Goal: Task Accomplishment & Management: Manage account settings

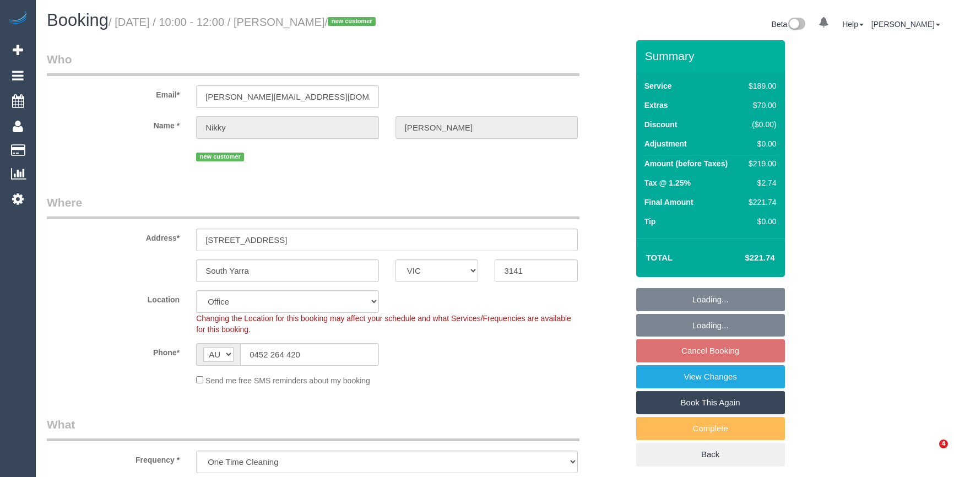
select select "VIC"
select select "object:670"
select select "string:stripe-pm_1S263z2GScqysDRV6gHCxx74"
select select "number:27"
select select "number:14"
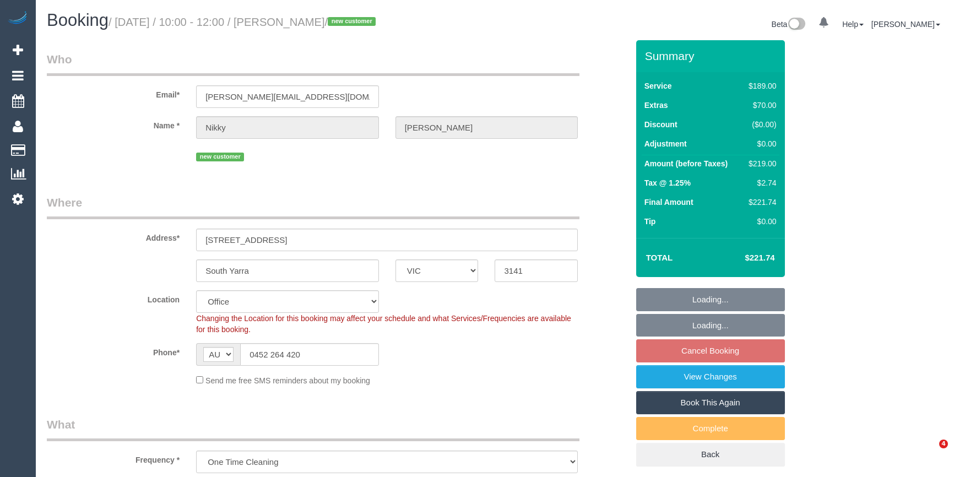
select select "number:19"
select select "number:22"
select select "number:12"
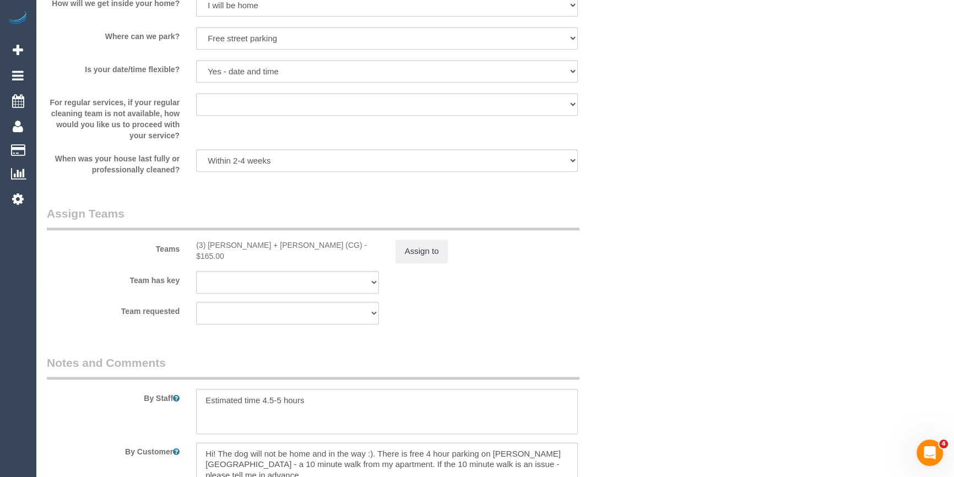
scroll to position [1797, 0]
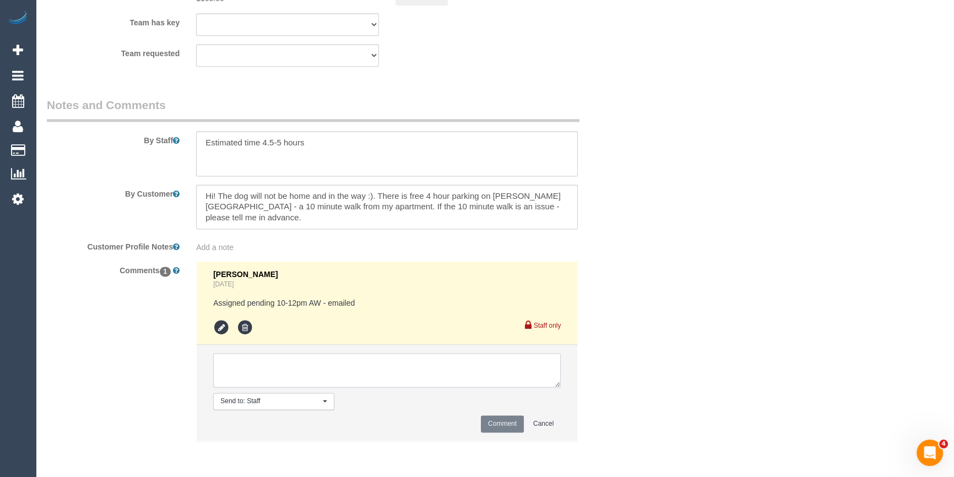
click at [297, 380] on textarea at bounding box center [387, 370] width 348 height 34
type textarea "Customer confirmed via email ^"
click at [507, 429] on button "Comment" at bounding box center [502, 423] width 43 height 17
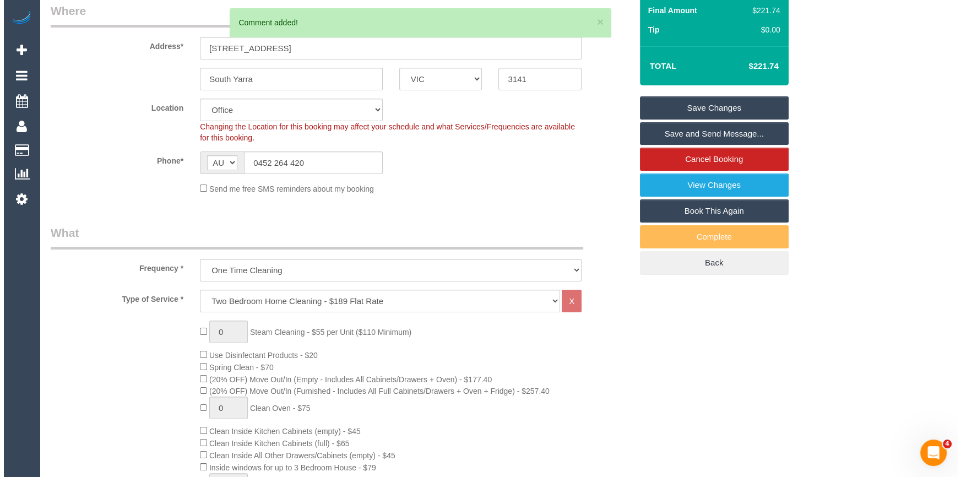
scroll to position [0, 0]
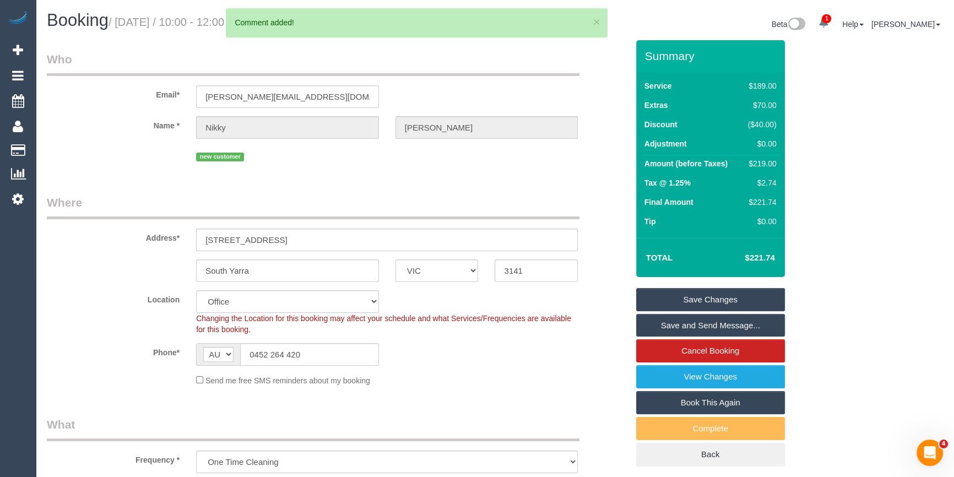
click at [741, 324] on link "Save and Send Message..." at bounding box center [710, 325] width 149 height 23
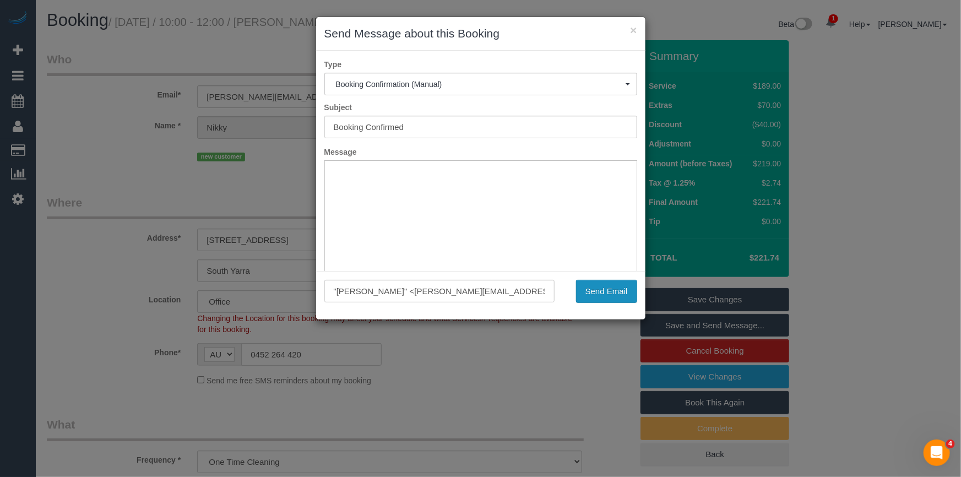
click at [624, 292] on button "Send Email" at bounding box center [606, 291] width 61 height 23
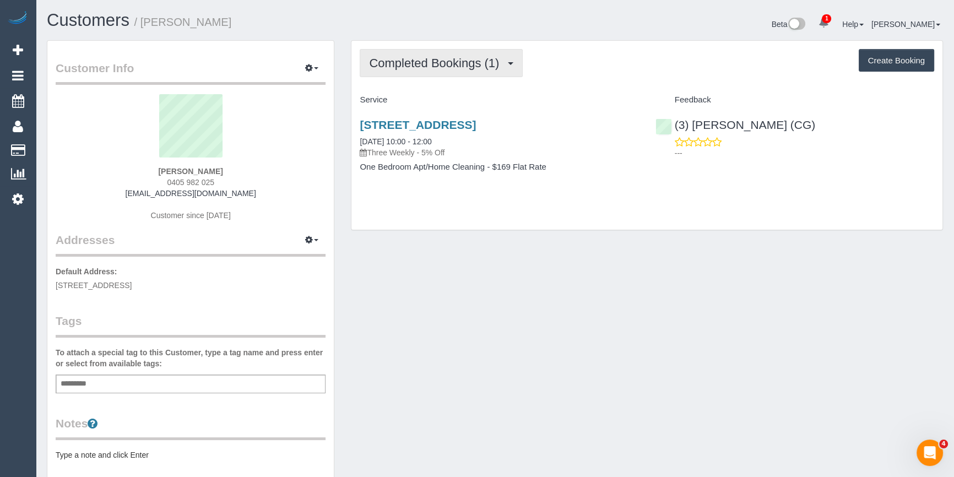
click at [458, 53] on button "Completed Bookings (1)" at bounding box center [441, 63] width 163 height 28
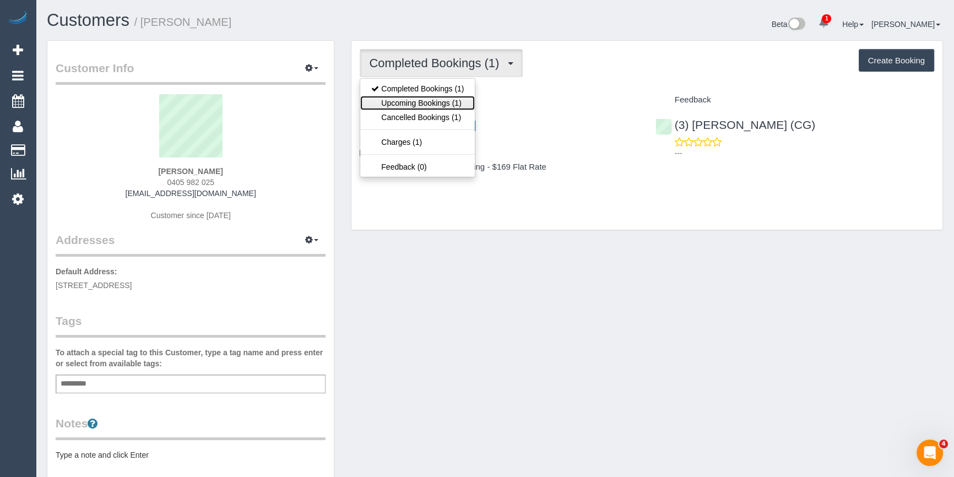
click at [391, 101] on link "Upcoming Bookings (1)" at bounding box center [417, 103] width 115 height 14
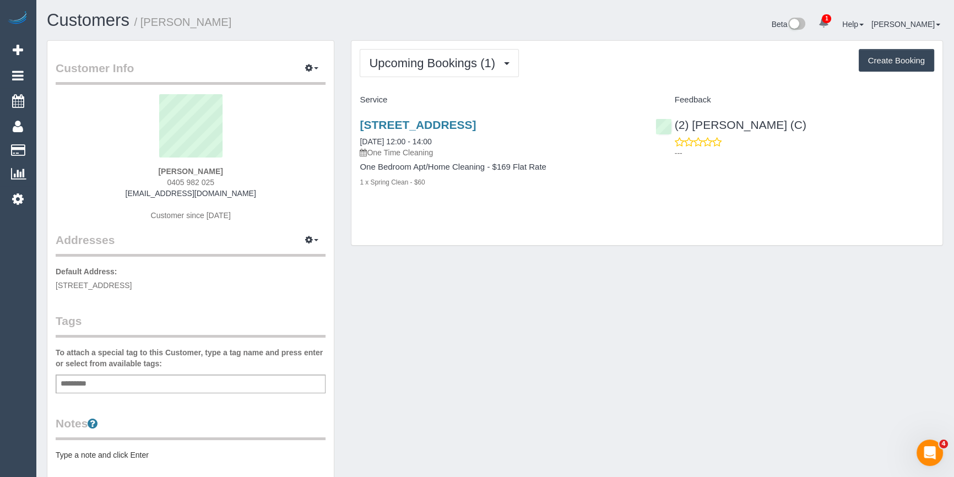
click at [402, 134] on div "403 93-97 Rose Street, Essendon, VIC 3040 10/09/2025 12:00 - 14:00 One Time Cle…" at bounding box center [499, 138] width 279 height 40
click at [407, 140] on link "10/09/2025 12:00 - 14:00" at bounding box center [396, 141] width 72 height 9
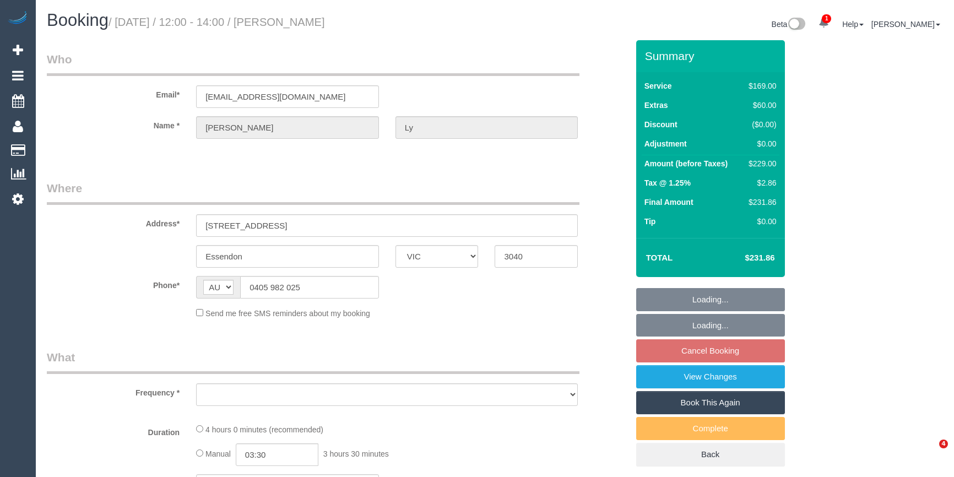
select select "VIC"
select select "string:stripe-pm_1S4BTt2GScqysDRVn4r6rGlI"
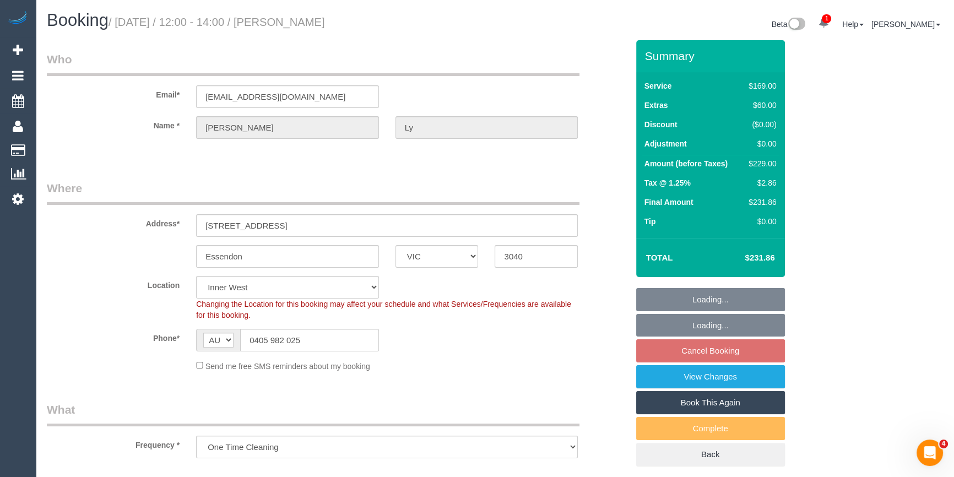
select select "object:682"
select select "number:28"
select select "number:14"
select select "number:19"
select select "number:22"
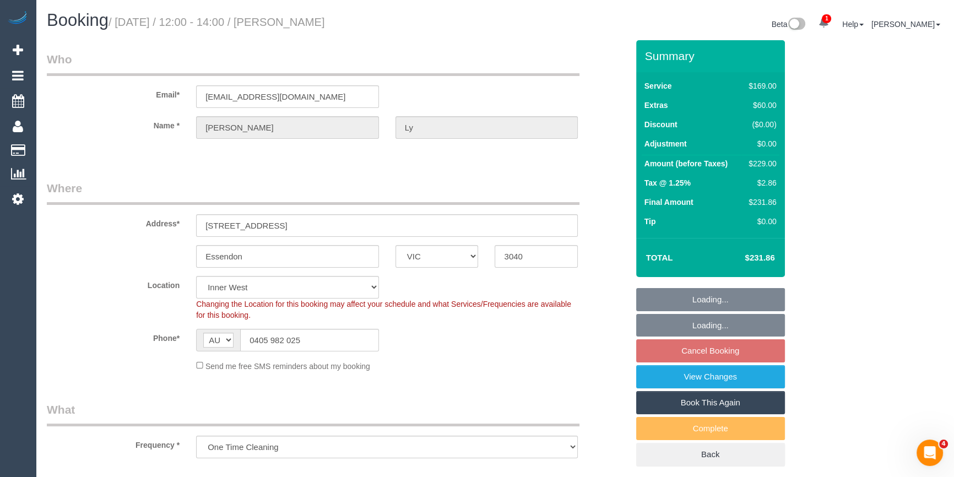
select select "number:35"
select select "number:13"
select select "spot1"
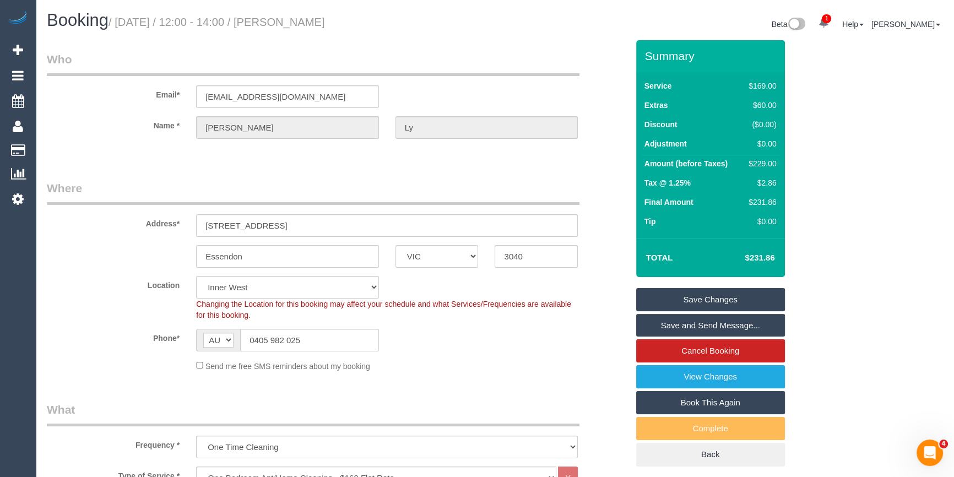
click at [136, 197] on legend "Where" at bounding box center [313, 192] width 533 height 25
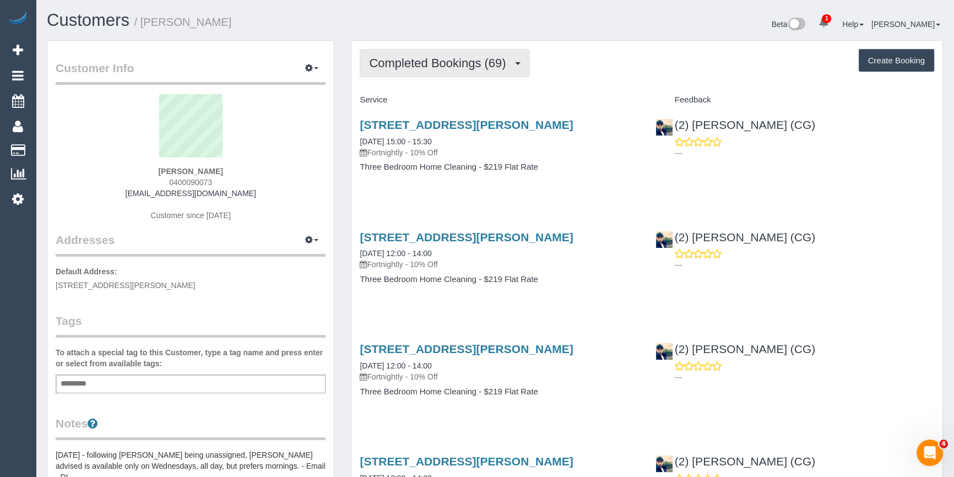
click at [501, 72] on button "Completed Bookings (69)" at bounding box center [445, 63] width 170 height 28
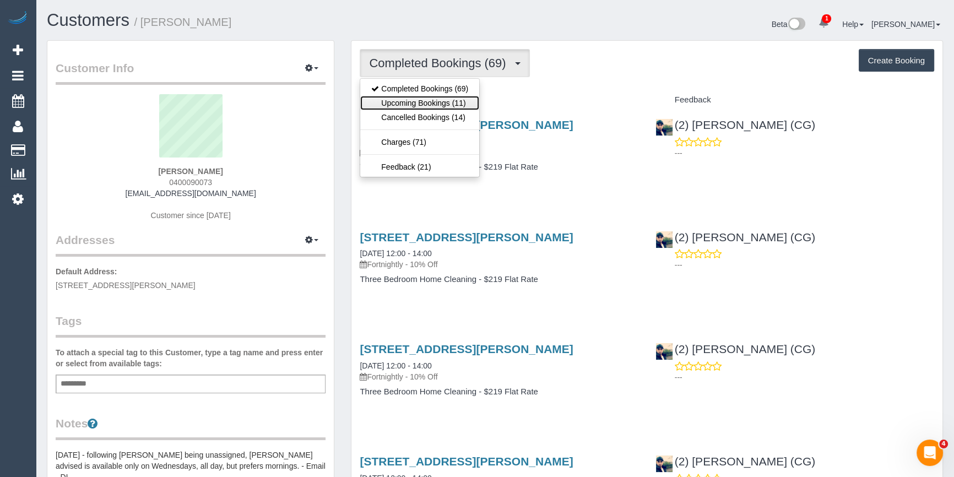
click at [452, 105] on link "Upcoming Bookings (11)" at bounding box center [419, 103] width 119 height 14
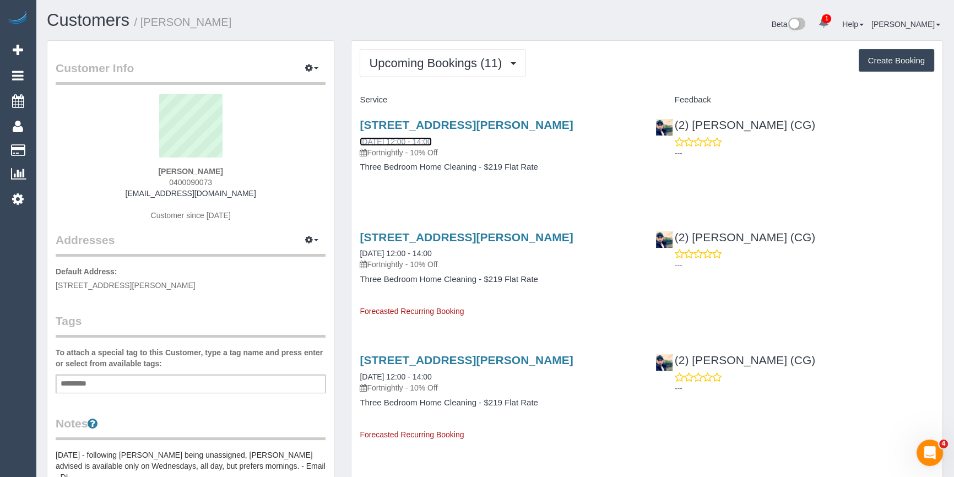
click at [407, 140] on link "01/10/2025 12:00 - 14:00" at bounding box center [396, 141] width 72 height 9
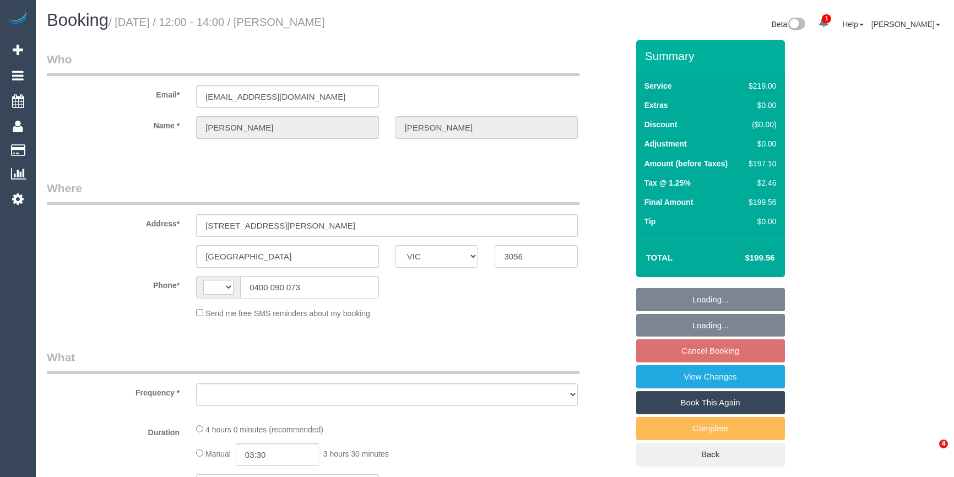
select select "VIC"
select select "string:AU"
select select "object:537"
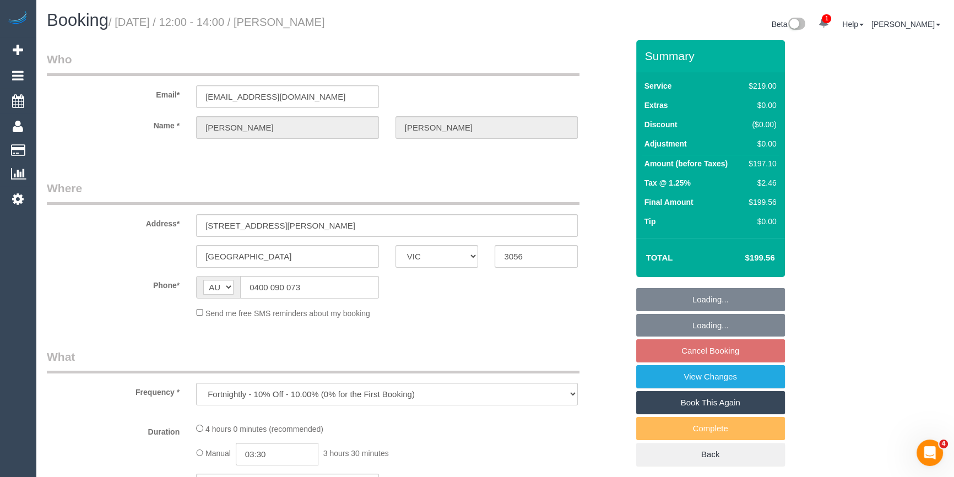
select select "string:stripe-pm_1LER2V2GScqysDRVfwCHTyaP"
select select "number:30"
select select "number:14"
select select "number:19"
select select "number:24"
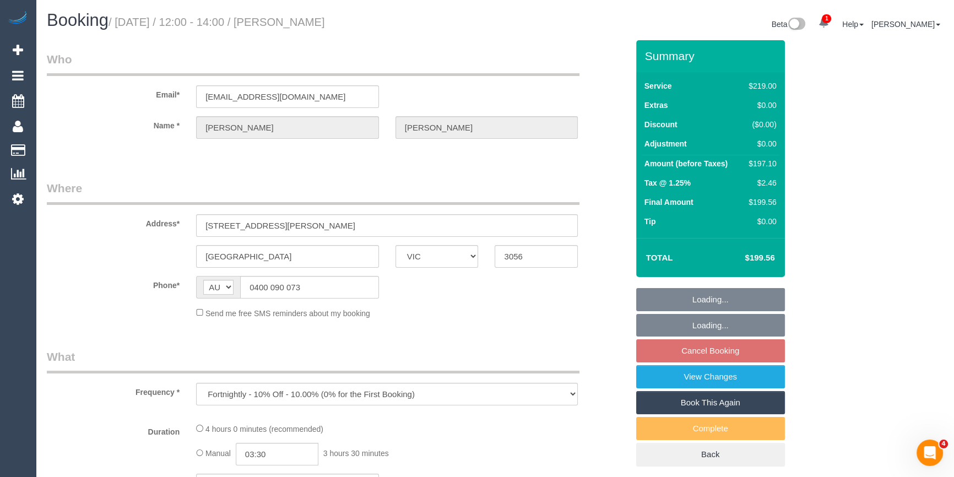
select select "number:34"
select select "number:26"
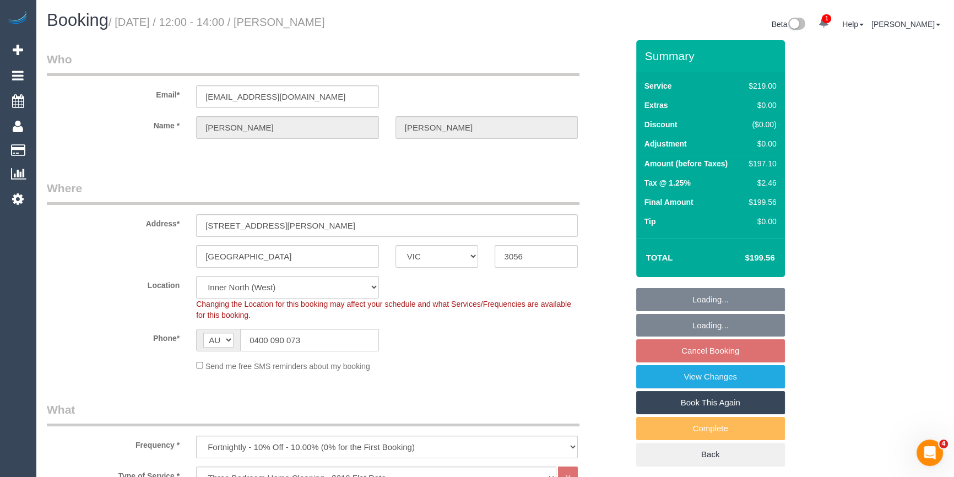
select select "object:786"
select select "spot6"
click at [656, 373] on link "View Changes" at bounding box center [710, 376] width 149 height 23
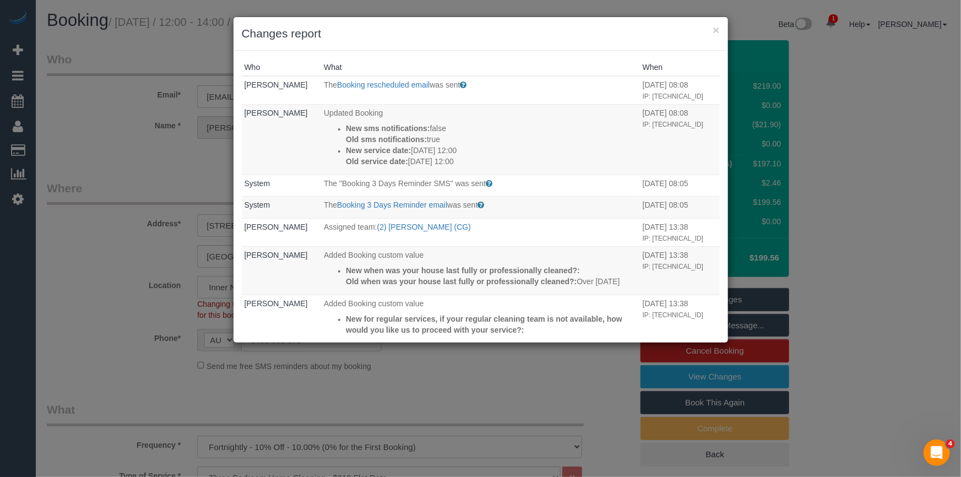
click at [674, 31] on h3 "Changes report" at bounding box center [481, 33] width 478 height 17
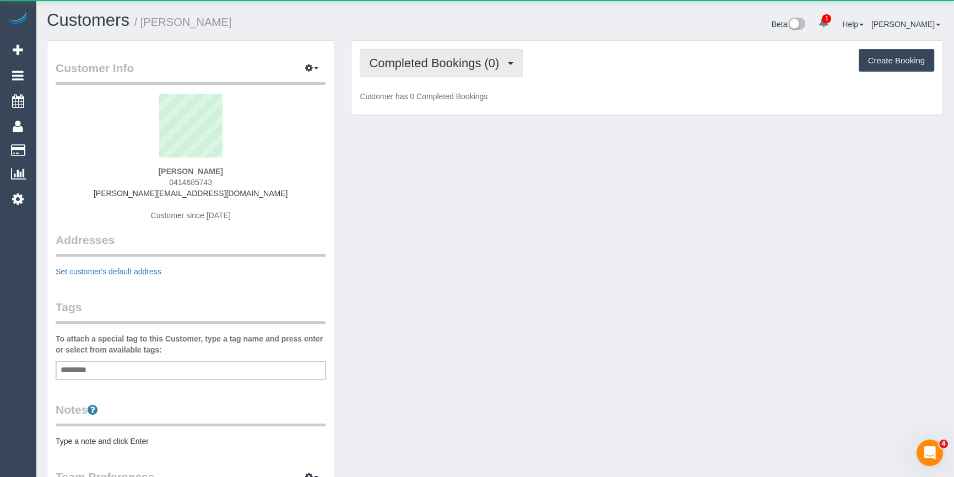
click at [404, 60] on span "Completed Bookings (0)" at bounding box center [437, 63] width 136 height 14
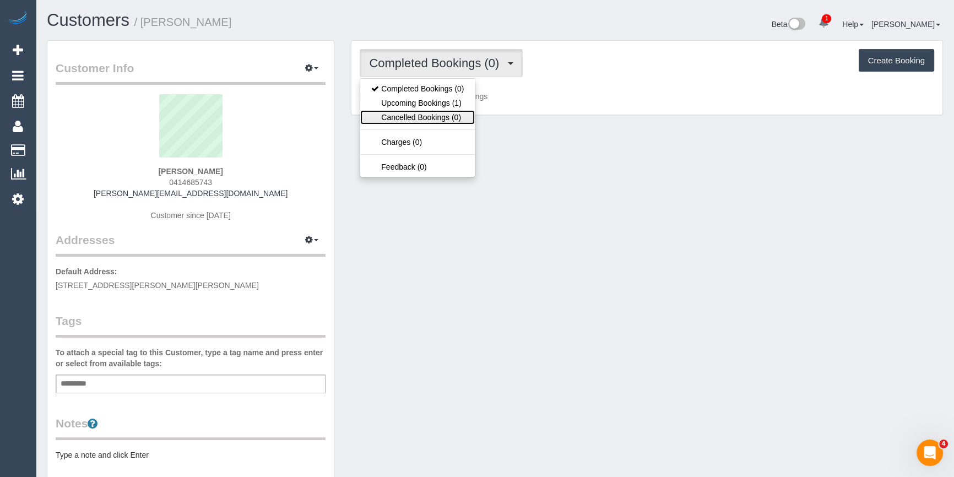
click at [403, 111] on link "Cancelled Bookings (0)" at bounding box center [417, 117] width 115 height 14
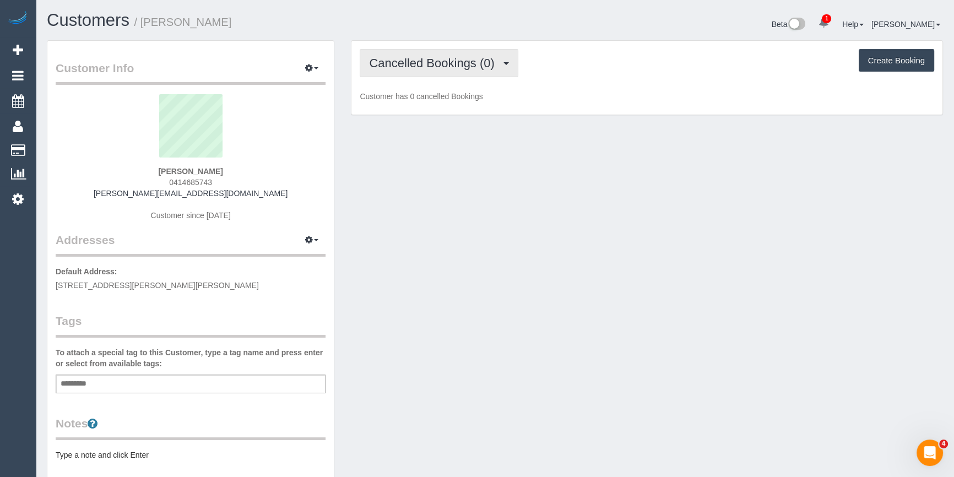
click at [416, 73] on button "Cancelled Bookings (0)" at bounding box center [439, 63] width 159 height 28
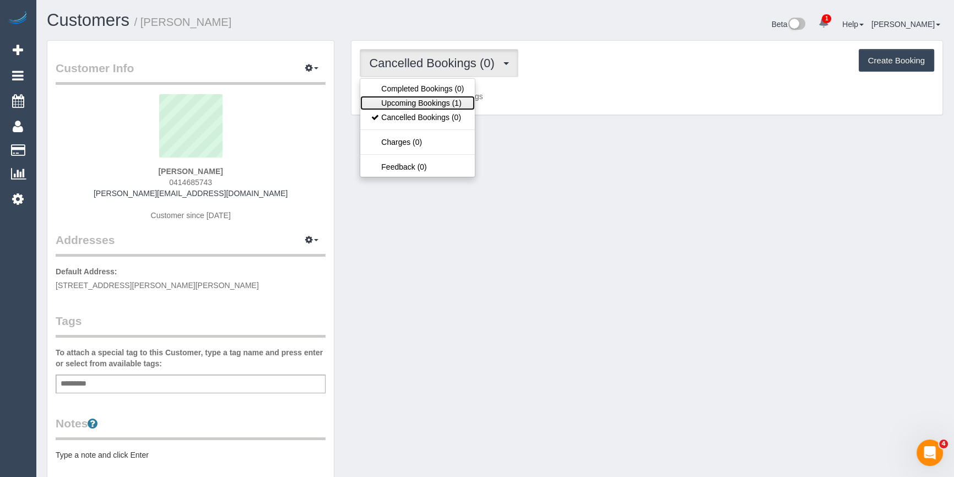
click at [413, 107] on link "Upcoming Bookings (1)" at bounding box center [417, 103] width 115 height 14
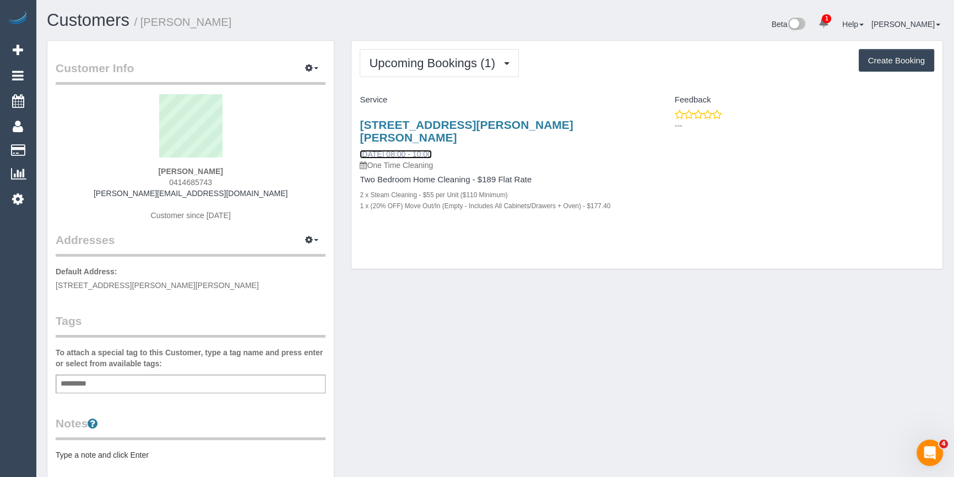
click at [424, 150] on link "13/09/2025 08:00 - 10:00" at bounding box center [396, 154] width 72 height 9
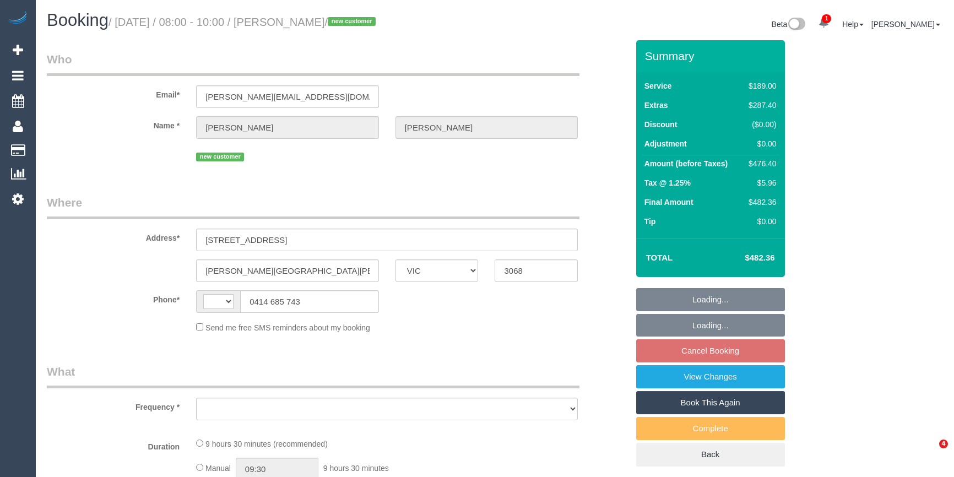
select select "VIC"
select select "number:28"
select select "number:14"
select select "number:19"
select select "number:22"
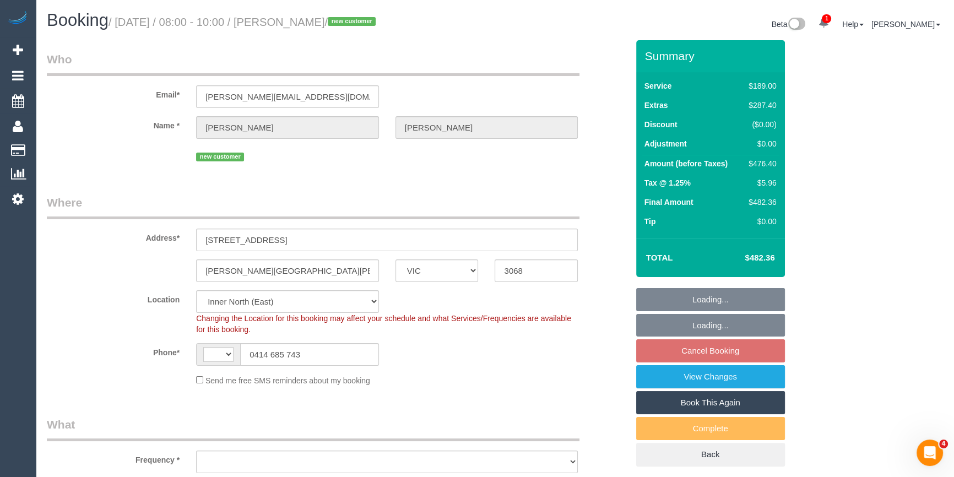
select select "string:AU"
select select "object:823"
select select "string:stripe-pm_1S28jq2GScqysDRVyxyi8L60"
select select "spot2"
select select "object:1639"
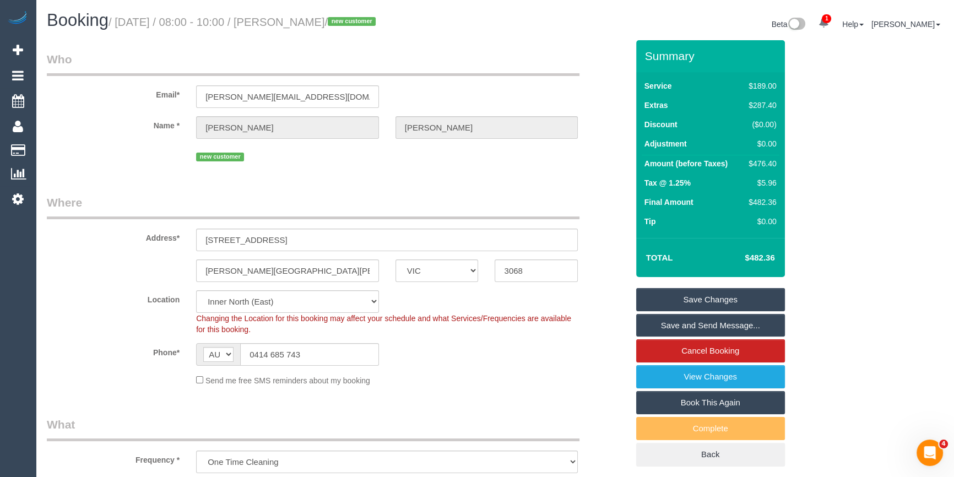
click at [139, 273] on div "Clifton Hill ACT NSW NT QLD SA TAS VIC WA 3068" at bounding box center [338, 270] width 598 height 23
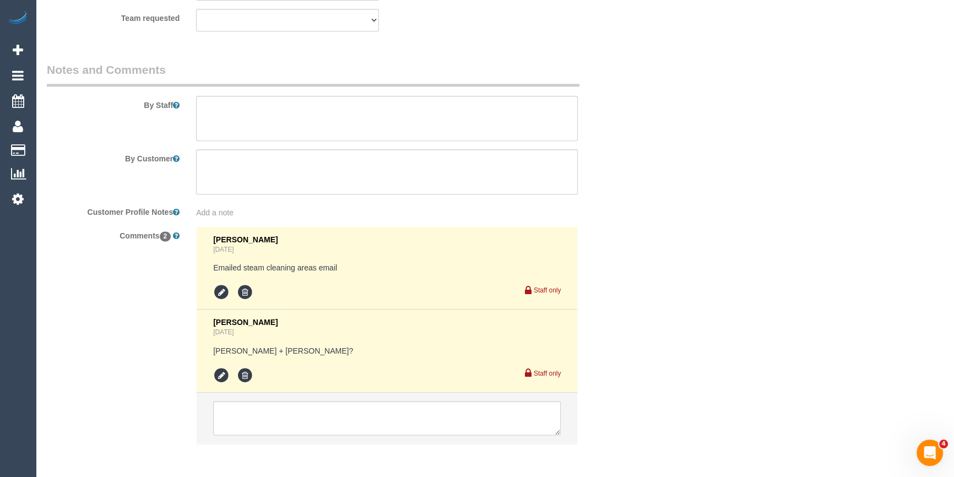
scroll to position [1819, 0]
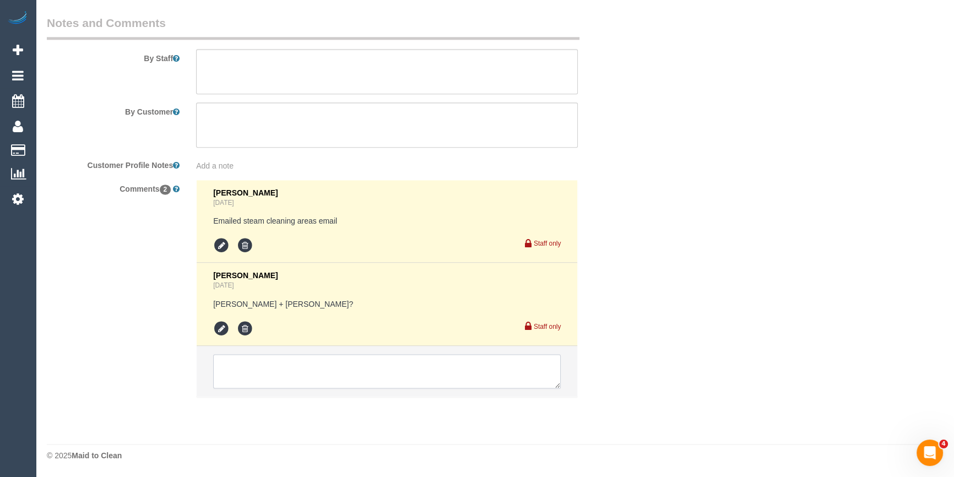
click at [276, 370] on textarea at bounding box center [387, 371] width 348 height 34
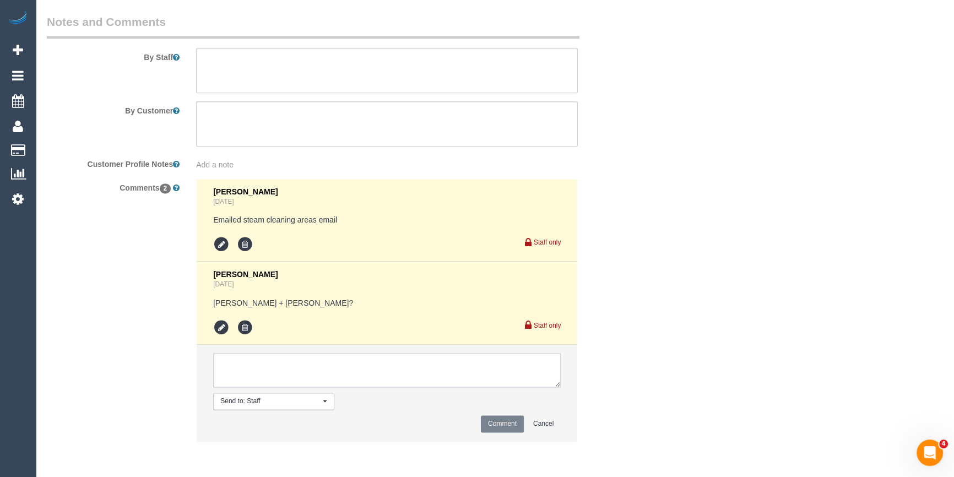
drag, startPoint x: 434, startPoint y: 375, endPoint x: 439, endPoint y: 374, distance: 5.5
click at [439, 374] on textarea at bounding box center [387, 370] width 348 height 34
click at [351, 384] on textarea at bounding box center [387, 370] width 348 height 34
click at [221, 378] on textarea at bounding box center [387, 370] width 348 height 34
type textarea "1.5 units stairs 27.50"
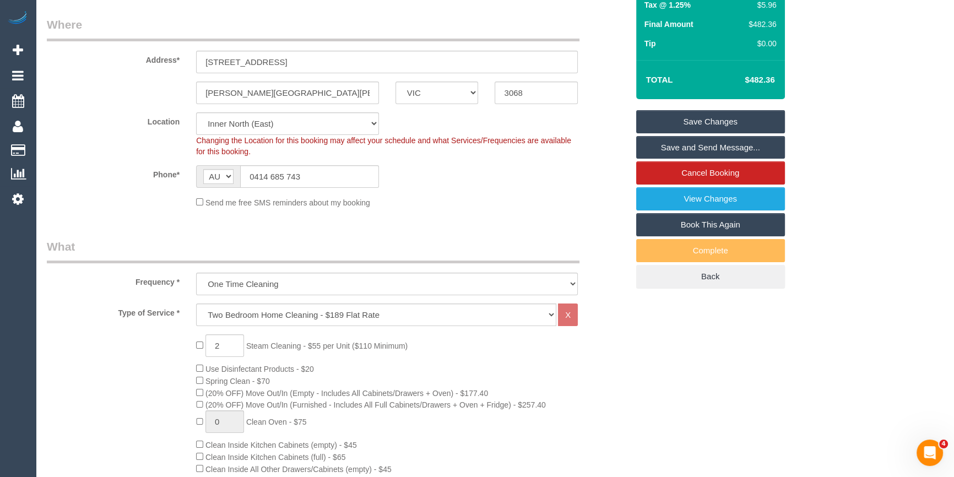
scroll to position [400, 0]
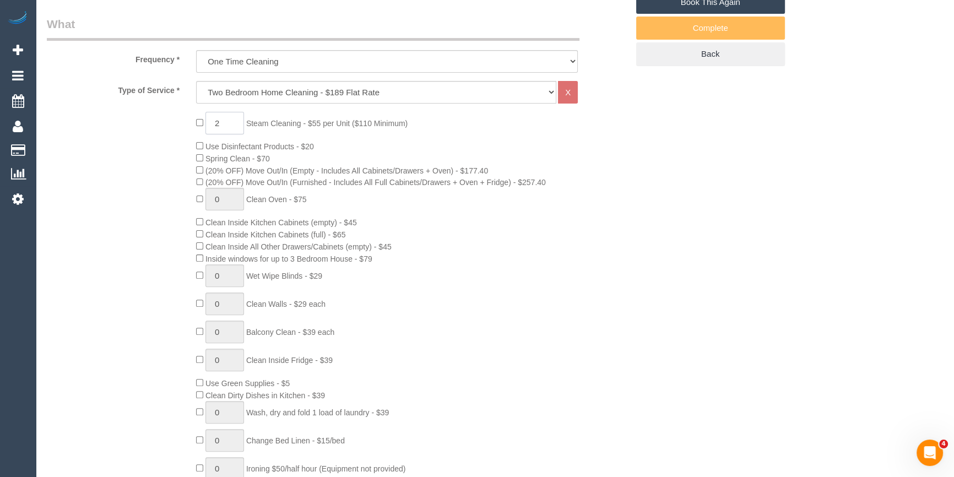
click at [227, 120] on input "2" at bounding box center [224, 123] width 39 height 23
type input "3"
select select "spot23"
click at [229, 125] on input "3" at bounding box center [224, 123] width 39 height 23
type input "3"
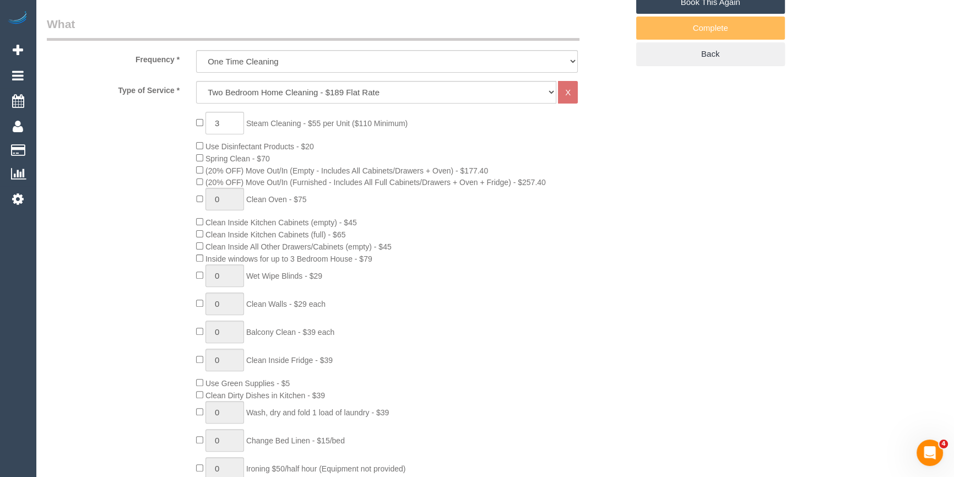
click at [391, 164] on div "3 Steam Cleaning - $55 per Unit ($110 Minimum) Use Disinfectant Products - $20 …" at bounding box center [412, 305] width 448 height 386
click at [231, 126] on input "3" at bounding box center [224, 123] width 39 height 23
click at [138, 249] on div "3 Steam Cleaning - $55 per Unit ($110 Minimum) Use Disinfectant Products - $20 …" at bounding box center [338, 305] width 598 height 386
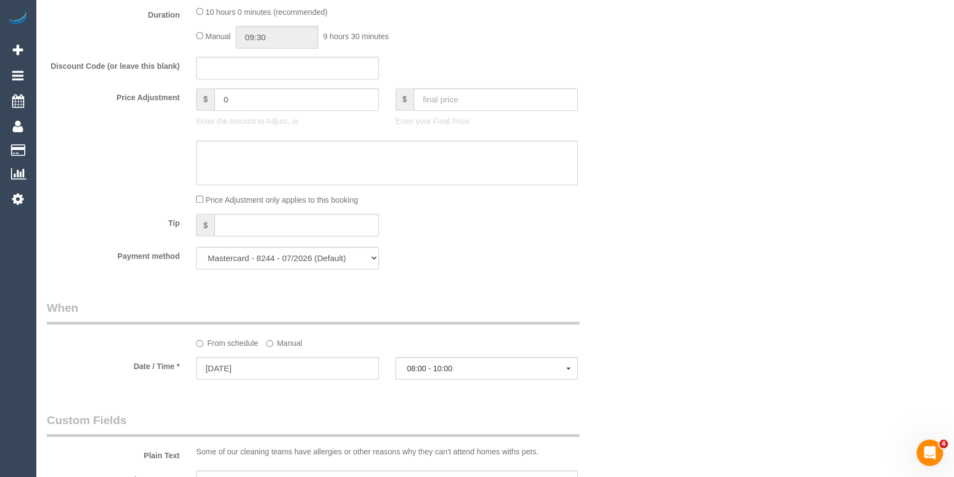
scroll to position [751, 0]
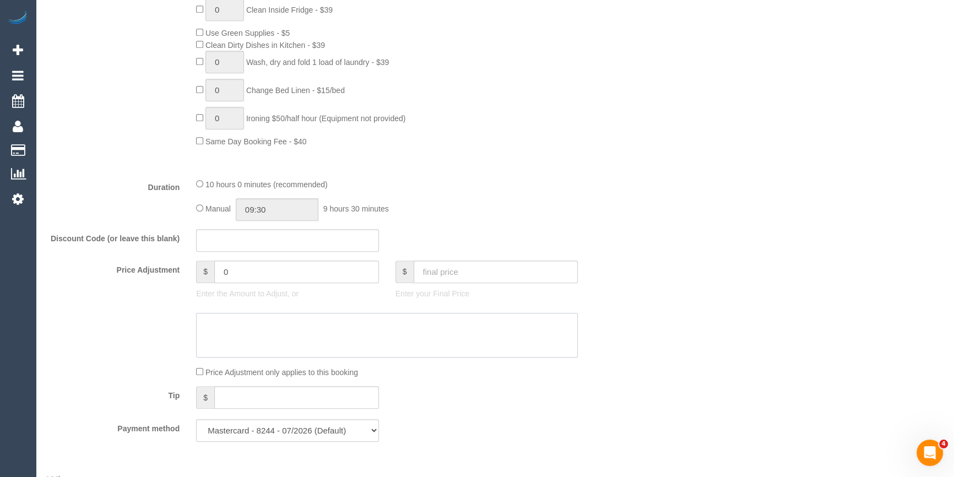
click at [253, 336] on textarea at bounding box center [387, 335] width 382 height 45
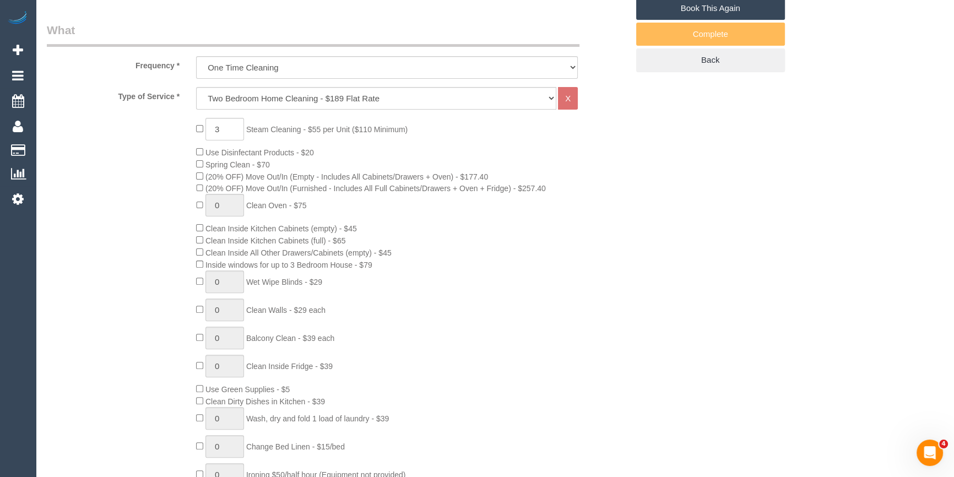
scroll to position [350, 0]
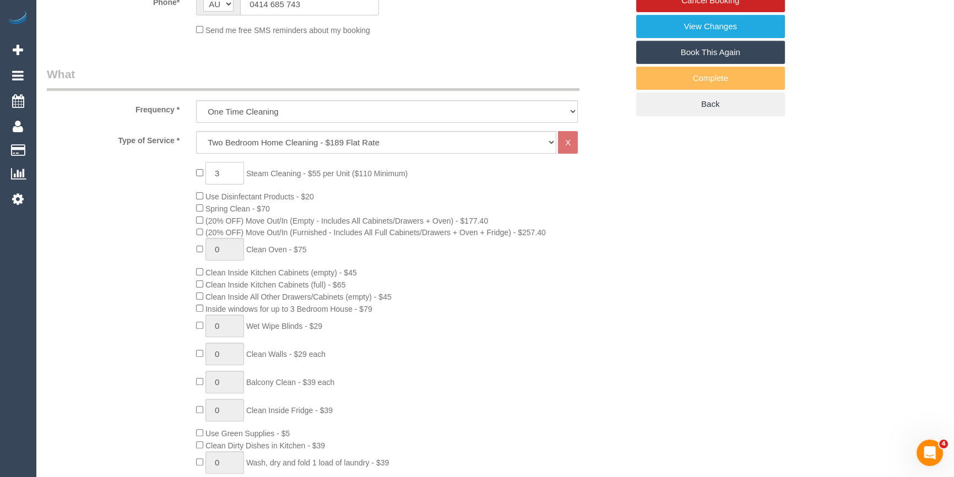
click at [237, 173] on input "3" at bounding box center [224, 173] width 39 height 23
type input "2"
click at [571, 345] on div "2 Steam Cleaning - $55 per Unit ($110 Minimum) Use Disinfectant Products - $20 …" at bounding box center [412, 355] width 448 height 386
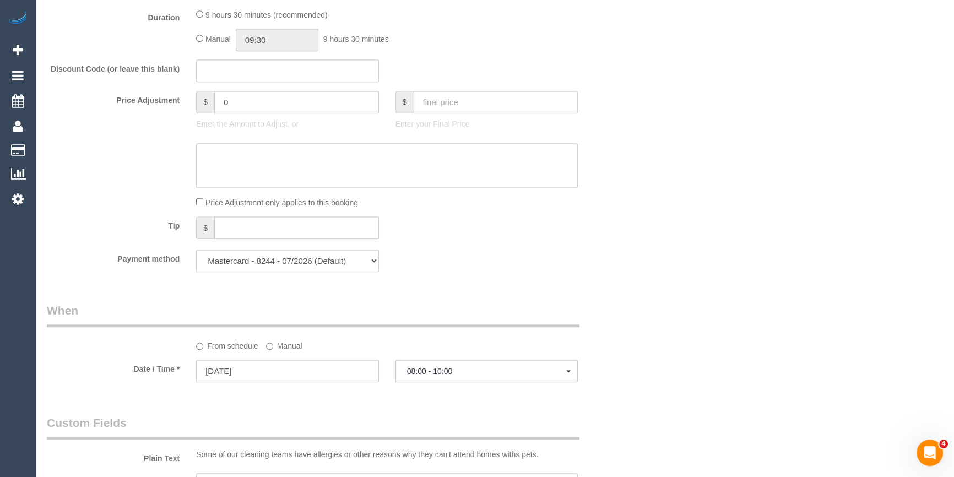
scroll to position [1052, 0]
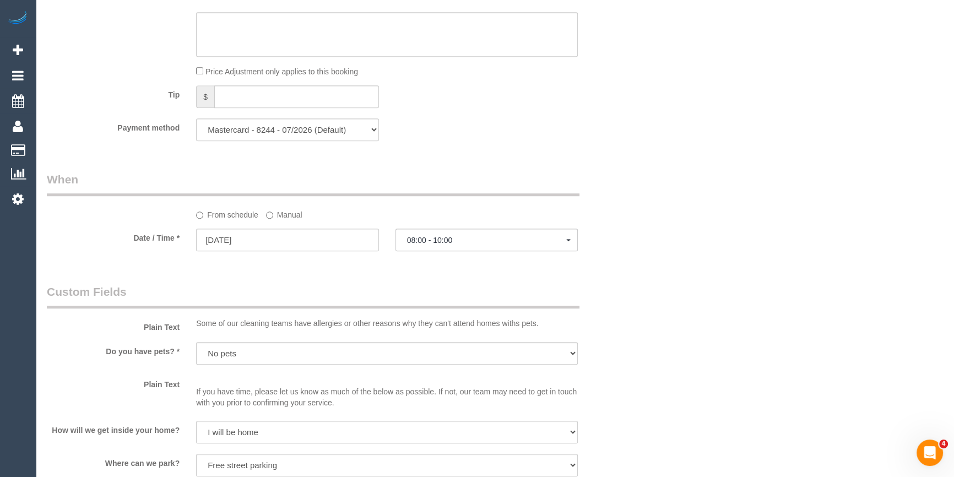
select select "spot44"
click at [261, 41] on textarea at bounding box center [387, 34] width 382 height 45
click at [243, 48] on textarea at bounding box center [387, 34] width 382 height 45
drag, startPoint x: 281, startPoint y: 34, endPoint x: 247, endPoint y: 35, distance: 34.7
click at [247, 35] on textarea at bounding box center [387, 34] width 382 height 45
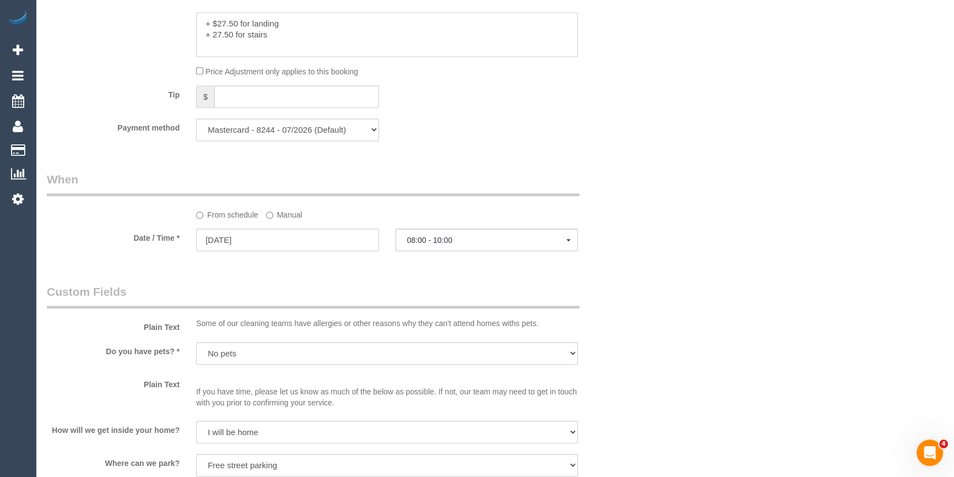
click at [299, 24] on textarea at bounding box center [387, 34] width 382 height 45
click at [291, 50] on textarea at bounding box center [387, 34] width 382 height 45
click at [269, 46] on textarea at bounding box center [387, 34] width 382 height 45
click at [302, 34] on textarea at bounding box center [387, 34] width 382 height 45
click at [301, 27] on textarea at bounding box center [387, 34] width 382 height 45
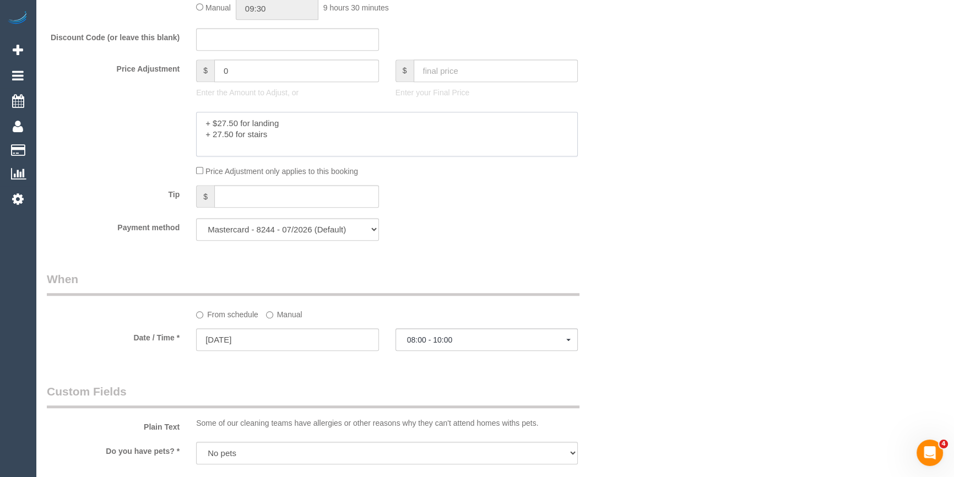
scroll to position [951, 0]
drag, startPoint x: 337, startPoint y: 132, endPoint x: 345, endPoint y: 132, distance: 8.8
click at [345, 132] on textarea at bounding box center [387, 134] width 382 height 45
click at [281, 142] on textarea at bounding box center [387, 134] width 382 height 45
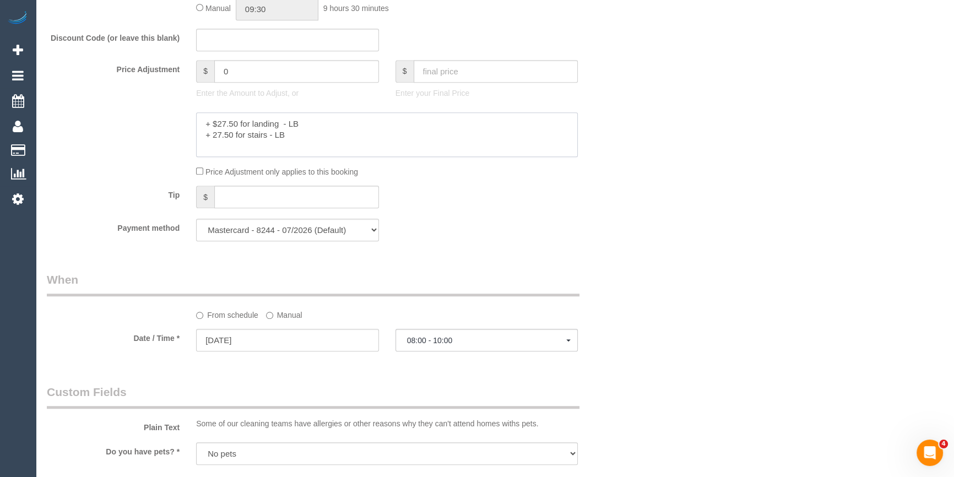
type textarea "+ $27.50 for landing - LB + 27.50 for stairs - LB"
click at [686, 253] on div "Who Email* comans.hannah@gmail.com Name * Hannah Comans new customer Where Addr…" at bounding box center [495, 220] width 896 height 2262
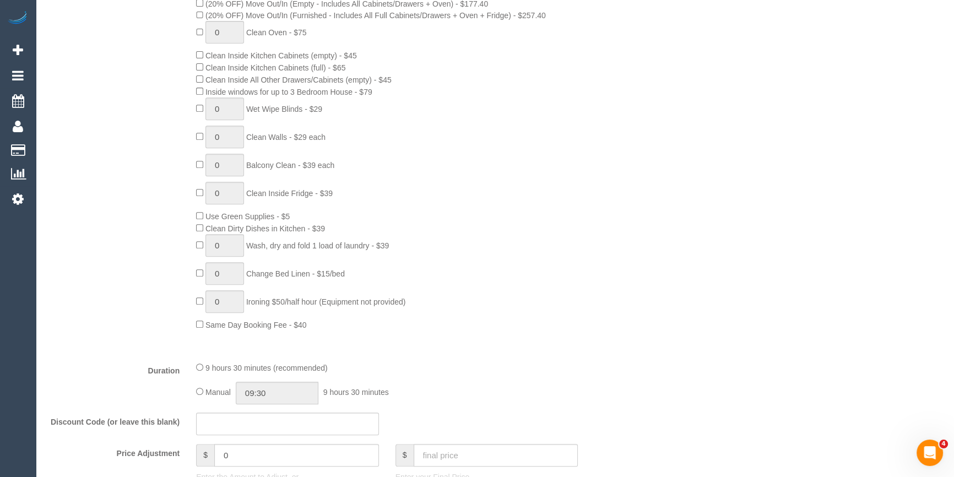
scroll to position [350, 0]
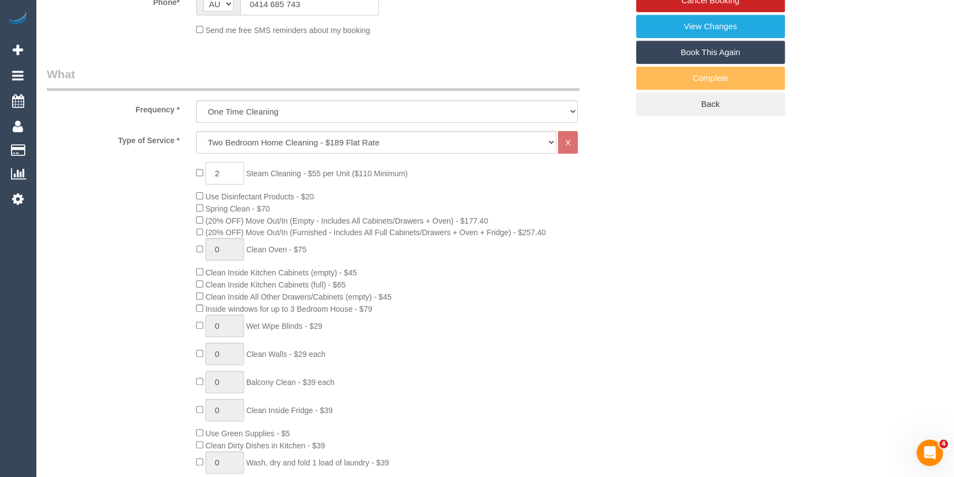
click at [232, 175] on input "2" at bounding box center [224, 173] width 39 height 23
type input "3"
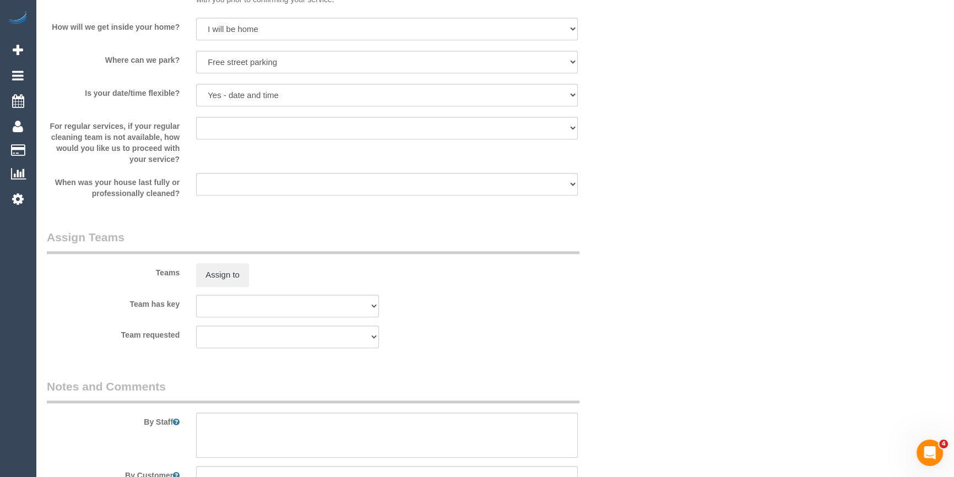
select select "spot65"
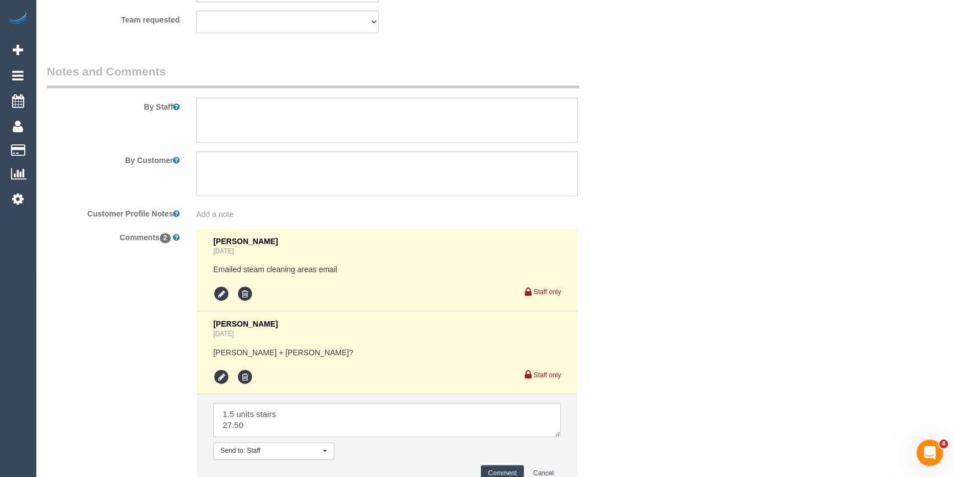
scroll to position [1852, 0]
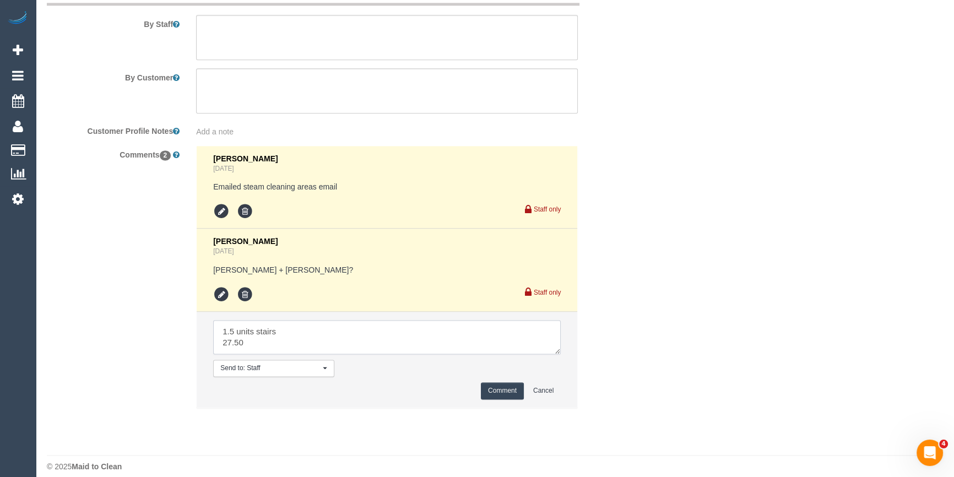
click at [283, 348] on textarea at bounding box center [387, 337] width 348 height 34
drag, startPoint x: 293, startPoint y: 348, endPoint x: 84, endPoint y: 295, distance: 215.2
click at [109, 292] on div "Comments 2 Laura Butera 2 days ago Emailed steam cleaning areas email Staff onl…" at bounding box center [338, 282] width 598 height 274
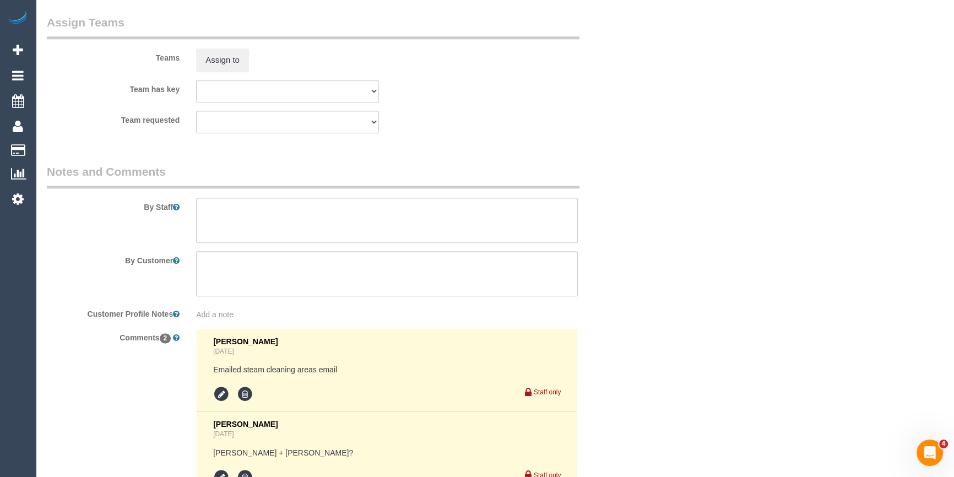
scroll to position [1552, 0]
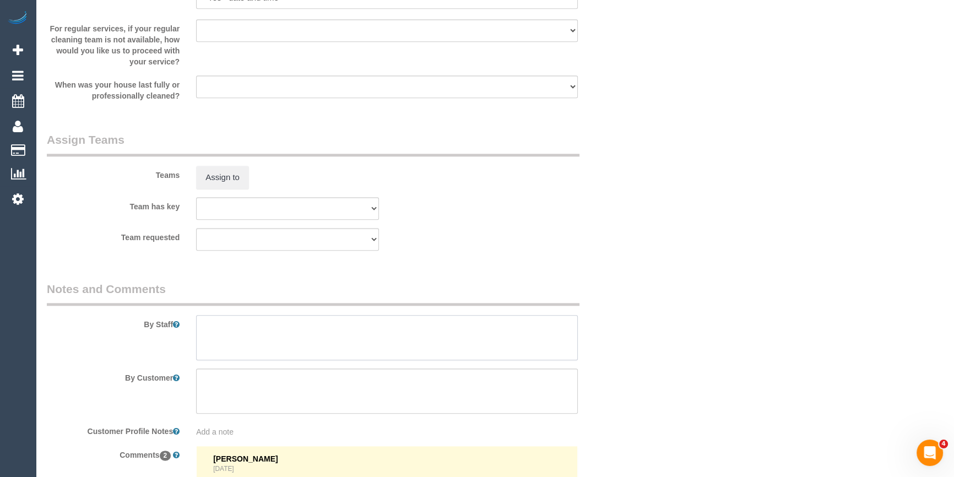
click at [285, 342] on textarea at bounding box center [387, 337] width 382 height 45
type textarea "2"
type textarea "steam cleaning of 2 bedrooms, stairs and landing"
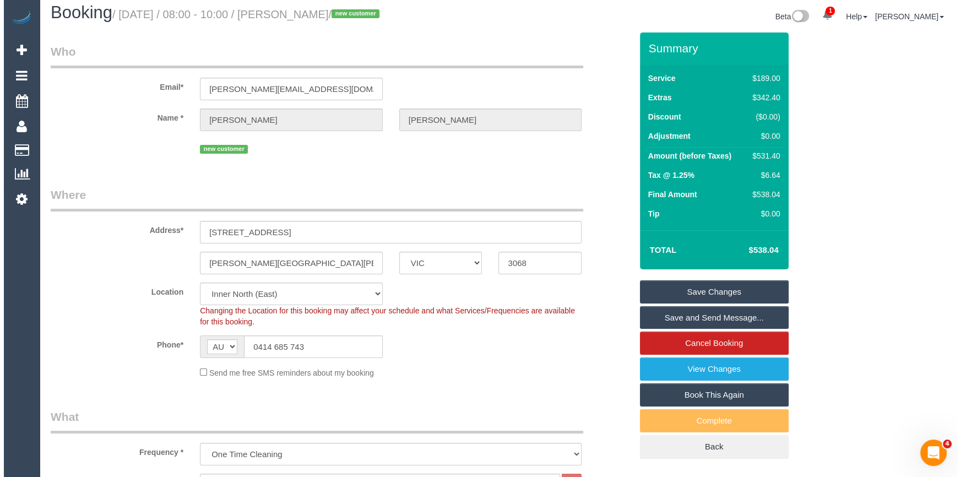
scroll to position [0, 0]
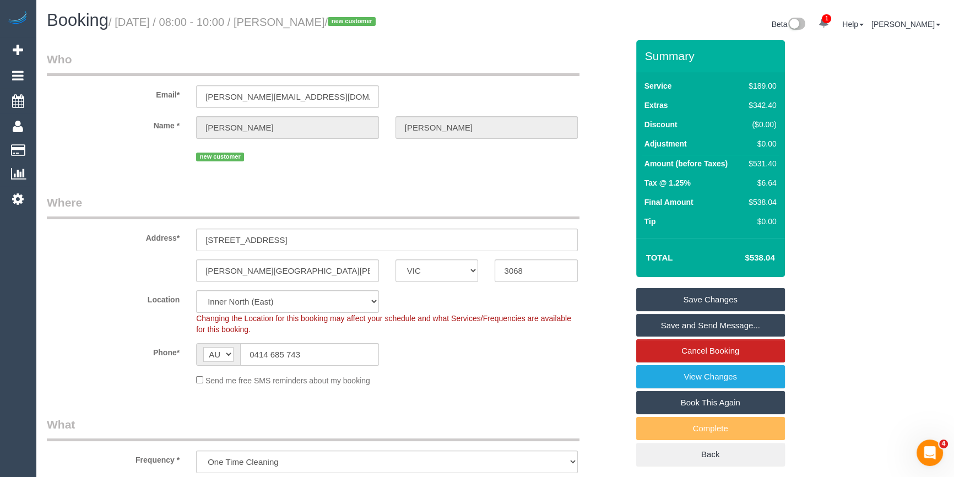
click at [699, 300] on link "Save Changes" at bounding box center [710, 299] width 149 height 23
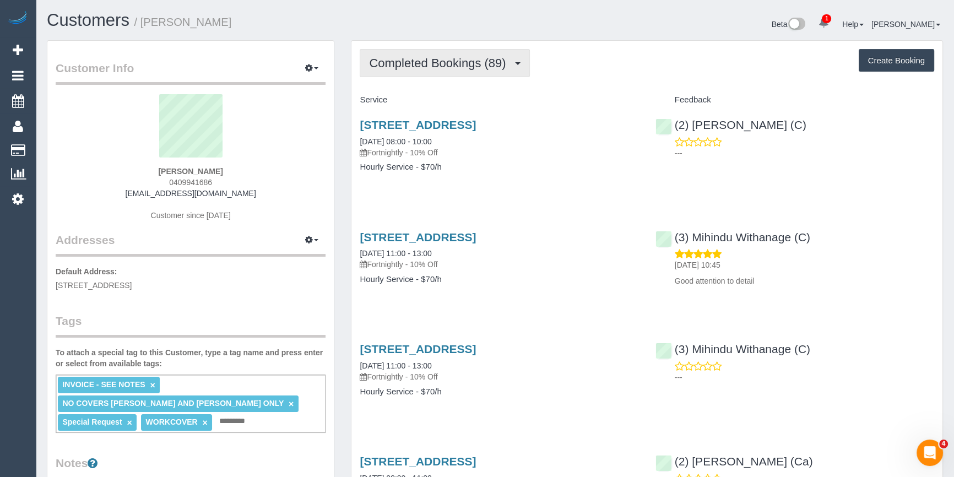
drag, startPoint x: 492, startPoint y: 71, endPoint x: 476, endPoint y: 83, distance: 19.6
click at [492, 71] on button "Completed Bookings (89)" at bounding box center [445, 63] width 170 height 28
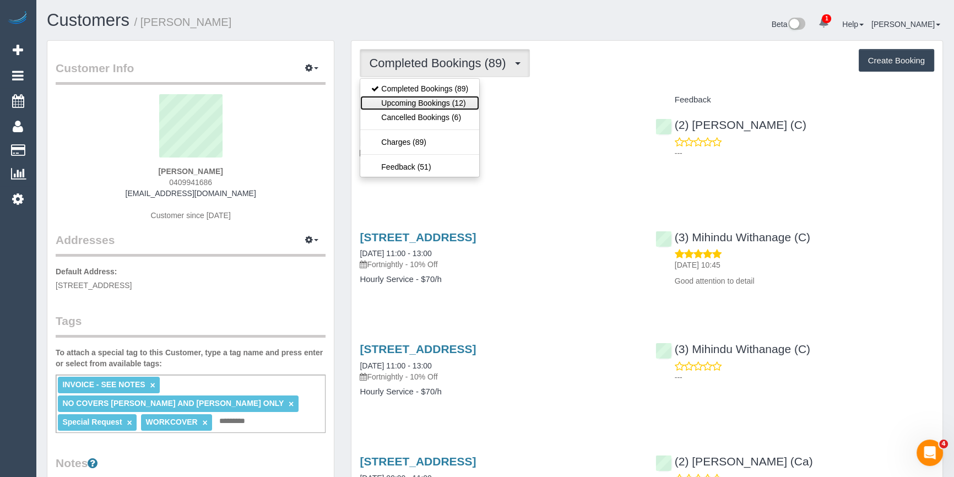
click at [441, 107] on link "Upcoming Bookings (12)" at bounding box center [419, 103] width 119 height 14
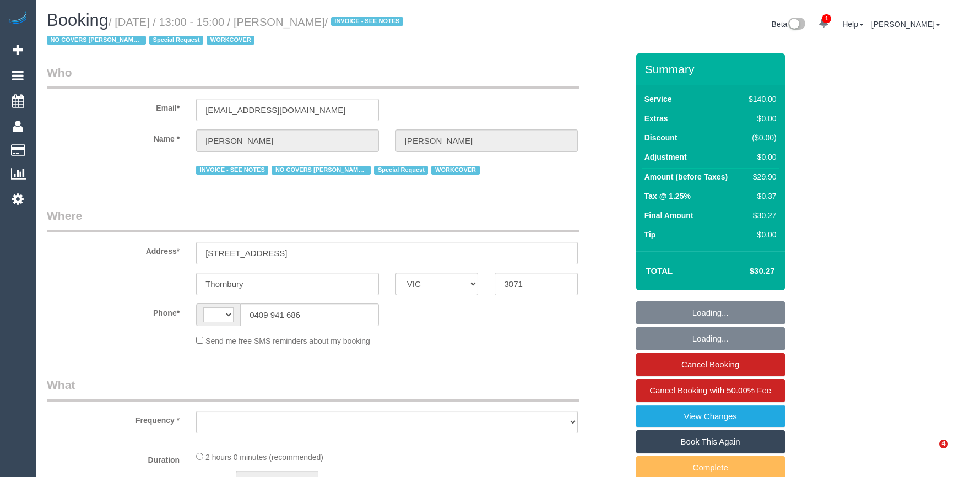
select select "VIC"
select select "string:AU"
select select "object:1008"
select select "number:27"
select select "number:14"
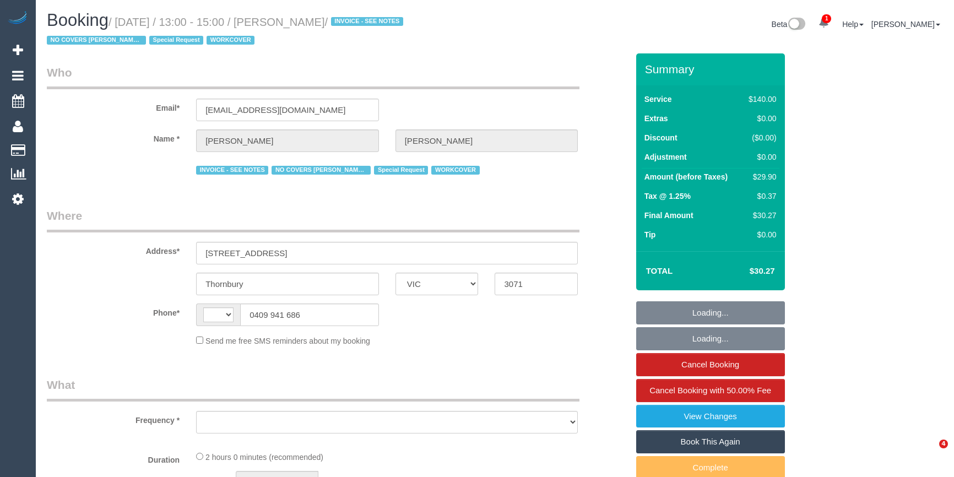
select select "number:18"
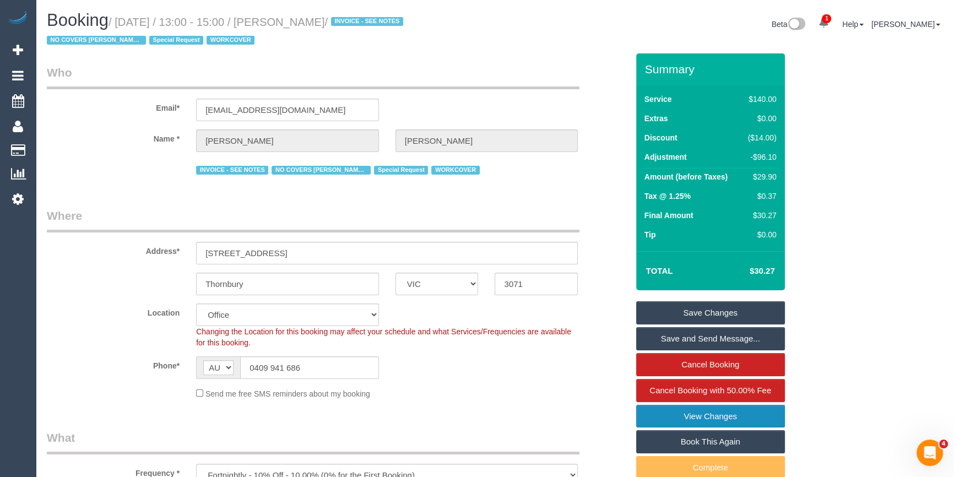
click at [696, 411] on link "View Changes" at bounding box center [710, 416] width 149 height 23
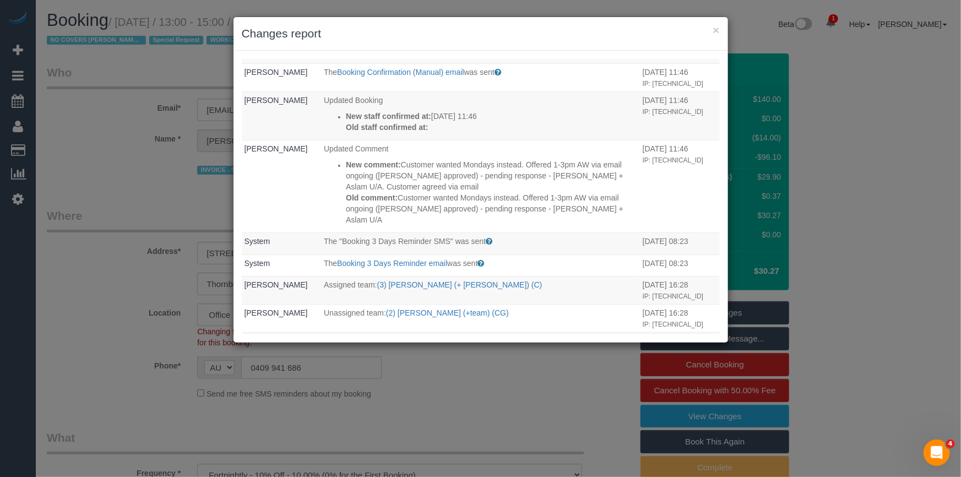
scroll to position [350, 0]
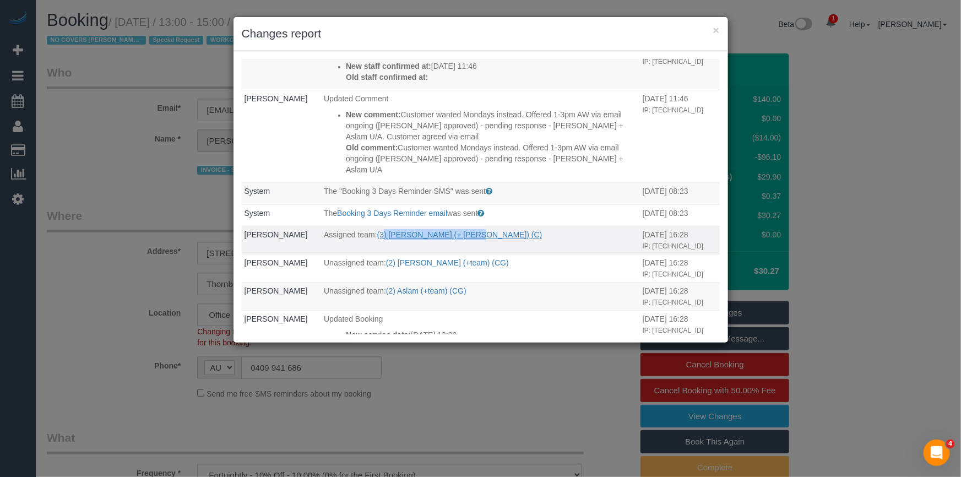
drag, startPoint x: 495, startPoint y: 258, endPoint x: 377, endPoint y: 257, distance: 117.9
click at [377, 240] on p "Assigned team: (3) Sabbir (+ Sultana) (C)" at bounding box center [480, 234] width 313 height 11
click at [437, 56] on p "Updated Booking" at bounding box center [480, 50] width 313 height 11
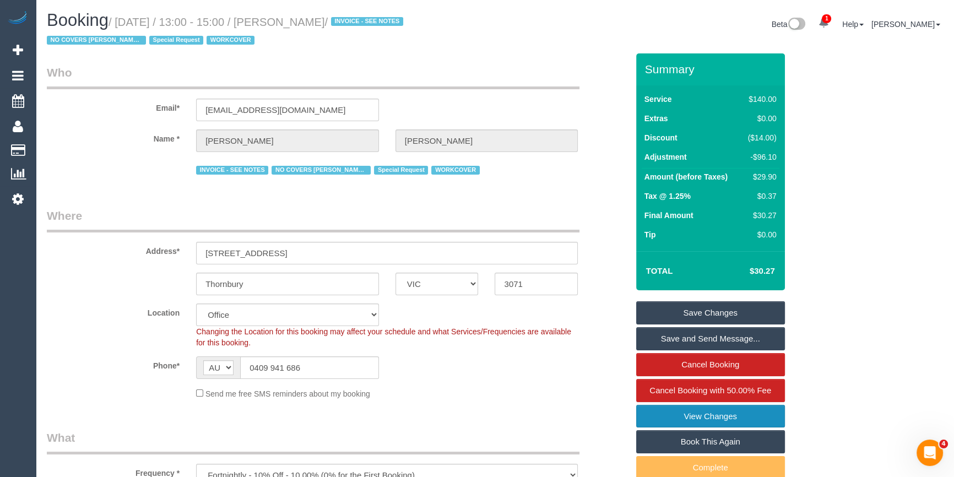
click at [726, 419] on link "View Changes" at bounding box center [710, 416] width 149 height 23
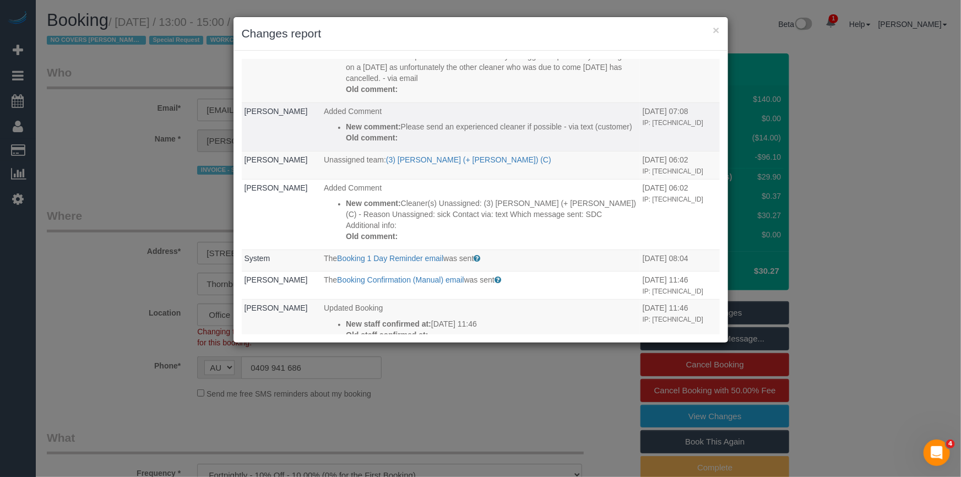
scroll to position [100, 0]
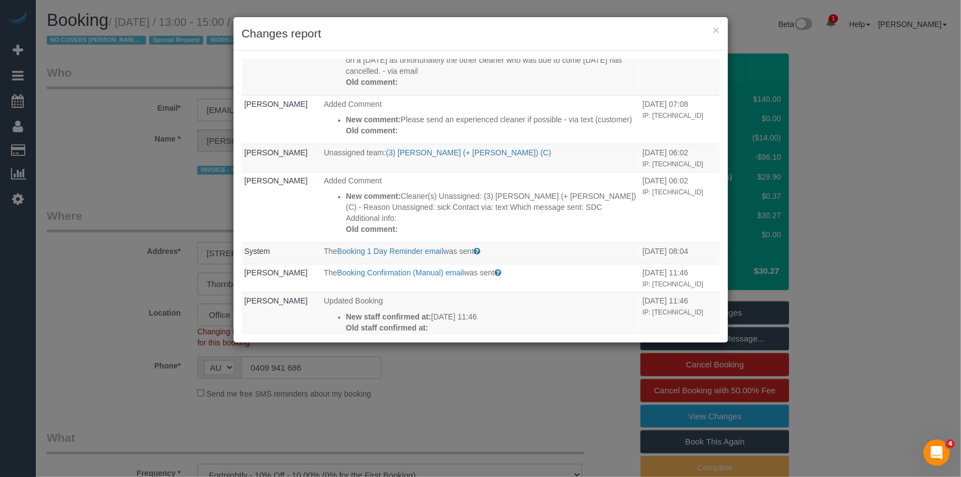
click at [598, 37] on h3 "Changes report" at bounding box center [481, 33] width 478 height 17
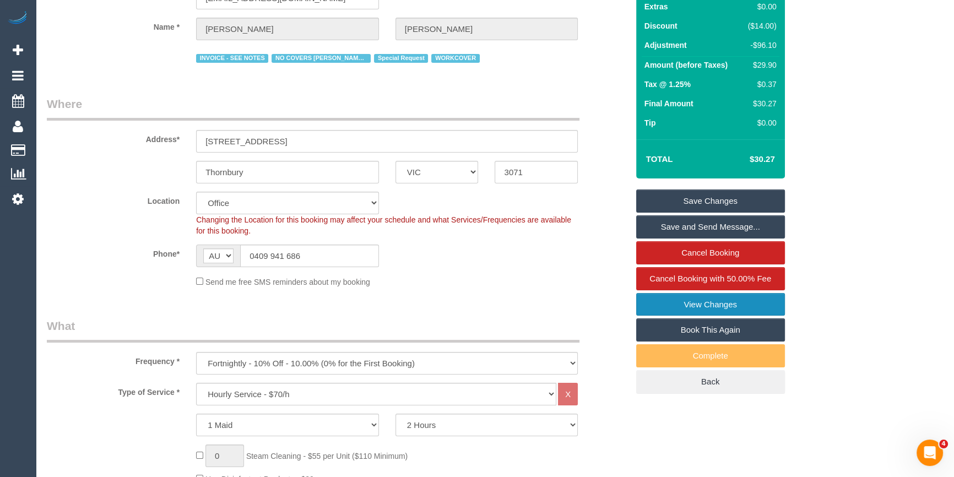
scroll to position [0, 0]
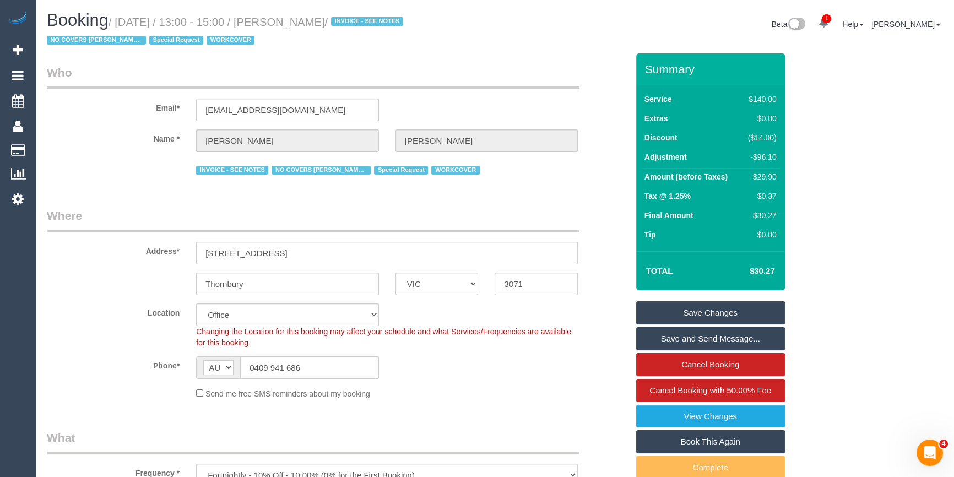
click at [438, 384] on sui-booking-location "Location Office City East (North) East (South) Inner East Inner North (East) In…" at bounding box center [337, 352] width 581 height 96
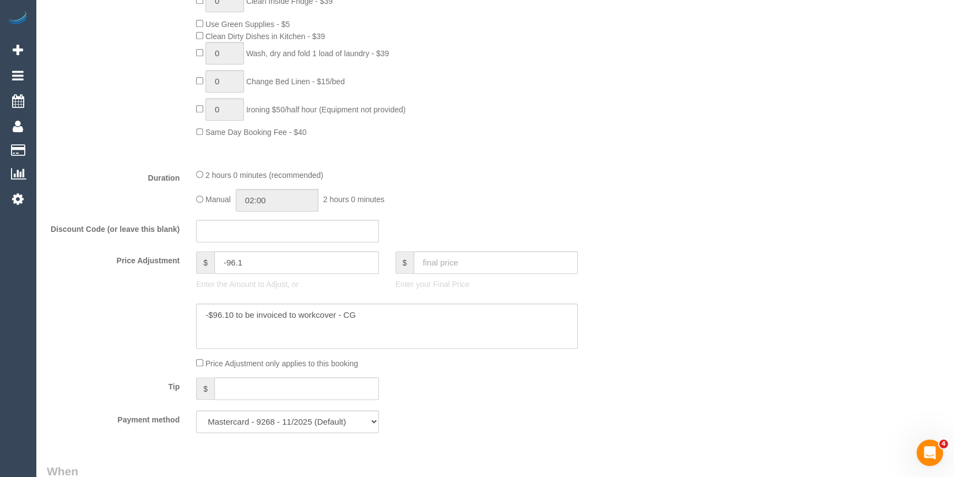
scroll to position [951, 0]
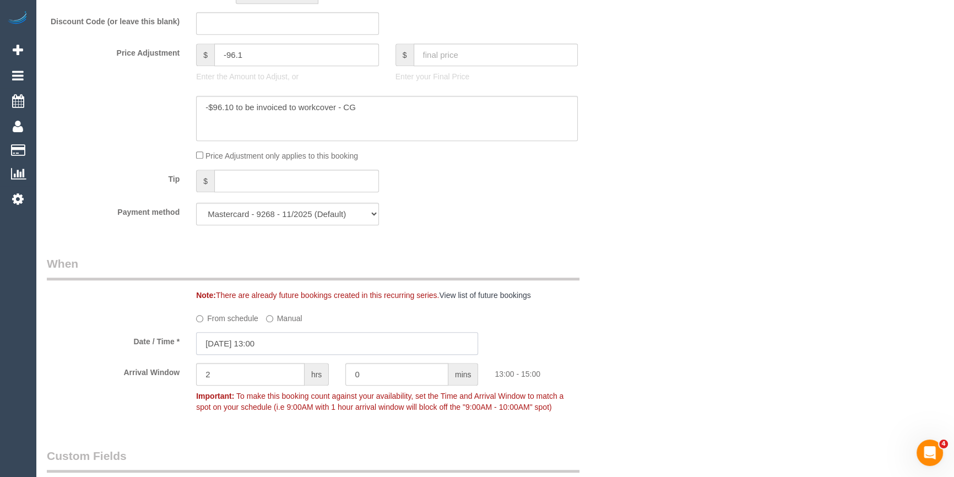
click at [265, 346] on input "08/09/2025 13:00" at bounding box center [337, 343] width 282 height 23
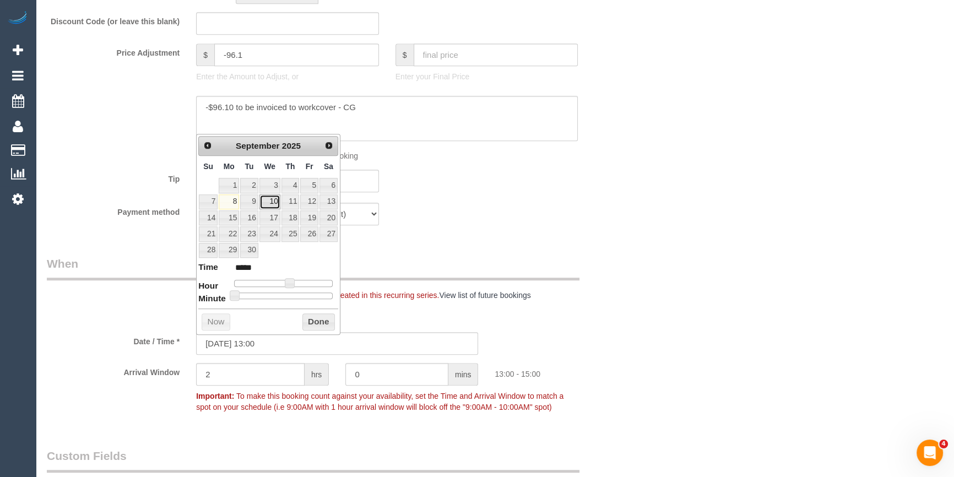
click at [277, 203] on link "10" at bounding box center [269, 201] width 21 height 15
type input "10/09/2025 12:00"
type input "*****"
type input "10/09/2025 11:00"
type input "*****"
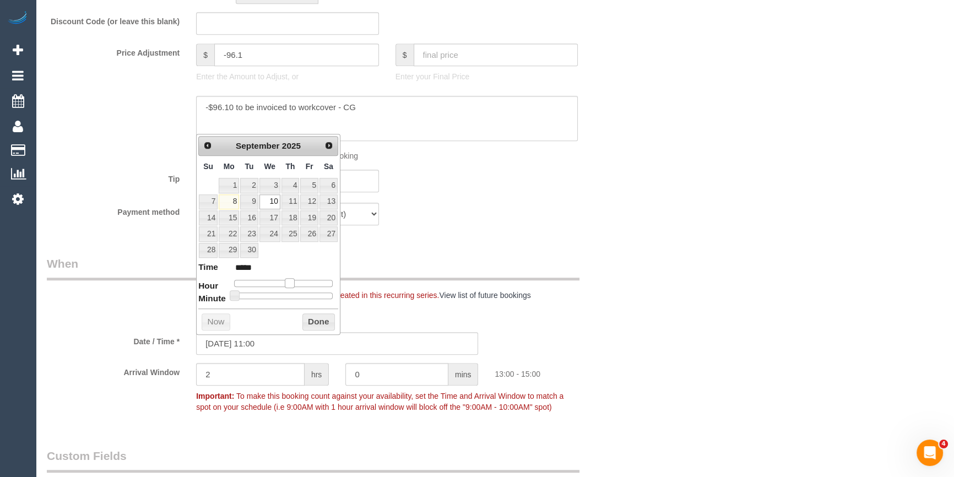
type input "10/09/2025 10:00"
type input "*****"
type input "10/09/2025 11:00"
type input "*****"
type input "10/09/2025 10:00"
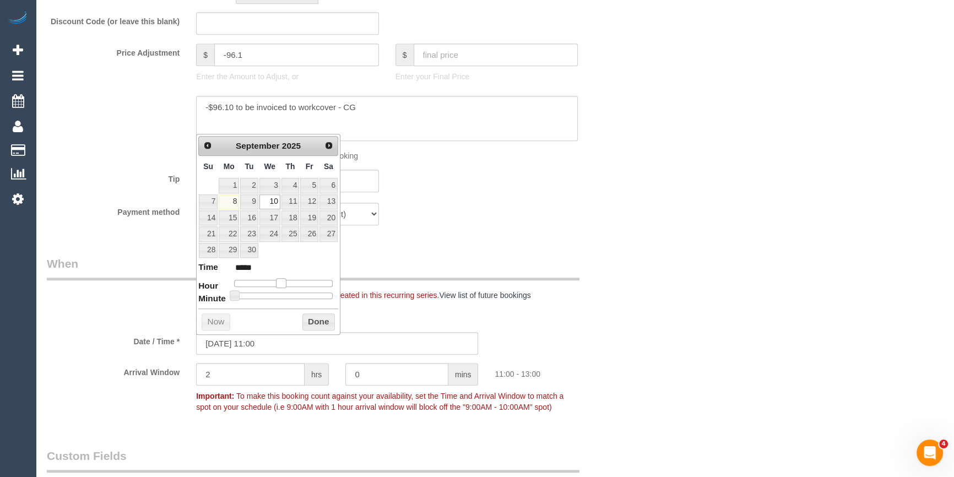
type input "*****"
drag, startPoint x: 292, startPoint y: 281, endPoint x: 281, endPoint y: 281, distance: 11.0
click at [281, 281] on span at bounding box center [277, 283] width 10 height 10
type input "10/09/2025 11:00"
type input "*****"
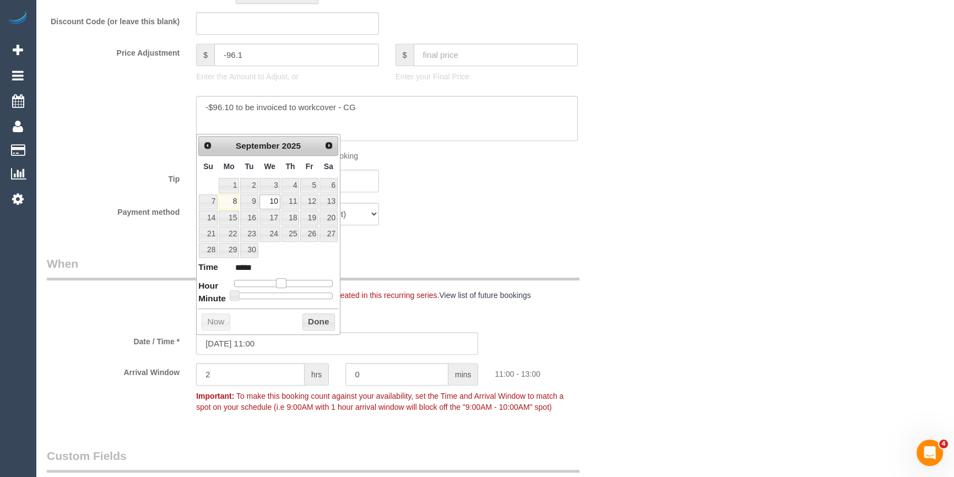
click at [280, 283] on span at bounding box center [281, 283] width 10 height 10
click at [315, 322] on button "Done" at bounding box center [318, 322] width 32 height 18
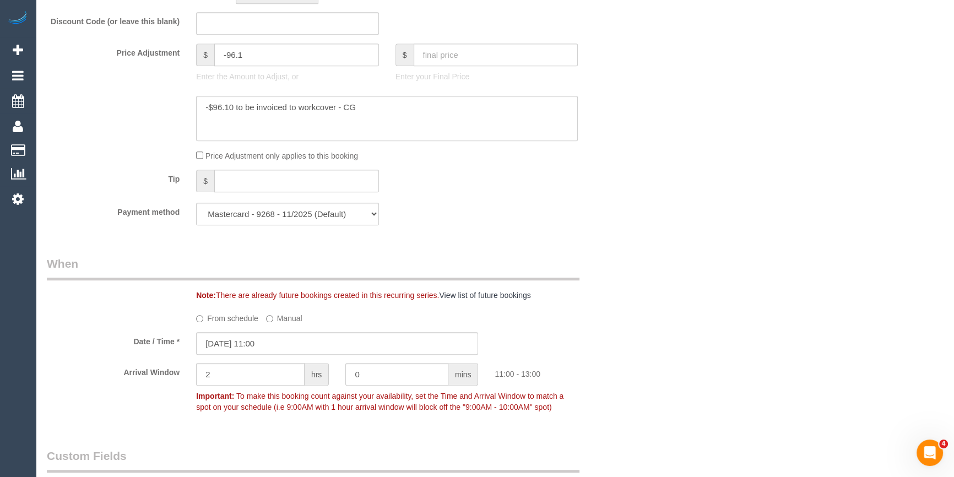
click at [535, 215] on div "Payment method Mastercard - 9268 - 11/2025 (Default) Add Credit Card ──────────…" at bounding box center [338, 214] width 598 height 23
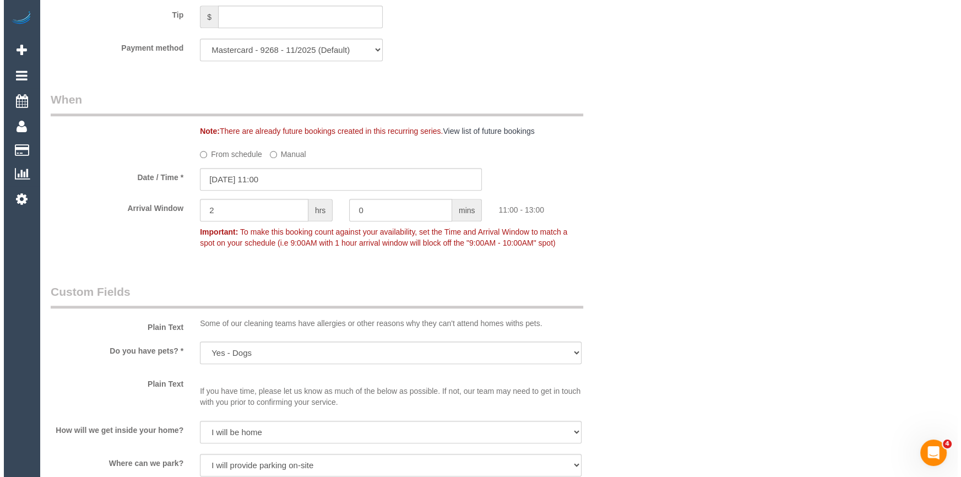
scroll to position [1402, 0]
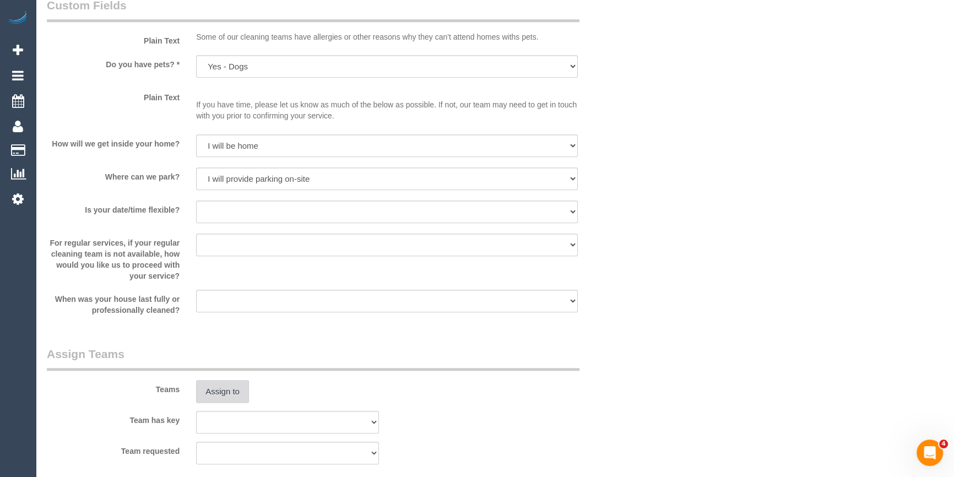
click at [226, 394] on button "Assign to" at bounding box center [222, 391] width 53 height 23
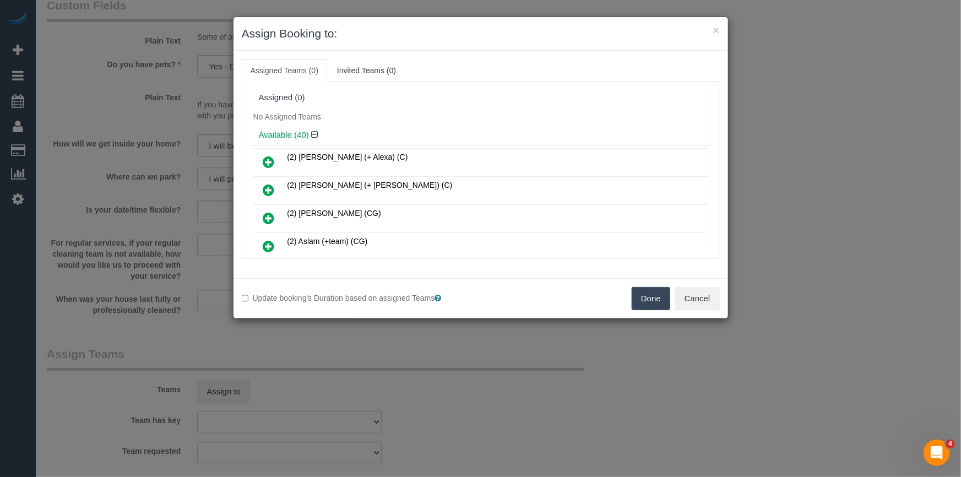
click at [418, 104] on div "Assigned (0)" at bounding box center [481, 98] width 460 height 21
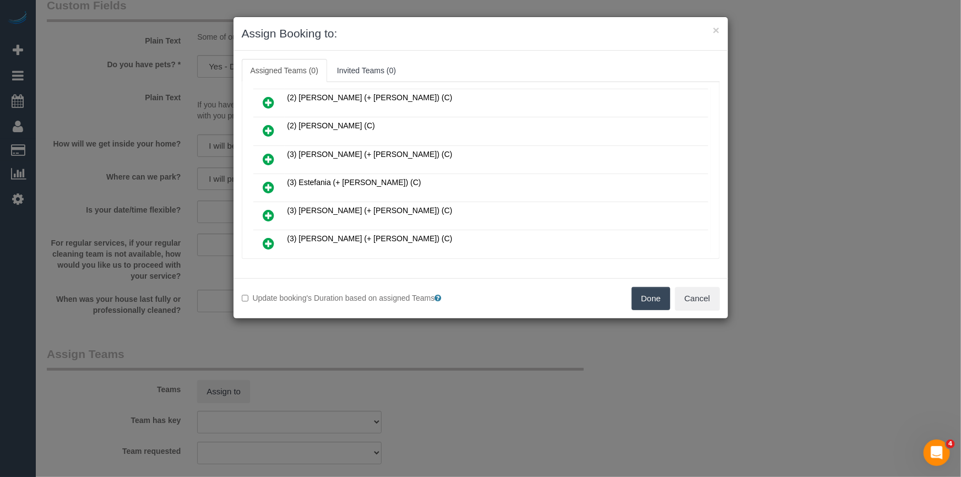
click at [269, 181] on icon at bounding box center [269, 187] width 12 height 13
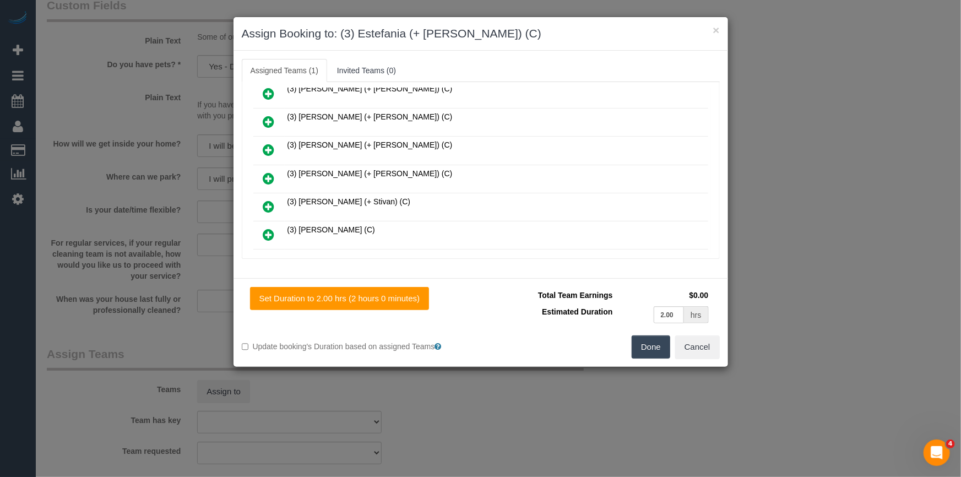
click at [268, 172] on icon at bounding box center [269, 178] width 12 height 13
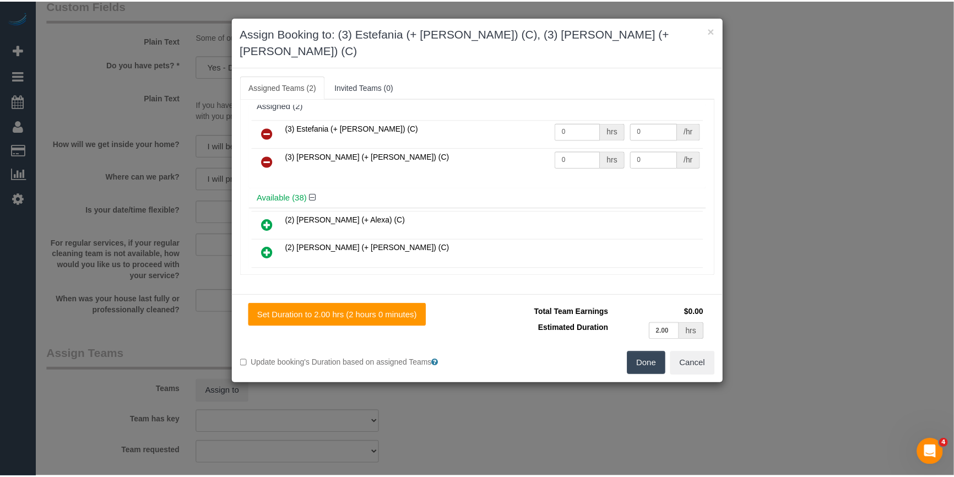
scroll to position [0, 0]
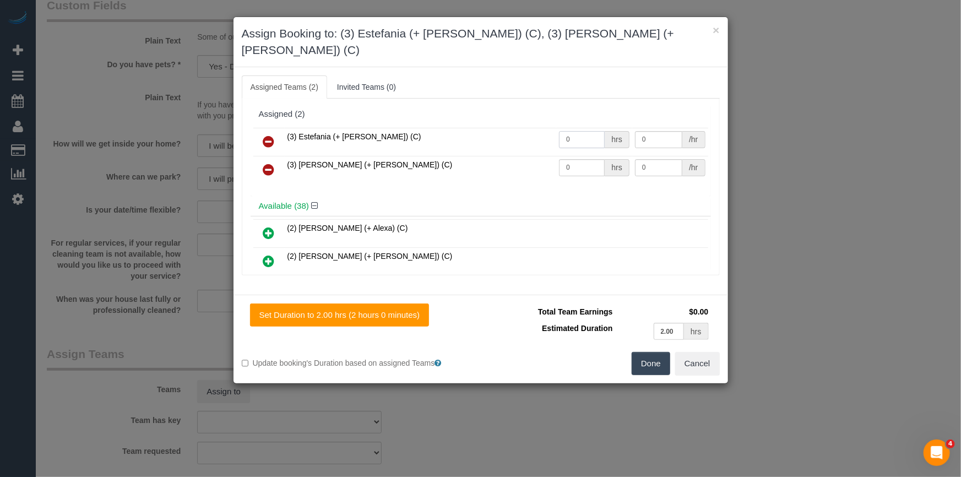
click at [582, 131] on input "0" at bounding box center [582, 139] width 46 height 17
type input "1"
click at [567, 159] on input "0" at bounding box center [582, 167] width 46 height 17
type input "1"
click at [646, 131] on input "0" at bounding box center [658, 139] width 47 height 17
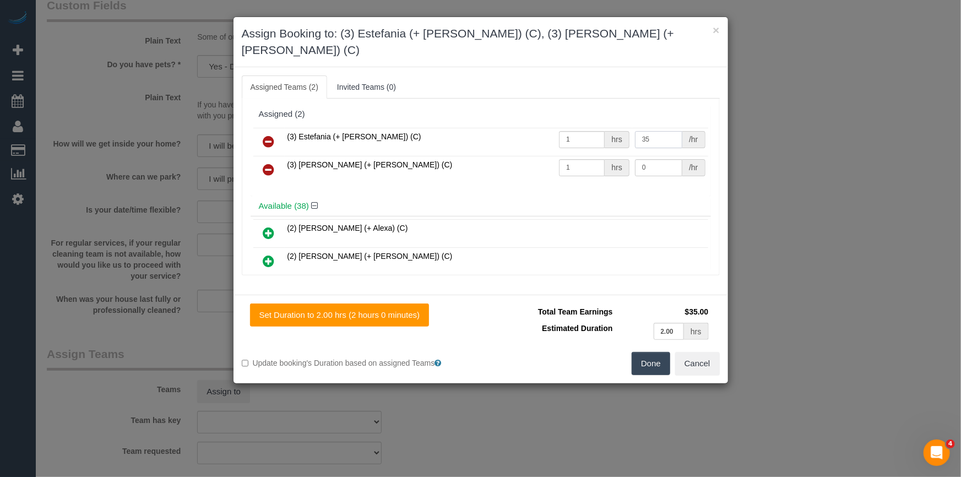
type input "35"
click at [653, 159] on input "0" at bounding box center [658, 167] width 47 height 17
type input "35"
click at [653, 352] on button "Done" at bounding box center [651, 363] width 39 height 23
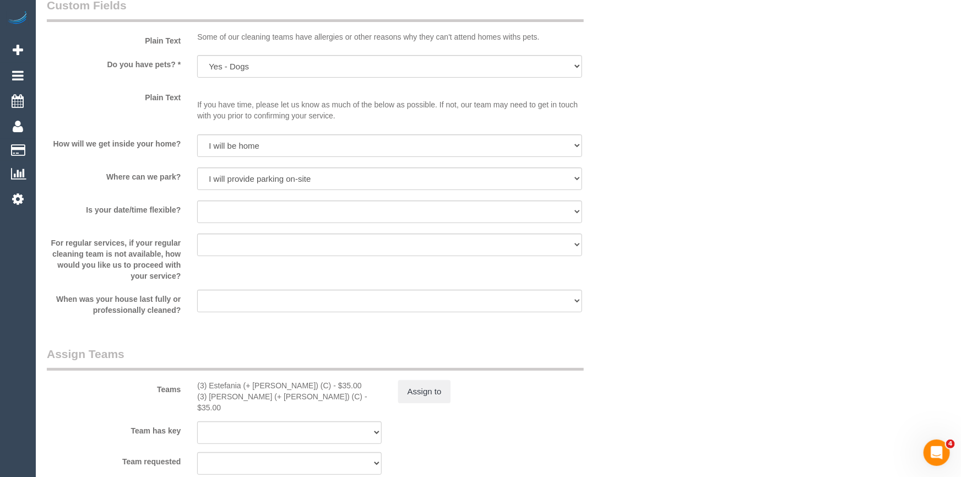
click at [653, 345] on div "× Assign Booking to: (3) Estefania (+ Juliana) (C), (3) Juliana (+ Estefania) (…" at bounding box center [480, 238] width 961 height 477
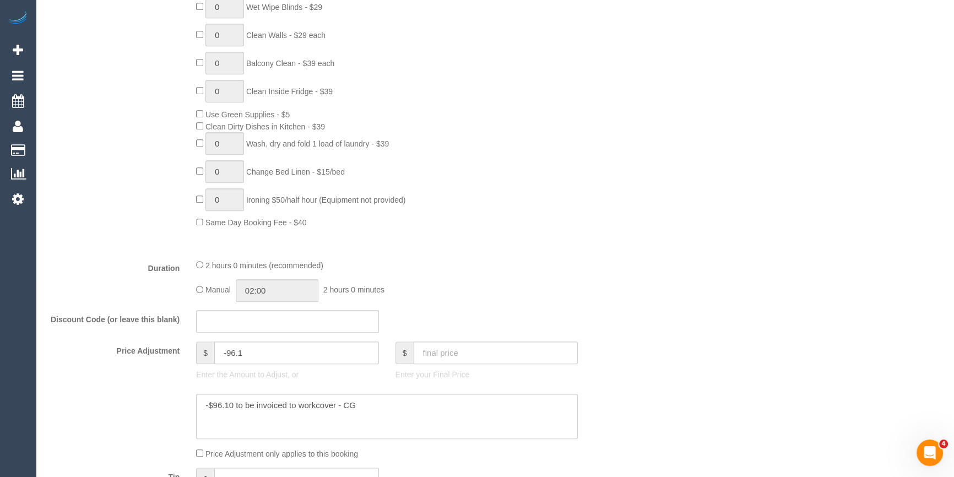
scroll to position [751, 0]
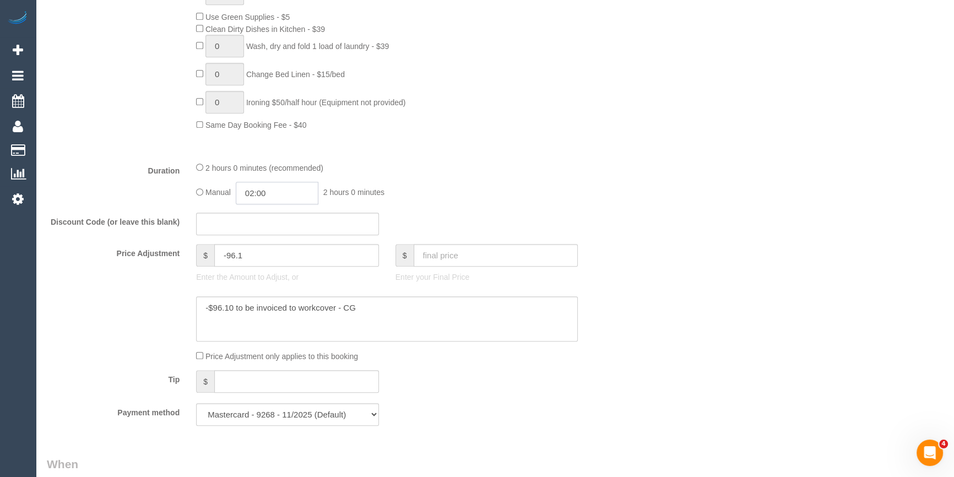
click at [268, 199] on input "02:00" at bounding box center [277, 193] width 83 height 23
type input "01:00"
click at [269, 221] on li "01:00" at bounding box center [265, 220] width 49 height 14
drag, startPoint x: 416, startPoint y: 165, endPoint x: 404, endPoint y: 162, distance: 11.9
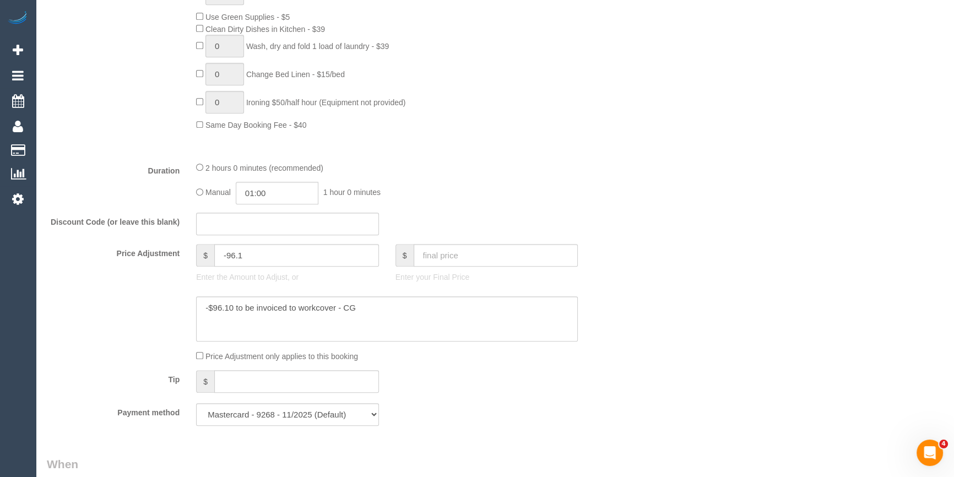
click at [406, 162] on div "2 hours 0 minutes (recommended)" at bounding box center [387, 167] width 382 height 12
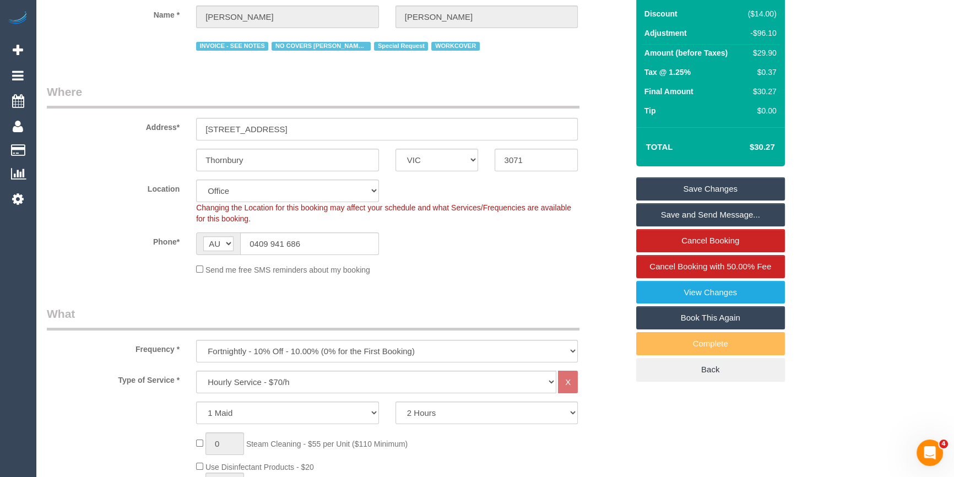
scroll to position [50, 0]
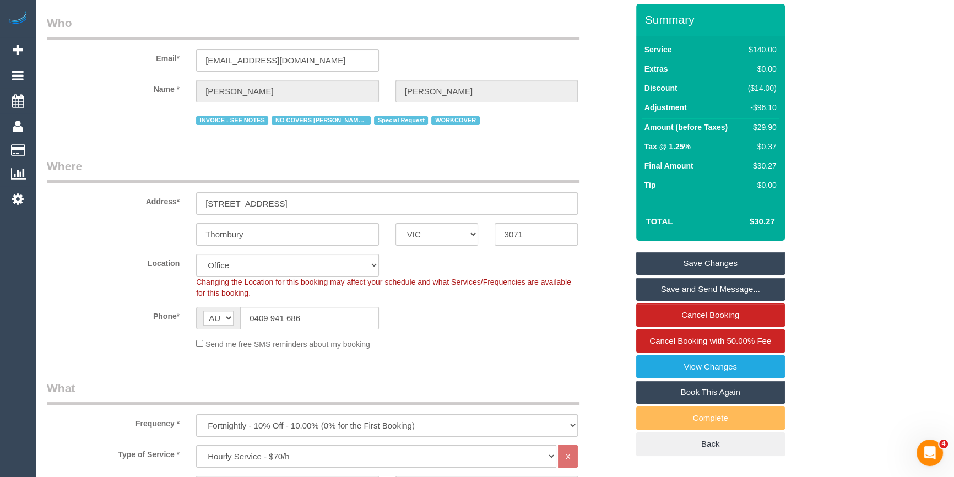
click at [520, 355] on fieldset "Where Address* 61 Raleigh Street Thornbury ACT NSW NT QLD SA TAS VIC WA 3071 Lo…" at bounding box center [337, 258] width 581 height 200
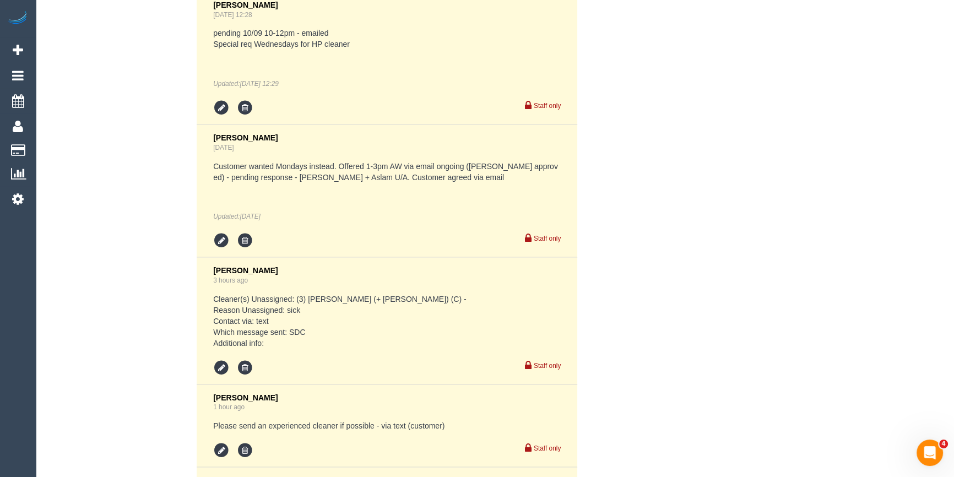
scroll to position [2841, 0]
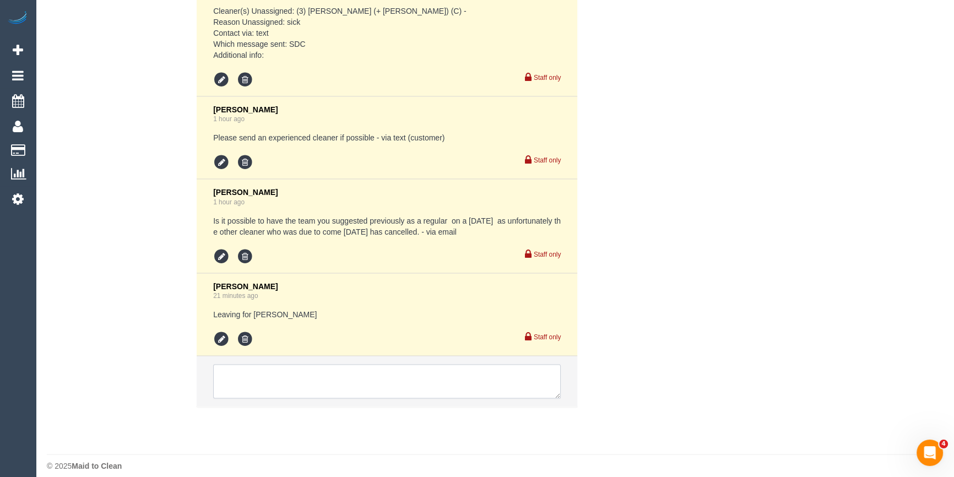
click at [254, 366] on textarea at bounding box center [387, 382] width 348 height 34
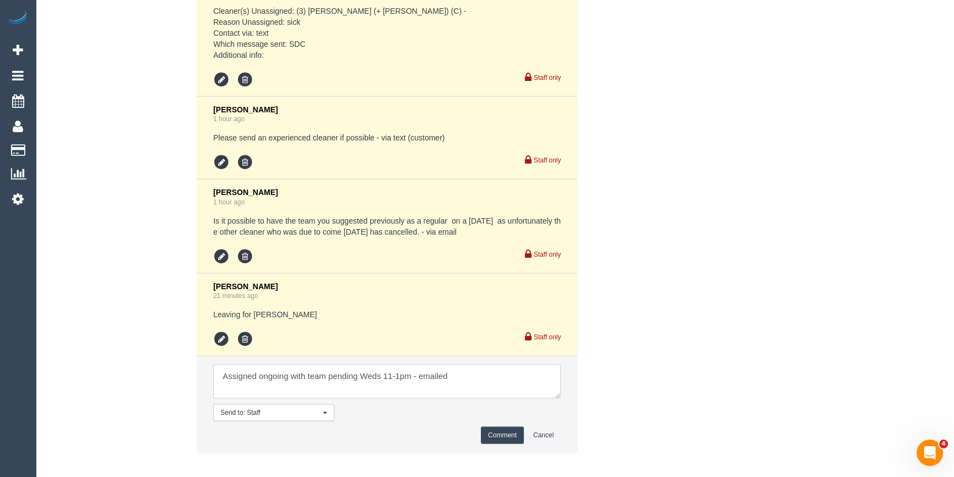
type textarea "Assigned ongoing with team pending Weds 11-1pm - emailed"
click at [498, 427] on button "Comment" at bounding box center [502, 435] width 43 height 17
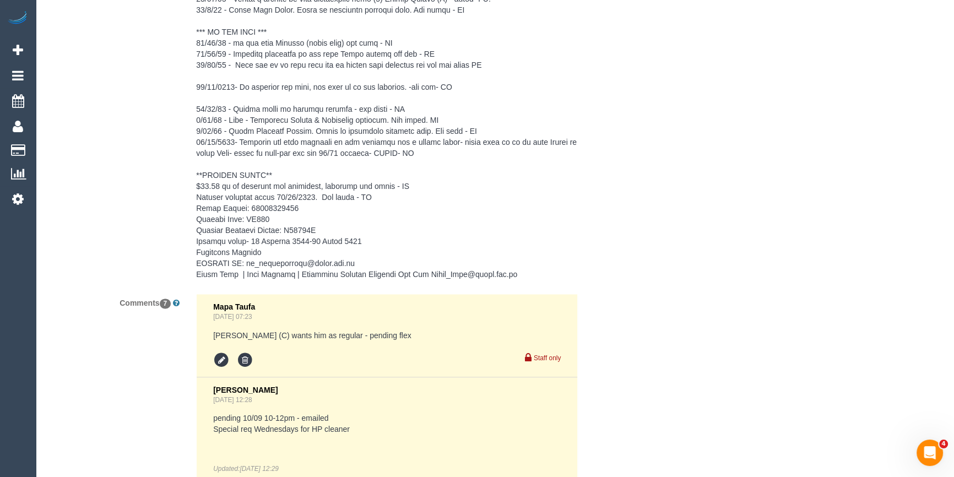
scroll to position [2040, 0]
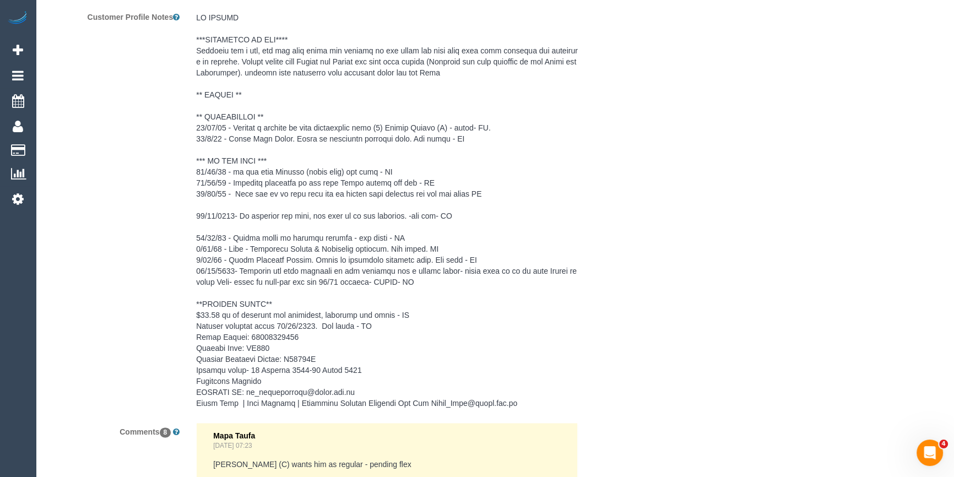
drag, startPoint x: 782, startPoint y: 275, endPoint x: 765, endPoint y: 285, distance: 19.7
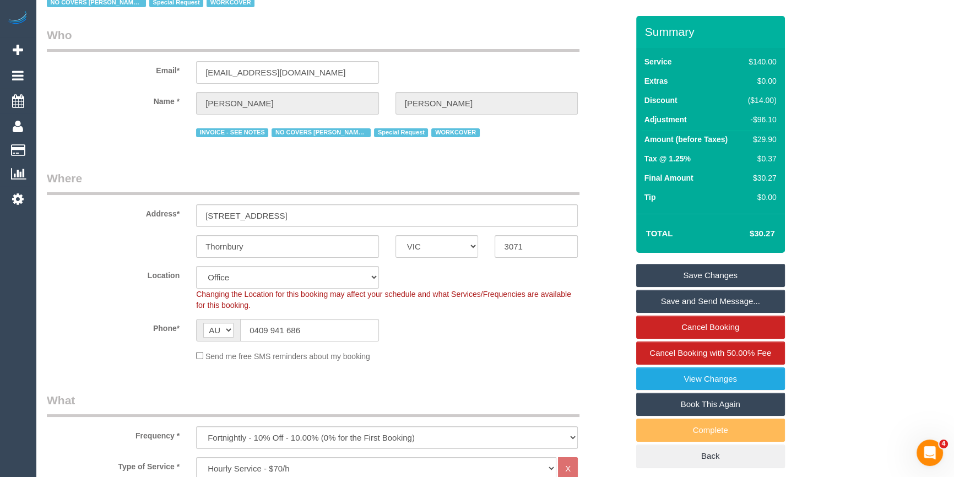
scroll to position [37, 0]
click at [675, 274] on link "Save Changes" at bounding box center [710, 275] width 149 height 23
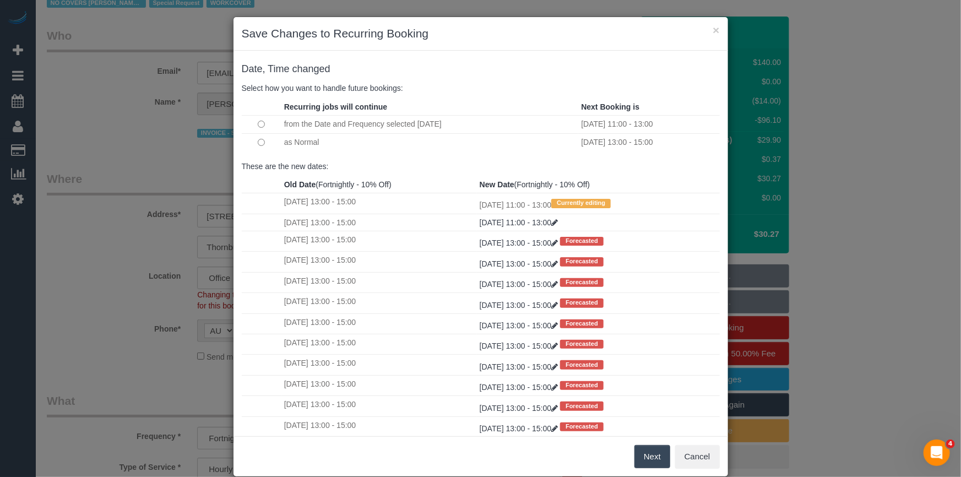
click at [654, 454] on button "Next" at bounding box center [653, 456] width 36 height 23
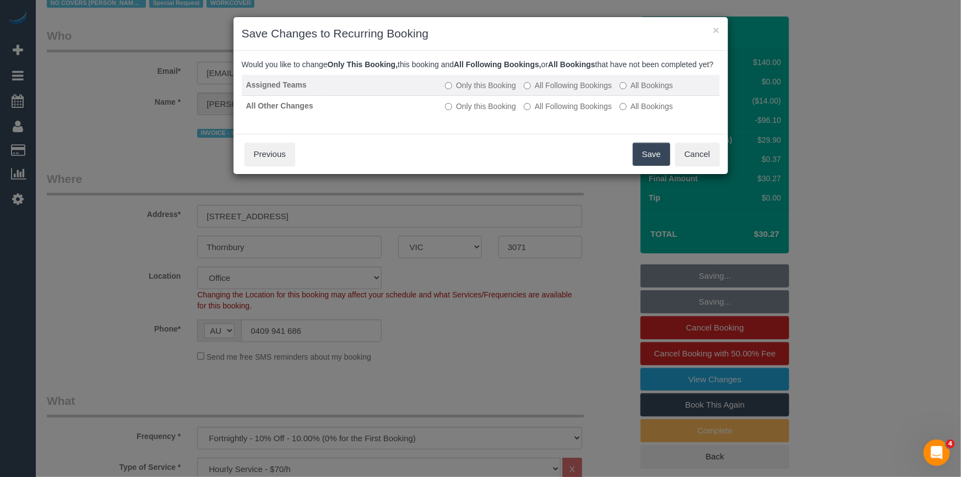
click at [589, 88] on td "Only this Booking All Following Bookings All Bookings" at bounding box center [580, 85] width 279 height 21
click at [595, 91] on label "All Following Bookings" at bounding box center [568, 85] width 88 height 11
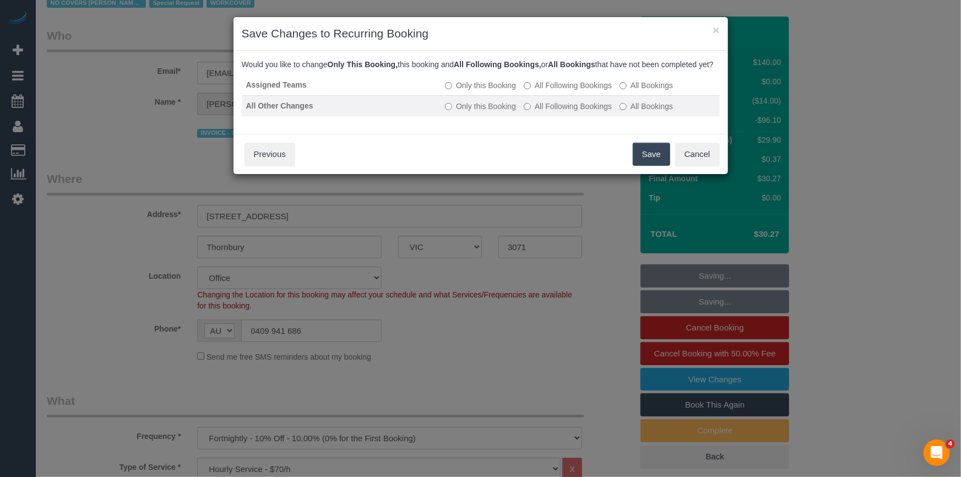
click at [605, 112] on label "All Following Bookings" at bounding box center [568, 106] width 88 height 11
click at [651, 159] on button "Save" at bounding box center [651, 154] width 37 height 23
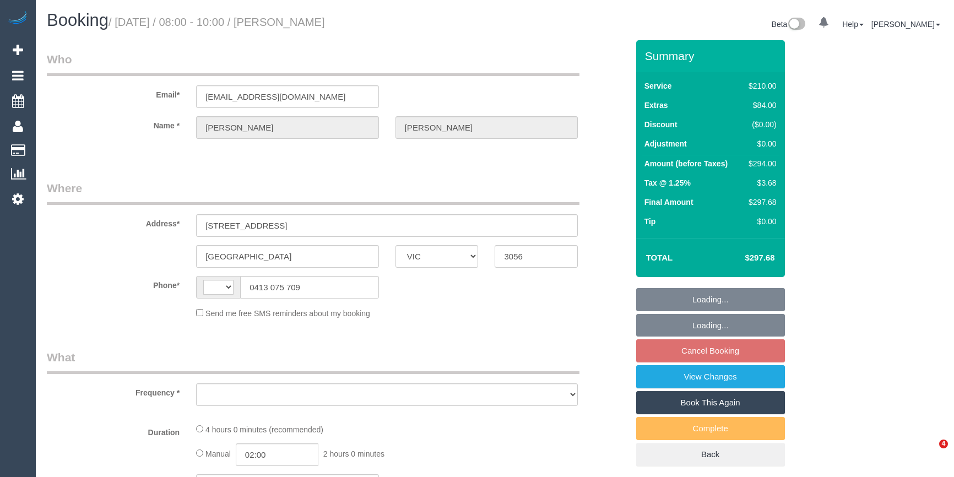
select select "VIC"
select select "string:AU"
select select "object:541"
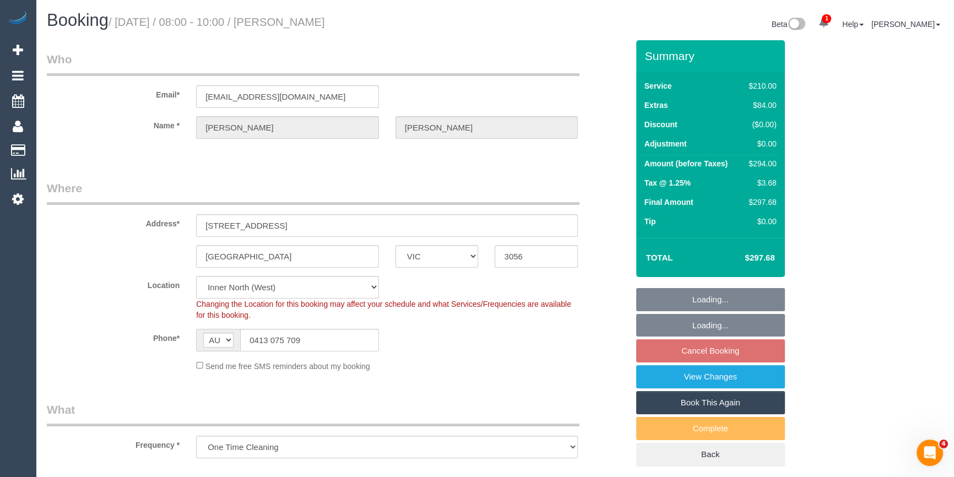
select select "string:stripe-pm_1RRAAV2GScqysDRVMnNzuBT2"
select select "180"
select select "number:27"
select select "number:14"
select select "number:19"
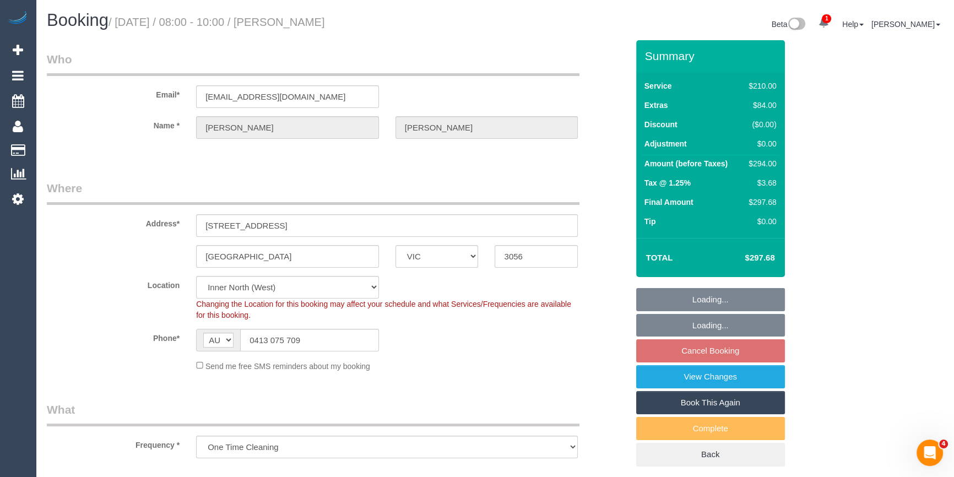
select select "number:24"
select select "number:13"
select select "object:1723"
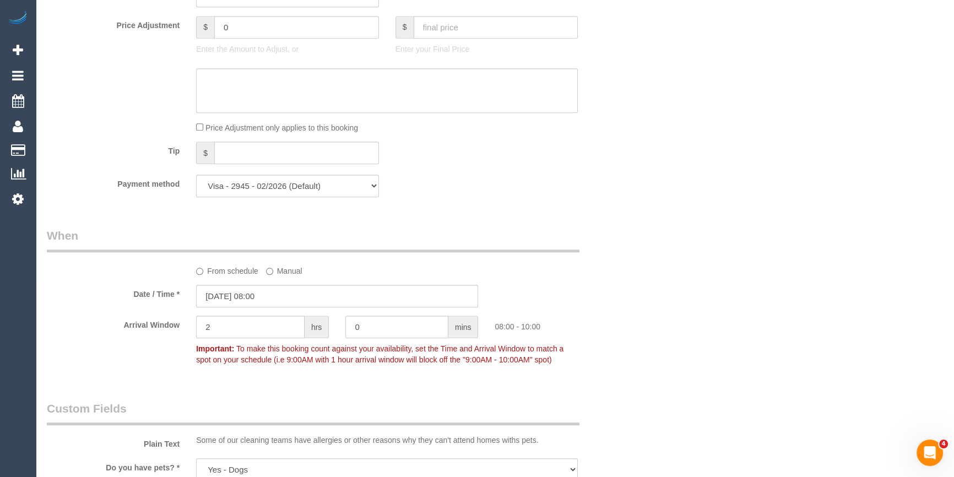
scroll to position [701, 0]
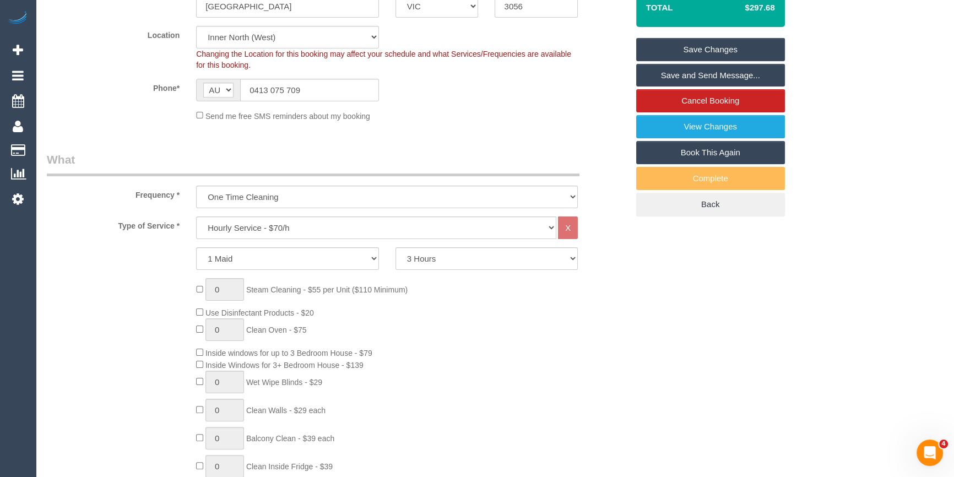
scroll to position [0, 0]
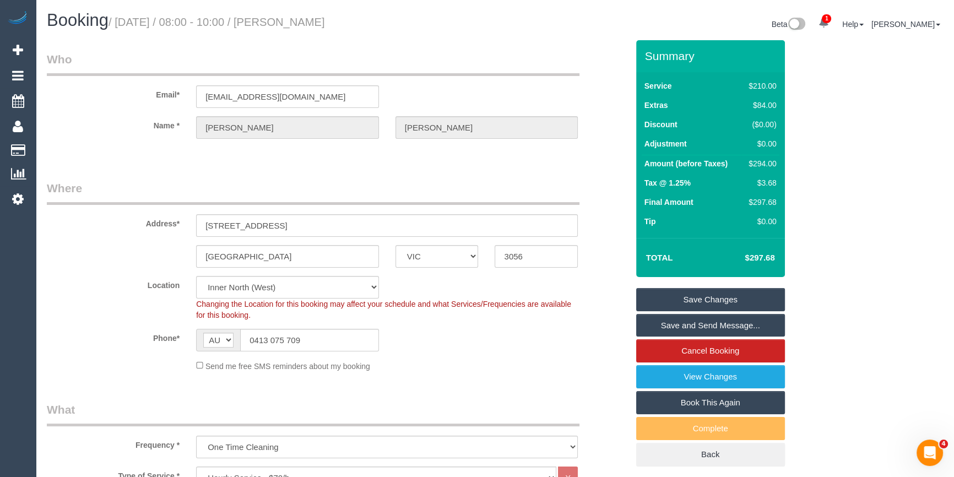
drag, startPoint x: 373, startPoint y: 29, endPoint x: 303, endPoint y: 22, distance: 70.3
click at [303, 22] on h1 "Booking / September 10, 2025 / 08:00 - 10:00 / Lucy Sheehan" at bounding box center [267, 20] width 440 height 19
copy small "Lucy Sheehan"
click at [545, 338] on div "Phone* AF AL DZ AD AO AI AQ AG AR AM AW AU AT AZ BS BH BD BB BY BE BZ BJ BM BT …" at bounding box center [338, 340] width 598 height 23
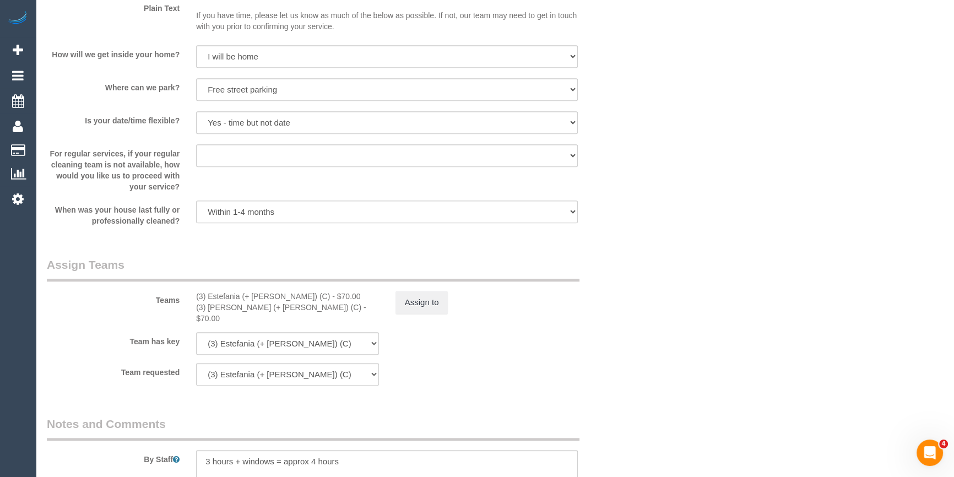
scroll to position [1552, 0]
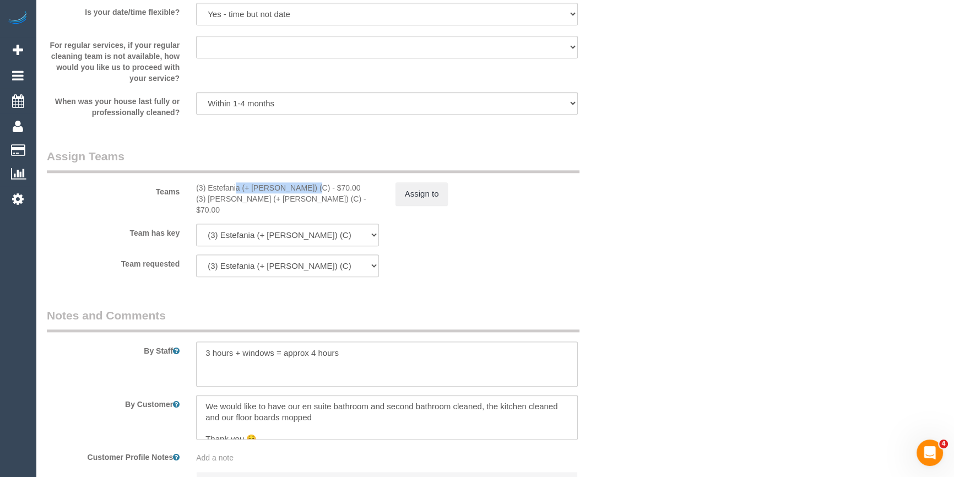
drag, startPoint x: 275, startPoint y: 188, endPoint x: 205, endPoint y: 189, distance: 69.4
click at [205, 189] on div "(3) Estefania (+ Juliana) (C) - $70.00" at bounding box center [287, 187] width 183 height 11
copy div "Estefania (+ Juliana"
click at [604, 207] on sui-booking-teams "Teams (3) Estefania (+ Juliana) (C) - $70.00 (3) Juliana (+ Estefania) (C) - $7…" at bounding box center [337, 212] width 581 height 129
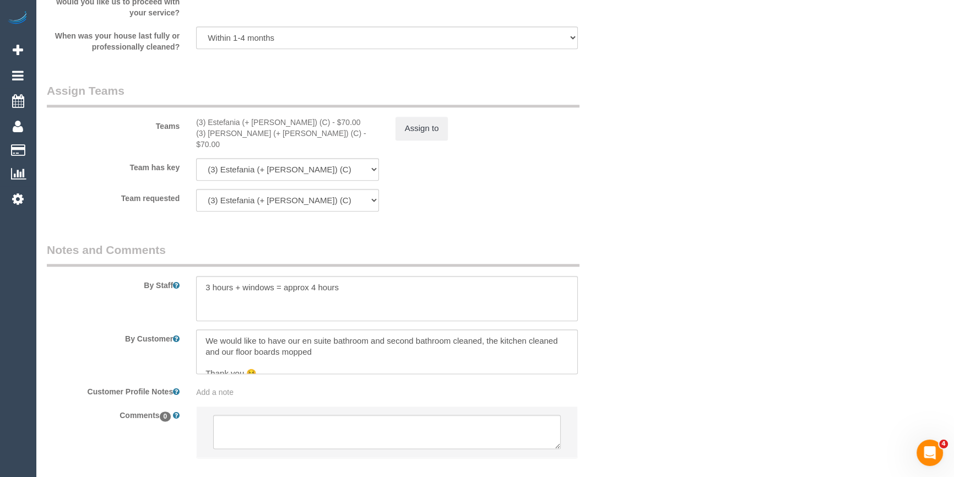
scroll to position [1668, 0]
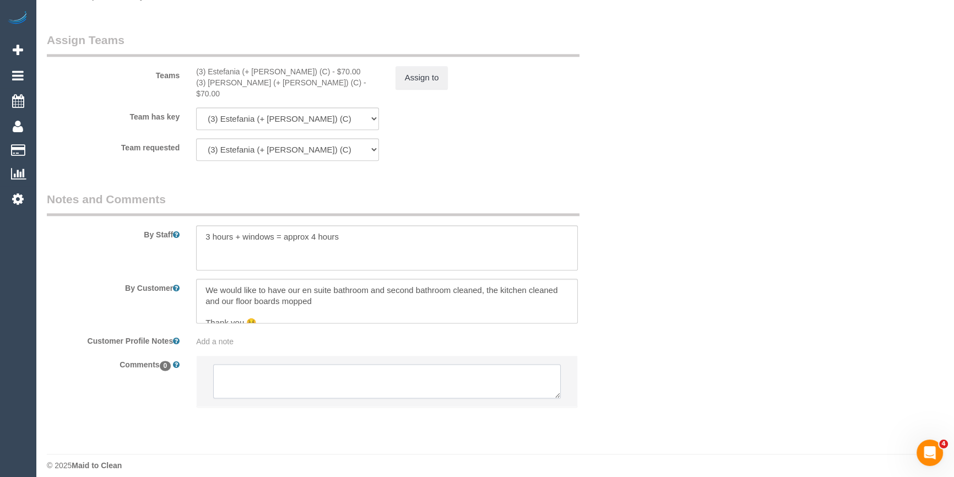
click at [305, 383] on textarea at bounding box center [387, 381] width 348 height 34
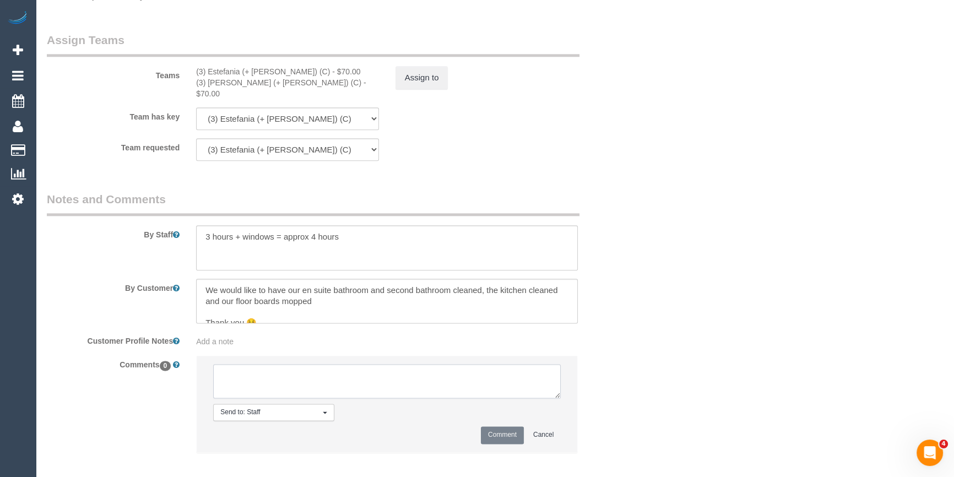
drag, startPoint x: 304, startPoint y: 382, endPoint x: 305, endPoint y: 373, distance: 8.9
paste textarea "Estefania (+ Juliana"
click at [263, 365] on textarea at bounding box center [387, 381] width 348 height 34
click at [264, 364] on textarea at bounding box center [387, 381] width 348 height 34
click at [337, 364] on textarea at bounding box center [387, 381] width 348 height 34
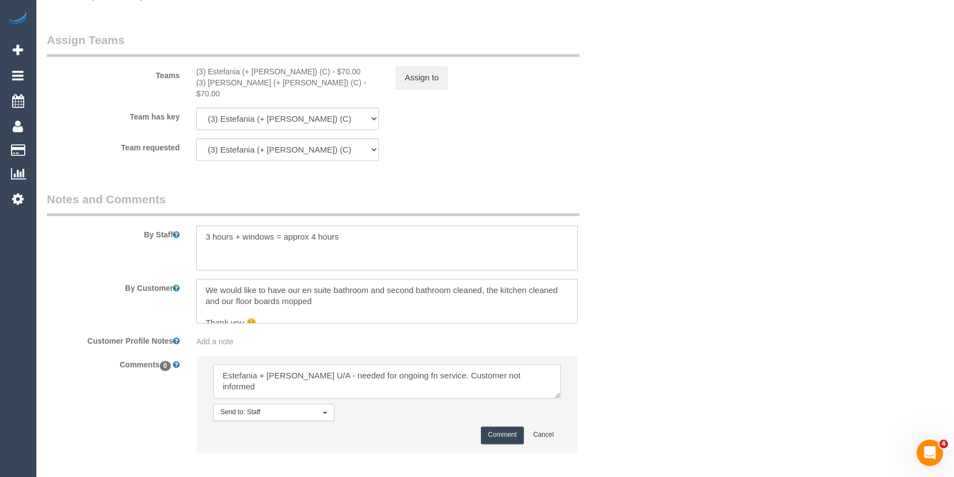
type textarea "Estefania + Juliana U/A - needed for ongoing fn service. Customer not informed"
click at [505, 432] on button "Comment" at bounding box center [502, 434] width 43 height 17
click at [579, 388] on div "Send to: Staff Nothing selected Send to: Staff Send to: Customer Send to: Team …" at bounding box center [387, 409] width 398 height 108
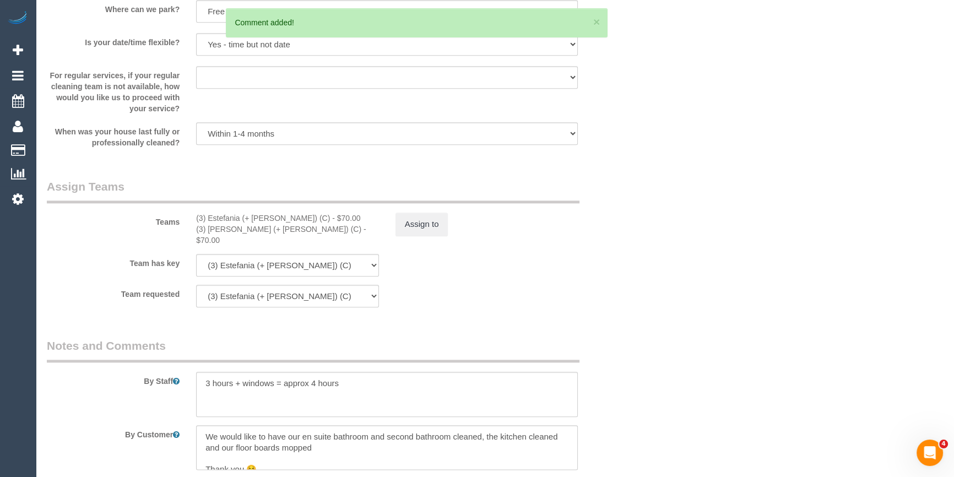
scroll to position [1518, 0]
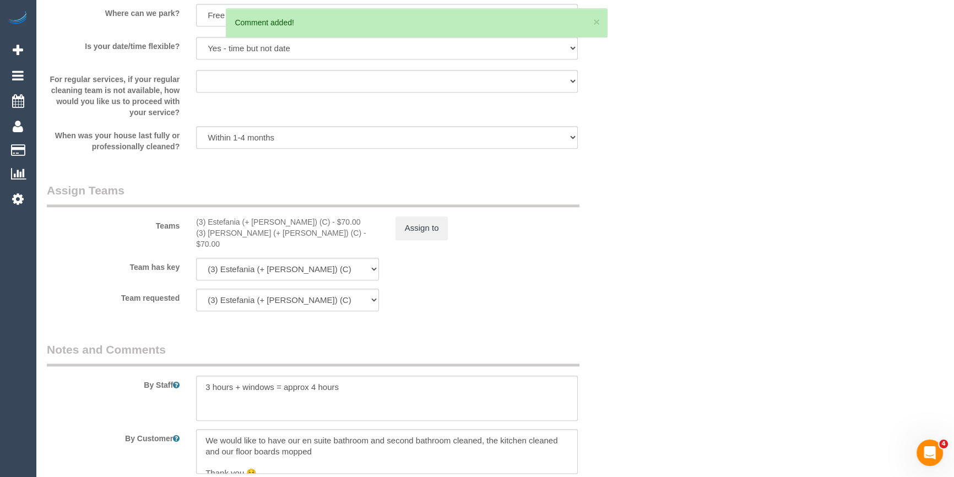
click at [450, 236] on div "Assign to" at bounding box center [486, 227] width 199 height 23
click at [430, 228] on button "Assign to" at bounding box center [421, 227] width 53 height 23
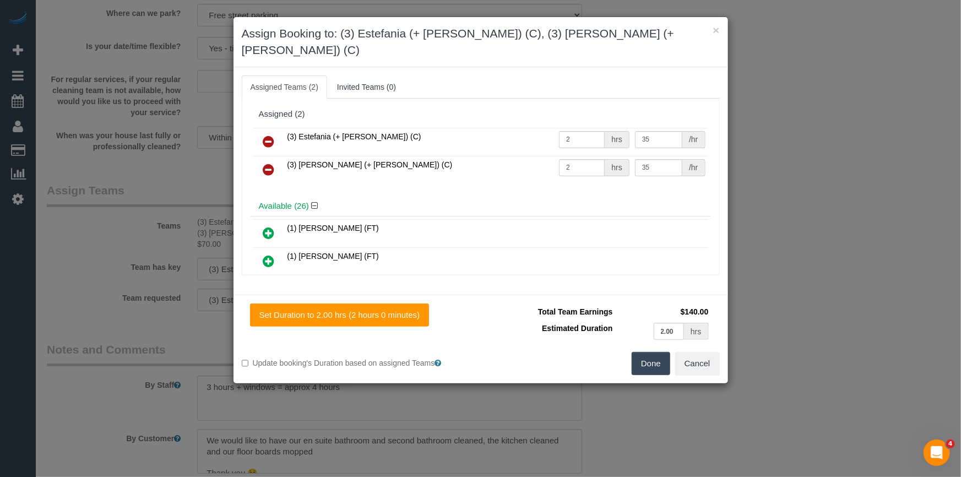
click at [269, 135] on icon at bounding box center [269, 141] width 12 height 13
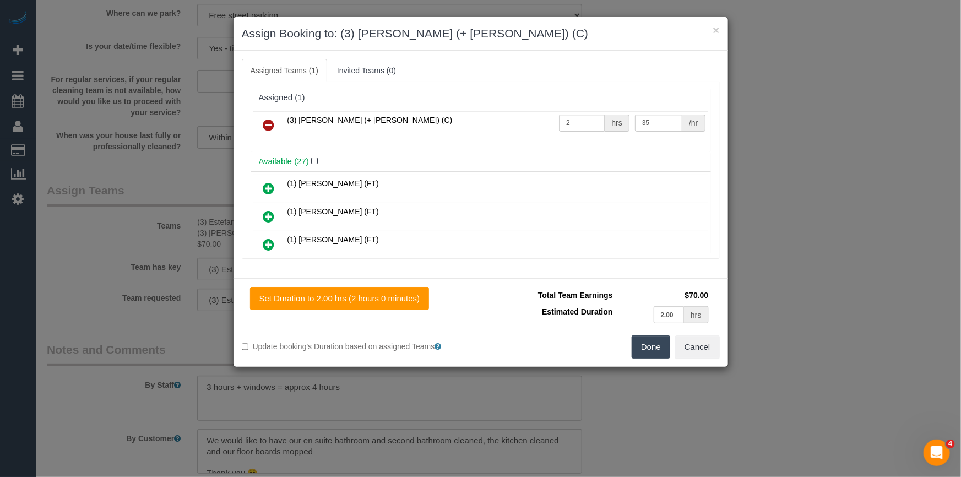
click at [261, 122] on link at bounding box center [269, 126] width 26 height 22
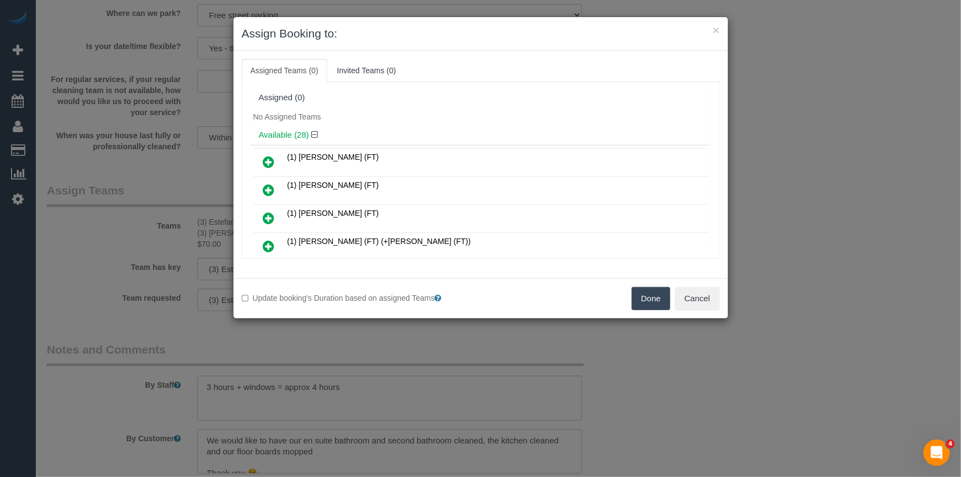
click at [466, 88] on div "Assigned (0)" at bounding box center [481, 98] width 460 height 21
click at [714, 297] on button "Cancel" at bounding box center [697, 298] width 45 height 23
click at [714, 297] on div "× Assign Booking to: Assigned Teams (0) Invited Teams (0) Assigned (0) No Assig…" at bounding box center [480, 238] width 961 height 477
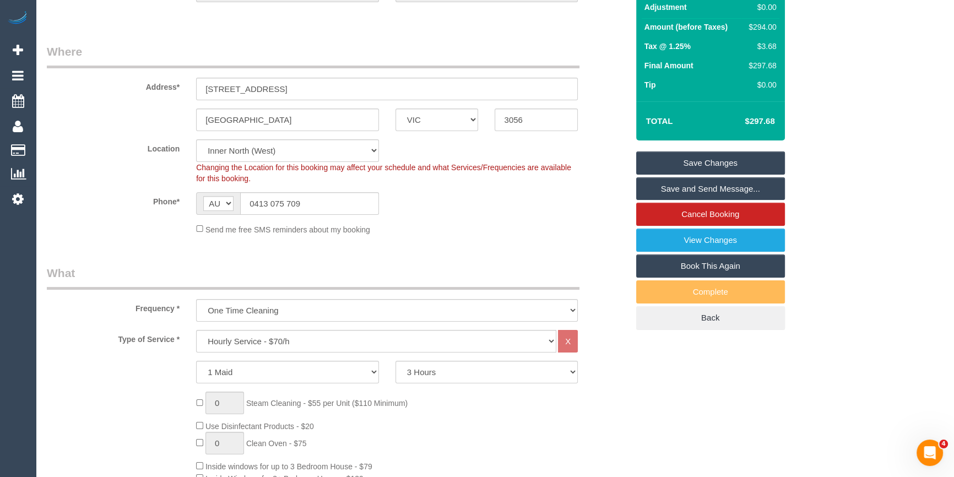
scroll to position [0, 0]
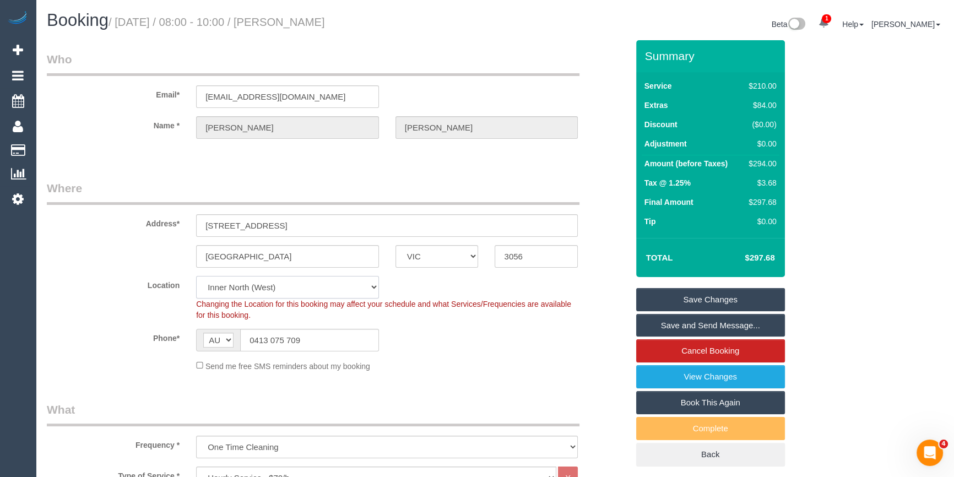
click at [234, 285] on select "Office City East (North) East (South) Inner East Inner North (East) Inner North…" at bounding box center [287, 287] width 183 height 23
select select "50"
click at [196, 276] on select "Office City East (North) East (South) Inner East Inner North (East) Inner North…" at bounding box center [287, 287] width 183 height 23
select select "object:5690"
click at [109, 231] on div "Address* 12-32 Lux Way, Unit 306" at bounding box center [338, 208] width 598 height 57
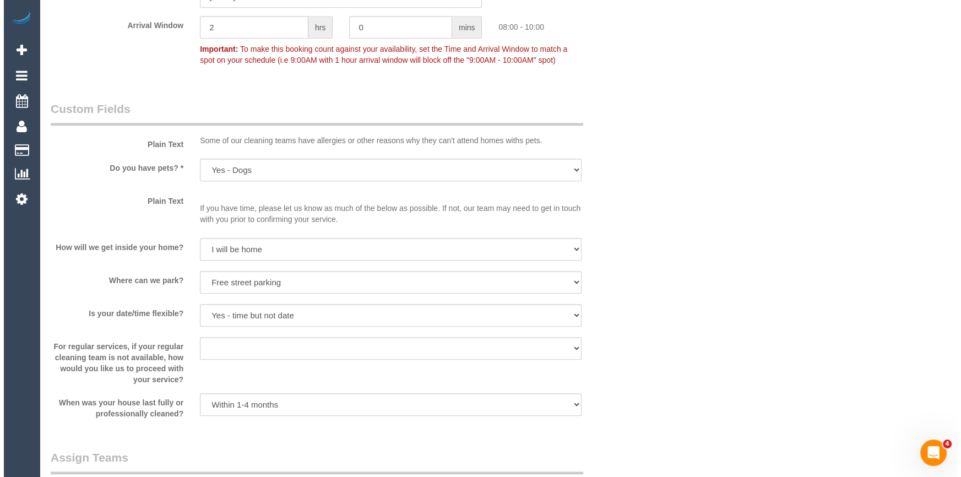
scroll to position [1352, 0]
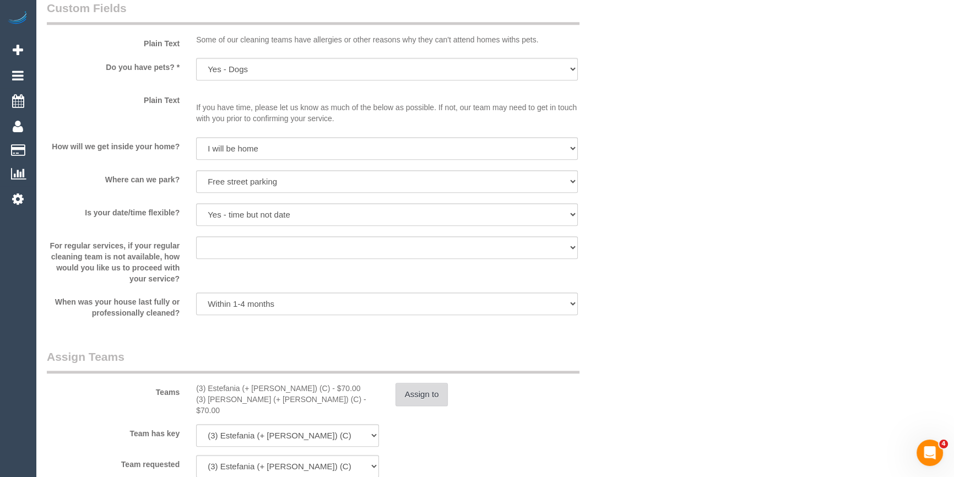
click at [413, 391] on button "Assign to" at bounding box center [421, 394] width 53 height 23
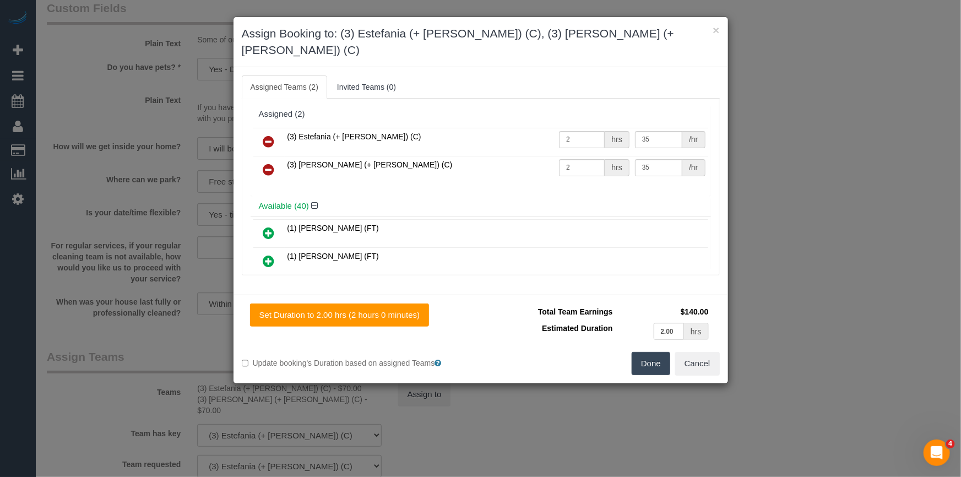
click at [268, 135] on icon at bounding box center [269, 141] width 12 height 13
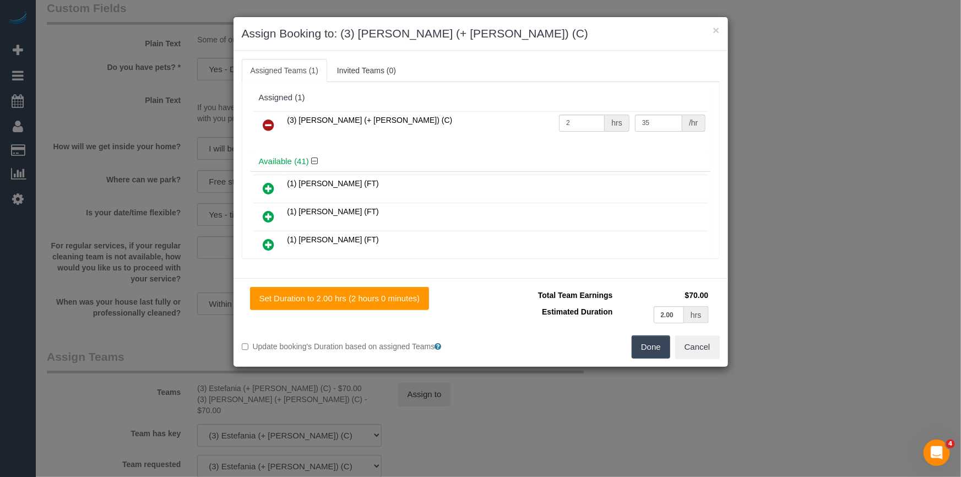
click at [268, 121] on icon at bounding box center [269, 124] width 12 height 13
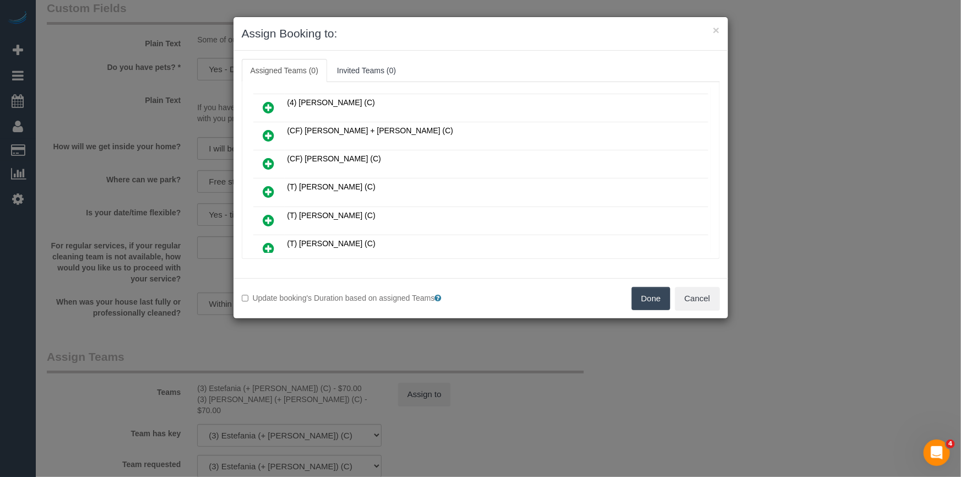
scroll to position [1101, 0]
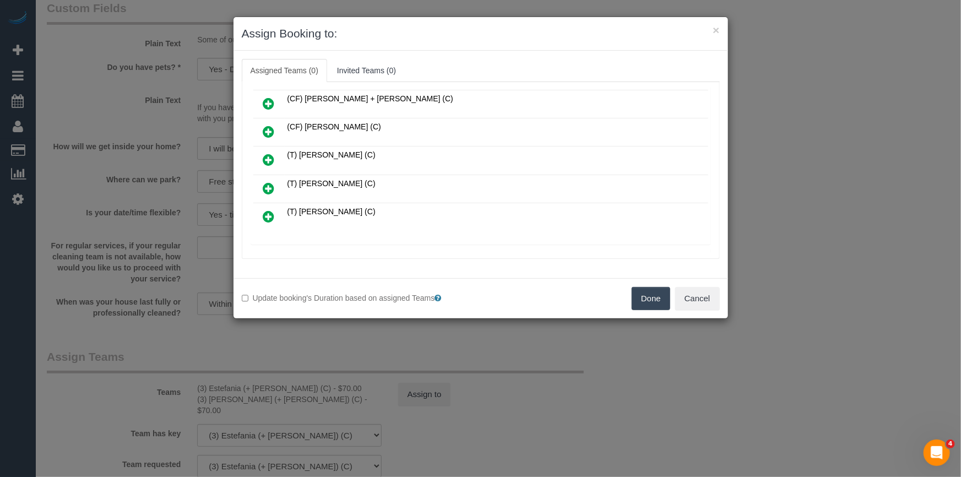
click at [329, 253] on icon at bounding box center [329, 257] width 7 height 8
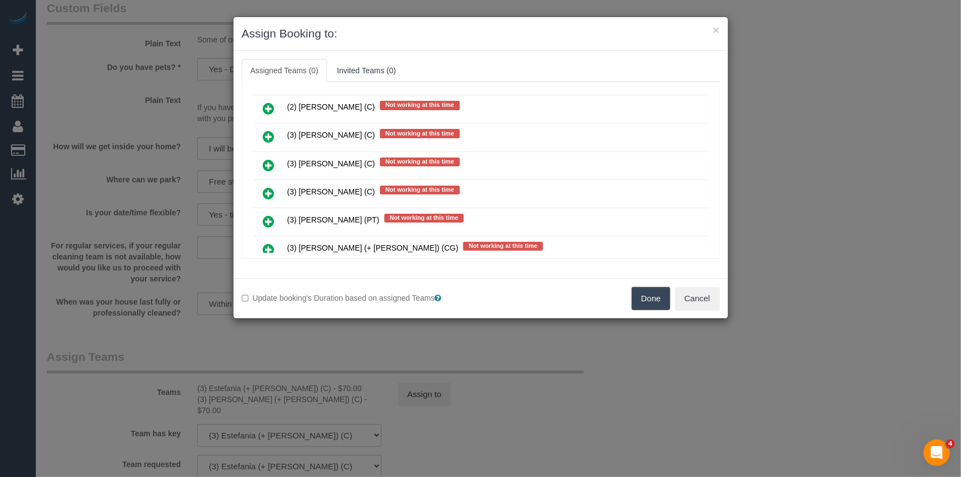
scroll to position [2452, 0]
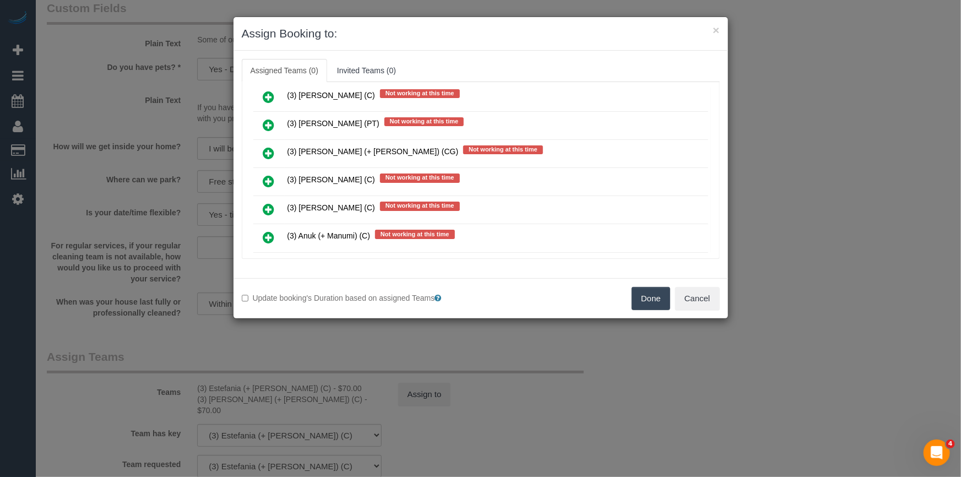
click at [269, 147] on icon at bounding box center [269, 153] width 12 height 13
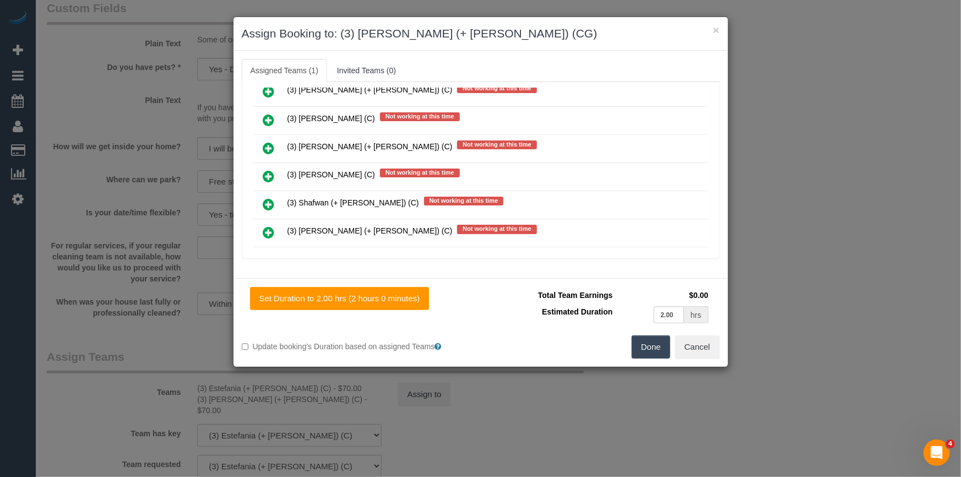
scroll to position [3830, 0]
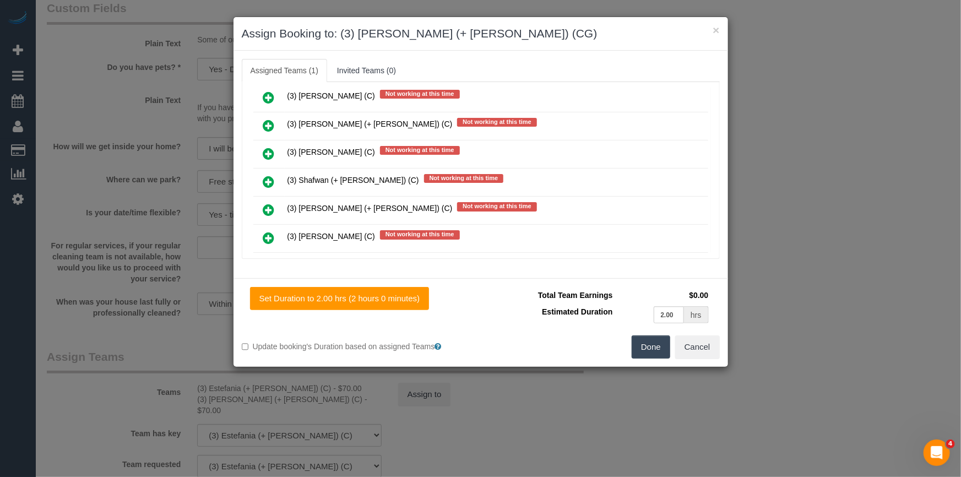
click at [274, 284] on link at bounding box center [269, 295] width 26 height 22
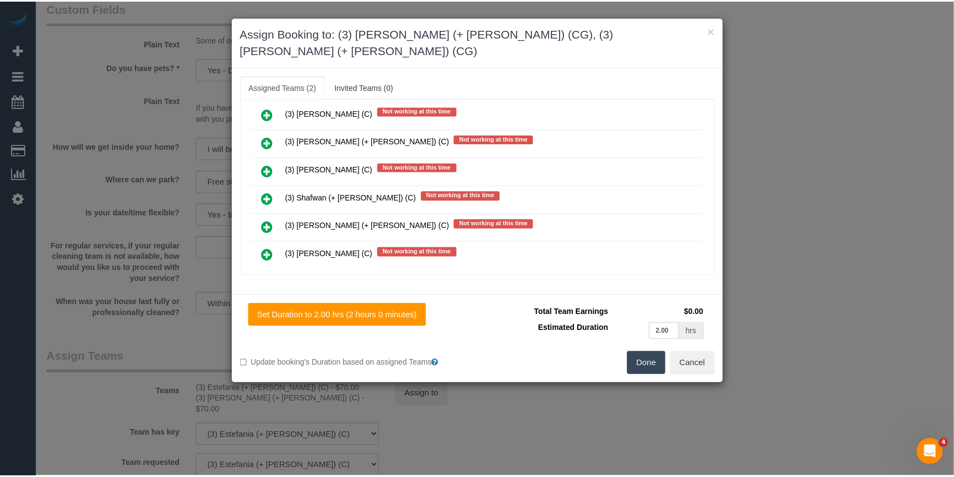
scroll to position [0, 0]
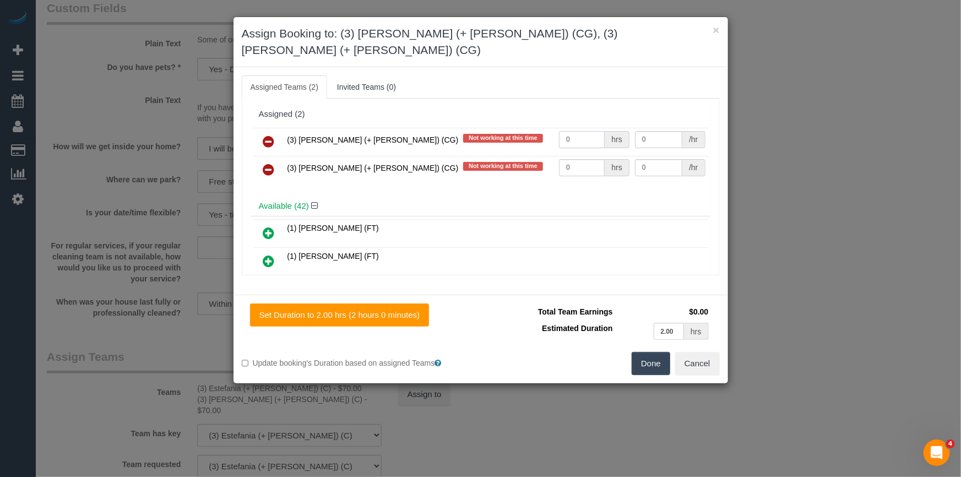
click at [575, 131] on input "0" at bounding box center [582, 139] width 46 height 17
type input "2"
click at [590, 159] on input "0" at bounding box center [582, 167] width 46 height 17
type input "2"
click at [652, 131] on input "0" at bounding box center [658, 139] width 47 height 17
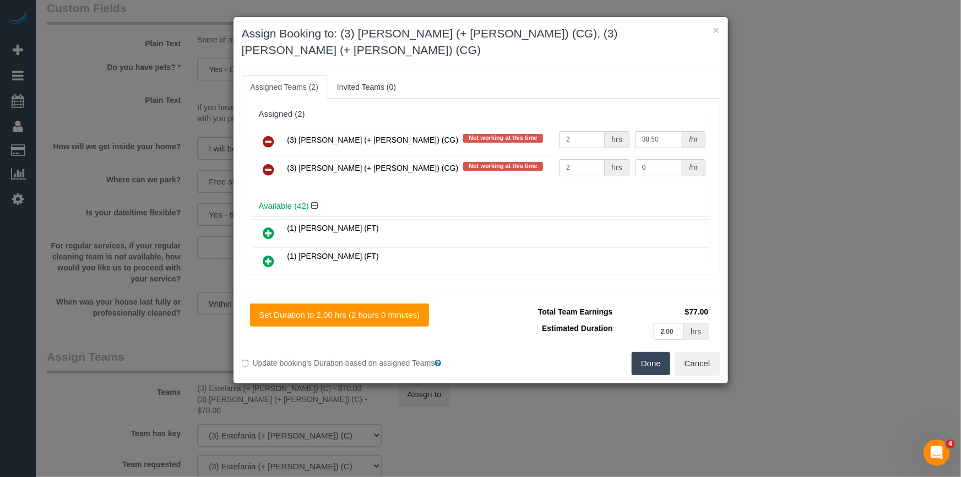
type input "38.5"
click at [682, 159] on div "/hr" at bounding box center [693, 167] width 23 height 17
click at [655, 156] on td "0 /hr" at bounding box center [670, 170] width 76 height 28
click at [655, 159] on input "0" at bounding box center [658, 167] width 47 height 17
type input "38.5"
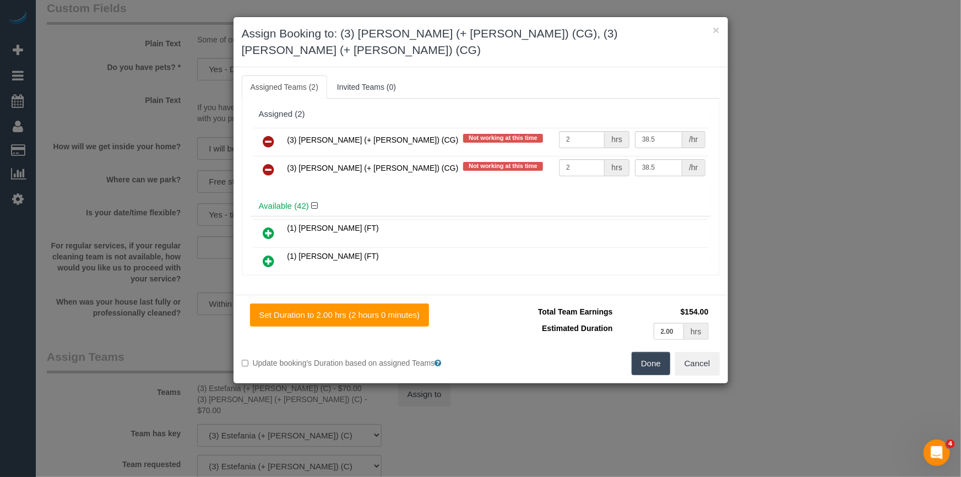
click at [638, 352] on button "Done" at bounding box center [651, 363] width 39 height 23
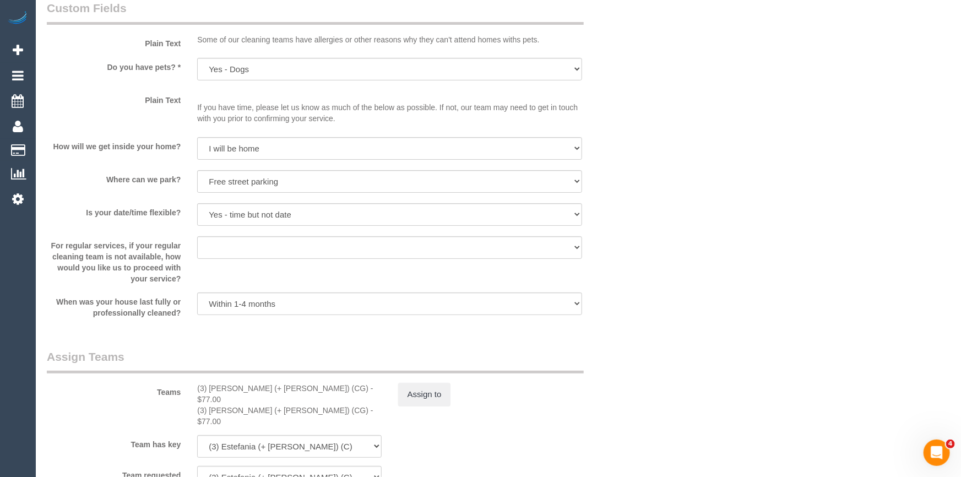
click at [638, 352] on div "× Assign Booking to: (3) Amninder (+ Sohail) (CG), (3) Sohail (+ Amninder) (CG)…" at bounding box center [480, 238] width 961 height 477
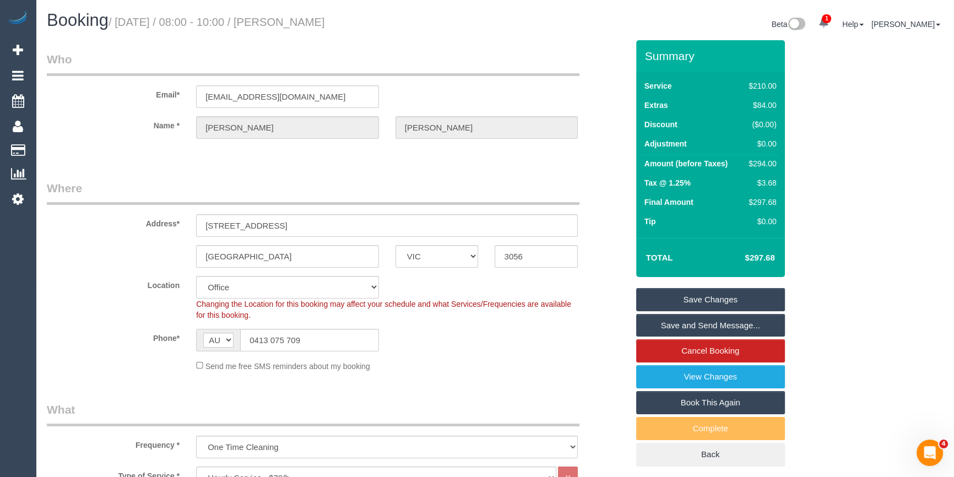
click at [714, 299] on link "Save Changes" at bounding box center [710, 299] width 149 height 23
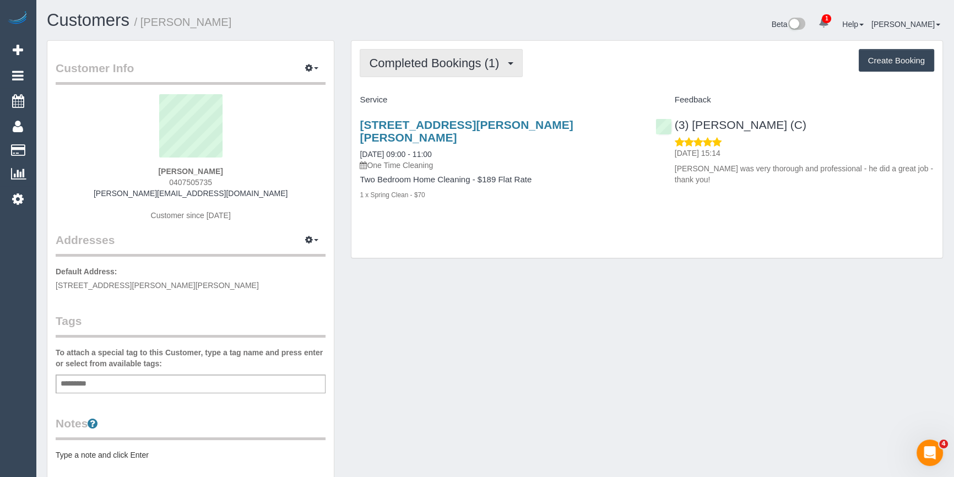
click at [449, 66] on span "Completed Bookings (1)" at bounding box center [437, 63] width 136 height 14
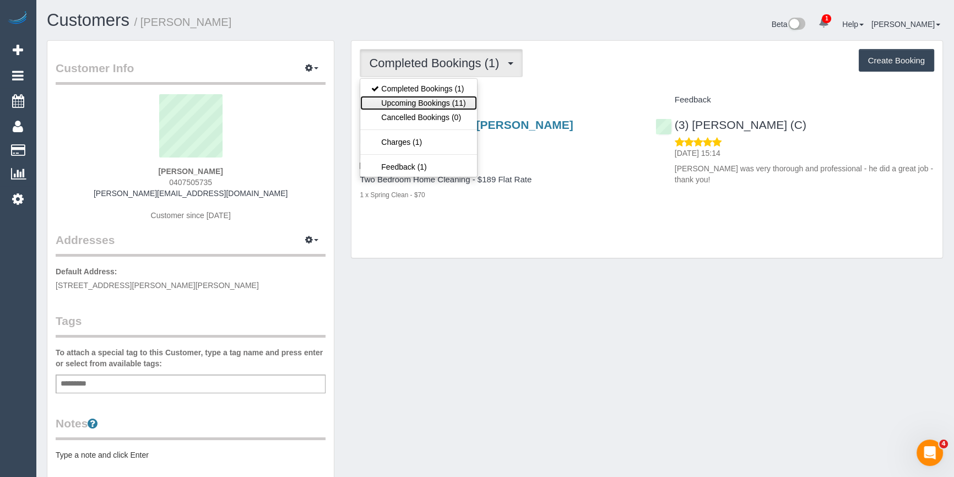
click at [436, 102] on link "Upcoming Bookings (11)" at bounding box center [418, 103] width 116 height 14
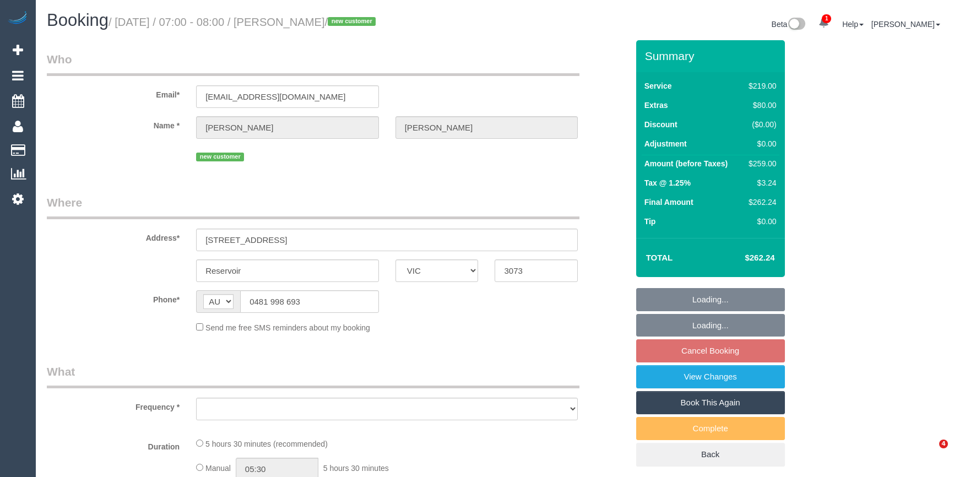
select select "VIC"
select select "string:stripe-pm_1S4WFf2GScqysDRVssnmsfEh"
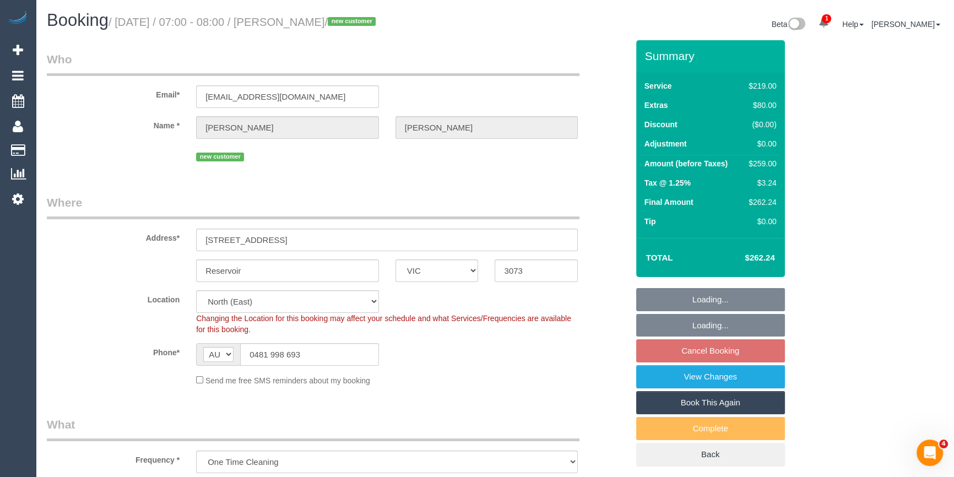
select select "object:1410"
select select "spot1"
select select "number:30"
select select "number:14"
select select "number:18"
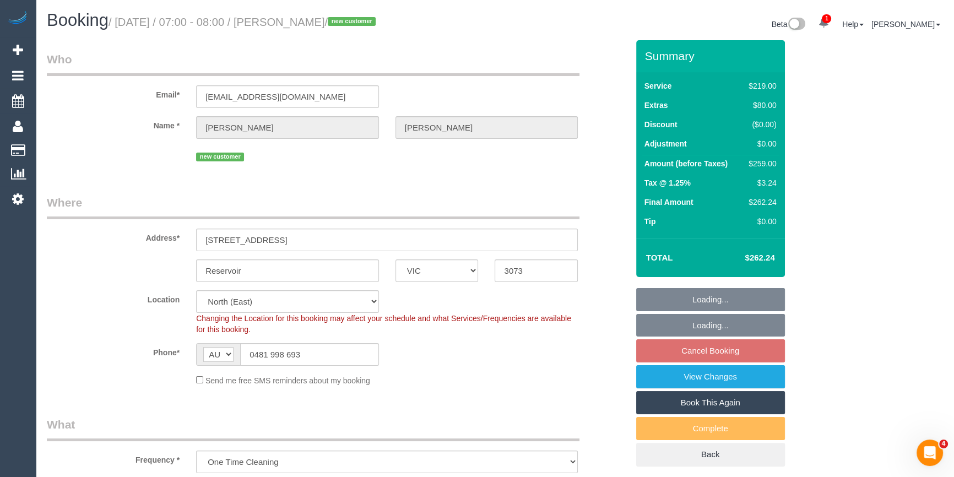
select select "number:24"
select select "number:26"
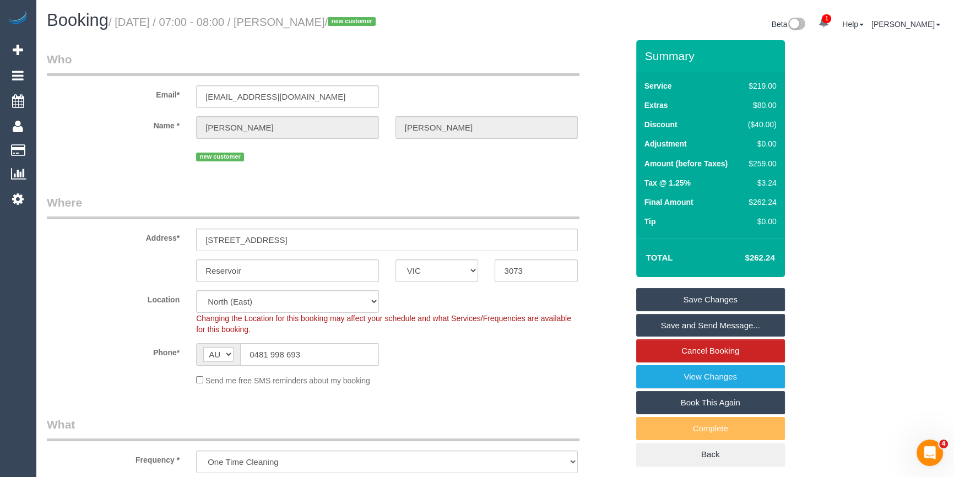
click at [762, 161] on div "$259.00" at bounding box center [760, 163] width 33 height 11
copy div "259.00"
click at [846, 162] on div "Summary Service $219.00 Extras $80.00 Discount ($40.00) Adjustment $0.00 Amount…" at bounding box center [740, 264] width 224 height 448
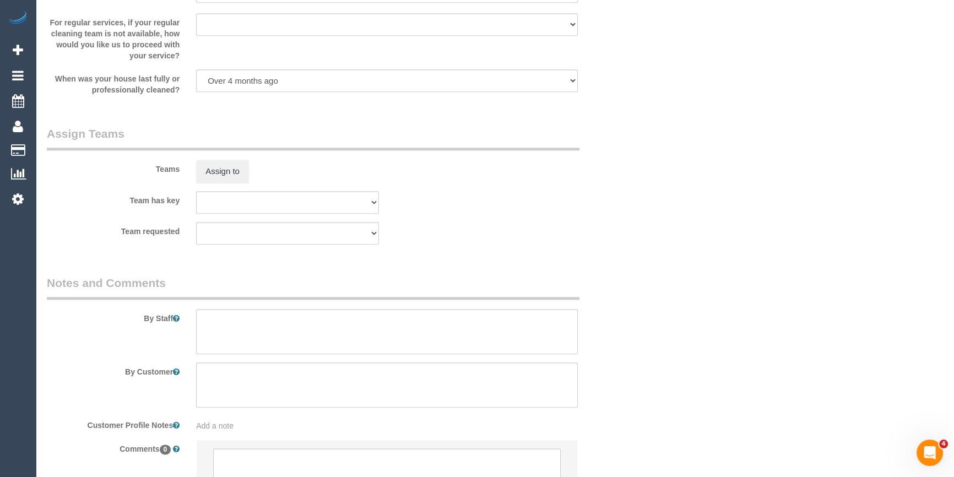
scroll to position [1652, 0]
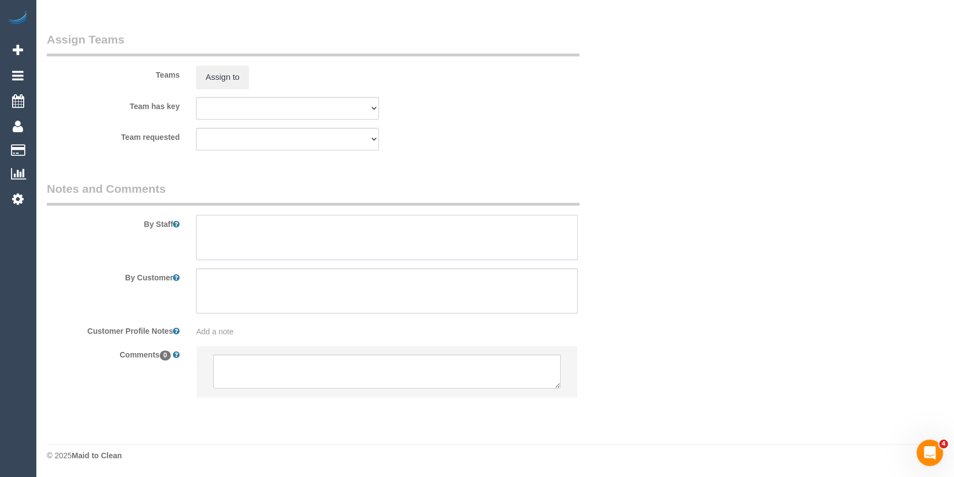
click at [263, 242] on textarea at bounding box center [387, 237] width 382 height 45
type textarea "Estimated time 4.5-5 hours"
drag, startPoint x: 731, startPoint y: 92, endPoint x: 382, endPoint y: 105, distance: 349.5
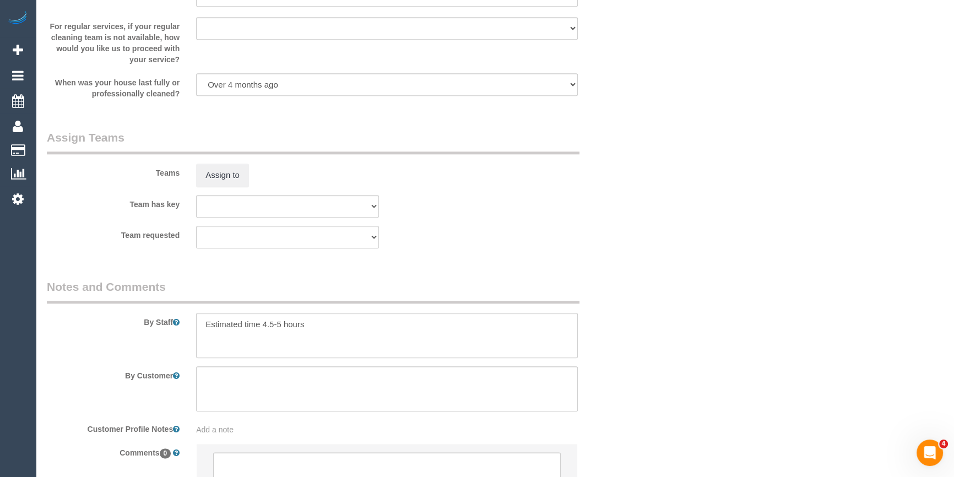
scroll to position [1404, 0]
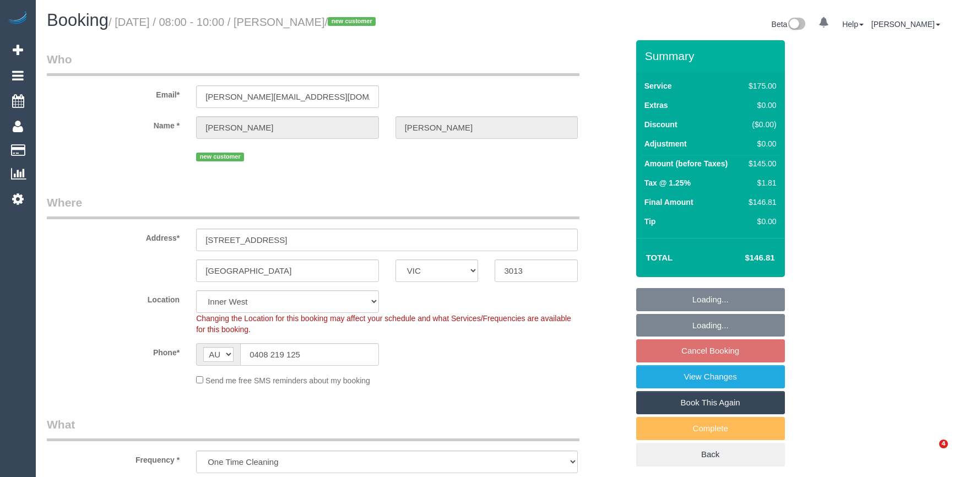
select select "VIC"
select select "150"
select select "spot1"
select select "number:28"
select select "number:14"
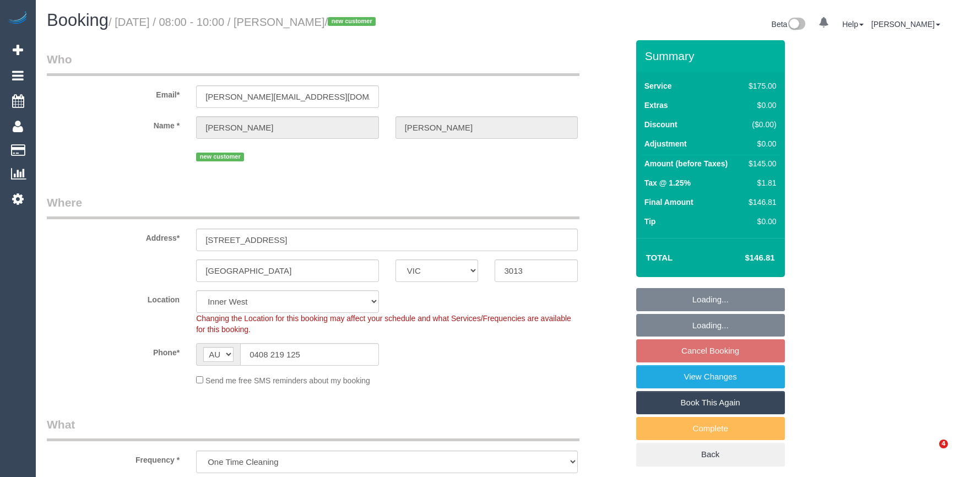
select select "number:18"
select select "number:24"
select select "number:26"
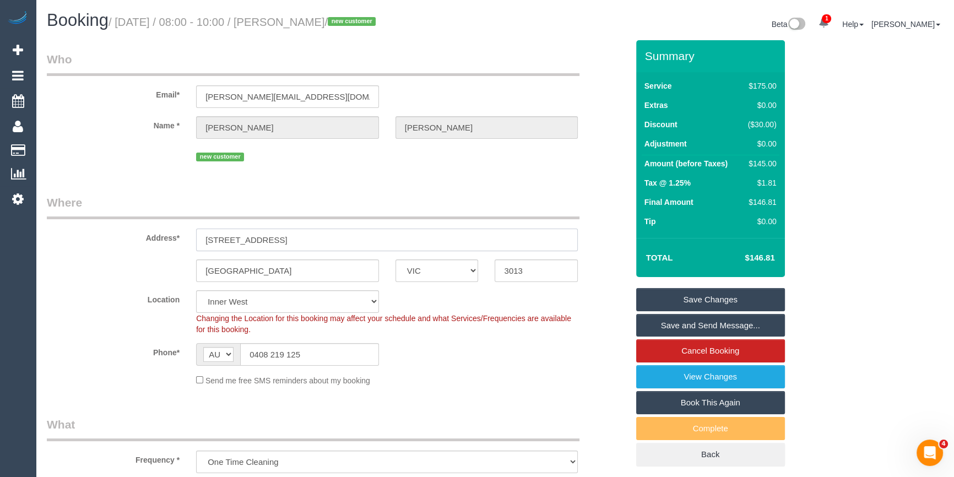
drag, startPoint x: 263, startPoint y: 240, endPoint x: 182, endPoint y: 235, distance: 81.7
click at [185, 236] on div "Address* [STREET_ADDRESS]" at bounding box center [338, 222] width 598 height 57
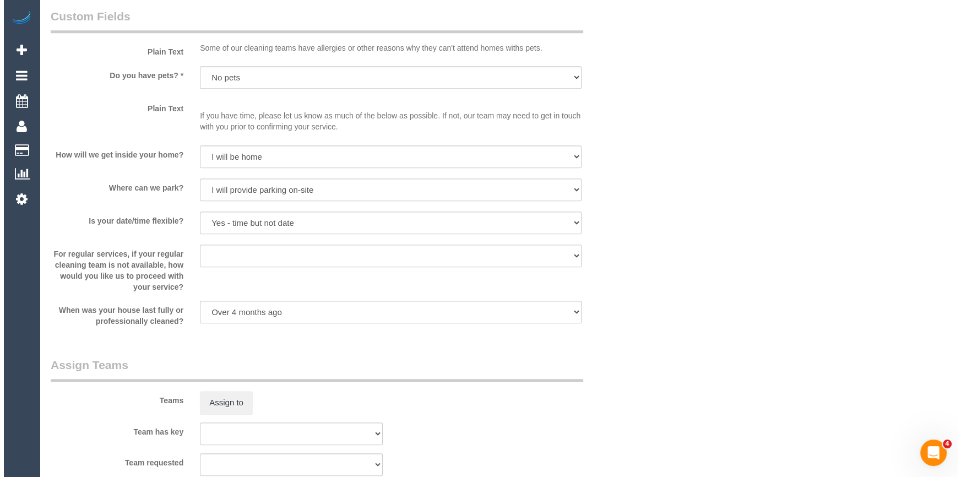
scroll to position [1302, 0]
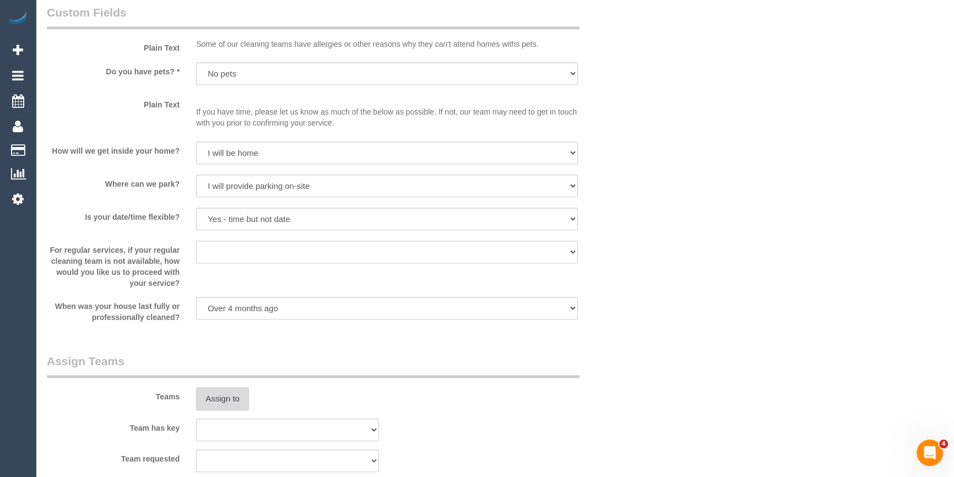
click at [235, 397] on button "Assign to" at bounding box center [222, 398] width 53 height 23
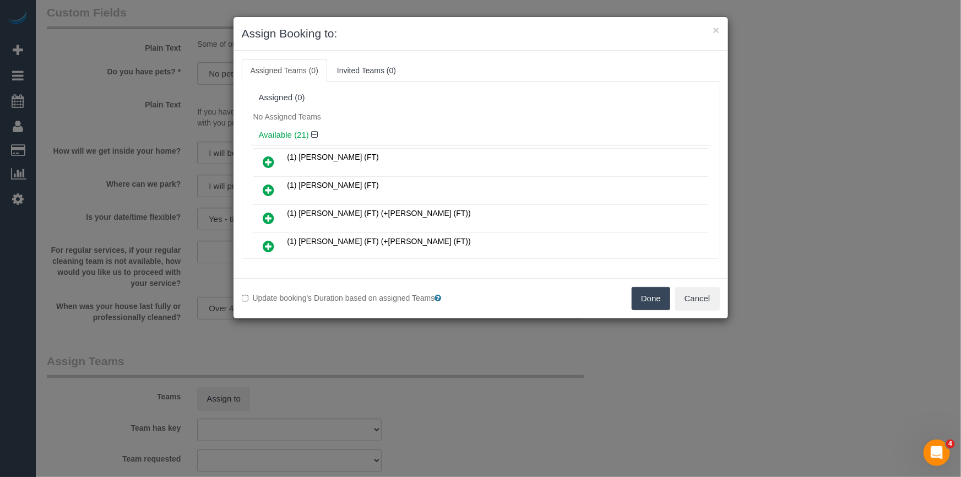
click at [467, 120] on div "No Assigned Teams" at bounding box center [481, 117] width 460 height 17
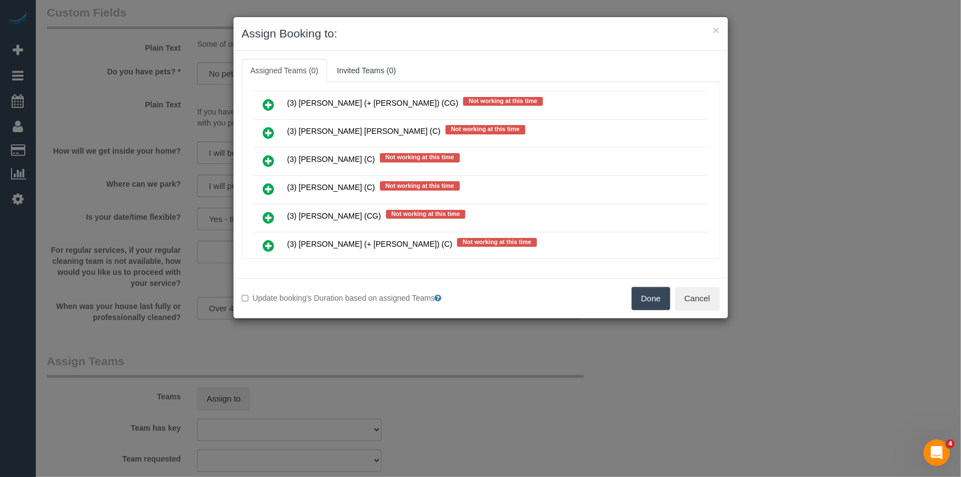
click at [269, 211] on icon at bounding box center [269, 217] width 12 height 13
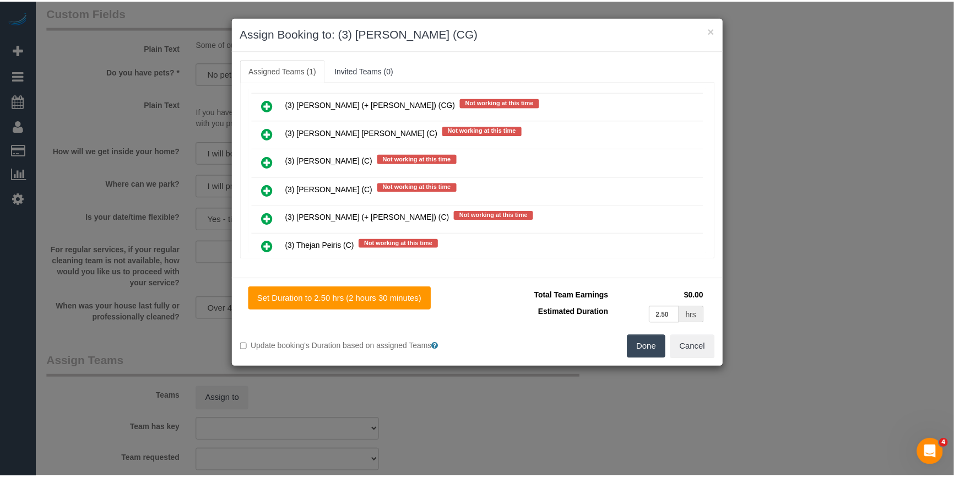
scroll to position [0, 0]
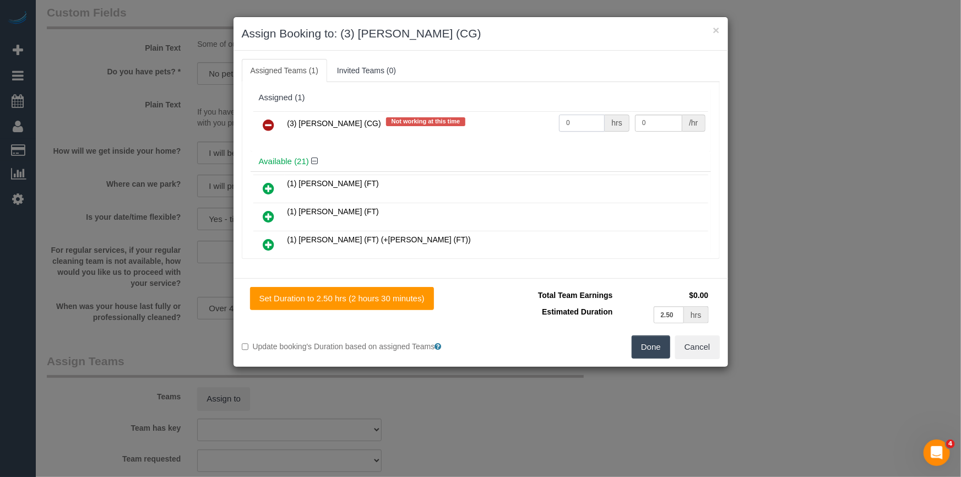
click at [595, 128] on input "0" at bounding box center [582, 123] width 46 height 17
type input "2.5"
click at [644, 123] on input "0" at bounding box center [658, 123] width 47 height 17
type input "38.5"
click at [461, 80] on ul "Assigned Teams (1) Invited Teams (0)" at bounding box center [481, 70] width 478 height 23
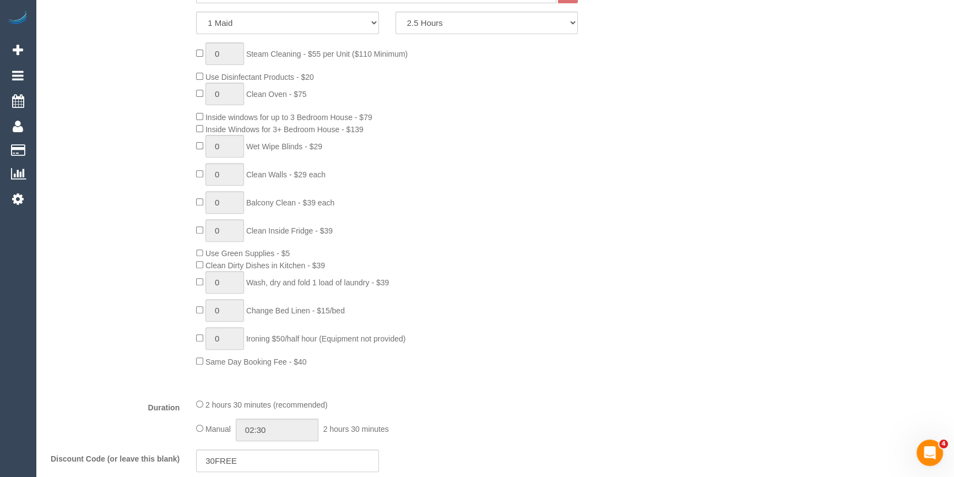
scroll to position [200, 0]
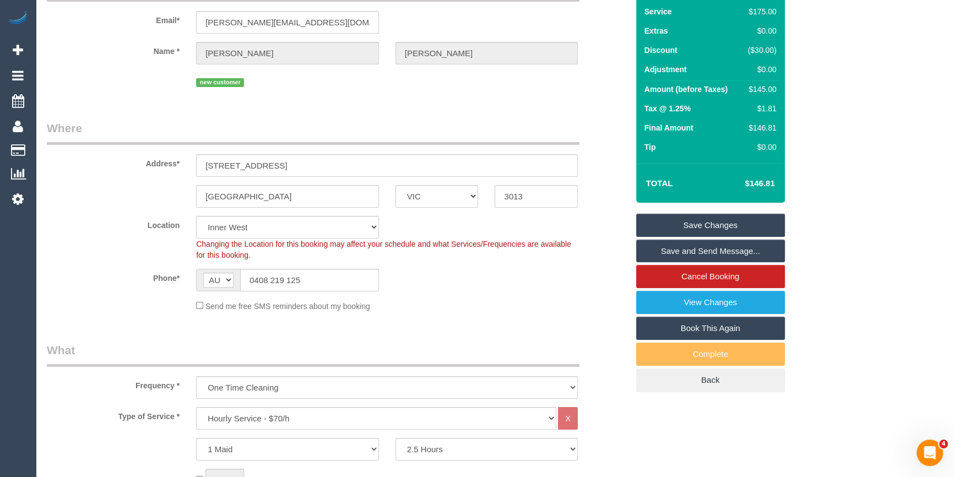
scroll to position [0, 0]
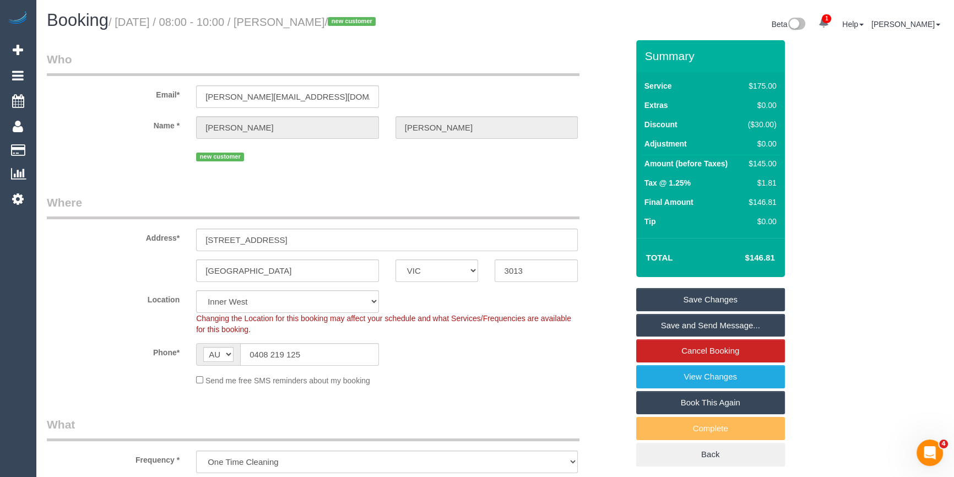
drag, startPoint x: 617, startPoint y: 393, endPoint x: 552, endPoint y: 198, distance: 205.4
click at [552, 198] on legend "Where" at bounding box center [313, 206] width 533 height 25
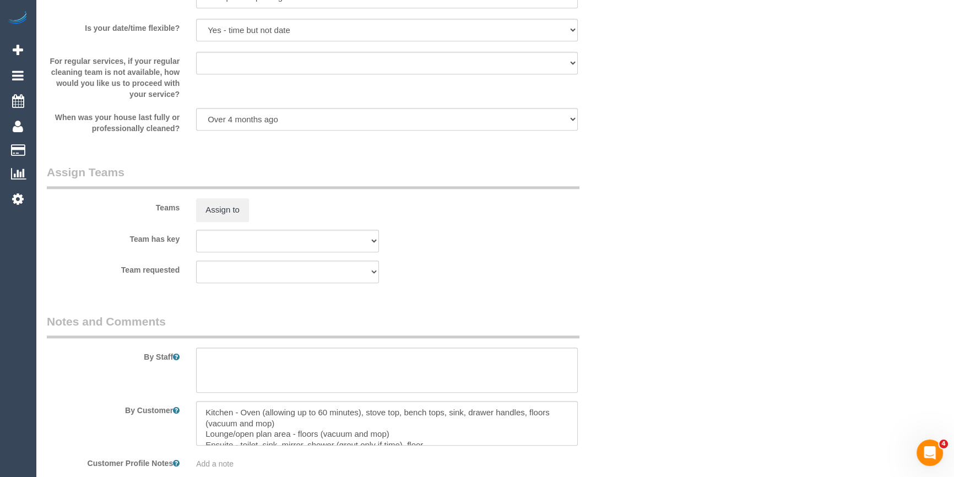
scroll to position [1623, 0]
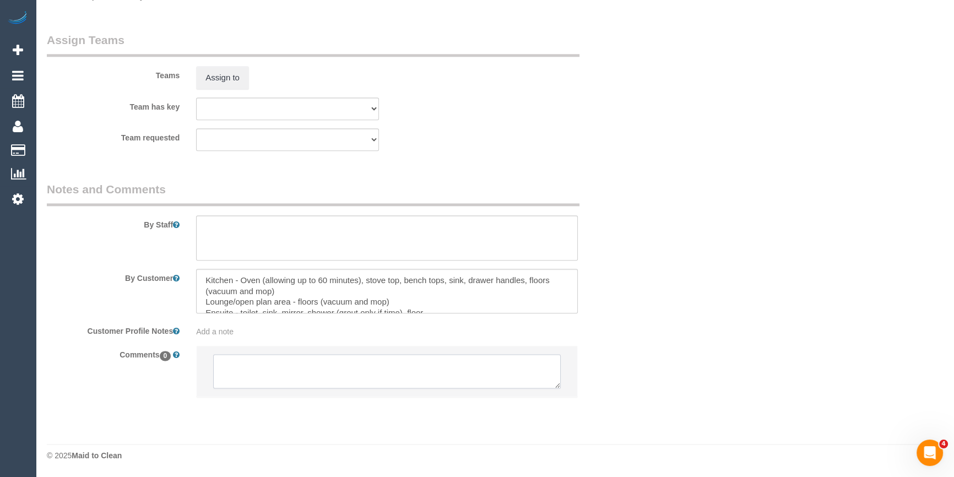
click at [263, 378] on textarea at bounding box center [387, 371] width 348 height 34
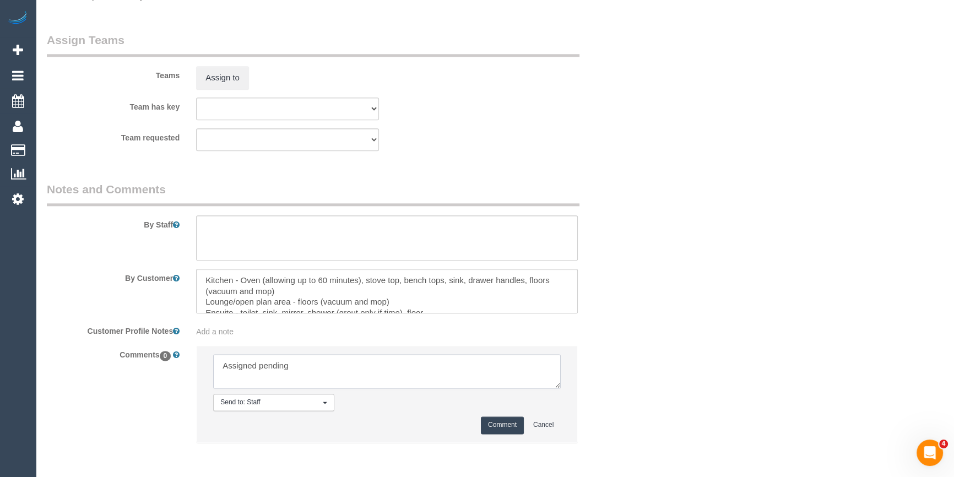
click at [456, 360] on textarea at bounding box center [387, 371] width 348 height 34
type textarea "Assigned pending 1-3pm AW - emailed"
click at [518, 428] on button "Comment" at bounding box center [502, 424] width 43 height 17
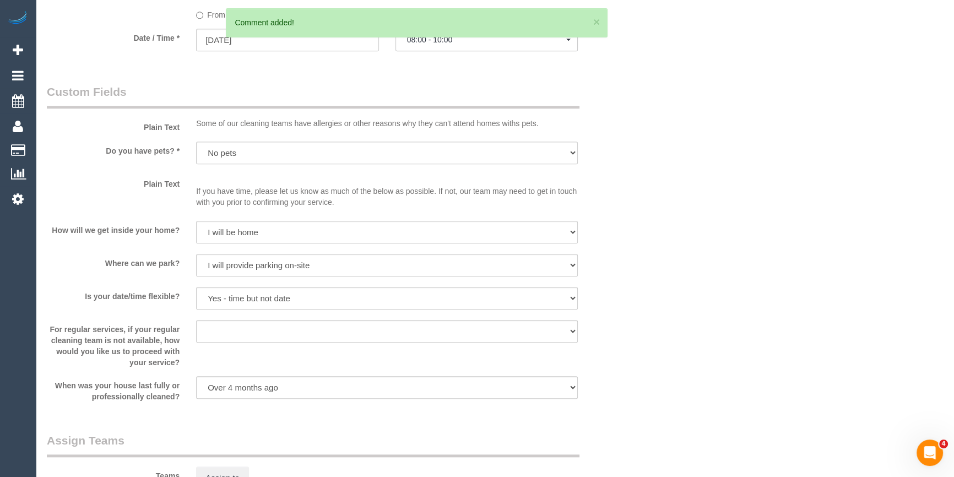
scroll to position [972, 0]
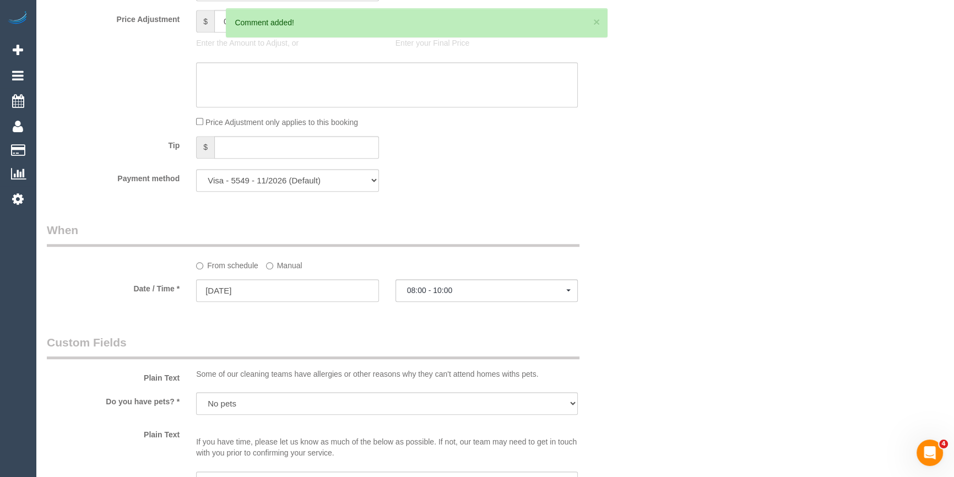
click at [273, 272] on sui-booking-spot "From schedule Manual Date / Time * [DATE] 08:00 - 10:00 [DATE] 08:00 - 10:00 [D…" at bounding box center [337, 263] width 581 height 82
click at [280, 268] on label "Manual" at bounding box center [284, 263] width 36 height 15
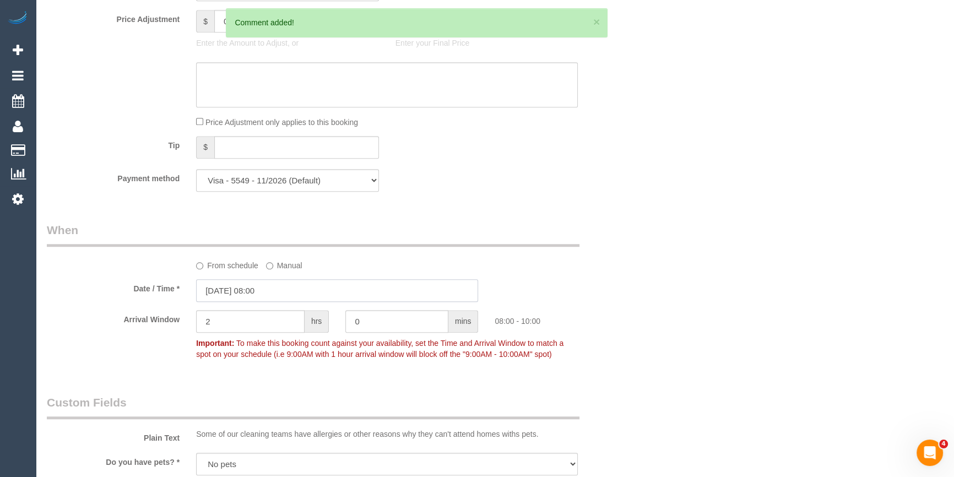
click at [286, 296] on input "[DATE] 08:00" at bounding box center [337, 290] width 282 height 23
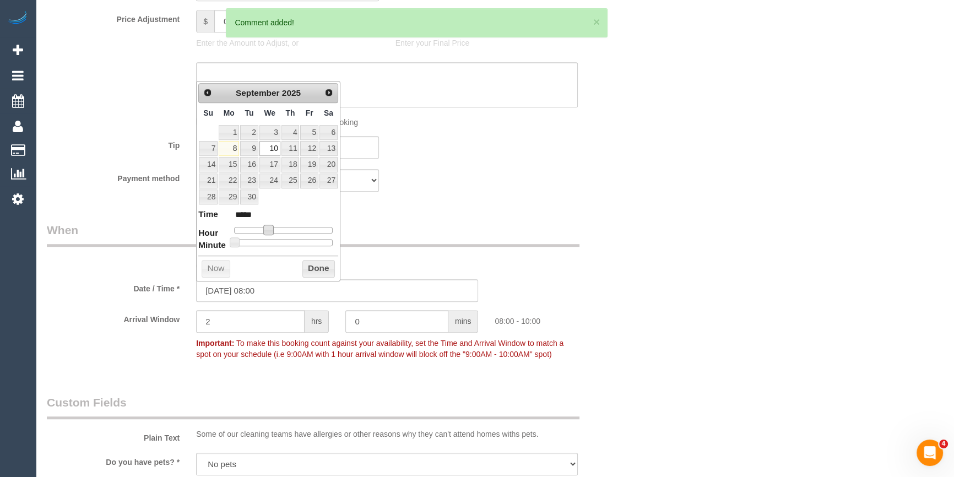
type input "[DATE] 09:00"
type input "*****"
type input "[DATE] 10:00"
type input "*****"
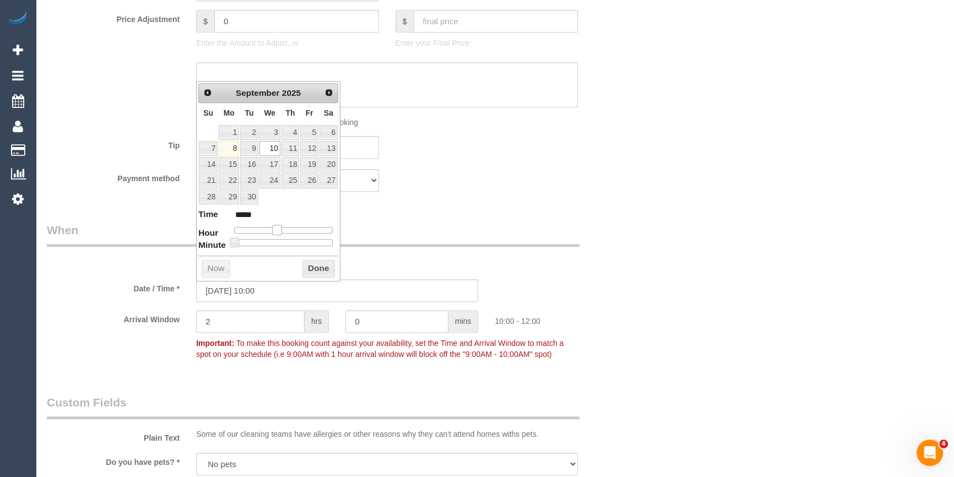
type input "[DATE] 11:00"
type input "*****"
drag, startPoint x: 265, startPoint y: 231, endPoint x: 278, endPoint y: 231, distance: 12.7
click at [278, 231] on span at bounding box center [277, 230] width 10 height 10
click at [278, 231] on span at bounding box center [281, 230] width 10 height 10
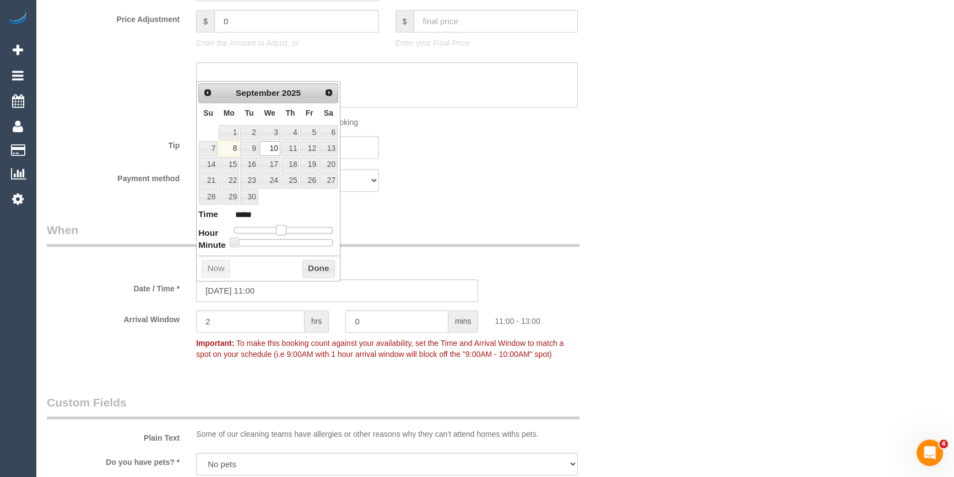
type input "[DATE] 10:00"
type input "*****"
type input "[DATE] 11:00"
type input "*****"
type input "10/09/2025 12:00"
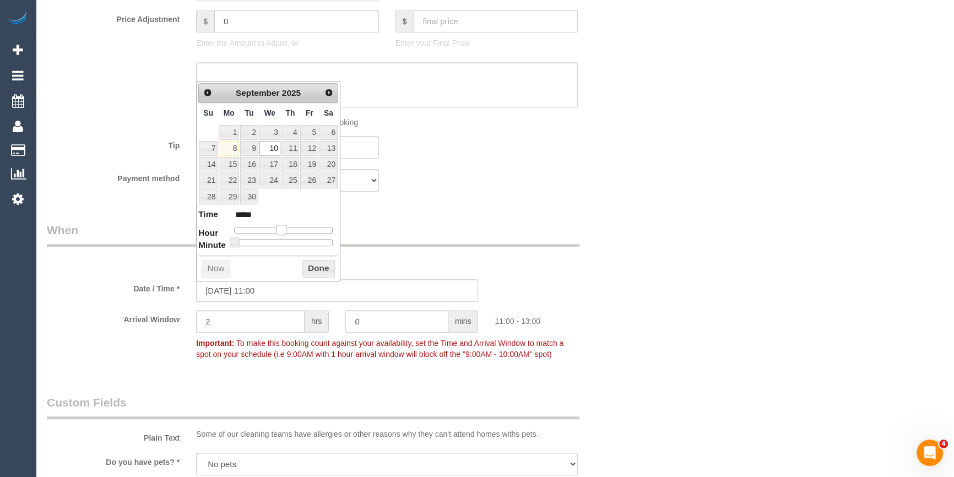
type input "*****"
drag, startPoint x: 281, startPoint y: 230, endPoint x: 289, endPoint y: 230, distance: 8.3
click at [289, 230] on span at bounding box center [285, 230] width 10 height 10
type input "10/09/2025 13:00"
type input "*****"
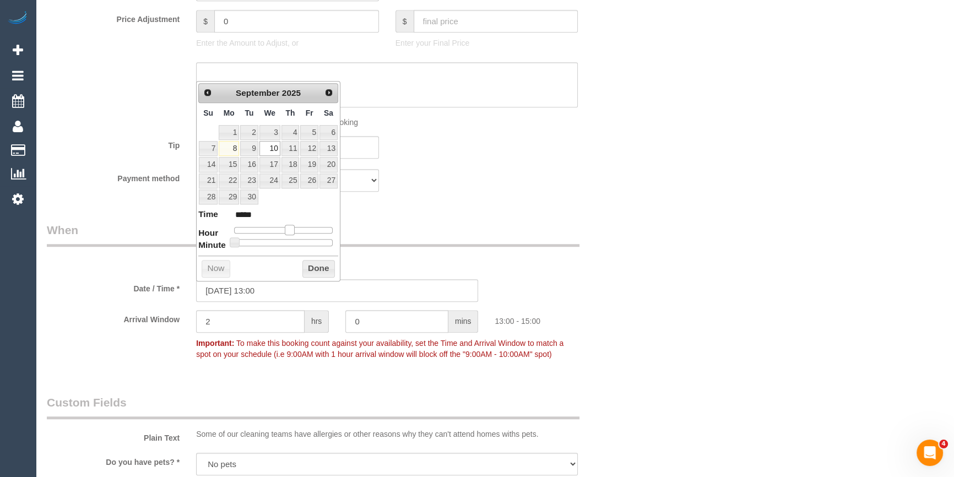
drag, startPoint x: 284, startPoint y: 228, endPoint x: 290, endPoint y: 228, distance: 6.6
click at [290, 228] on span at bounding box center [290, 230] width 10 height 10
click at [319, 269] on button "Done" at bounding box center [318, 269] width 32 height 18
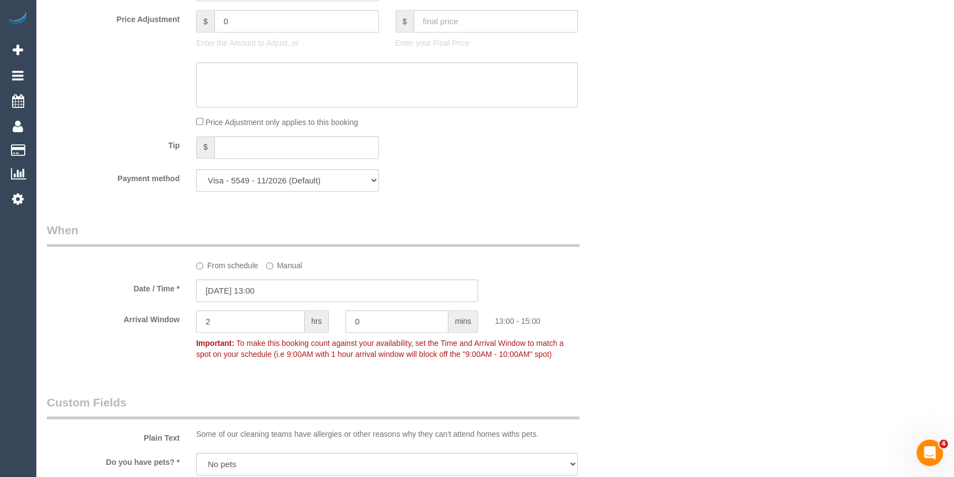
click at [544, 214] on div "Who Email* andrew.baileyau@outlook.com Name * Andrew Bailey new customer Where …" at bounding box center [338, 151] width 598 height 2165
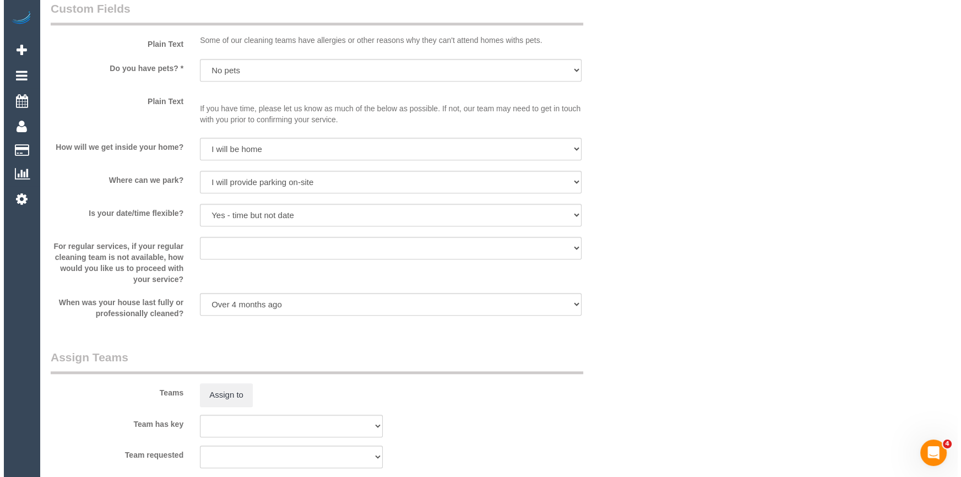
scroll to position [1472, 0]
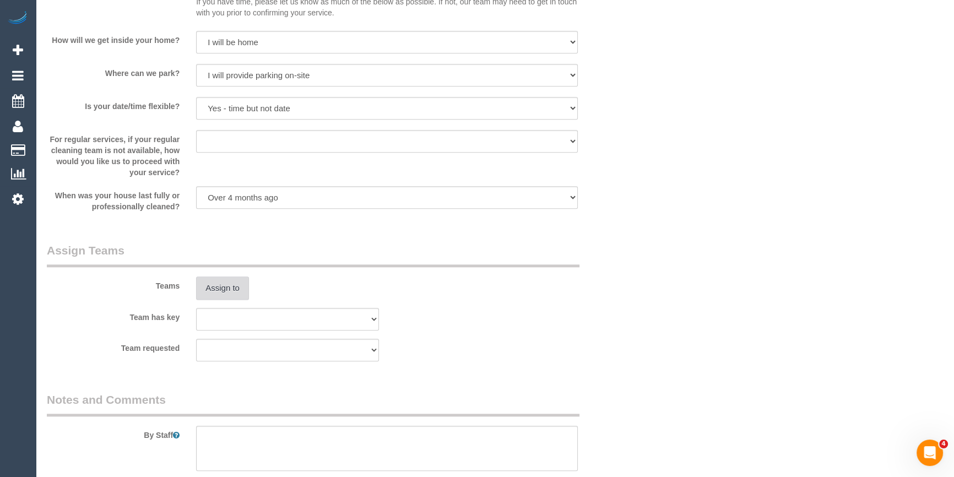
click at [236, 292] on button "Assign to" at bounding box center [222, 288] width 53 height 23
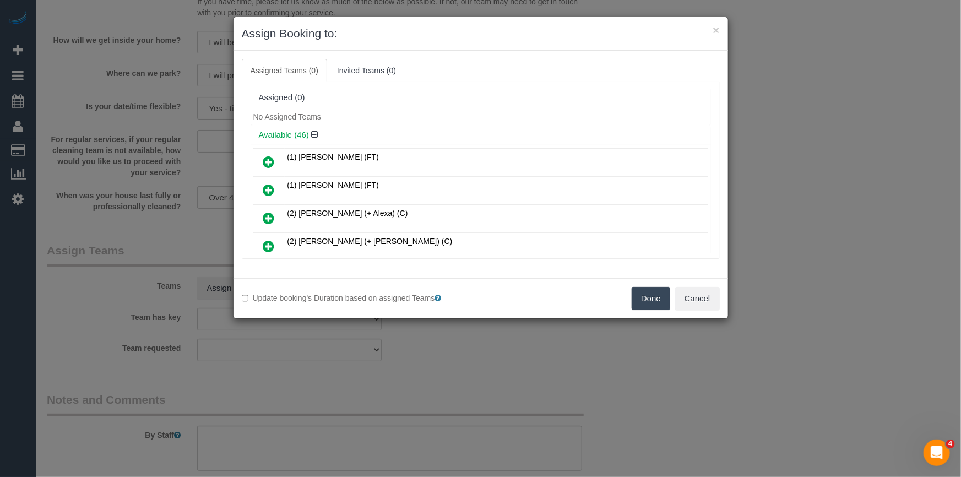
scroll to position [1144, 0]
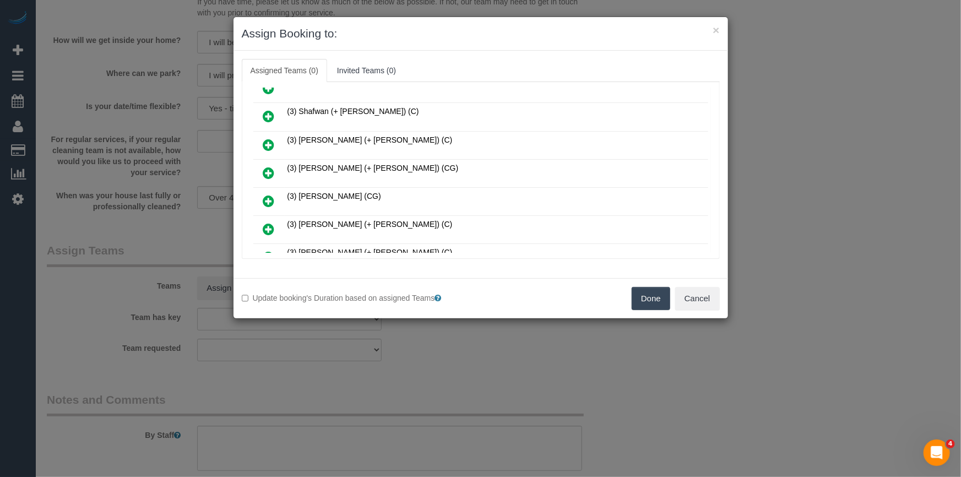
click at [265, 194] on icon at bounding box center [269, 200] width 12 height 13
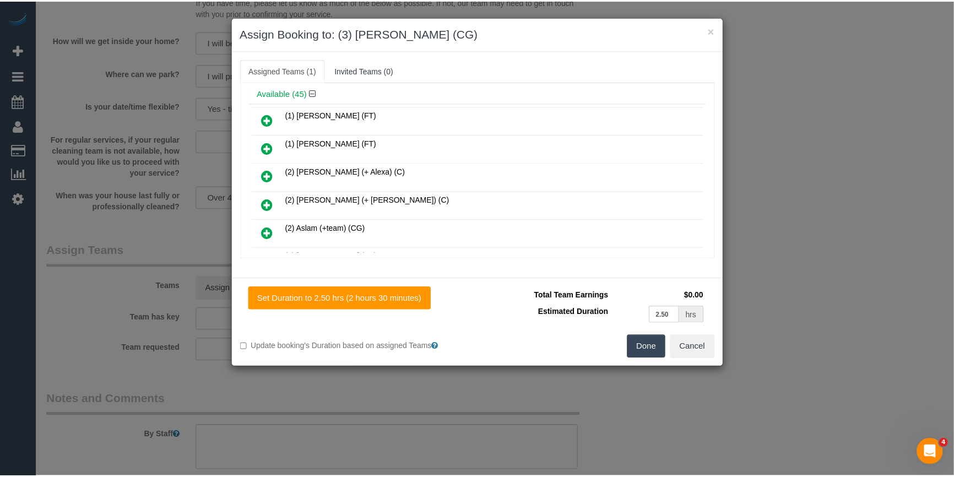
scroll to position [0, 0]
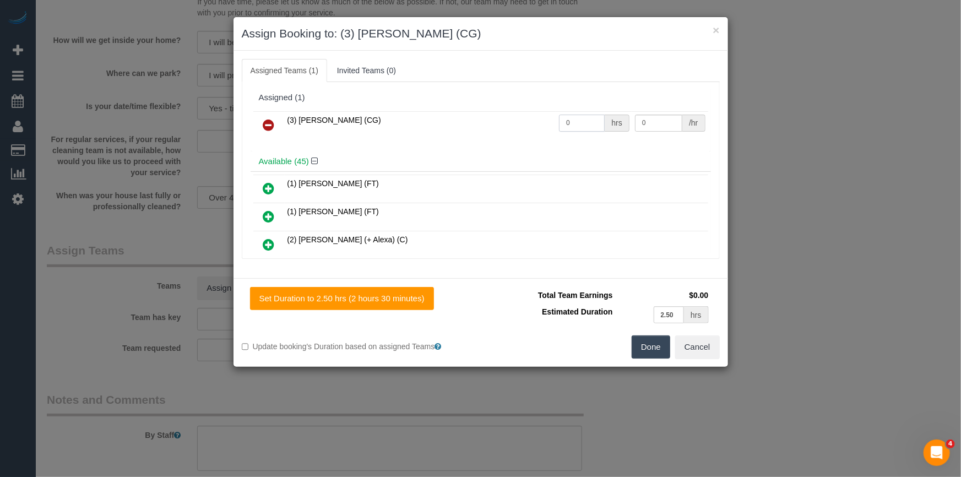
click at [585, 123] on input "0" at bounding box center [582, 123] width 46 height 17
type input "2.5"
click at [682, 121] on div "/hr" at bounding box center [693, 123] width 23 height 17
click at [672, 121] on input "0" at bounding box center [658, 123] width 47 height 17
type input "38.5"
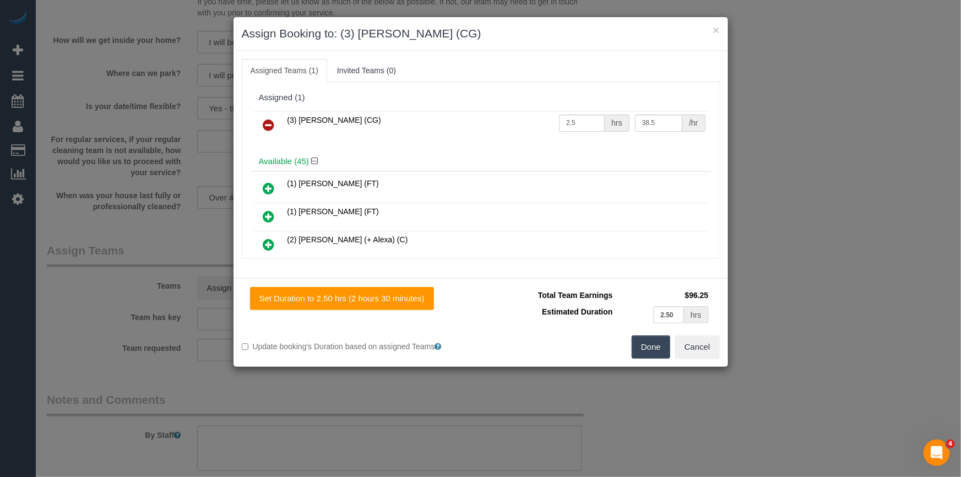
click at [646, 351] on button "Done" at bounding box center [651, 346] width 39 height 23
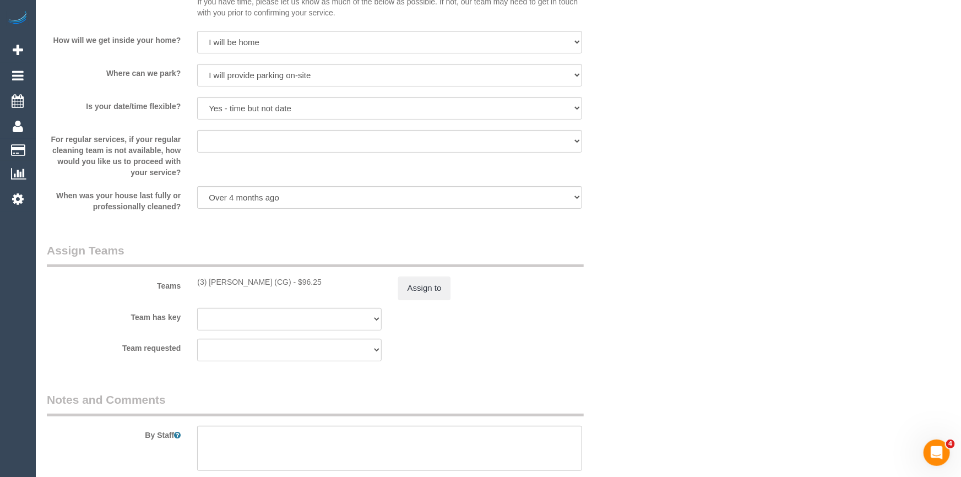
click at [646, 351] on div "× Assign Booking to: (3) Suzana Phillips (CG) Assigned Teams (1) Invited Teams …" at bounding box center [480, 238] width 961 height 477
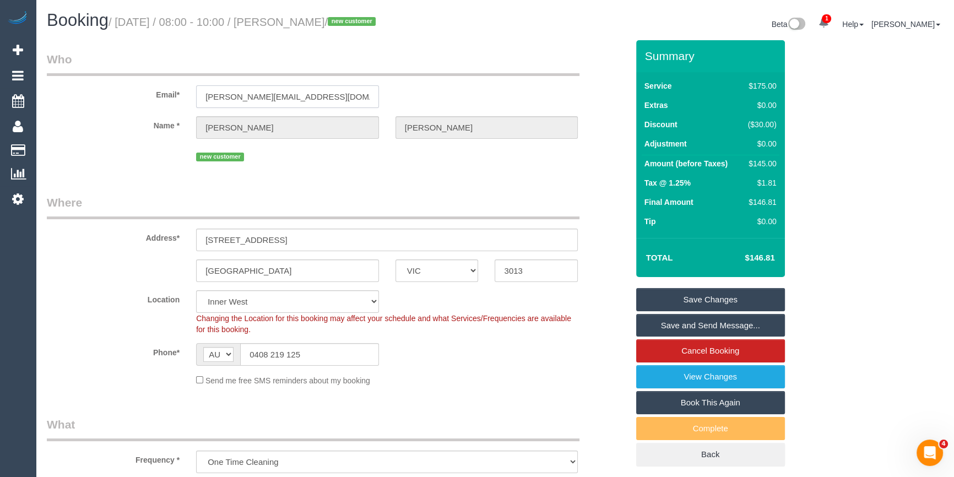
click at [243, 92] on input "andrew.baileyau@outlook.com" at bounding box center [287, 96] width 183 height 23
click at [252, 162] on div "new customer" at bounding box center [387, 155] width 382 height 17
click at [687, 294] on link "Save Changes" at bounding box center [710, 299] width 149 height 23
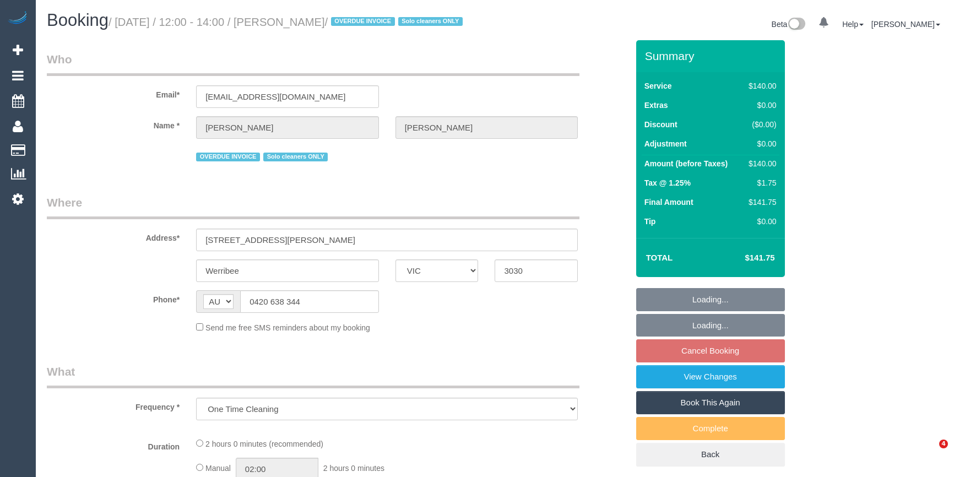
select select "VIC"
select select "string:stripe-pm_1RdnmW2GScqysDRVN1oUDsNh"
select select "number:29"
select select "number:14"
select select "number:19"
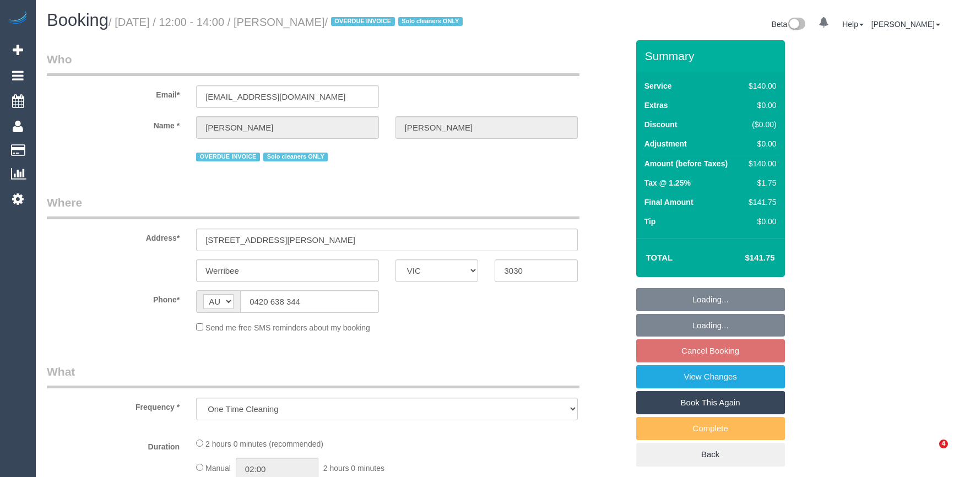
select select "number:24"
select select "number:13"
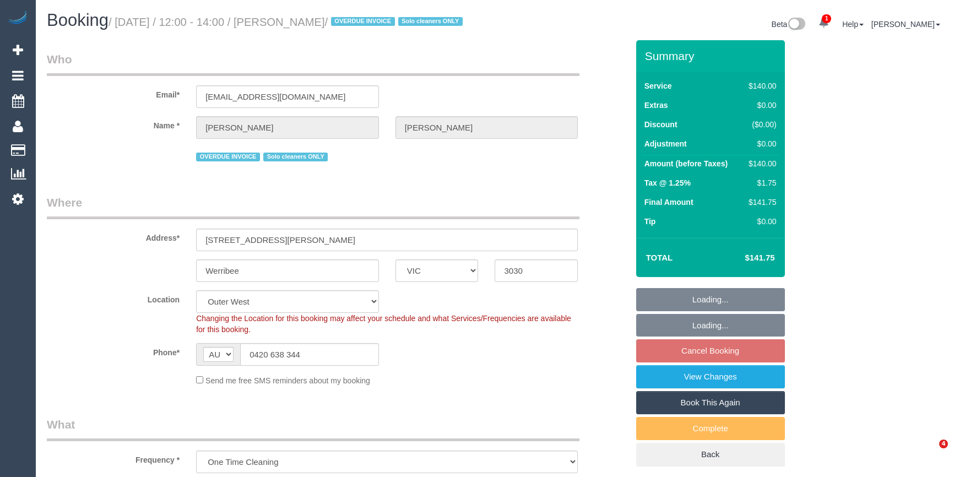
select select "object:1247"
select select "spot1"
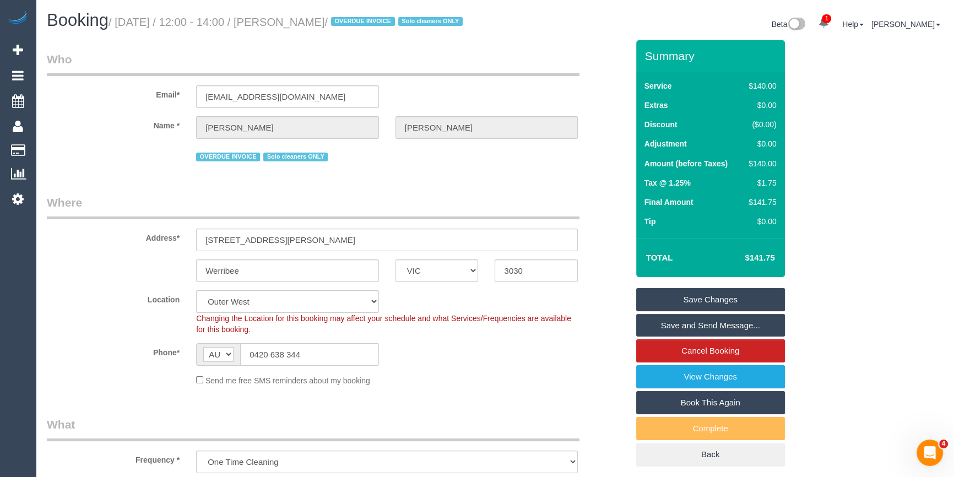
click at [320, 76] on legend "Who" at bounding box center [313, 63] width 533 height 25
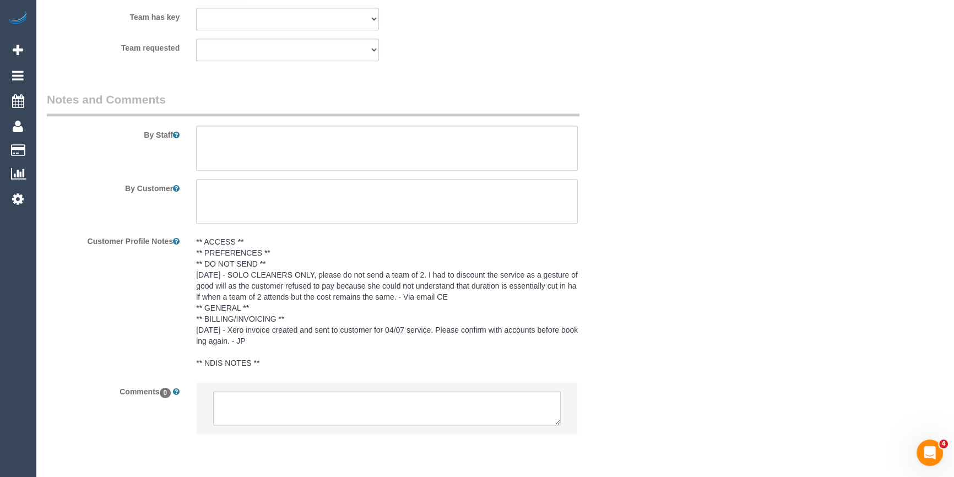
scroll to position [1763, 0]
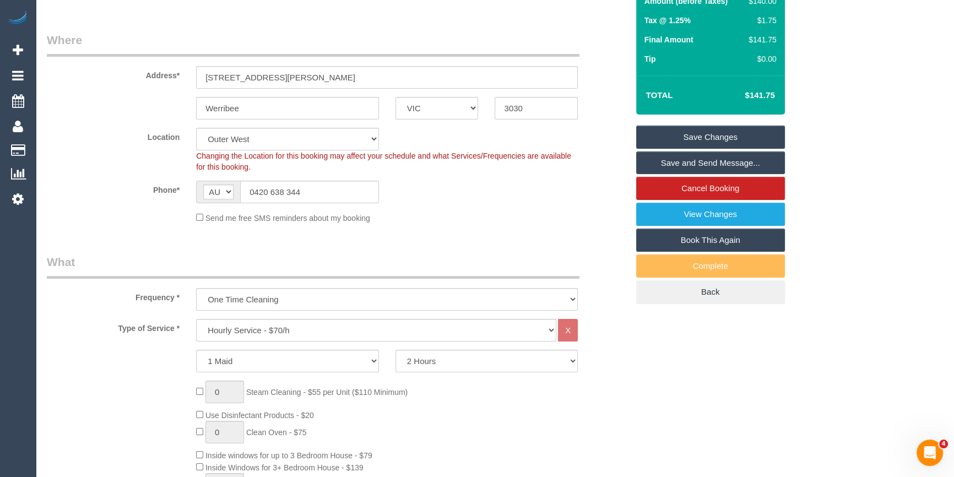
scroll to position [300, 0]
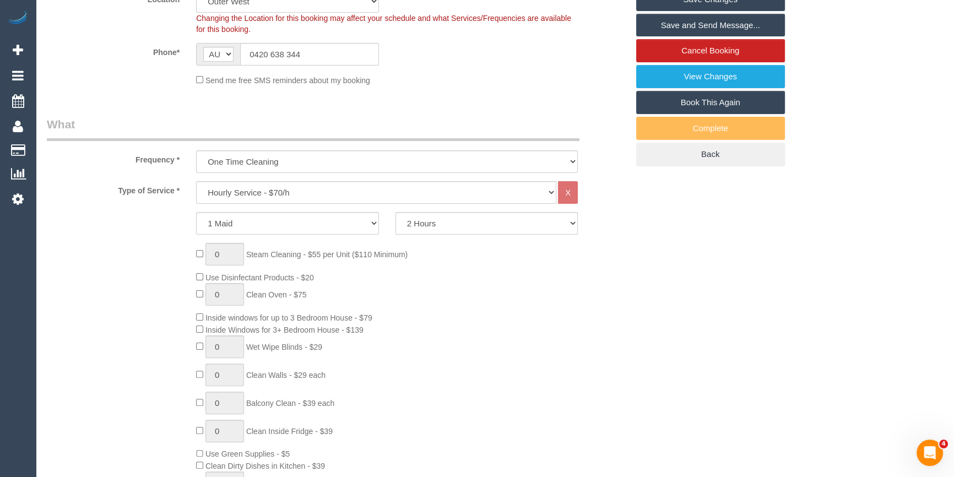
click at [445, 86] on div "Send me free SMS reminders about my booking" at bounding box center [387, 80] width 398 height 12
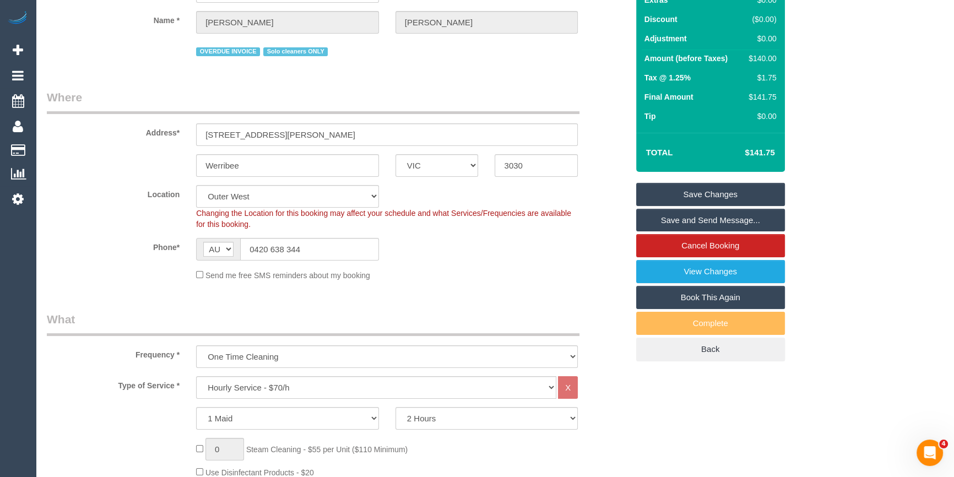
scroll to position [0, 0]
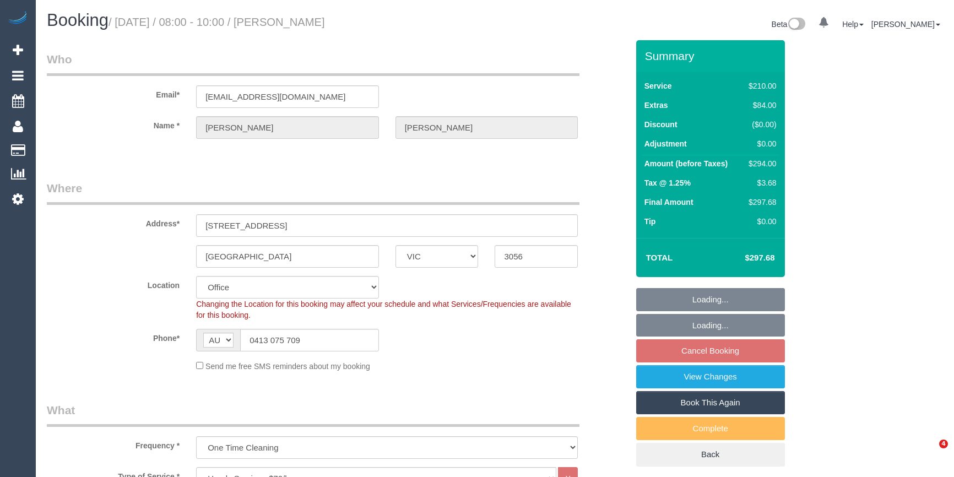
select select "VIC"
select select "180"
select select "string:stripe-pm_1RRAAV2GScqysDRVMnNzuBT2"
select select "number:27"
select select "number:14"
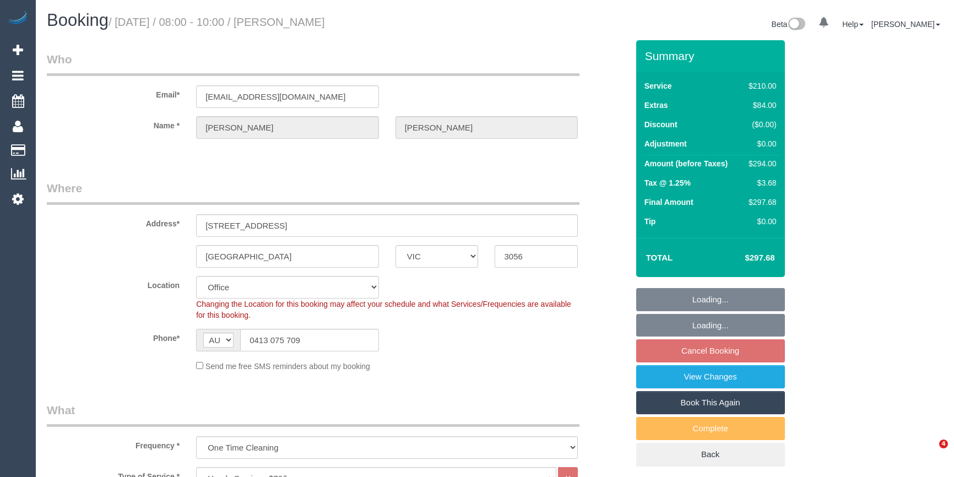
select select "number:19"
select select "number:24"
select select "number:13"
select select "object:2173"
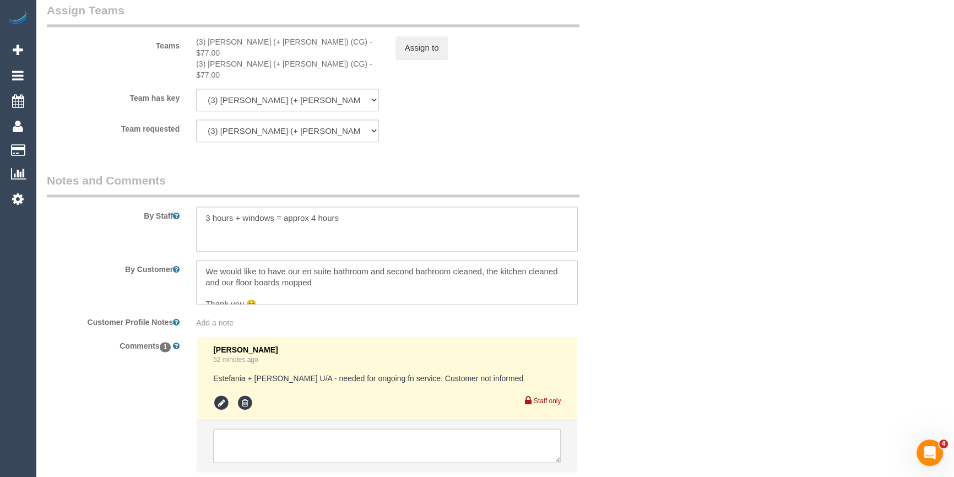
scroll to position [1651, 0]
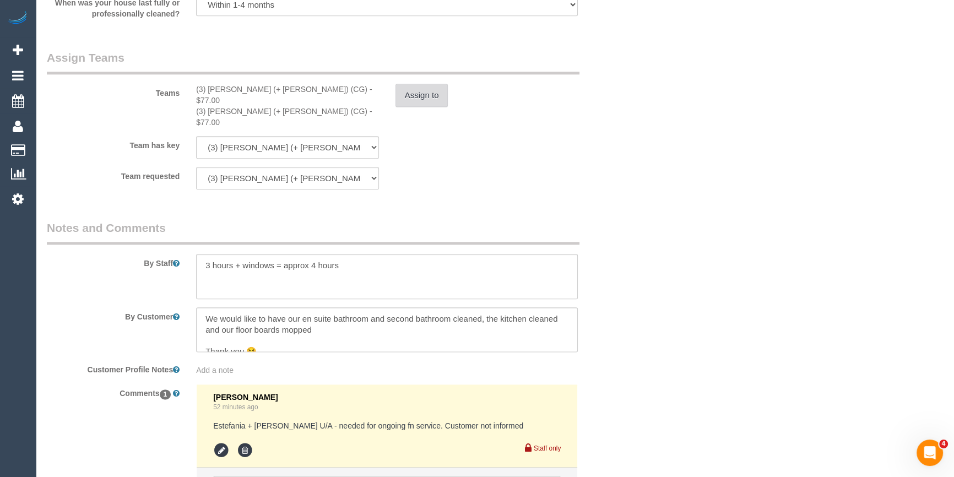
click at [427, 101] on button "Assign to" at bounding box center [421, 95] width 53 height 23
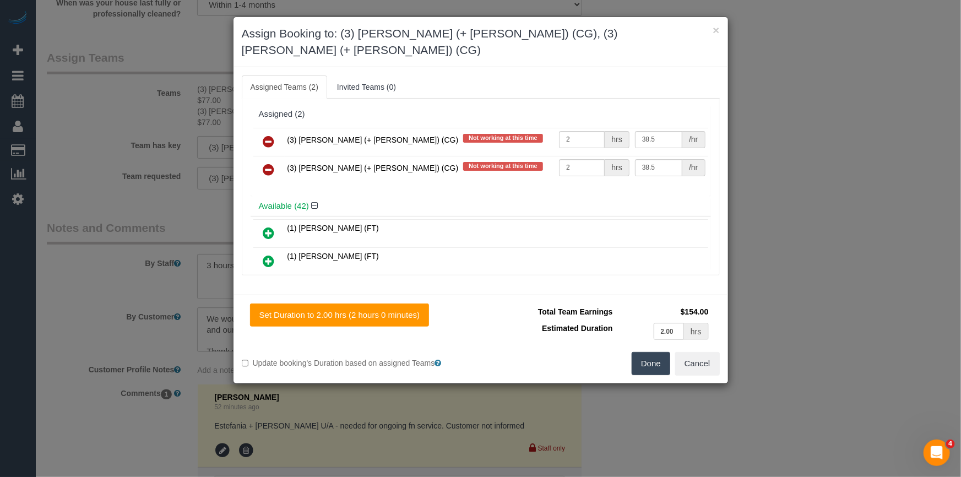
click at [259, 131] on link at bounding box center [269, 142] width 26 height 22
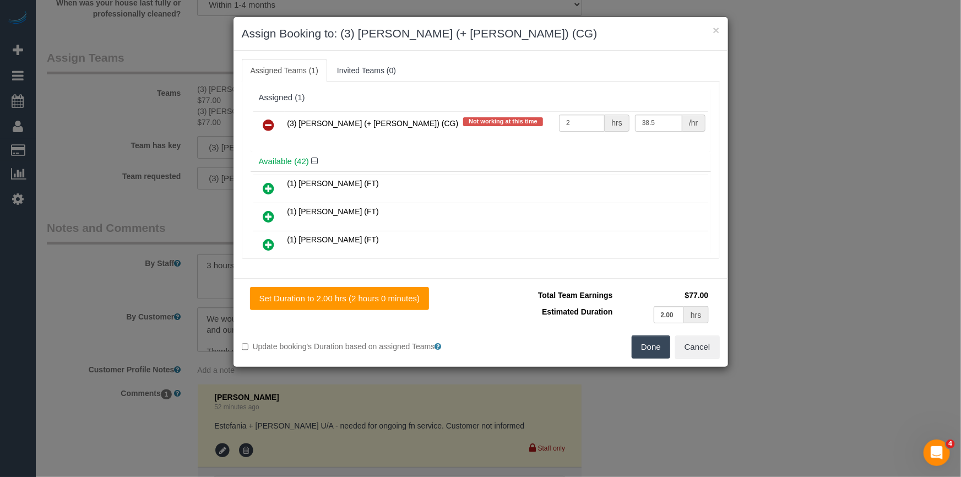
click at [263, 118] on icon at bounding box center [269, 124] width 12 height 13
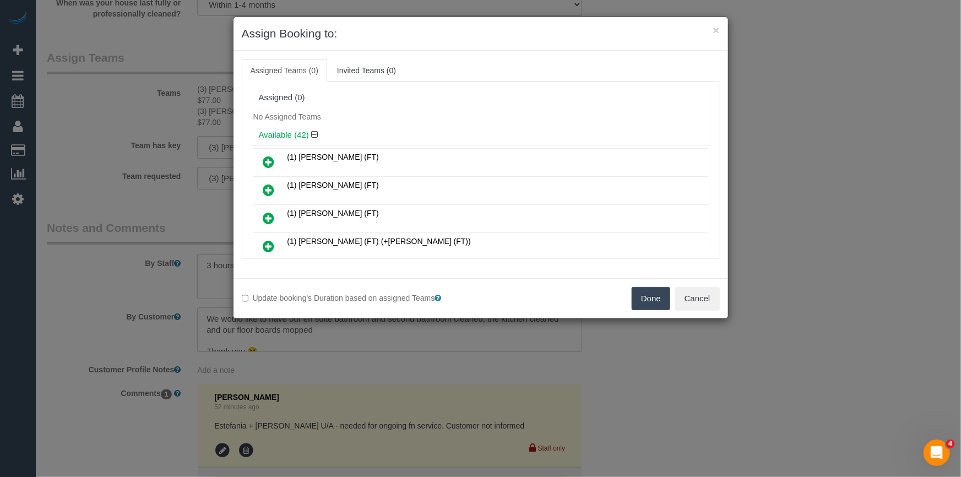
click at [658, 300] on button "Done" at bounding box center [651, 298] width 39 height 23
click at [658, 300] on div "× Assign Booking to: Assigned Teams (0) Invited Teams (0) Assigned (0) No Assig…" at bounding box center [480, 238] width 961 height 477
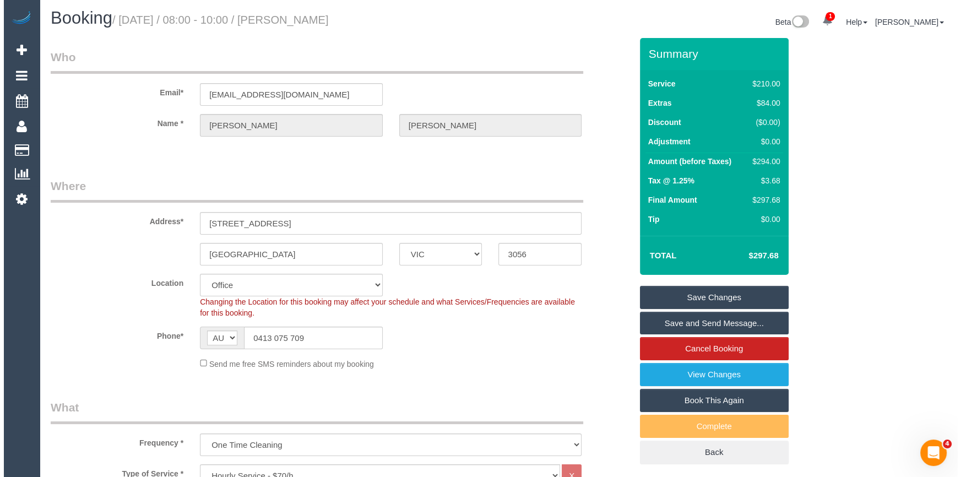
scroll to position [0, 0]
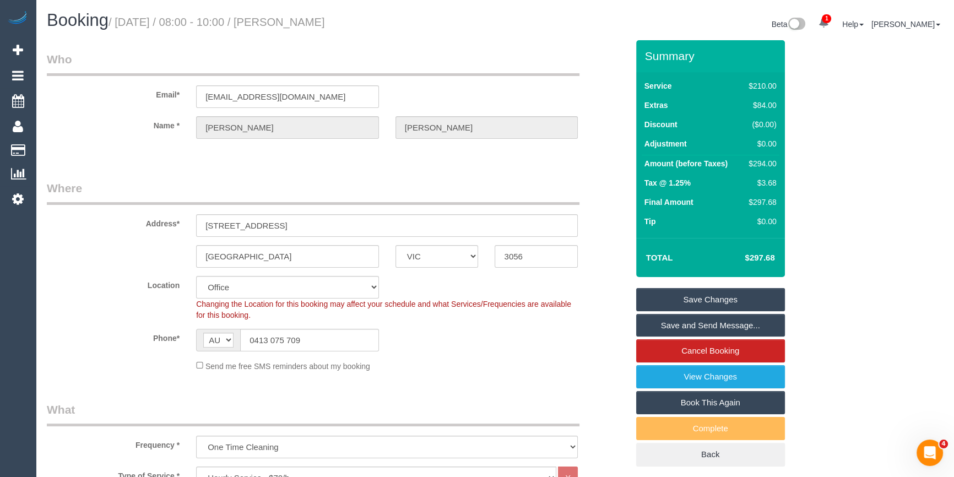
click at [734, 297] on link "Save Changes" at bounding box center [710, 299] width 149 height 23
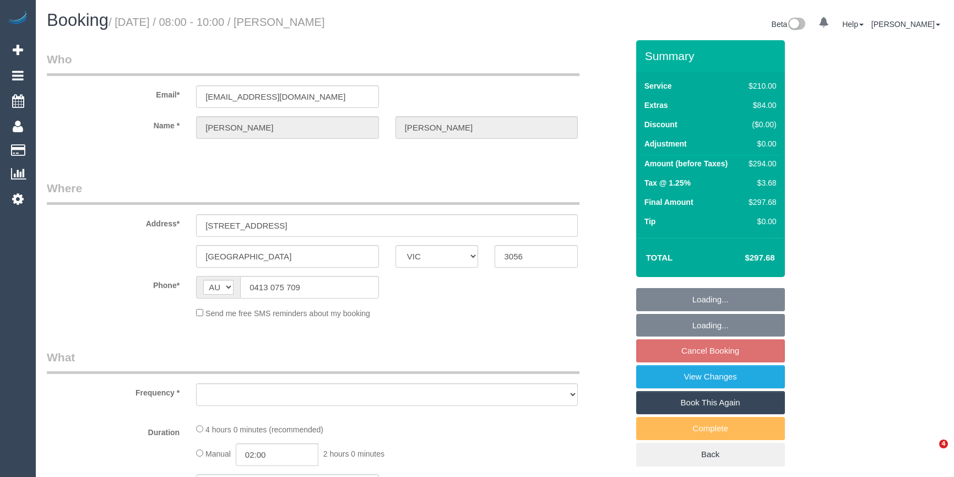
select select "VIC"
select select "180"
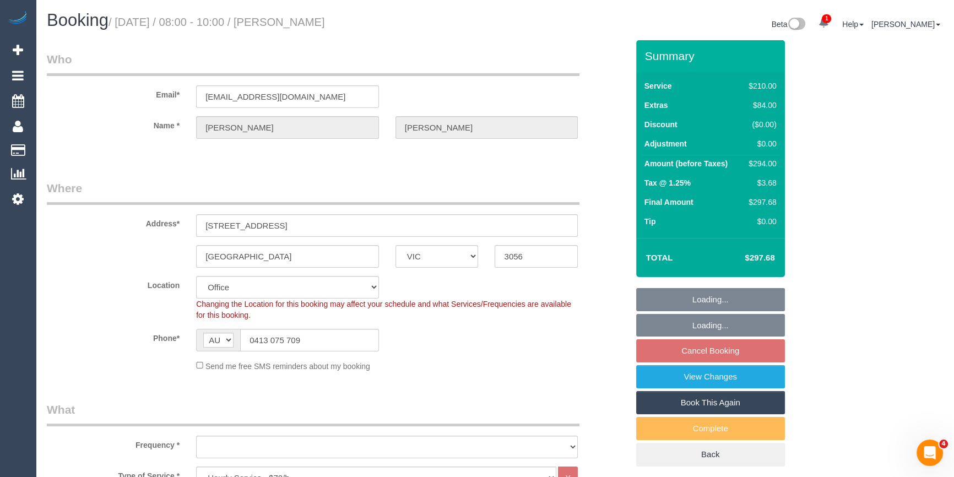
select select "object:864"
select select "string:stripe-pm_1RRAAV2GScqysDRVMnNzuBT2"
select select "number:27"
select select "number:14"
select select "number:19"
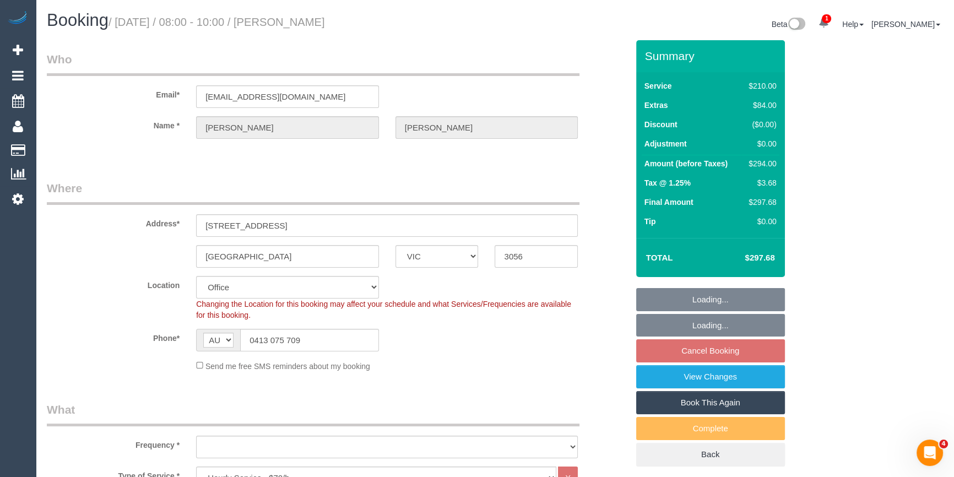
select select "number:24"
select select "number:13"
select select "object:2145"
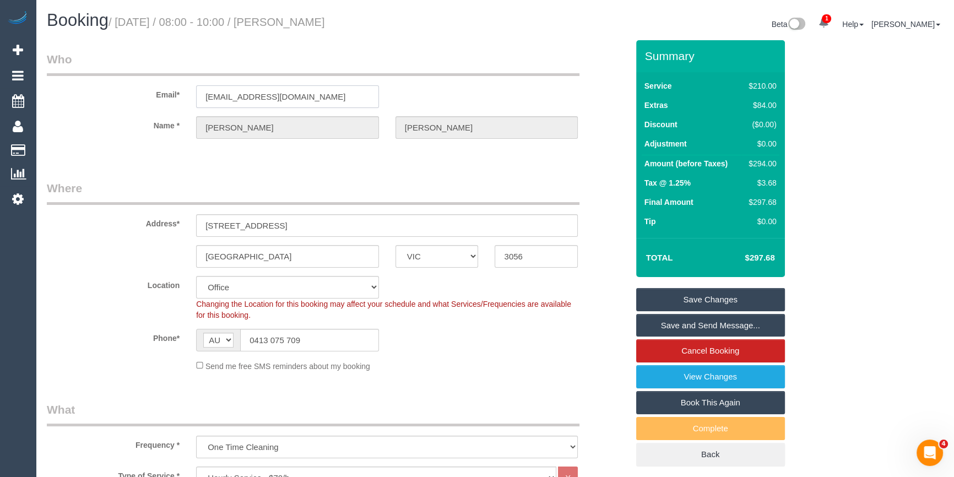
click at [265, 105] on input "lucysheehan3@gmail.com" at bounding box center [287, 96] width 183 height 23
click at [312, 180] on legend "Where" at bounding box center [313, 192] width 533 height 25
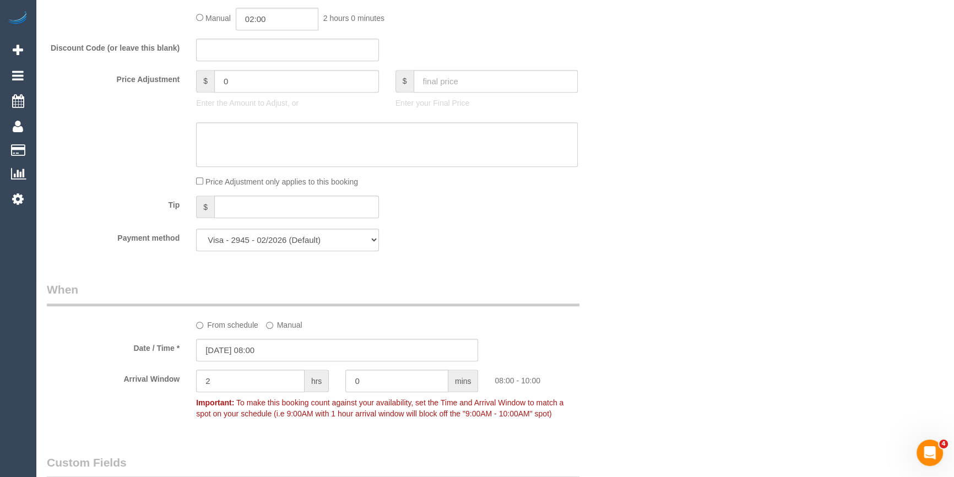
scroll to position [951, 0]
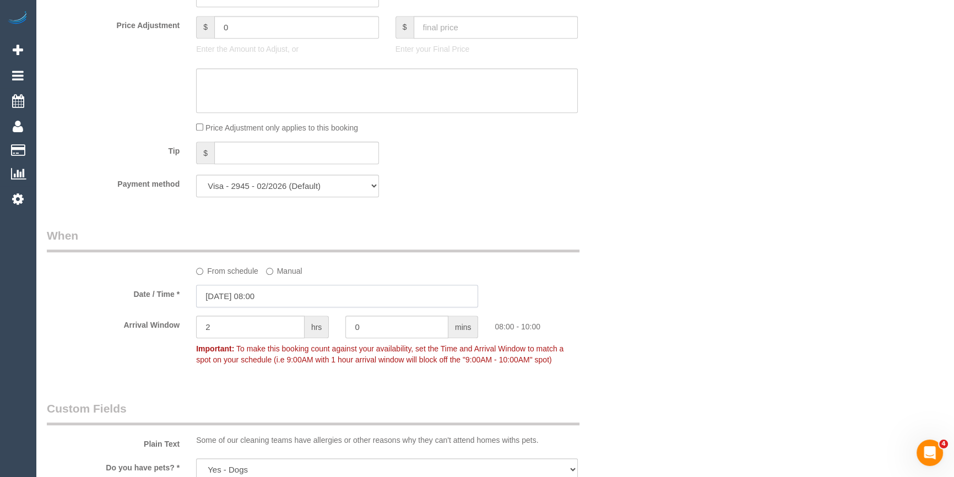
click at [248, 297] on input "10/09/2025 08:00" at bounding box center [337, 296] width 282 height 23
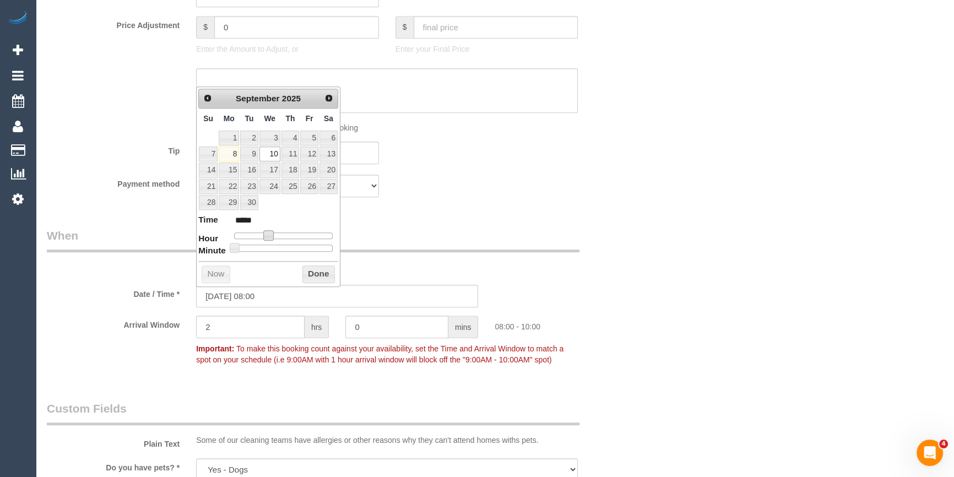
type input "10/09/2025 07:00"
type input "*****"
click at [265, 232] on span at bounding box center [264, 235] width 10 height 10
type input "10/09/2025 07:05"
type input "*****"
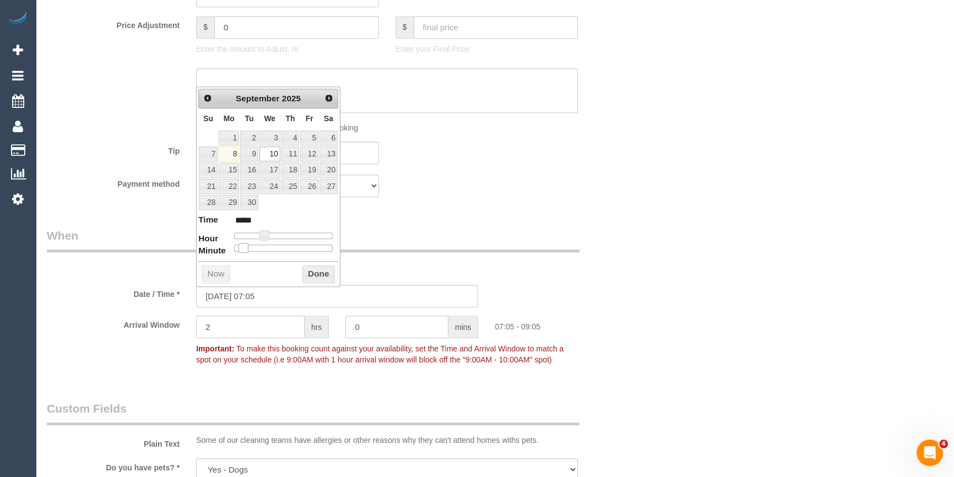
type input "10/09/2025 07:10"
type input "*****"
type input "10/09/2025 07:15"
type input "*****"
type input "10/09/2025 07:20"
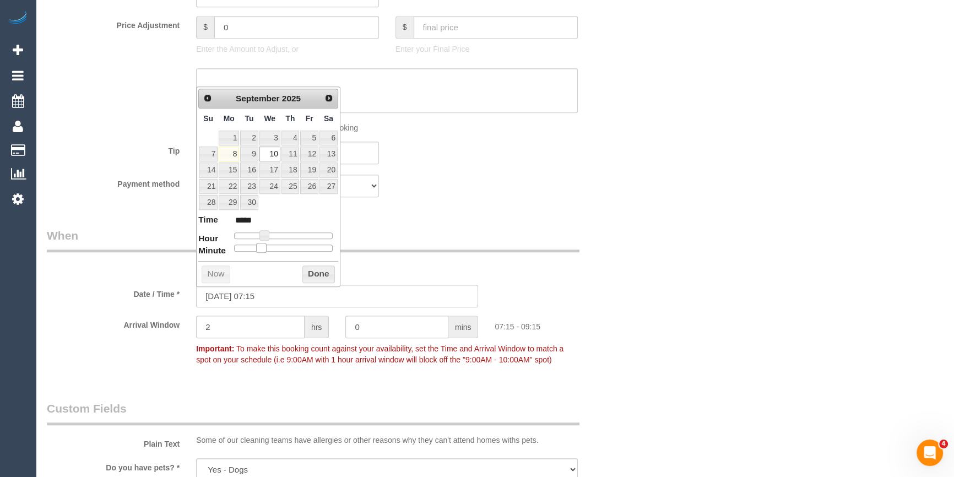
type input "*****"
type input "10/09/2025 07:25"
type input "*****"
type input "10/09/2025 07:30"
type input "*****"
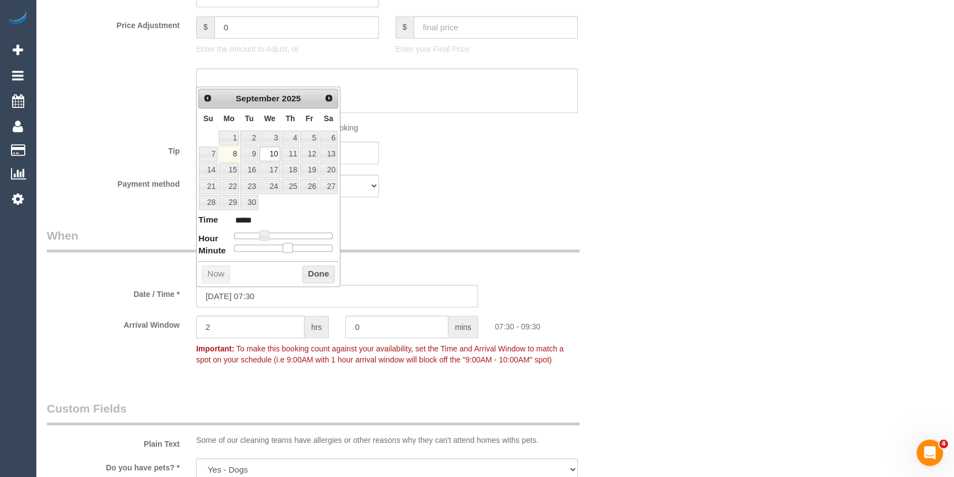
drag, startPoint x: 236, startPoint y: 247, endPoint x: 285, endPoint y: 251, distance: 49.2
click at [286, 251] on span at bounding box center [288, 248] width 10 height 10
click at [320, 272] on button "Done" at bounding box center [318, 274] width 32 height 18
click at [564, 215] on div "Who Email* lucysheehan3@gmail.com Name * Lucy Sheehan Where Address* 12-32 Lux …" at bounding box center [338, 164] width 598 height 2150
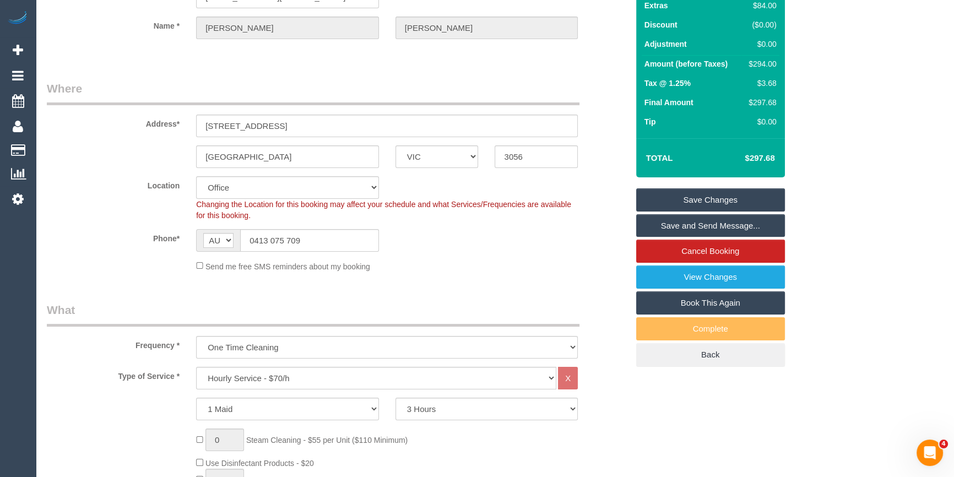
scroll to position [0, 0]
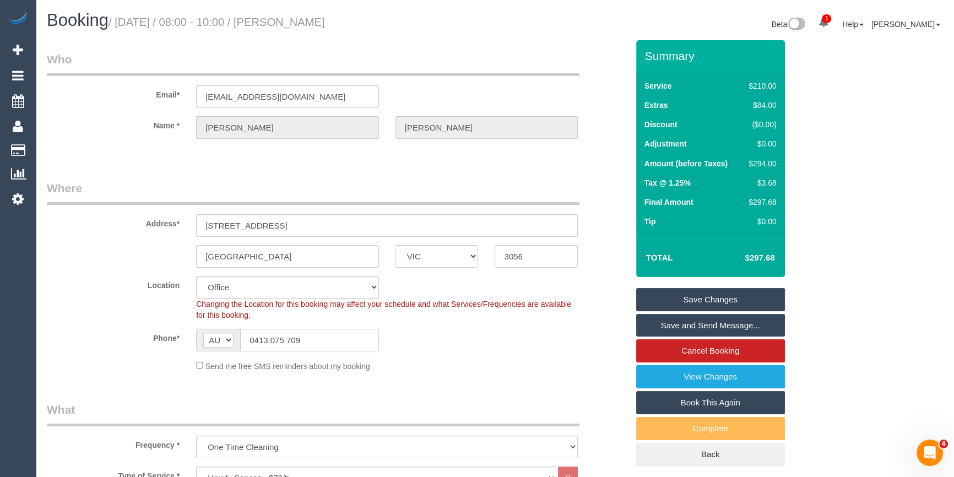
click at [283, 334] on input "0413 075 709" at bounding box center [309, 340] width 139 height 23
click at [89, 251] on div "Brunswick ACT NSW NT QLD SA TAS VIC WA 3056" at bounding box center [338, 256] width 598 height 23
click at [107, 312] on sui-booking-location "Location Office City East (North) East (South) Inner East Inner North (East) In…" at bounding box center [337, 324] width 581 height 96
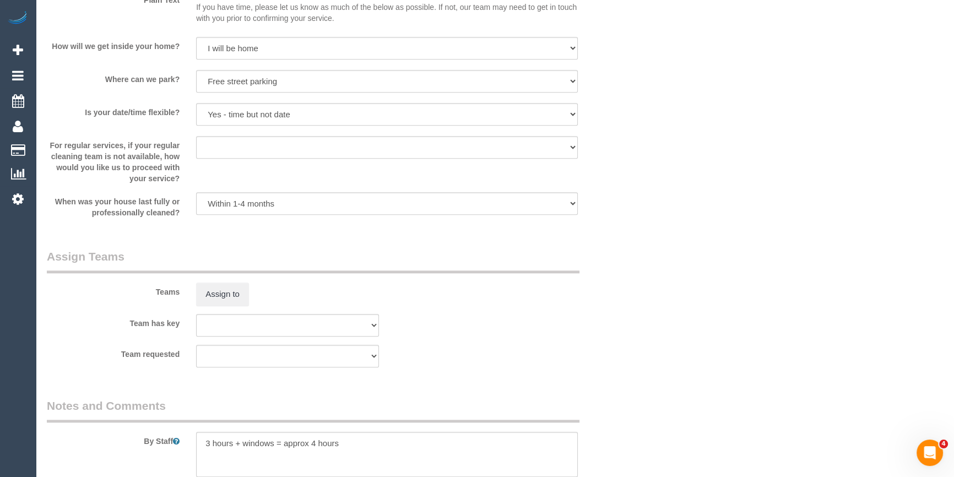
scroll to position [1751, 0]
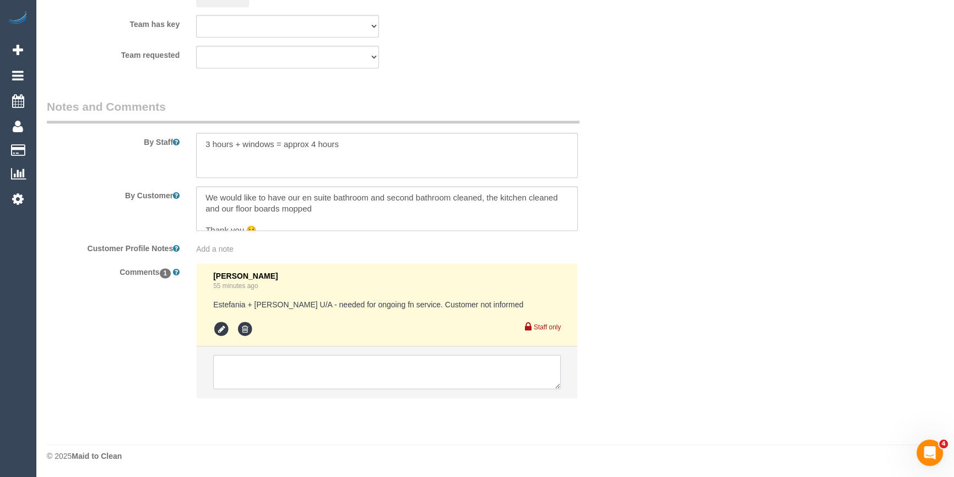
click at [325, 376] on textarea at bounding box center [387, 372] width 348 height 34
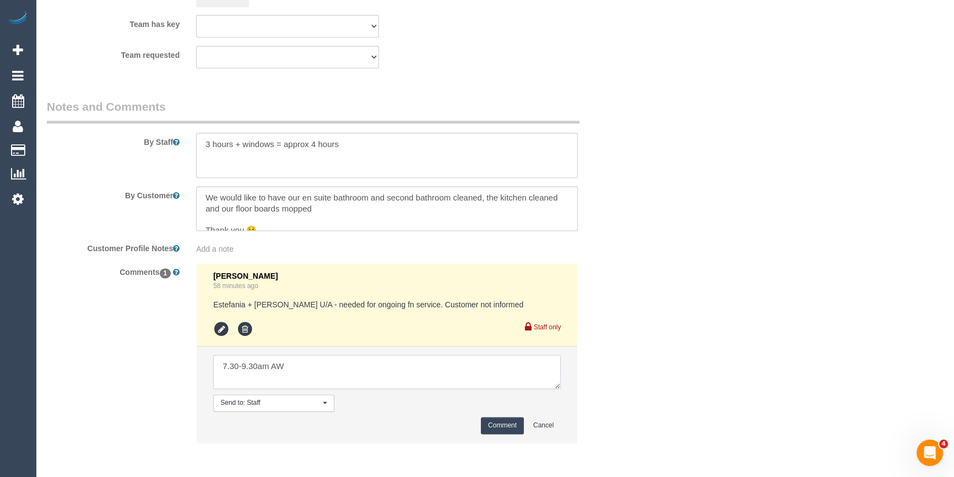
click at [353, 378] on textarea at bounding box center [387, 372] width 348 height 34
click at [226, 364] on textarea at bounding box center [387, 372] width 348 height 34
click at [214, 369] on textarea at bounding box center [387, 372] width 348 height 34
type textarea "pending 7.30-9.30am AW - emailed"
click at [500, 426] on button "Comment" at bounding box center [502, 425] width 43 height 17
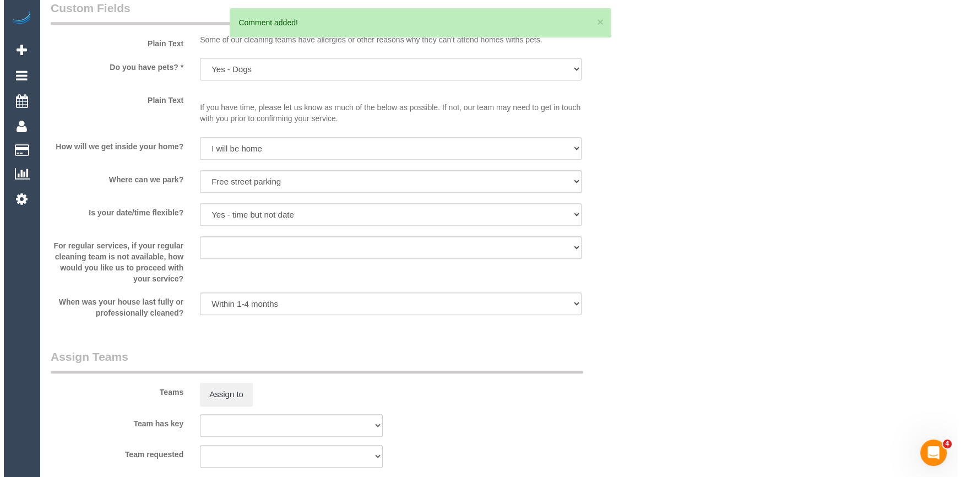
scroll to position [1450, 0]
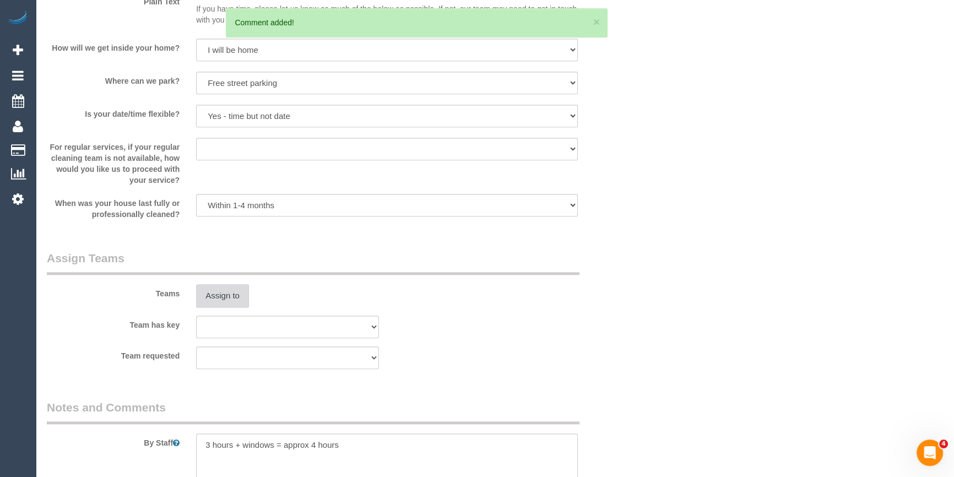
click at [219, 293] on button "Assign to" at bounding box center [222, 295] width 53 height 23
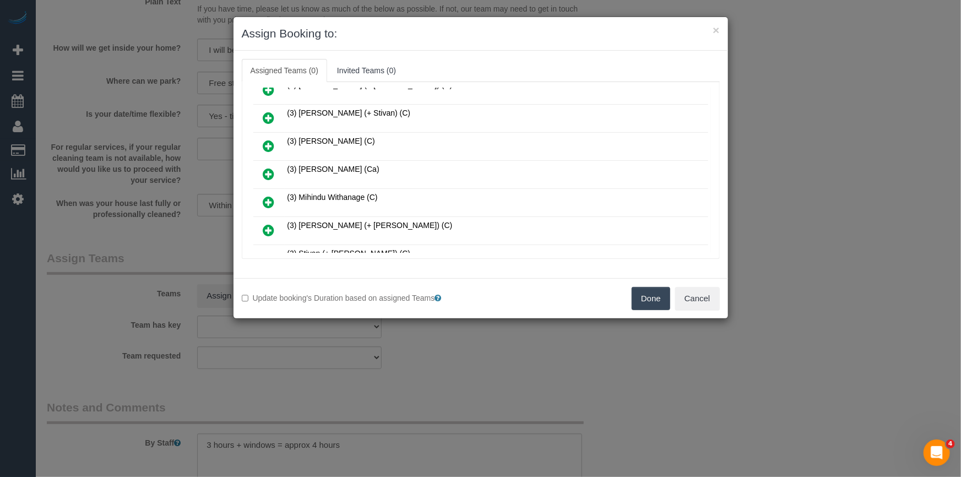
click at [266, 196] on icon at bounding box center [269, 202] width 12 height 13
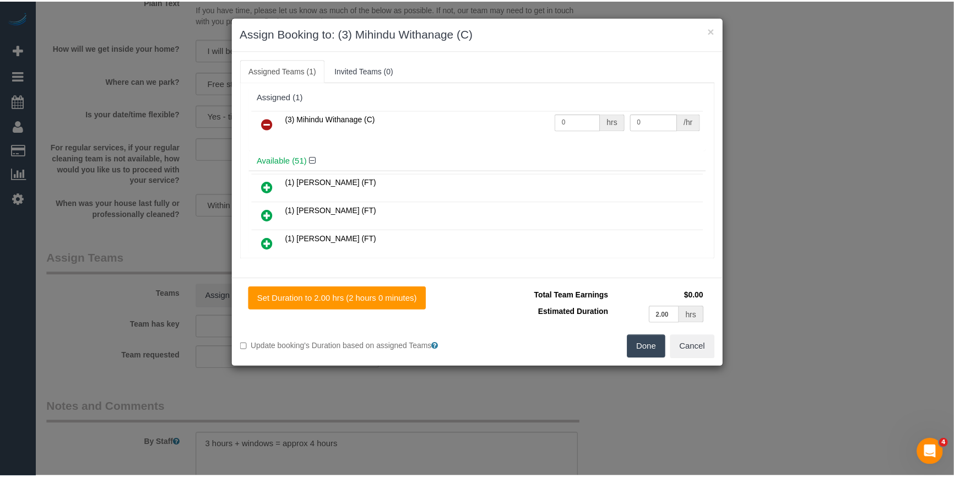
scroll to position [0, 0]
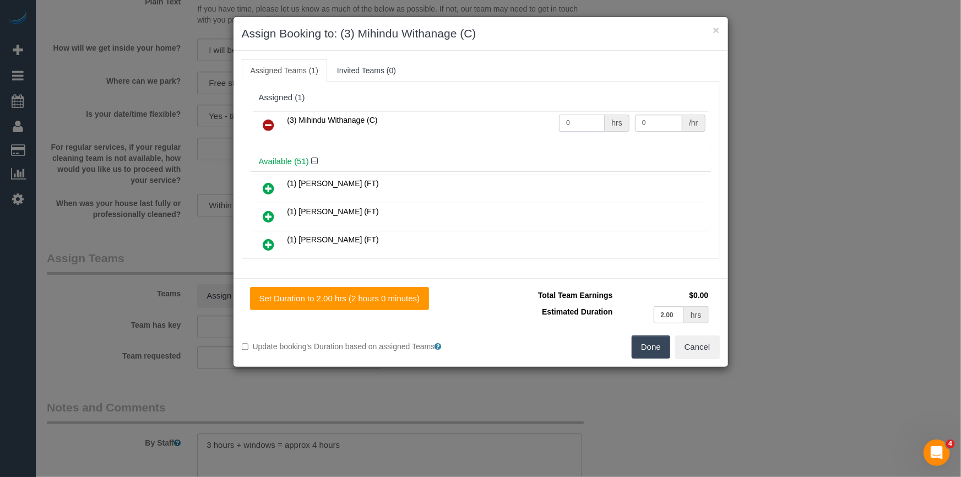
click at [582, 121] on input "0" at bounding box center [582, 123] width 46 height 17
type input "4"
click at [655, 123] on input "0" at bounding box center [658, 123] width 47 height 17
type input "35"
click at [644, 343] on button "Done" at bounding box center [651, 346] width 39 height 23
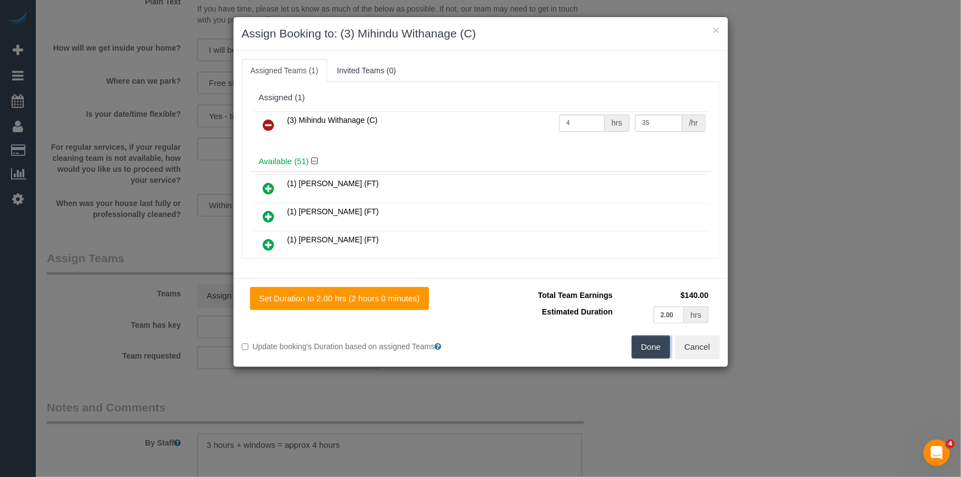
click at [644, 343] on div "× Assign Booking to: (3) Mihindu Withanage (C) Assigned Teams (1) Invited Teams…" at bounding box center [480, 238] width 961 height 477
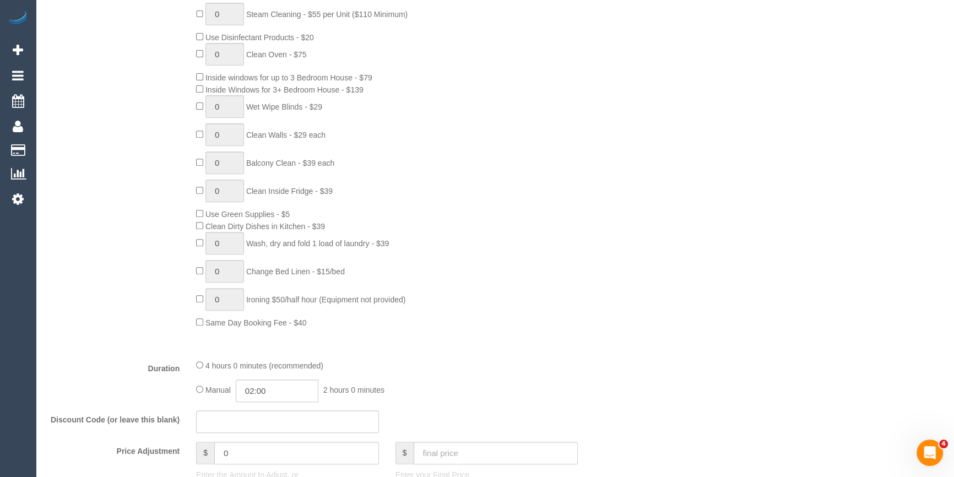
scroll to position [549, 0]
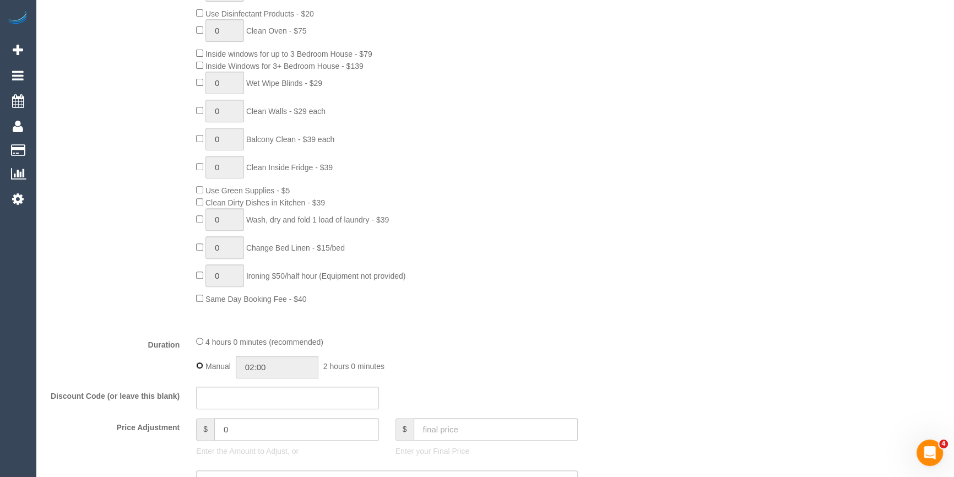
type input "04:00"
click at [567, 317] on div "Type of Service * Hourly Service - $70/h Hourly Service - $65/h Hourly Service …" at bounding box center [337, 121] width 581 height 409
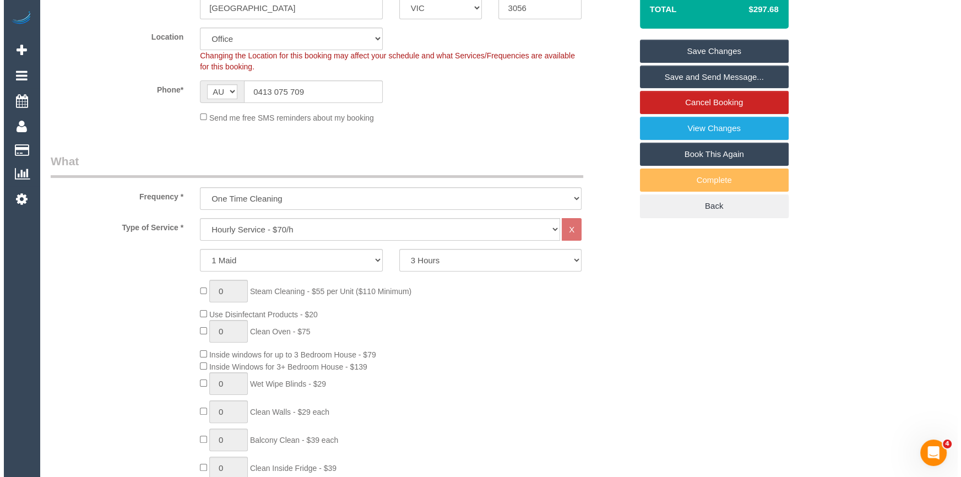
scroll to position [0, 0]
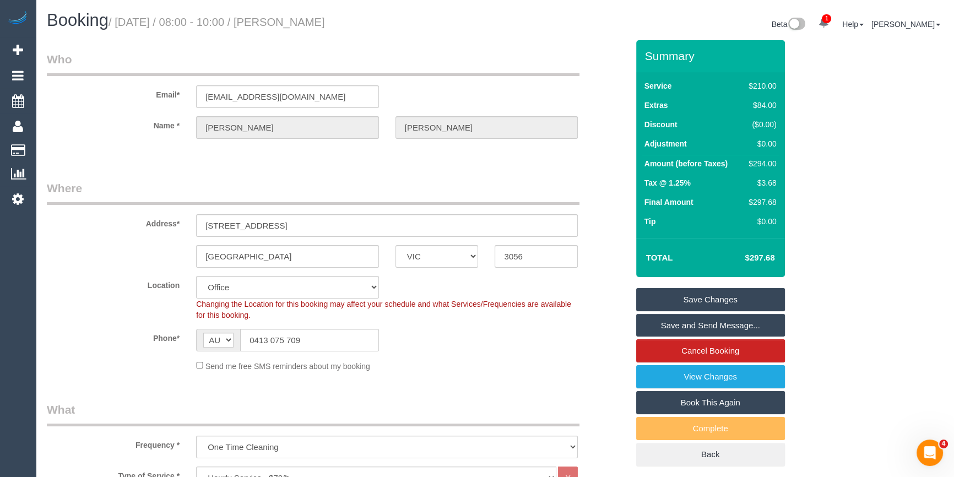
click at [686, 299] on link "Save Changes" at bounding box center [710, 299] width 149 height 23
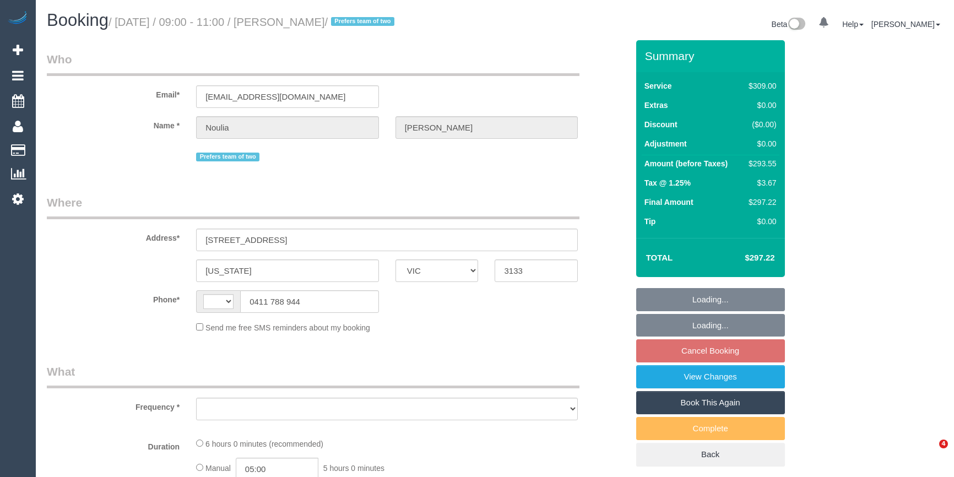
select select "VIC"
select select "string:AU"
select select "object:579"
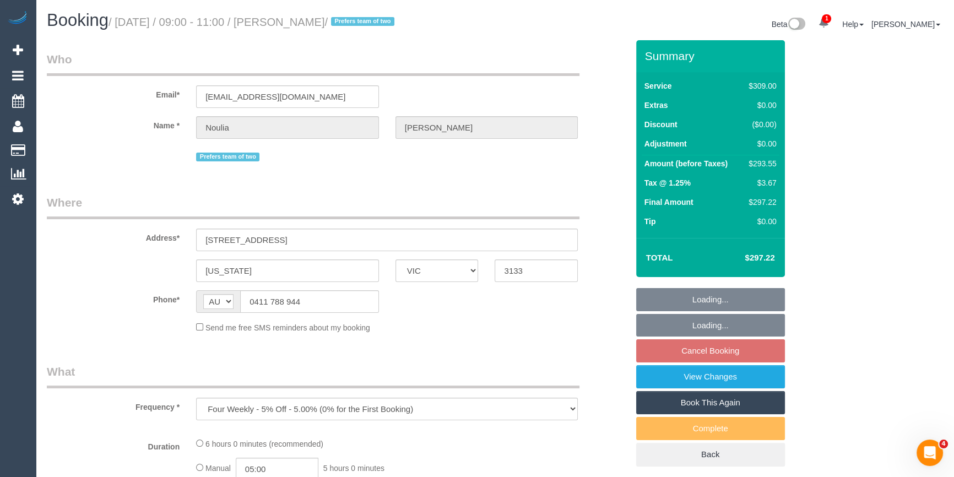
select select "string:stripe-pm_1PW6oT2GScqysDRV2P9vVk8G"
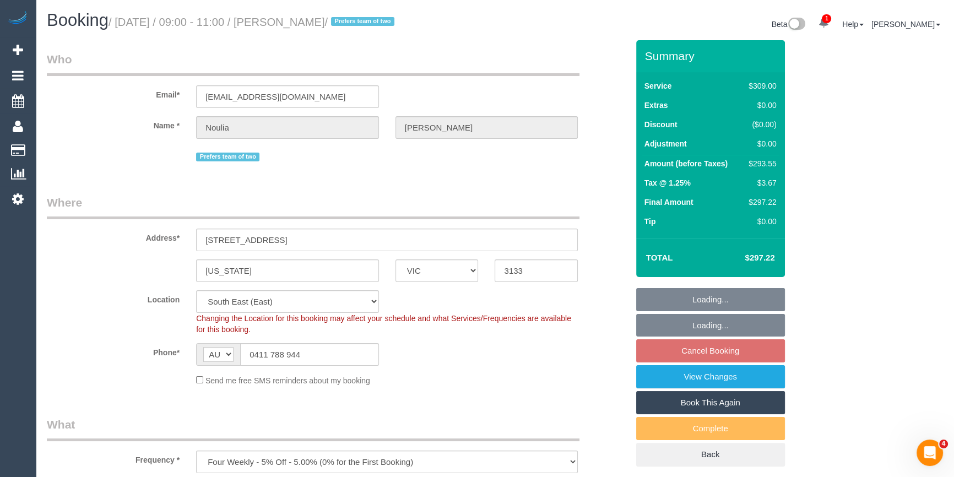
select select "object:832"
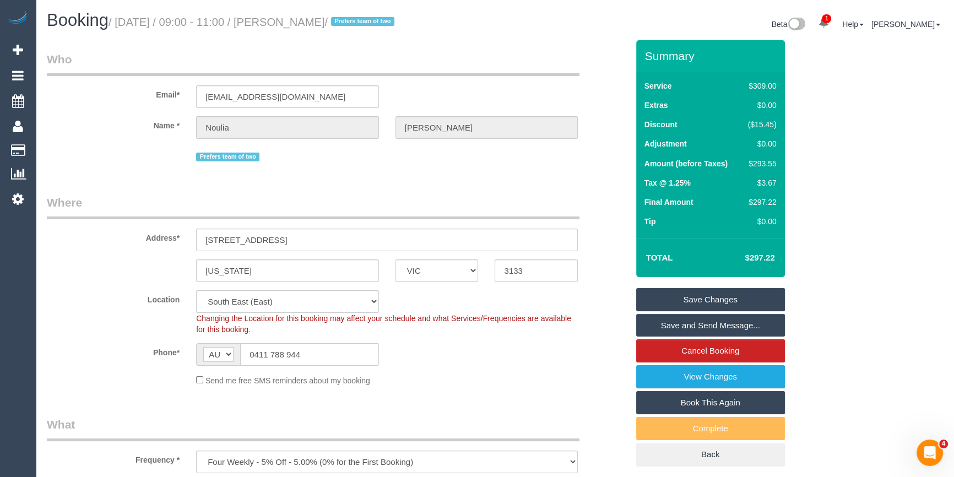
click at [88, 436] on legend "What" at bounding box center [313, 428] width 533 height 25
drag, startPoint x: 291, startPoint y: 155, endPoint x: 271, endPoint y: 291, distance: 137.6
drag, startPoint x: 271, startPoint y: 291, endPoint x: 136, endPoint y: 348, distance: 146.2
click at [136, 348] on label "Phone*" at bounding box center [113, 350] width 149 height 15
drag, startPoint x: 378, startPoint y: 25, endPoint x: 345, endPoint y: 28, distance: 32.6
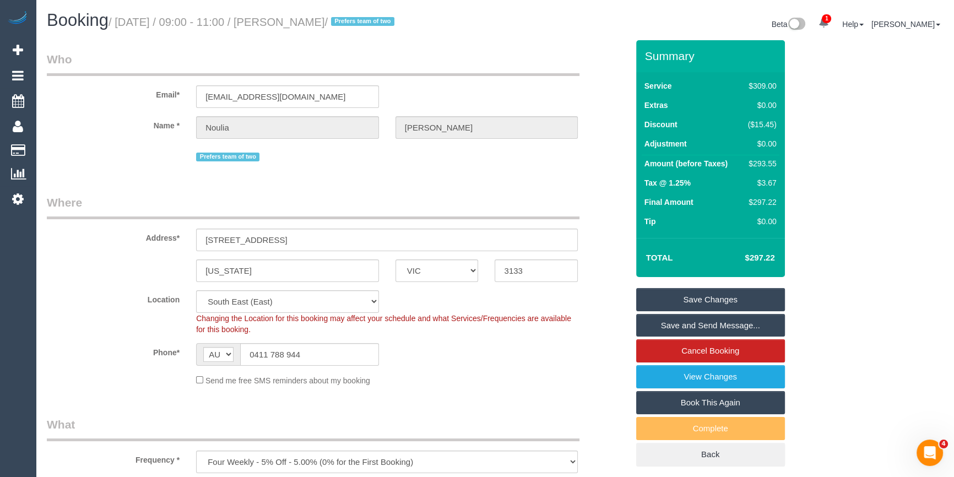
click at [345, 28] on small "/ [DATE] / 09:00 - 11:00 / [PERSON_NAME] / Prefers team of two" at bounding box center [253, 22] width 289 height 12
drag, startPoint x: 391, startPoint y: 26, endPoint x: 305, endPoint y: 25, distance: 85.4
click at [305, 25] on small "/ [DATE] / 09:00 - 11:00 / [PERSON_NAME] / Prefers team of two" at bounding box center [253, 22] width 289 height 12
copy small "[PERSON_NAME]"
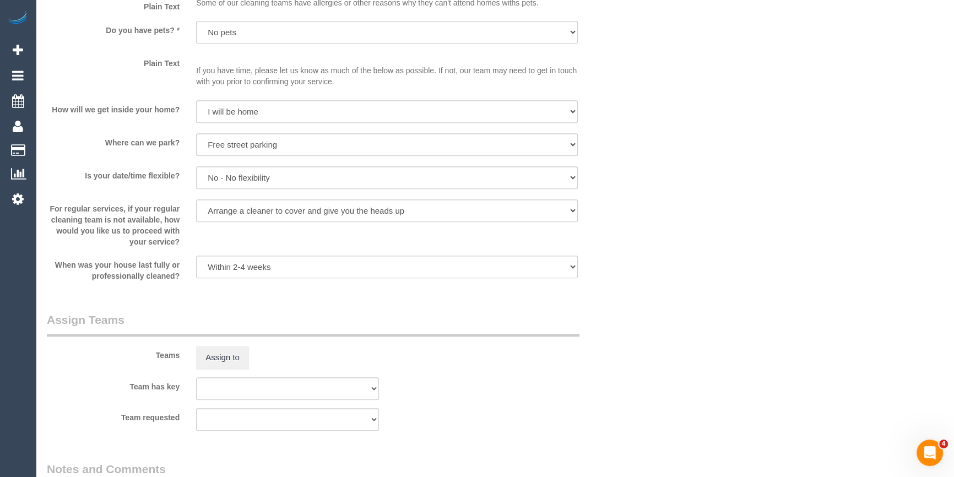
scroll to position [1652, 0]
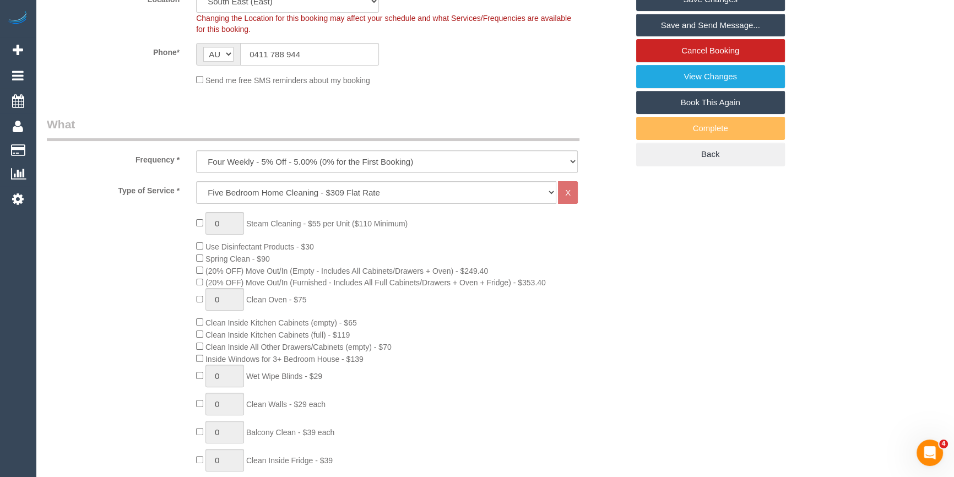
scroll to position [0, 0]
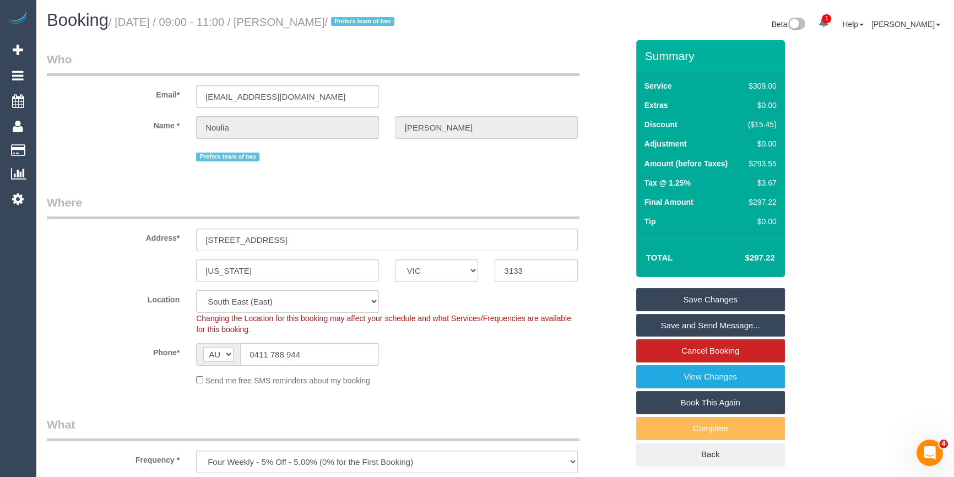
click at [768, 166] on div "$293.55" at bounding box center [760, 163] width 33 height 11
copy div "293.55"
click at [801, 176] on div "Summary Service $309.00 Extras $0.00 Discount ($15.45) Adjustment $0.00 Amount …" at bounding box center [740, 264] width 224 height 448
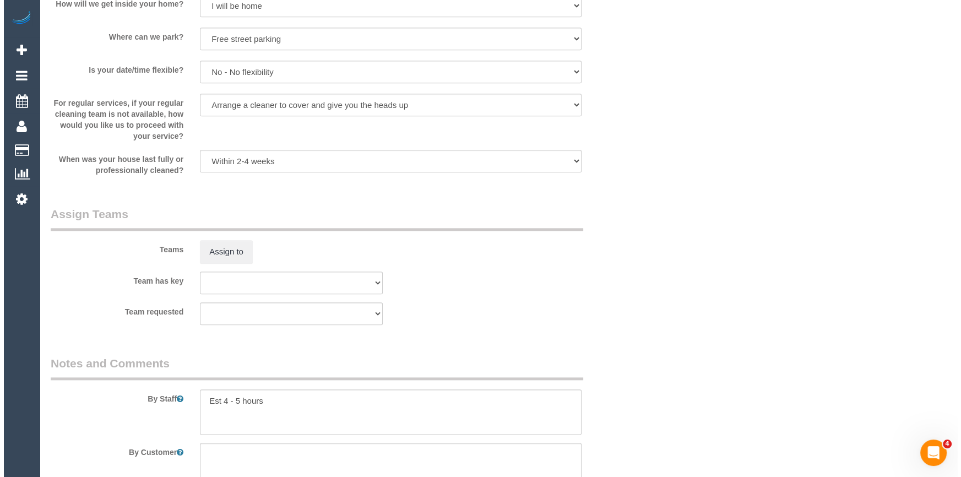
scroll to position [1702, 0]
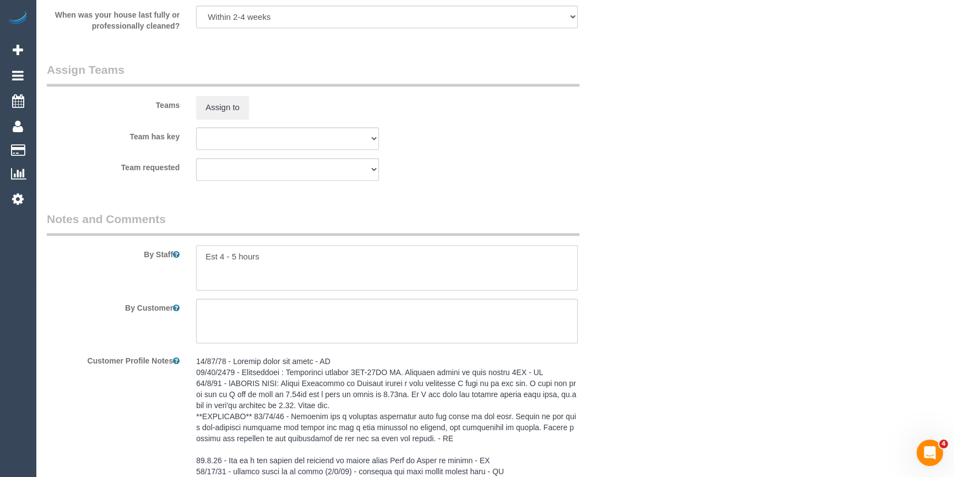
drag, startPoint x: 329, startPoint y: 279, endPoint x: 260, endPoint y: 264, distance: 70.4
click at [329, 279] on textarea at bounding box center [387, 267] width 382 height 45
click at [256, 262] on textarea at bounding box center [387, 267] width 382 height 45
drag, startPoint x: 235, startPoint y: 257, endPoint x: 221, endPoint y: 255, distance: 13.9
click at [221, 255] on textarea at bounding box center [387, 267] width 382 height 45
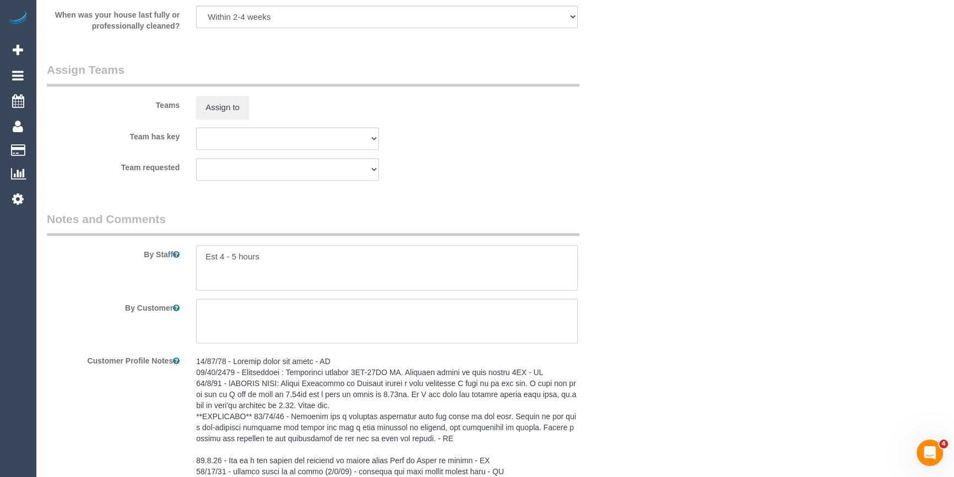
click at [296, 262] on textarea at bounding box center [387, 267] width 382 height 45
click at [226, 113] on button "Assign to" at bounding box center [222, 107] width 53 height 23
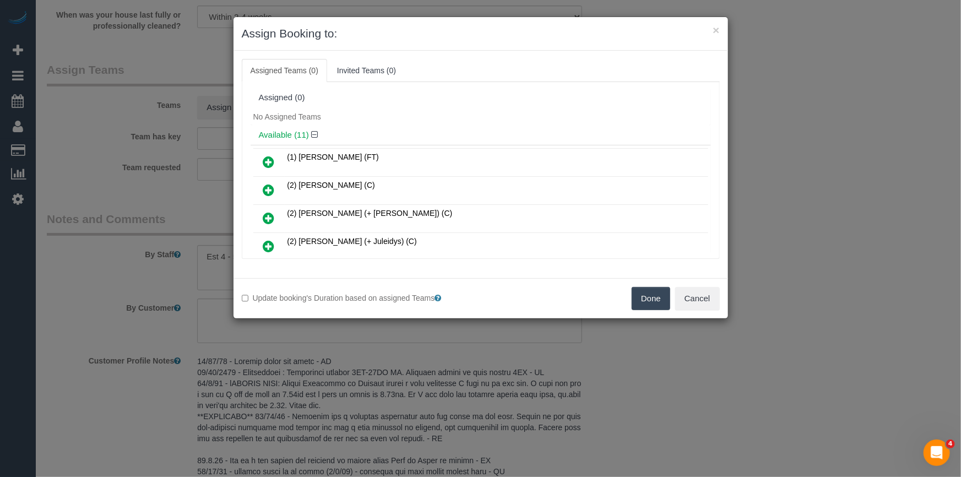
click at [463, 134] on h4 "Available (11)" at bounding box center [481, 135] width 444 height 9
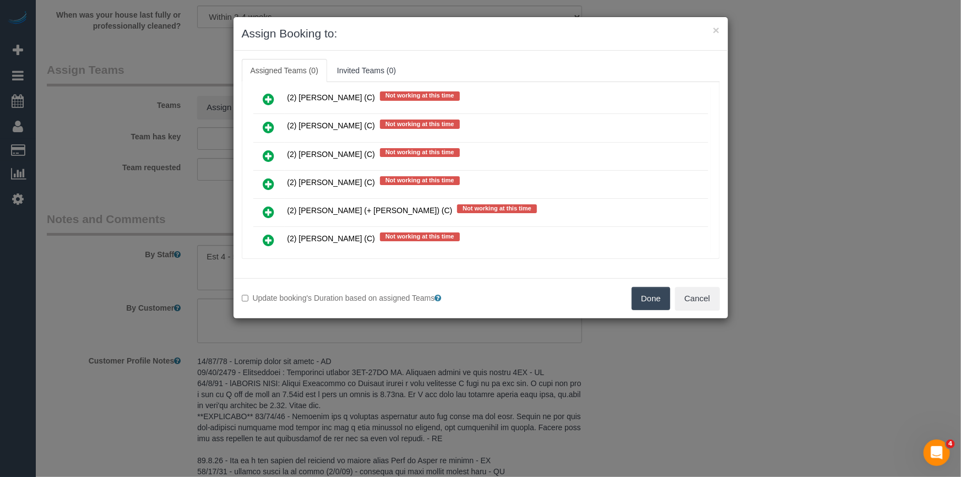
click at [722, 301] on div "Done Cancel" at bounding box center [604, 298] width 247 height 23
click at [692, 305] on button "Cancel" at bounding box center [697, 298] width 45 height 23
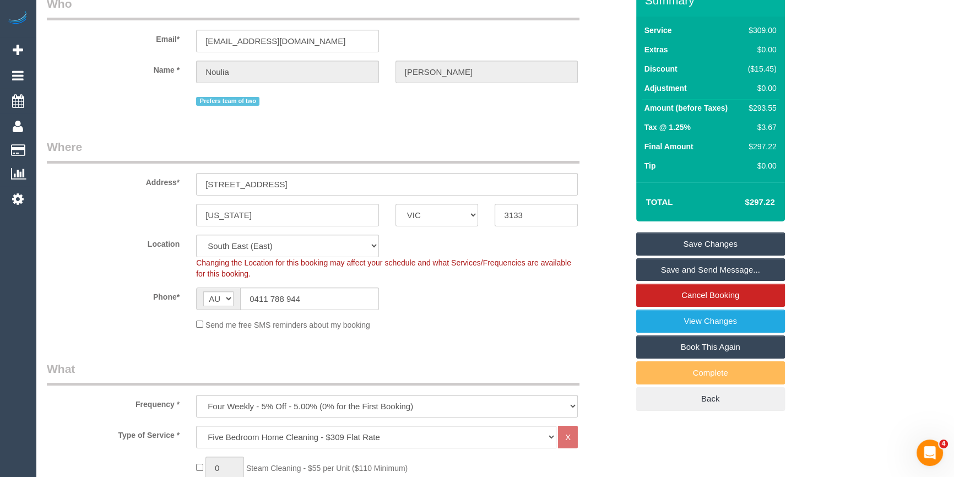
scroll to position [0, 0]
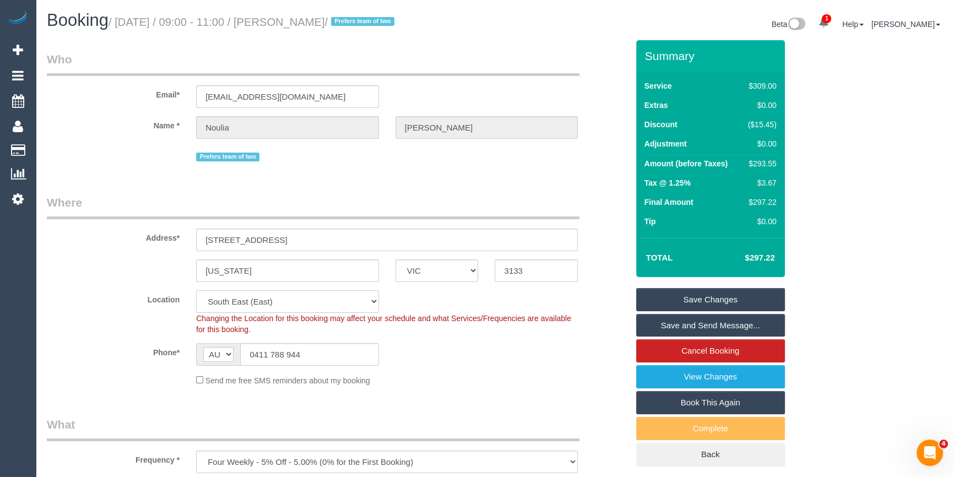
click at [234, 306] on select "Office City East (North) East (South) Inner East Inner North (East) Inner North…" at bounding box center [287, 301] width 183 height 23
select select "50"
click at [196, 290] on select "Office City East (North) East (South) Inner East Inner North (East) Inner North…" at bounding box center [287, 301] width 183 height 23
click at [151, 109] on sui-booking-customer "Email* ath_nou@hotmail.com Name * Noulia Efstathiou Prefers team of two" at bounding box center [337, 107] width 581 height 113
select select "object:3690"
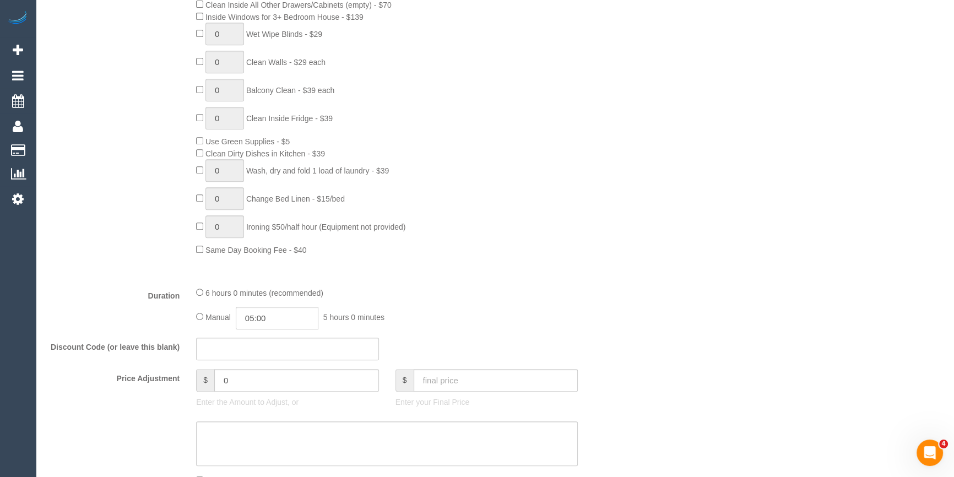
scroll to position [801, 0]
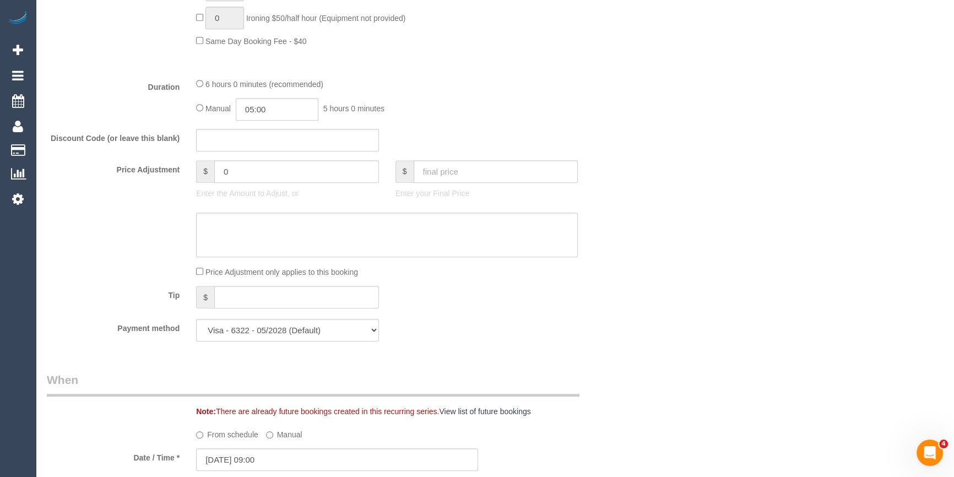
scroll to position [1052, 0]
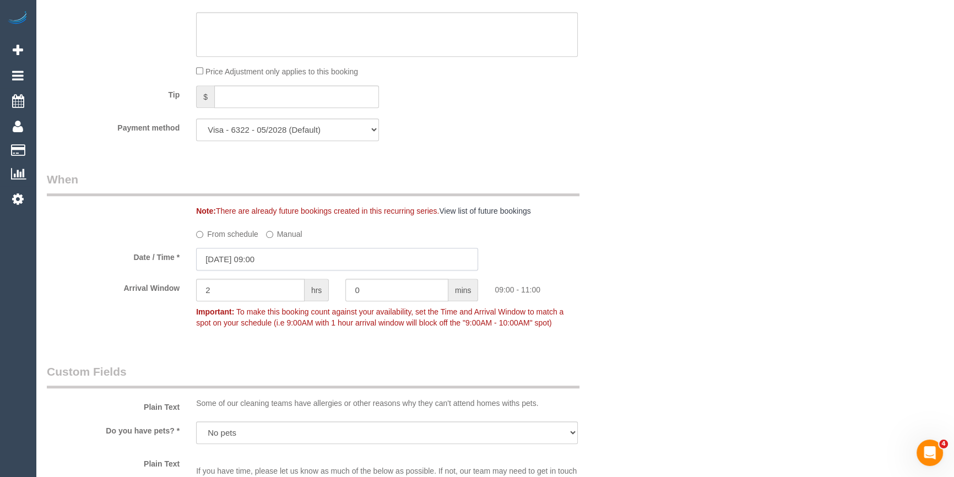
click at [291, 268] on input "10/09/2025 09:00" at bounding box center [337, 259] width 282 height 23
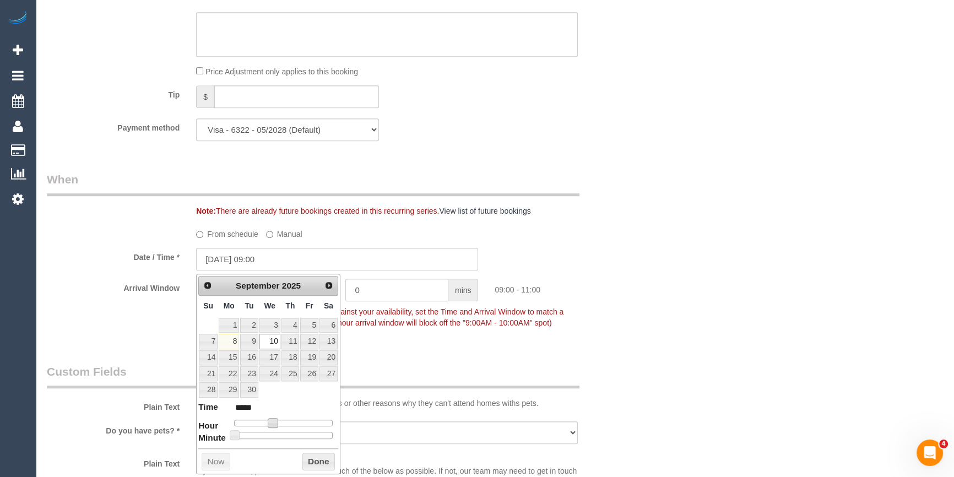
type input "10/09/2025 10:00"
type input "*****"
type input "10/09/2025 11:00"
type input "*****"
type input "10/09/2025 12:00"
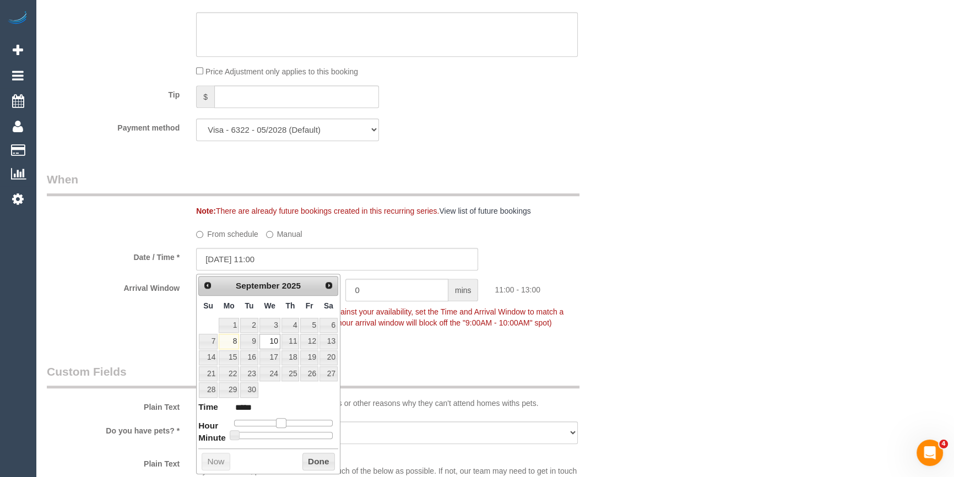
type input "*****"
drag, startPoint x: 273, startPoint y: 424, endPoint x: 285, endPoint y: 426, distance: 12.2
click at [285, 426] on span at bounding box center [285, 423] width 10 height 10
click at [303, 453] on button "Done" at bounding box center [318, 462] width 32 height 18
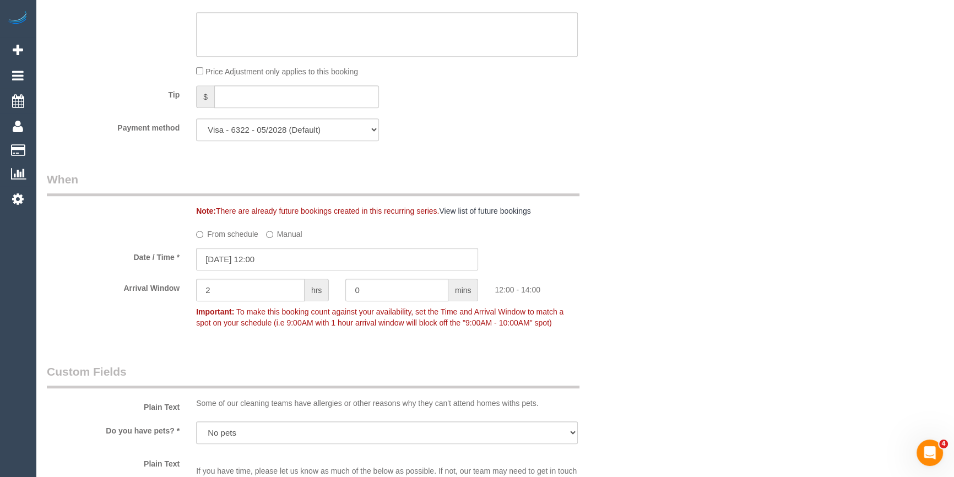
drag, startPoint x: 630, startPoint y: 330, endPoint x: 624, endPoint y: 329, distance: 6.7
click at [627, 329] on div "Arrival Window 2 hrs 0 mins 12:00 - 14:00 Important: To make this booking count…" at bounding box center [338, 306] width 598 height 55
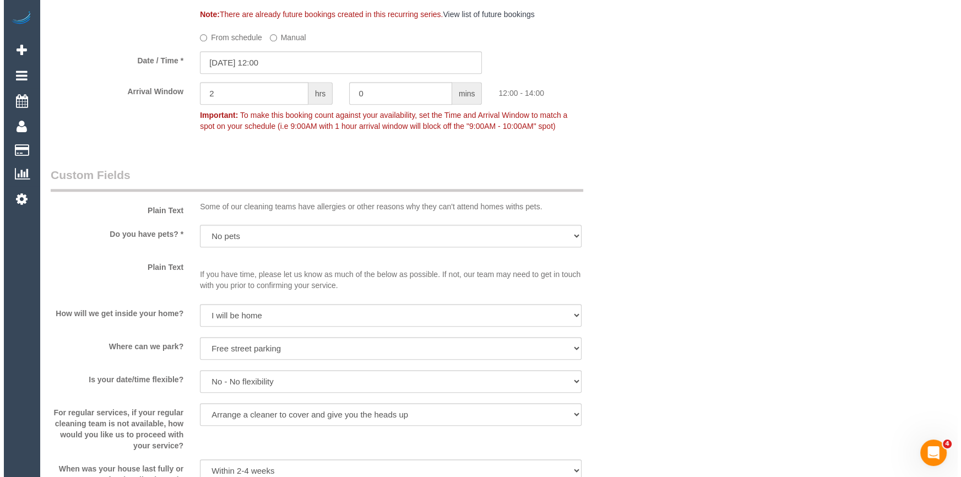
scroll to position [1452, 0]
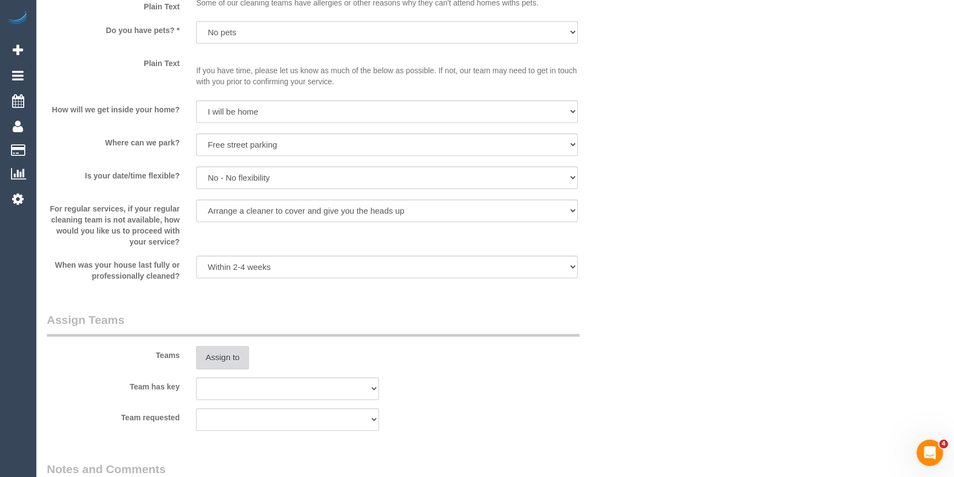
click at [227, 362] on button "Assign to" at bounding box center [222, 357] width 53 height 23
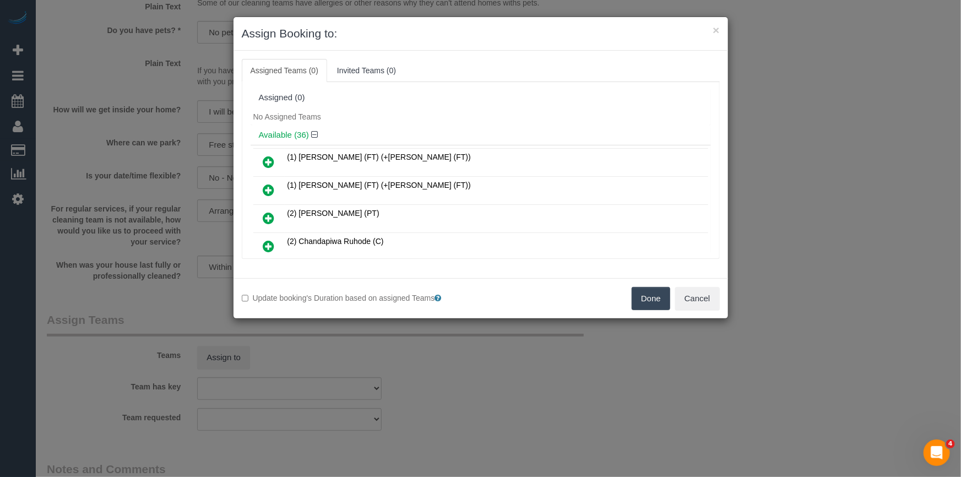
scroll to position [538, 0]
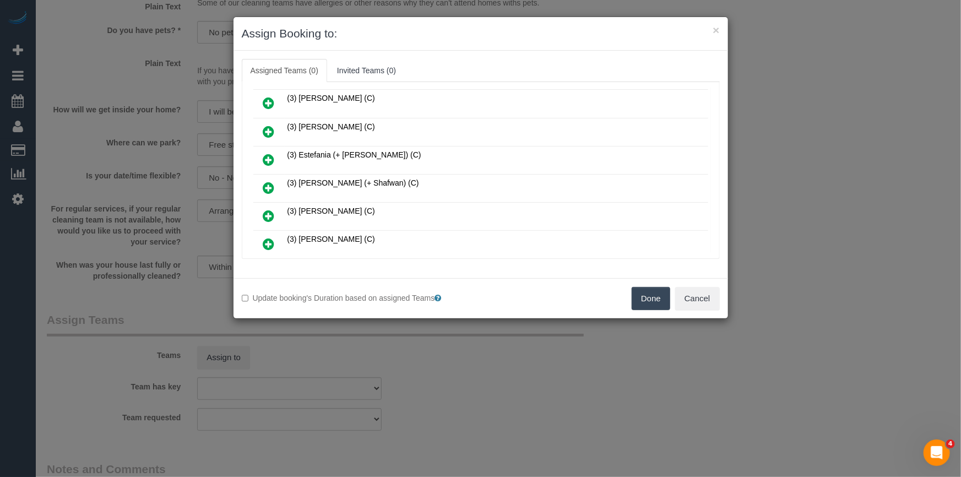
click at [265, 181] on icon at bounding box center [269, 187] width 12 height 13
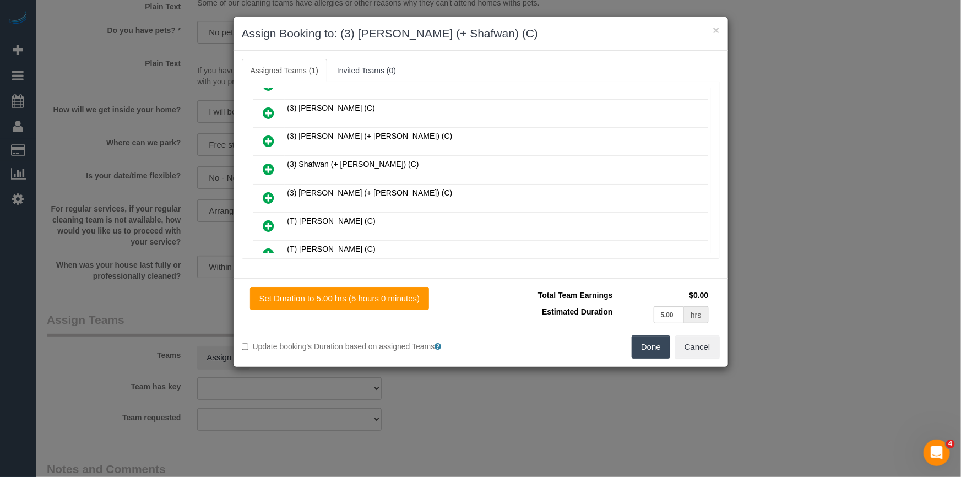
click at [269, 162] on icon at bounding box center [269, 168] width 12 height 13
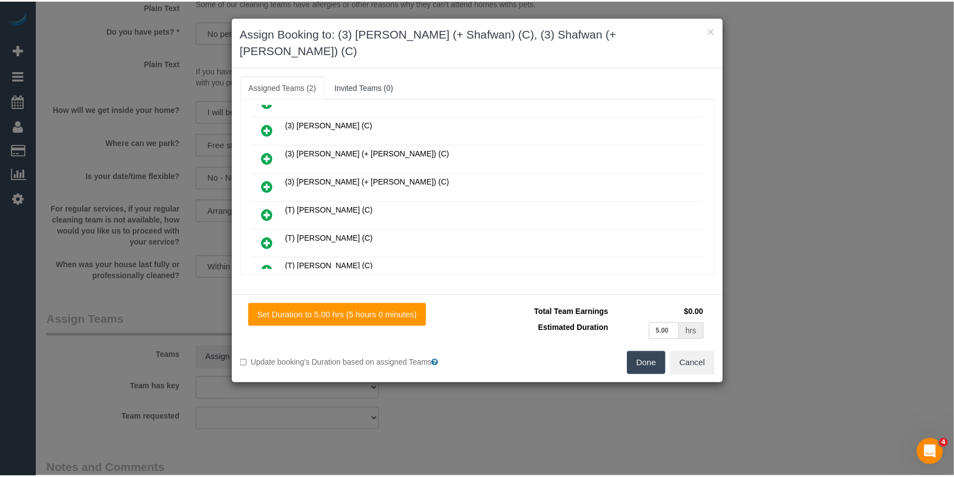
scroll to position [0, 0]
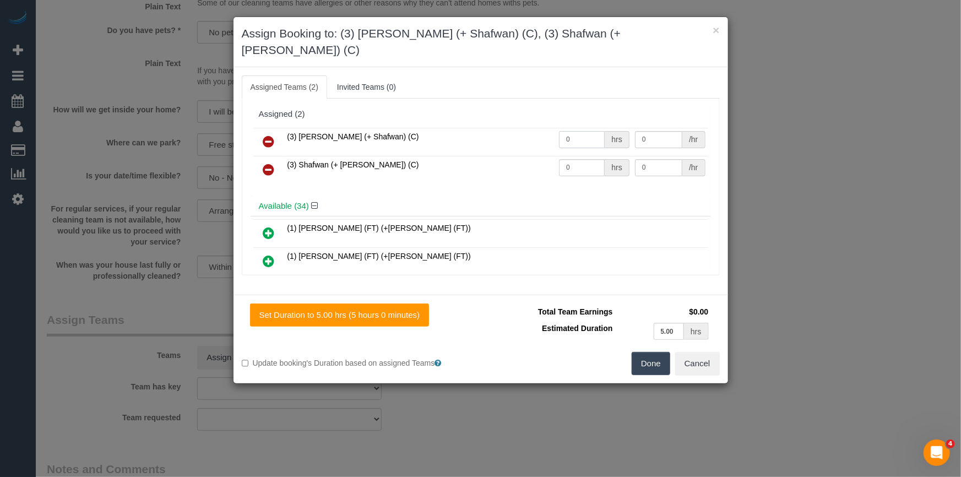
click at [588, 131] on input "0" at bounding box center [582, 139] width 46 height 17
type input "1"
click at [576, 159] on input "0" at bounding box center [582, 167] width 46 height 17
type input "1"
click at [646, 131] on input "0" at bounding box center [658, 139] width 47 height 17
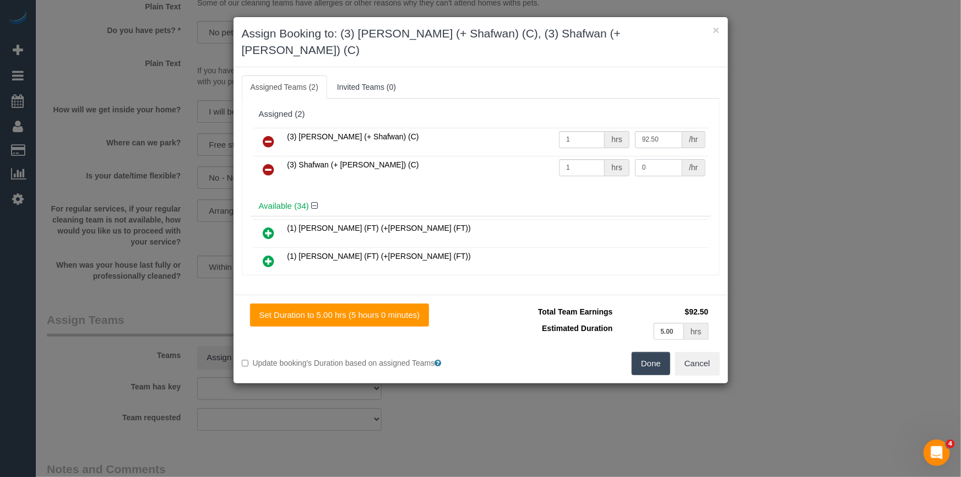
type input "92.5"
click at [658, 159] on input "0" at bounding box center [658, 167] width 47 height 17
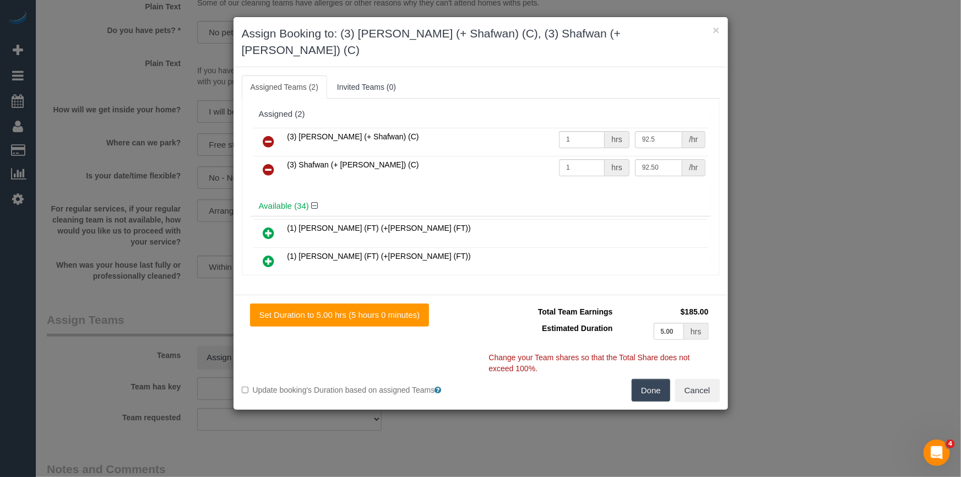
type input "92.5"
click at [657, 379] on button "Done" at bounding box center [651, 390] width 39 height 23
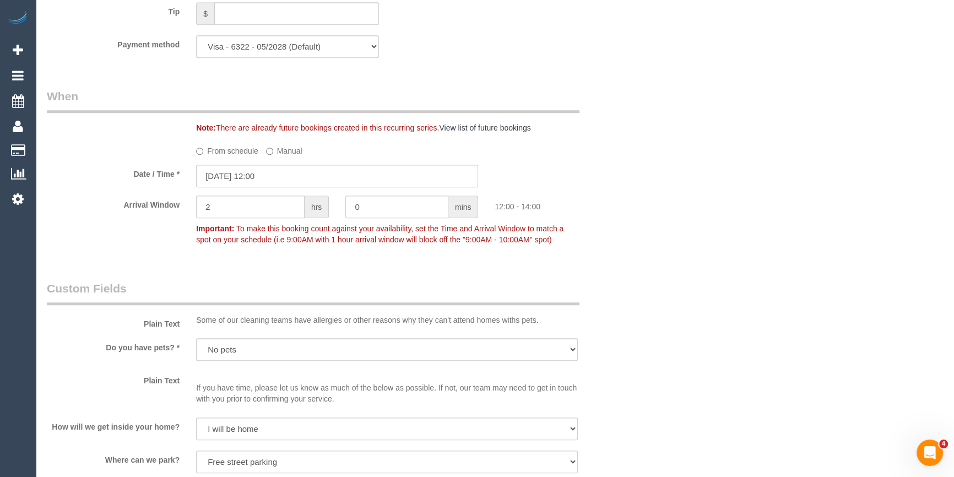
scroll to position [901, 0]
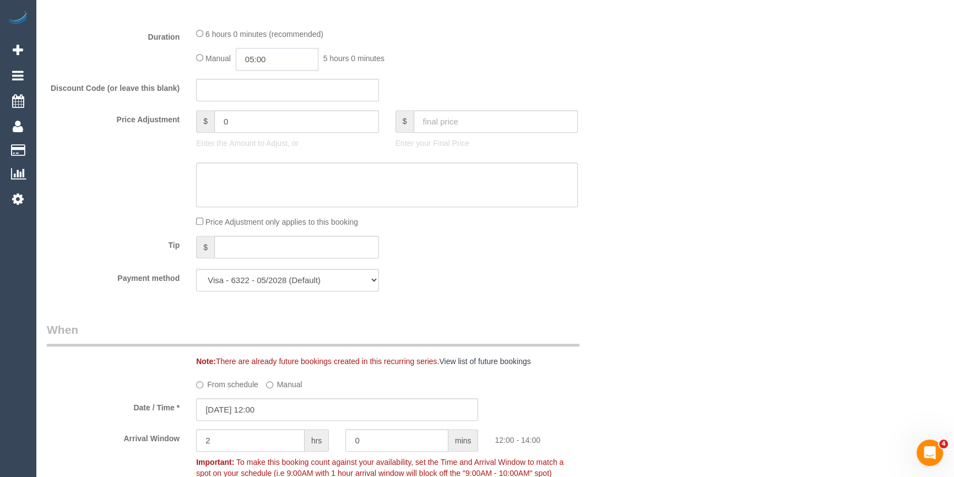
click at [296, 69] on input "05:00" at bounding box center [277, 59] width 83 height 23
type input "02:30"
click at [269, 84] on li "02:30" at bounding box center [265, 84] width 49 height 14
click at [524, 91] on div "Discount Code (or leave this blank)" at bounding box center [338, 90] width 598 height 23
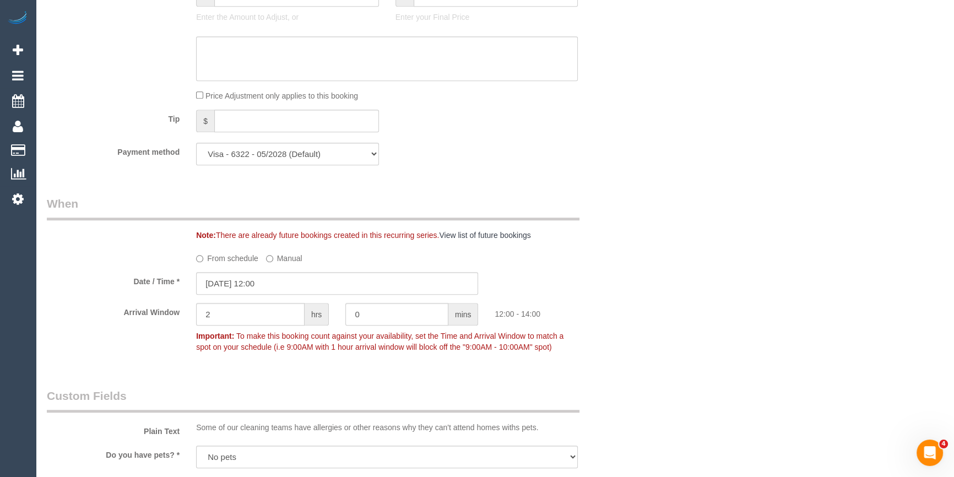
scroll to position [1052, 0]
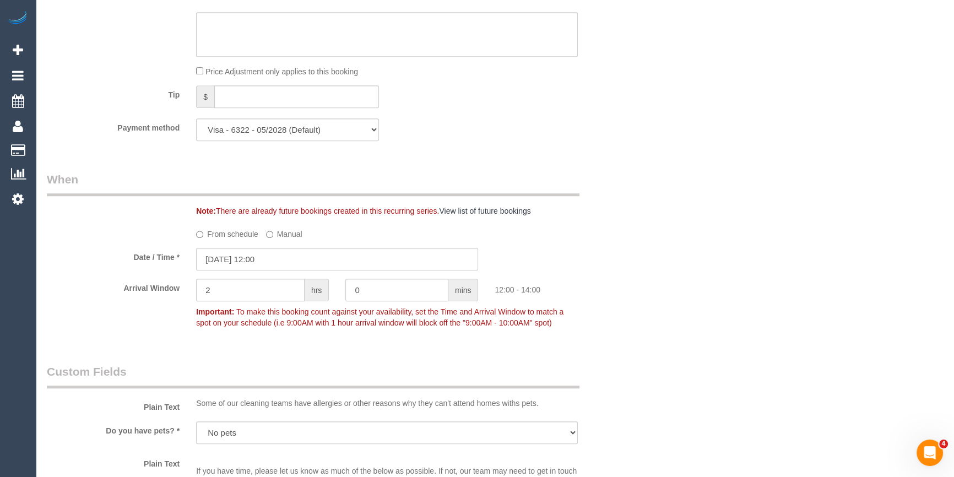
click at [805, 169] on div "Who Email* ath_nou@hotmail.com Name * Noulia Efstathiou Prefers team of two Whe…" at bounding box center [495, 277] width 896 height 2577
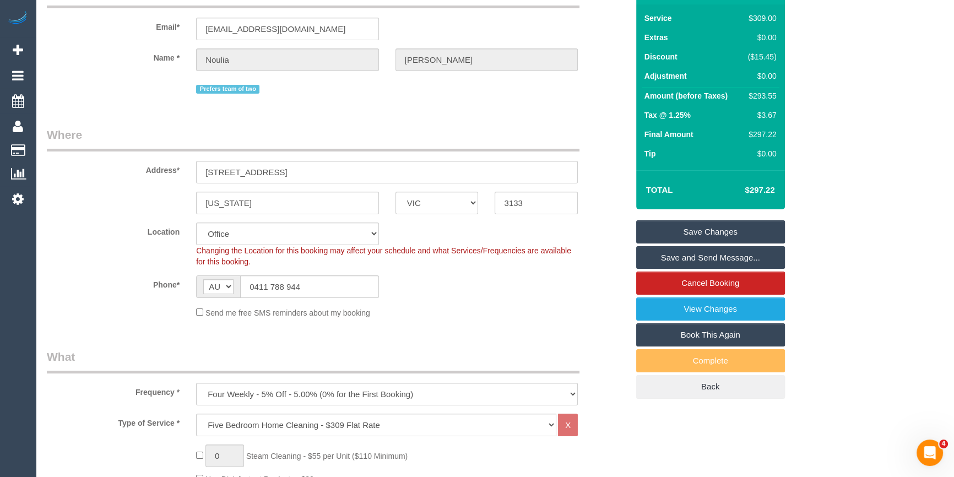
scroll to position [50, 0]
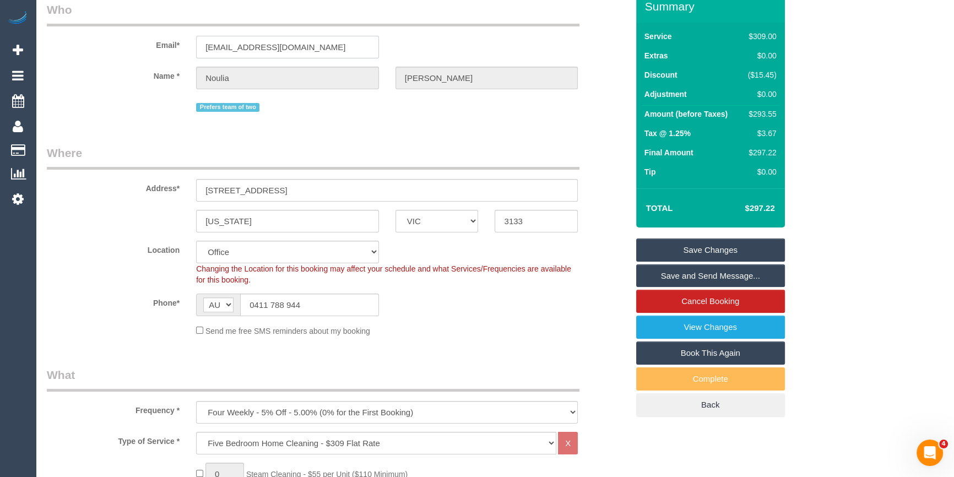
click at [236, 45] on input "ath_nou@hotmail.com" at bounding box center [287, 47] width 183 height 23
click at [265, 120] on fieldset "Who Email* ath_nou@hotmail.com Name * Noulia Efstathiou Prefers team of two" at bounding box center [337, 62] width 581 height 121
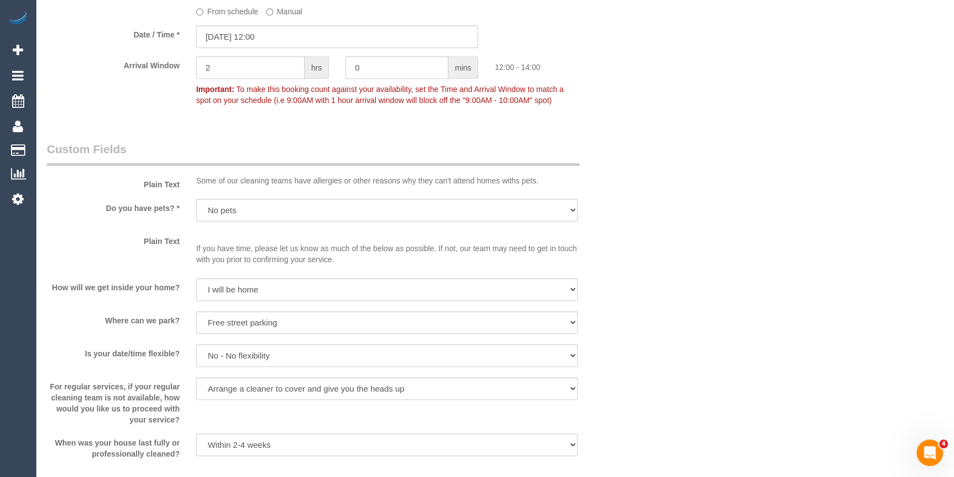
scroll to position [1201, 0]
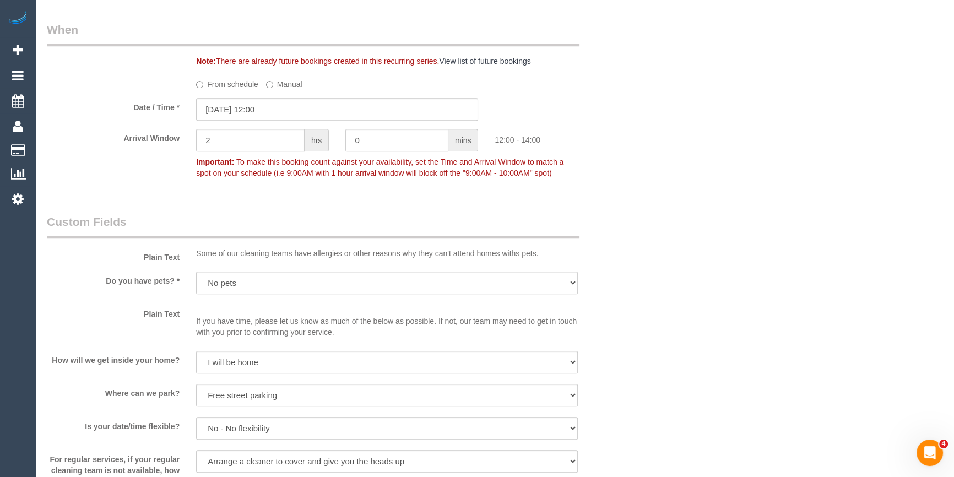
click at [632, 305] on div "Who Email* ath_nou@hotmail.com Name * Noulia Efstathiou Prefers team of two Whe…" at bounding box center [338, 127] width 598 height 2577
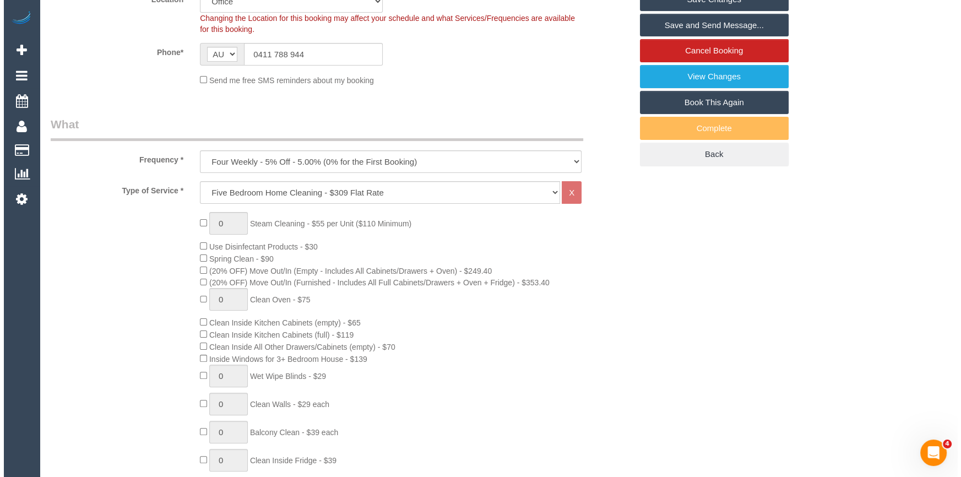
scroll to position [0, 0]
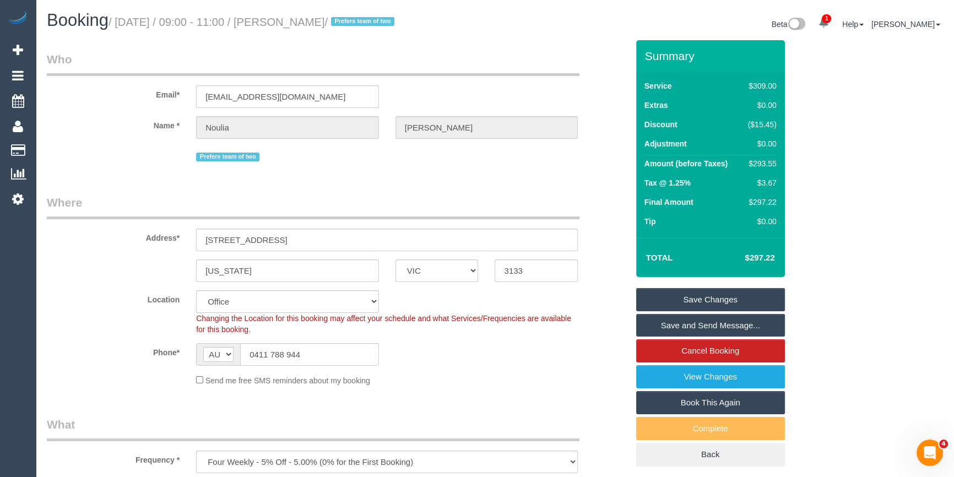
click at [705, 297] on link "Save Changes" at bounding box center [710, 299] width 149 height 23
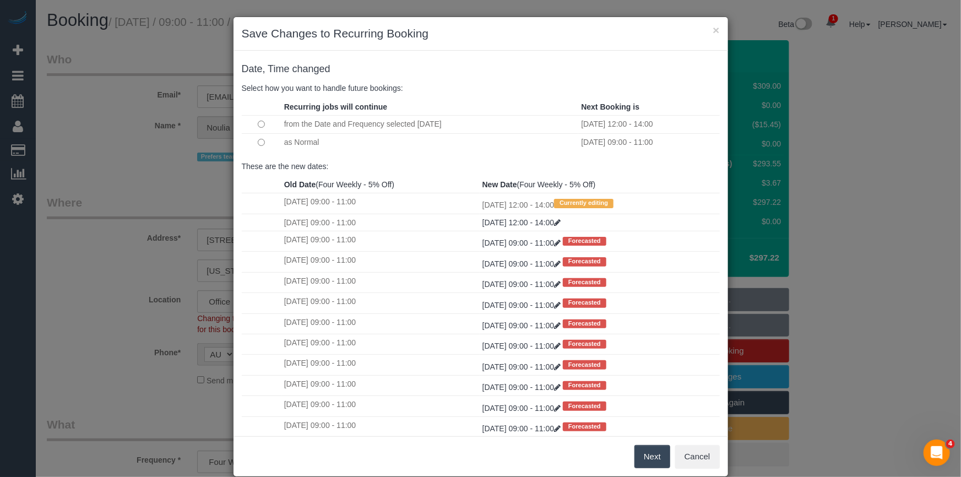
click at [649, 457] on button "Next" at bounding box center [653, 456] width 36 height 23
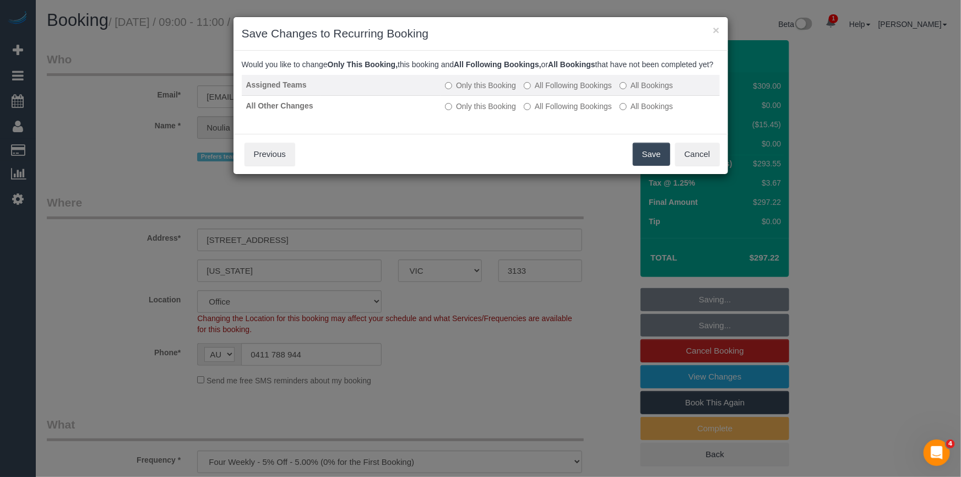
click at [577, 91] on label "All Following Bookings" at bounding box center [568, 85] width 88 height 11
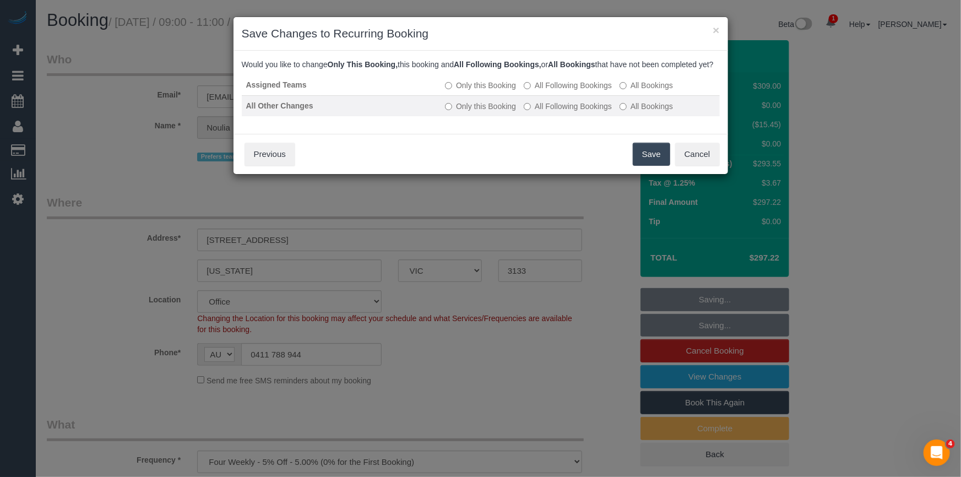
click at [581, 112] on label "All Following Bookings" at bounding box center [568, 106] width 88 height 11
click at [642, 164] on button "Save" at bounding box center [651, 154] width 37 height 23
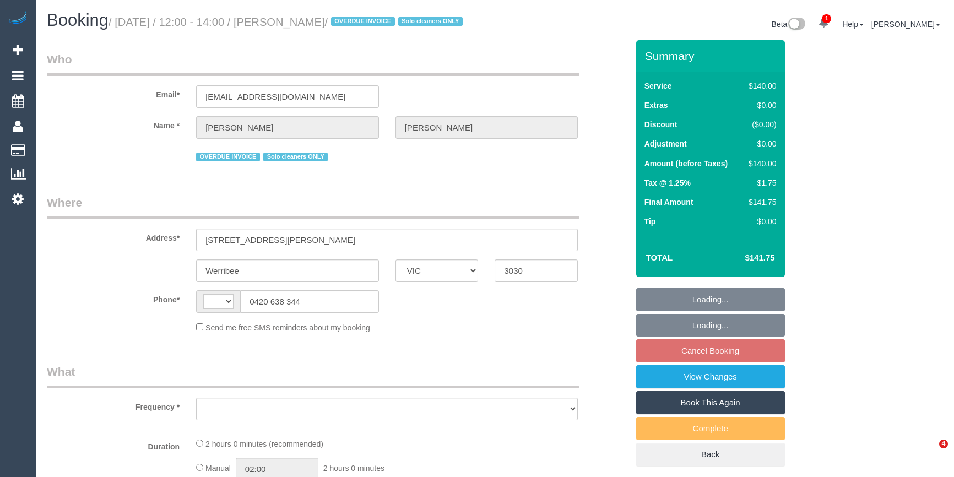
select select "VIC"
select select "object:297"
select select "string:AU"
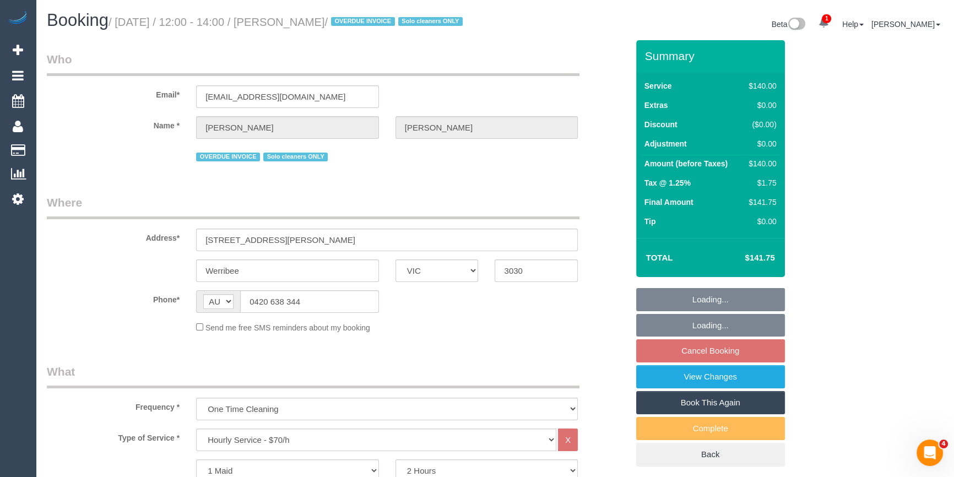
select select "string:stripe-pm_1RdnmW2GScqysDRVN1oUDsNh"
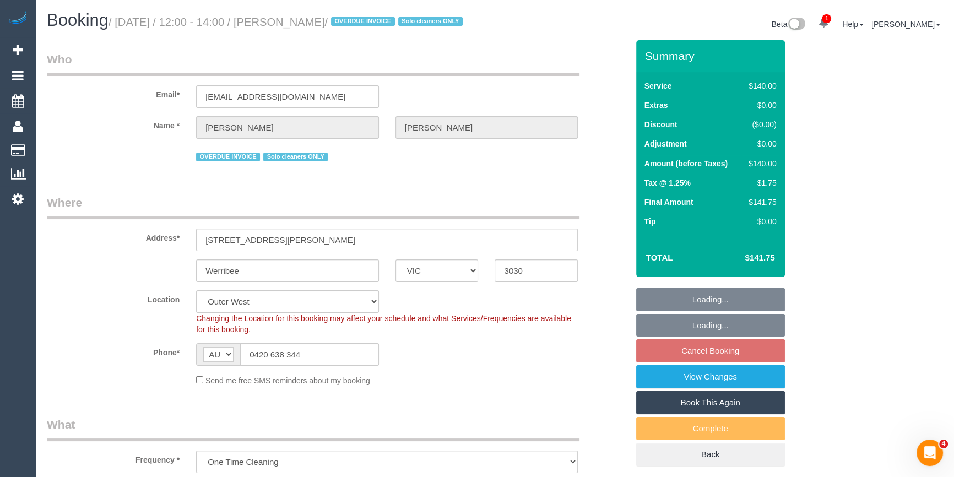
select select "number:29"
select select "number:14"
select select "number:19"
select select "number:24"
select select "number:13"
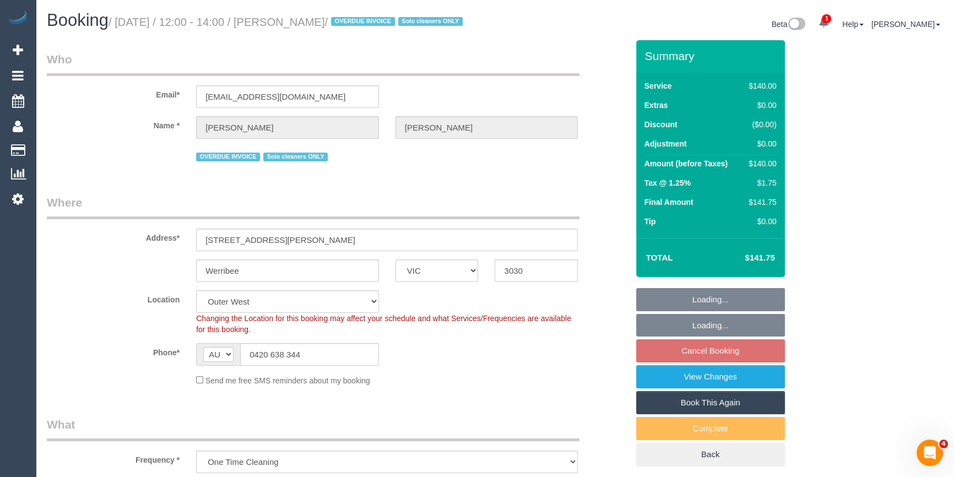
select select "object:1247"
select select "spot1"
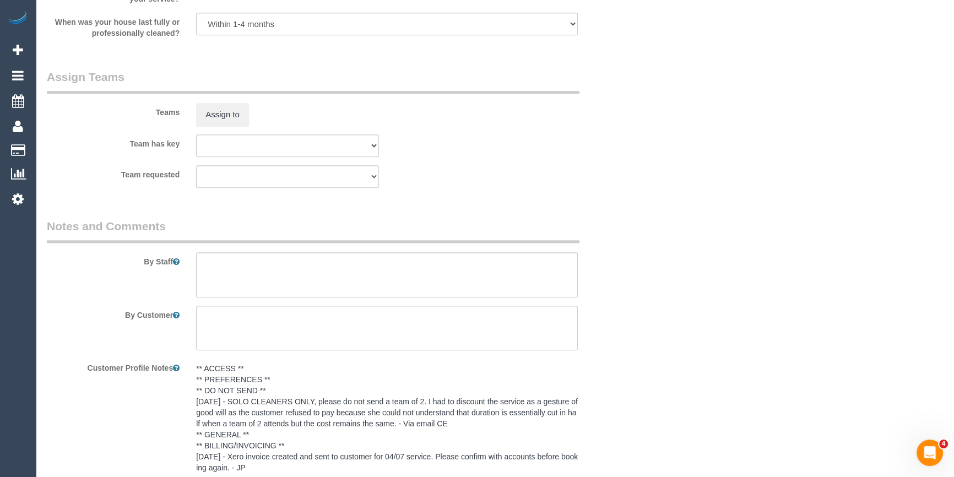
scroll to position [1652, 0]
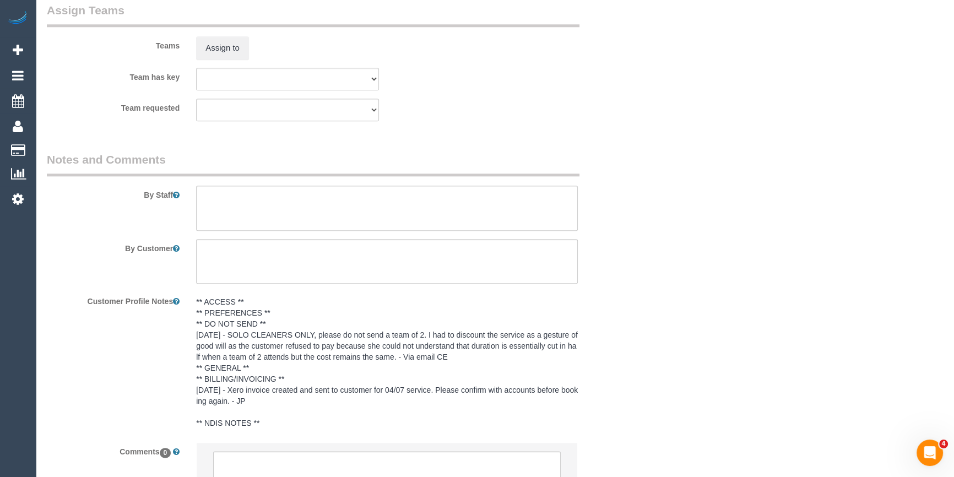
drag, startPoint x: 441, startPoint y: 429, endPoint x: 159, endPoint y: 387, distance: 285.0
click at [159, 387] on div "Customer Profile Notes ** ACCESS ** ** PREFERENCES ** ** DO NOT SEND ** 25/06/2…" at bounding box center [338, 363] width 598 height 142
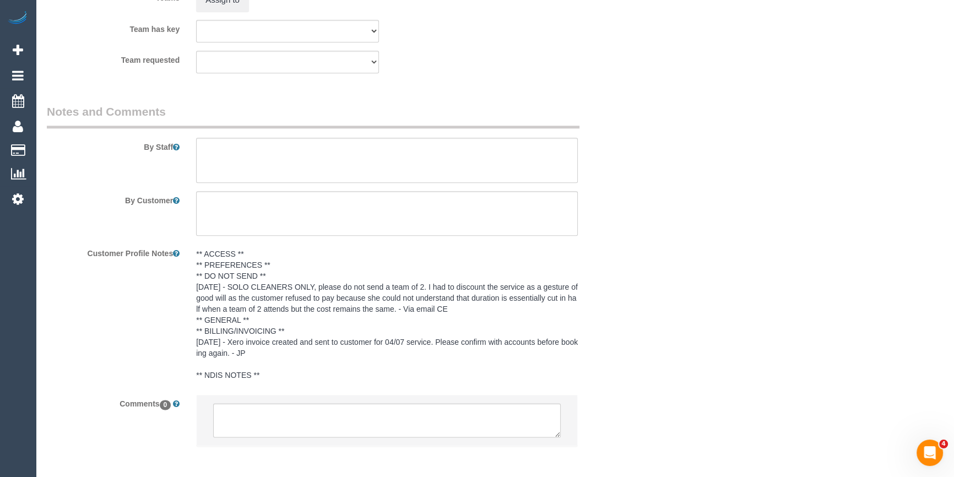
scroll to position [1763, 0]
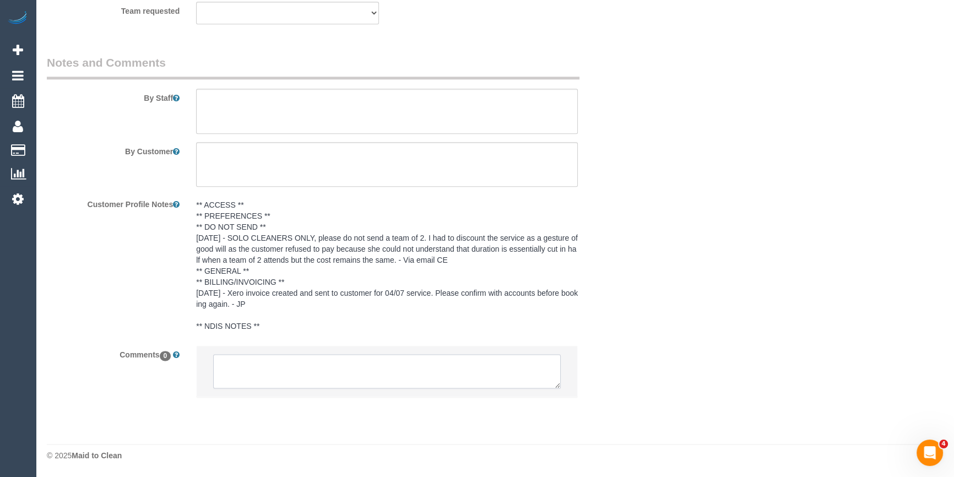
click at [251, 380] on textarea at bounding box center [387, 371] width 348 height 34
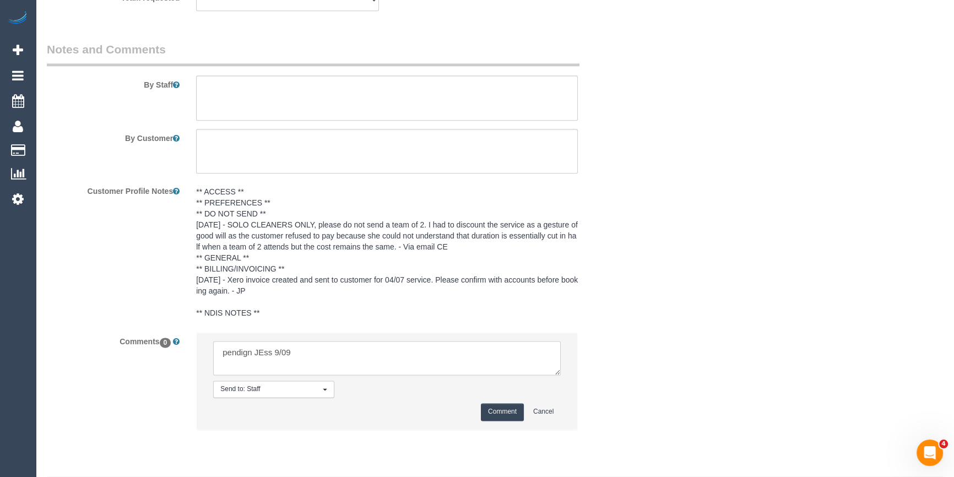
click at [262, 367] on textarea at bounding box center [387, 358] width 348 height 34
click at [239, 367] on textarea at bounding box center [387, 358] width 348 height 34
click at [226, 361] on textarea at bounding box center [387, 358] width 348 height 34
click at [381, 370] on textarea at bounding box center [387, 358] width 348 height 34
type textarea "Pending [PERSON_NAME] 9/09"
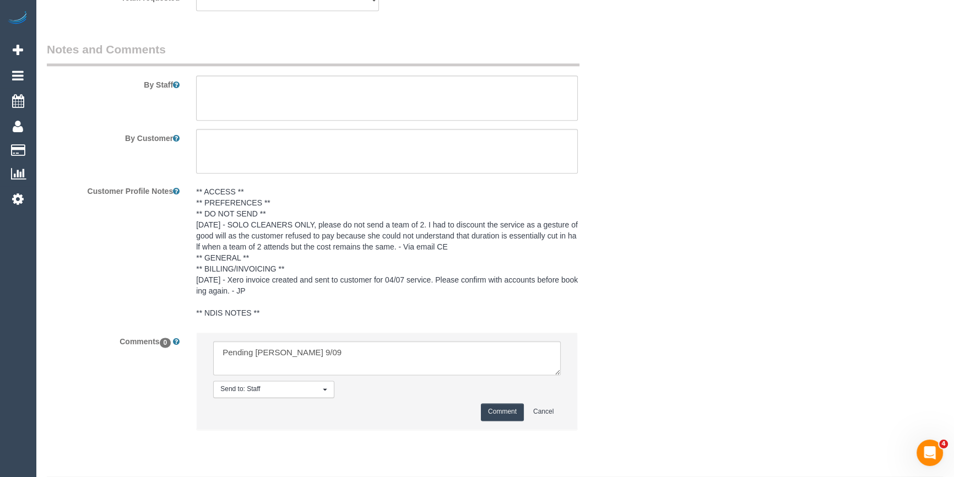
click at [497, 420] on button "Comment" at bounding box center [502, 411] width 43 height 17
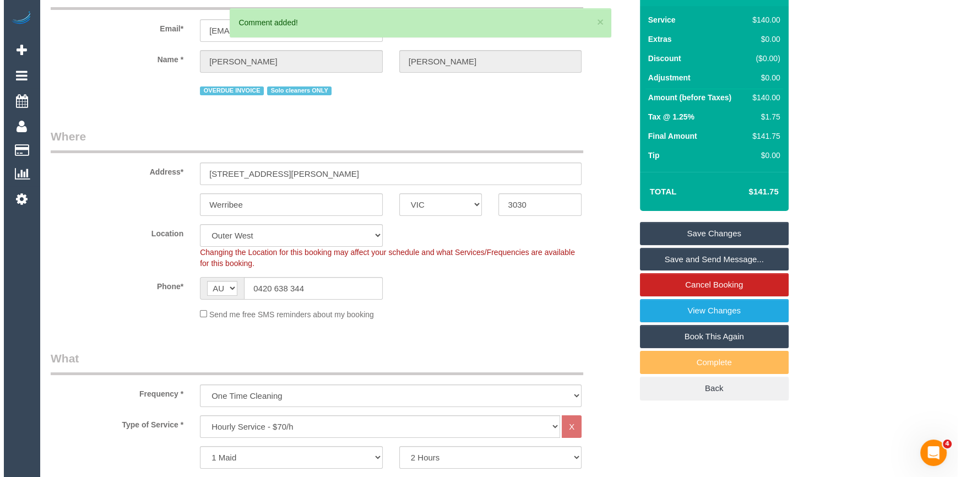
scroll to position [0, 0]
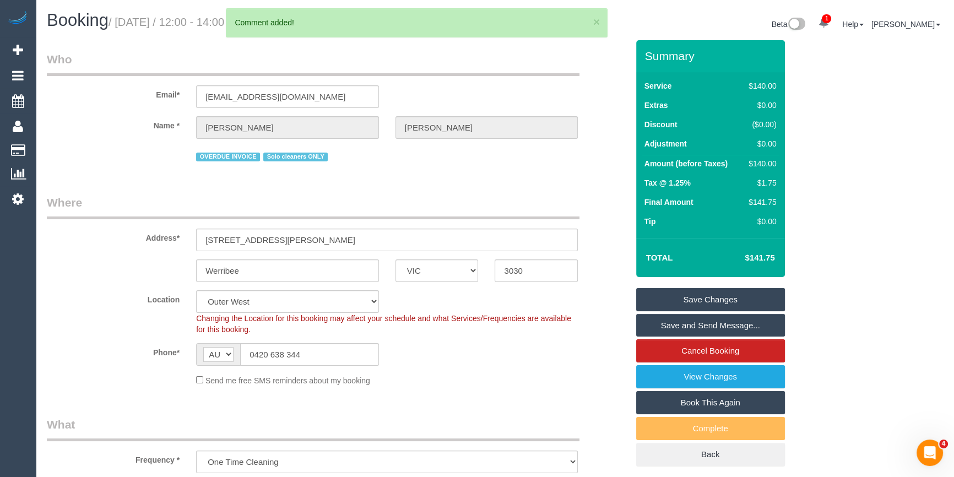
click at [755, 310] on link "Save Changes" at bounding box center [710, 299] width 149 height 23
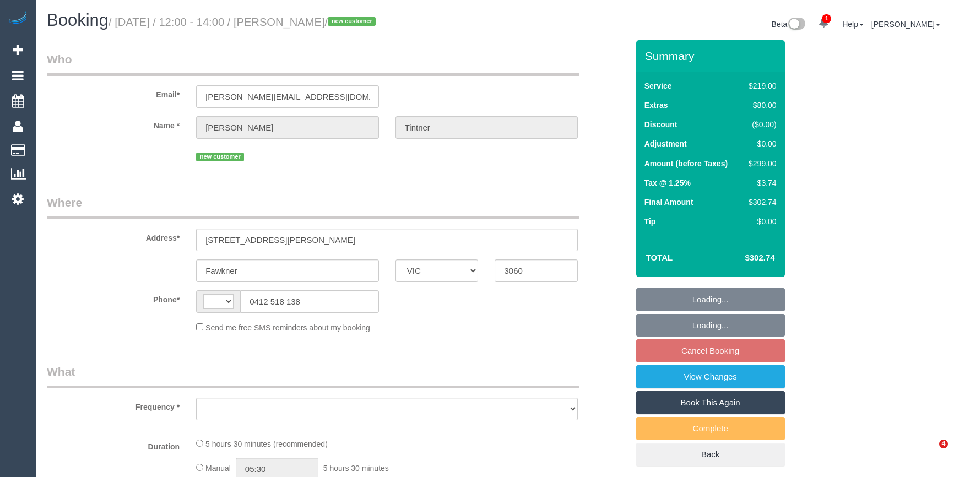
select select "VIC"
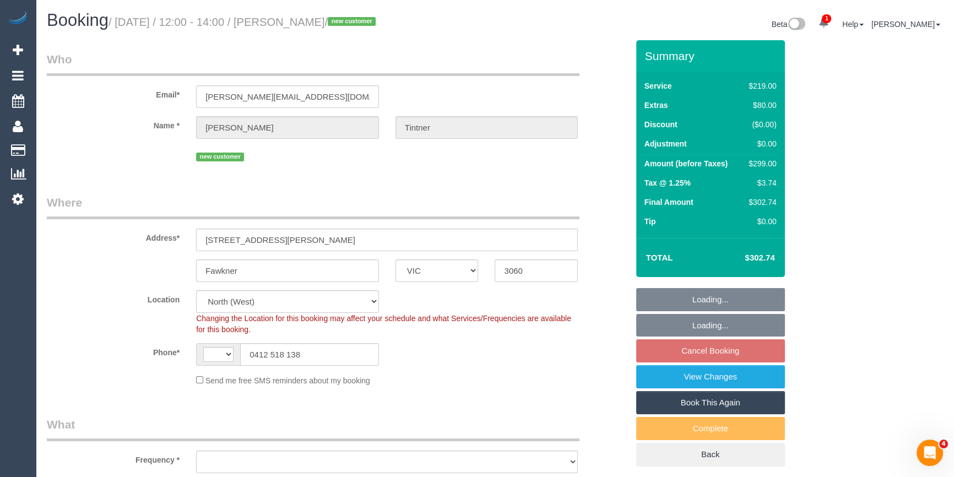
select select "string:AU"
select select "object:811"
select select "spot4"
select select "number:30"
select select "number:14"
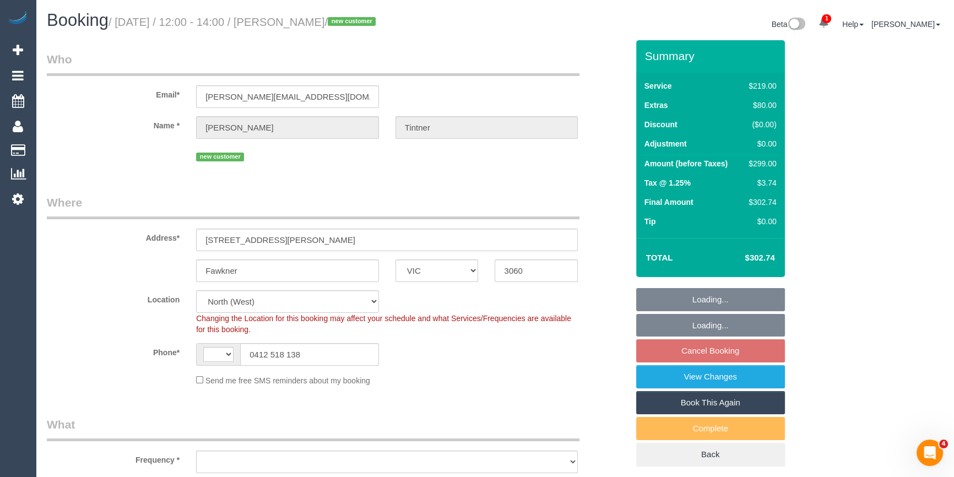
select select "number:19"
select select "number:24"
select select "number:13"
select select "string:stripe-pm_1S3rHL2GScqysDRVldjG51bM"
select select "object:1539"
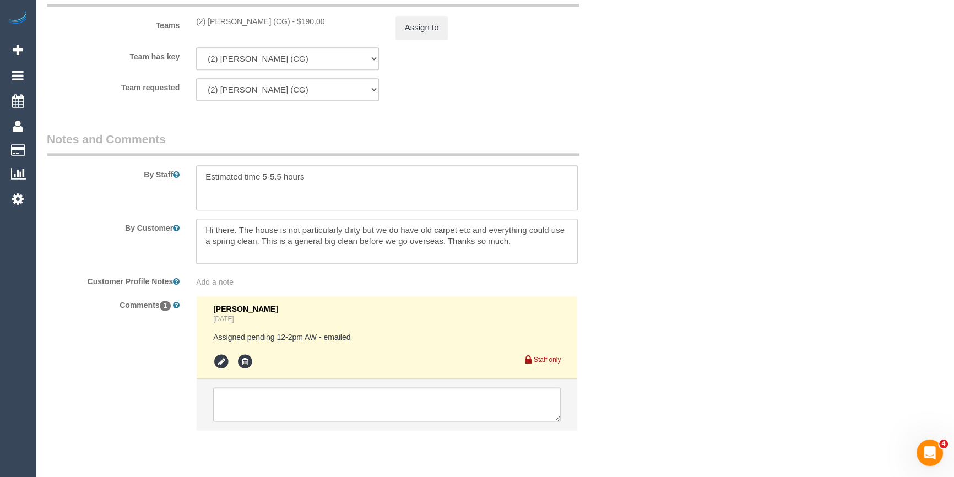
scroll to position [1736, 0]
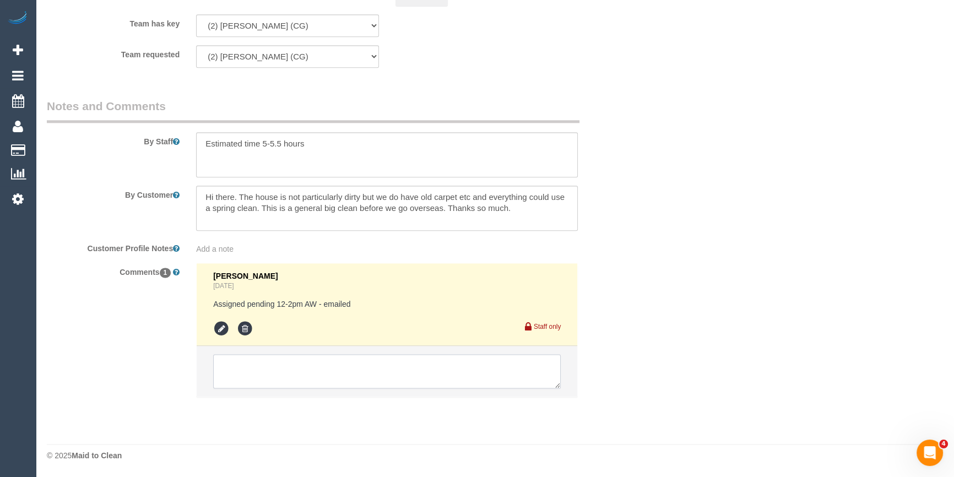
click at [266, 370] on textarea at bounding box center [387, 371] width 348 height 34
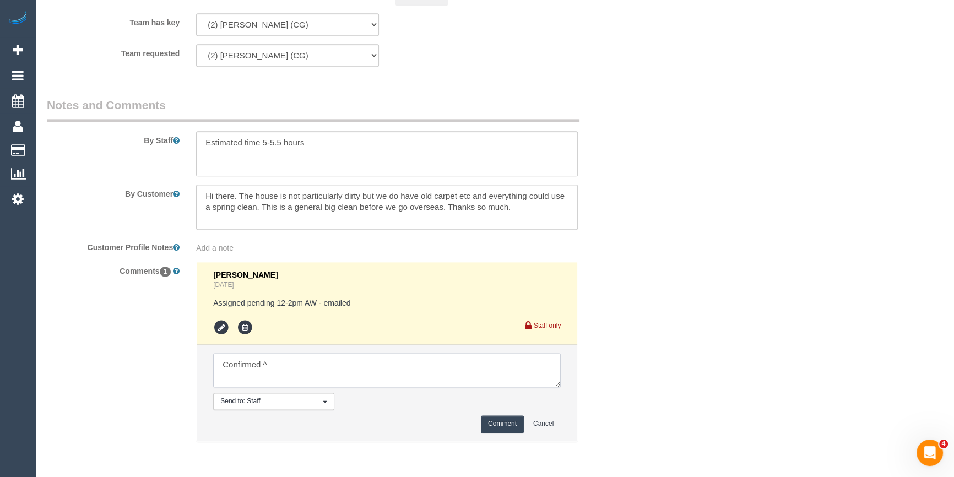
type textarea "Confirmed ^"
click at [497, 425] on button "Comment" at bounding box center [502, 423] width 43 height 17
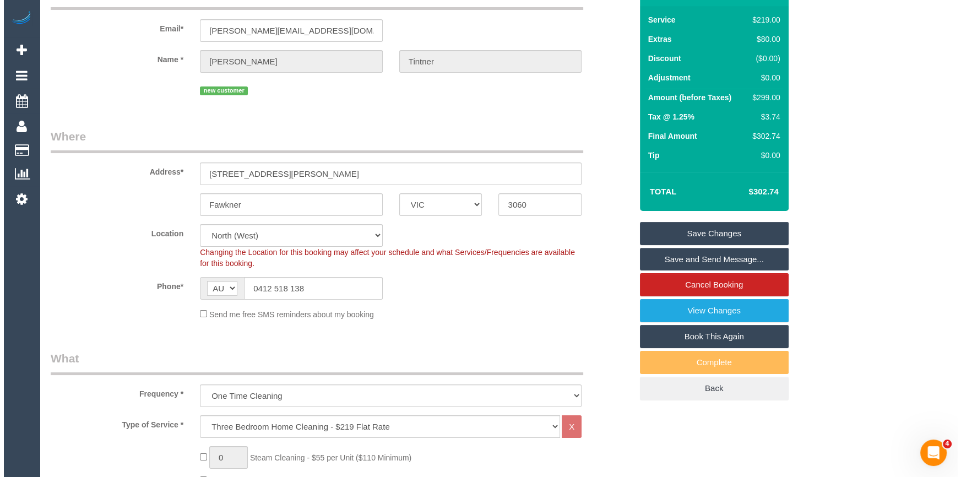
scroll to position [0, 0]
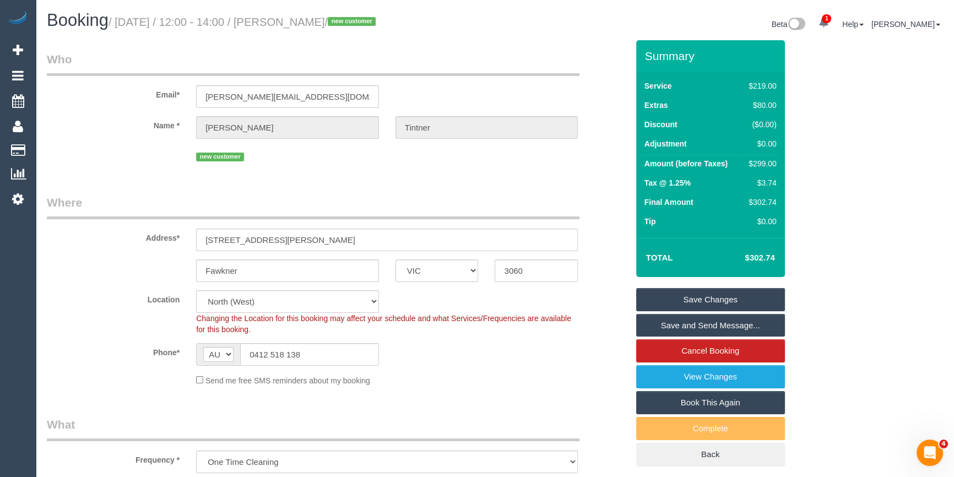
click at [728, 324] on link "Save and Send Message..." at bounding box center [710, 325] width 149 height 23
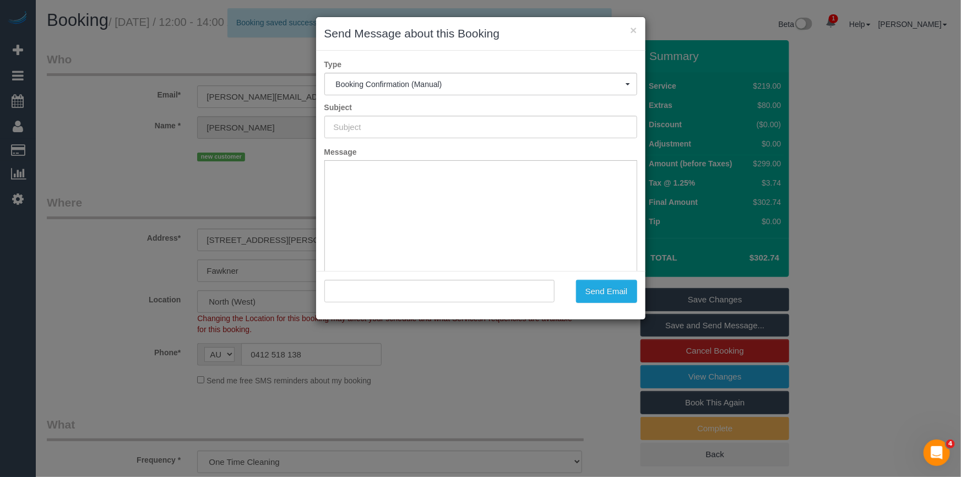
type input "Booking Confirmed"
type input ""Alex Tintner" <alexandra_tintner@hotmail.com>"
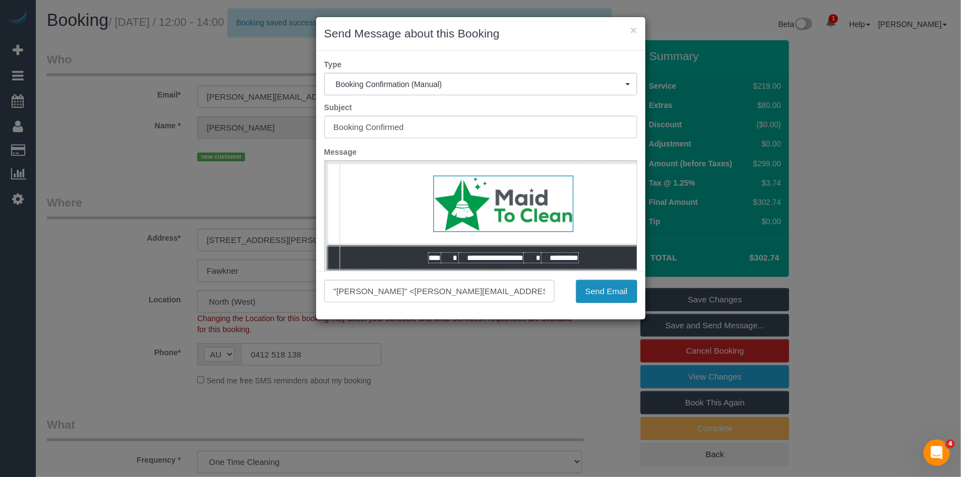
click at [630, 293] on button "Send Email" at bounding box center [606, 291] width 61 height 23
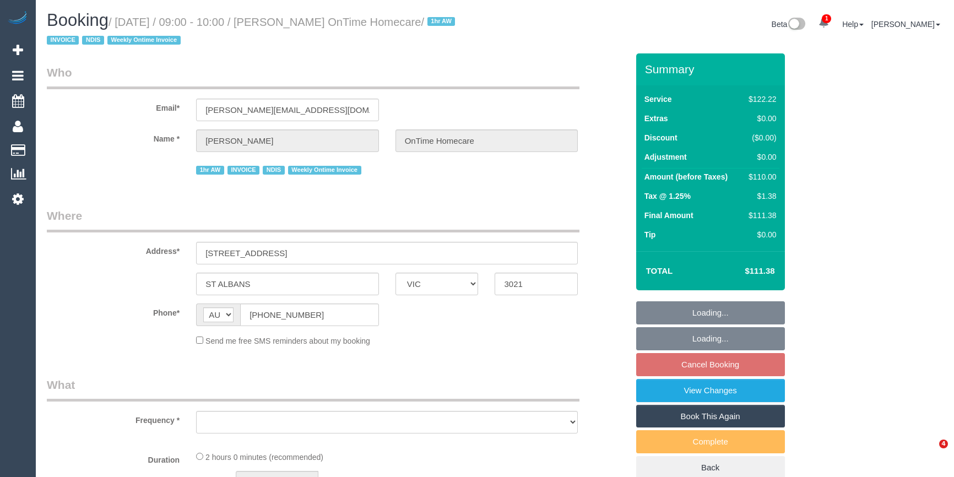
select select "VIC"
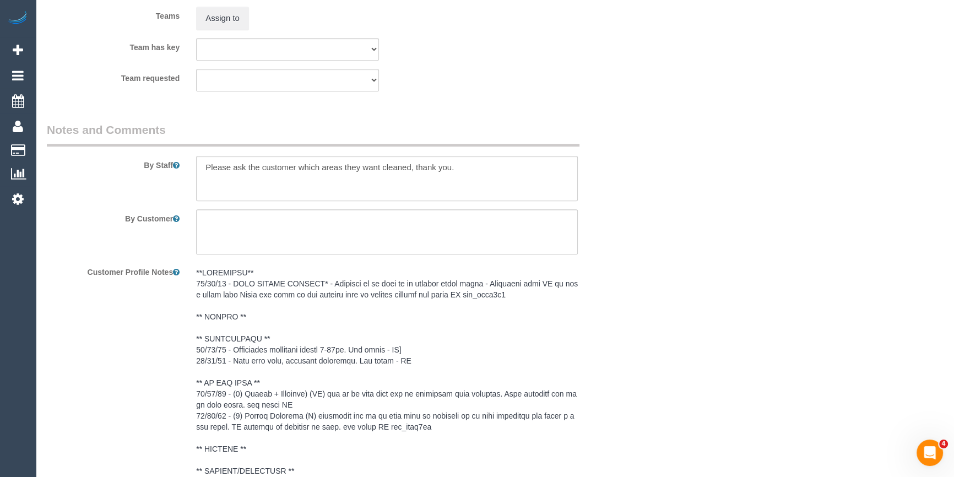
select select "object:1129"
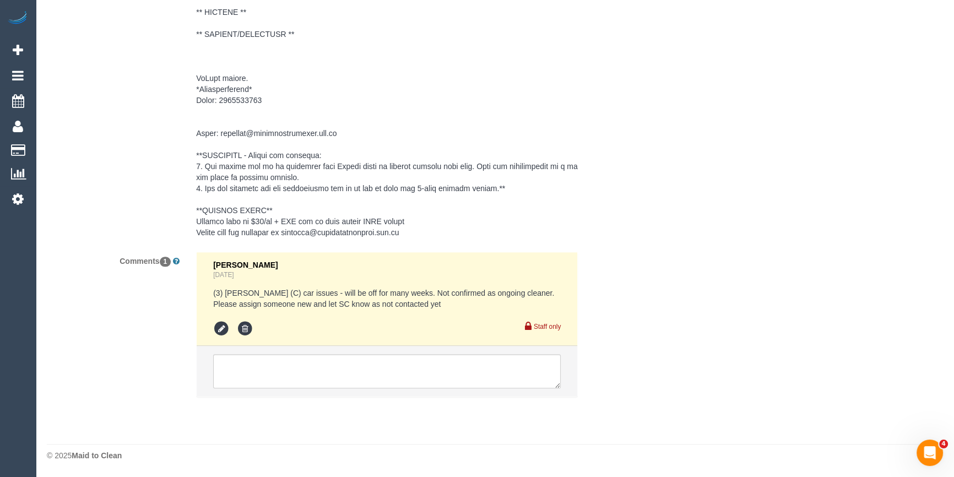
select select "number:28"
select select "number:14"
select select "number:19"
select select "number:25"
select select "number:35"
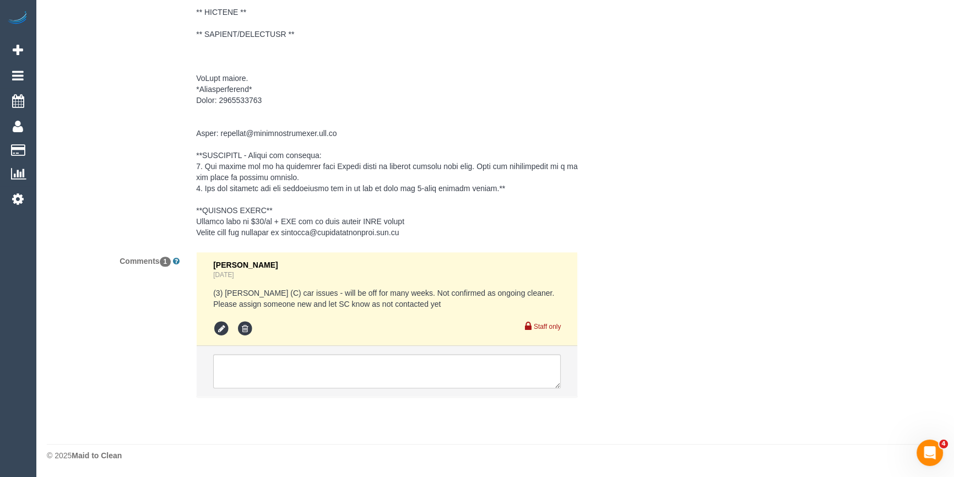
select select "number:11"
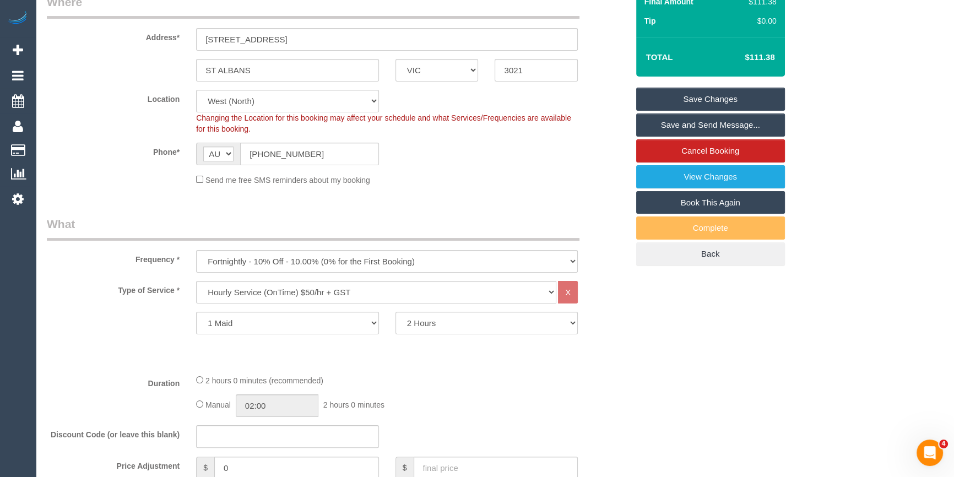
scroll to position [13, 0]
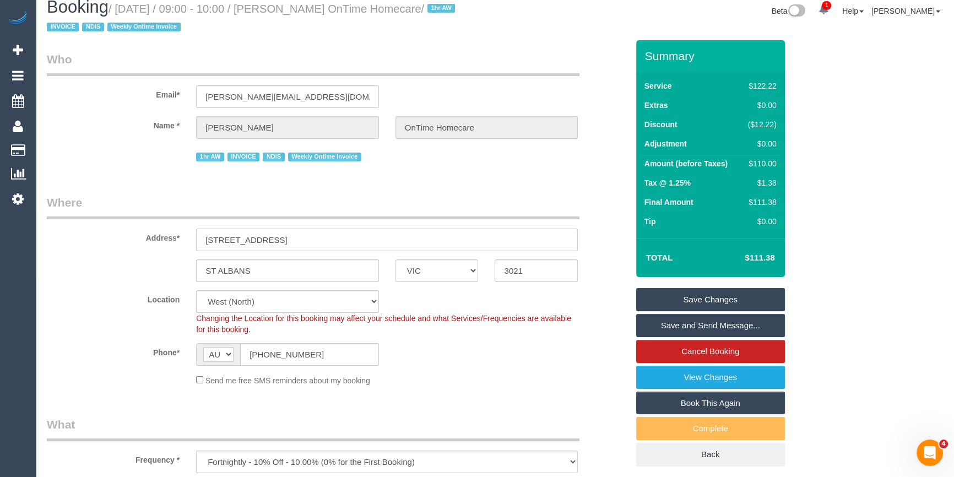
drag, startPoint x: 204, startPoint y: 242, endPoint x: 308, endPoint y: 255, distance: 104.4
click at [308, 255] on sui-booking-address "Address* [STREET_ADDRESS] [GEOGRAPHIC_DATA] ACT [GEOGRAPHIC_DATA] NT [GEOGRAPHI…" at bounding box center [337, 238] width 581 height 88
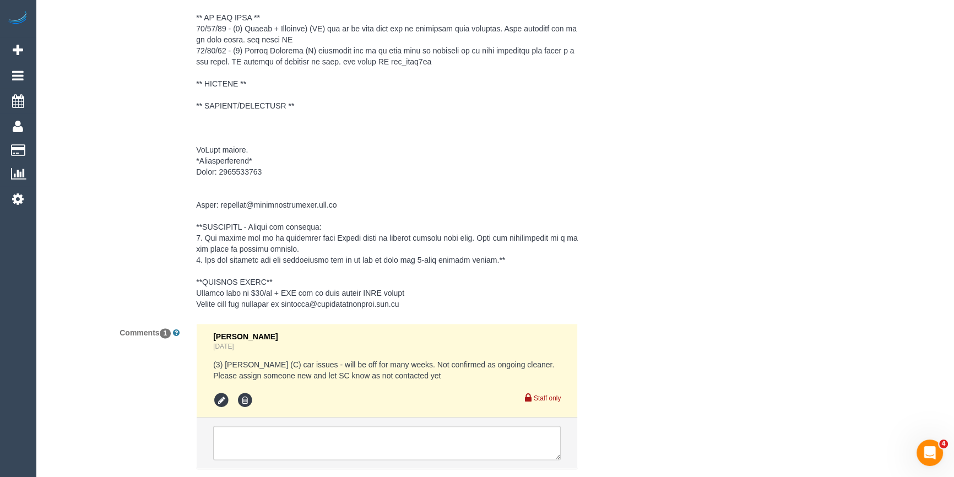
scroll to position [1866, 0]
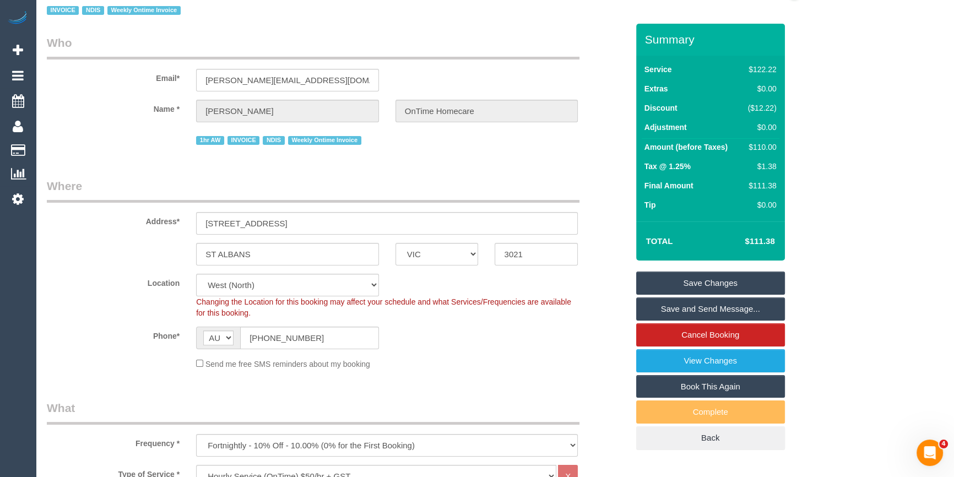
scroll to position [0, 0]
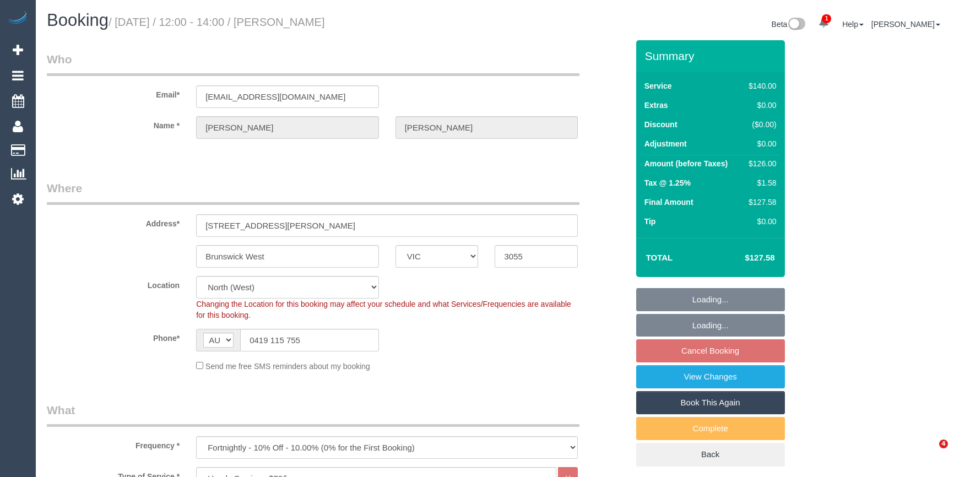
select select "VIC"
select select "object:911"
select select "spot1"
select select "number:28"
select select "number:14"
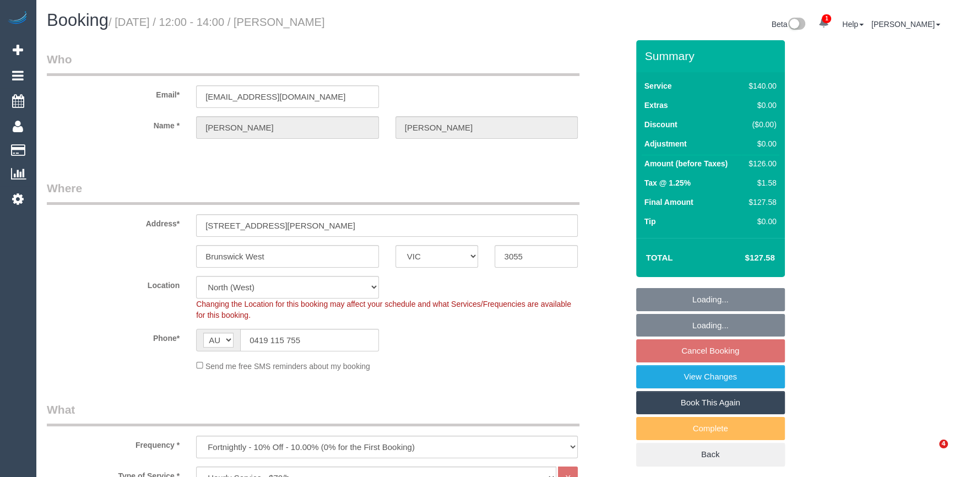
select select "number:19"
select select "number:24"
select select "number:34"
select select "number:13"
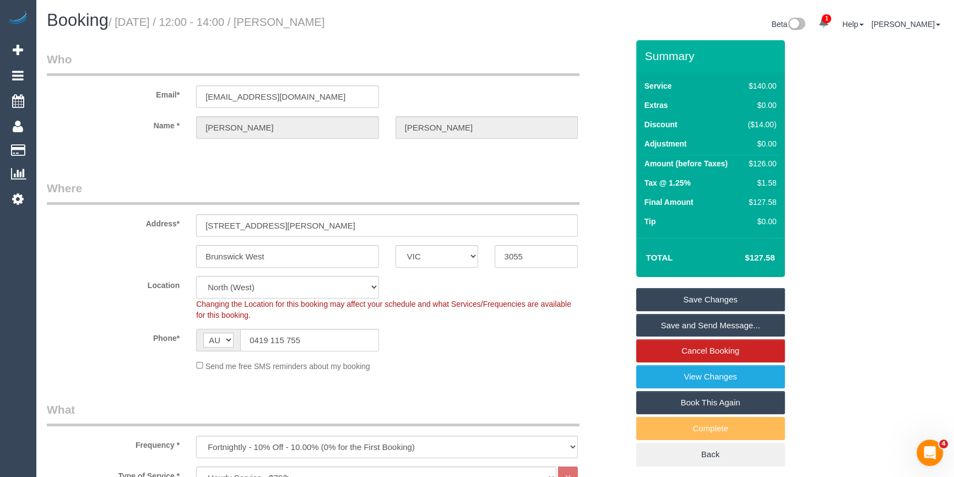
drag, startPoint x: 328, startPoint y: 28, endPoint x: 306, endPoint y: 21, distance: 22.3
click at [306, 21] on h1 "Booking / September 10, 2025 / 12:00 - 14:00 / Melissa Kelly" at bounding box center [267, 20] width 440 height 19
drag, startPoint x: 380, startPoint y: 25, endPoint x: 307, endPoint y: 23, distance: 73.3
click at [307, 23] on h1 "Booking / September 10, 2025 / 12:00 - 14:00 / Melissa Kelly" at bounding box center [267, 20] width 440 height 19
copy small "Melissa Kelly"
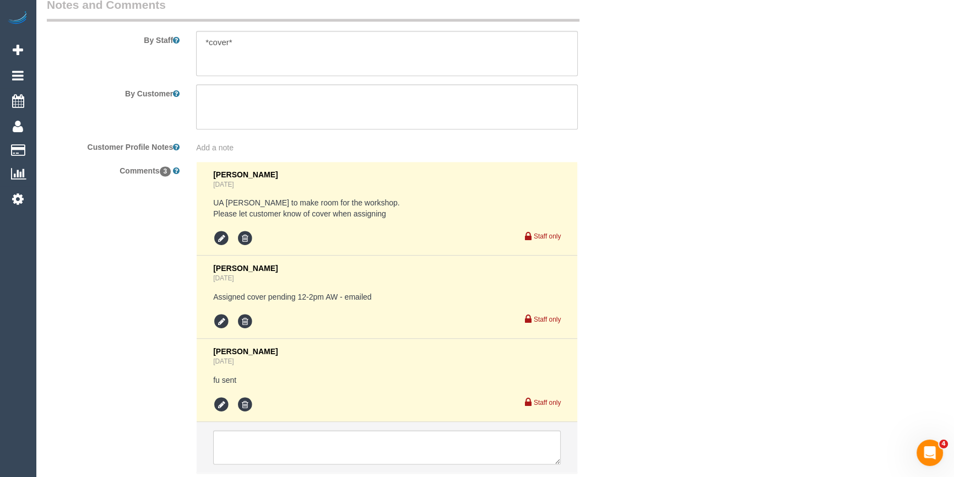
scroll to position [1887, 0]
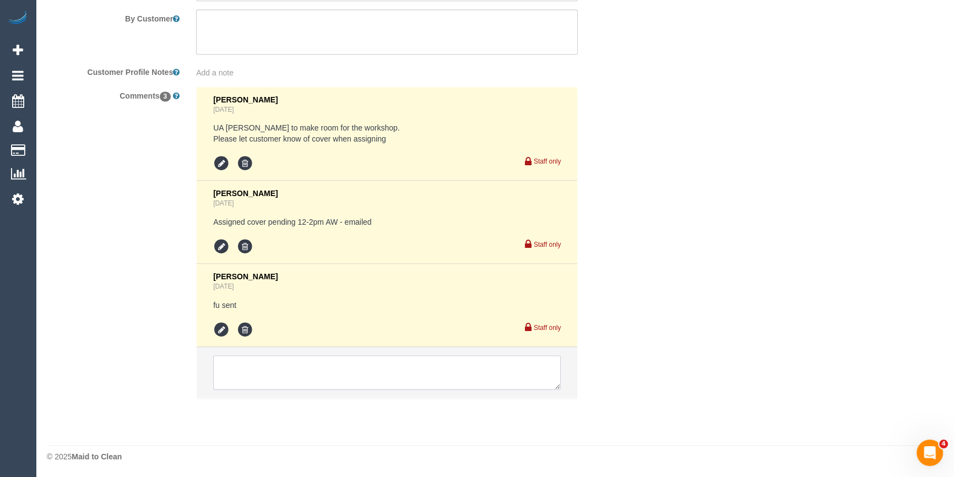
click at [257, 386] on textarea at bounding box center [387, 372] width 348 height 34
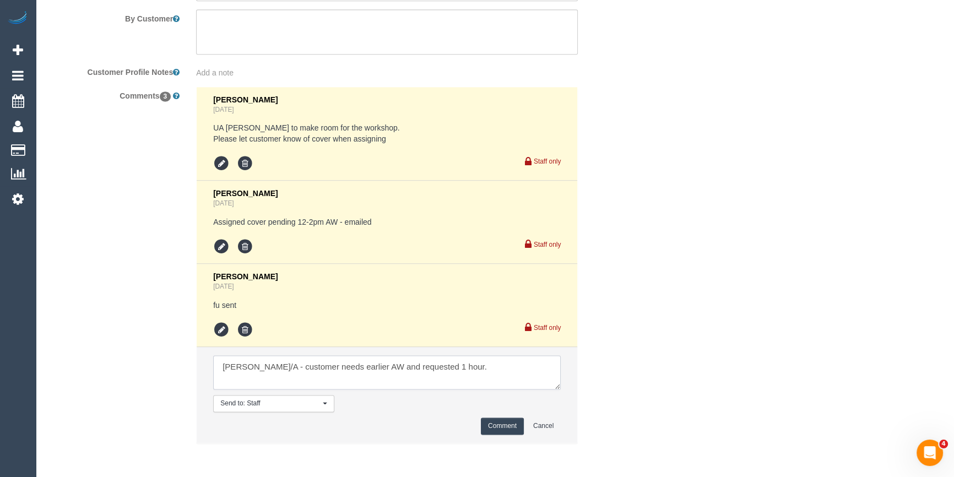
type textarea "Debbie U/A - customer needs earlier AW and requested 1 hour."
click at [494, 429] on button "Comment" at bounding box center [502, 426] width 43 height 17
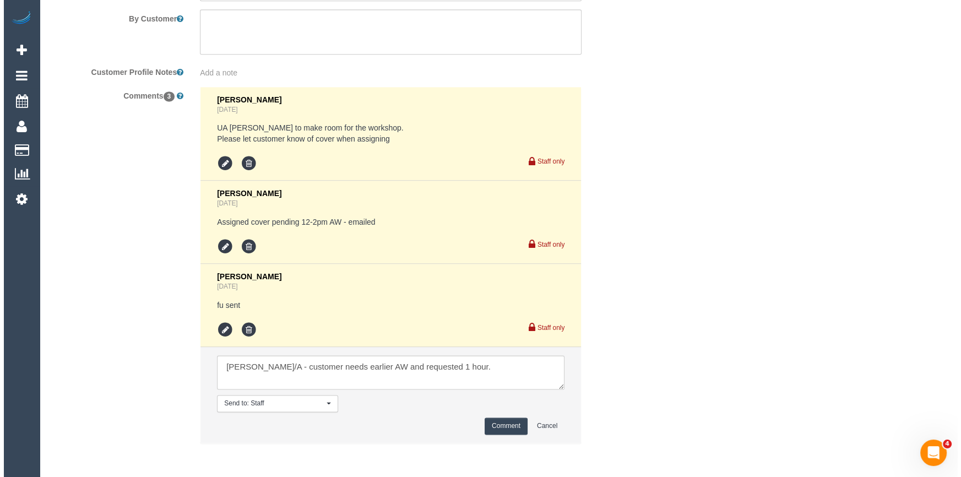
scroll to position [1536, 0]
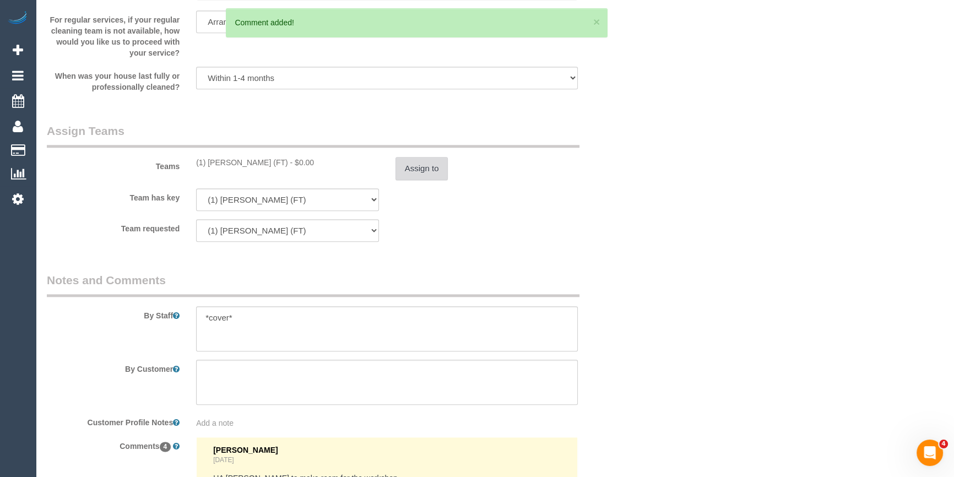
click at [409, 167] on button "Assign to" at bounding box center [421, 168] width 53 height 23
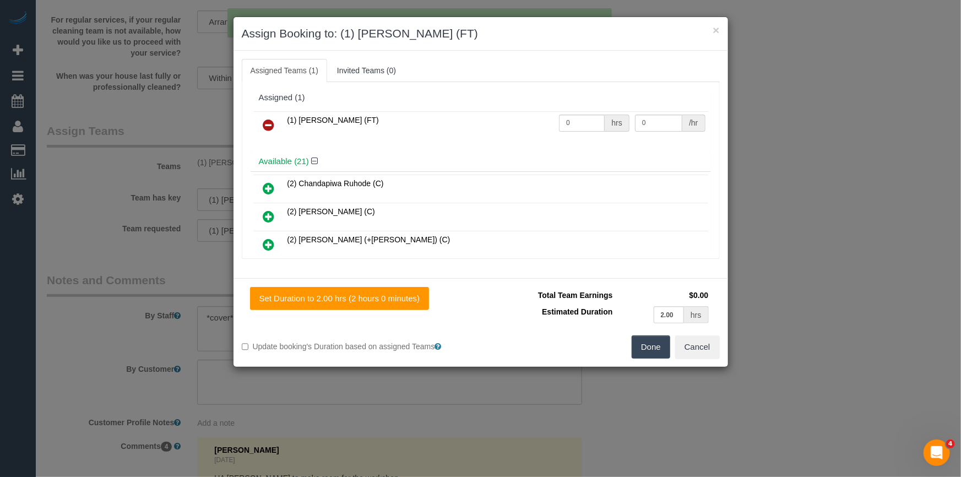
click at [262, 120] on link at bounding box center [269, 126] width 26 height 22
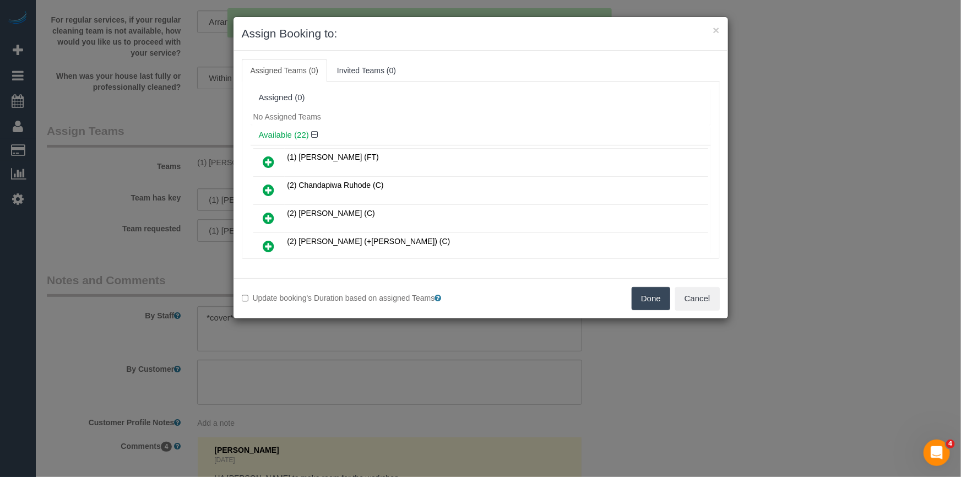
click at [378, 113] on div "No Assigned Teams" at bounding box center [481, 117] width 460 height 17
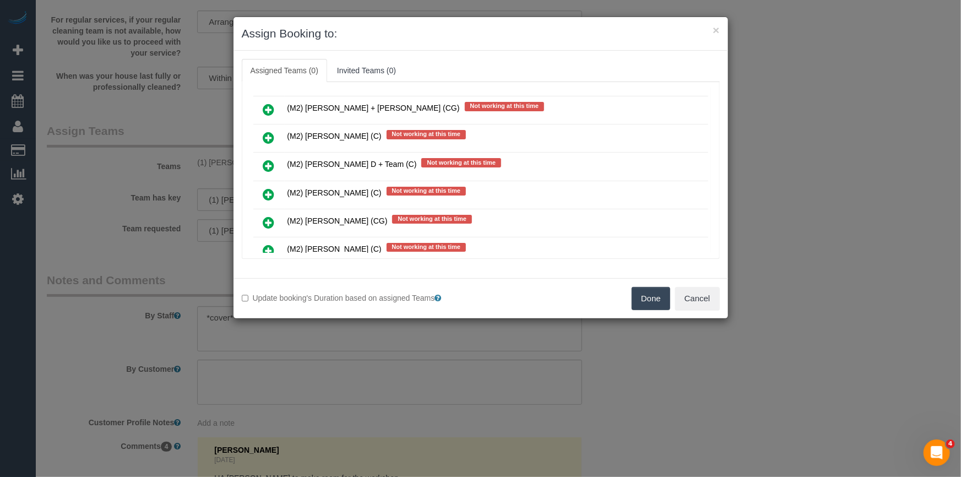
scroll to position [3558, 0]
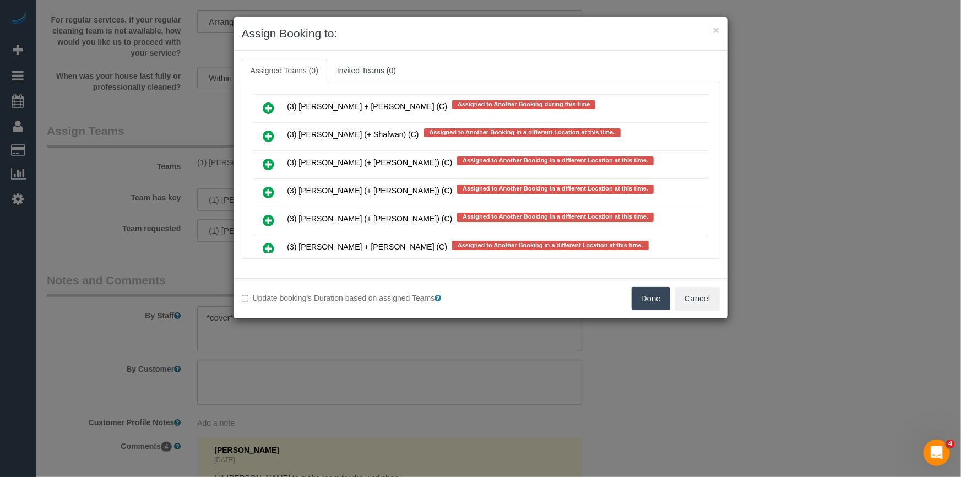
click at [267, 242] on icon at bounding box center [269, 248] width 12 height 13
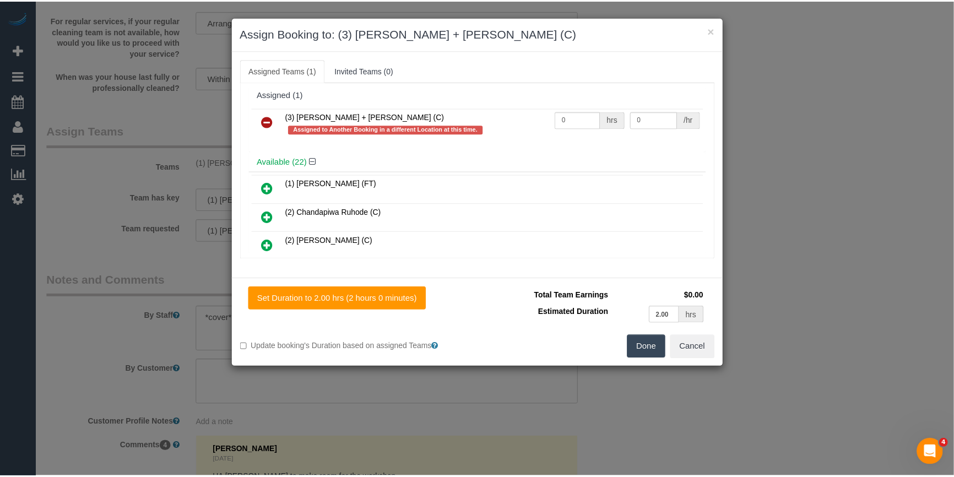
scroll to position [0, 0]
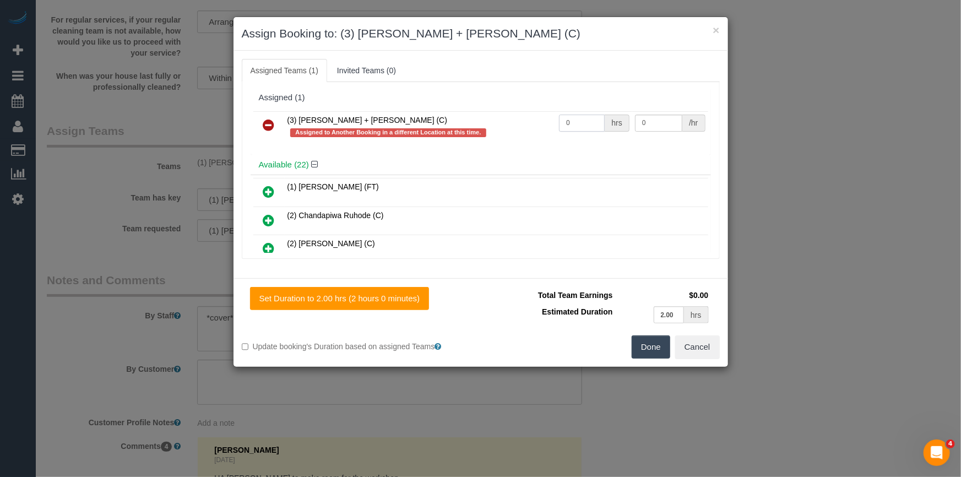
click at [587, 123] on input "0" at bounding box center [582, 123] width 46 height 17
type input "2"
click at [662, 124] on input "0" at bounding box center [658, 123] width 47 height 17
type input "35"
click at [649, 353] on button "Done" at bounding box center [651, 346] width 39 height 23
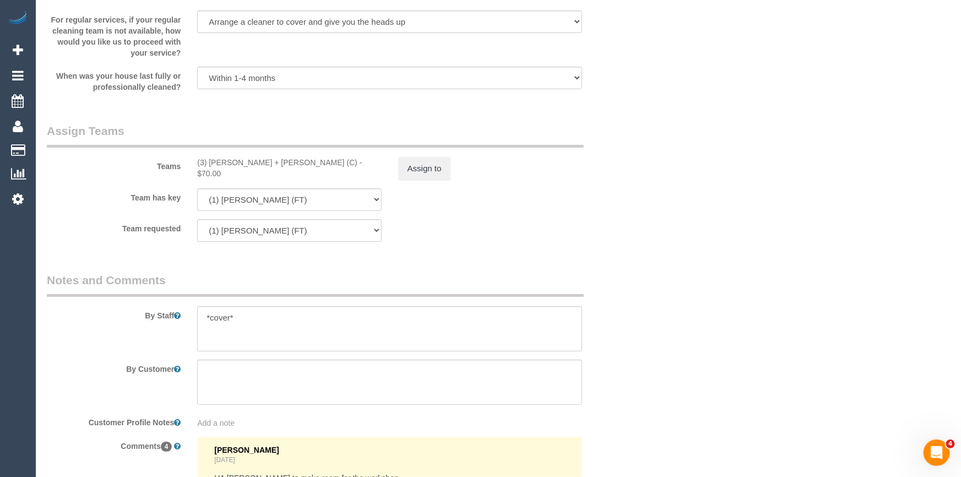
click at [649, 353] on div "× Assign Booking to: (3) Gurdeep + Kamalpreet (C) Assigned Teams (1) Invited Te…" at bounding box center [480, 238] width 961 height 477
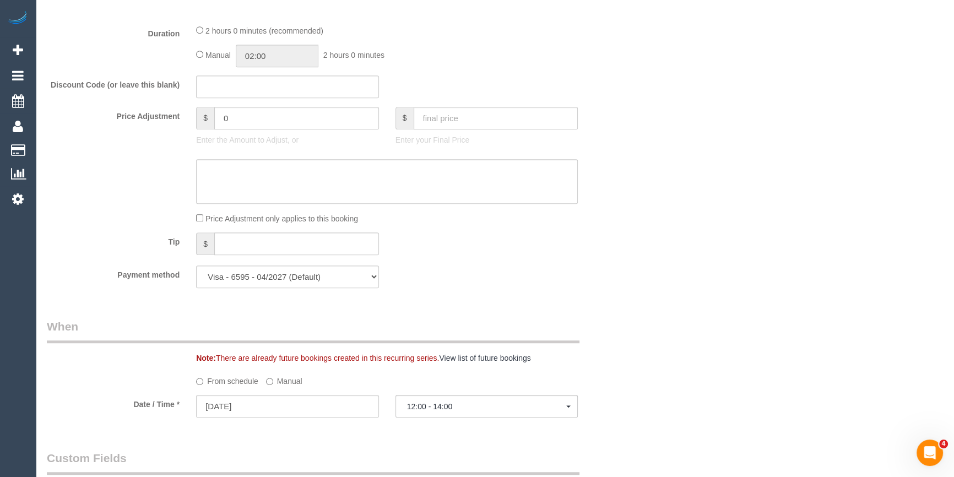
scroll to position [735, 0]
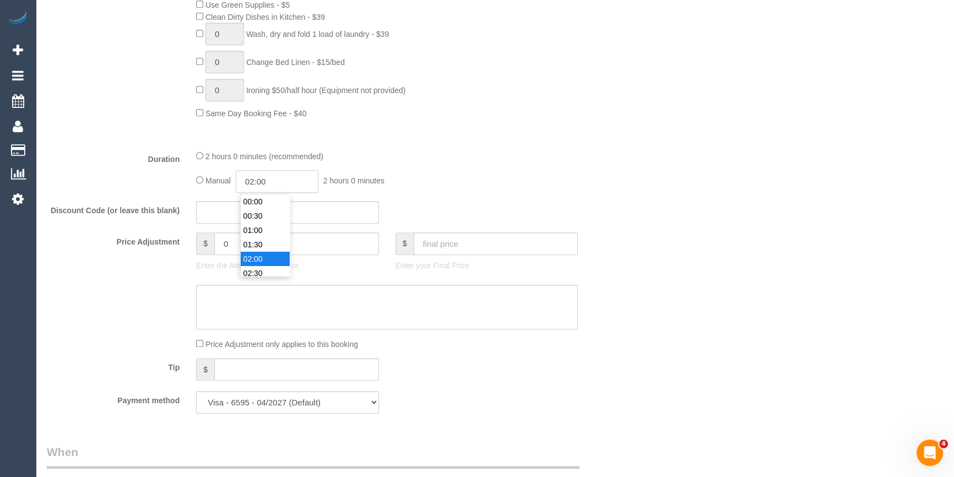
click at [259, 181] on input "02:00" at bounding box center [277, 181] width 83 height 23
type input "01:00"
drag, startPoint x: 265, startPoint y: 207, endPoint x: 474, endPoint y: 169, distance: 211.7
click at [266, 207] on li "01:00" at bounding box center [265, 208] width 49 height 14
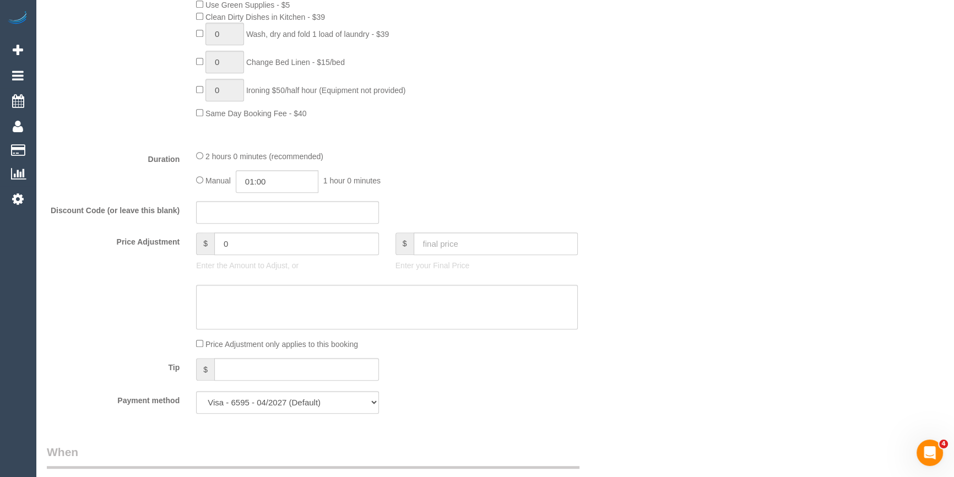
click at [481, 167] on div "2 hours 0 minutes (recommended) Manual 01:00 1 hour 0 minutes" at bounding box center [387, 171] width 398 height 43
select select "spot11"
click at [477, 182] on div "Manual 01:00 1 hour 0 minutes" at bounding box center [387, 181] width 382 height 23
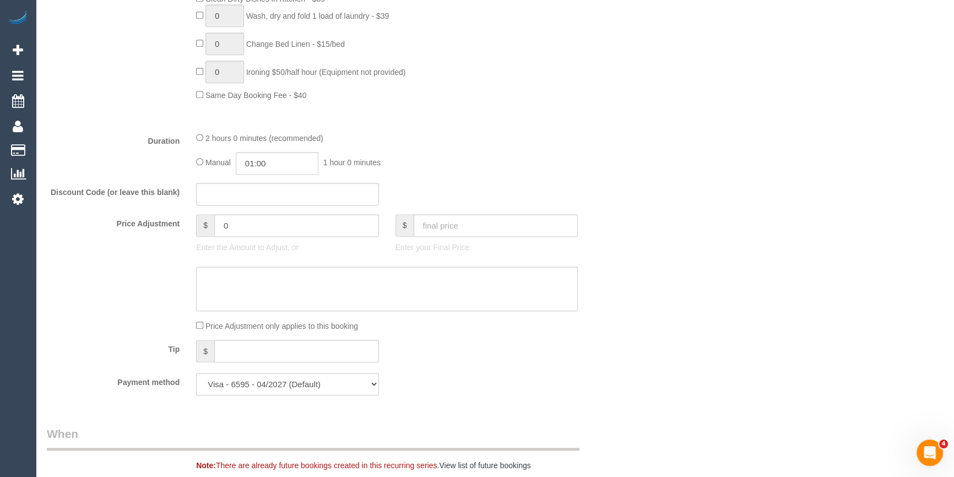
scroll to position [985, 0]
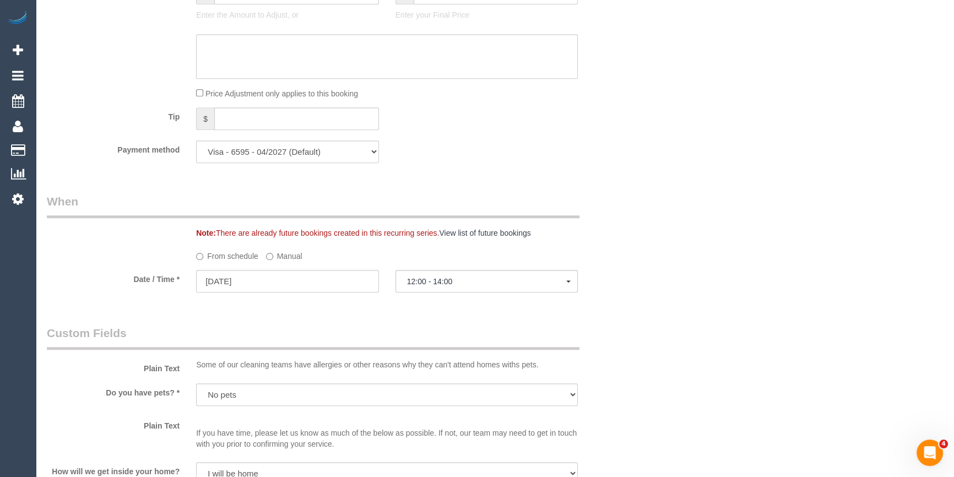
click at [286, 256] on label "Manual" at bounding box center [284, 254] width 36 height 15
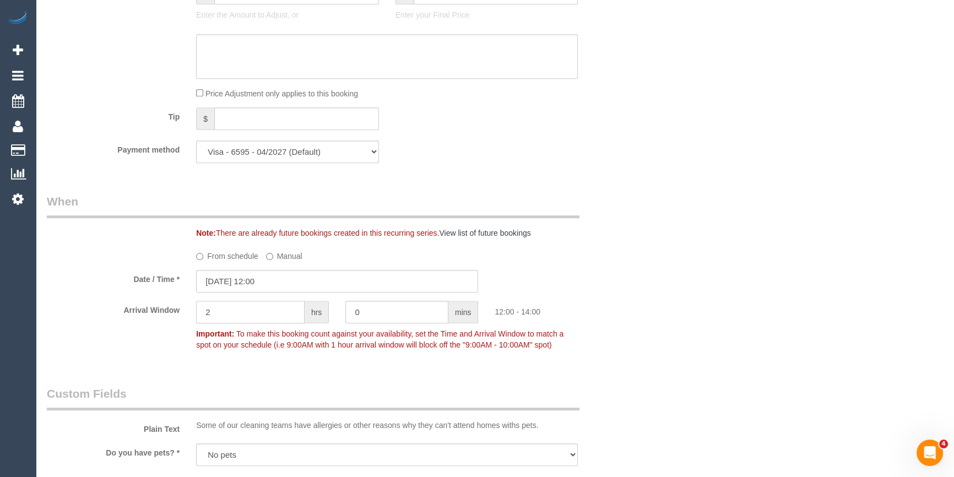
click at [242, 310] on input "2" at bounding box center [250, 312] width 109 height 23
type input "1"
click at [287, 283] on input "10/09/2025 12:00" at bounding box center [337, 281] width 282 height 23
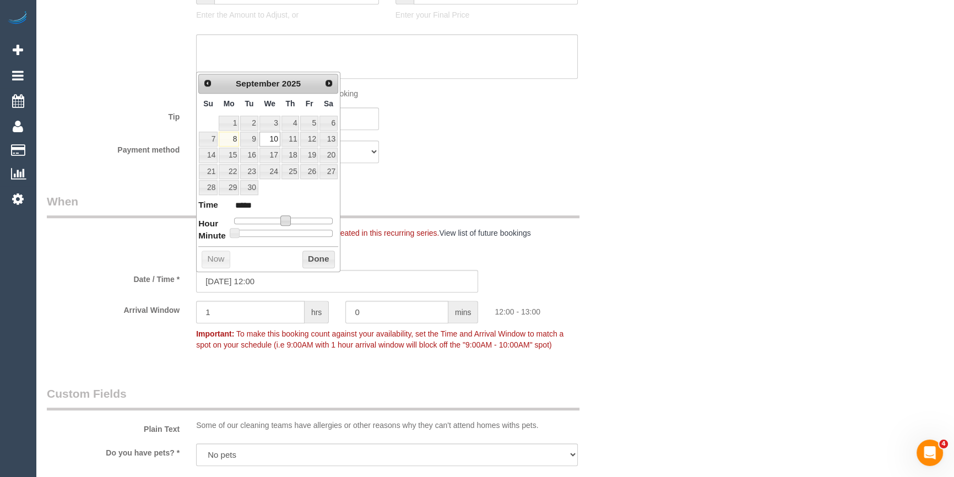
type input "10/09/2025 13:00"
type input "*****"
click at [288, 219] on span at bounding box center [290, 220] width 10 height 10
click at [313, 261] on button "Done" at bounding box center [318, 260] width 32 height 18
click at [602, 267] on sui-booking-spot "From schedule Manual Date / Time * 10/09/2025 13:00 Arrival Window 1 hrs 0 mins…" at bounding box center [337, 301] width 581 height 109
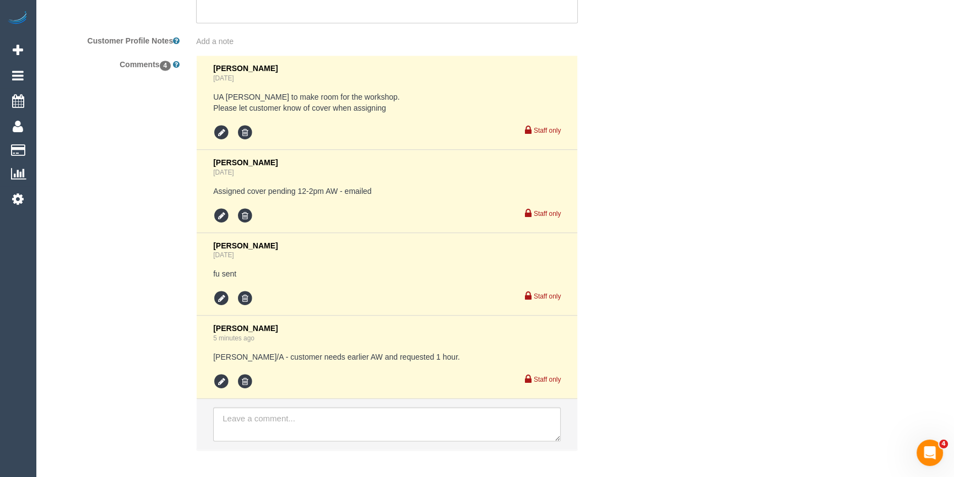
scroll to position [2030, 0]
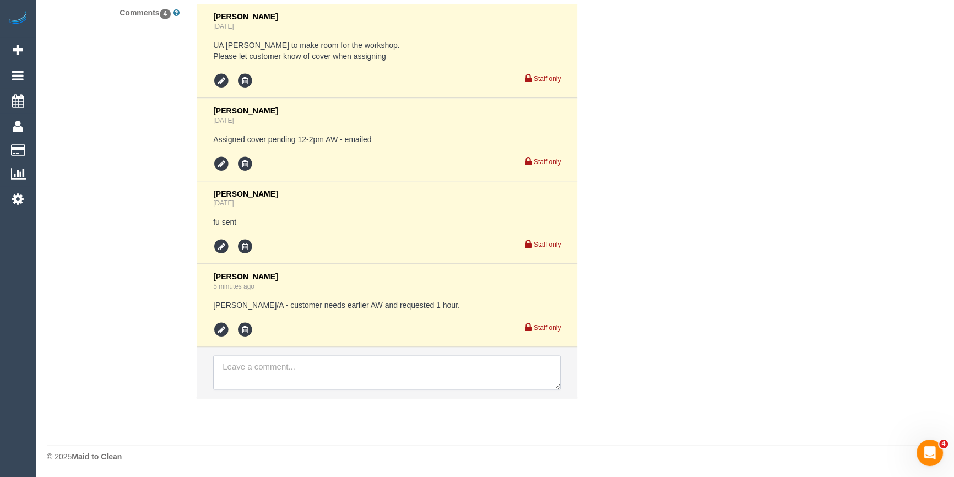
click at [387, 365] on textarea at bounding box center [387, 372] width 348 height 34
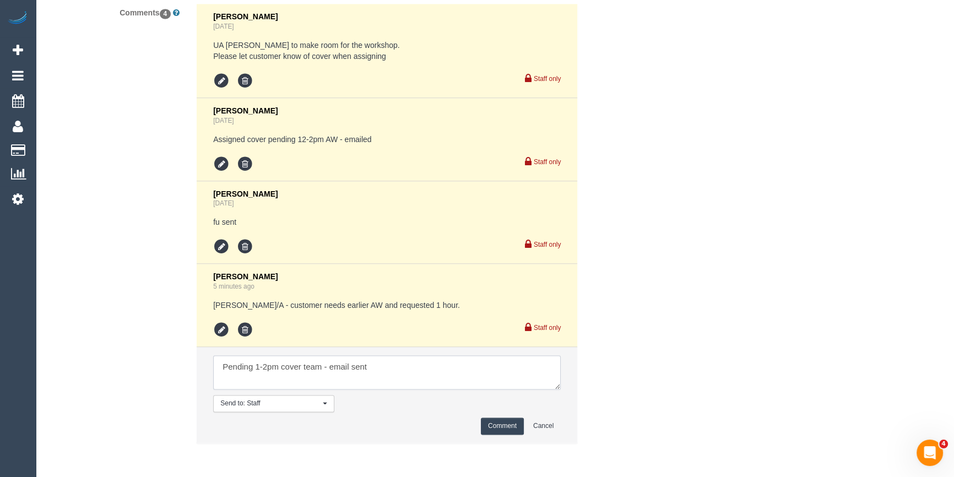
type textarea "Pending 1-2pm cover team - email sent"
click at [503, 420] on button "Comment" at bounding box center [502, 426] width 43 height 17
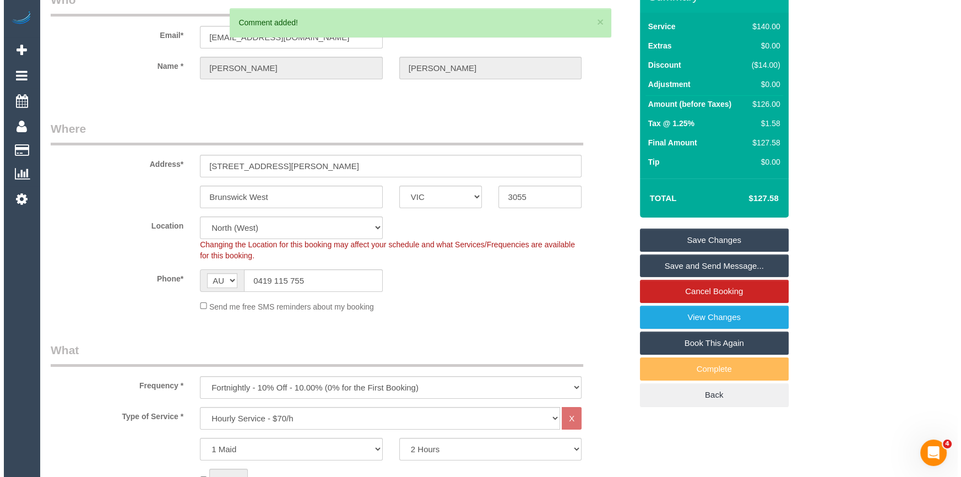
scroll to position [0, 0]
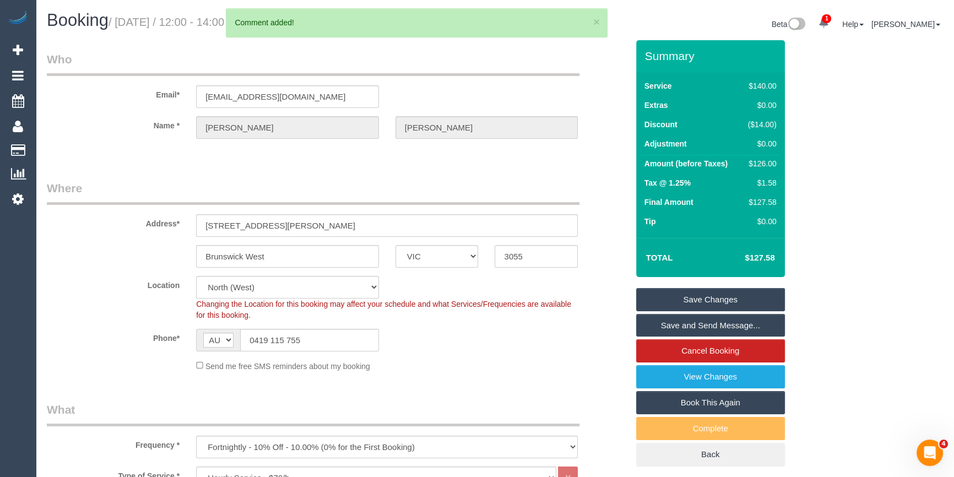
click at [744, 295] on link "Save Changes" at bounding box center [710, 299] width 149 height 23
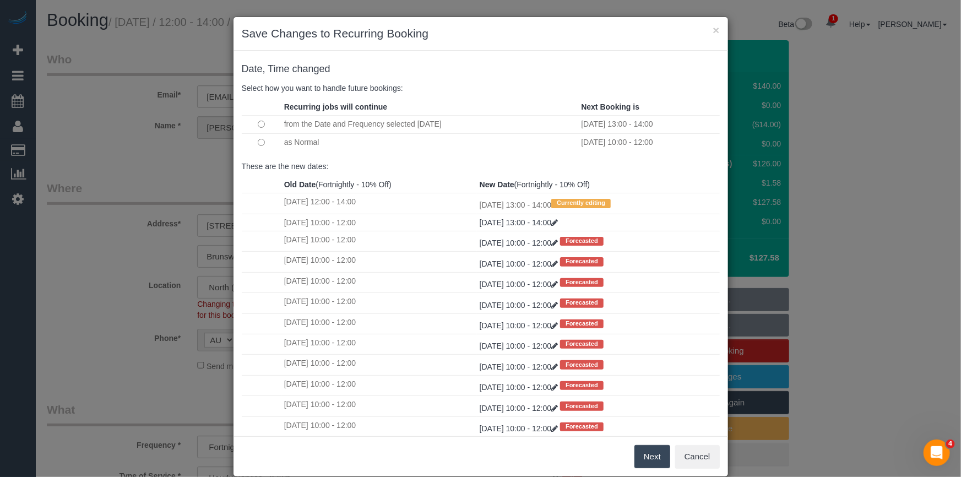
click at [261, 142] on td at bounding box center [262, 142] width 40 height 18
click at [257, 138] on td at bounding box center [262, 142] width 40 height 18
click at [643, 460] on button "Next" at bounding box center [653, 456] width 36 height 23
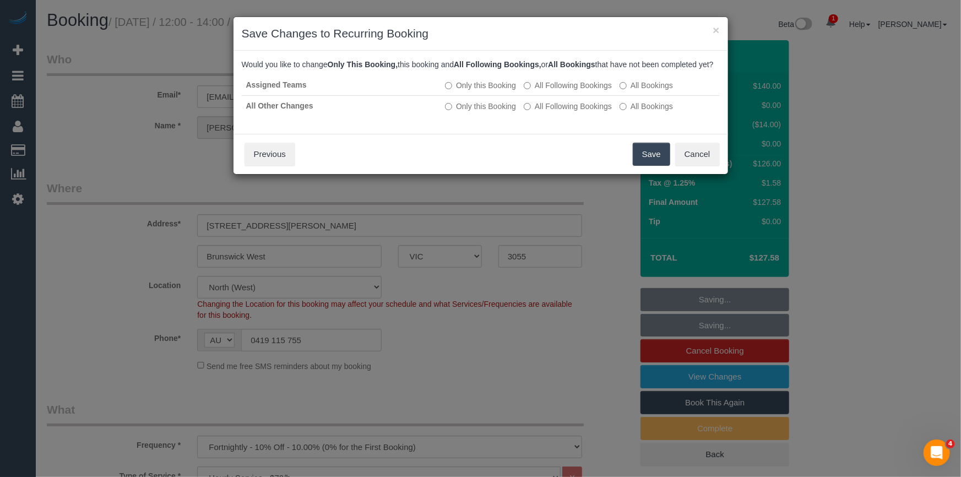
click at [640, 166] on button "Save" at bounding box center [651, 154] width 37 height 23
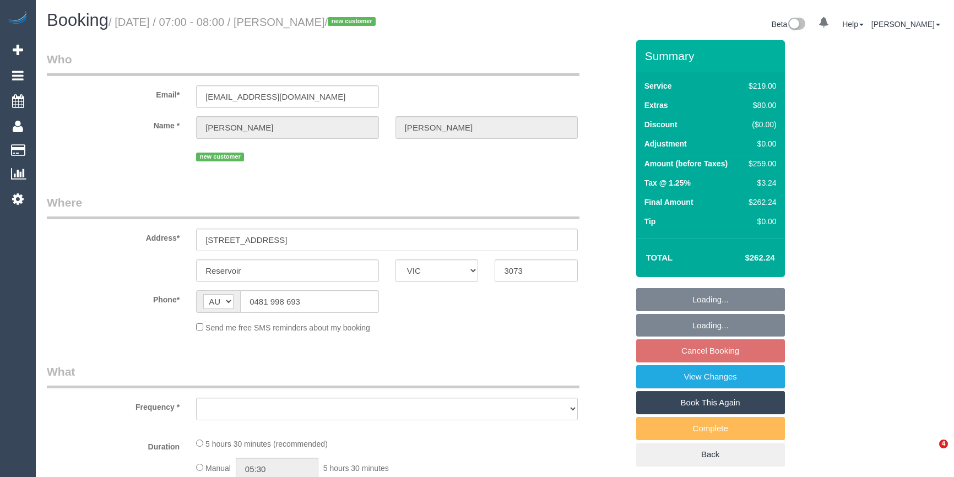
select select "VIC"
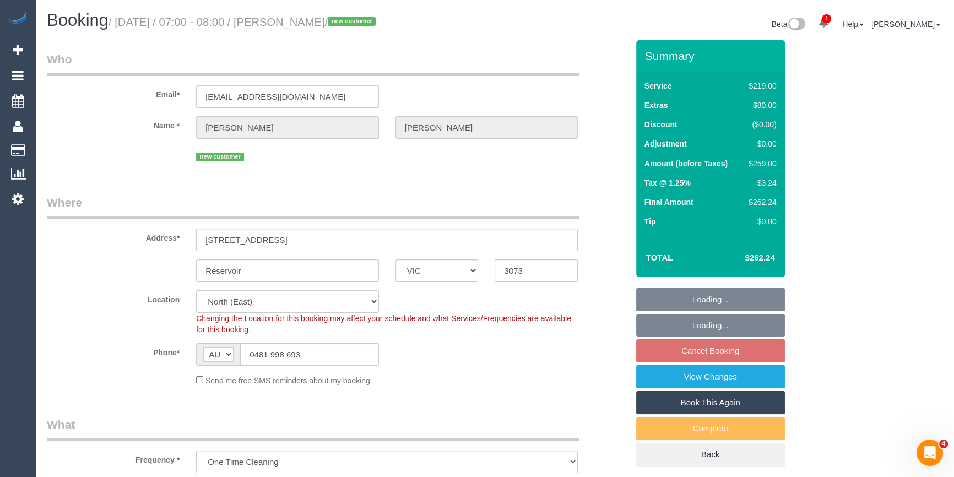
select select "object:794"
select select "spot1"
select select "number:30"
select select "number:14"
select select "number:18"
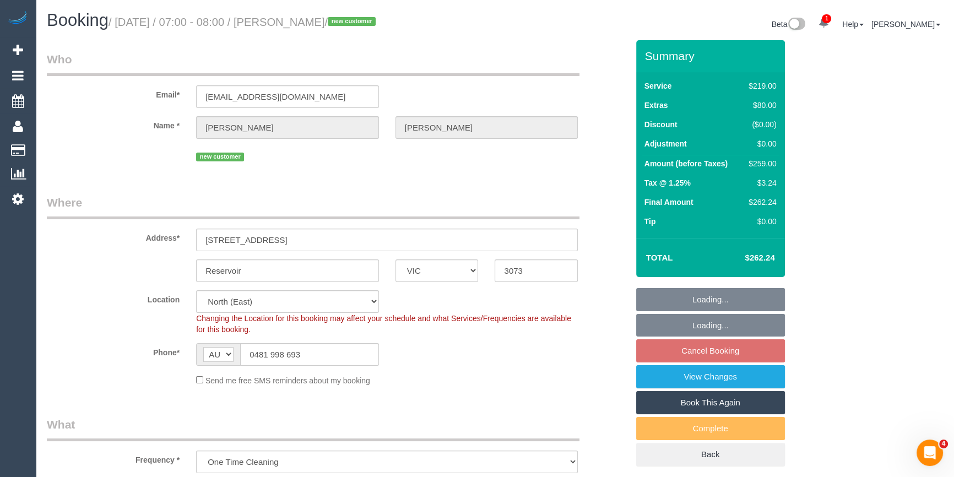
select select "number:24"
select select "number:26"
select select "string:stripe-pm_1S4WFf2GScqysDRVssnmsfEh"
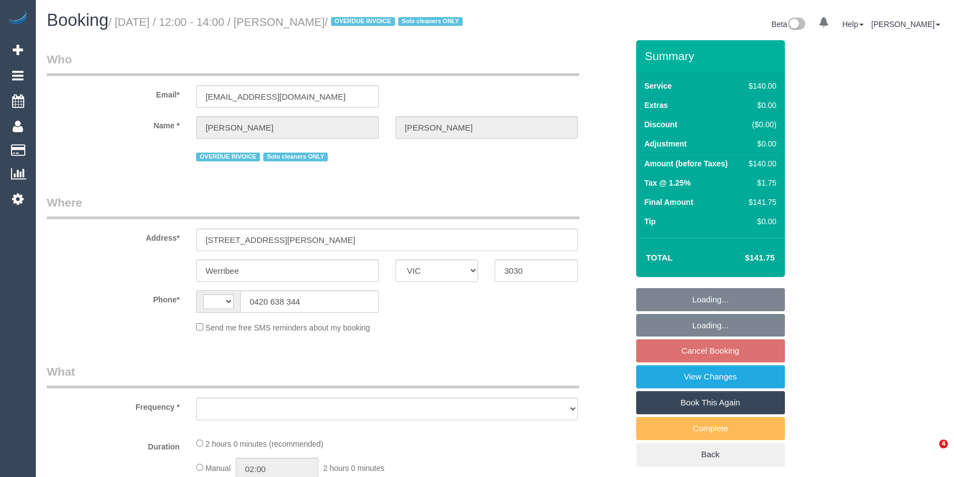
select select "VIC"
click at [112, 241] on label "Address*" at bounding box center [113, 236] width 149 height 15
select select "string:AU"
select select "object:318"
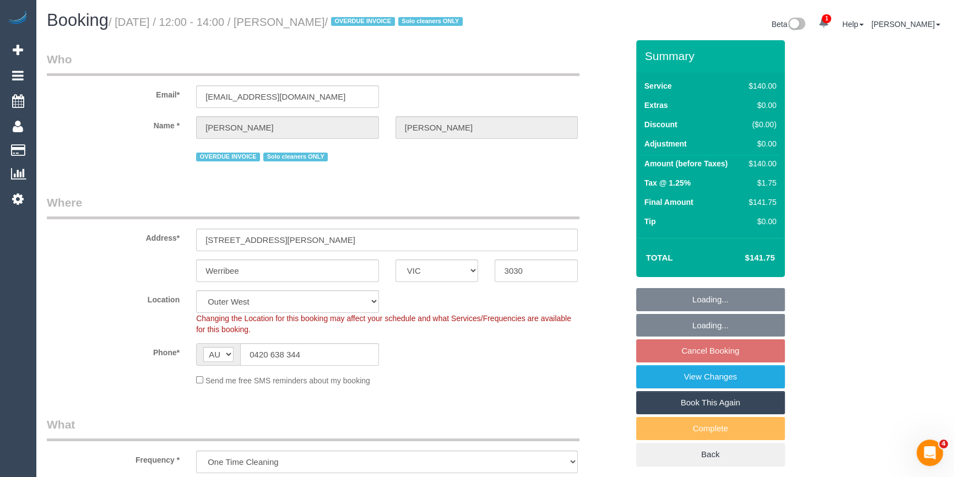
select select "string:stripe-pm_1RdnmW2GScqysDRVN1oUDsNh"
select select "number:29"
select select "number:14"
select select "number:19"
select select "number:24"
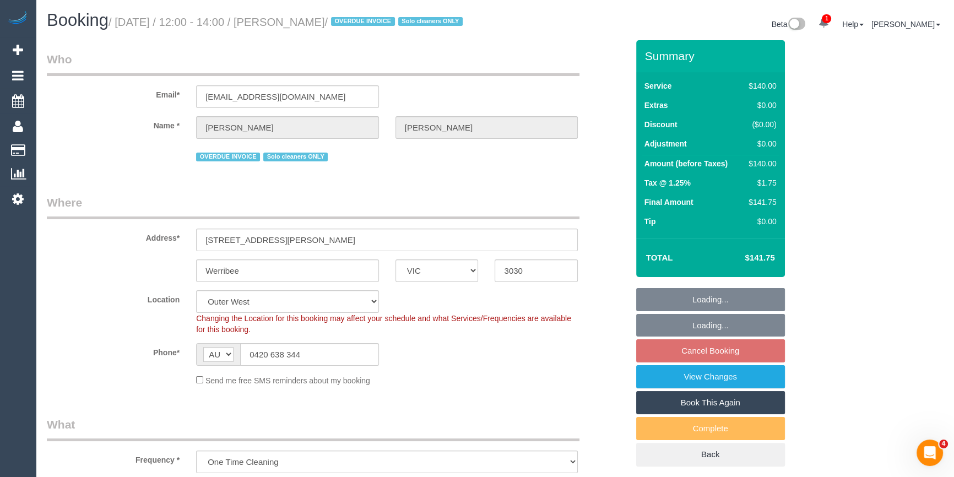
select select "number:13"
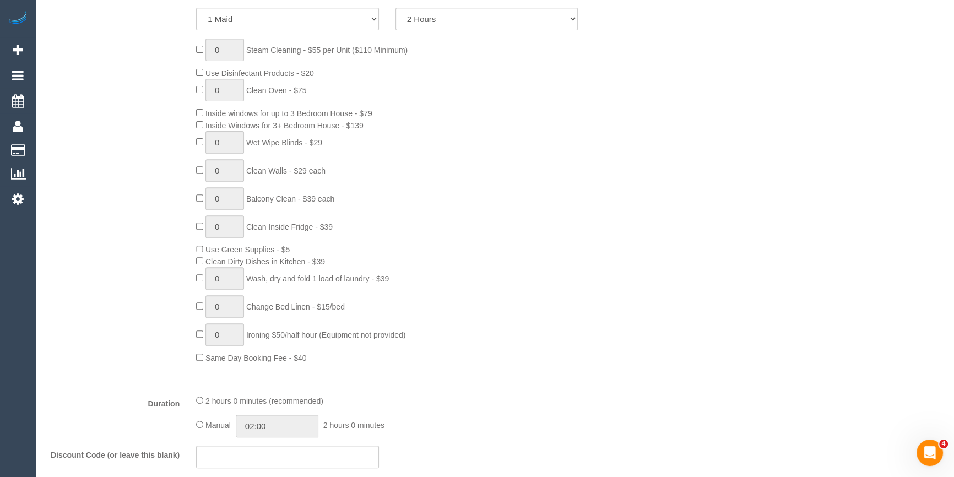
select select "object:1268"
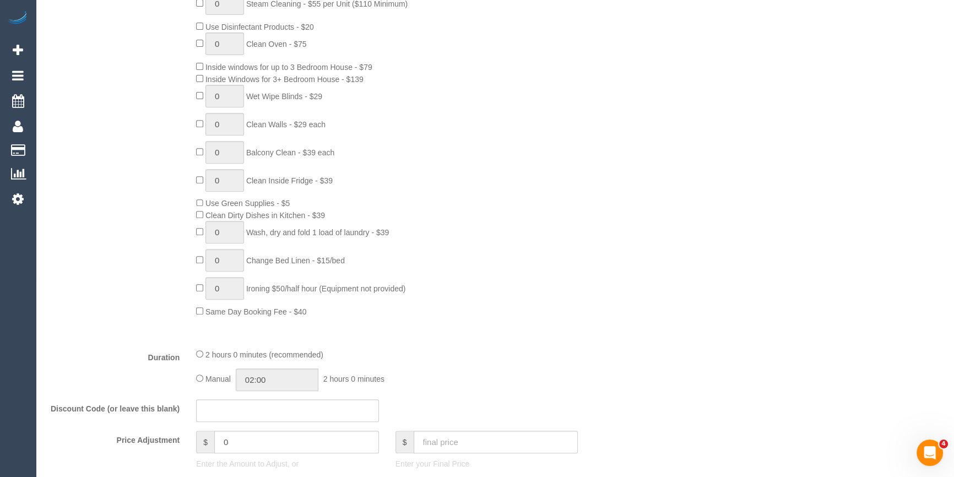
select select "spot1"
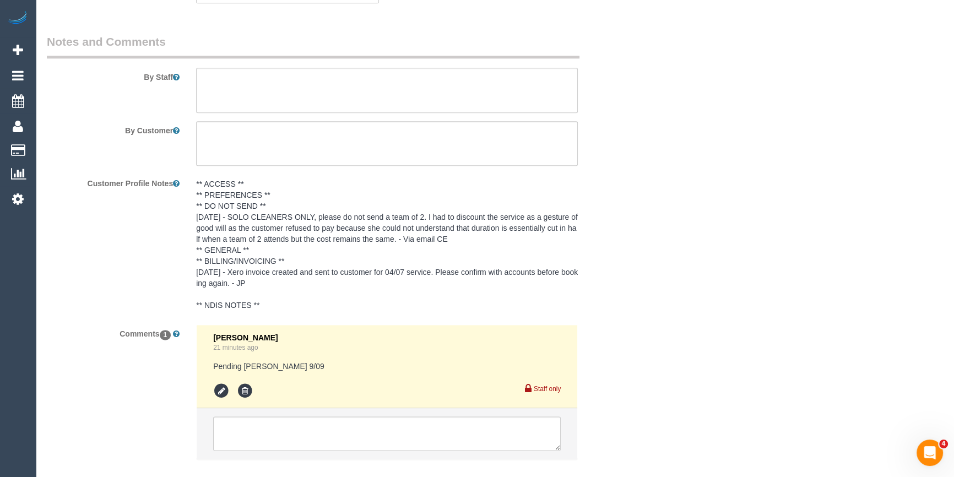
scroll to position [1845, 0]
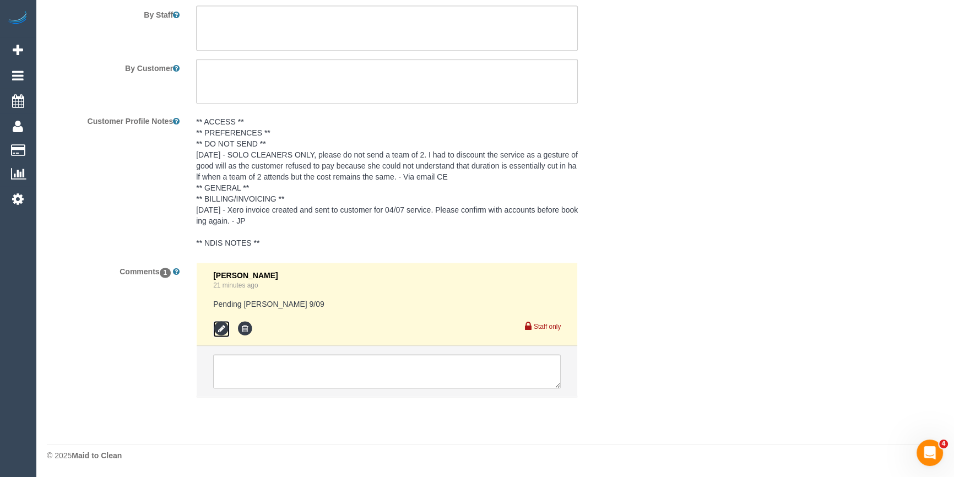
click at [220, 326] on icon at bounding box center [221, 329] width 17 height 17
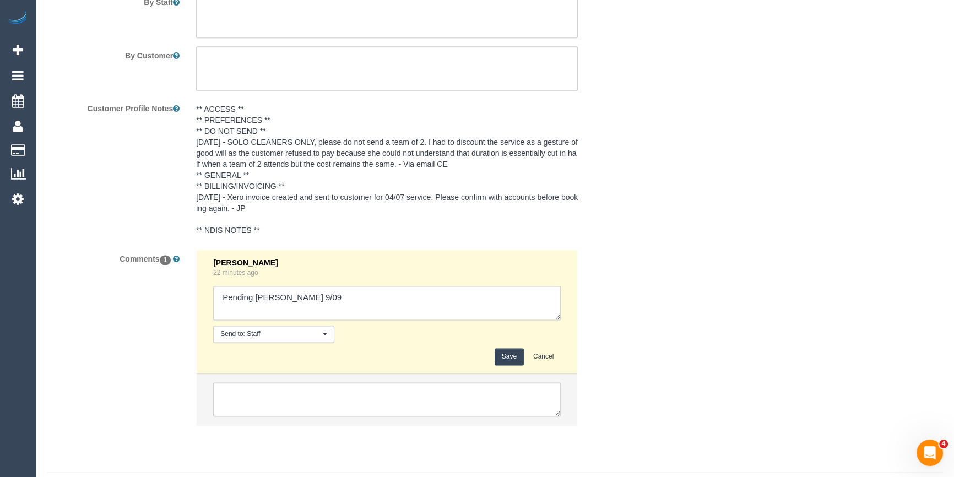
drag, startPoint x: 246, startPoint y: 321, endPoint x: 260, endPoint y: 319, distance: 13.8
click at [246, 320] on textarea at bounding box center [387, 303] width 348 height 34
drag, startPoint x: 274, startPoint y: 312, endPoint x: 255, endPoint y: 309, distance: 18.9
click at [255, 309] on textarea at bounding box center [387, 303] width 348 height 34
click at [281, 310] on textarea at bounding box center [387, 303] width 348 height 34
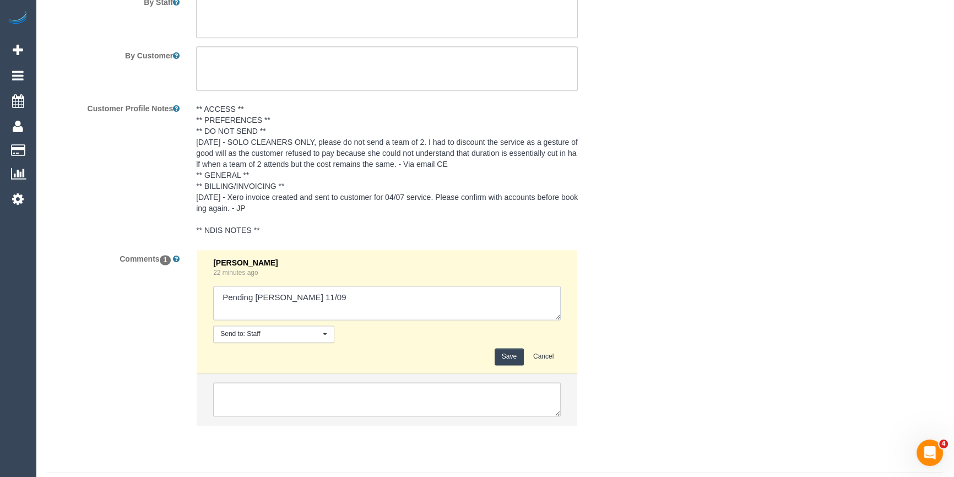
click at [413, 320] on textarea at bounding box center [387, 303] width 348 height 34
type textarea "Pending [PERSON_NAME] 11/09 [PERSON_NAME]"
click at [511, 365] on button "Save" at bounding box center [509, 356] width 29 height 17
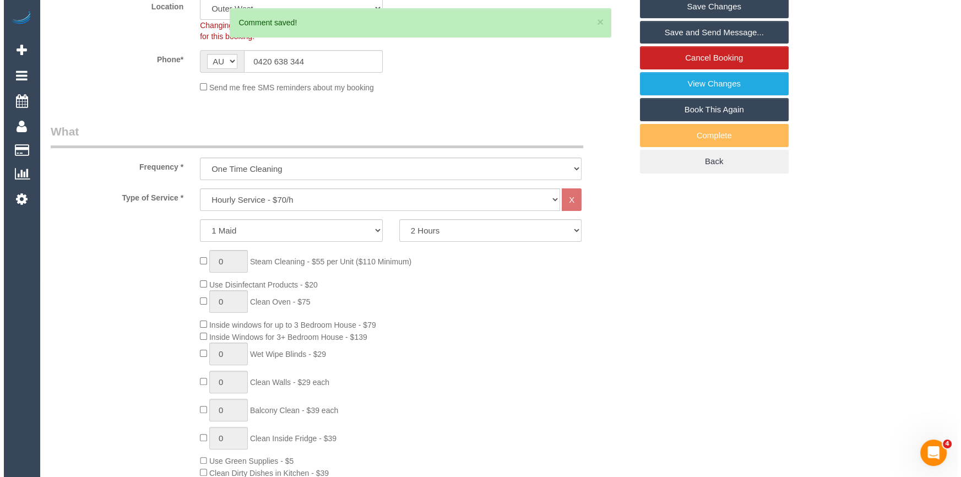
scroll to position [0, 0]
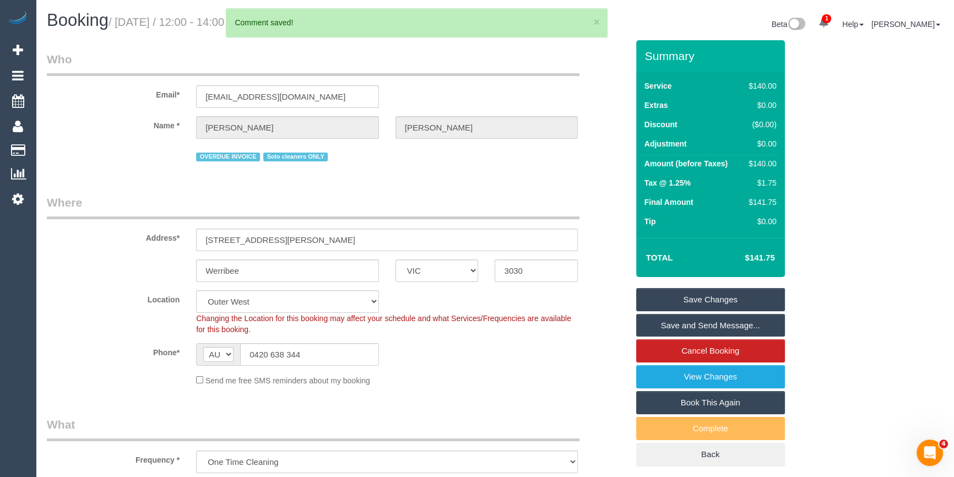
click at [694, 308] on link "Save Changes" at bounding box center [710, 299] width 149 height 23
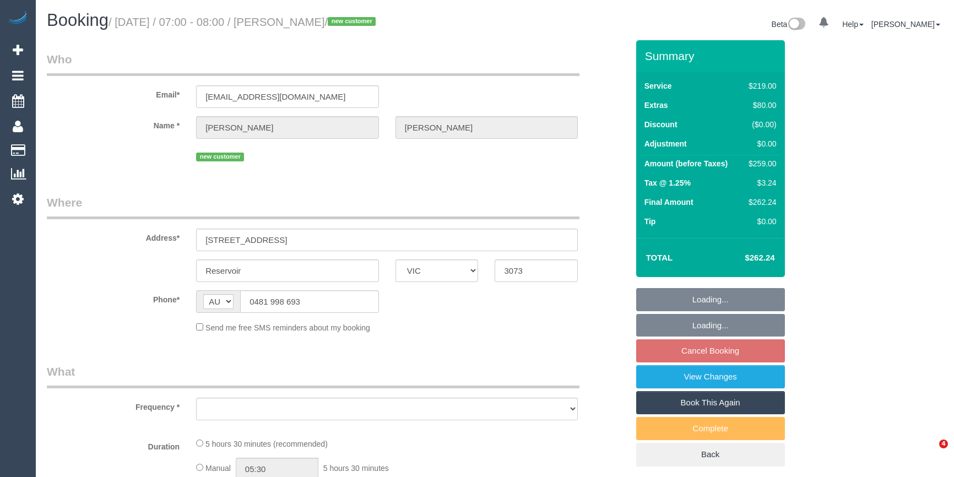
select select "VIC"
select select "object:540"
select select "string:stripe-pm_1S4WFf2GScqysDRVssnmsfEh"
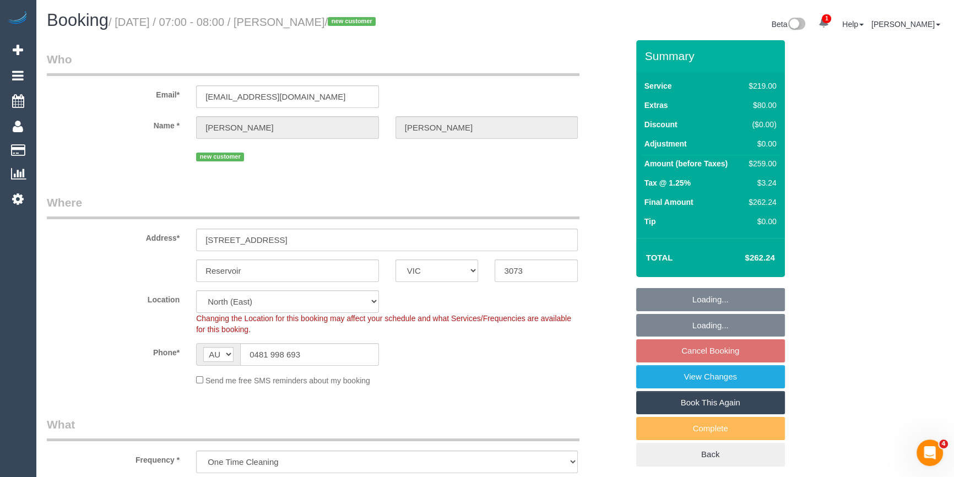
select select "object:1314"
select select "spot1"
select select "number:30"
select select "number:14"
select select "number:18"
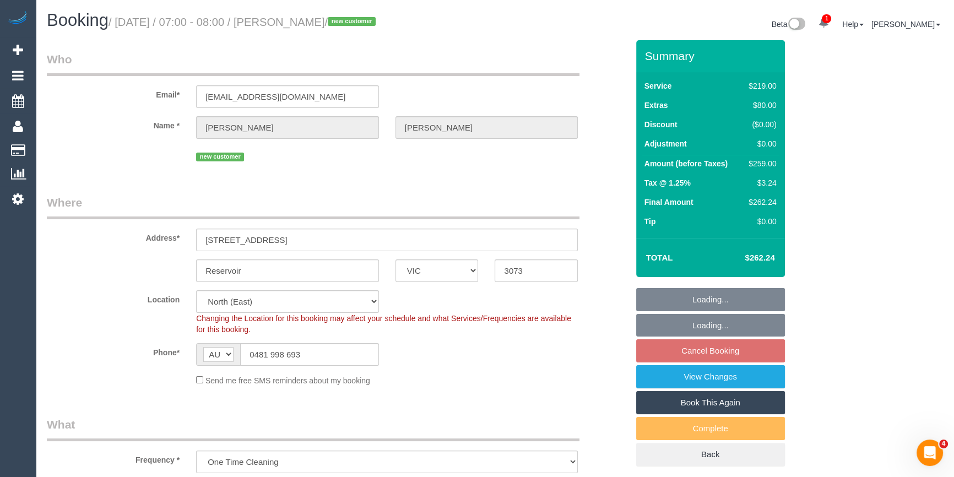
select select "number:24"
select select "number:26"
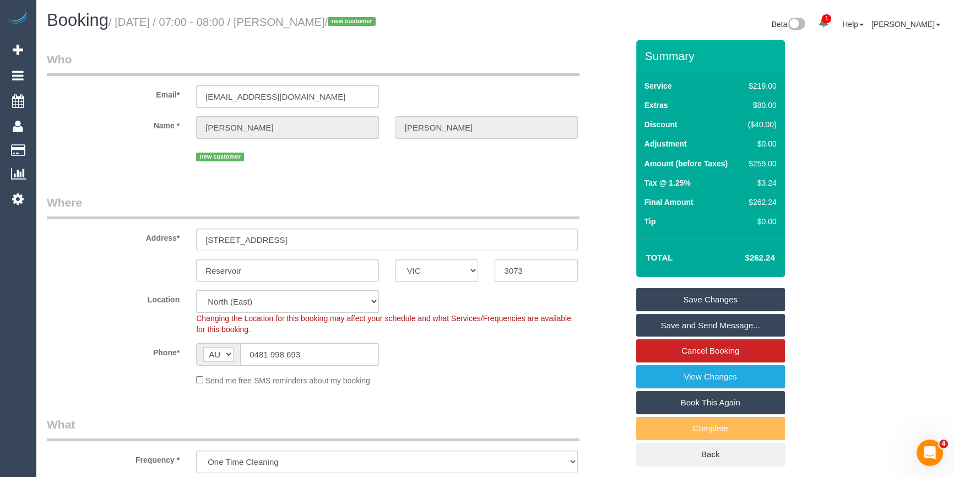
click at [596, 349] on div "Phone* AF AL DZ AD AO AI AQ AG AR AM AW AU AT AZ BS BH BD BB BY BE BZ BJ BM BT …" at bounding box center [338, 354] width 598 height 23
click at [750, 167] on div "$259.00" at bounding box center [760, 163] width 33 height 11
click at [765, 160] on div "$259.00" at bounding box center [760, 163] width 33 height 11
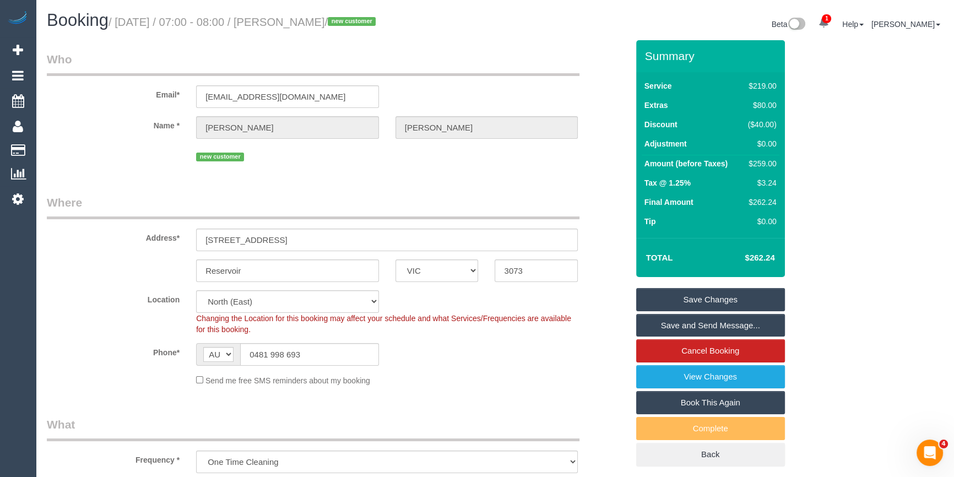
copy div "259.00"
click at [792, 175] on div "Summary Service $219.00 Extras $80.00 Discount ($40.00) Adjustment $0.00 Amount…" at bounding box center [740, 264] width 224 height 448
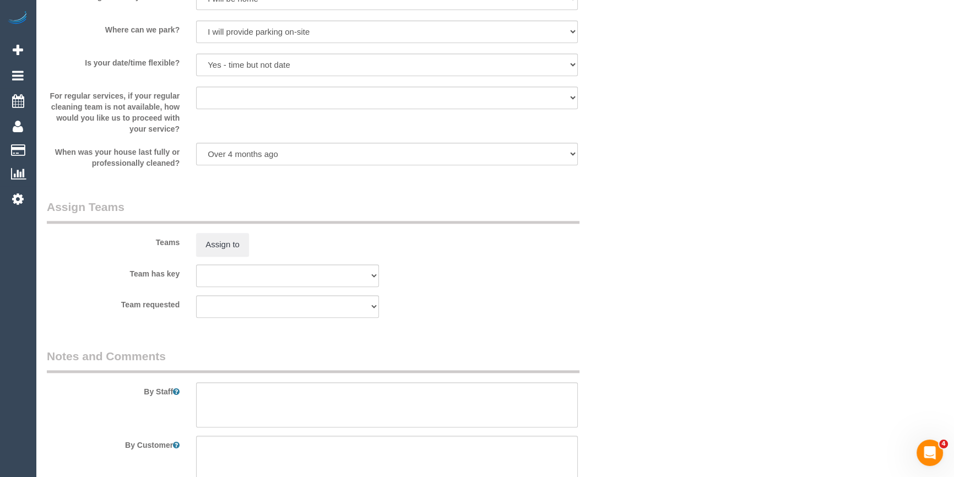
scroll to position [1552, 0]
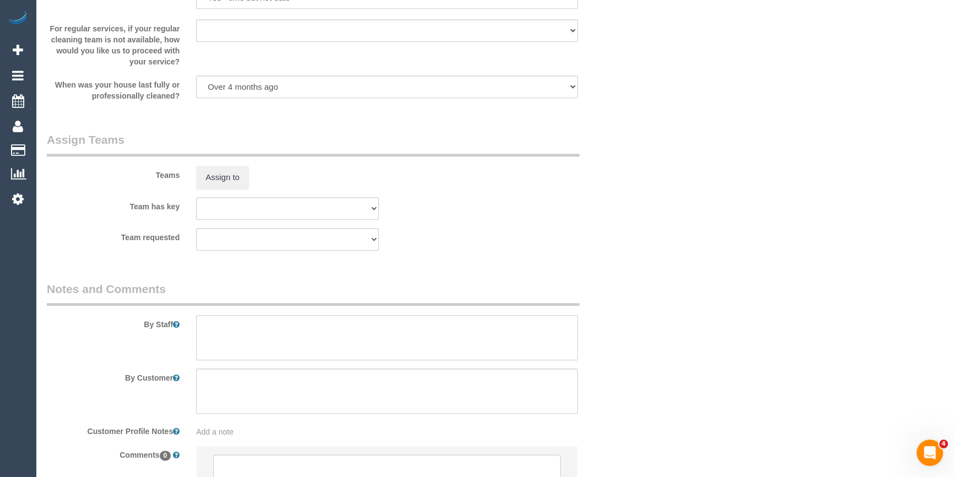
drag, startPoint x: 257, startPoint y: 336, endPoint x: 265, endPoint y: 336, distance: 8.3
click at [257, 336] on textarea at bounding box center [387, 337] width 382 height 45
type textarea "Estimated time 5-5.5 hours"
click at [600, 220] on div "Team has key (0) Office (1) [PERSON_NAME] (FT) (1) [PERSON_NAME] (FT) (1) [PERS…" at bounding box center [338, 208] width 598 height 23
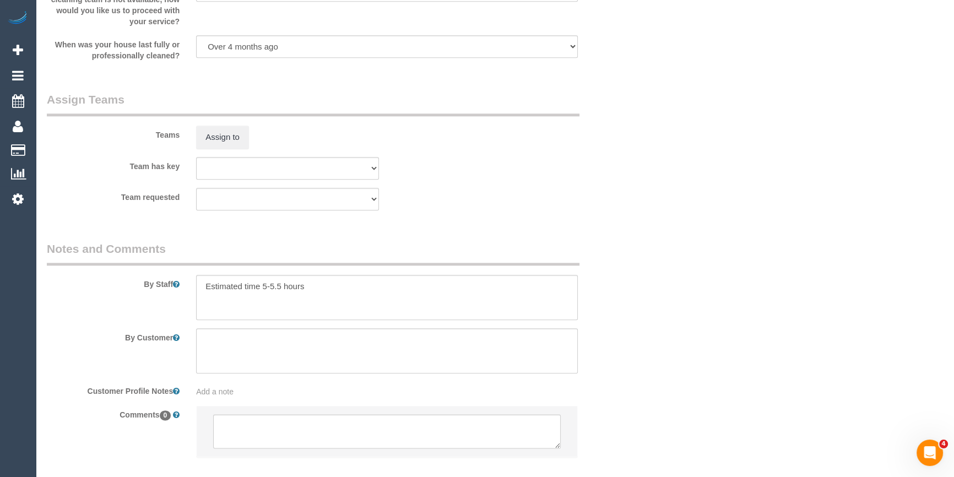
scroll to position [1654, 0]
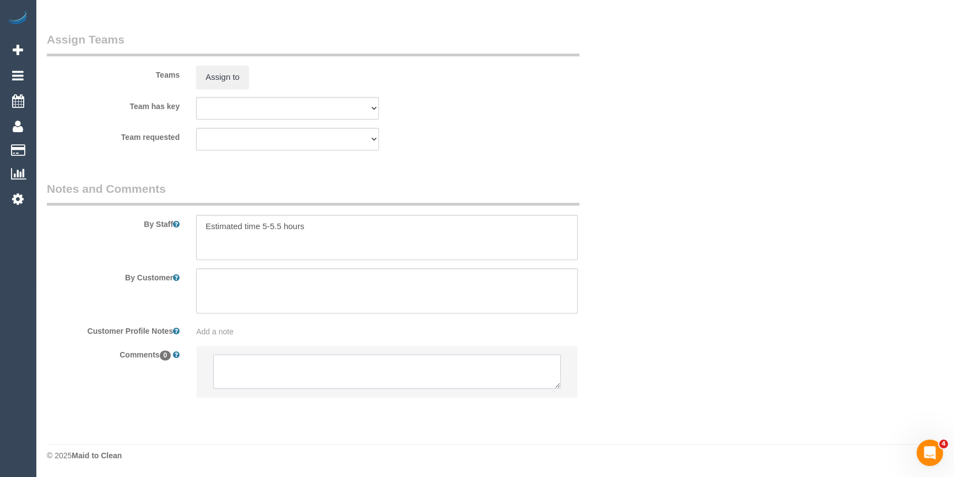
click at [279, 378] on textarea at bounding box center [387, 371] width 348 height 34
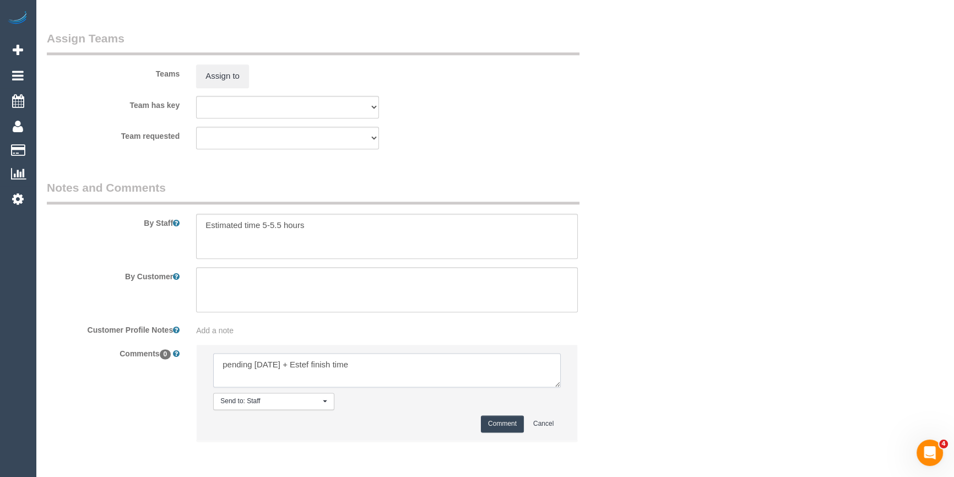
type textarea "pending [DATE] + Estef finish time"
click at [503, 423] on button "Comment" at bounding box center [502, 423] width 43 height 17
drag, startPoint x: 692, startPoint y: 302, endPoint x: 678, endPoint y: 314, distance: 18.4
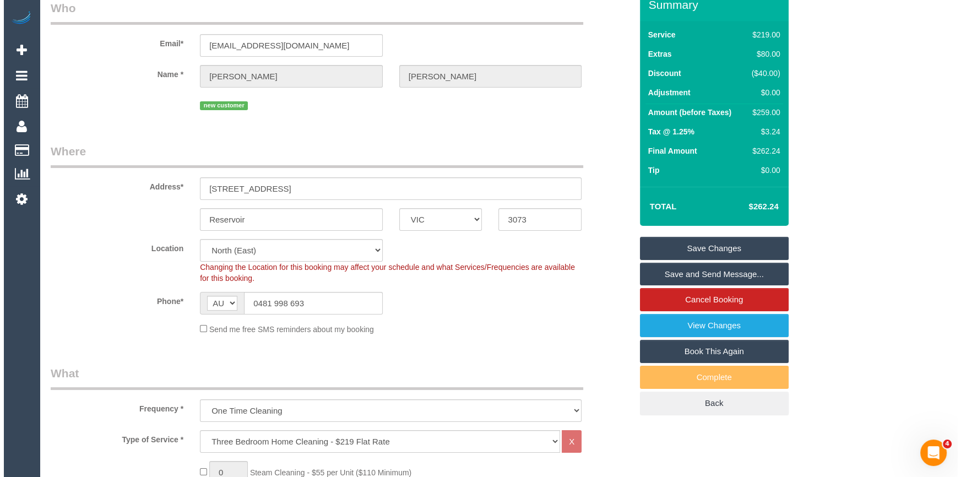
scroll to position [0, 0]
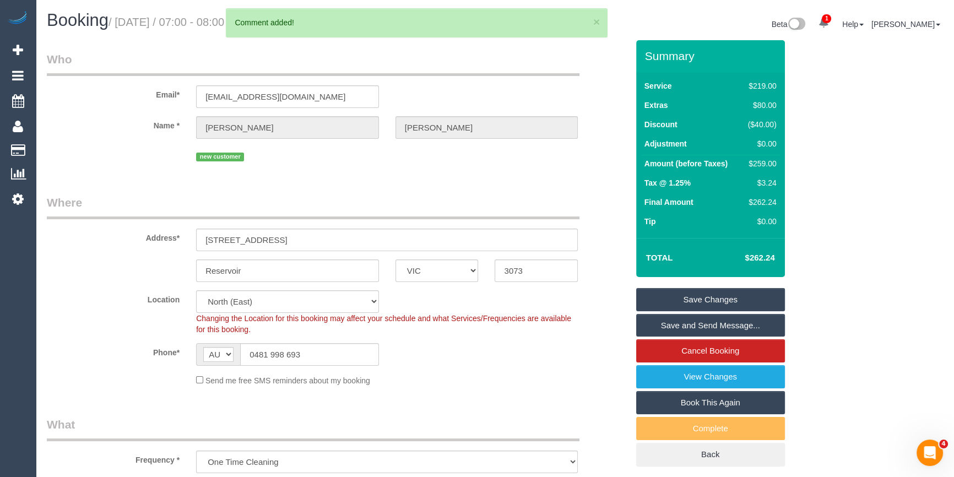
click at [759, 296] on link "Save Changes" at bounding box center [710, 299] width 149 height 23
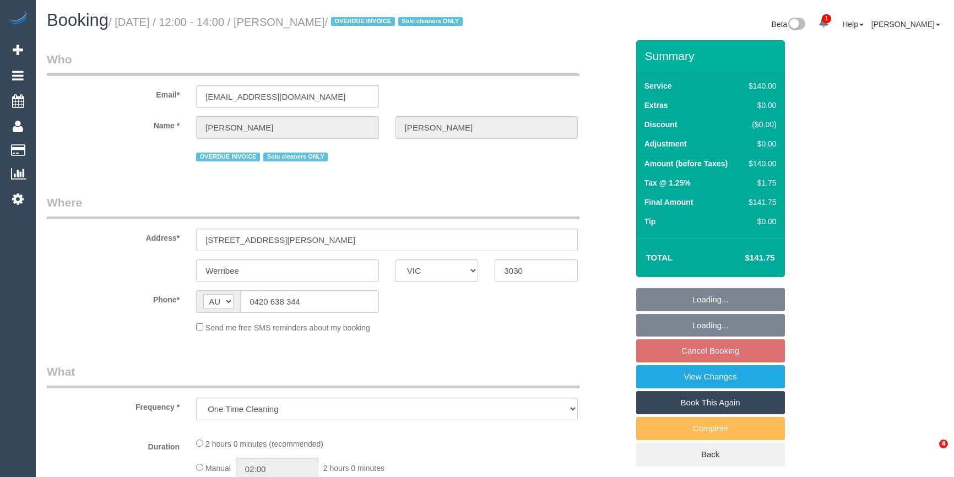
select select "VIC"
select select "string:stripe-pm_1RdnmW2GScqysDRVN1oUDsNh"
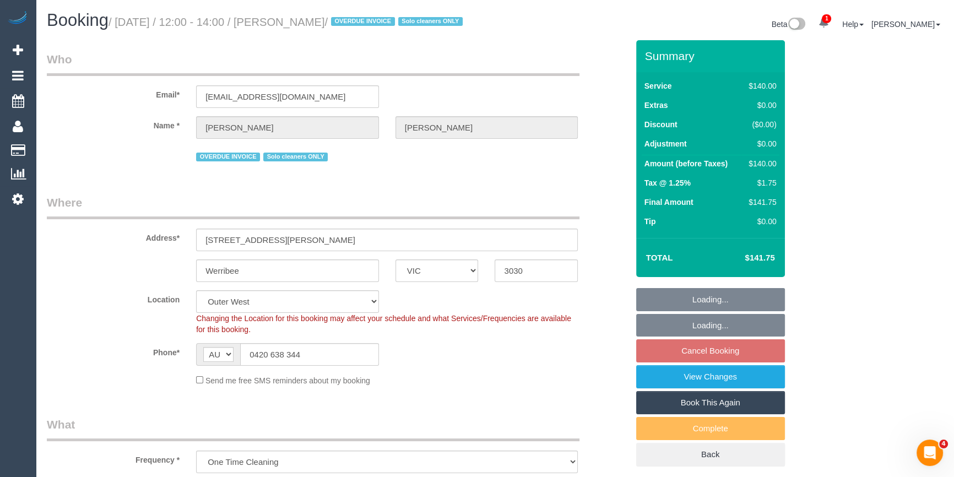
select select "object:1271"
select select "number:29"
select select "number:14"
select select "number:19"
select select "number:24"
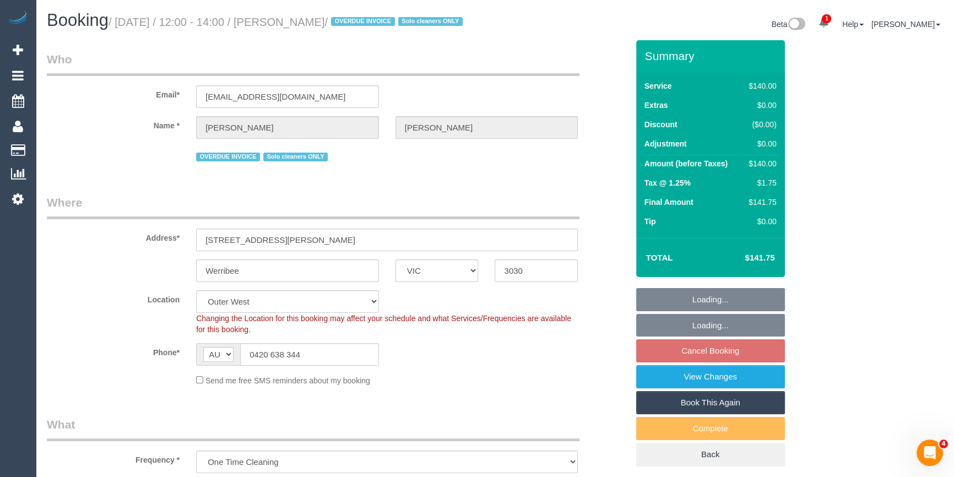
select select "number:13"
select select "spot1"
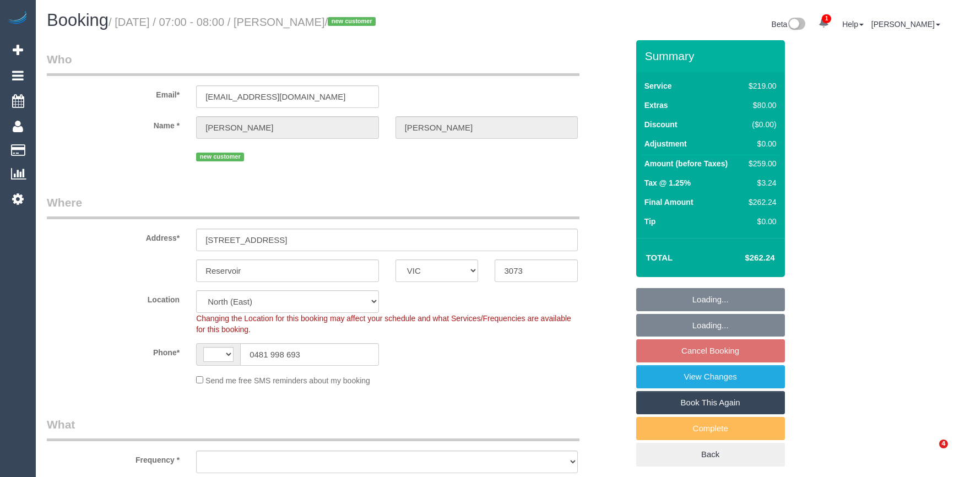
select select "VIC"
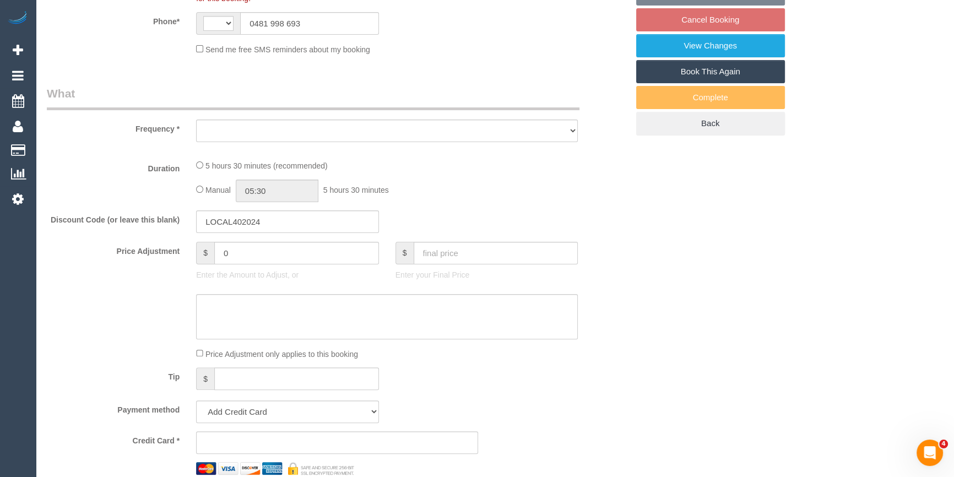
scroll to position [400, 0]
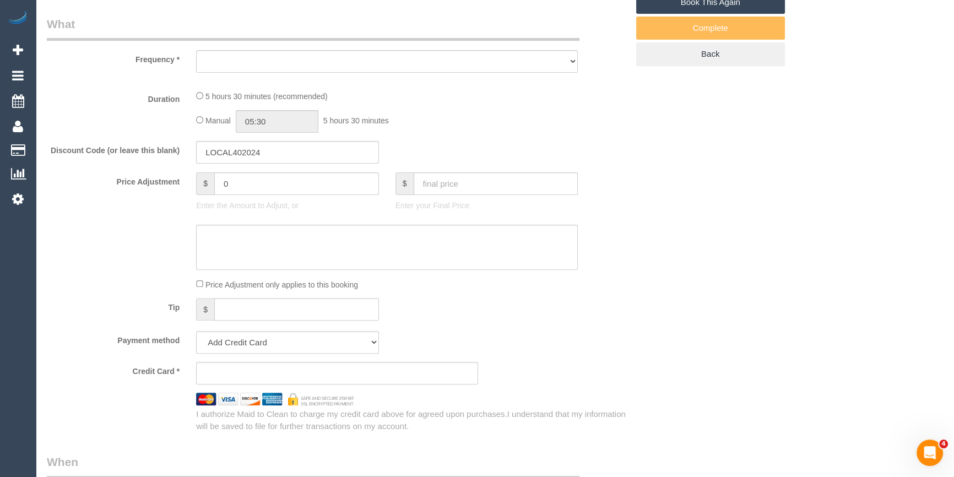
select select "string:AU"
select select "object:709"
select select "string:stripe-pm_1S4WFf2GScqysDRVssnmsfEh"
select select "number:30"
select select "number:14"
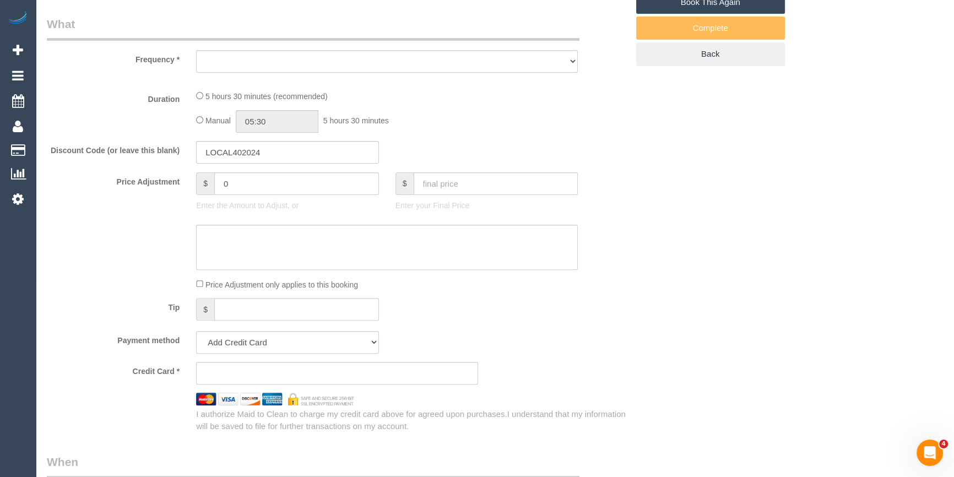
select select "number:18"
select select "number:24"
select select "number:26"
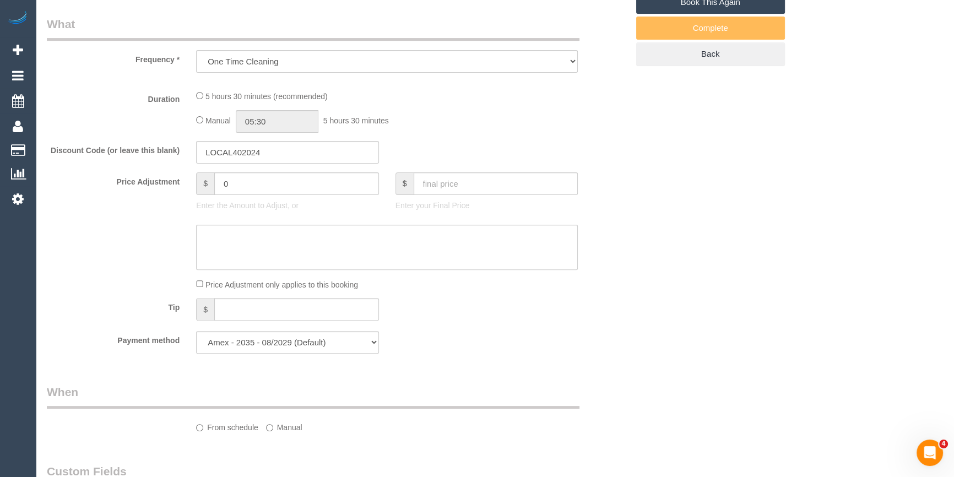
select select "object:719"
select select "spot1"
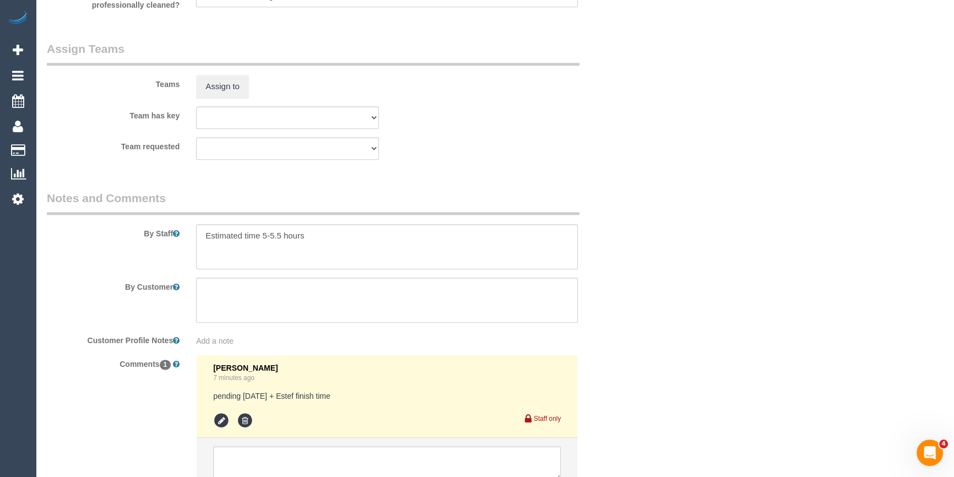
scroll to position [1486, 0]
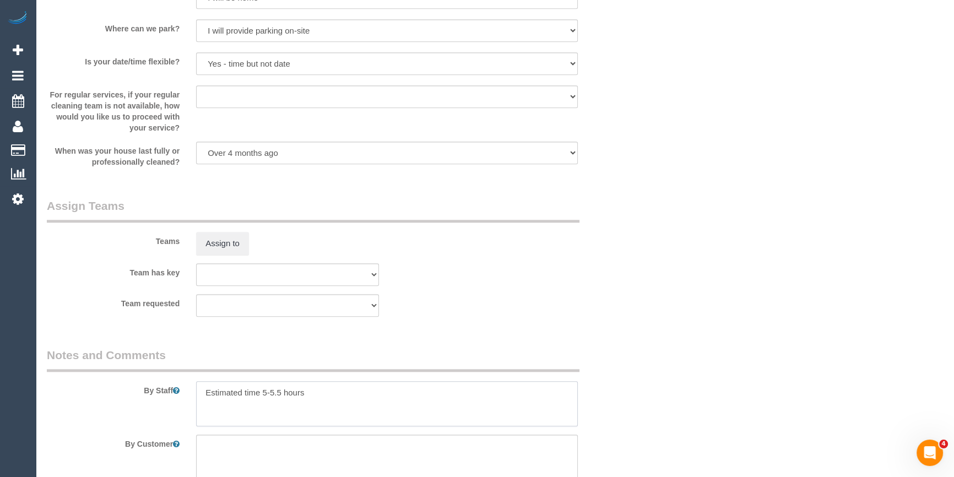
drag, startPoint x: 281, startPoint y: 393, endPoint x: 263, endPoint y: 394, distance: 18.2
click at [263, 394] on textarea at bounding box center [387, 403] width 382 height 45
type textarea "Estimated time 4.5-5 hours"
click at [448, 351] on legend "Notes and Comments" at bounding box center [313, 359] width 533 height 25
click at [507, 284] on div "Team has key (0) Office (1) [PERSON_NAME] (FT) (1) [PERSON_NAME] (FT) (1) [PERS…" at bounding box center [338, 274] width 598 height 23
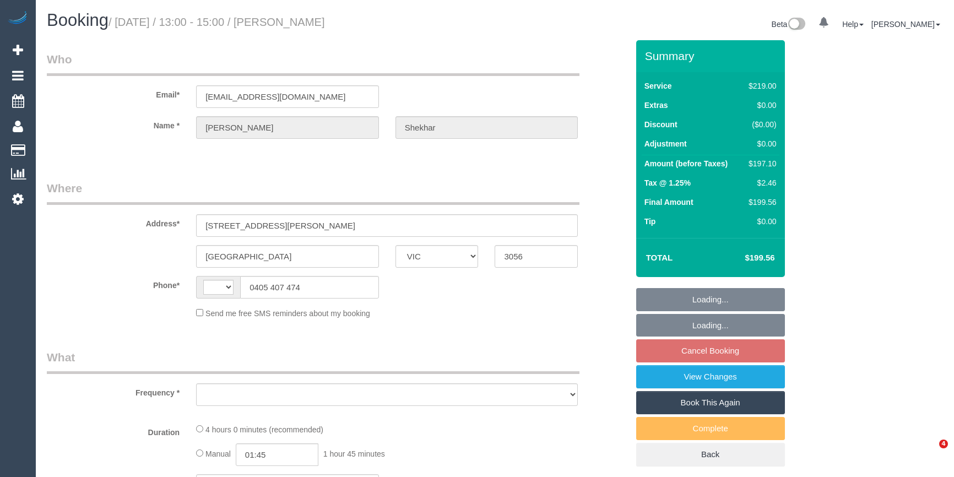
select select "VIC"
select select "string:stripe-pm_1Ruk4c2GScqysDRVXg5qs0vn"
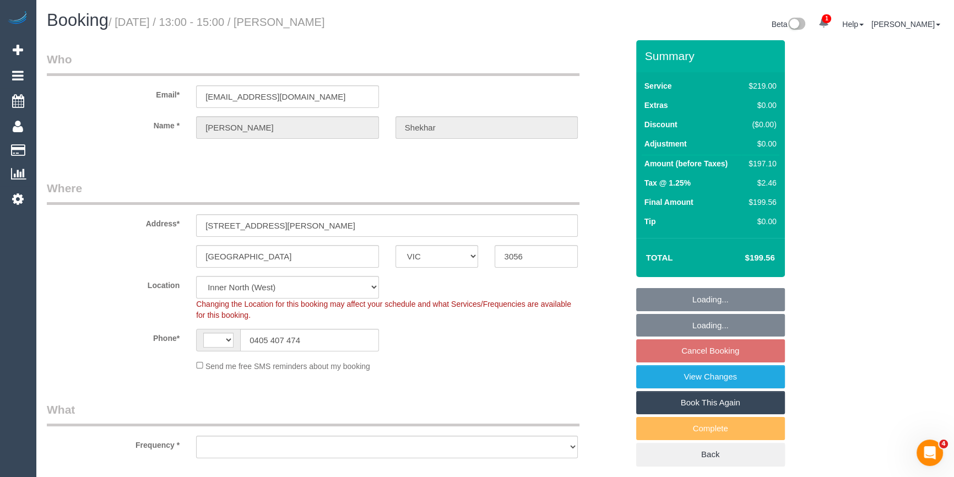
select select "number:27"
select select "number:16"
select select "number:18"
select select "number:36"
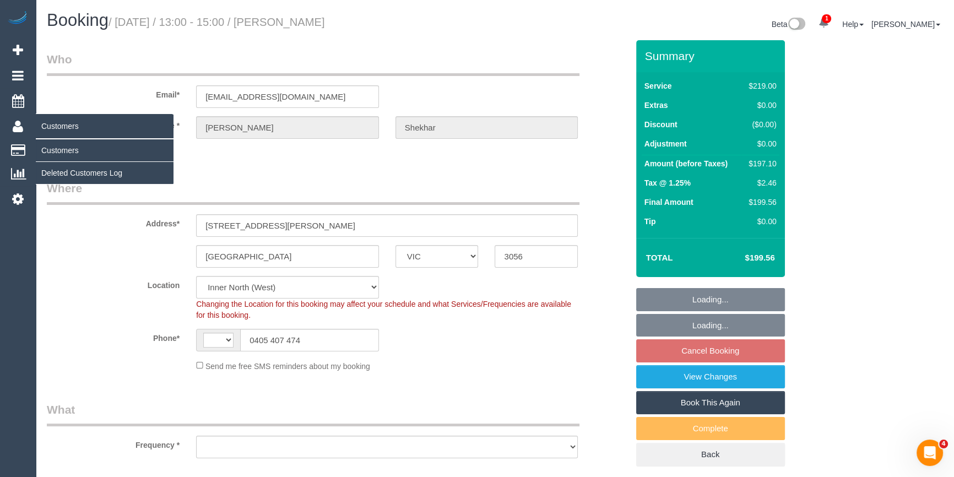
select select "string:AU"
select select "object:804"
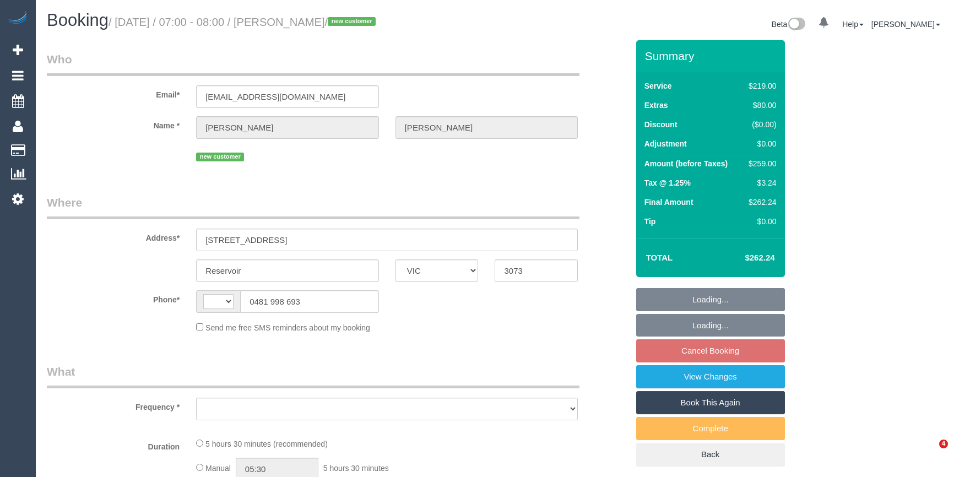
select select "VIC"
select select "string:stripe-pm_1S4WFf2GScqysDRVssnmsfEh"
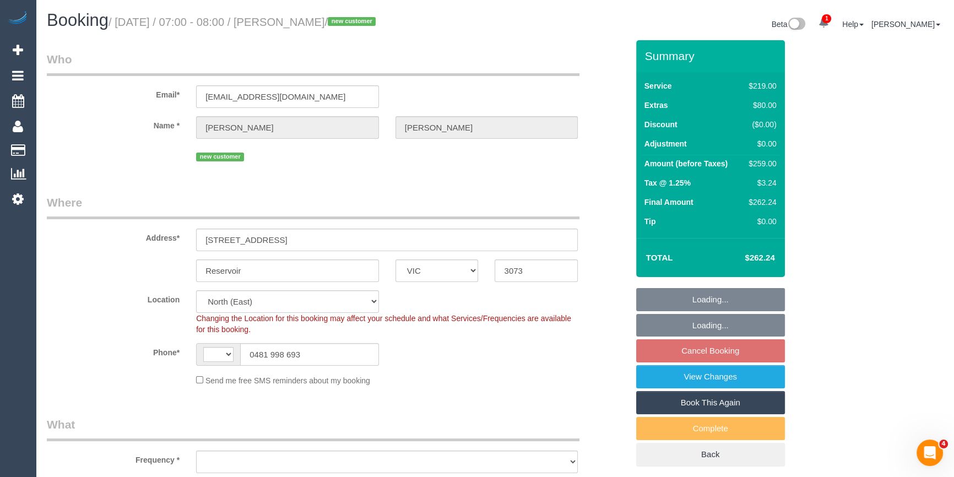
select select "spot1"
select select "number:30"
select select "number:14"
select select "number:18"
select select "number:24"
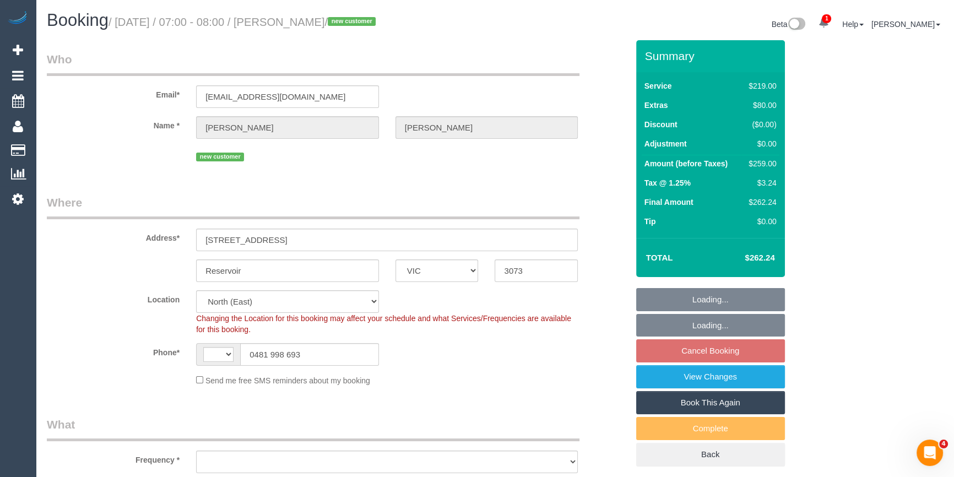
select select "number:26"
select select "string:AU"
select select "object:1436"
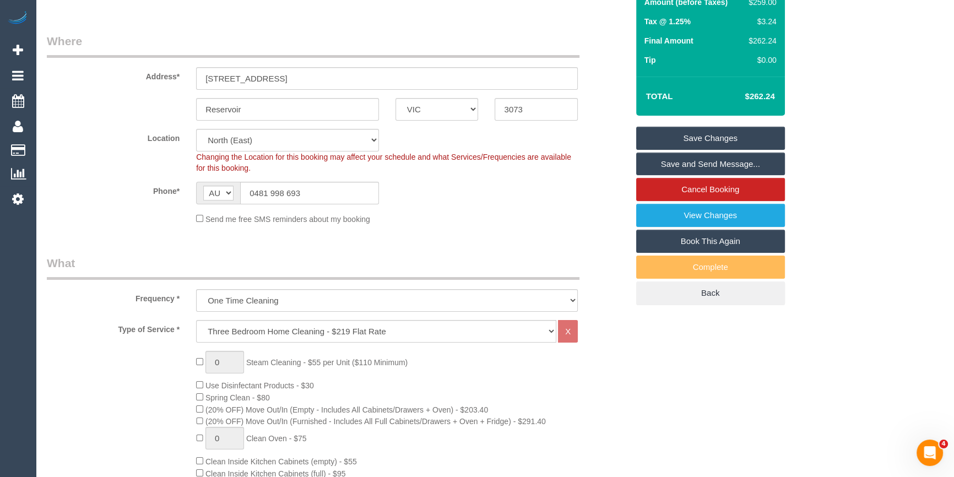
scroll to position [250, 0]
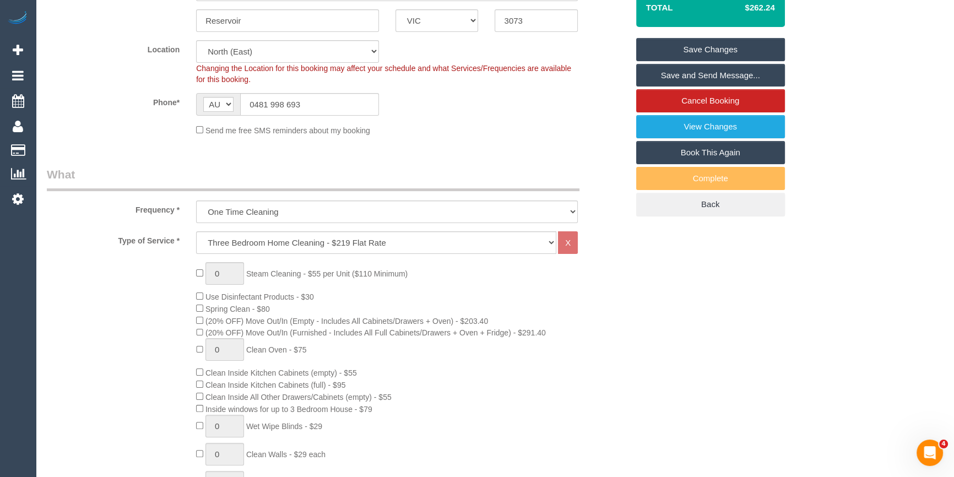
click at [471, 141] on fieldset "Where Address* [STREET_ADDRESS] Reservoir ACT [GEOGRAPHIC_DATA] NT [GEOGRAPHIC_…" at bounding box center [337, 44] width 581 height 200
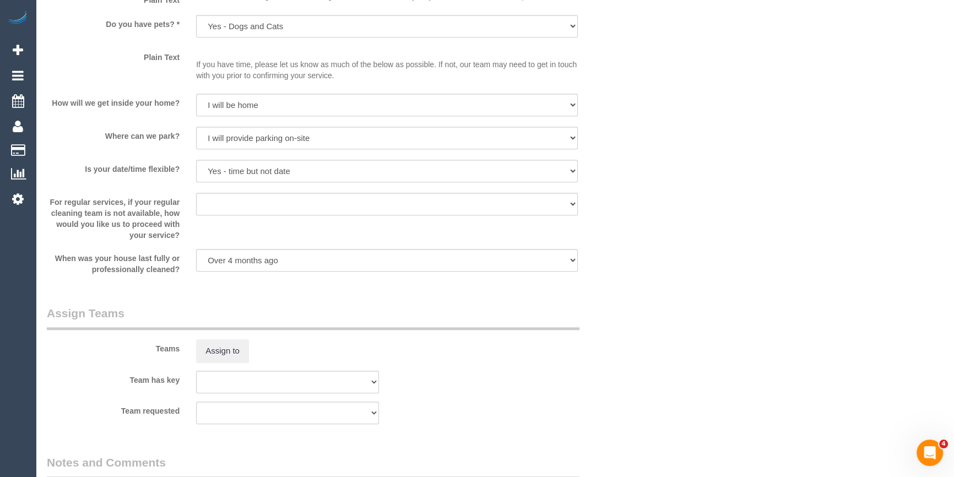
scroll to position [1736, 0]
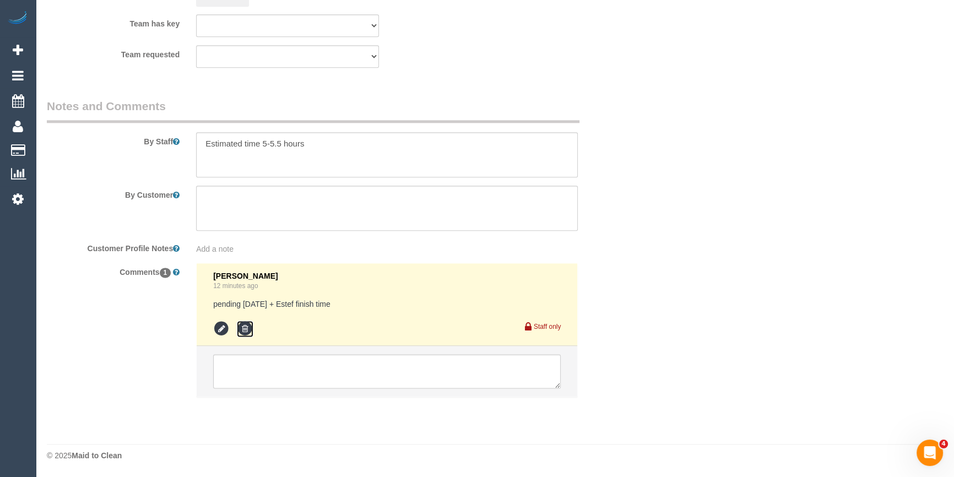
click at [246, 329] on icon at bounding box center [245, 329] width 17 height 17
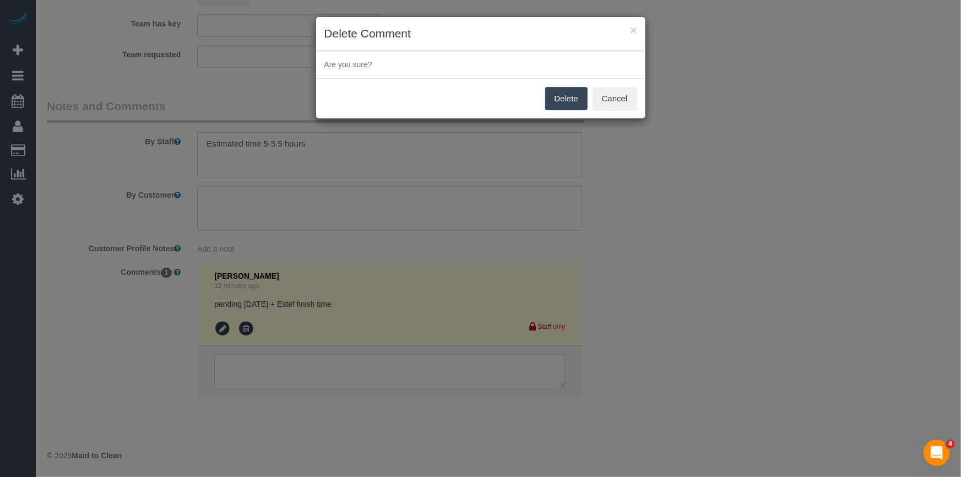
click at [572, 104] on button "Delete" at bounding box center [566, 98] width 42 height 23
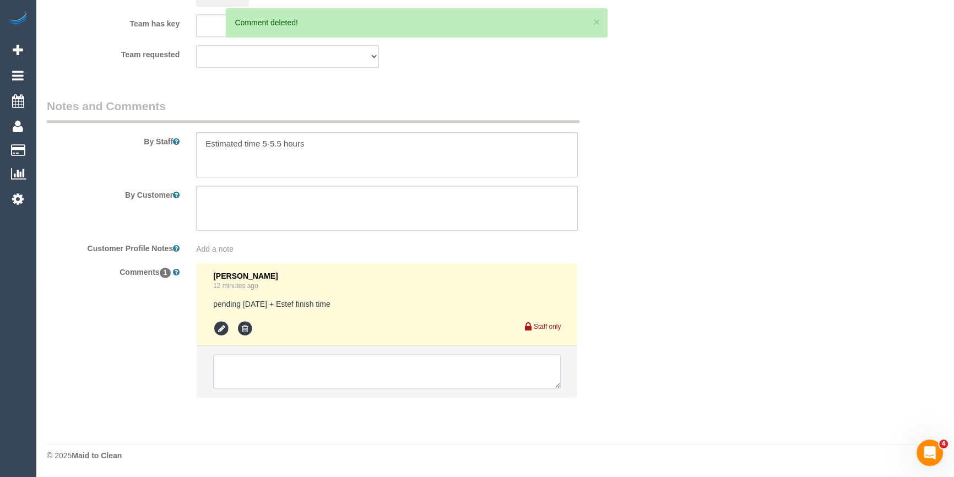
click at [289, 387] on textarea at bounding box center [387, 371] width 348 height 34
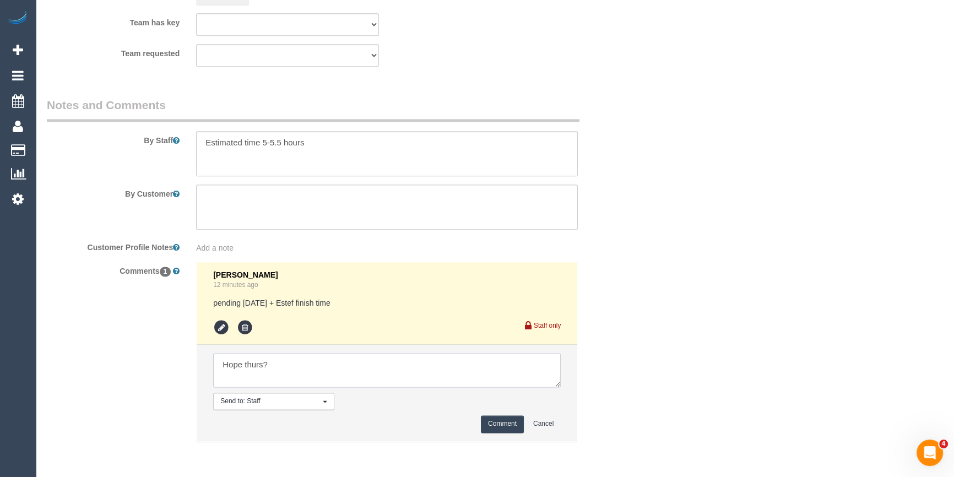
type textarea "Hope thurs?"
click at [495, 424] on button "Comment" at bounding box center [502, 423] width 43 height 17
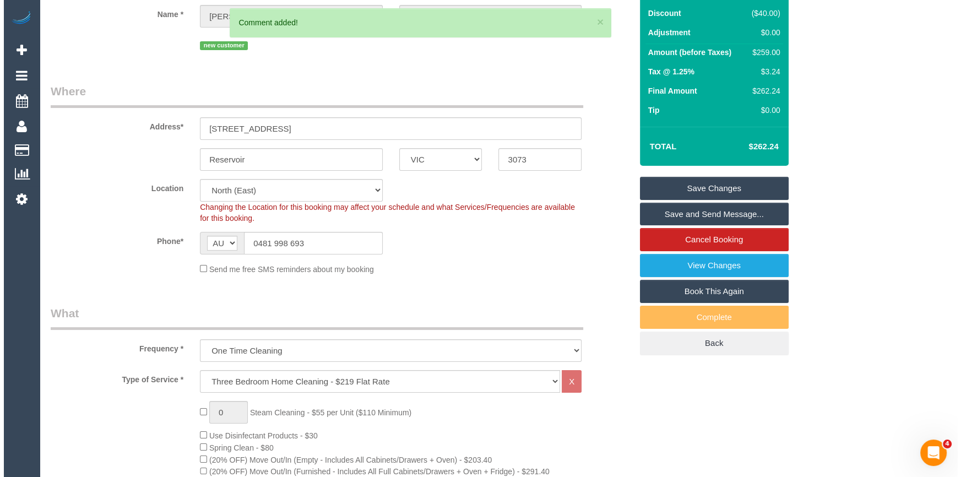
scroll to position [0, 0]
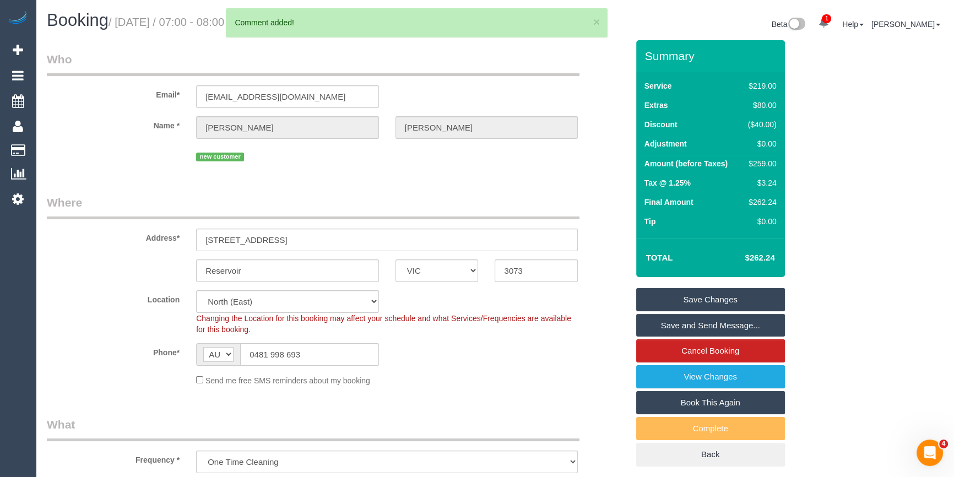
click at [714, 302] on link "Save Changes" at bounding box center [710, 299] width 149 height 23
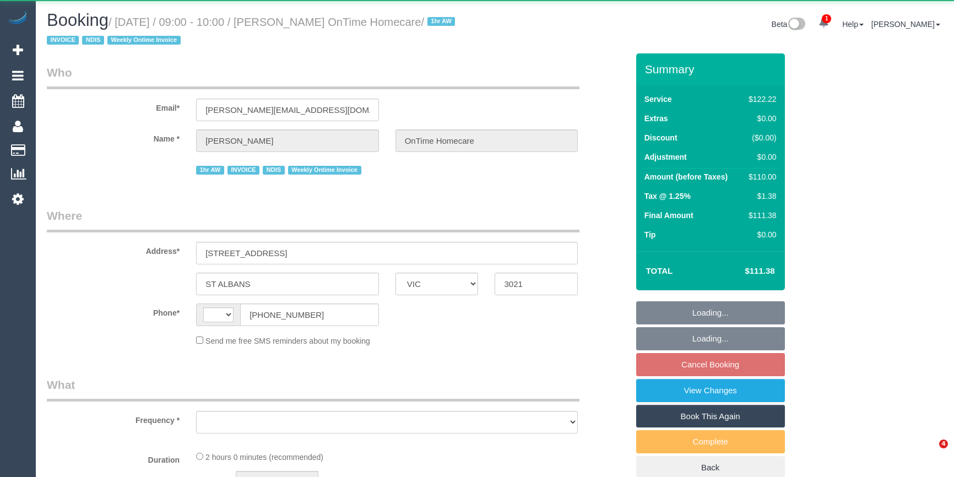
select select "VIC"
select select "string:AU"
select select "object:554"
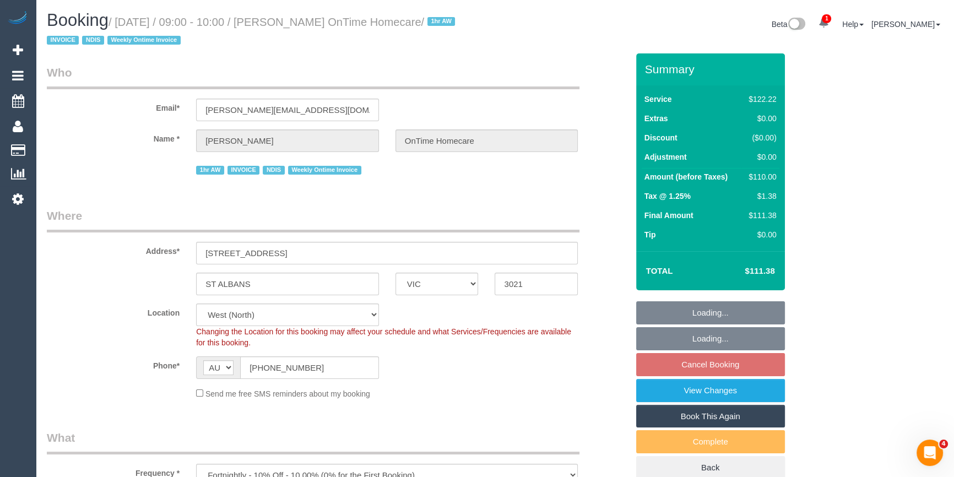
select select "number:28"
select select "number:14"
select select "number:19"
select select "number:25"
select select "number:35"
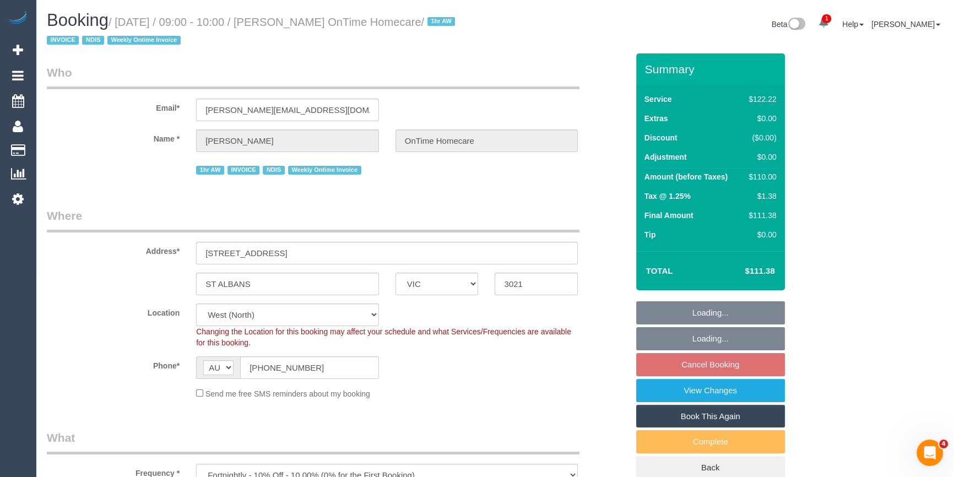
select select "number:11"
select select "object:769"
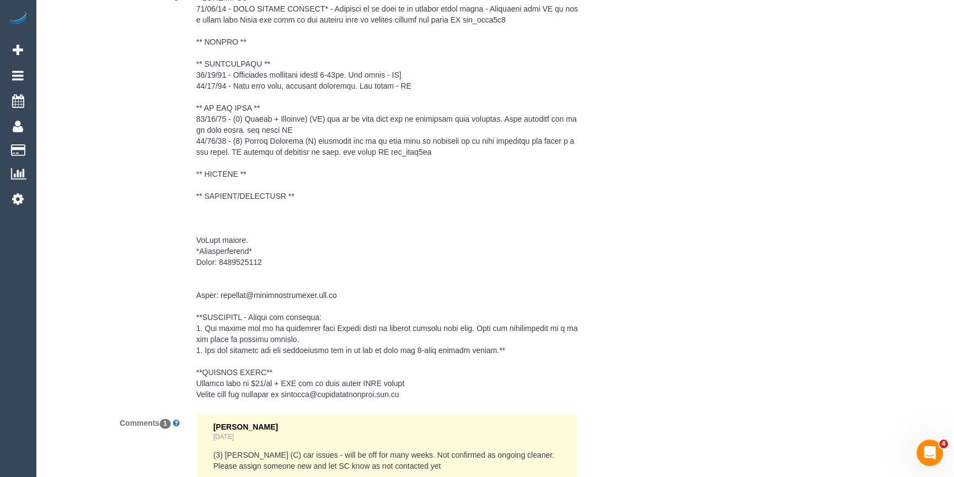
scroll to position [1866, 0]
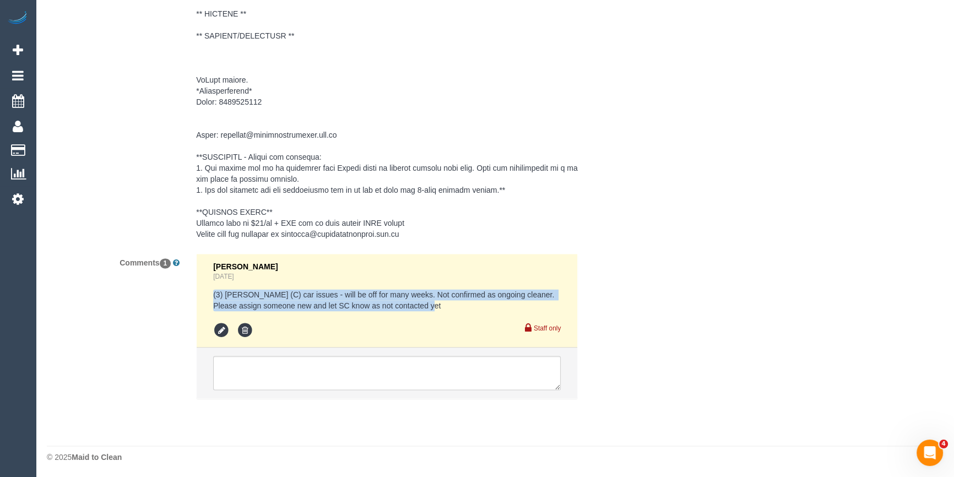
drag, startPoint x: 424, startPoint y: 308, endPoint x: 205, endPoint y: 292, distance: 219.9
click at [205, 292] on li "Vanessa Christou 2 days ago (3) Barun Chand (C) car issues - will be off for ma…" at bounding box center [387, 301] width 381 height 94
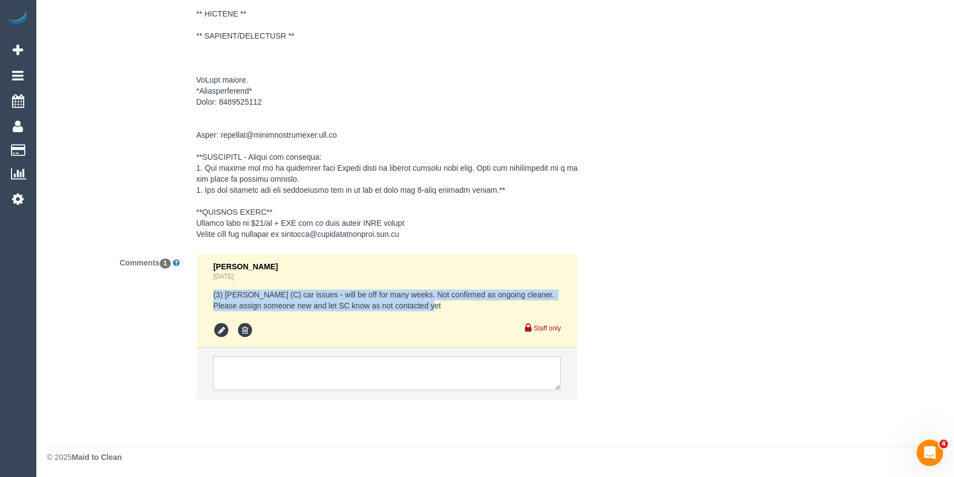
drag, startPoint x: 441, startPoint y: 305, endPoint x: 177, endPoint y: 288, distance: 264.4
click at [177, 288] on div "Comments 1 Vanessa Christou 2 days ago (3) Barun Chand (C) car issues - will be…" at bounding box center [338, 331] width 598 height 156
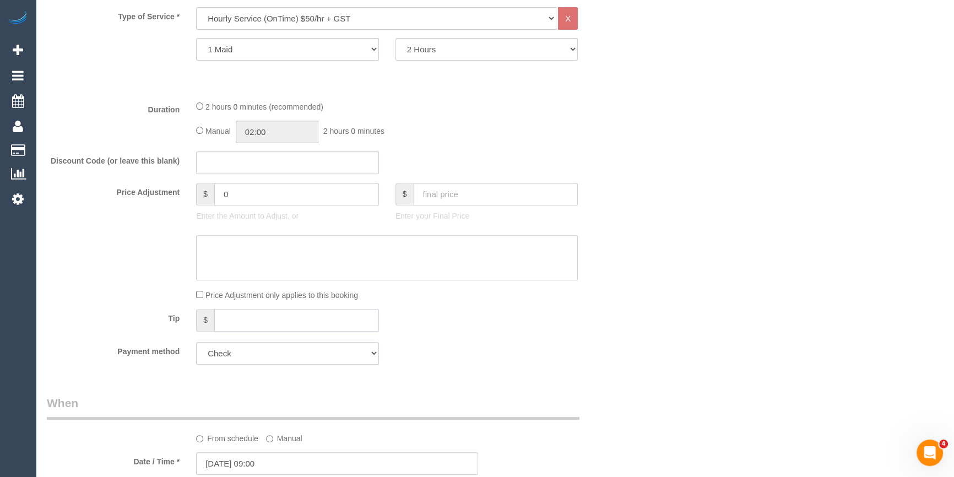
scroll to position [314, 0]
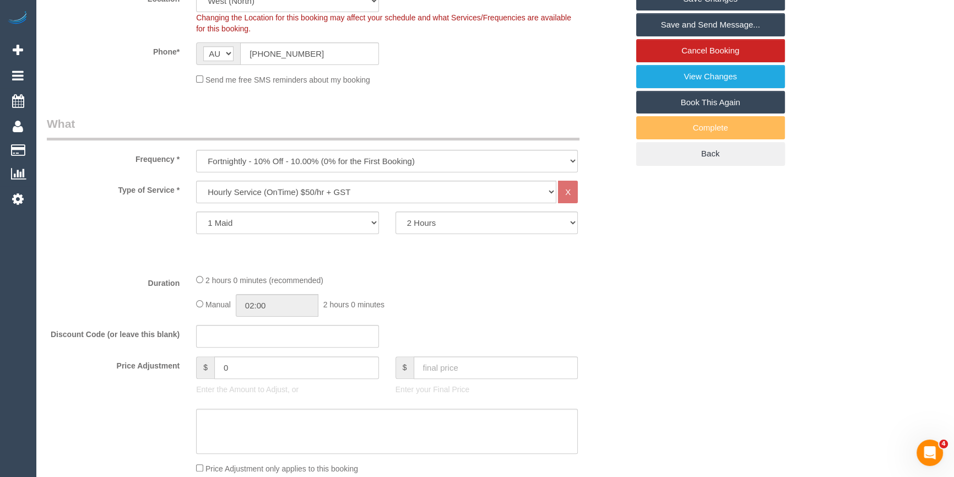
drag, startPoint x: 230, startPoint y: 121, endPoint x: 465, endPoint y: 101, distance: 236.0
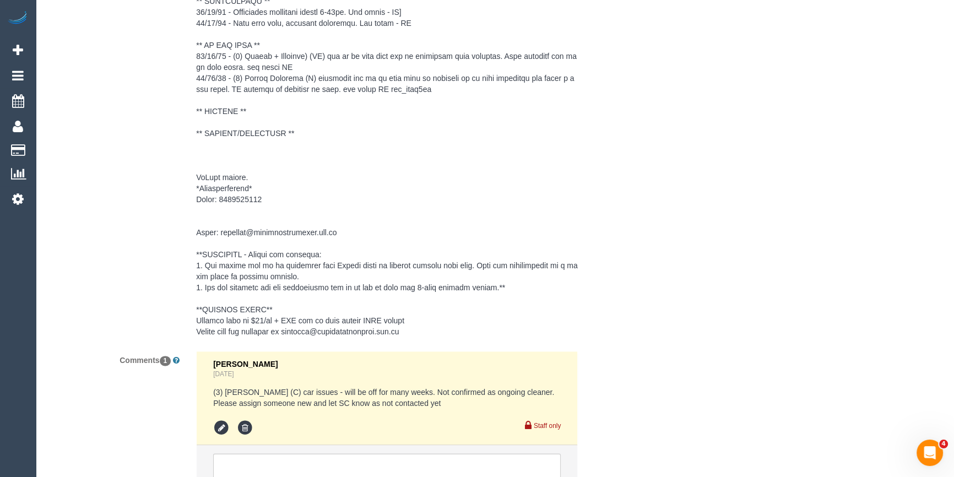
scroll to position [1866, 0]
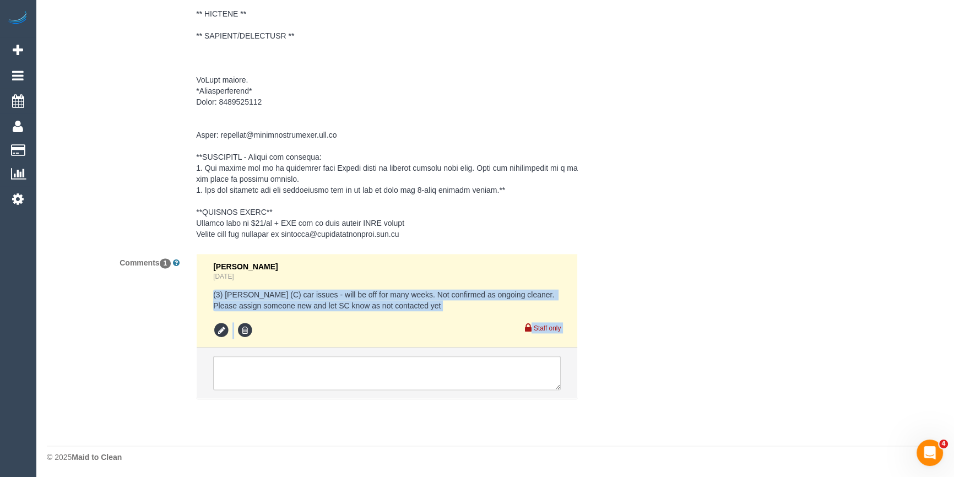
drag, startPoint x: 210, startPoint y: 292, endPoint x: 470, endPoint y: 328, distance: 262.4
click at [470, 328] on li "Vanessa Christou 2 days ago (3) Barun Chand (C) car issues - will be off for ma…" at bounding box center [387, 301] width 381 height 94
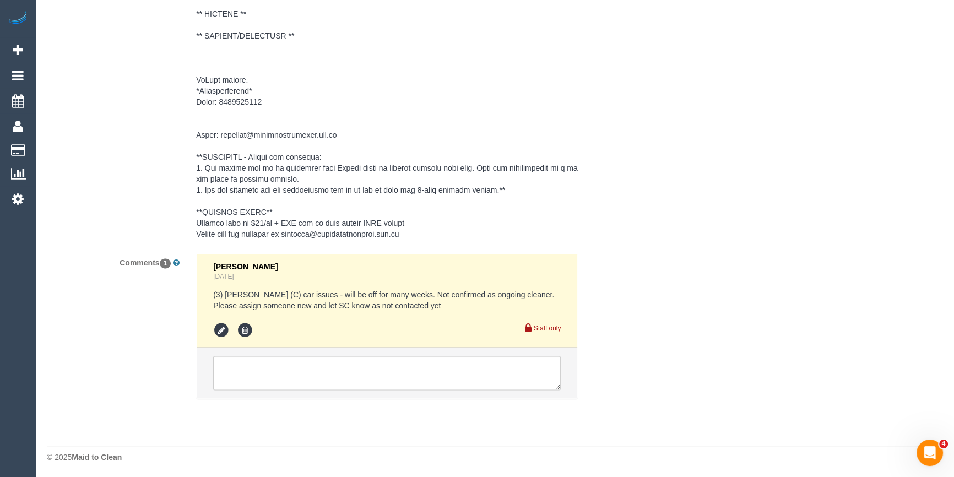
click at [463, 315] on div "Vanessa Christou 2 days ago (3) Barun Chand (C) car issues - will be off for ma…" at bounding box center [387, 300] width 348 height 77
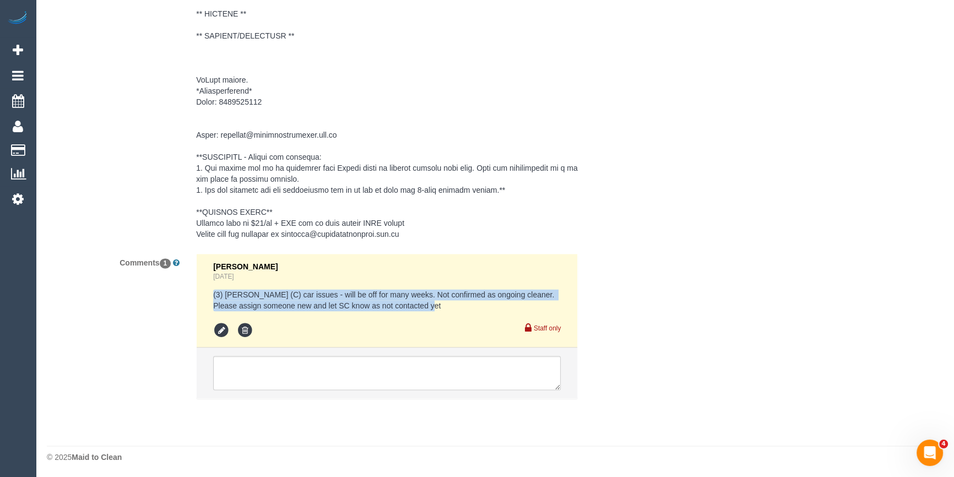
drag, startPoint x: 436, startPoint y: 307, endPoint x: 188, endPoint y: 297, distance: 247.5
click at [188, 297] on div "Vanessa Christou 2 days ago (3) Barun Chand (C) car issues - will be off for ma…" at bounding box center [387, 331] width 398 height 156
click at [408, 297] on pre "(3) Barun Chand (C) car issues - will be off for many weeks. Not confirmed as o…" at bounding box center [387, 300] width 348 height 22
drag, startPoint x: 212, startPoint y: 290, endPoint x: 517, endPoint y: 308, distance: 305.2
click at [517, 308] on li "Vanessa Christou 2 days ago (3) Barun Chand (C) car issues - will be off for ma…" at bounding box center [387, 301] width 381 height 94
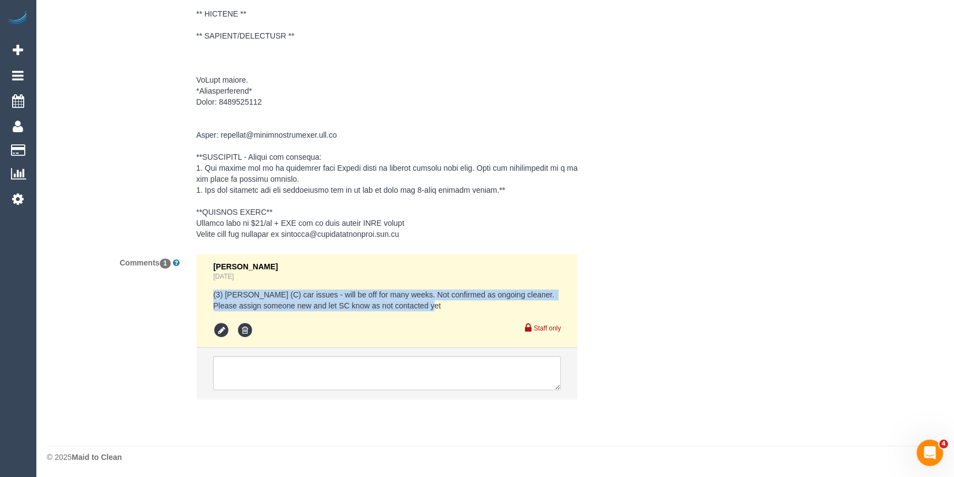
click at [414, 307] on pre "(3) Barun Chand (C) car issues - will be off for many weeks. Not confirmed as o…" at bounding box center [387, 300] width 348 height 22
drag, startPoint x: 431, startPoint y: 309, endPoint x: 209, endPoint y: 297, distance: 222.3
click at [209, 297] on li "Vanessa Christou 2 days ago (3) Barun Chand (C) car issues - will be off for ma…" at bounding box center [387, 301] width 381 height 94
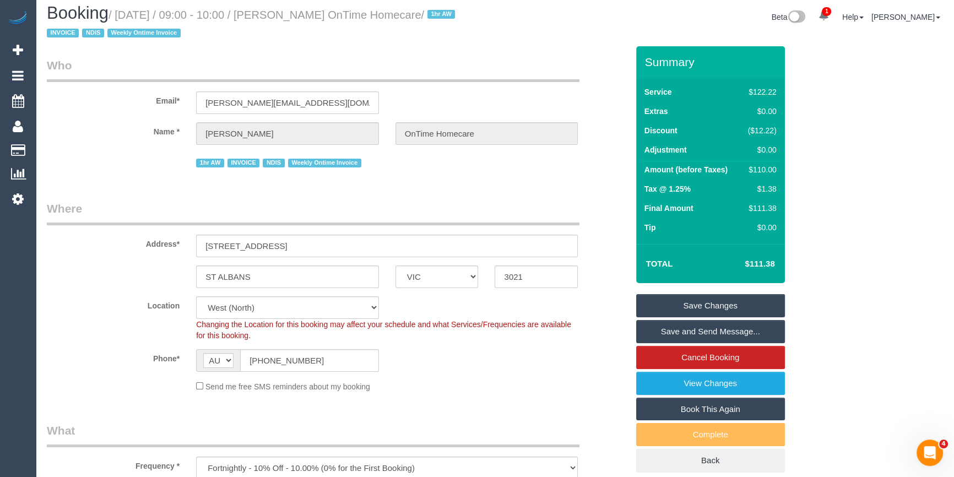
scroll to position [0, 0]
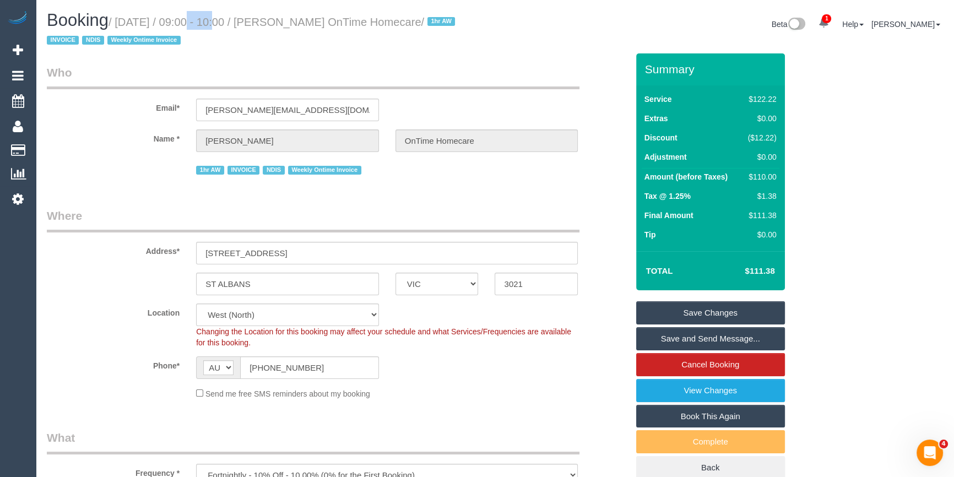
drag, startPoint x: 182, startPoint y: 21, endPoint x: 208, endPoint y: 21, distance: 26.4
click at [208, 21] on small "/ September 10, 2025 / 09:00 - 10:00 / Xavier Micallef OnTime Homecare / 1hr AW…" at bounding box center [252, 31] width 411 height 31
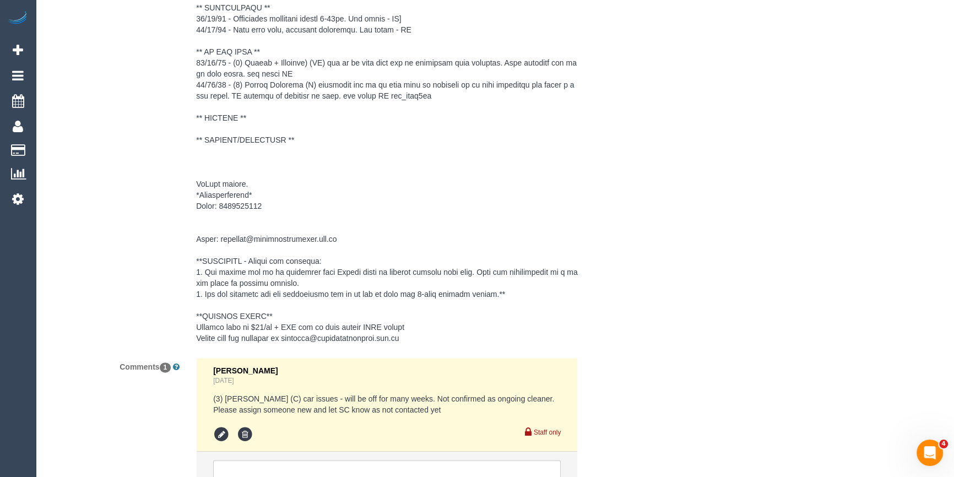
scroll to position [1866, 0]
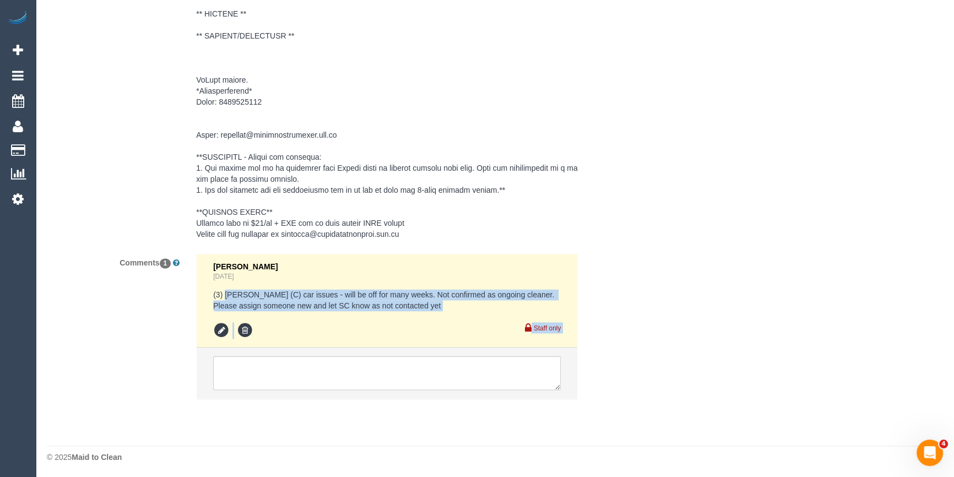
drag, startPoint x: 224, startPoint y: 294, endPoint x: 457, endPoint y: 311, distance: 233.6
click at [457, 311] on div "Vanessa Christou 2 days ago (3) Barun Chand (C) car issues - will be off for ma…" at bounding box center [387, 300] width 348 height 77
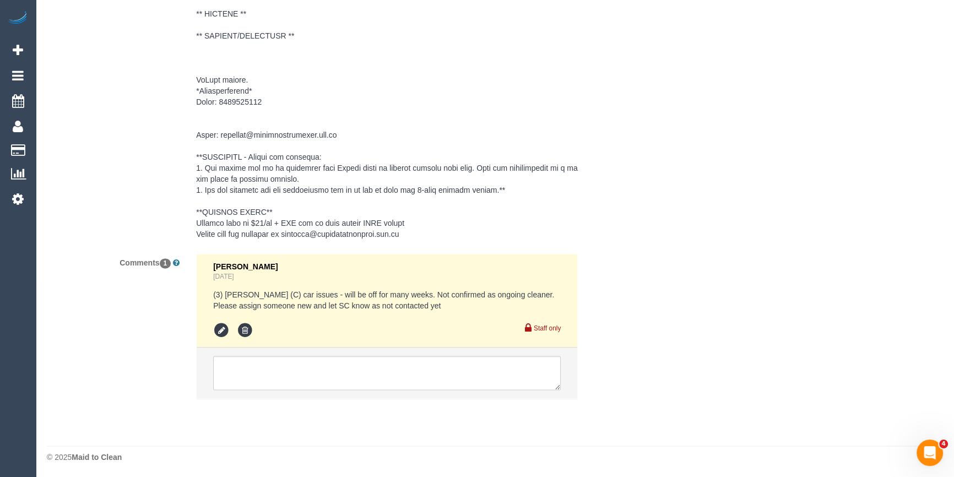
click at [457, 311] on div "Vanessa Christou 2 days ago (3) Barun Chand (C) car issues - will be off for ma…" at bounding box center [387, 300] width 348 height 77
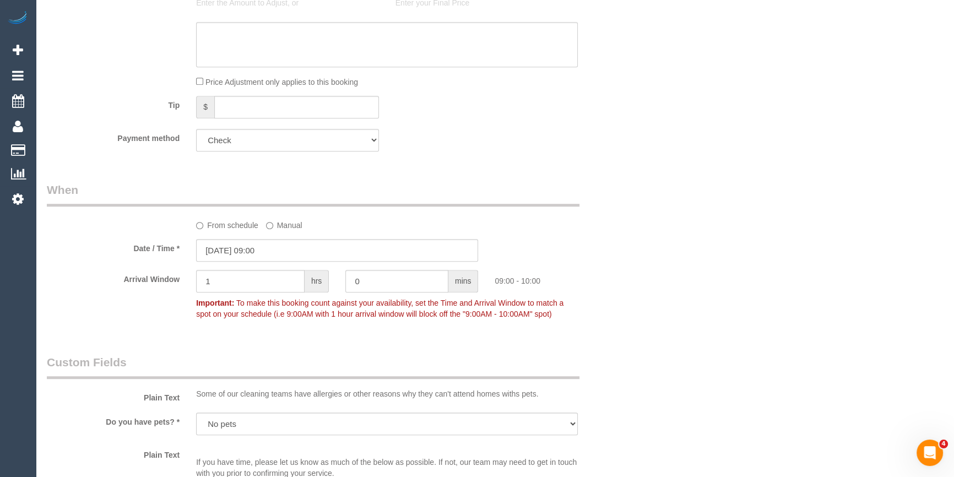
scroll to position [801, 0]
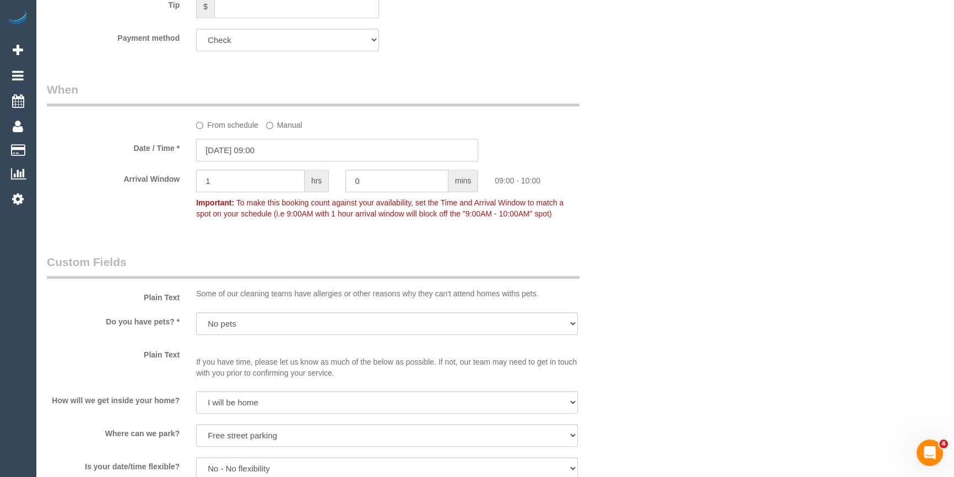
click at [264, 148] on input "10/09/2025 09:00" at bounding box center [337, 150] width 282 height 23
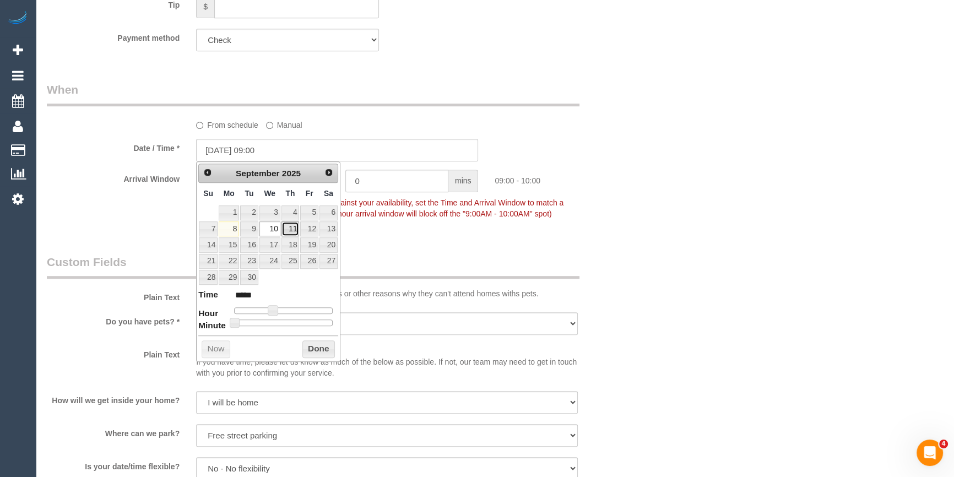
click at [289, 230] on link "11" at bounding box center [290, 228] width 18 height 15
type input "11/09/2025 09:00"
click at [603, 198] on div "Arrival Window 1 hrs 0 mins 09:00 - 10:00 Important: To make this booking count…" at bounding box center [338, 197] width 598 height 55
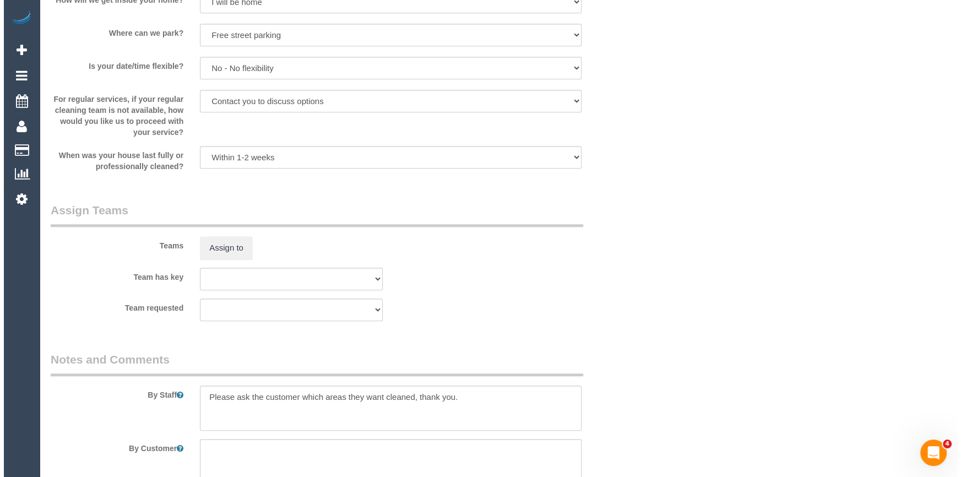
scroll to position [1352, 0]
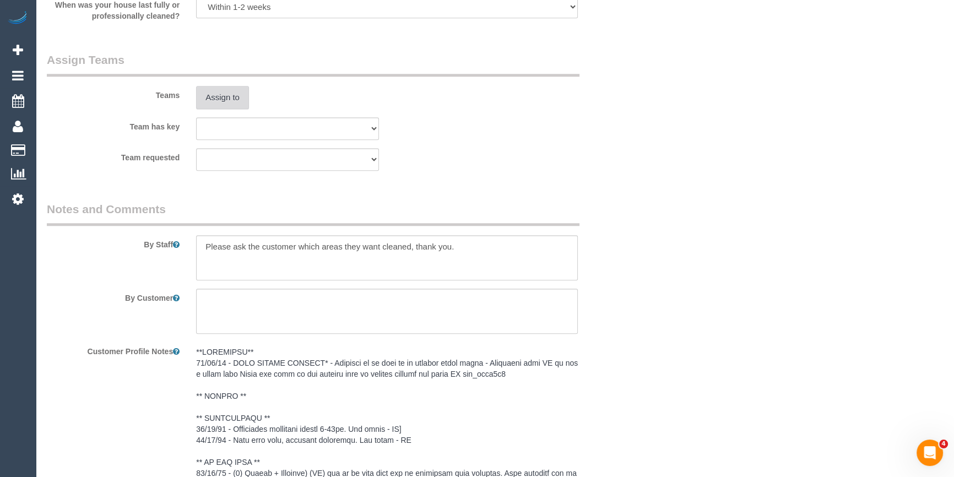
click at [217, 107] on button "Assign to" at bounding box center [222, 97] width 53 height 23
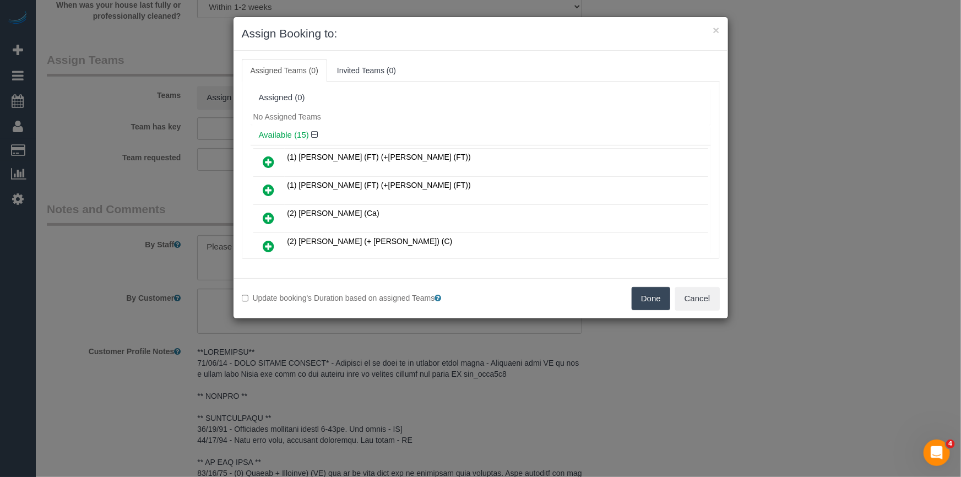
click at [473, 132] on h4 "Available (15)" at bounding box center [481, 135] width 444 height 9
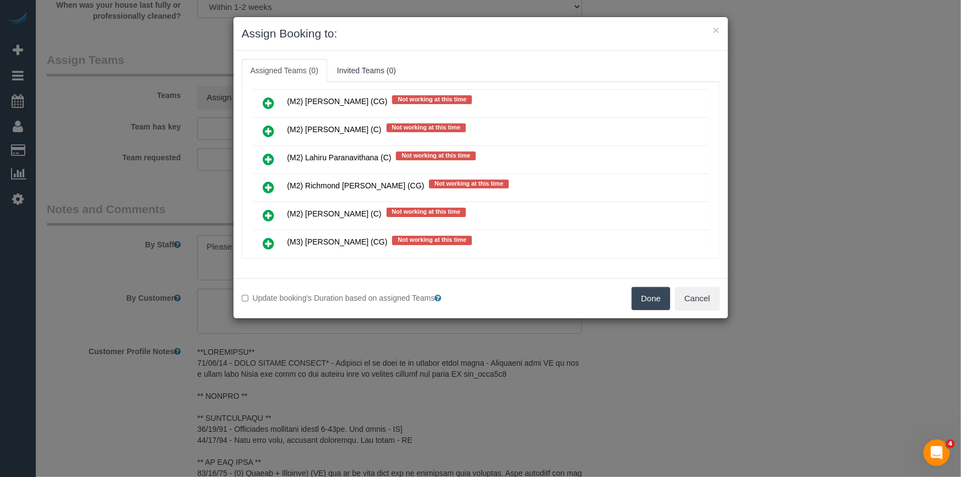
scroll to position [2318, 0]
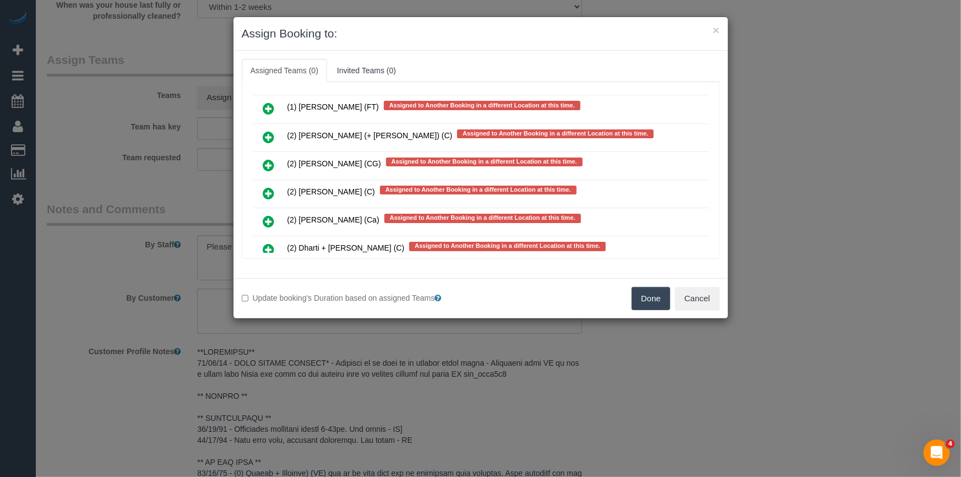
drag, startPoint x: 265, startPoint y: 175, endPoint x: 286, endPoint y: 175, distance: 20.4
click at [265, 215] on icon at bounding box center [269, 221] width 12 height 13
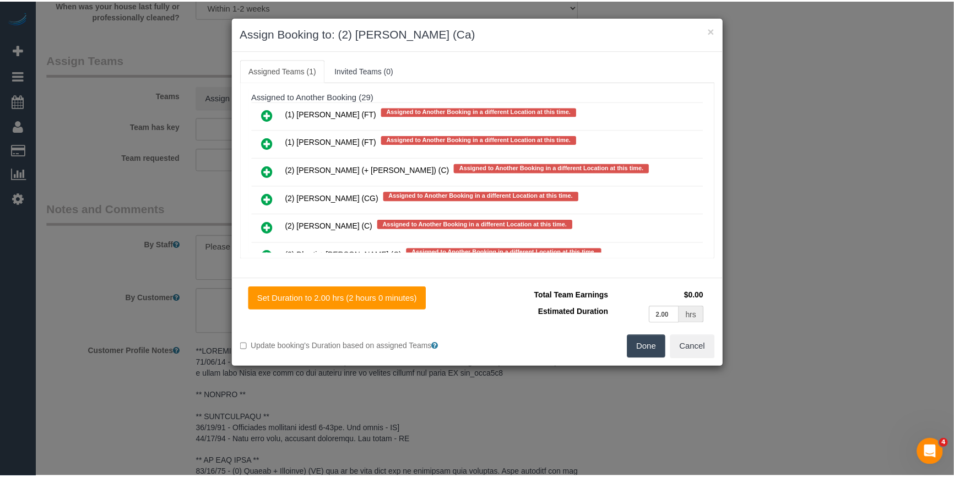
scroll to position [2298, 0]
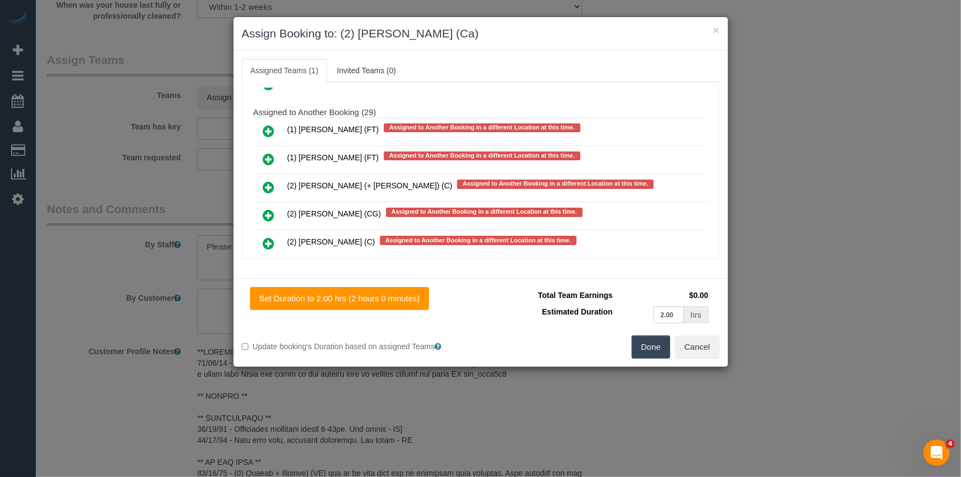
click at [651, 345] on button "Done" at bounding box center [651, 346] width 39 height 23
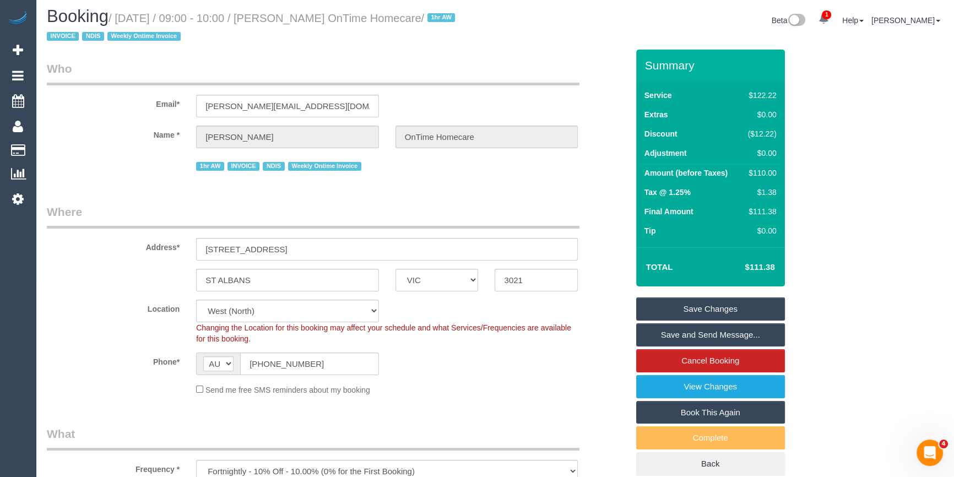
scroll to position [0, 0]
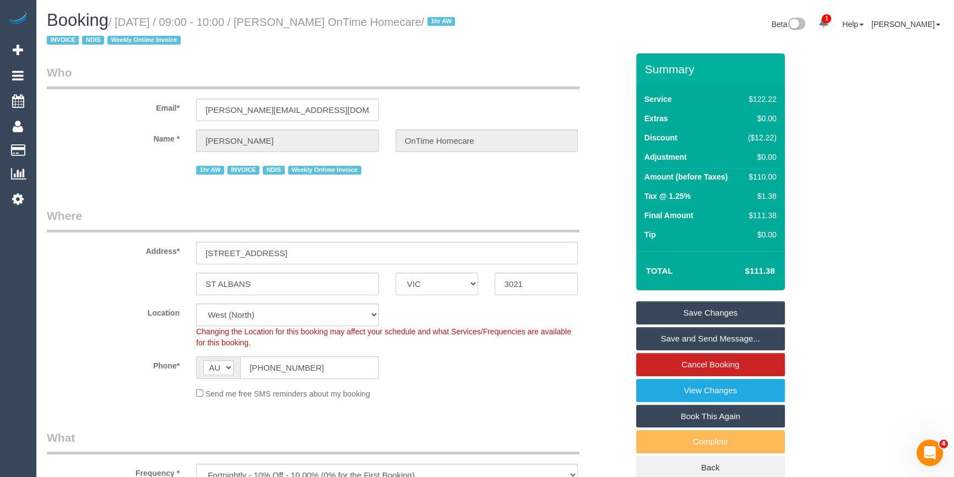
drag, startPoint x: 305, startPoint y: 18, endPoint x: 470, endPoint y: 23, distance: 165.3
click at [458, 23] on small "/ September 10, 2025 / 09:00 - 10:00 / Xavier Micallef OnTime Homecare / 1hr AW…" at bounding box center [252, 31] width 411 height 31
copy small "[PERSON_NAME] OnTime Homecare"
click at [145, 318] on div "Location Office City East (North) East (South) Inner East Inner North (East) In…" at bounding box center [338, 326] width 598 height 45
click at [441, 67] on legend "Who" at bounding box center [313, 76] width 533 height 25
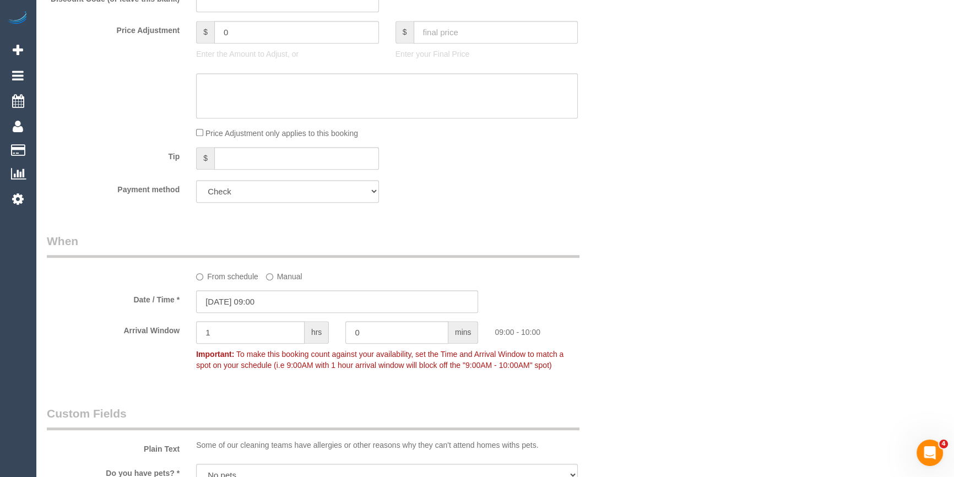
scroll to position [751, 0]
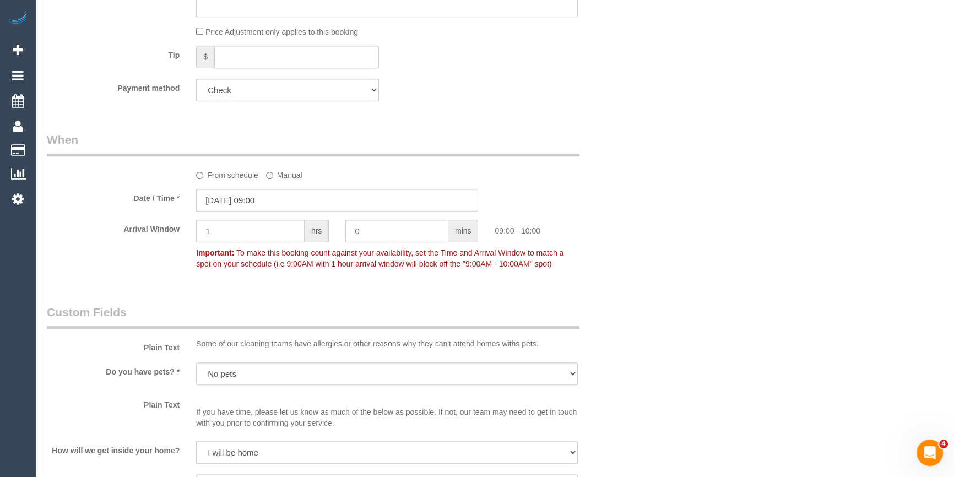
click at [620, 221] on div "09:00 - 10:00" at bounding box center [560, 228] width 149 height 17
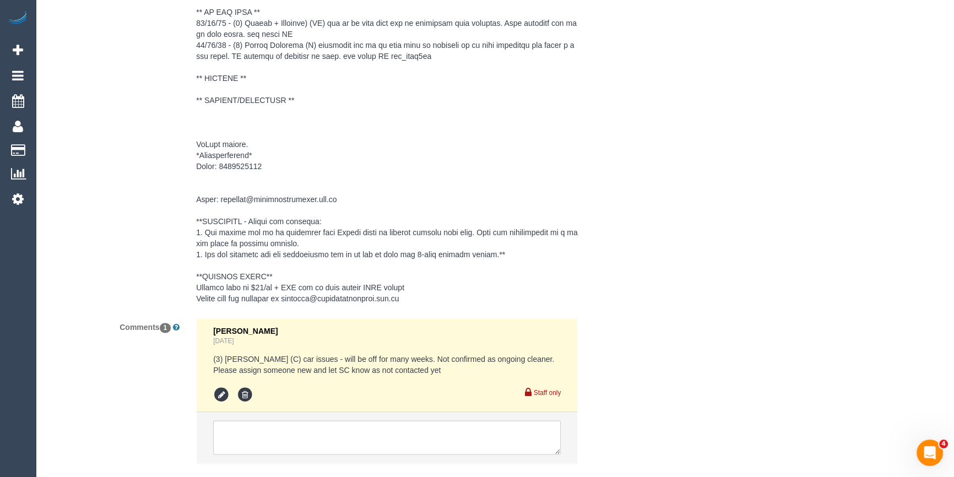
scroll to position [1866, 0]
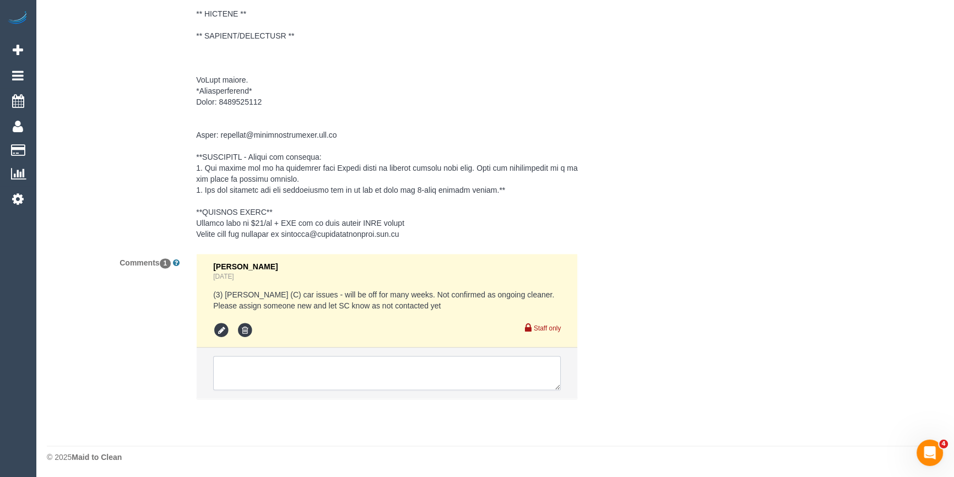
click at [464, 379] on textarea at bounding box center [387, 373] width 348 height 34
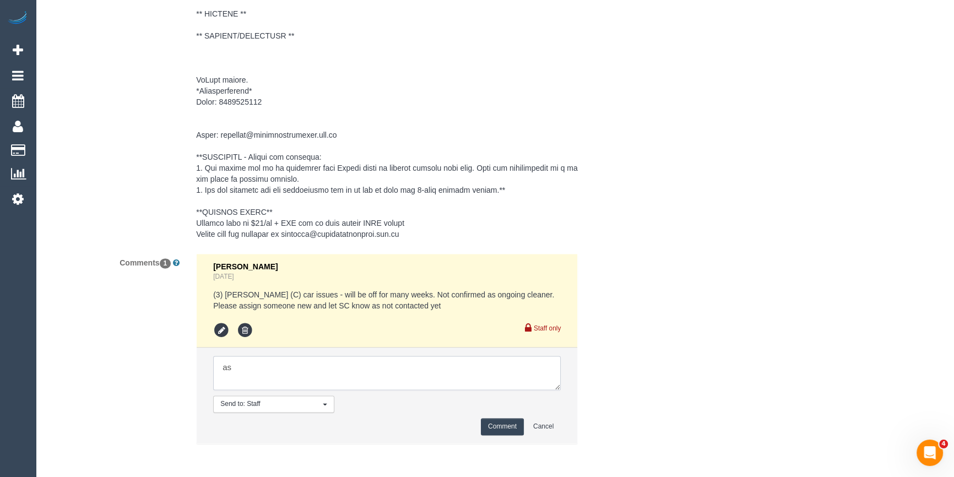
type textarea "a"
type textarea "C"
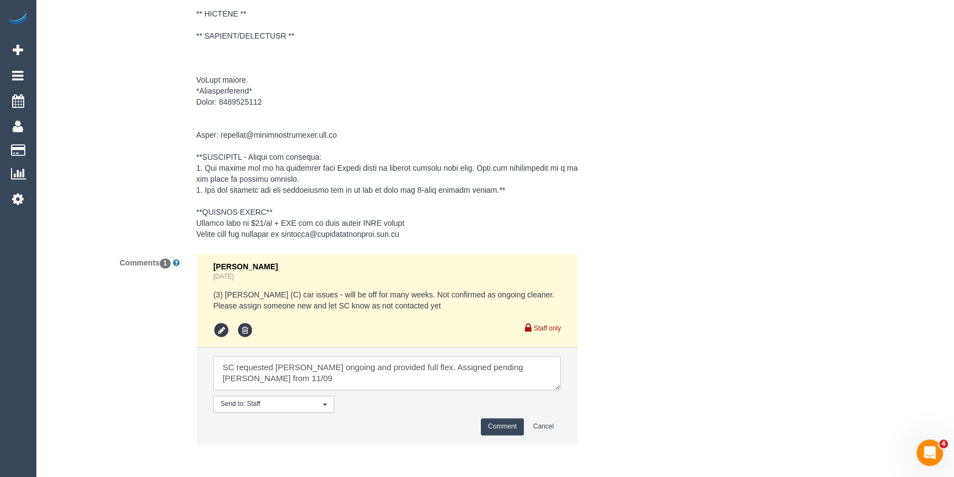
click at [340, 383] on textarea at bounding box center [387, 373] width 348 height 34
click at [303, 379] on textarea at bounding box center [387, 373] width 348 height 34
type textarea "SC requested Cheree ongoing and provided full flex. Assigned pending Cheree fro…"
click at [501, 421] on button "Comment" at bounding box center [502, 426] width 43 height 17
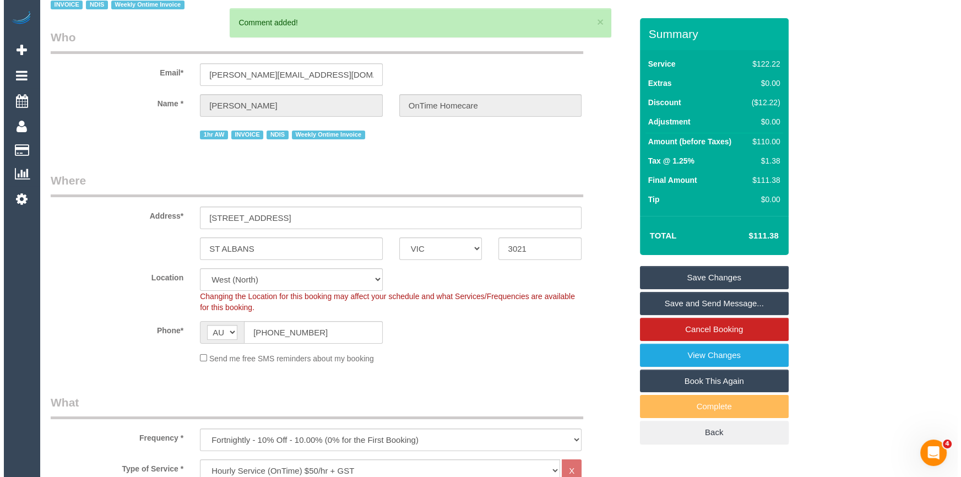
scroll to position [0, 0]
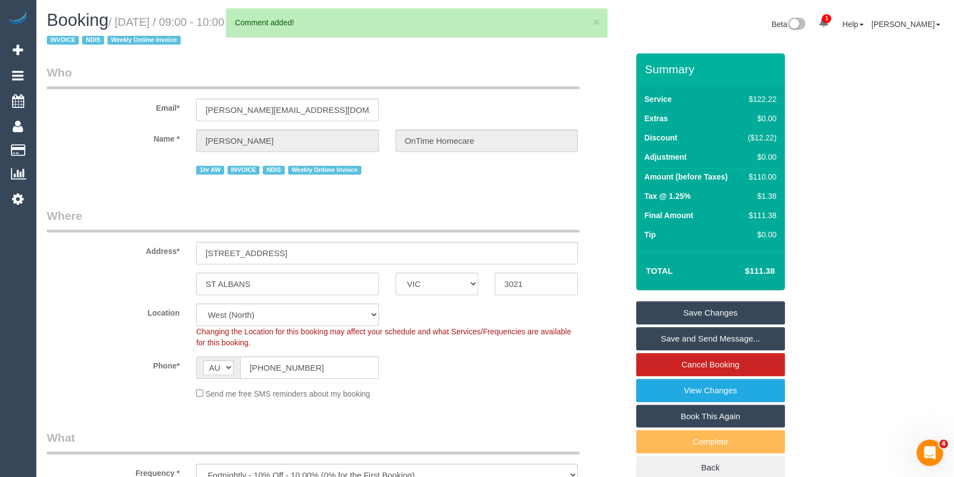
click at [744, 308] on link "Save Changes" at bounding box center [710, 312] width 149 height 23
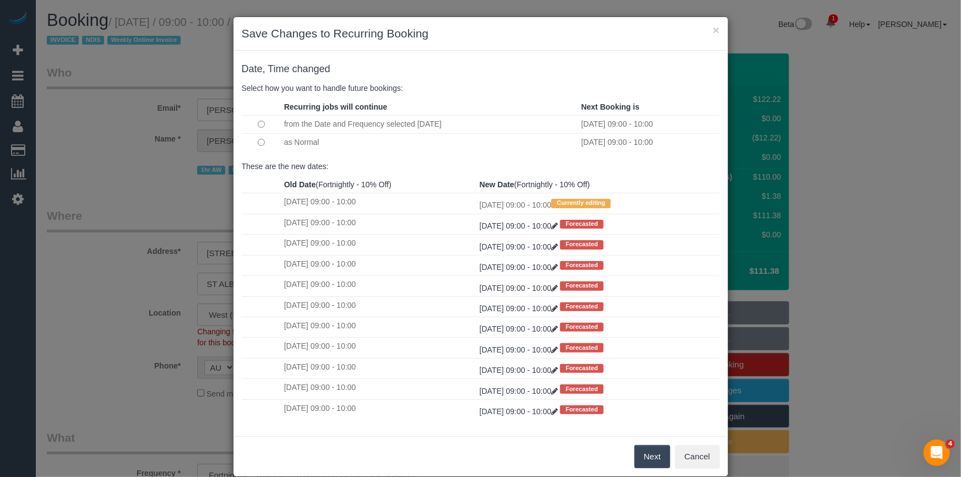
click at [645, 457] on button "Next" at bounding box center [653, 456] width 36 height 23
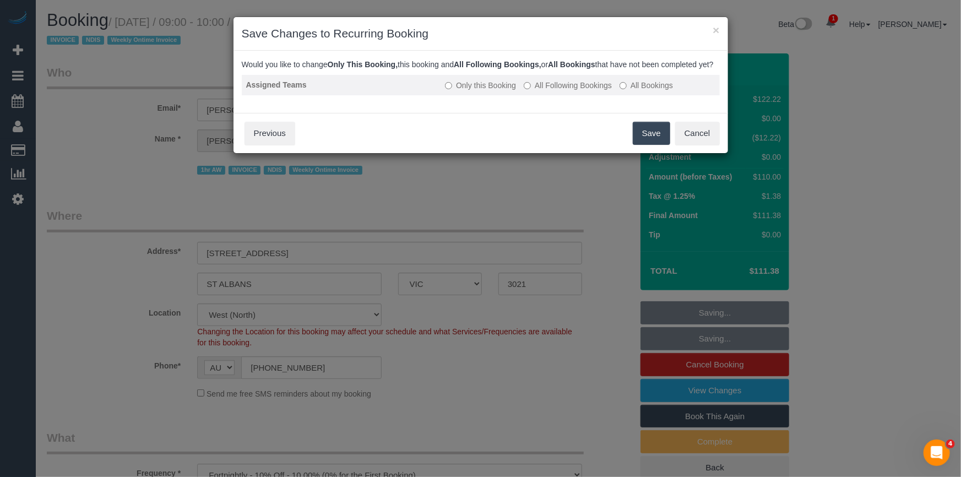
click at [581, 91] on label "All Following Bookings" at bounding box center [568, 85] width 88 height 11
click at [656, 143] on button "Save" at bounding box center [651, 133] width 37 height 23
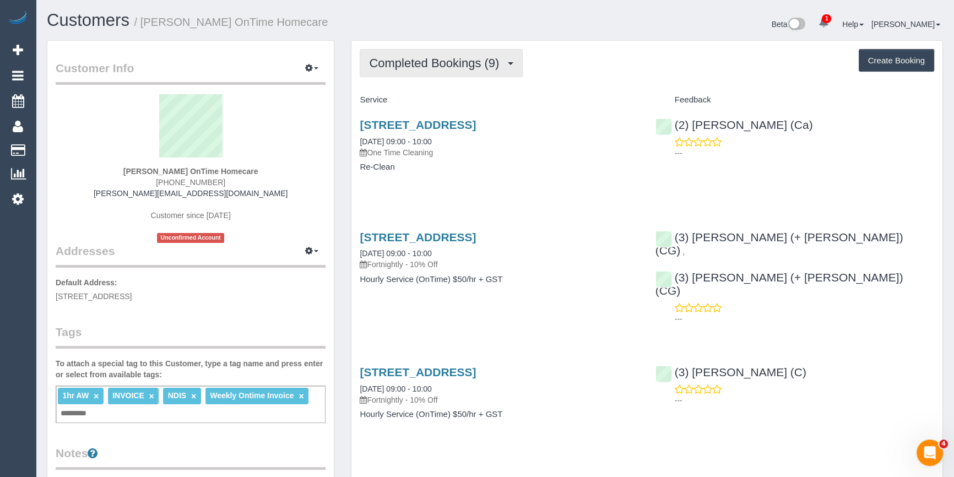
click at [457, 69] on button "Completed Bookings (9)" at bounding box center [441, 63] width 163 height 28
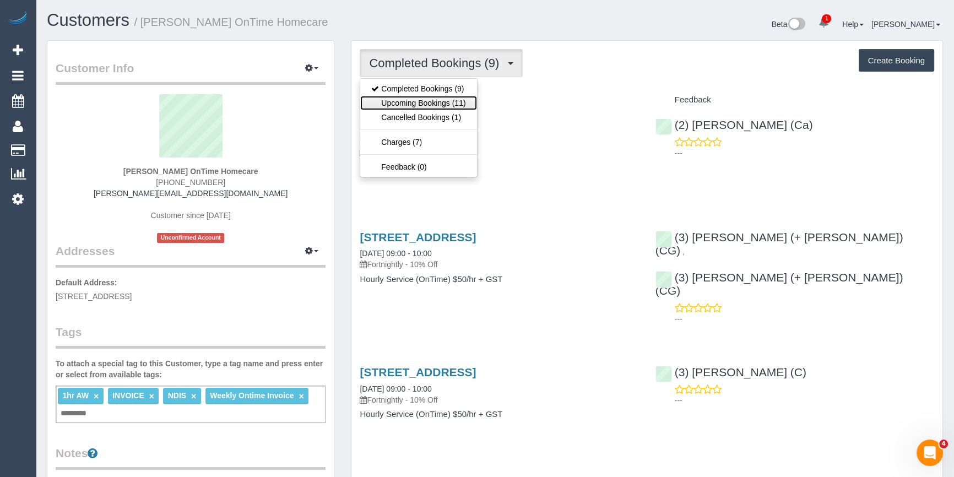
click at [443, 100] on link "Upcoming Bookings (11)" at bounding box center [418, 103] width 116 height 14
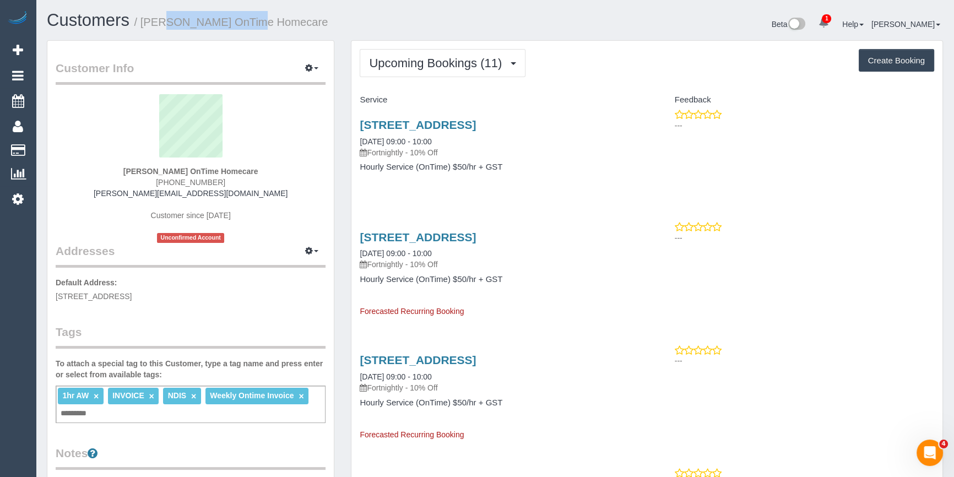
drag, startPoint x: 143, startPoint y: 19, endPoint x: 215, endPoint y: 31, distance: 72.6
click at [215, 31] on div "Customers / [PERSON_NAME] OnTime Homecare" at bounding box center [267, 23] width 457 height 24
copy small "[PERSON_NAME]"
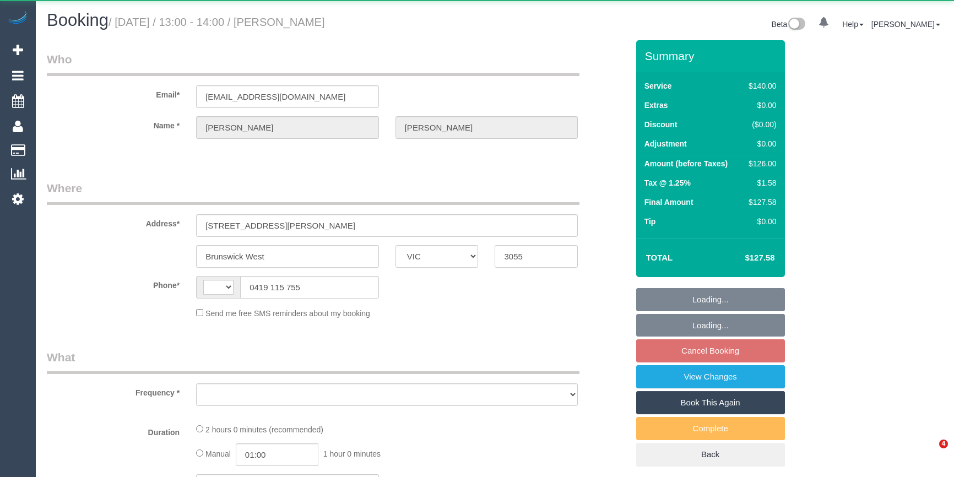
select select "VIC"
select select "string:stripe-pm_1QuSux2GScqysDRVyfMvONqN"
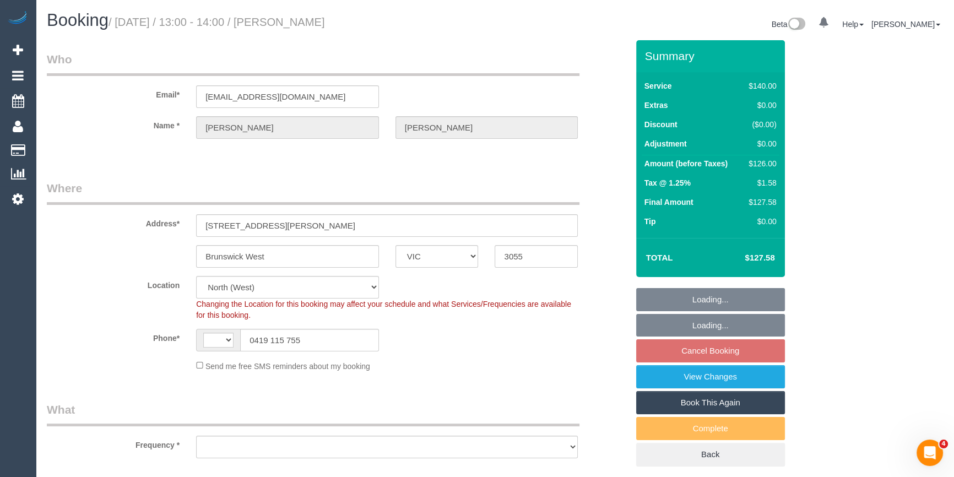
select select "string:AU"
select select "object:654"
select select "number:28"
select select "number:14"
select select "number:19"
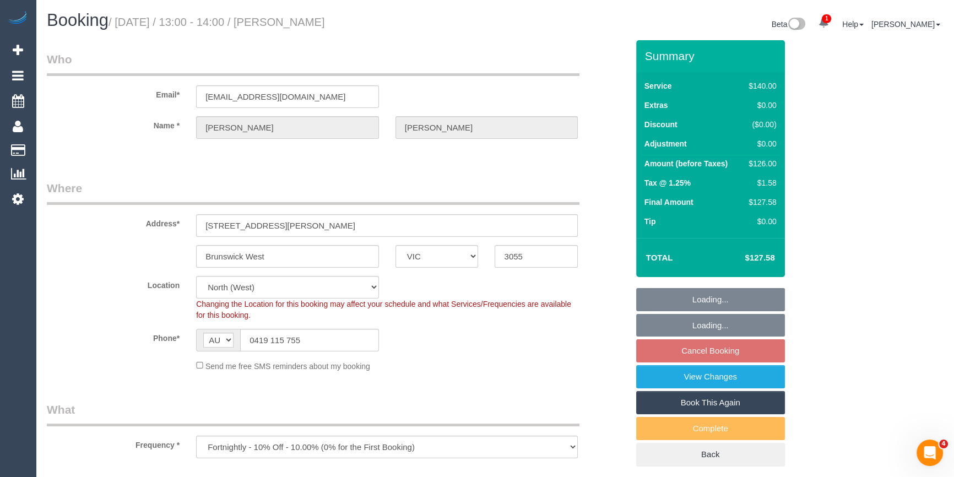
select select "number:24"
select select "number:34"
select select "number:13"
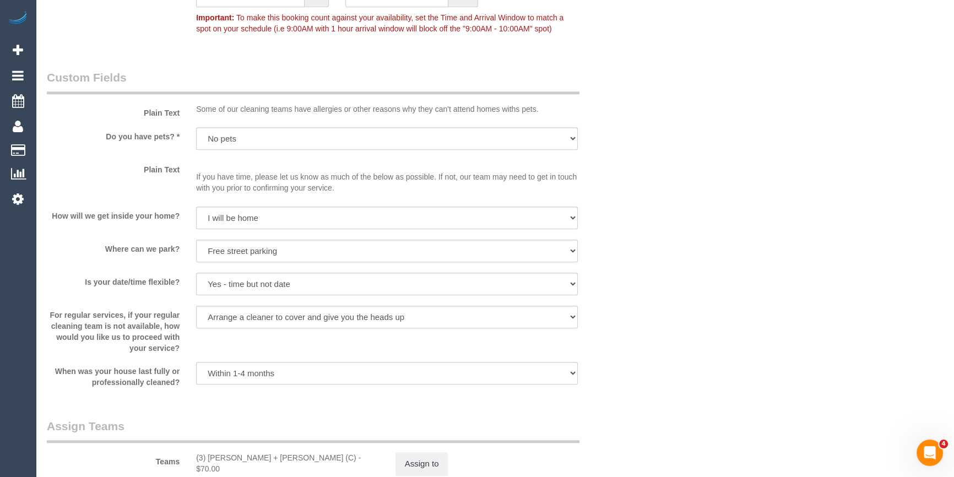
scroll to position [1752, 0]
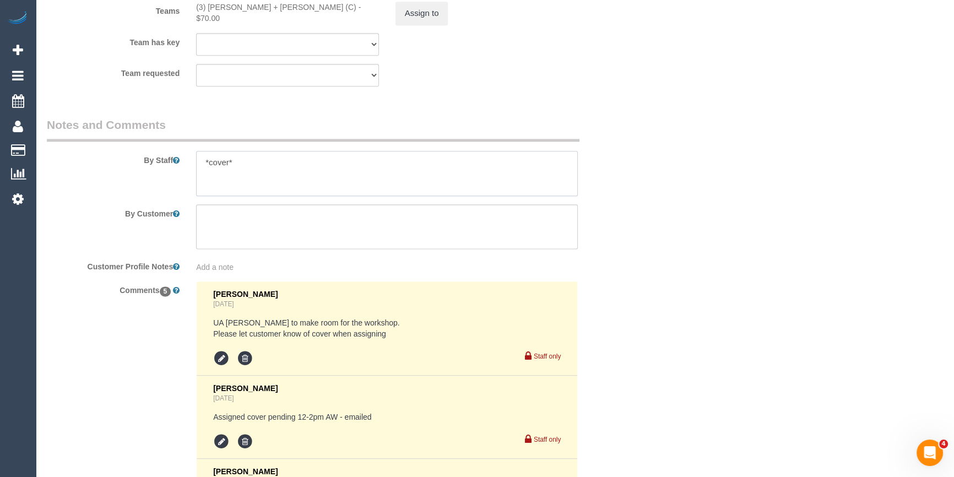
click at [250, 178] on textarea at bounding box center [387, 173] width 382 height 45
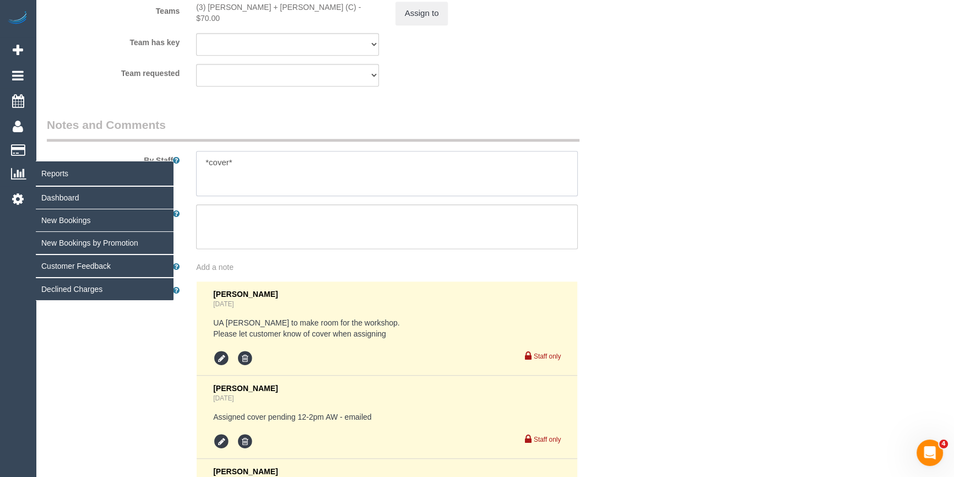
drag, startPoint x: 269, startPoint y: 174, endPoint x: 32, endPoint y: 165, distance: 237.0
click at [106, 160] on div "By Staff" at bounding box center [338, 156] width 598 height 79
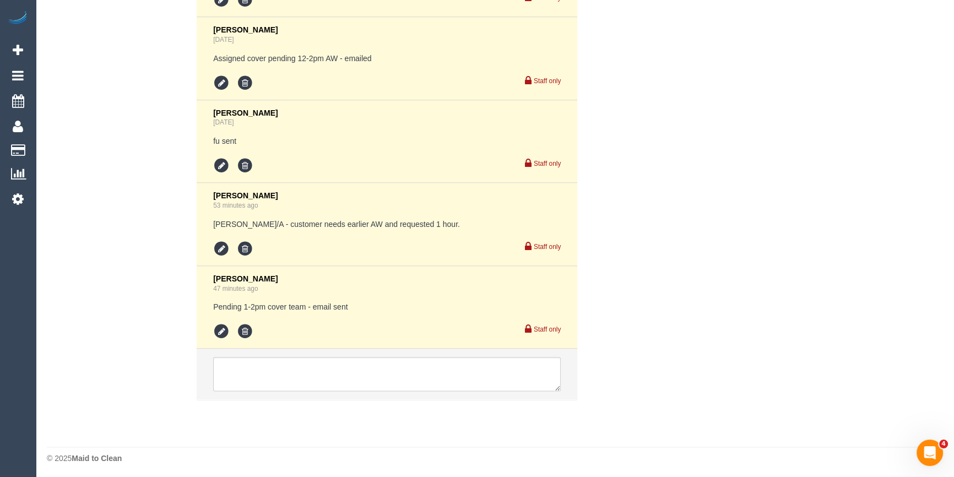
scroll to position [2113, 0]
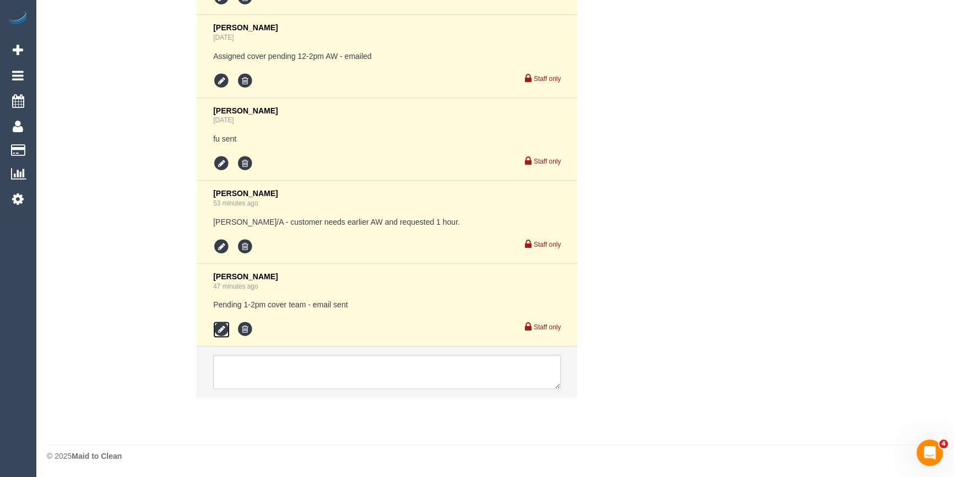
click at [220, 329] on icon at bounding box center [221, 329] width 17 height 17
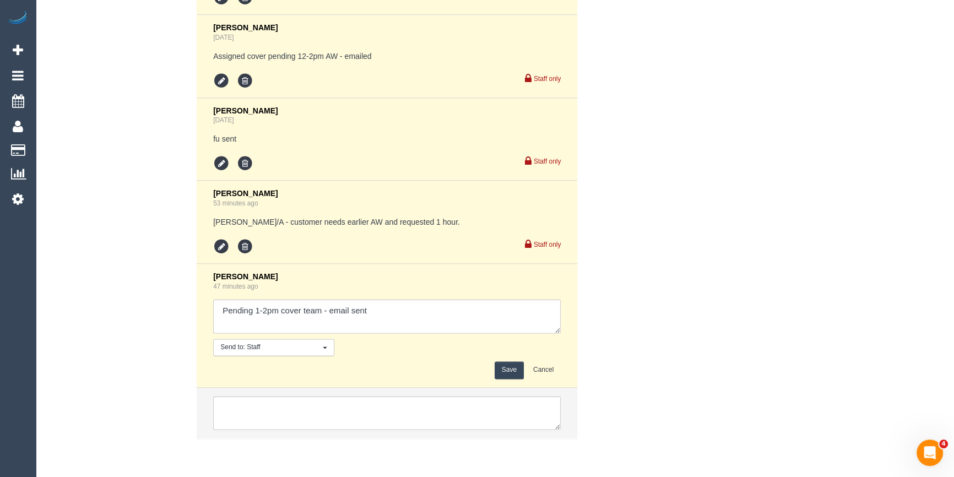
click at [326, 316] on textarea at bounding box center [387, 316] width 348 height 34
drag, startPoint x: 396, startPoint y: 315, endPoint x: 281, endPoint y: 316, distance: 114.6
click at [394, 315] on textarea at bounding box center [387, 316] width 348 height 34
drag, startPoint x: 322, startPoint y: 308, endPoint x: 281, endPoint y: 306, distance: 41.3
click at [281, 306] on textarea at bounding box center [387, 316] width 348 height 34
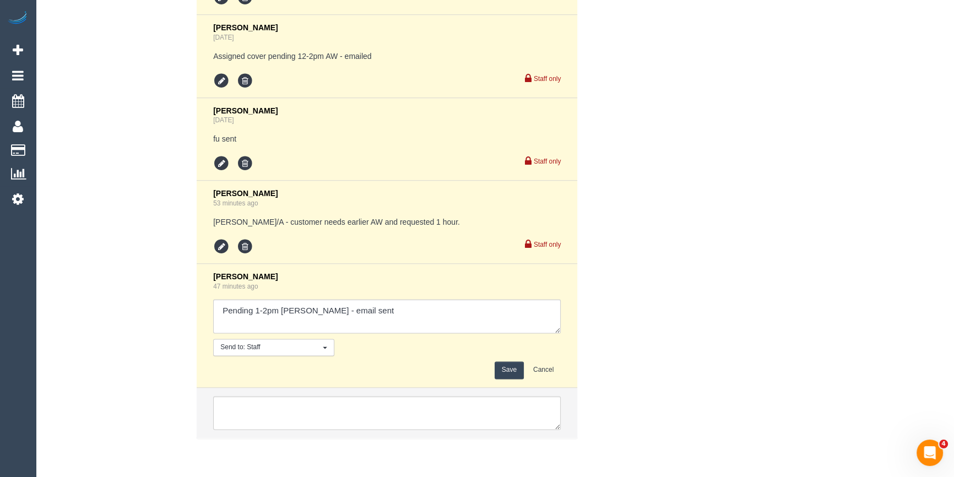
type textarea "Pending 1-2pm [PERSON_NAME] - email sent"
click at [502, 371] on button "Save" at bounding box center [509, 369] width 29 height 17
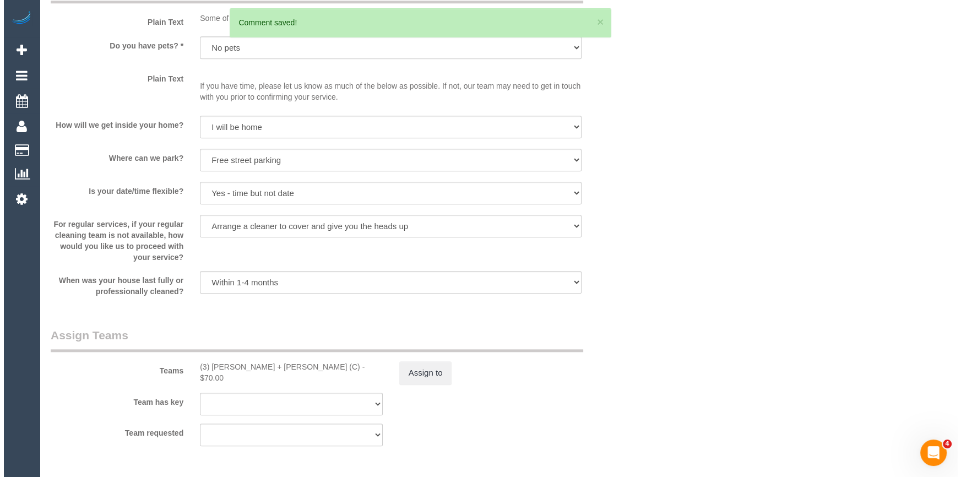
scroll to position [1462, 0]
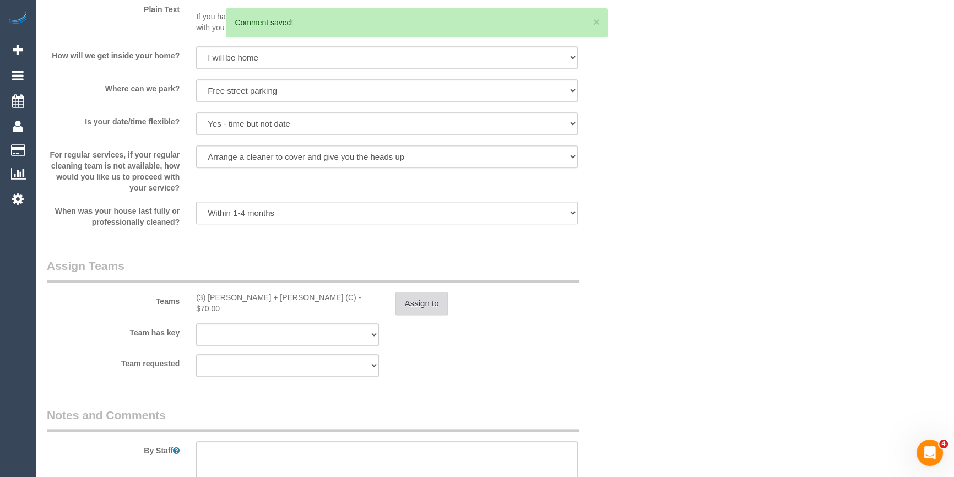
click at [426, 313] on button "Assign to" at bounding box center [421, 303] width 53 height 23
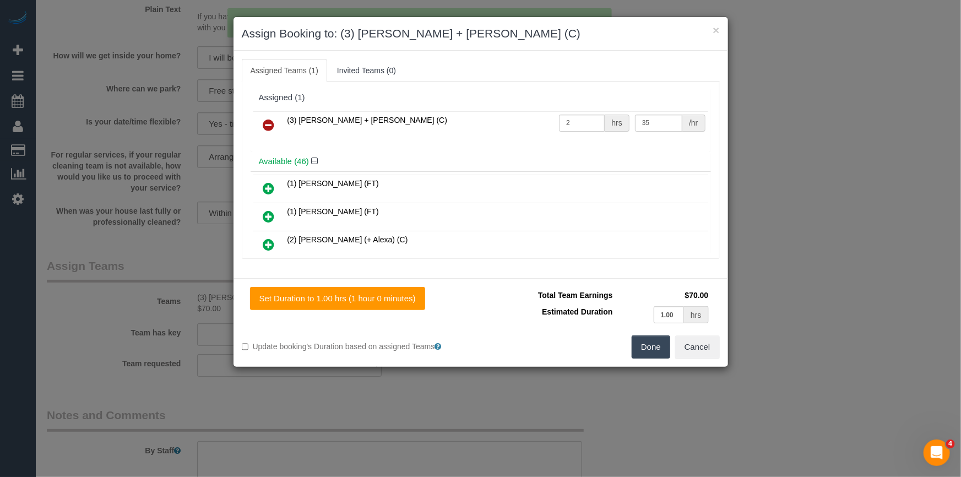
click at [264, 123] on icon at bounding box center [269, 124] width 12 height 13
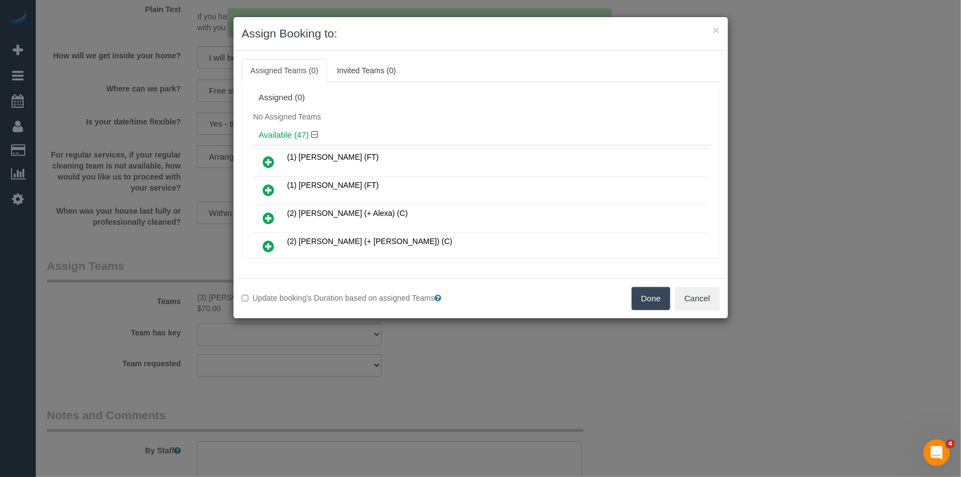
click at [432, 106] on div "Assigned (0)" at bounding box center [481, 98] width 460 height 21
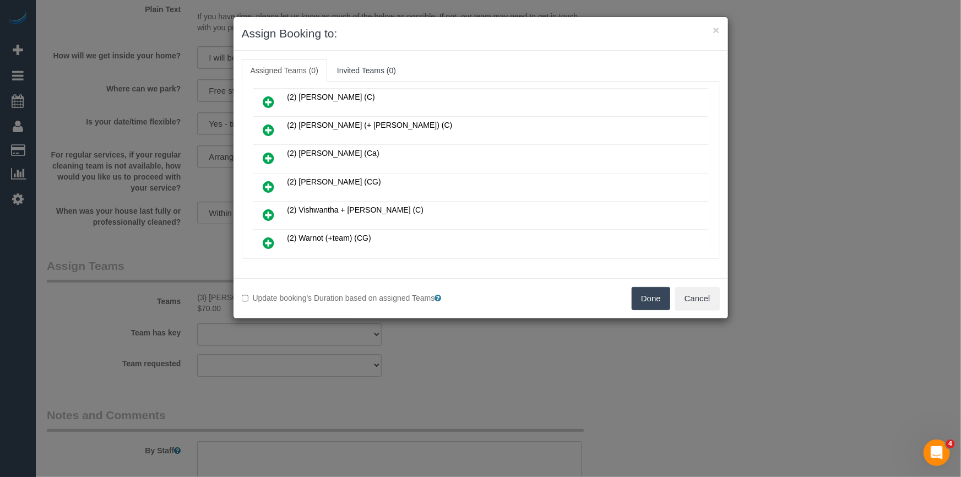
click at [267, 180] on icon at bounding box center [269, 186] width 12 height 13
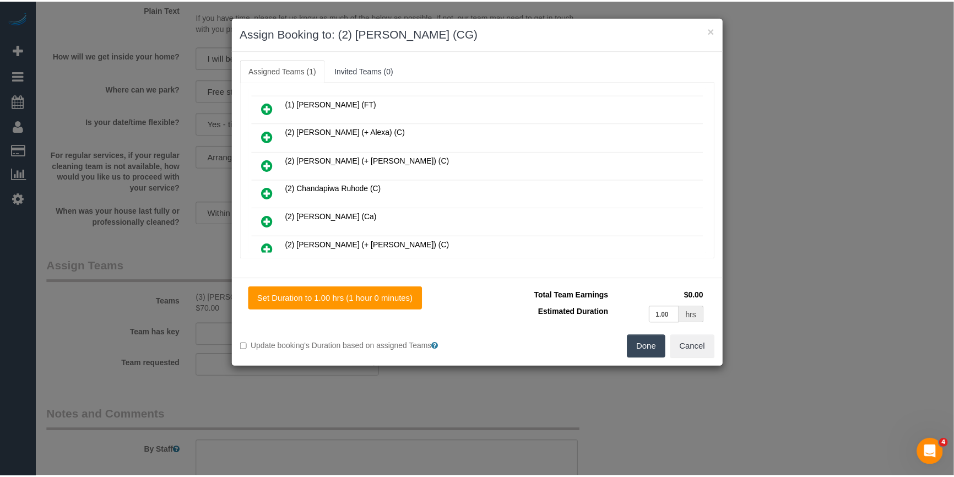
scroll to position [0, 0]
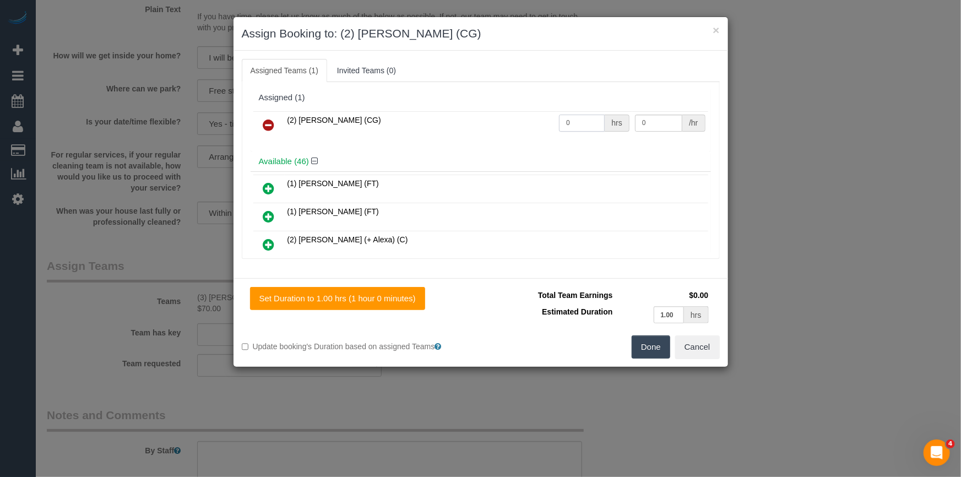
click at [586, 128] on input "0" at bounding box center [582, 123] width 46 height 17
type input "2"
click at [636, 122] on input "0" at bounding box center [658, 123] width 47 height 17
click at [642, 122] on input "0" at bounding box center [658, 123] width 47 height 17
type input "41.25"
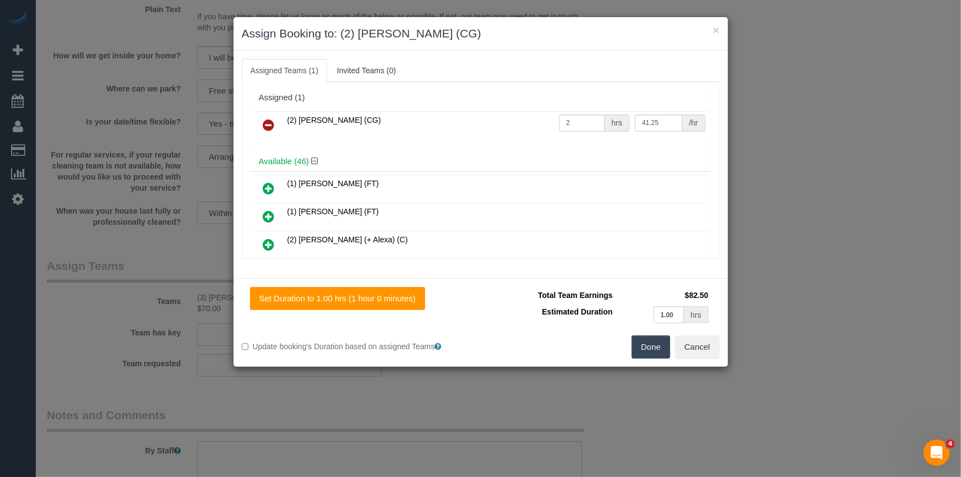
click at [645, 353] on button "Done" at bounding box center [651, 346] width 39 height 23
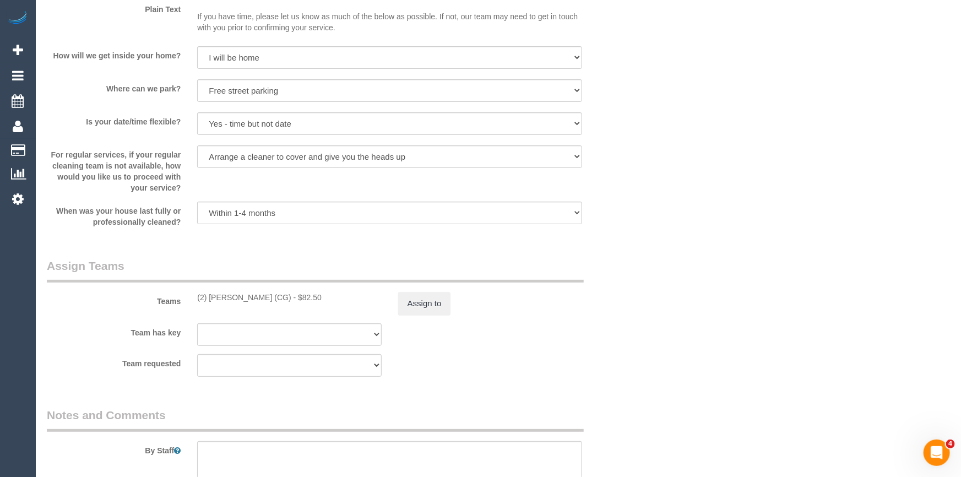
click at [645, 353] on div "× Assign Booking to: (2) Syed Razvi (CG) Assigned Teams (1) Invited Teams (0) A…" at bounding box center [480, 238] width 961 height 477
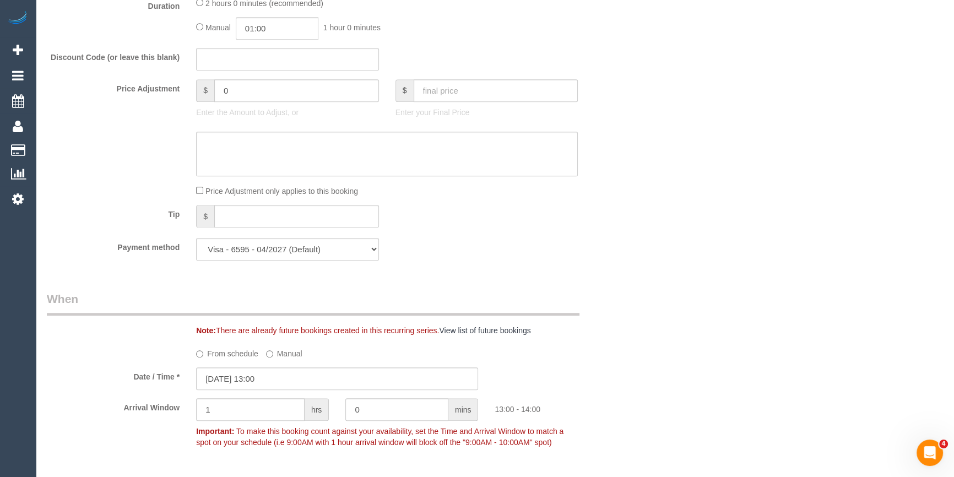
scroll to position [761, 0]
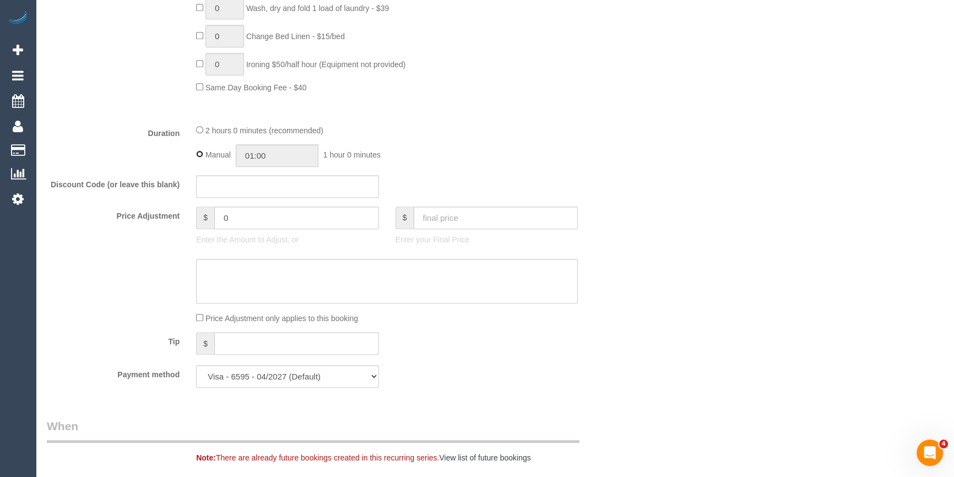
type input "02:00"
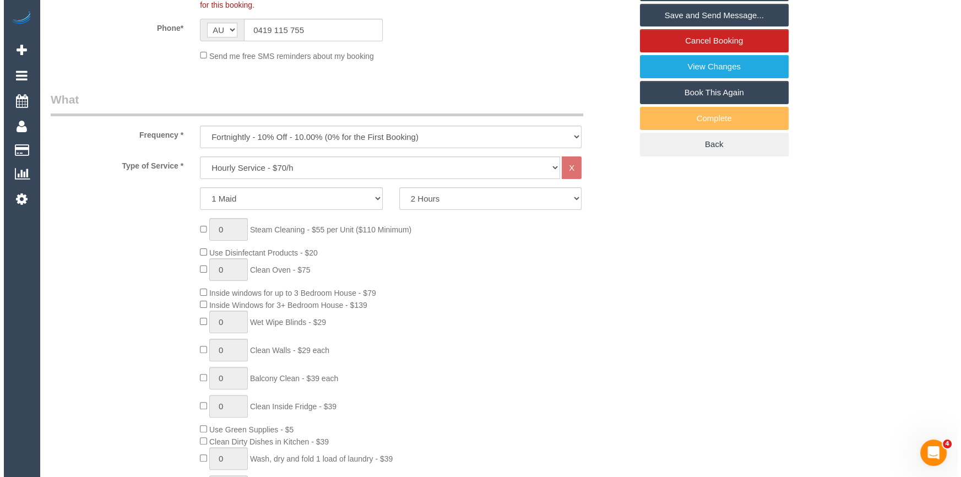
scroll to position [0, 0]
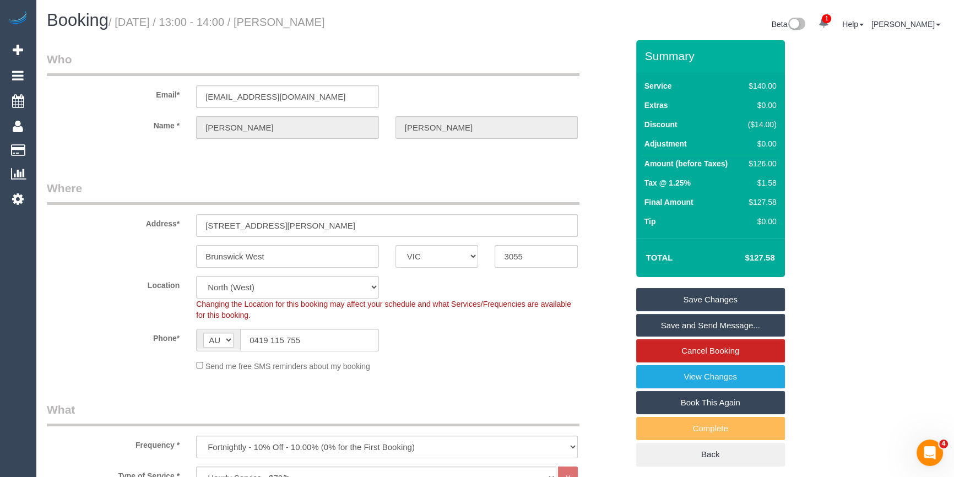
click at [765, 297] on link "Save Changes" at bounding box center [710, 299] width 149 height 23
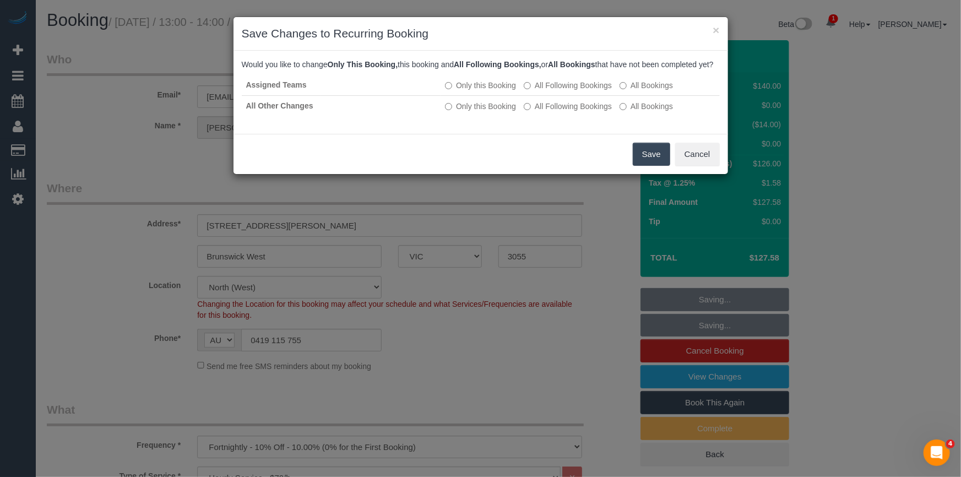
click at [645, 165] on button "Save" at bounding box center [651, 154] width 37 height 23
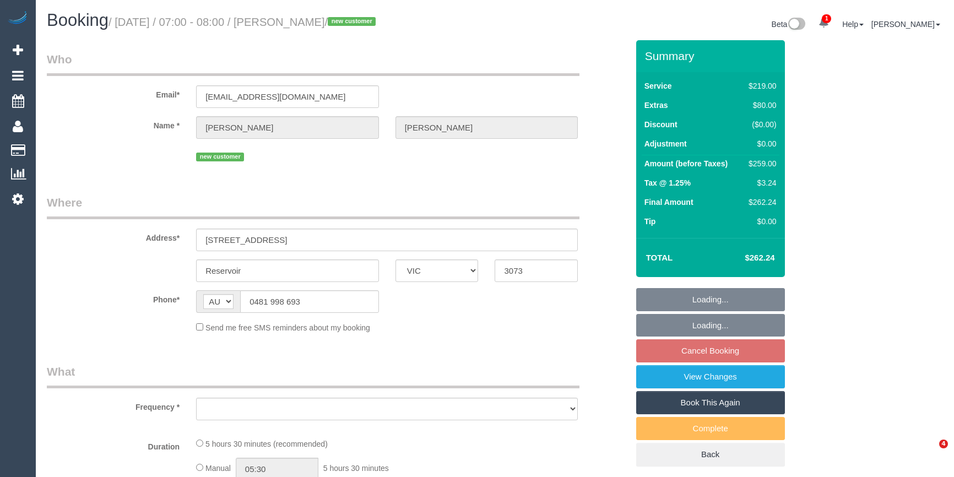
select select "VIC"
select select "object:561"
select select "string:stripe-pm_1S4WFf2GScqysDRVssnmsfEh"
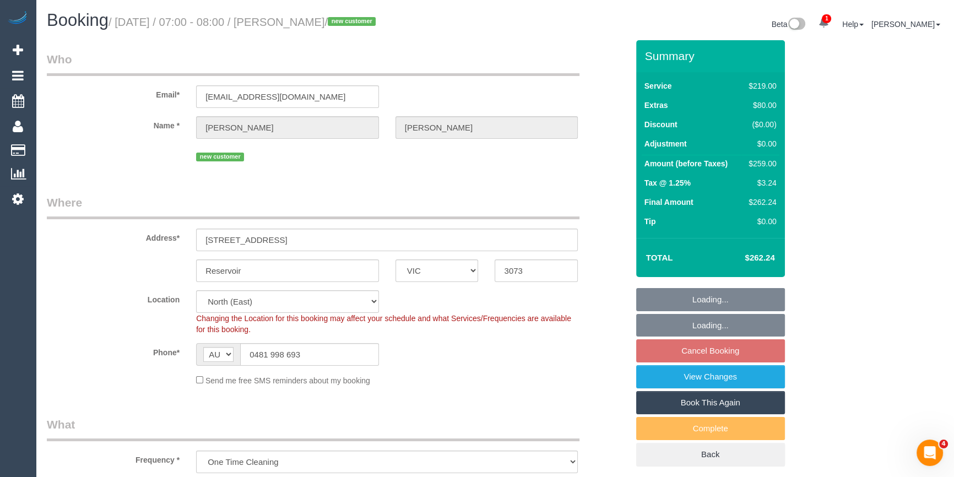
select select "number:30"
select select "number:14"
select select "number:18"
select select "number:24"
select select "number:26"
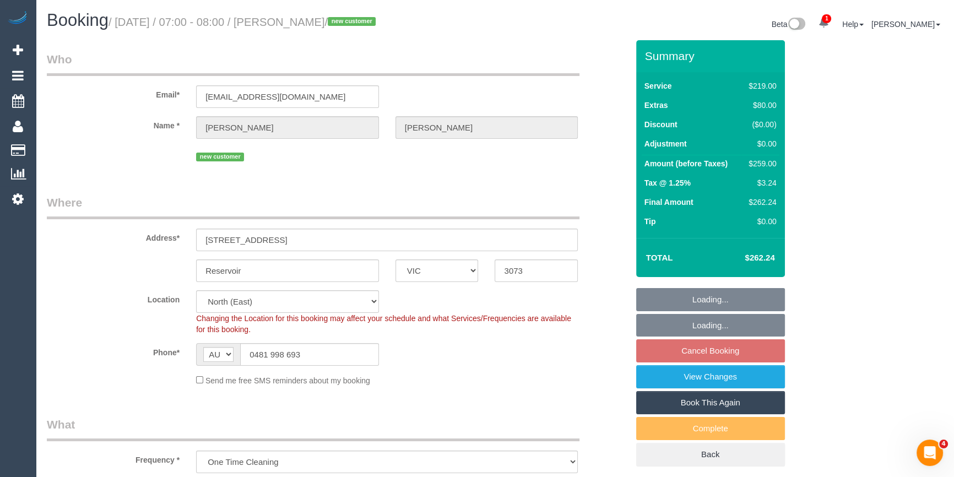
select select "object:810"
select select "spot1"
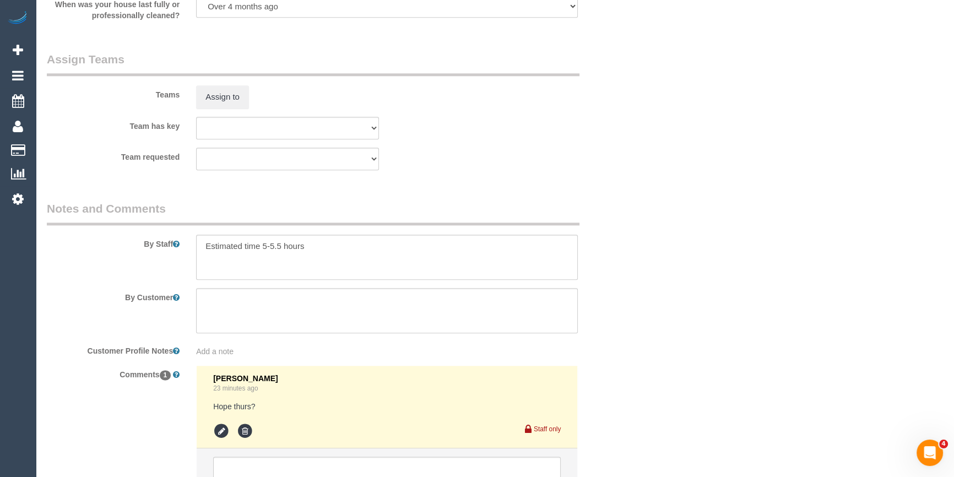
scroll to position [1736, 0]
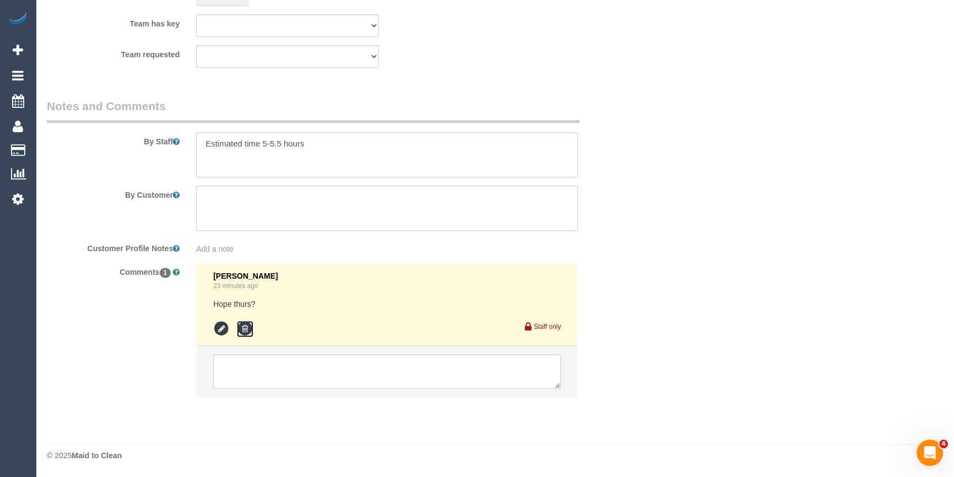
click at [247, 333] on icon at bounding box center [245, 329] width 17 height 17
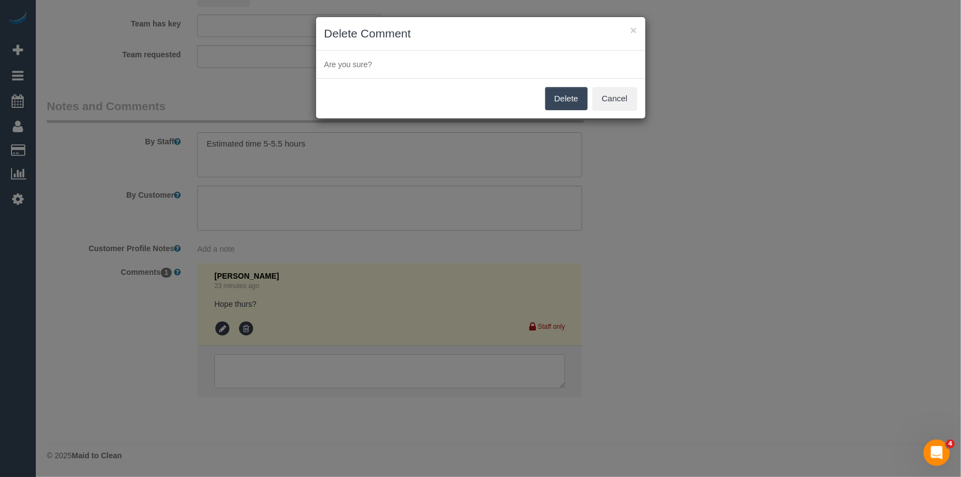
click at [565, 98] on button "Delete" at bounding box center [566, 98] width 42 height 23
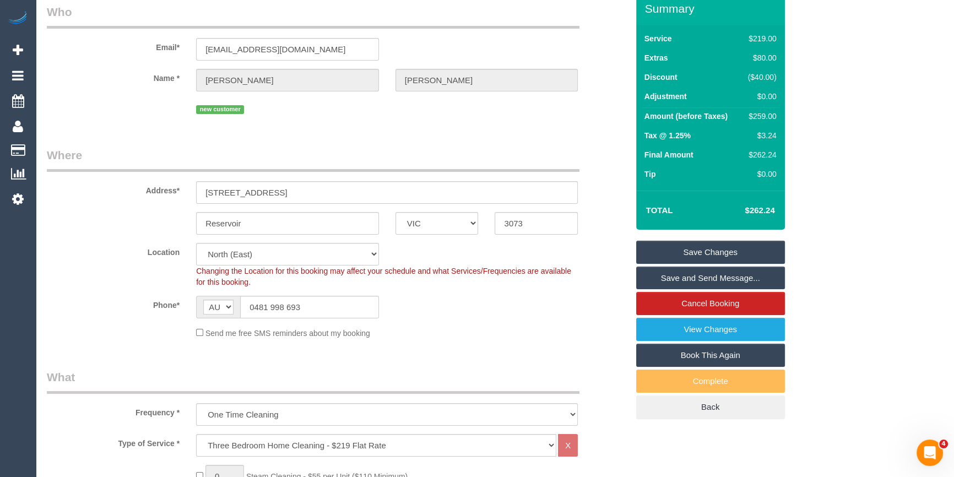
scroll to position [0, 0]
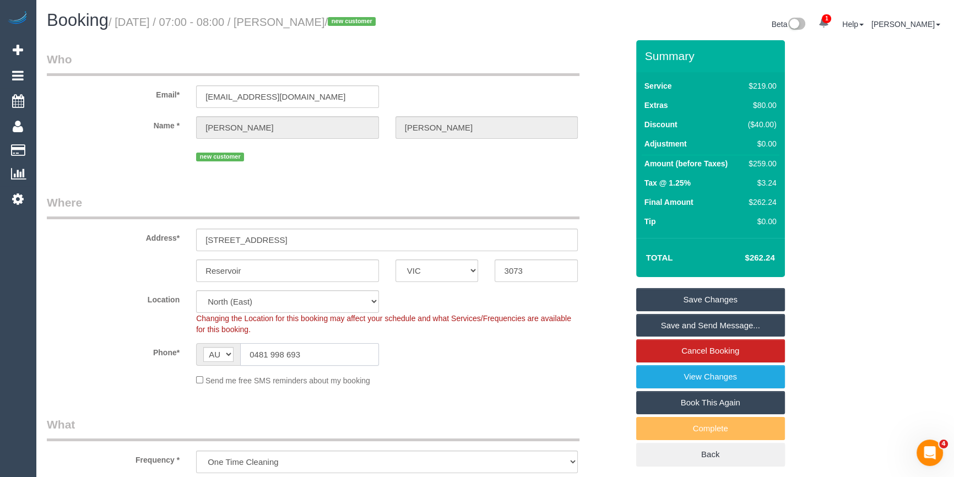
click at [300, 356] on input "0481 998 693" at bounding box center [309, 354] width 139 height 23
click at [354, 169] on fieldset "Who Email* nicolemoffat@windowslive.com Name * Nicole Moffat new customer" at bounding box center [337, 111] width 581 height 121
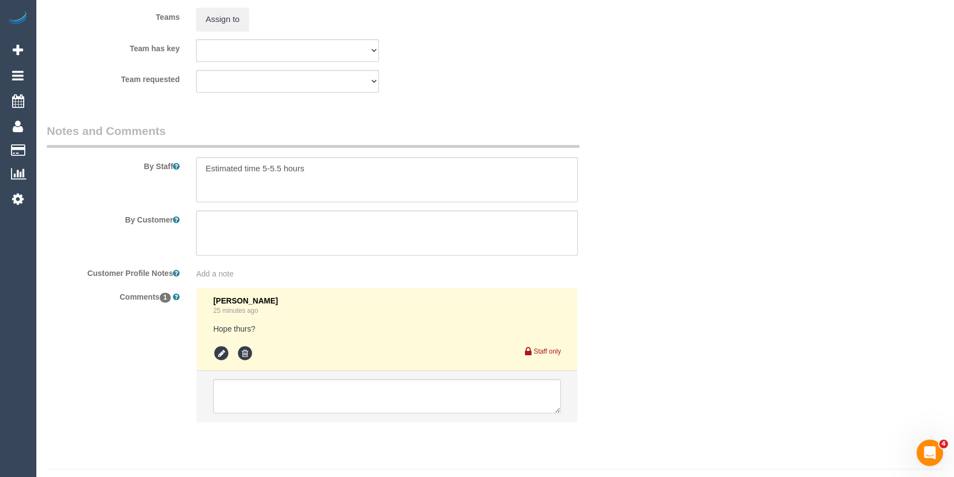
scroll to position [1736, 0]
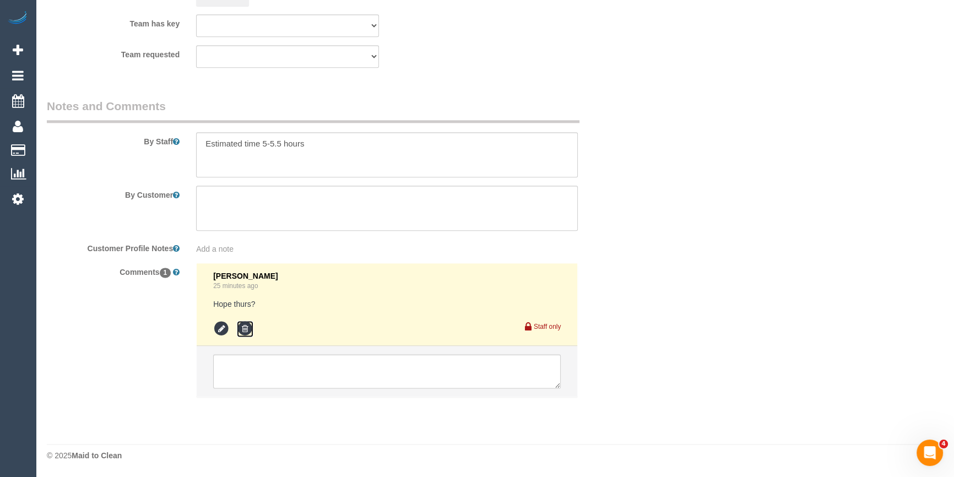
click at [242, 328] on icon at bounding box center [245, 329] width 17 height 17
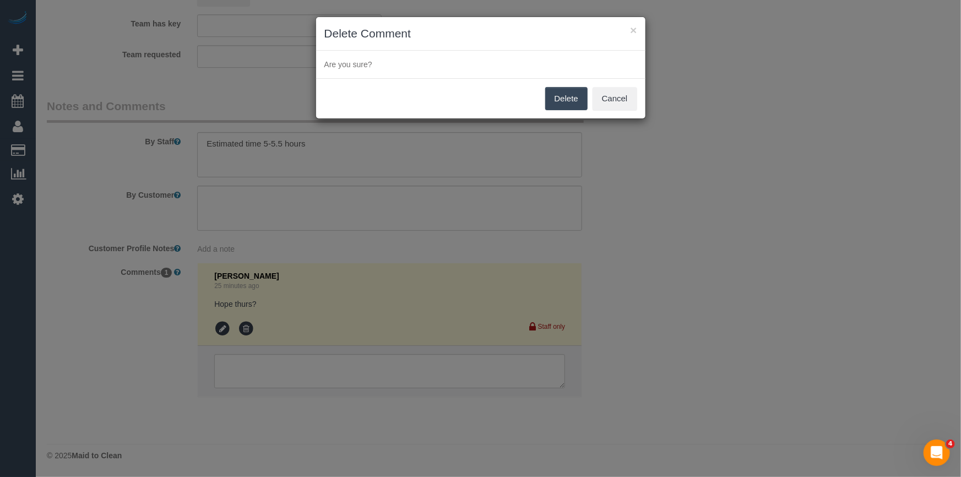
click at [563, 97] on button "Delete" at bounding box center [566, 98] width 42 height 23
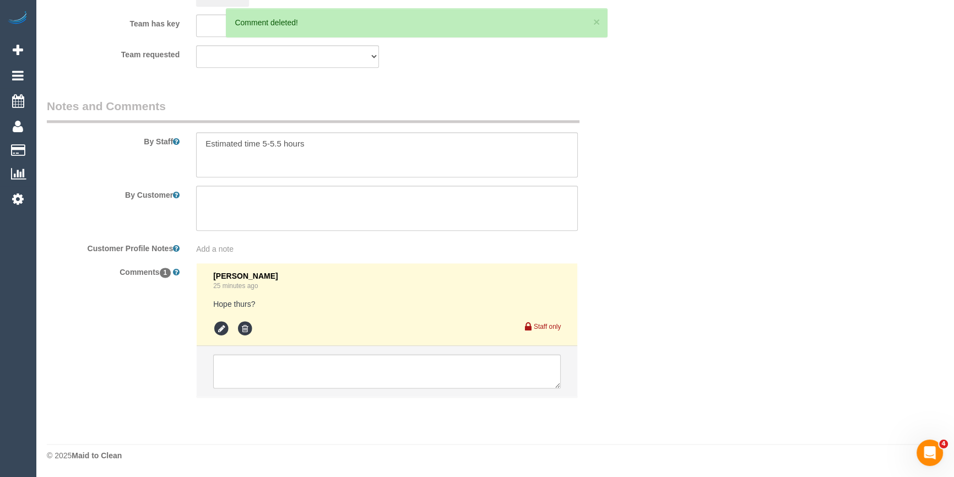
click at [678, 243] on div "× Delete Comment Are you sure? Delete Cancel" at bounding box center [477, 238] width 954 height 477
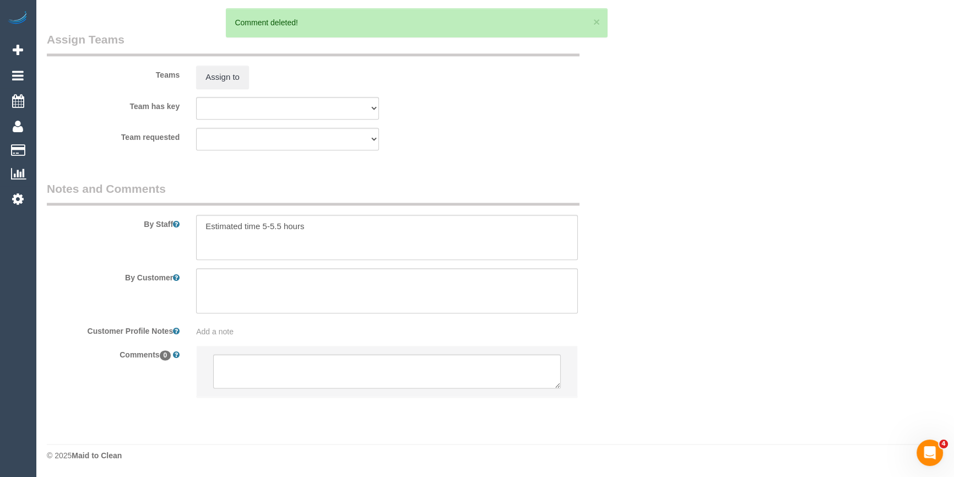
click at [273, 395] on li at bounding box center [387, 371] width 381 height 51
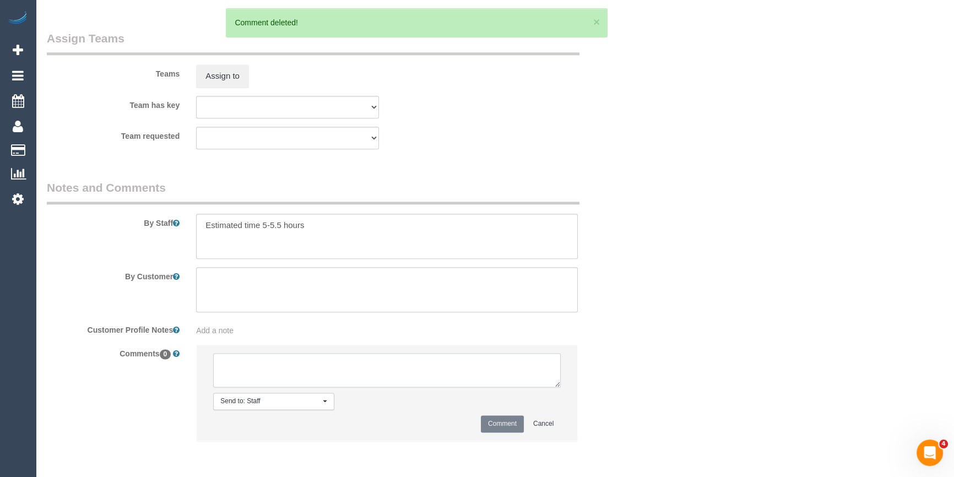
click at [285, 379] on textarea at bounding box center [387, 370] width 348 height 34
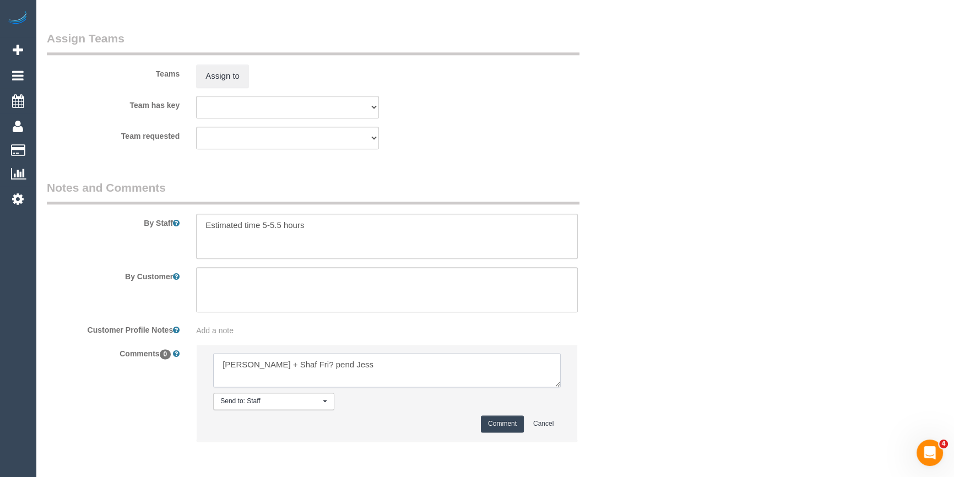
click at [297, 364] on textarea at bounding box center [387, 370] width 348 height 34
type textarea "Farhan + Shaf Fri? Pend Jess"
click at [489, 431] on button "Comment" at bounding box center [502, 423] width 43 height 17
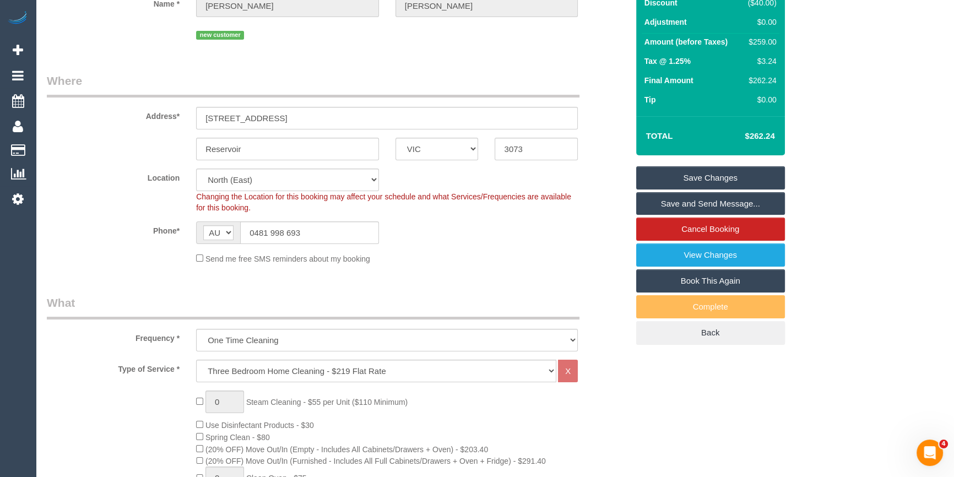
scroll to position [0, 0]
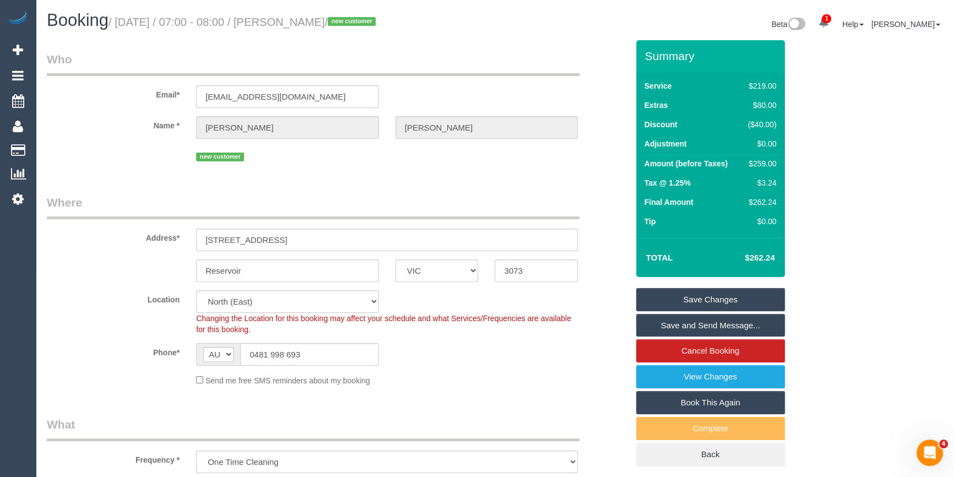
click at [712, 297] on link "Save Changes" at bounding box center [710, 299] width 149 height 23
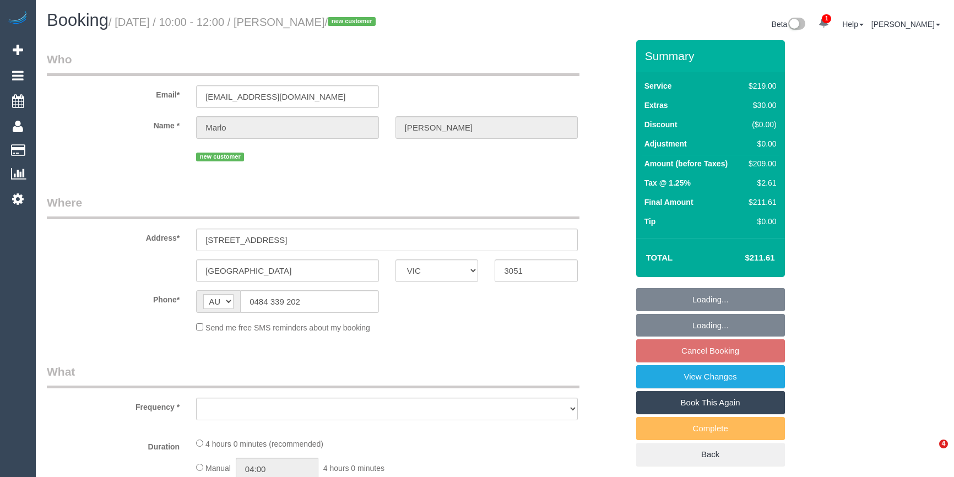
select select "VIC"
select select "object:1470"
select select "string:stripe-pm_1S4s8n2GScqysDRVLkOGCI3B"
select select "spot3"
select select "number:28"
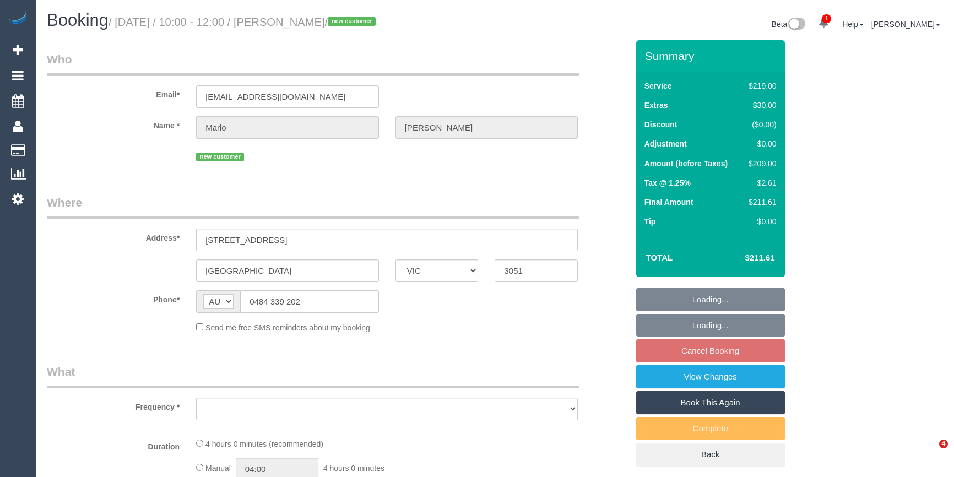
select select "number:14"
select select "number:19"
select select "number:22"
select select "number:35"
select select "number:26"
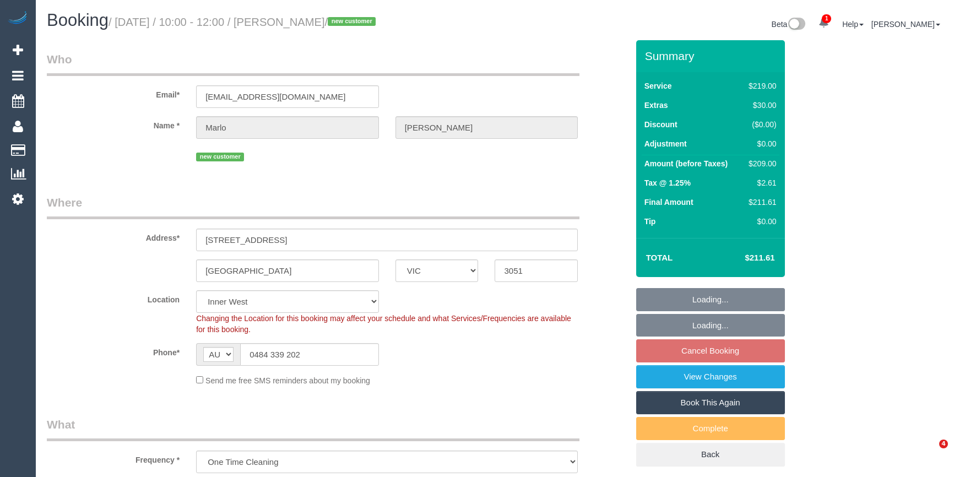
select select "spot24"
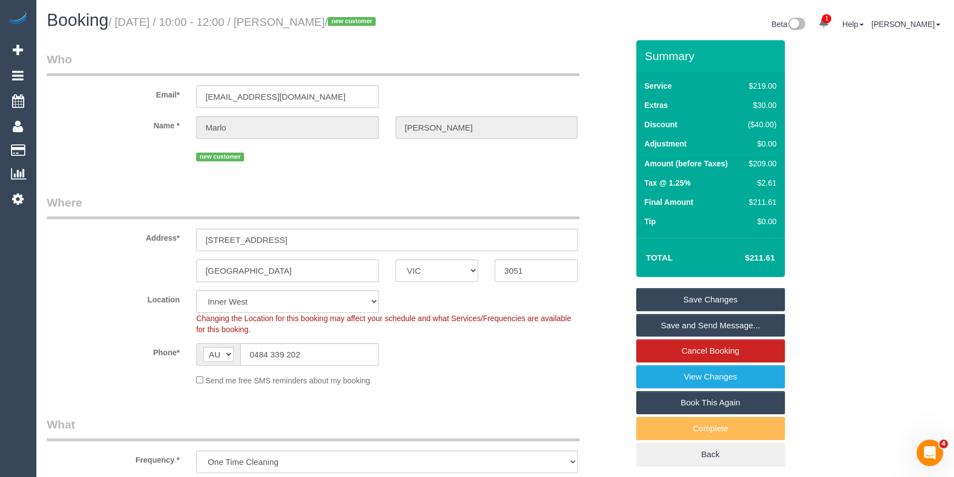
click at [80, 275] on div "[GEOGRAPHIC_DATA] ACT [GEOGRAPHIC_DATA] NT [GEOGRAPHIC_DATA] SA TAS [GEOGRAPHIC…" at bounding box center [338, 270] width 598 height 23
click at [552, 374] on div "Send me free SMS reminders about my booking" at bounding box center [387, 380] width 398 height 12
click at [765, 159] on div "$209.00" at bounding box center [760, 163] width 33 height 11
copy div "209.00"
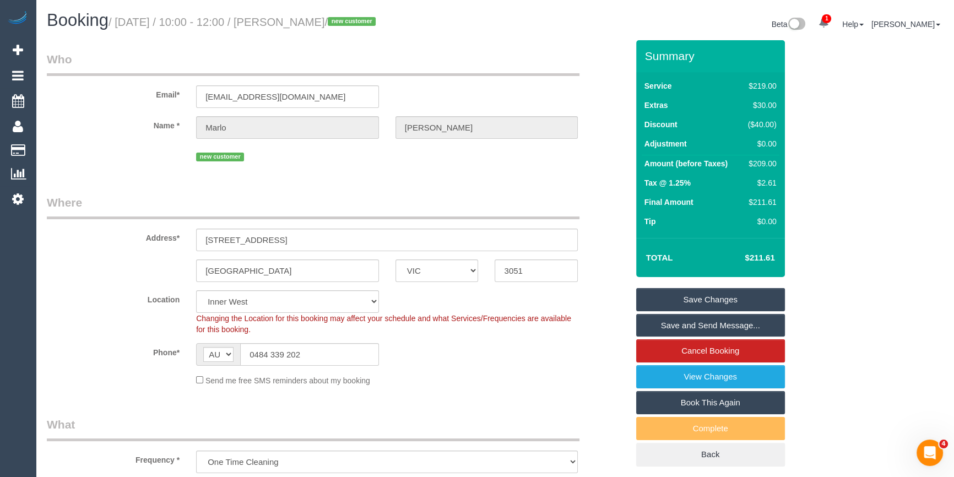
click at [810, 170] on div "Summary Service $219.00 Extras $30.00 Discount ($40.00) Adjustment $0.00 Amount…" at bounding box center [740, 264] width 224 height 448
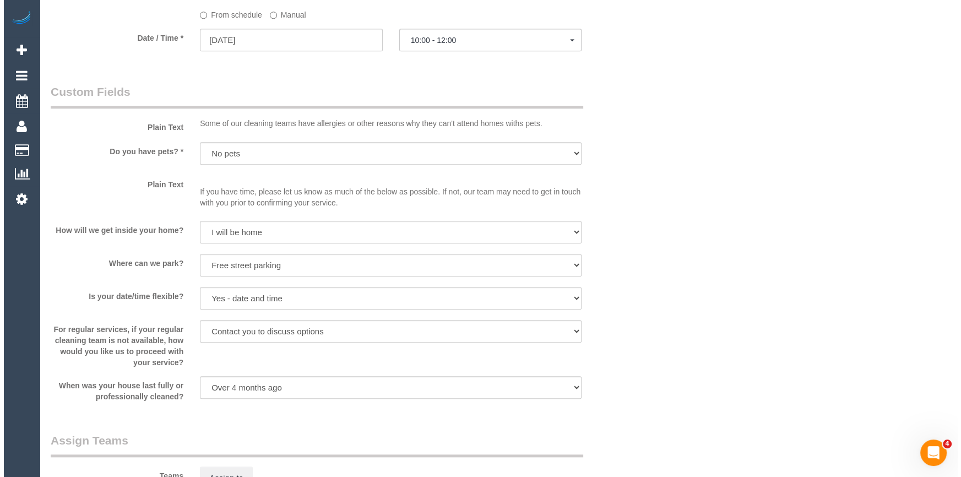
scroll to position [1652, 0]
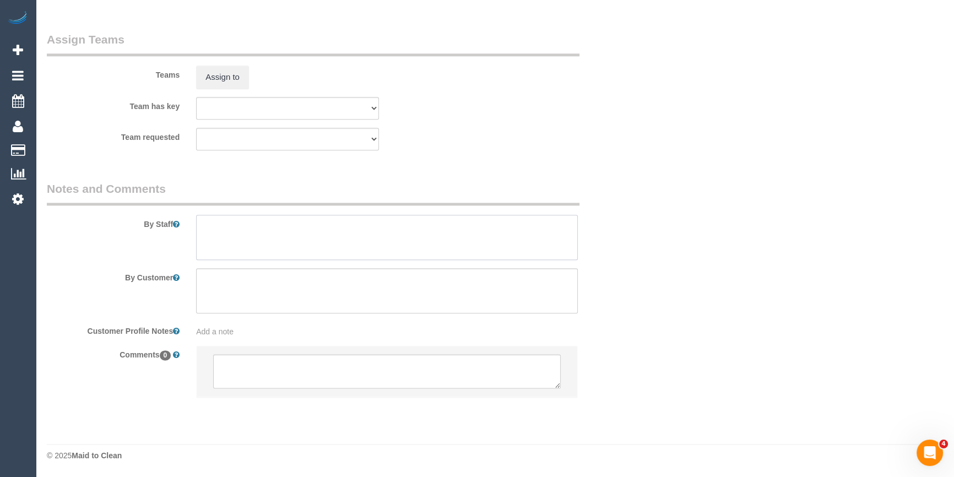
click at [296, 226] on textarea at bounding box center [387, 237] width 382 height 45
type textarea "Estimated time 4-4.5 hours"
click at [418, 158] on fieldset "Assign Teams Teams Assign to Team has key (0) Office (1) [PERSON_NAME] (FT) (1)…" at bounding box center [337, 94] width 581 height 127
click at [236, 75] on button "Assign to" at bounding box center [222, 77] width 53 height 23
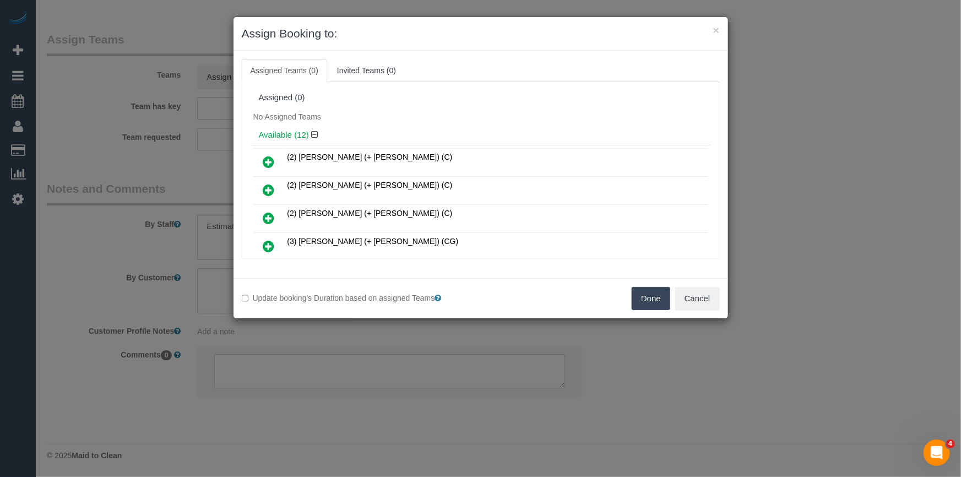
click at [267, 189] on icon at bounding box center [269, 189] width 12 height 13
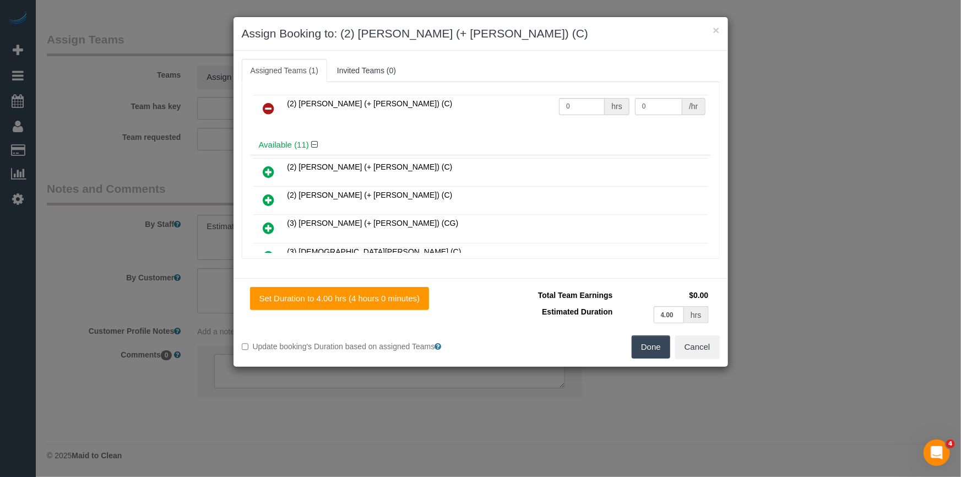
scroll to position [0, 0]
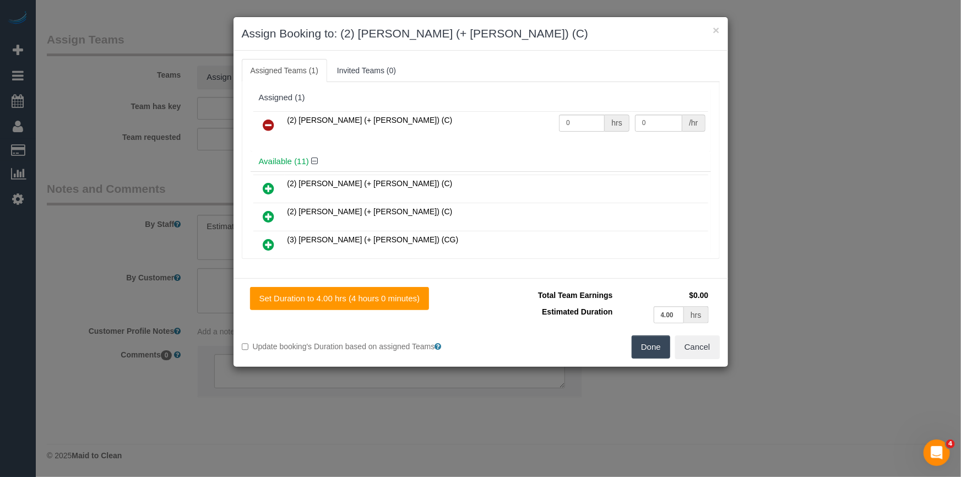
click at [449, 130] on td "(2) [PERSON_NAME] (+ [PERSON_NAME]) (C)" at bounding box center [421, 125] width 272 height 28
drag, startPoint x: 563, startPoint y: 96, endPoint x: 560, endPoint y: 209, distance: 113.0
click at [563, 96] on div "Assigned (1)" at bounding box center [481, 97] width 444 height 9
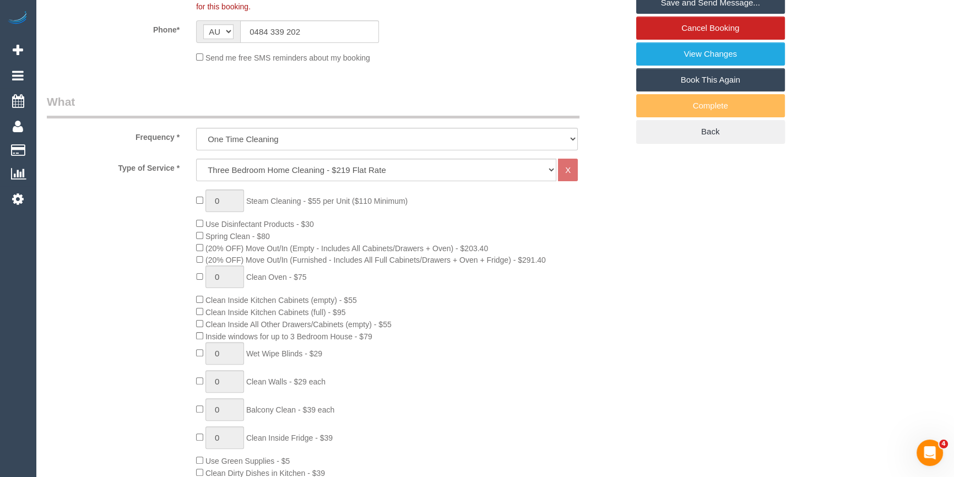
scroll to position [200, 0]
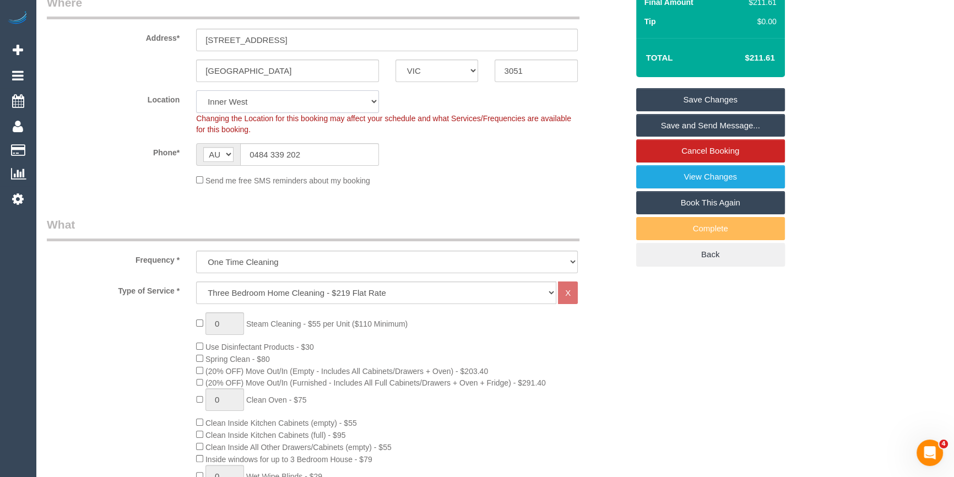
click at [231, 103] on select "Office City East (North) East (South) Inner East Inner North (East) Inner North…" at bounding box center [287, 101] width 183 height 23
select select "50"
click at [196, 90] on select "Office City East (North) East (South) Inner East Inner North (East) Inner North…" at bounding box center [287, 101] width 183 height 23
click at [422, 140] on sui-booking-location "Location Office City East (North) East (South) Inner East Inner North (East) In…" at bounding box center [337, 138] width 581 height 96
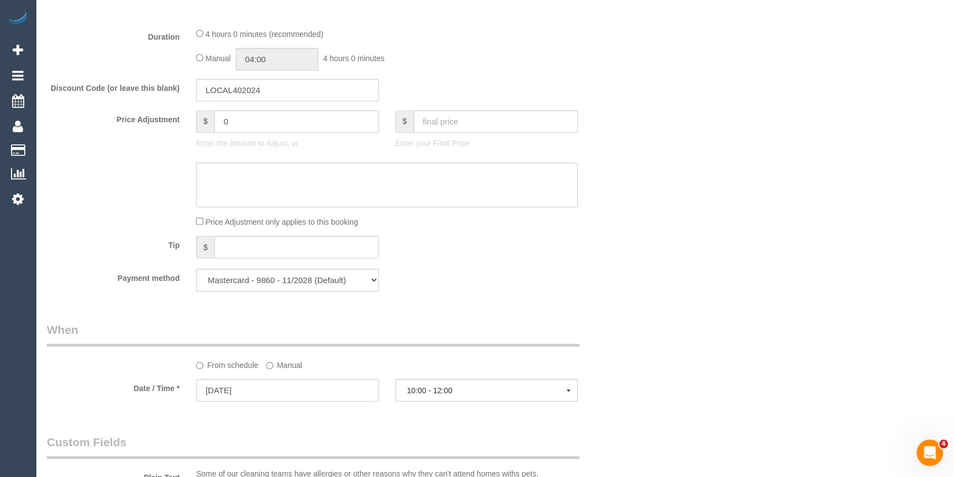
select select "object:4612"
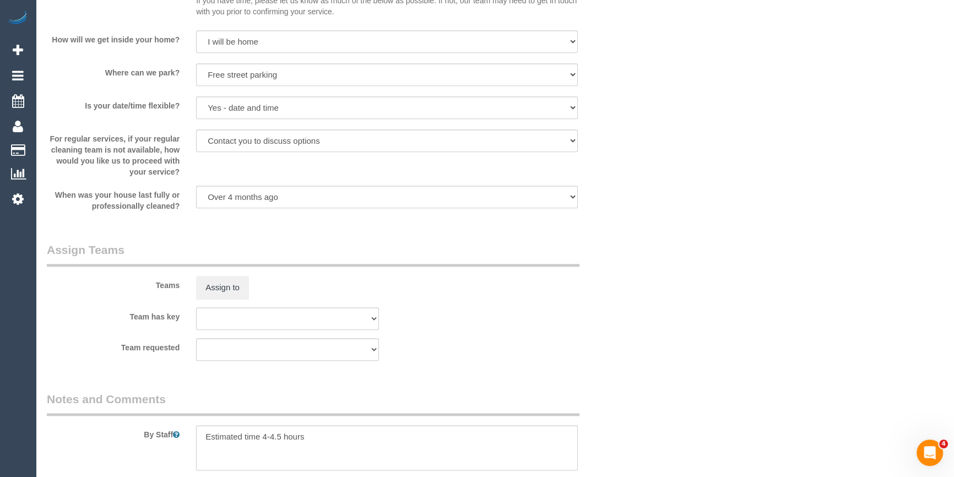
scroll to position [1602, 0]
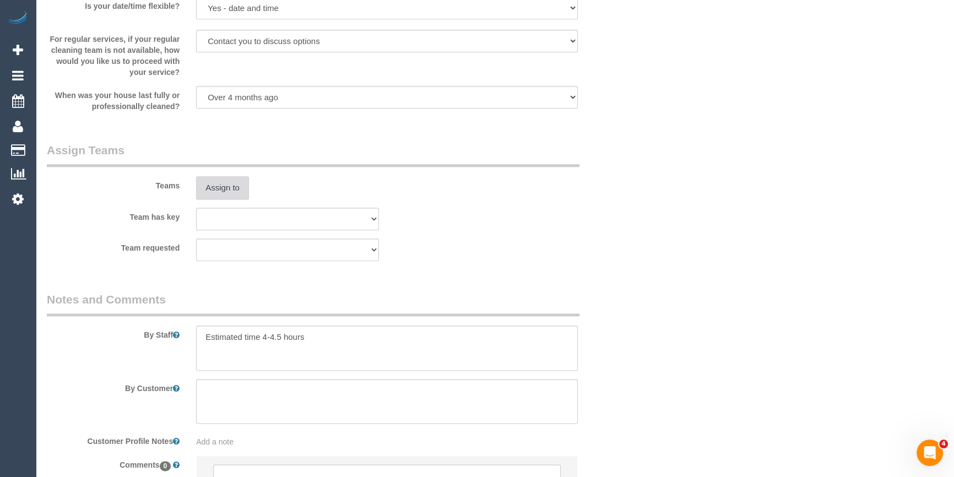
click at [226, 187] on button "Assign to" at bounding box center [222, 187] width 53 height 23
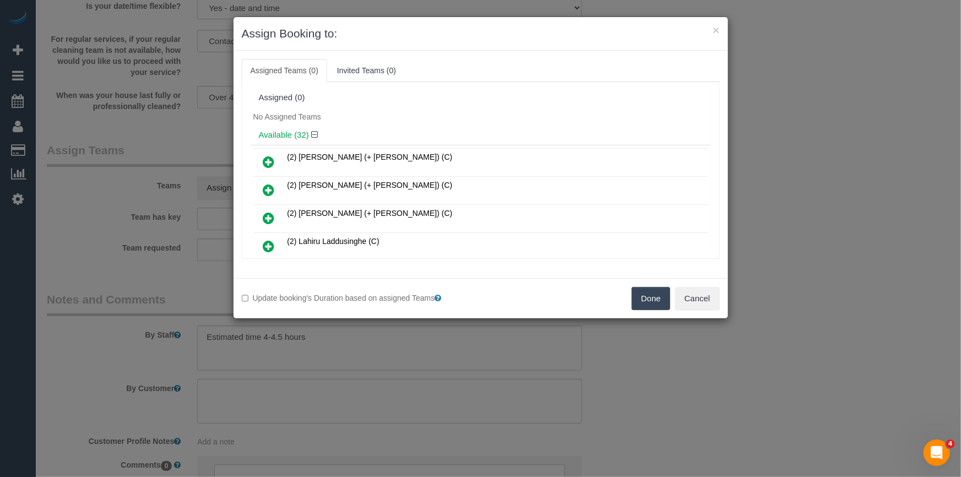
click at [267, 218] on icon at bounding box center [269, 218] width 12 height 13
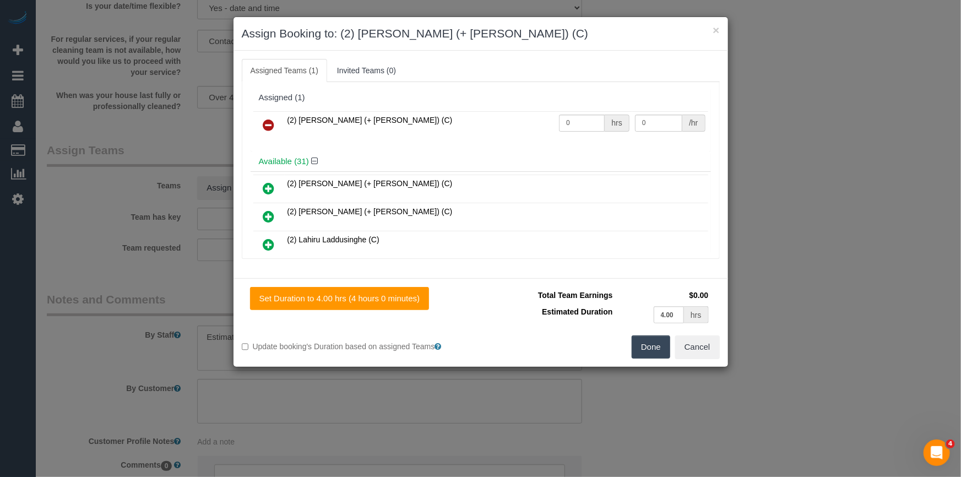
click at [264, 210] on icon at bounding box center [269, 216] width 12 height 13
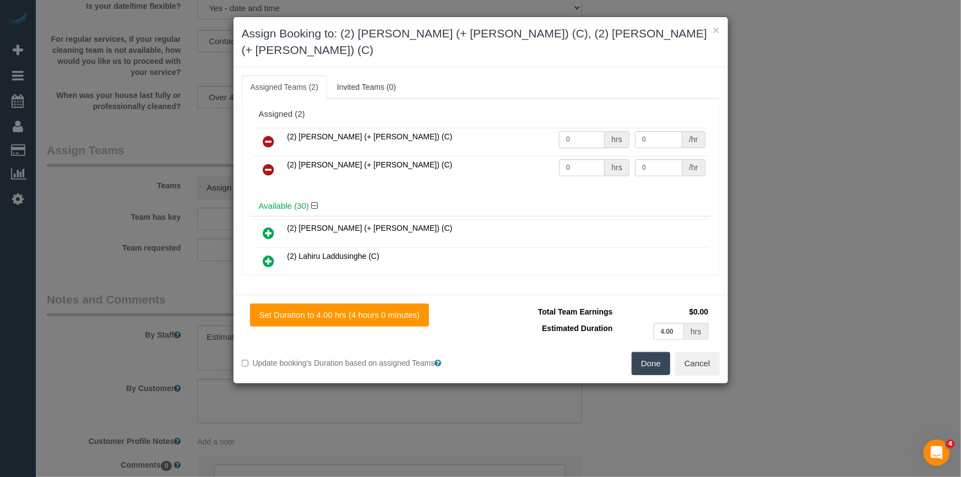
click at [568, 131] on input "0" at bounding box center [582, 139] width 46 height 17
type input "1"
drag, startPoint x: 604, startPoint y: 148, endPoint x: 599, endPoint y: 146, distance: 5.8
click at [605, 159] on div "hrs" at bounding box center [617, 167] width 24 height 17
click at [589, 159] on input "0" at bounding box center [582, 167] width 46 height 17
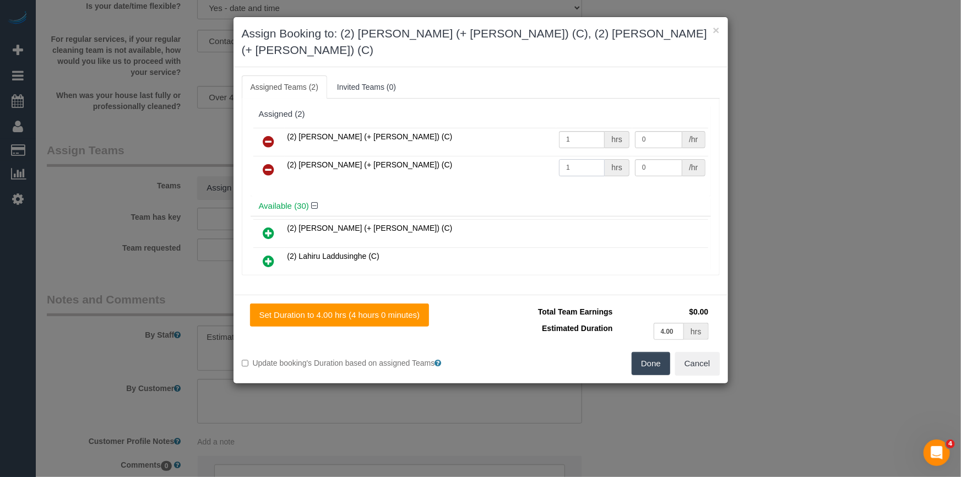
type input "1"
click at [643, 131] on input "0" at bounding box center [658, 139] width 47 height 17
type input "80"
click at [649, 159] on input "0" at bounding box center [658, 167] width 47 height 17
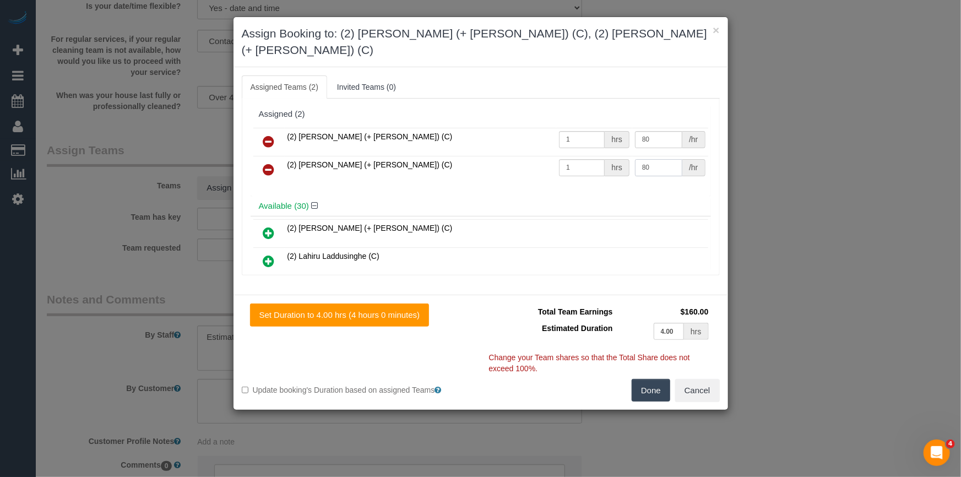
type input "80"
click at [648, 357] on div "Total Team Earnings $160.00 Estimated Duration 4.00 hrs Warning: The Company sh…" at bounding box center [600, 341] width 239 height 75
click at [650, 379] on button "Done" at bounding box center [651, 390] width 39 height 23
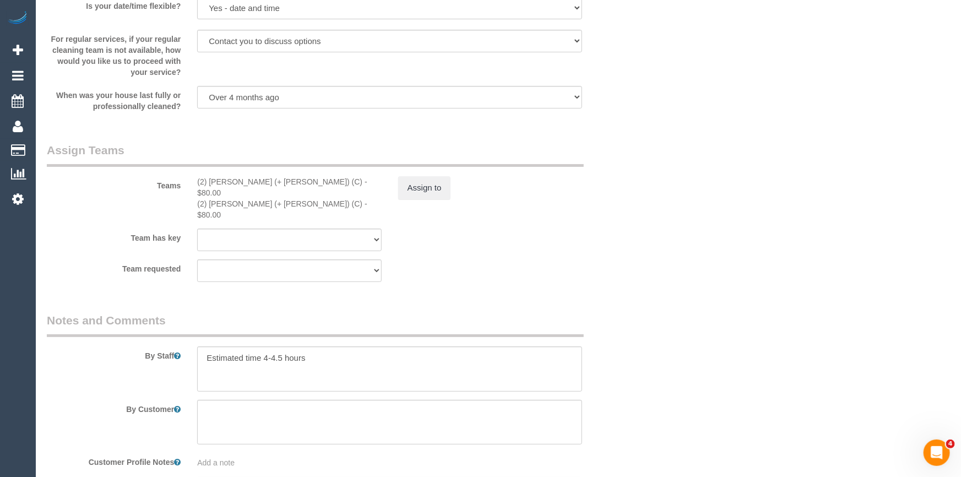
click at [650, 375] on div "× Assign Booking to: (2) Kevin (+ Daniela) (C), (2) Daniela (+ Kevin) (C) Assig…" at bounding box center [480, 238] width 961 height 477
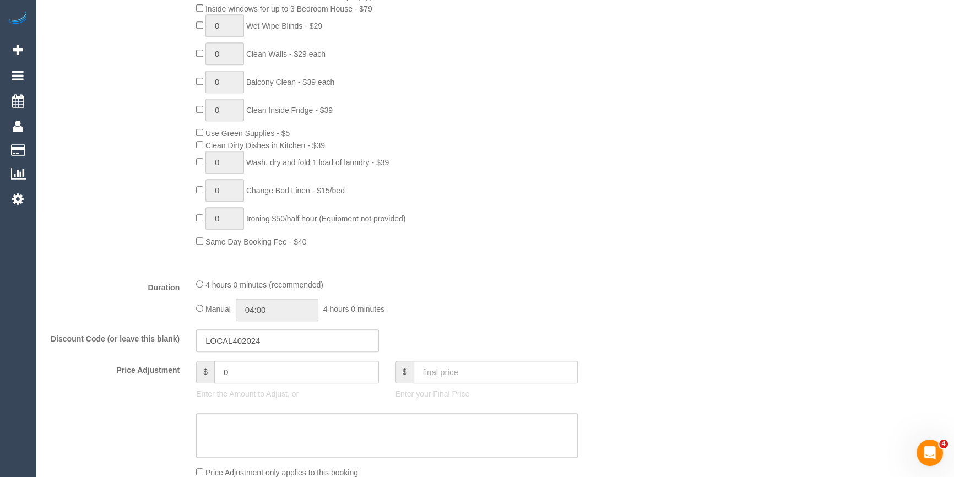
scroll to position [951, 0]
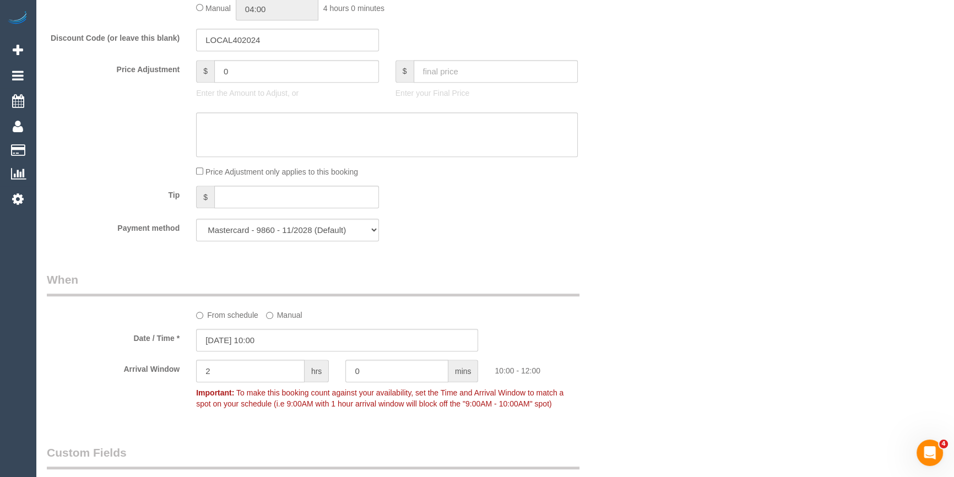
click at [613, 195] on div "Tip $" at bounding box center [338, 198] width 598 height 25
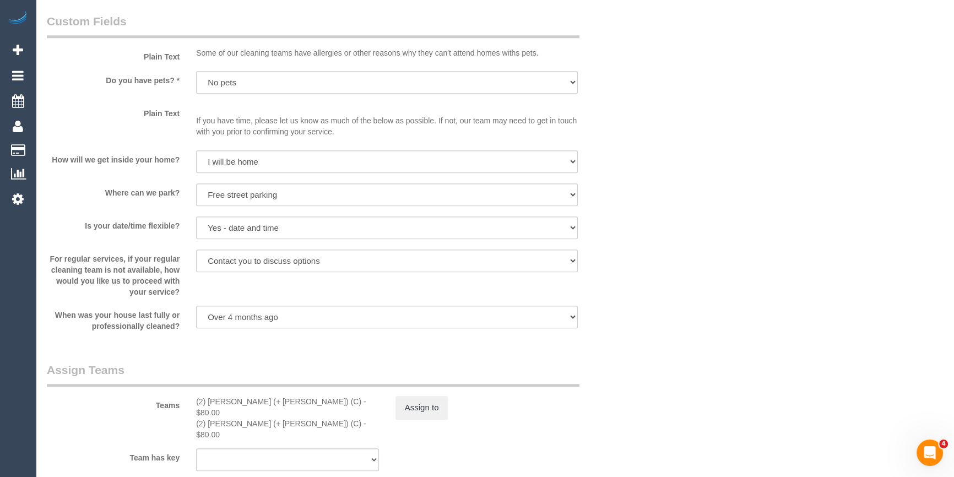
scroll to position [1652, 0]
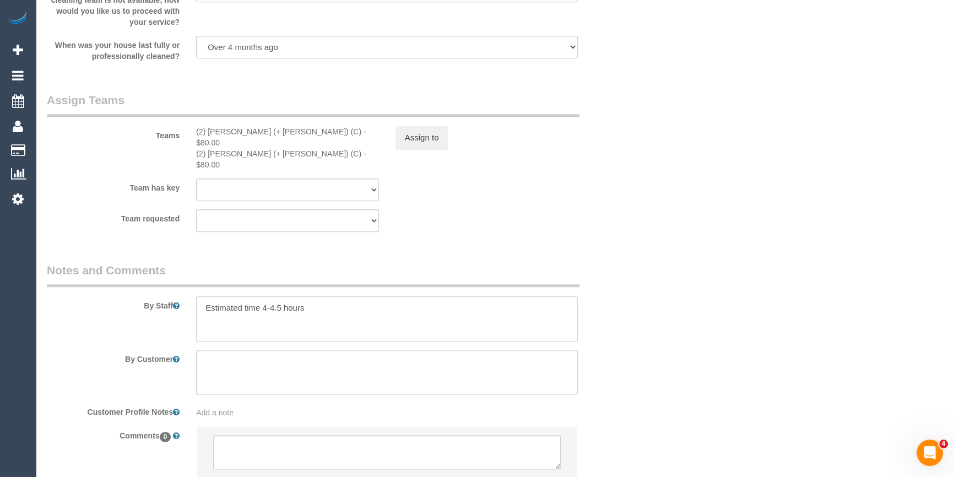
drag, startPoint x: 283, startPoint y: 290, endPoint x: 262, endPoint y: 285, distance: 21.0
click at [262, 296] on textarea at bounding box center [387, 318] width 382 height 45
type textarea "Estimated time 3.5-4 hours"
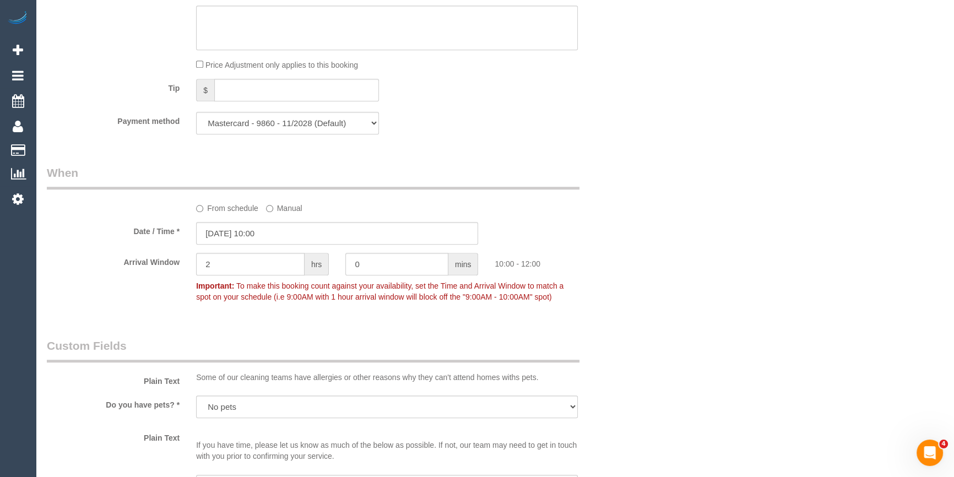
scroll to position [851, 0]
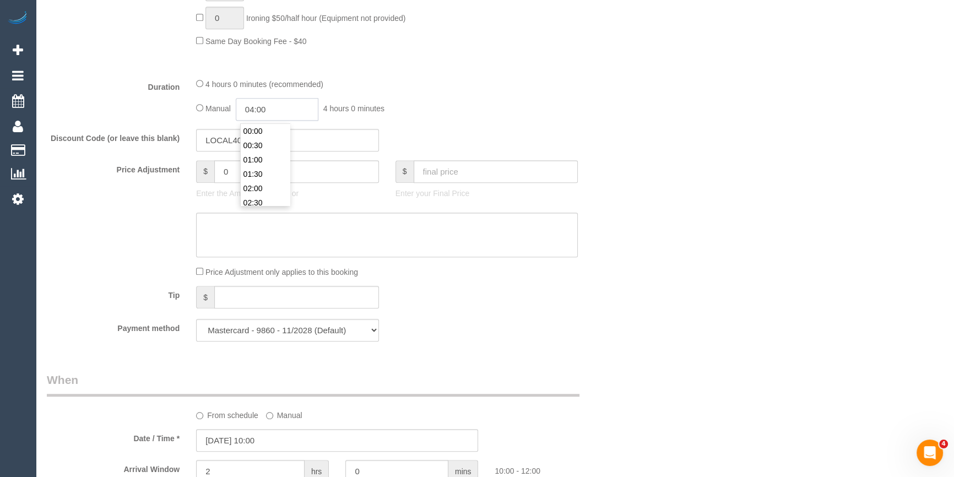
click at [292, 111] on input "04:00" at bounding box center [277, 109] width 83 height 23
type input "02:00"
click at [273, 132] on li "02:00" at bounding box center [265, 128] width 49 height 14
click at [534, 117] on div "Manual 02:00 2 hours 0 minutes" at bounding box center [387, 109] width 382 height 23
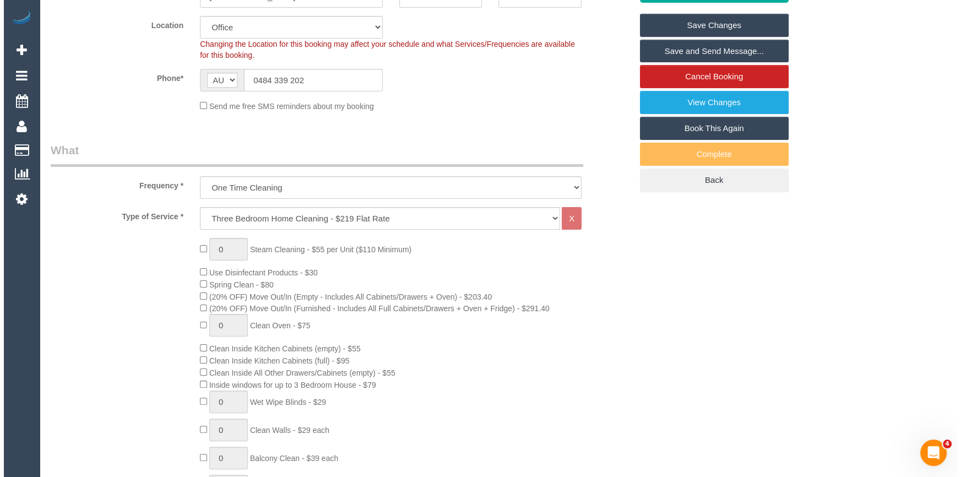
scroll to position [150, 0]
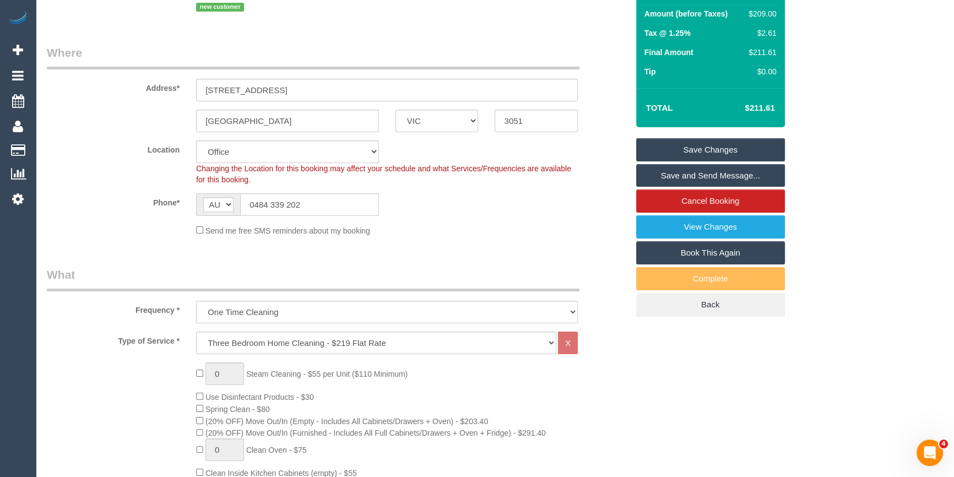
click at [720, 175] on link "Save and Send Message..." at bounding box center [710, 175] width 149 height 23
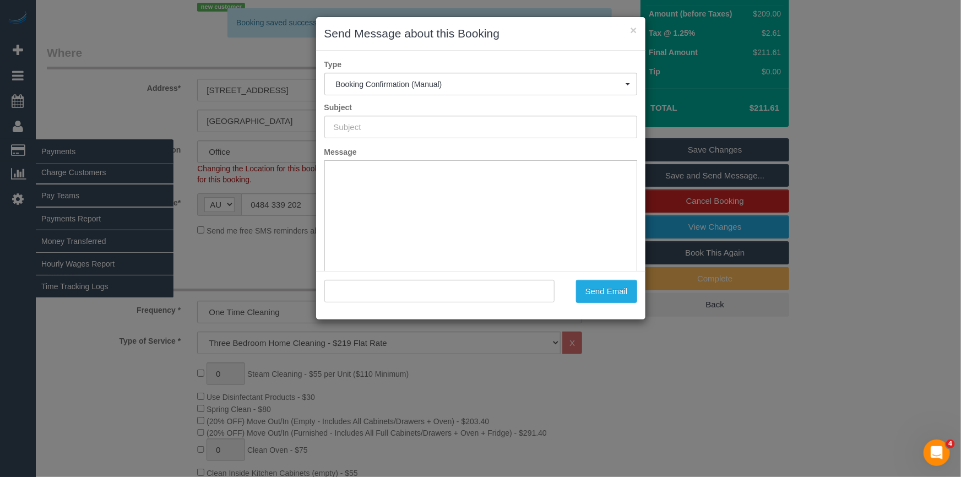
scroll to position [0, 0]
type input "Booking Confirmed"
type input ""Marlo Jones" <marlojones0903@gmail.com>"
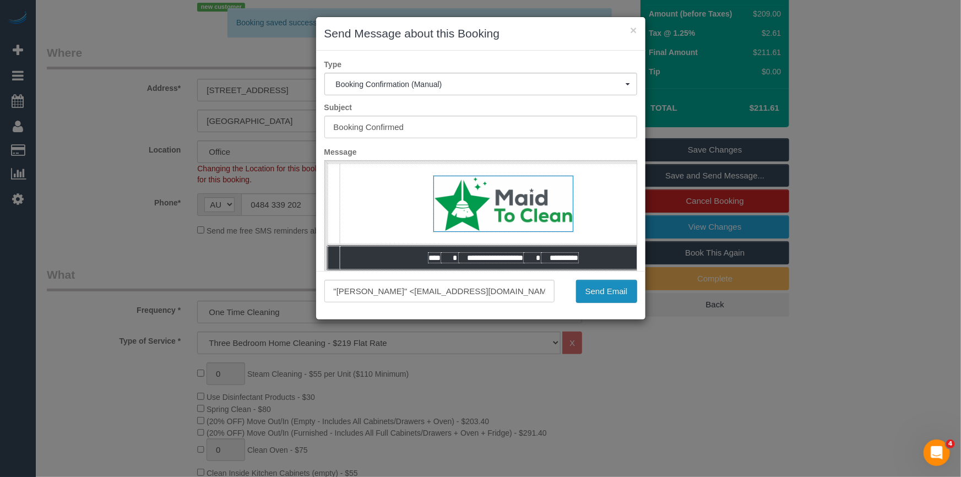
drag, startPoint x: 605, startPoint y: 295, endPoint x: 590, endPoint y: 296, distance: 14.9
click at [605, 295] on button "Send Email" at bounding box center [606, 291] width 61 height 23
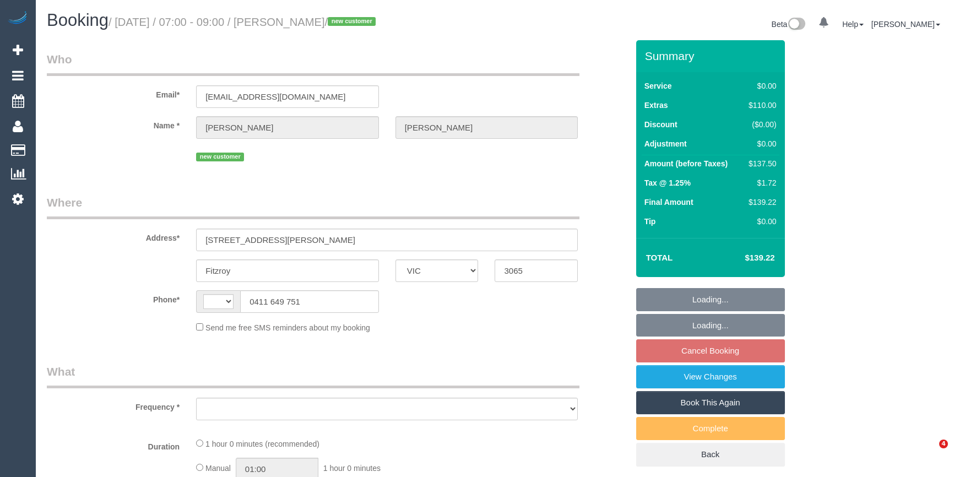
select select "VIC"
select select "object:293"
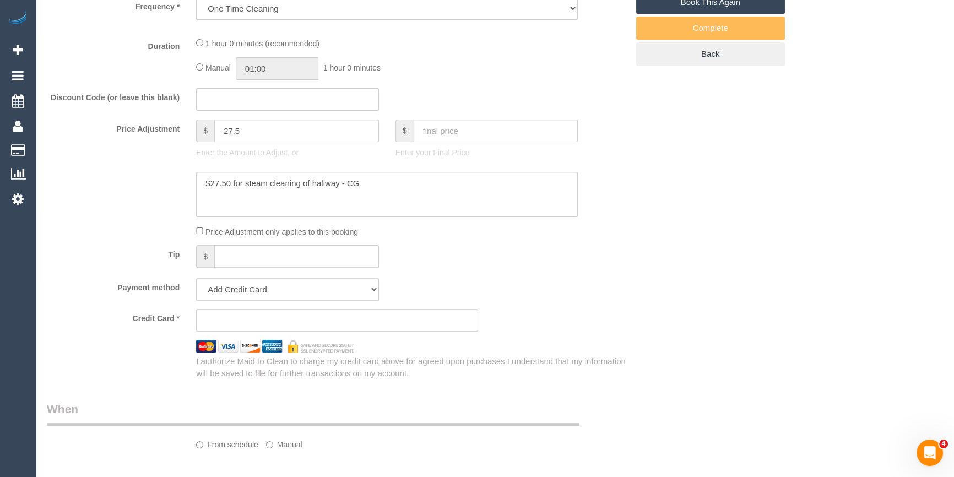
select select "string:AU"
select select "number:28"
select select "number:14"
select select "number:19"
select select "number:24"
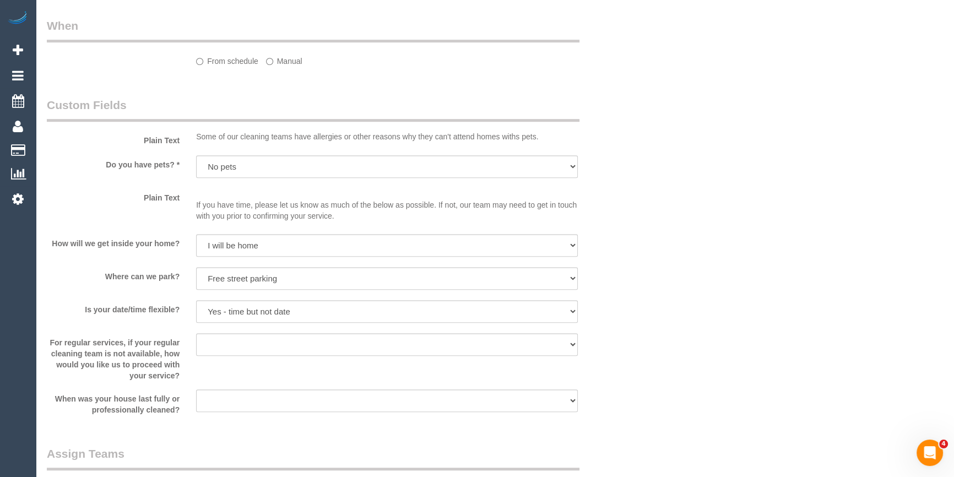
select select "string:stripe-pm_1S4rvV2GScqysDRVVlDLHzJJ"
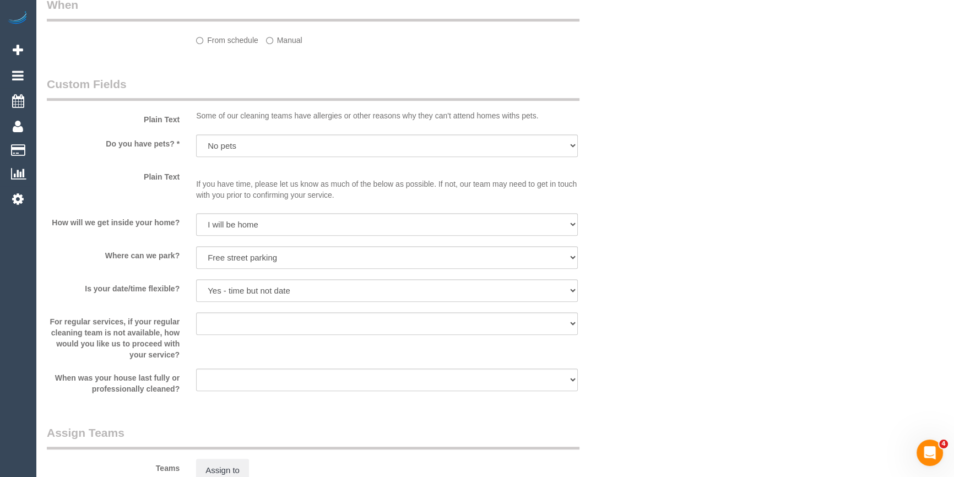
select select "object:1598"
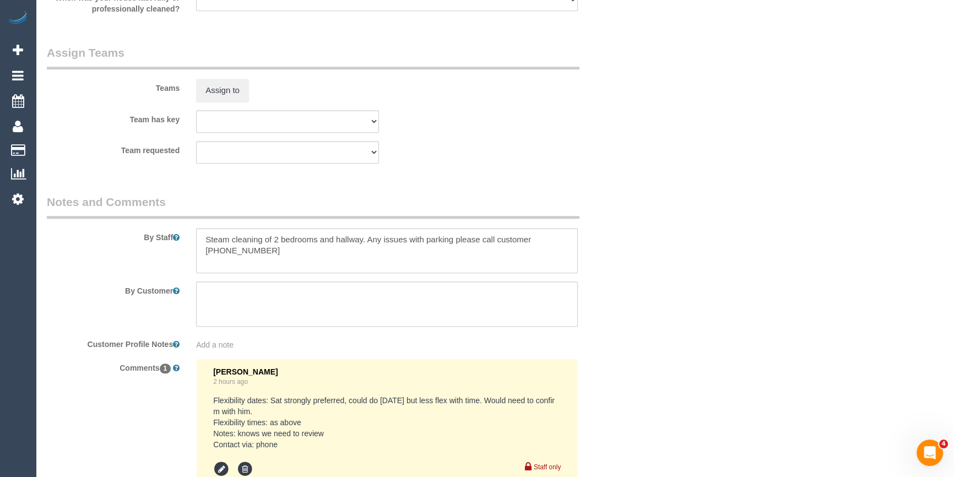
select select "spot1"
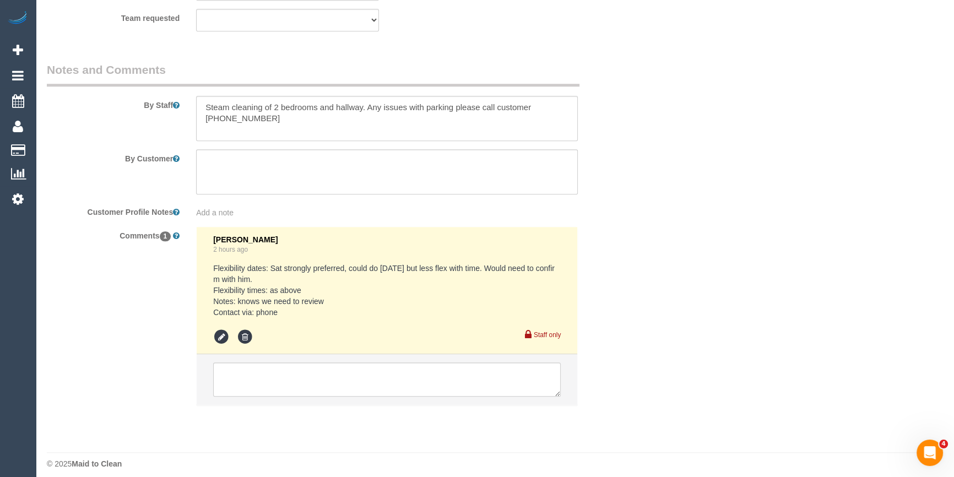
scroll to position [1420, 0]
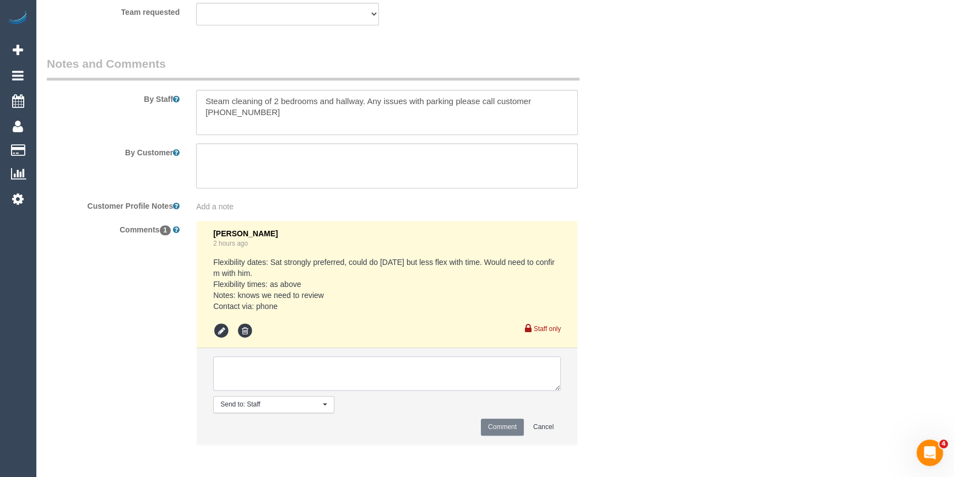
click at [300, 372] on textarea at bounding box center [387, 373] width 348 height 34
type textarea "Offered to Darshan - pending"
click at [501, 429] on button "Comment" at bounding box center [502, 427] width 43 height 17
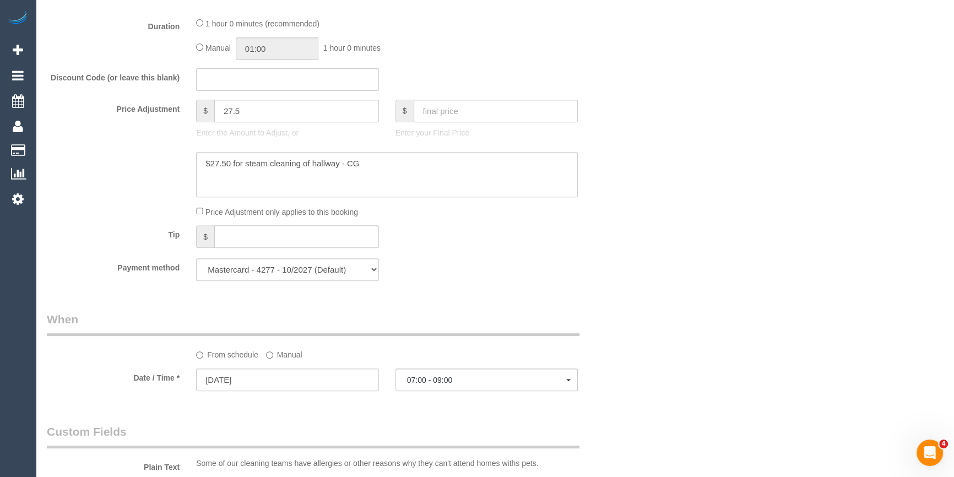
scroll to position [369, 0]
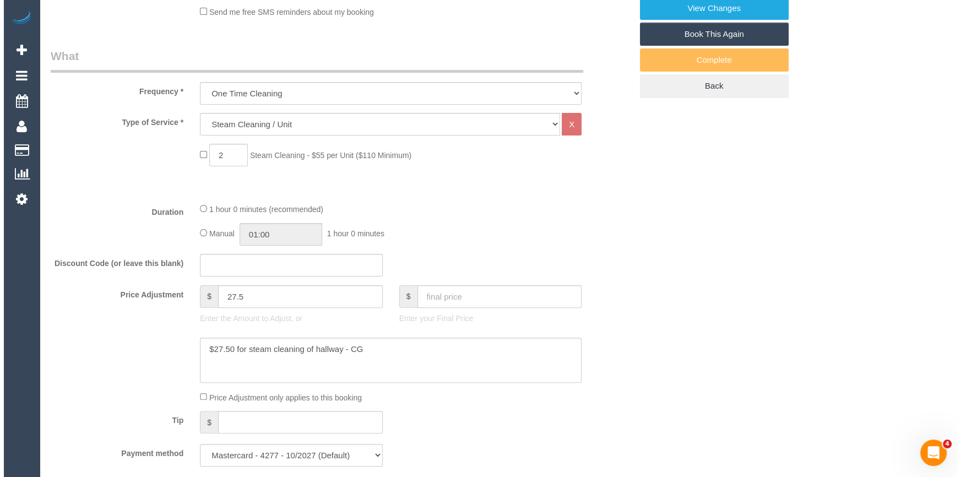
scroll to position [0, 0]
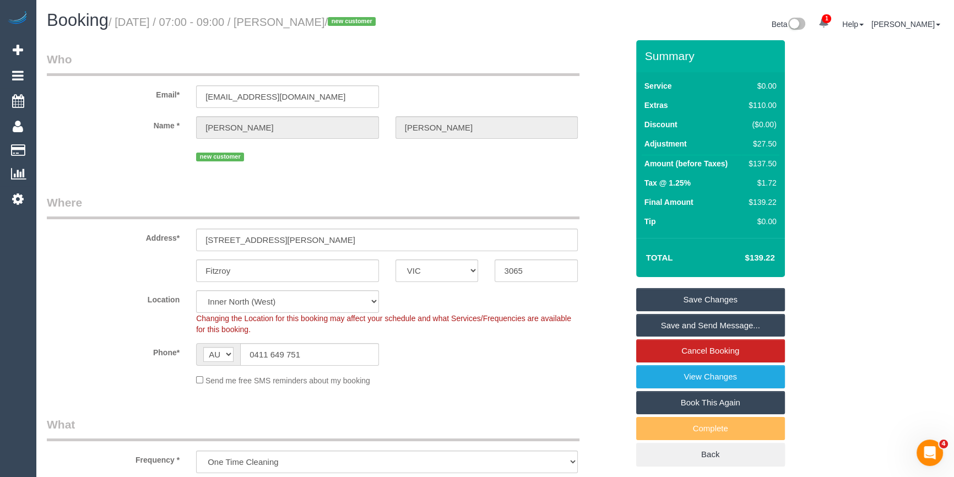
click at [676, 293] on link "Save Changes" at bounding box center [710, 299] width 149 height 23
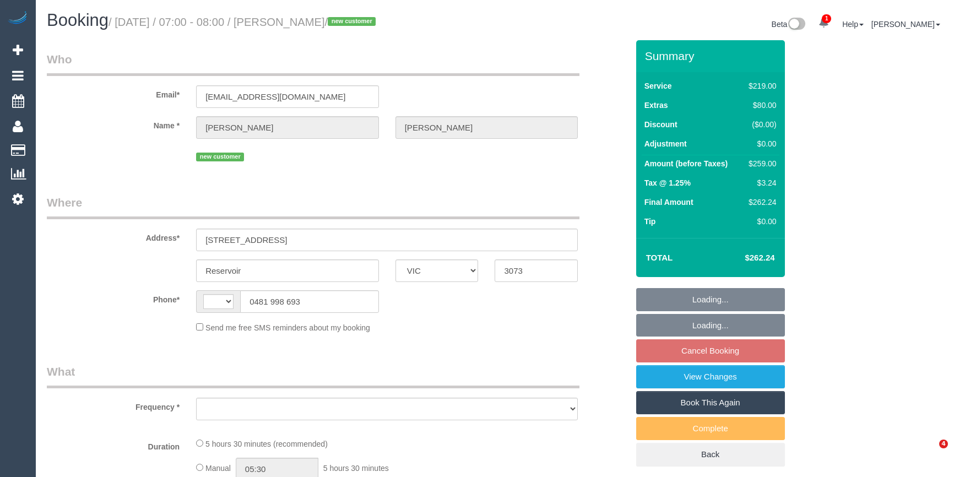
select select "VIC"
select select "string:stripe-pm_1S4WFf2GScqysDRVssnmsfEh"
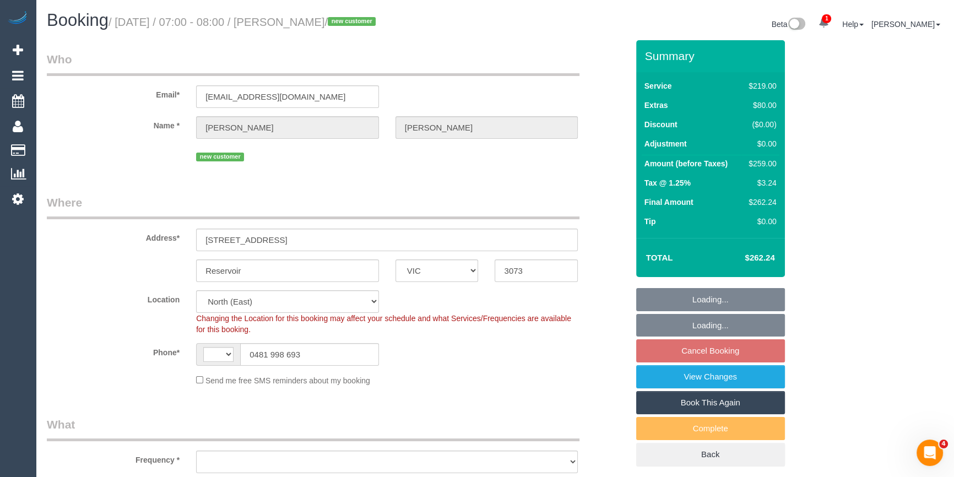
select select "number:30"
select select "number:14"
select select "number:18"
select select "number:24"
select select "number:26"
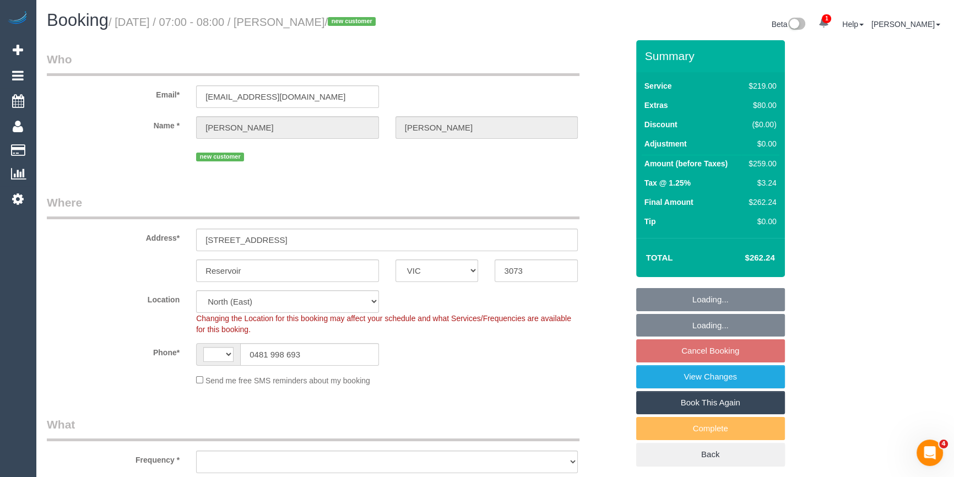
select select "string:AU"
select select "object:805"
select select "spot1"
select select "object:1436"
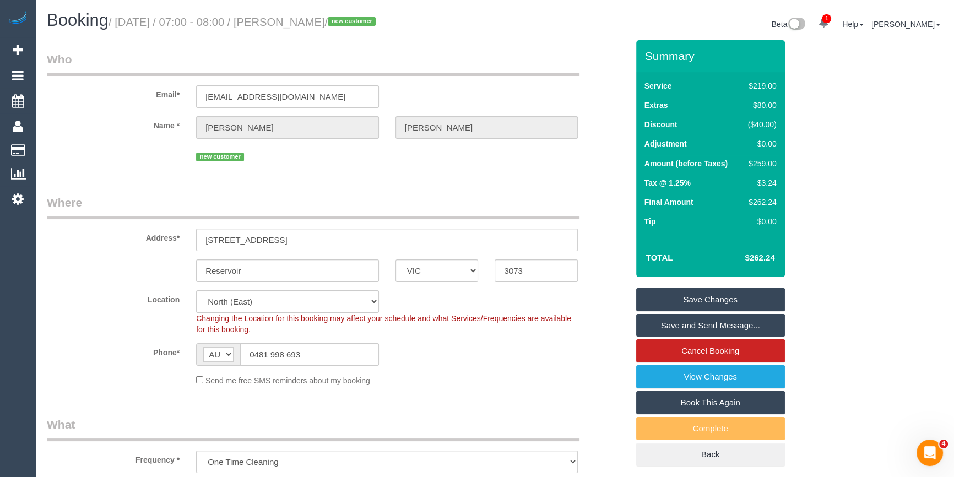
drag, startPoint x: 368, startPoint y: 24, endPoint x: 302, endPoint y: 23, distance: 65.6
click at [302, 23] on small "/ [DATE] / 07:00 - 08:00 / [PERSON_NAME] / new customer" at bounding box center [244, 22] width 270 height 12
copy small "[PERSON_NAME]"
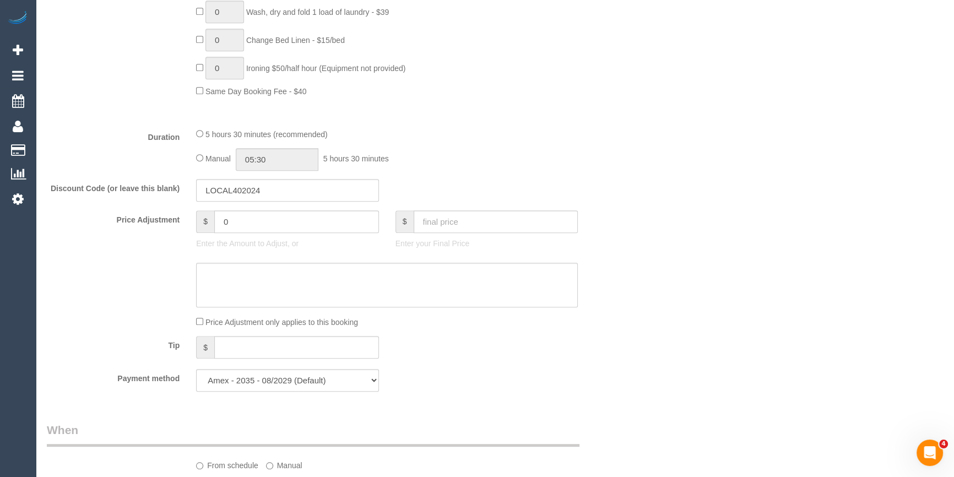
scroll to position [1102, 0]
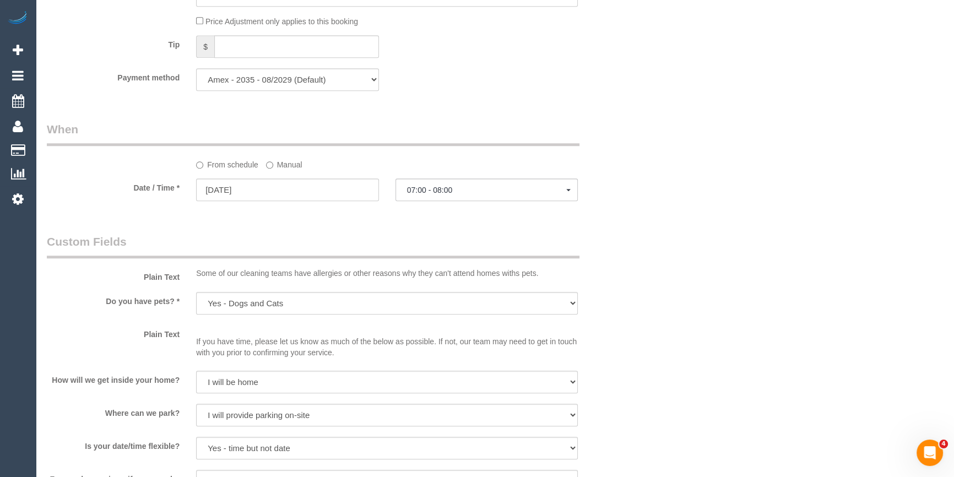
click at [275, 169] on label "Manual" at bounding box center [284, 162] width 36 height 15
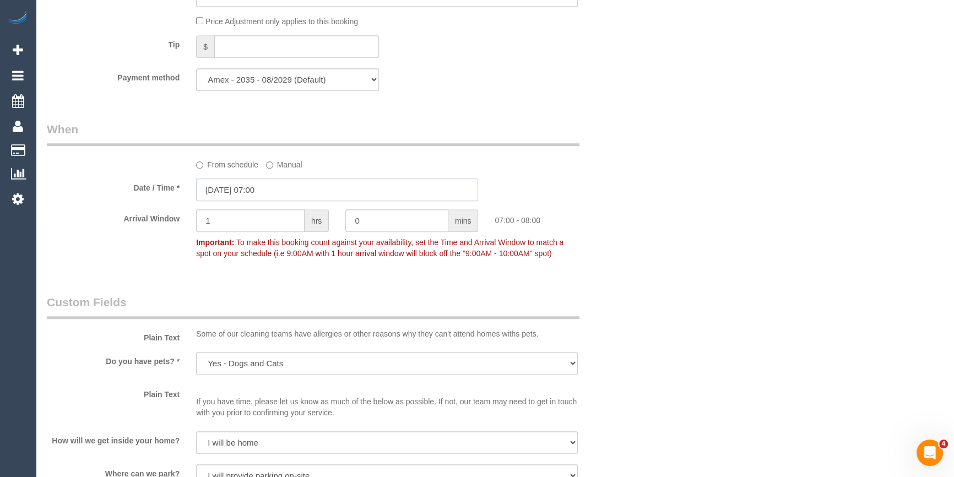
click at [275, 193] on input "[DATE] 07:00" at bounding box center [337, 189] width 282 height 23
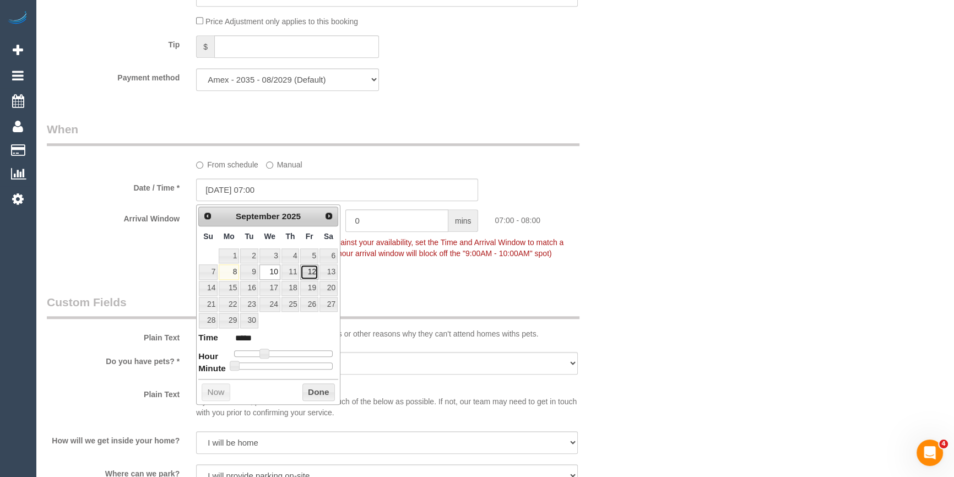
click at [304, 270] on link "12" at bounding box center [309, 271] width 18 height 15
click at [626, 249] on div "Arrival Window 1 hrs 0 mins 07:00 - 08:00 Important: To make this booking count…" at bounding box center [338, 236] width 598 height 55
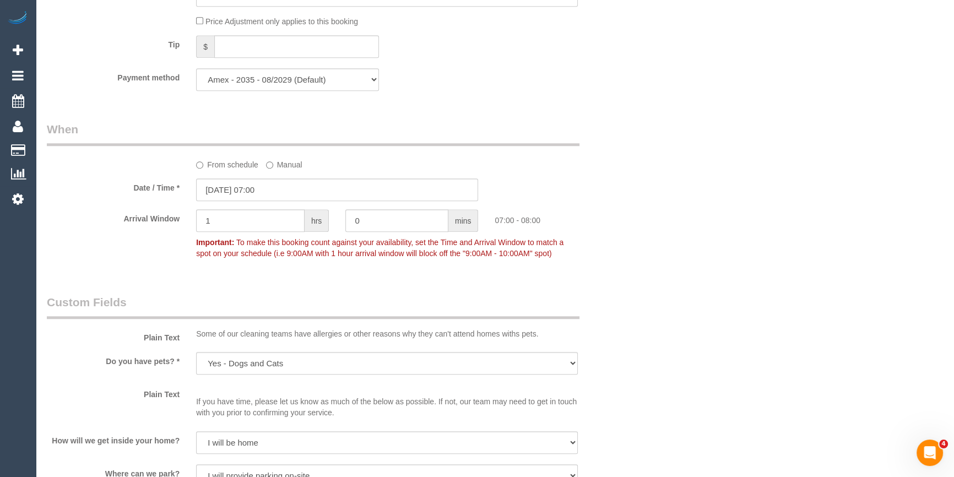
drag, startPoint x: 662, startPoint y: 282, endPoint x: 398, endPoint y: 272, distance: 263.5
click at [662, 282] on div "Who Email* [EMAIL_ADDRESS][DOMAIN_NAME] Name * [PERSON_NAME][GEOGRAPHIC_DATA] n…" at bounding box center [495, 36] width 896 height 2194
click at [271, 194] on input "[DATE] 07:00" at bounding box center [337, 189] width 282 height 23
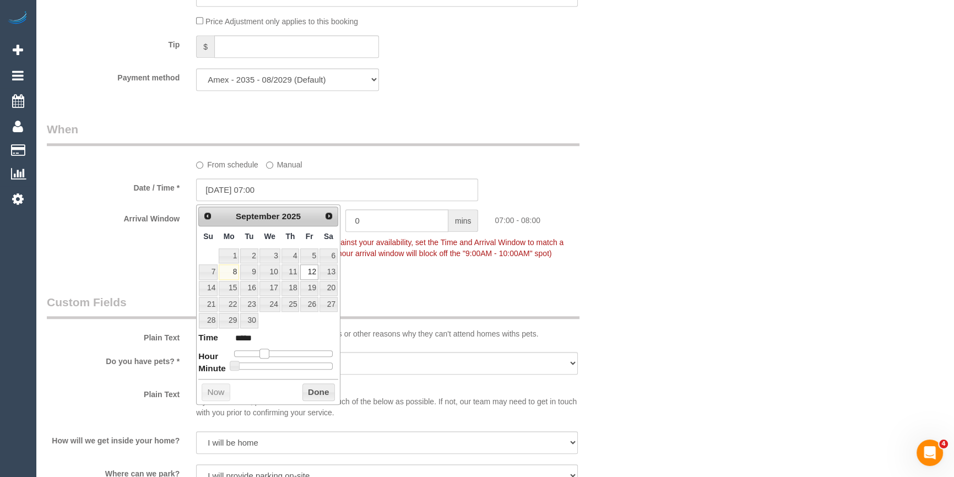
type input "[DATE] 08:00"
type input "*****"
type input "[DATE] 09:00"
type input "*****"
type input "[DATE] 10:00"
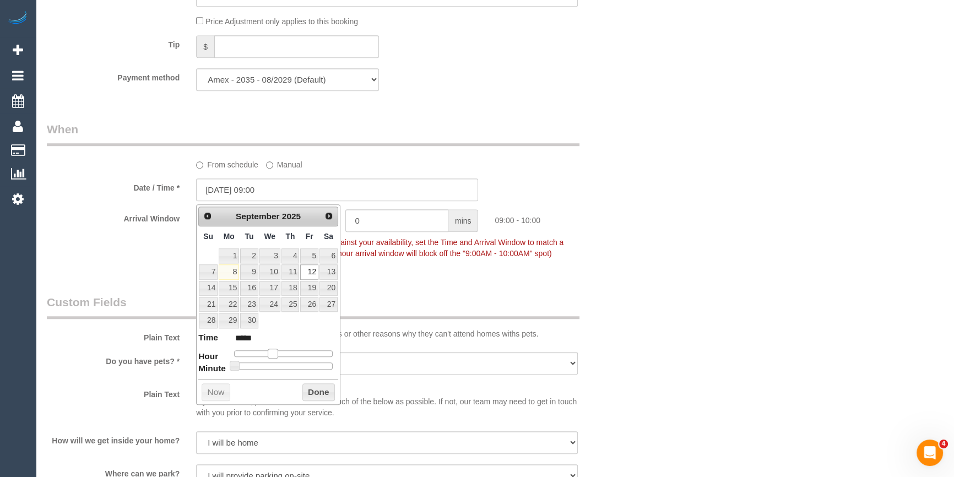
type input "*****"
type input "[DATE] 11:00"
type input "*****"
type input "[DATE] 12:00"
type input "*****"
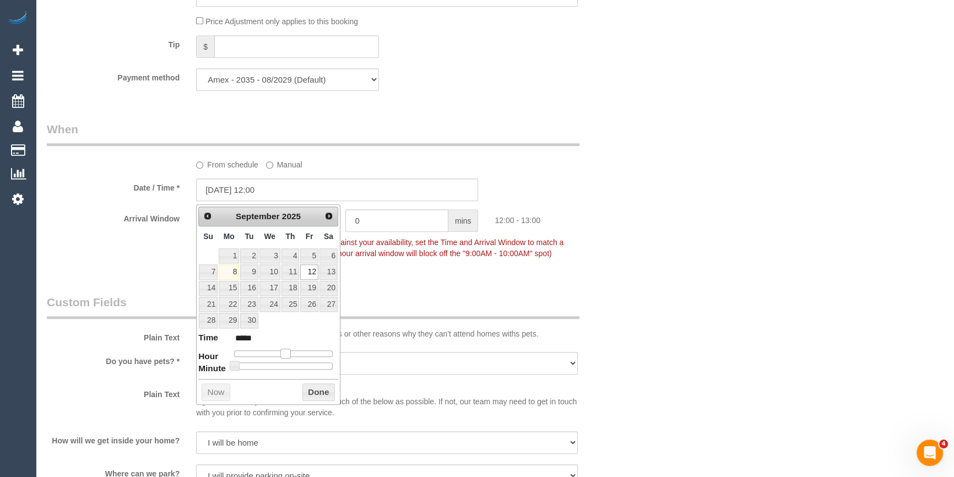
drag, startPoint x: 265, startPoint y: 354, endPoint x: 286, endPoint y: 355, distance: 21.0
click at [286, 355] on span at bounding box center [285, 354] width 10 height 10
click at [319, 391] on button "Done" at bounding box center [318, 392] width 32 height 18
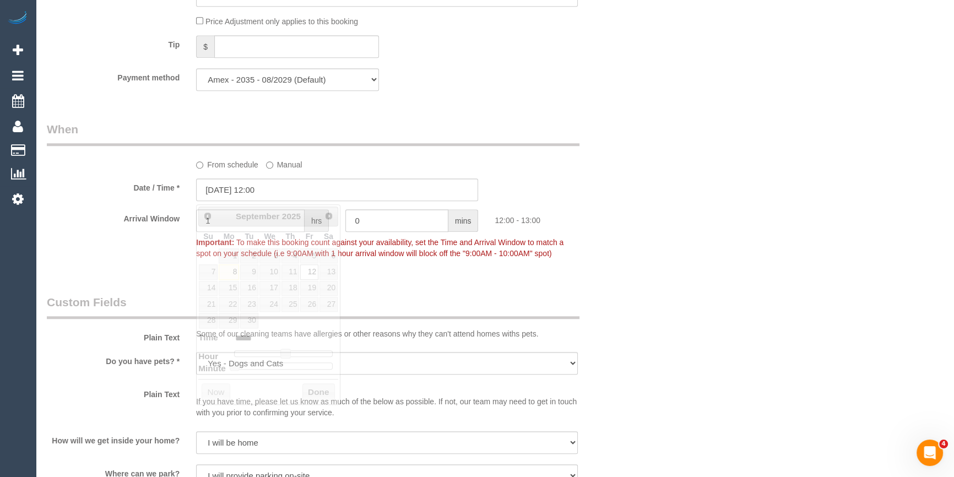
click at [633, 264] on div "Arrival Window 1 hrs 0 mins 12:00 - 13:00 Important: To make this booking count…" at bounding box center [338, 236] width 598 height 55
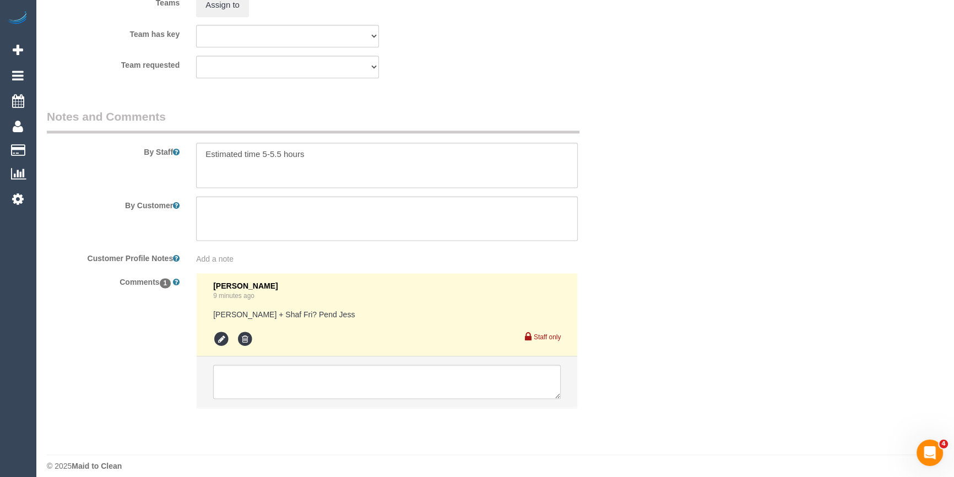
scroll to position [1797, 0]
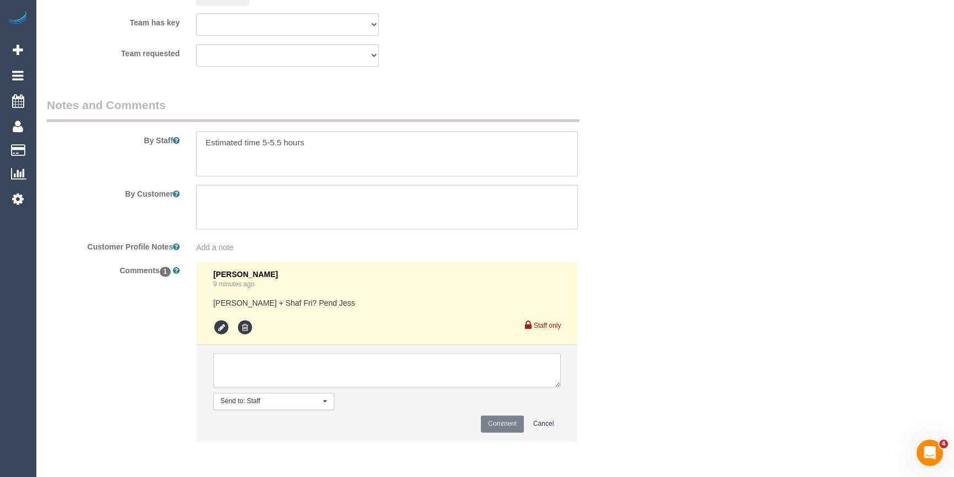
click at [301, 367] on textarea at bounding box center [387, 370] width 348 height 34
click at [219, 329] on icon at bounding box center [221, 327] width 17 height 17
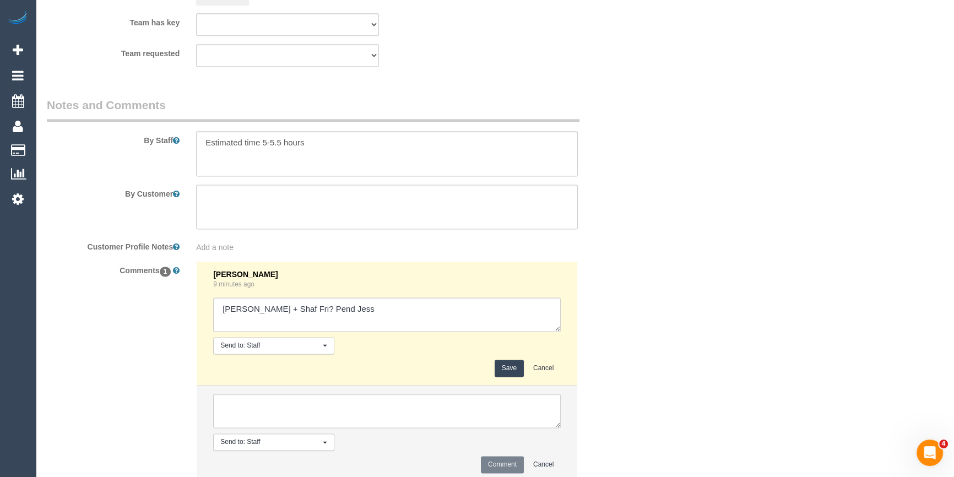
click at [274, 316] on textarea at bounding box center [387, 314] width 348 height 34
drag, startPoint x: 314, startPoint y: 311, endPoint x: 288, endPoint y: 307, distance: 26.3
click at [288, 307] on textarea at bounding box center [387, 314] width 348 height 34
click at [214, 314] on textarea at bounding box center [387, 314] width 348 height 34
click at [439, 311] on textarea at bounding box center [387, 314] width 348 height 34
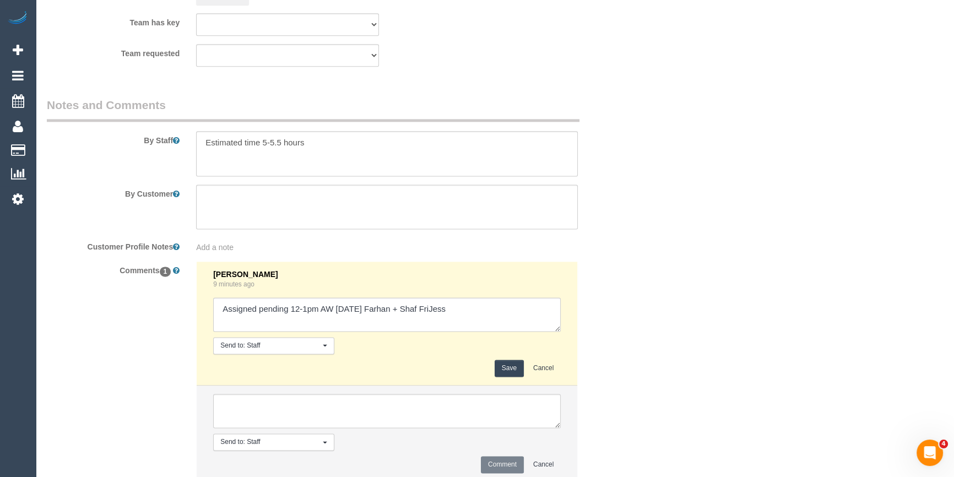
drag, startPoint x: 451, startPoint y: 310, endPoint x: 385, endPoint y: 310, distance: 65.6
click at [385, 310] on textarea at bounding box center [387, 314] width 348 height 34
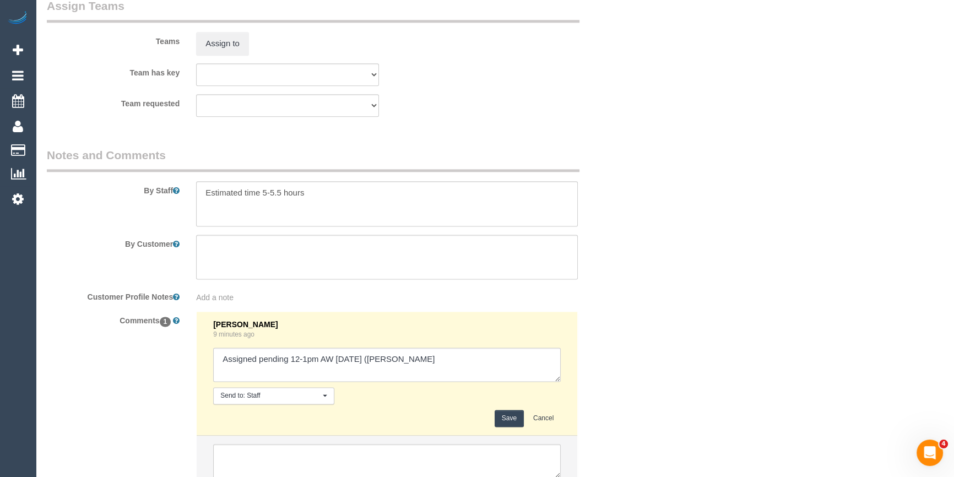
click at [417, 321] on li "Laura Butera 9 minutes ago Send to: Staff Nothing selected Send to: Staff Send …" at bounding box center [387, 374] width 381 height 124
click at [425, 369] on textarea at bounding box center [387, 365] width 348 height 34
type textarea "Assigned pending 12-1pm AW Friday 12/09 (Jess approved) - emailed"
click at [502, 417] on button "Save" at bounding box center [509, 418] width 29 height 17
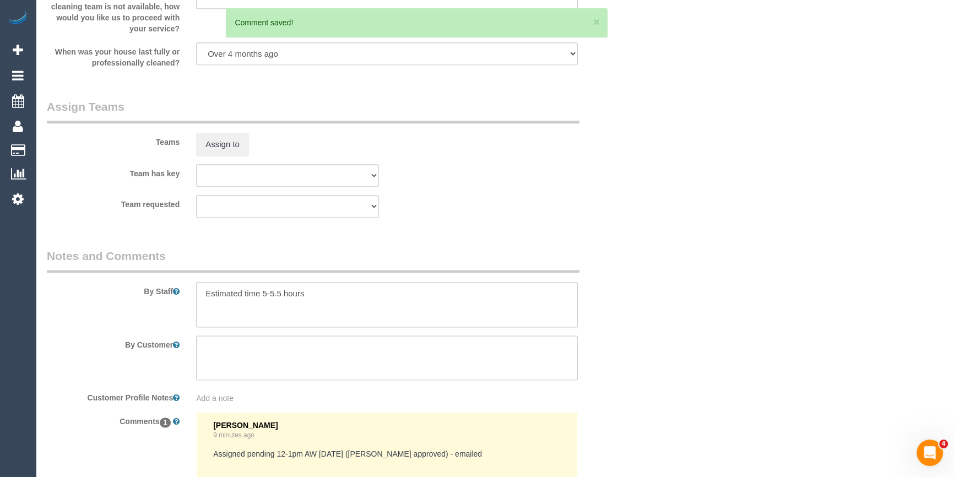
scroll to position [1497, 0]
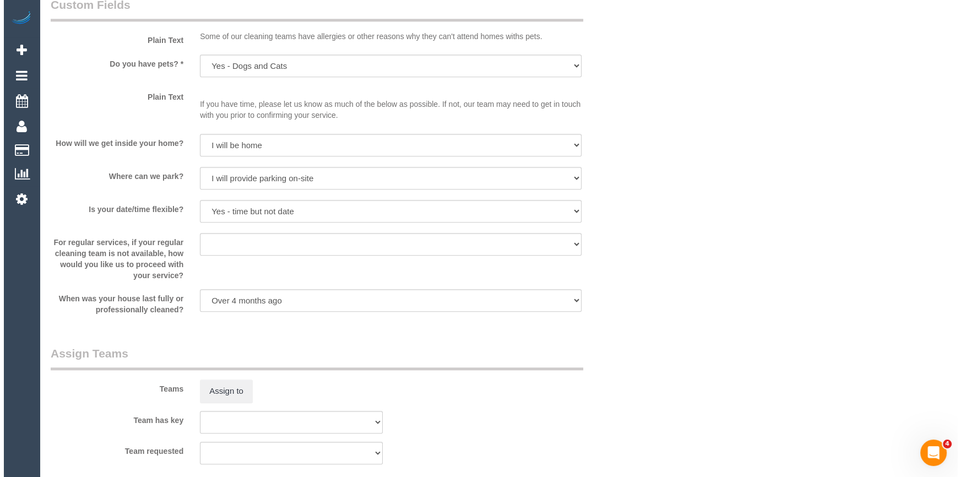
scroll to position [1446, 0]
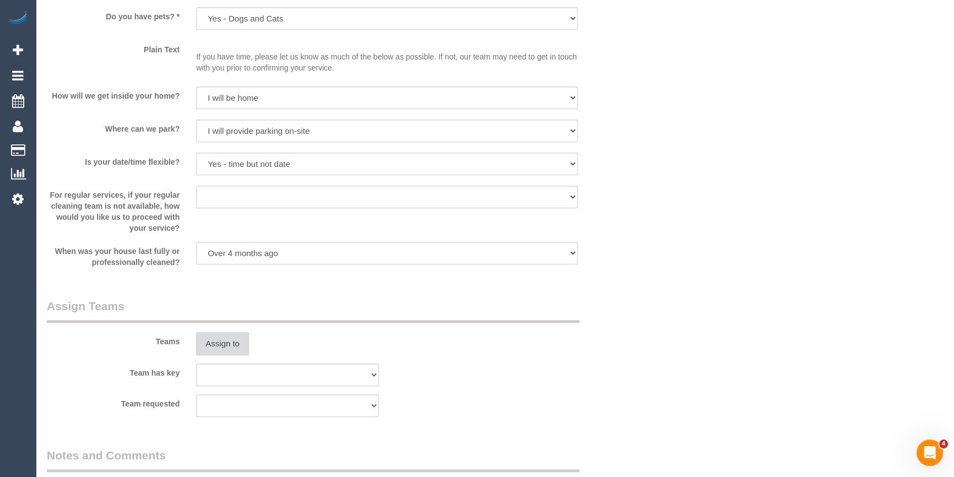
click at [221, 341] on button "Assign to" at bounding box center [222, 343] width 53 height 23
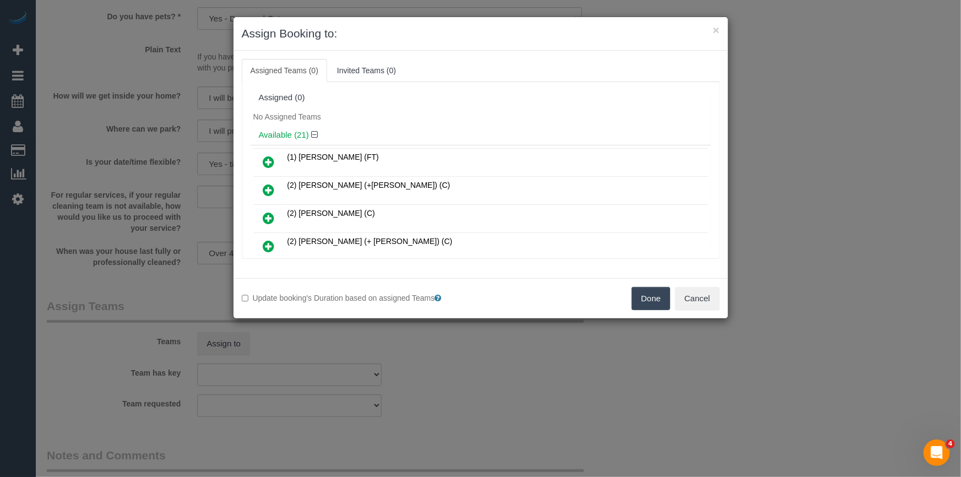
click at [483, 131] on h4 "Available (21)" at bounding box center [481, 135] width 444 height 9
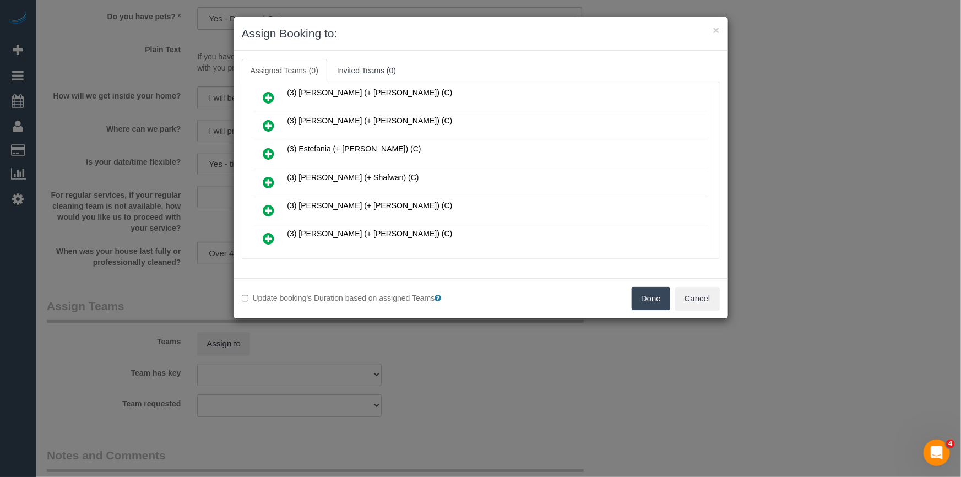
click at [270, 176] on icon at bounding box center [269, 182] width 12 height 13
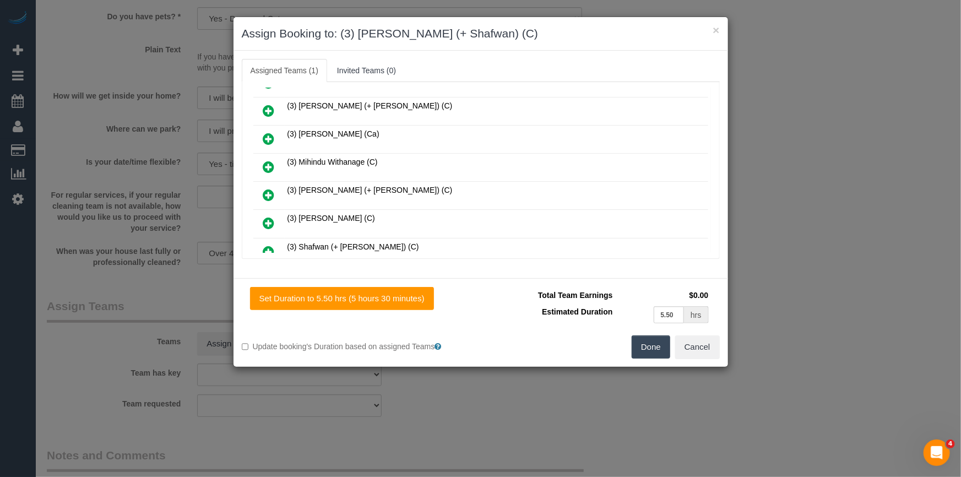
click at [267, 245] on icon at bounding box center [269, 251] width 12 height 13
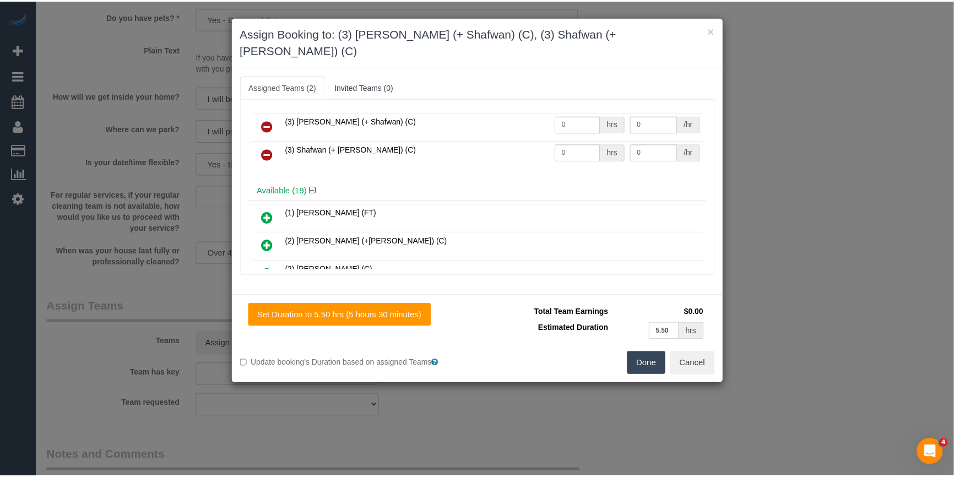
scroll to position [0, 0]
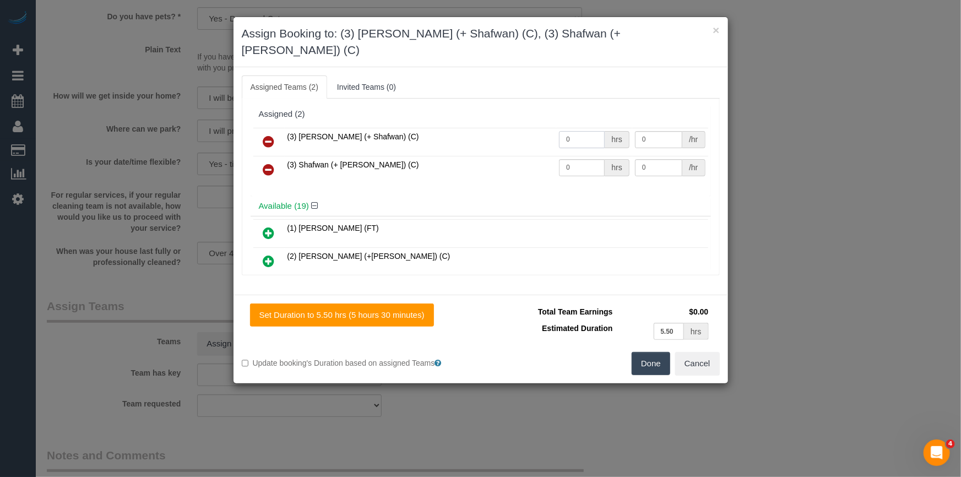
click at [589, 131] on input "0" at bounding box center [582, 139] width 46 height 17
type input "1"
click at [584, 159] on input "0" at bounding box center [582, 167] width 46 height 17
type input "1"
click at [693, 356] on button "Cancel" at bounding box center [697, 363] width 45 height 23
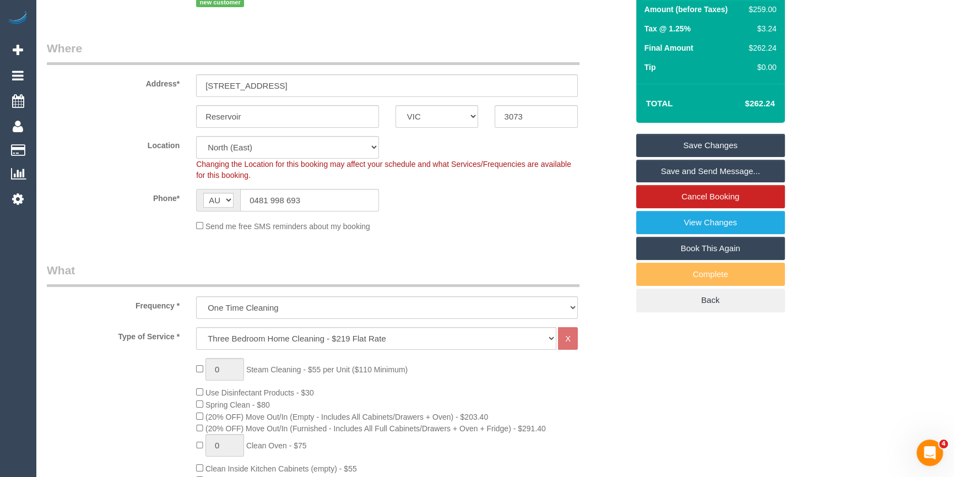
scroll to position [44, 0]
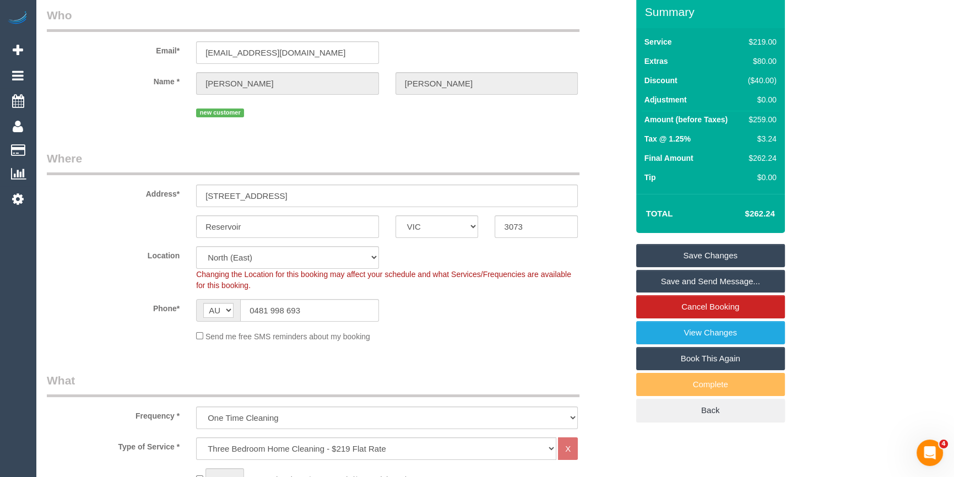
click at [765, 120] on div "$259.00" at bounding box center [760, 119] width 33 height 11
copy div "259.00"
click at [797, 132] on div "Summary Service $219.00 Extras $80.00 Discount ($40.00) Adjustment $0.00 Amount…" at bounding box center [740, 220] width 224 height 448
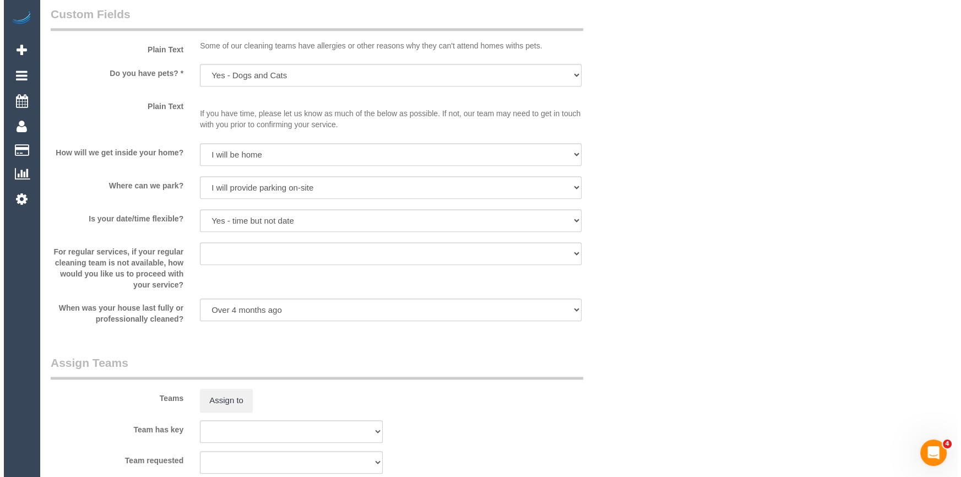
scroll to position [1647, 0]
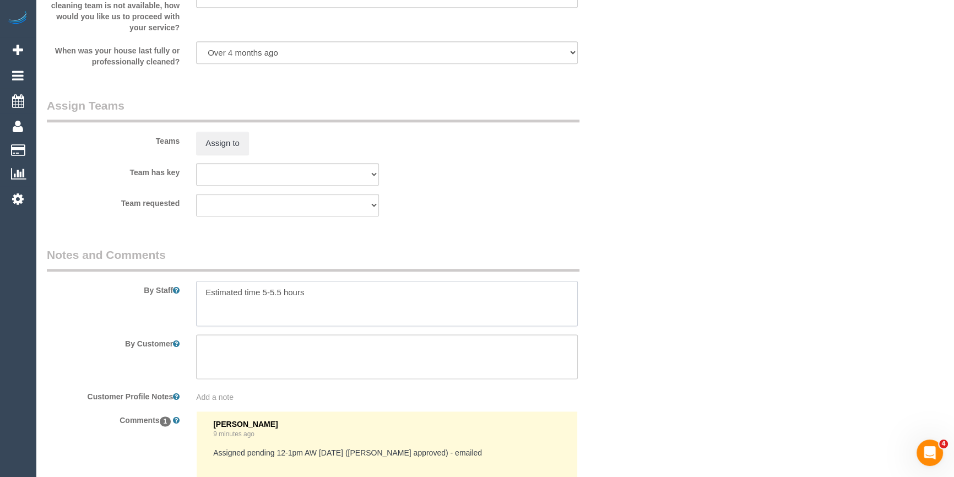
click at [353, 316] on textarea at bounding box center [387, 303] width 382 height 45
click at [225, 143] on button "Assign to" at bounding box center [222, 143] width 53 height 23
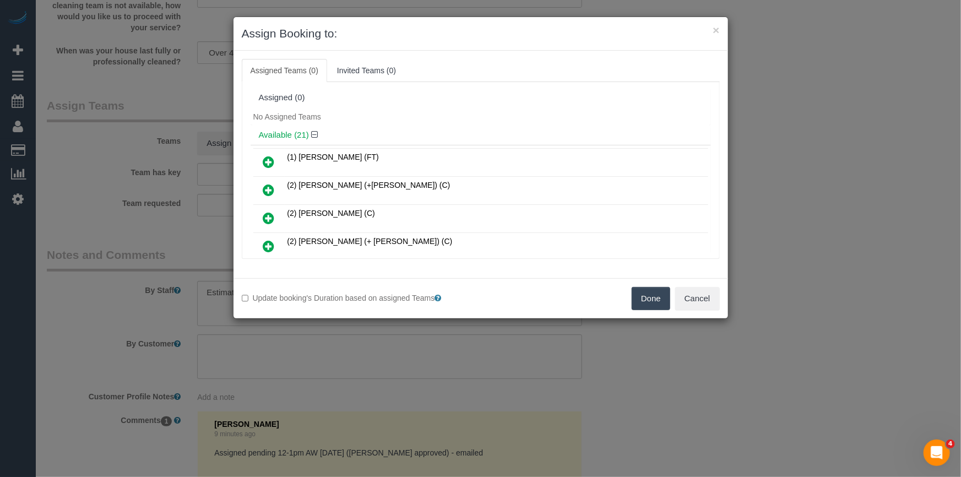
scroll to position [290, 0]
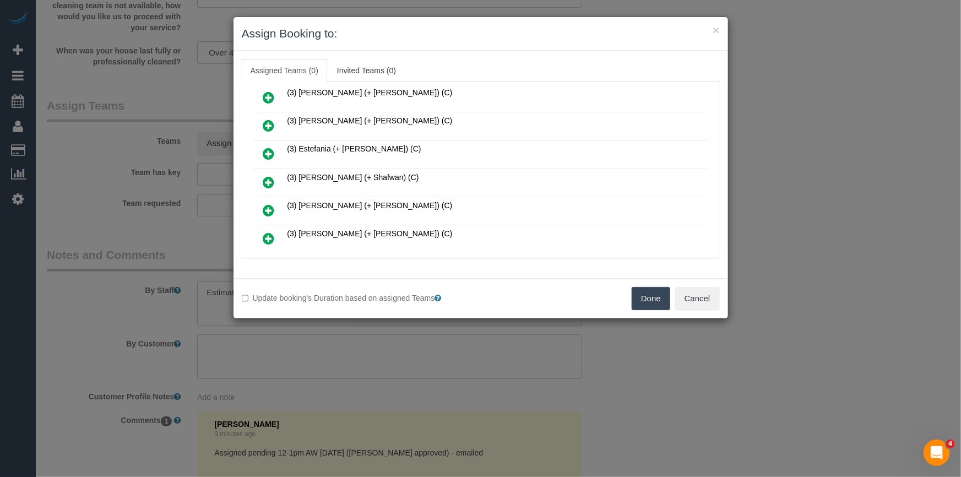
click at [278, 180] on link at bounding box center [269, 183] width 26 height 22
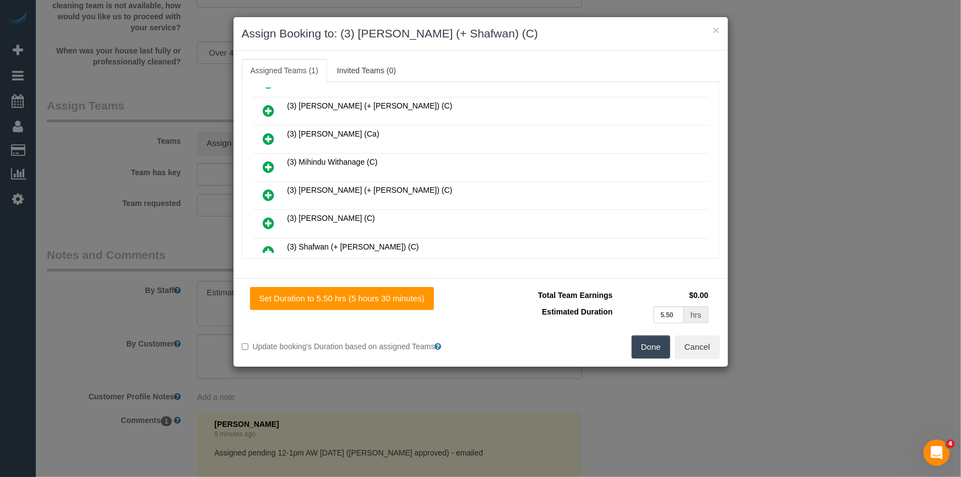
click at [269, 245] on icon at bounding box center [269, 251] width 12 height 13
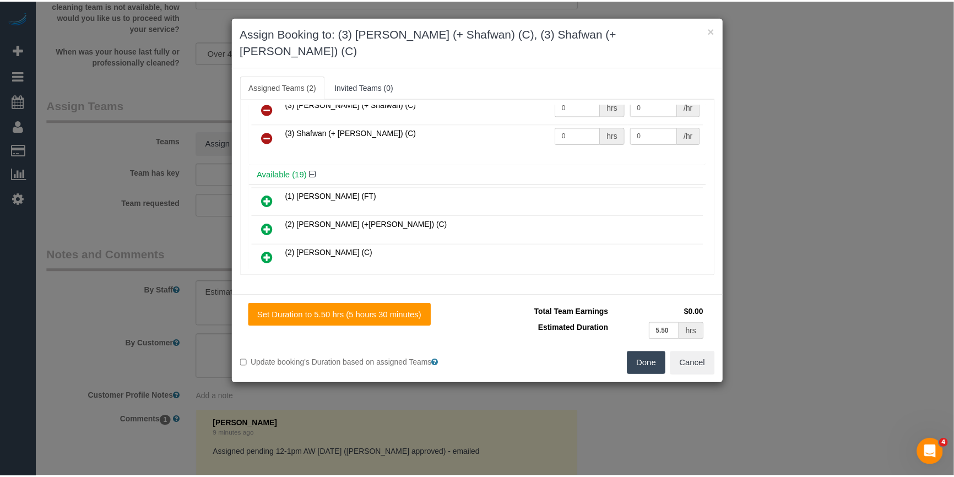
scroll to position [0, 0]
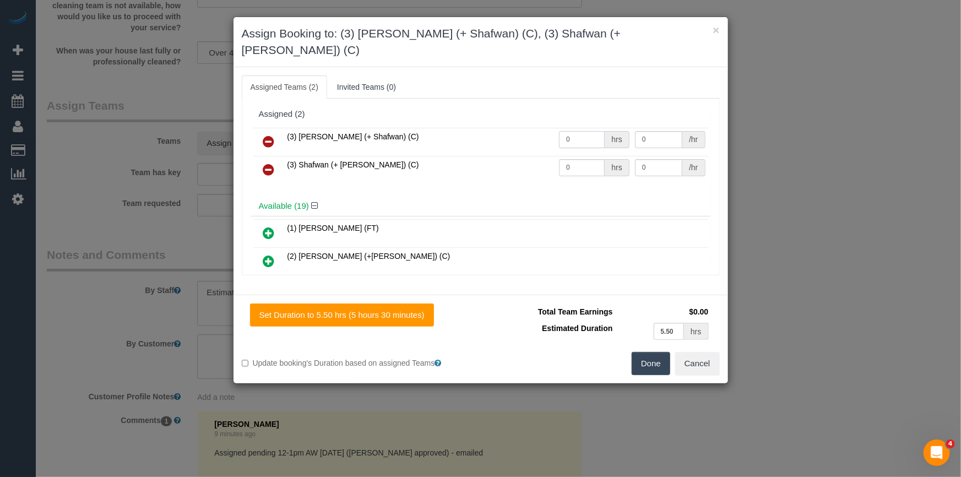
click at [581, 131] on input "0" at bounding box center [582, 139] width 46 height 17
type input "1"
click at [579, 159] on input "0" at bounding box center [582, 167] width 46 height 17
type input "1"
click at [657, 131] on input "0" at bounding box center [658, 139] width 47 height 17
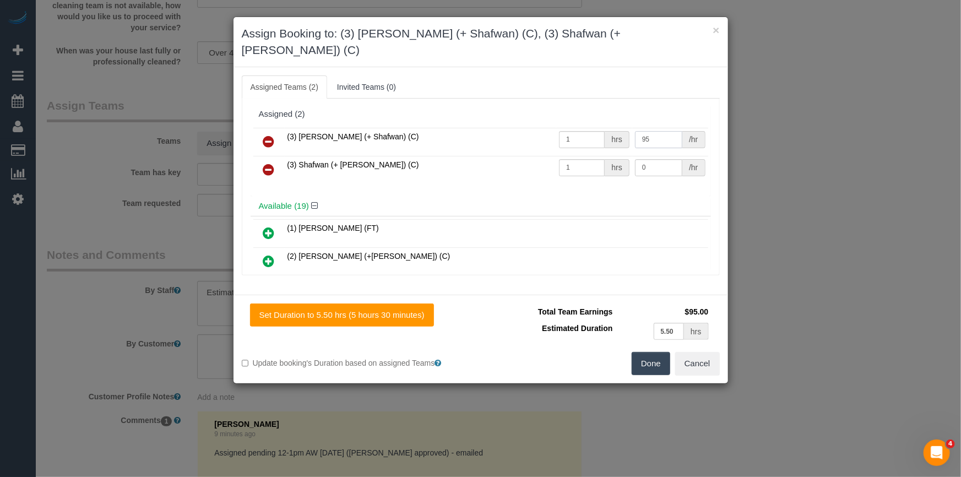
type input "95"
click at [651, 159] on input "0" at bounding box center [658, 167] width 47 height 17
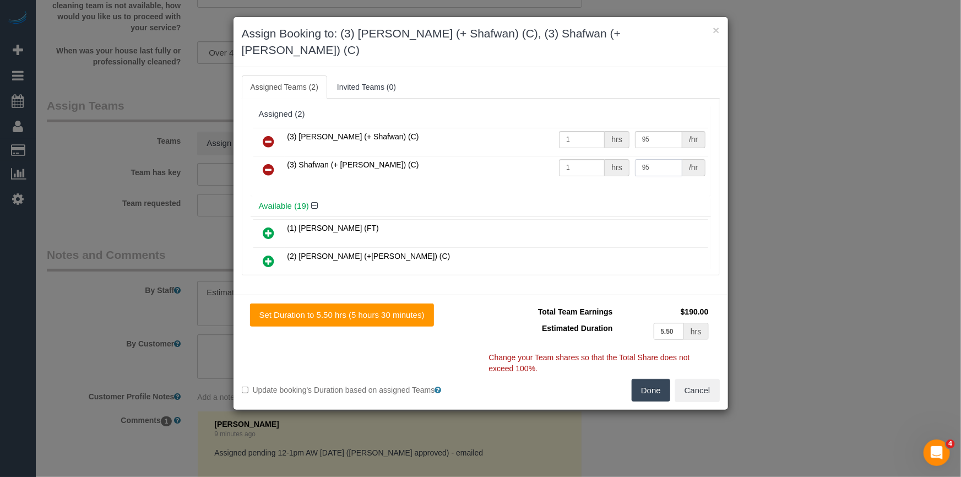
type input "95"
click at [654, 384] on button "Done" at bounding box center [651, 390] width 39 height 23
click at [654, 384] on div "× Assign Booking to: (3) Farhan (+ Shafwan) (C), (3) Shafwan (+ Farhan) (C) Ass…" at bounding box center [480, 238] width 961 height 477
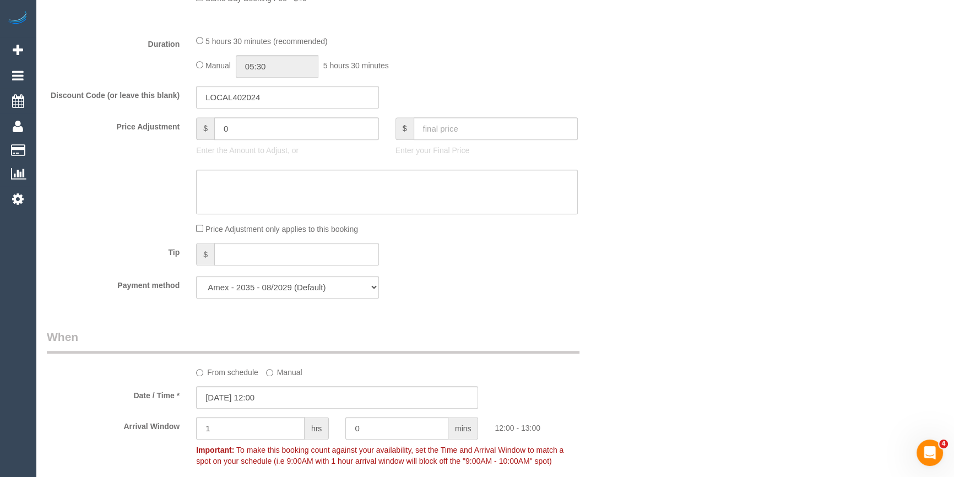
scroll to position [846, 0]
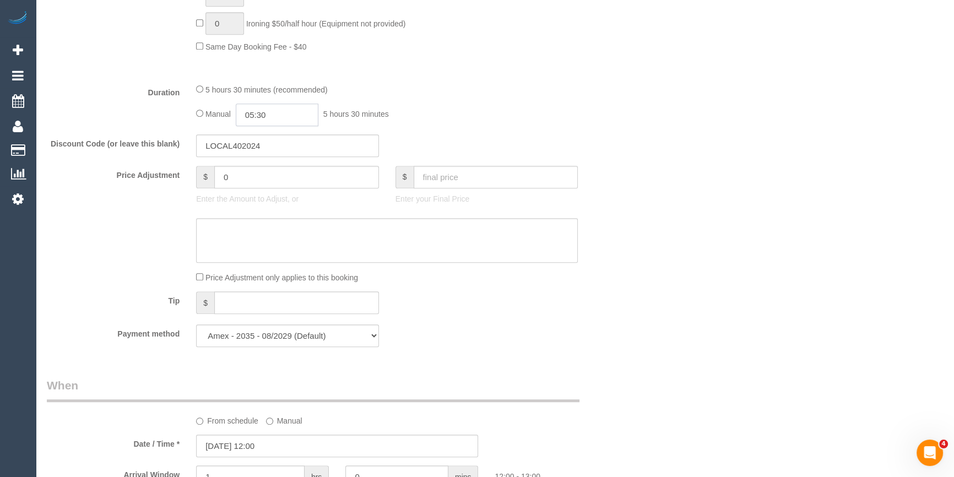
click at [257, 119] on input "05:30" at bounding box center [277, 115] width 83 height 23
click at [270, 145] on li "02:30" at bounding box center [265, 145] width 49 height 14
click at [286, 116] on input "02:30" at bounding box center [277, 115] width 83 height 23
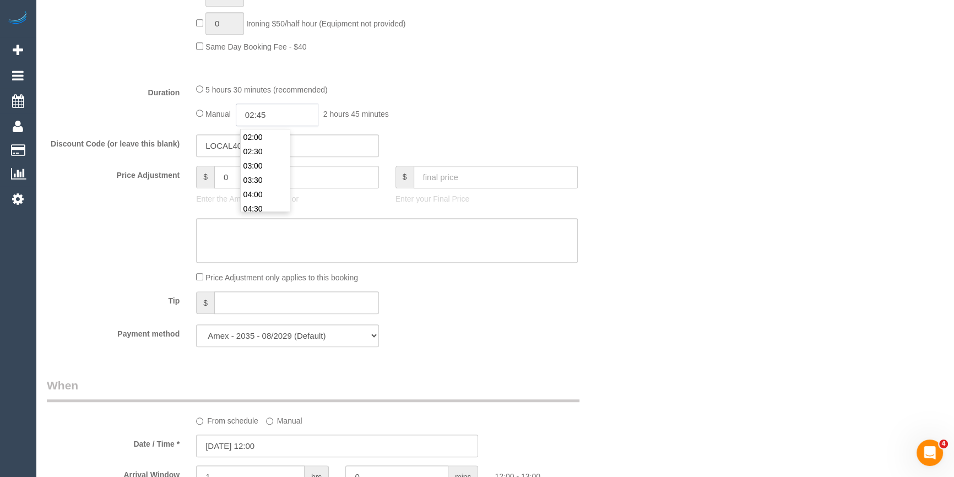
type input "02:45"
click at [419, 126] on div "Manual 02:45 2 hours 45 minutes" at bounding box center [387, 115] width 382 height 23
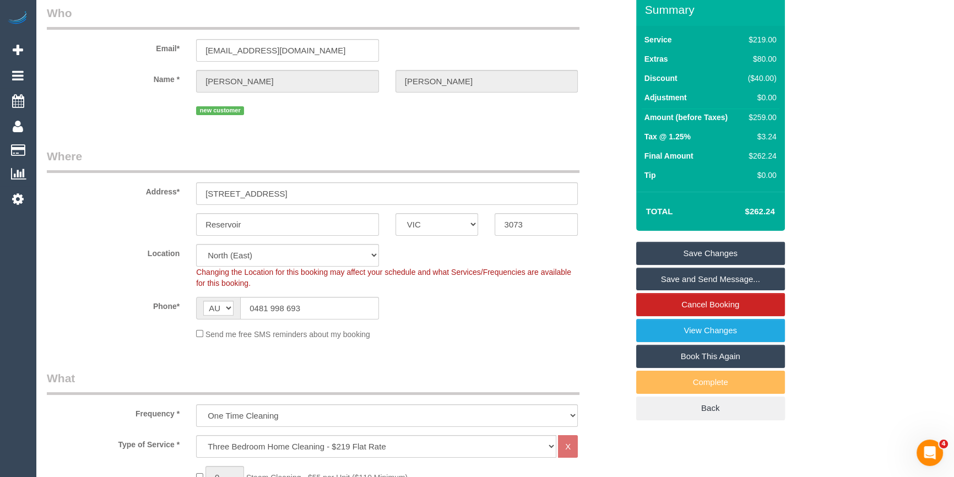
scroll to position [0, 0]
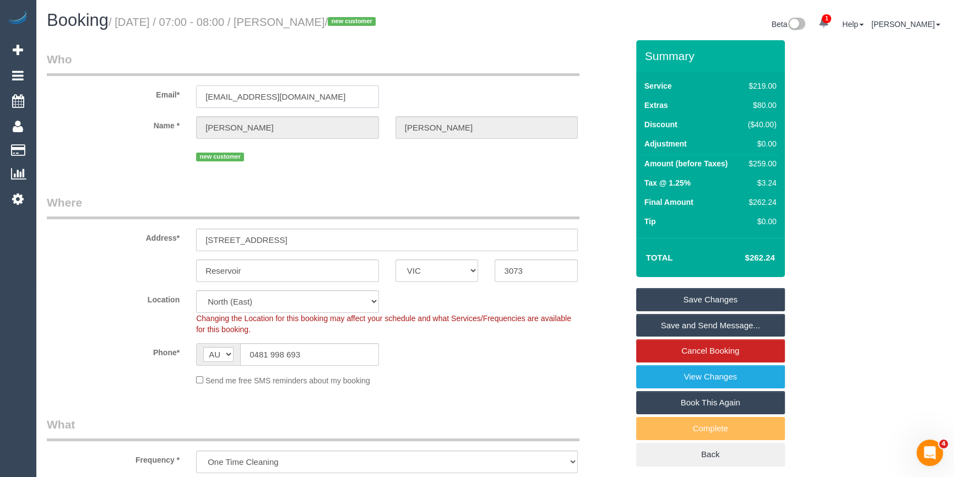
click at [271, 99] on input "nicolemoffat@windowslive.com" at bounding box center [287, 96] width 183 height 23
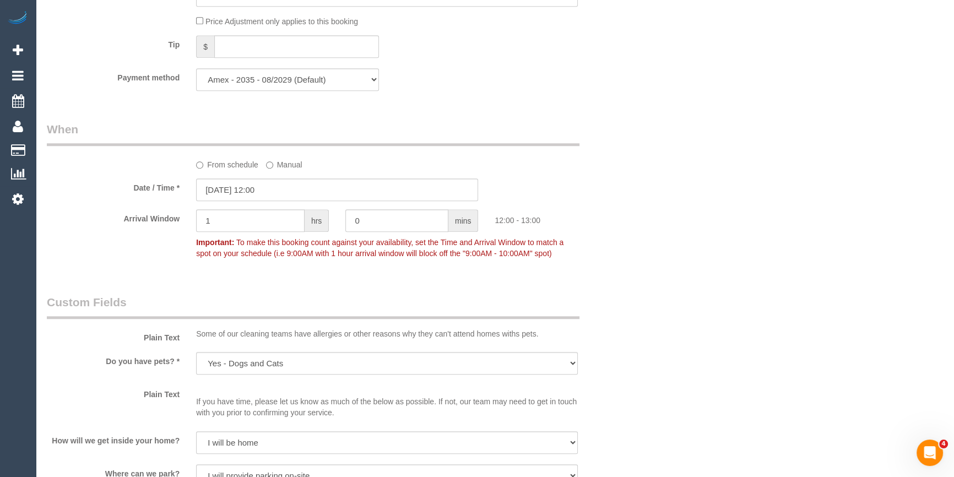
scroll to position [1302, 0]
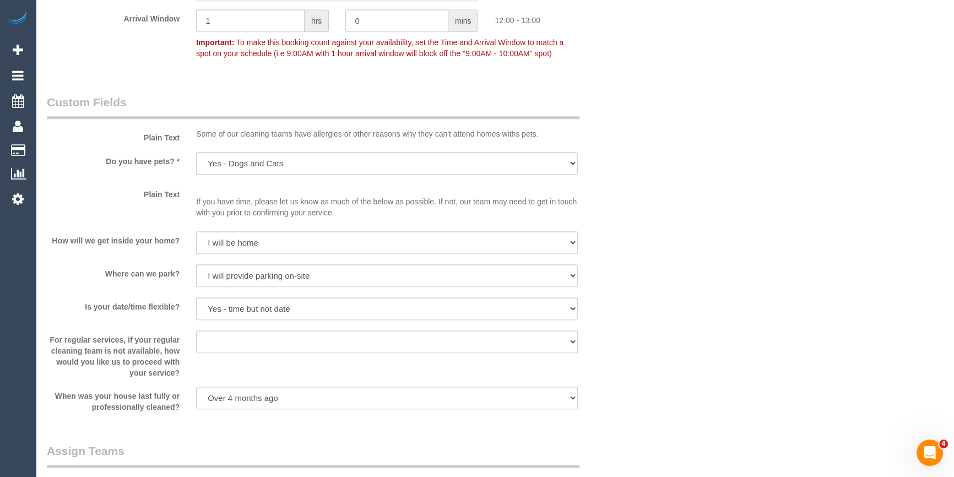
click at [589, 313] on div "Is your date/time flexible? Yes - date and time Yes - date but not time Yes - t…" at bounding box center [338, 309] width 598 height 25
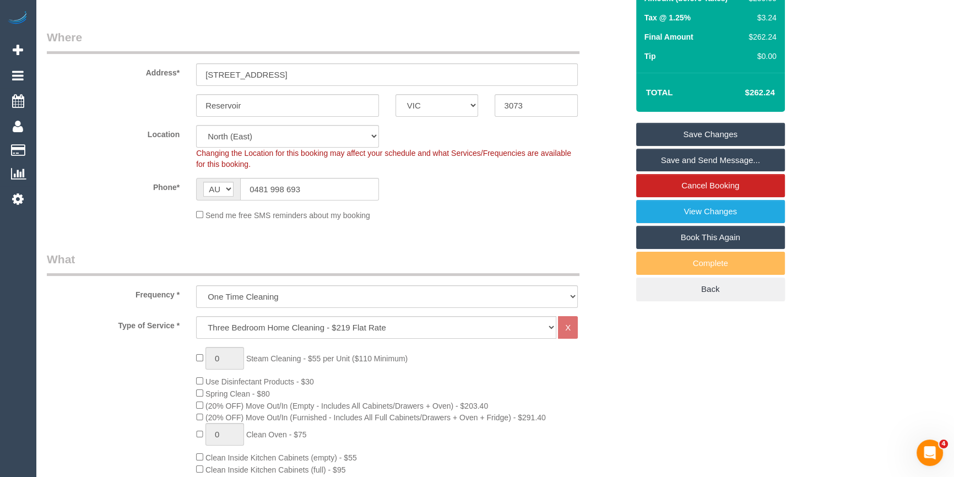
scroll to position [50, 0]
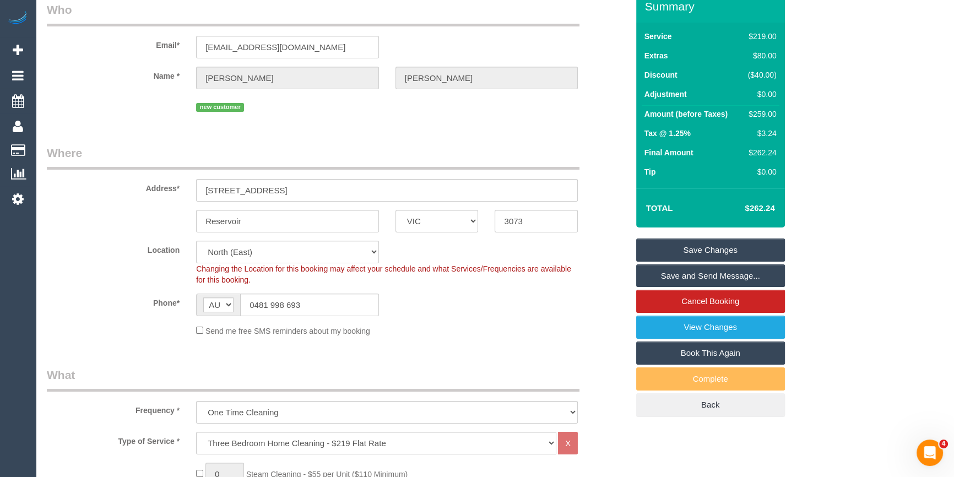
click at [727, 245] on link "Save Changes" at bounding box center [710, 250] width 149 height 23
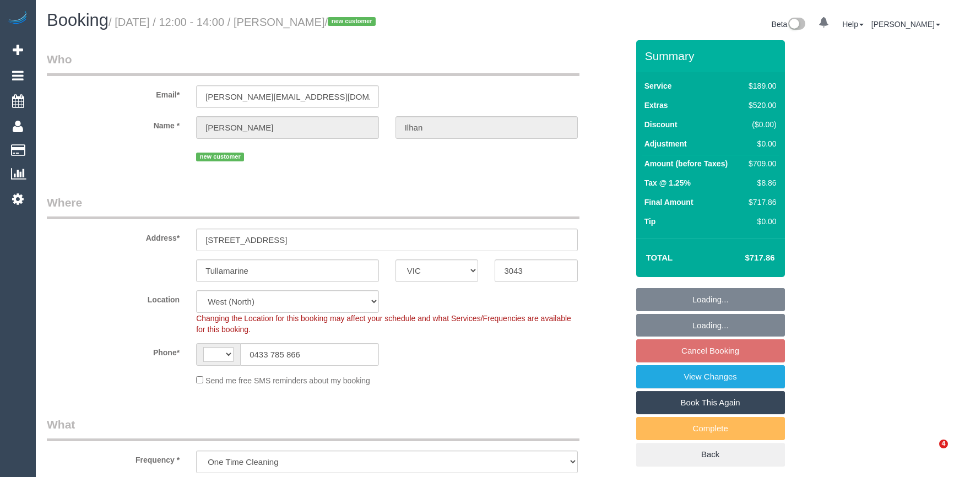
select select "VIC"
select select "string:AU"
select select "string:stripe-pm_1S4u1I2GScqysDRVhfUsXWug"
select select "spot1"
select select "number:28"
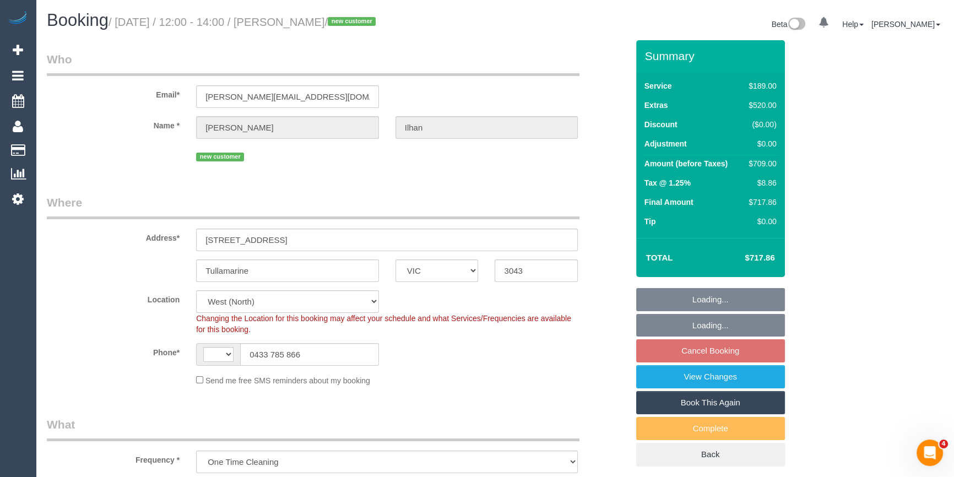
select select "number:14"
select select "number:18"
select select "number:22"
select select "number:33"
select select "number:26"
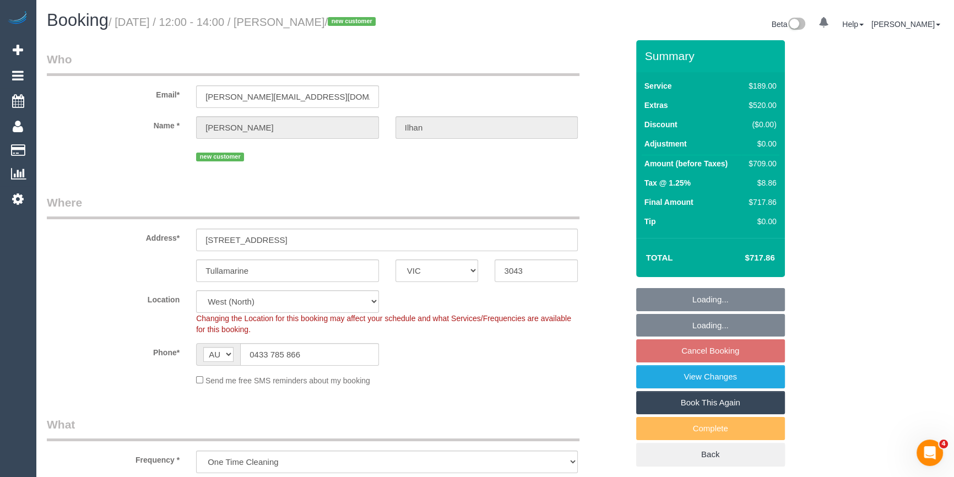
select select "object:698"
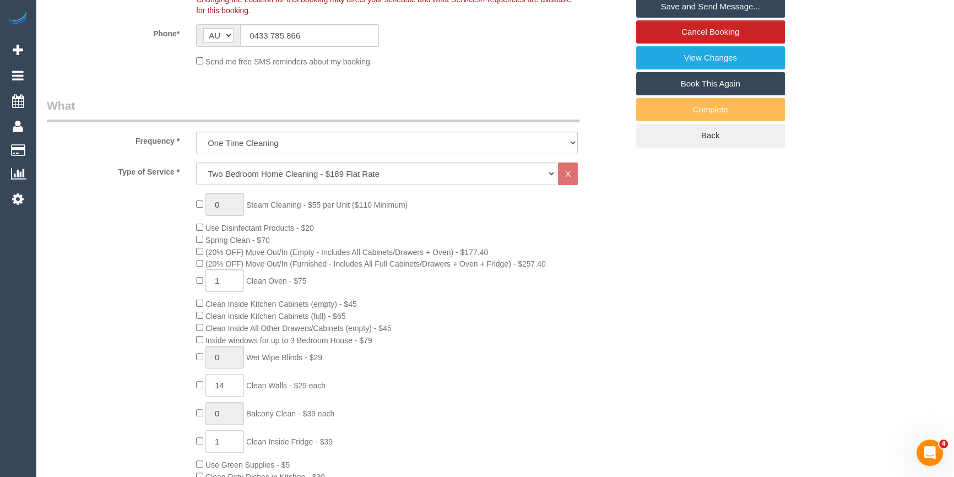
scroll to position [302, 0]
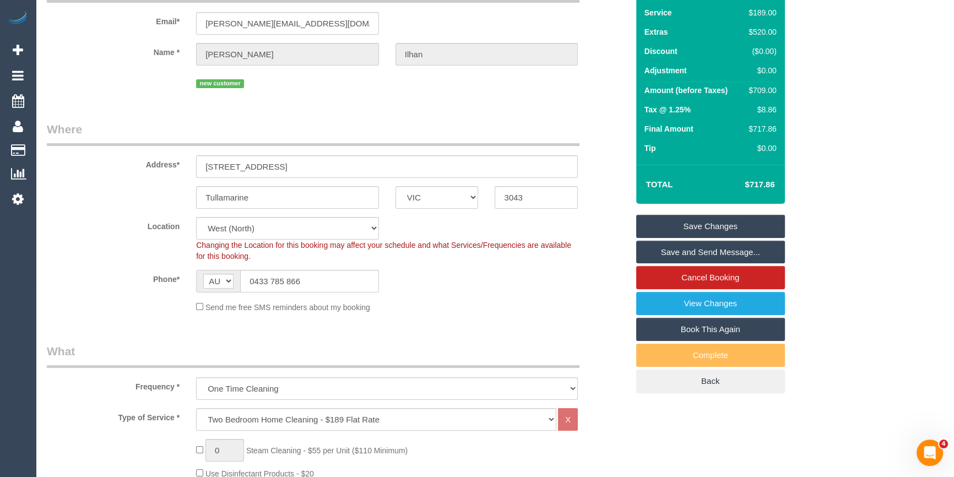
scroll to position [0, 0]
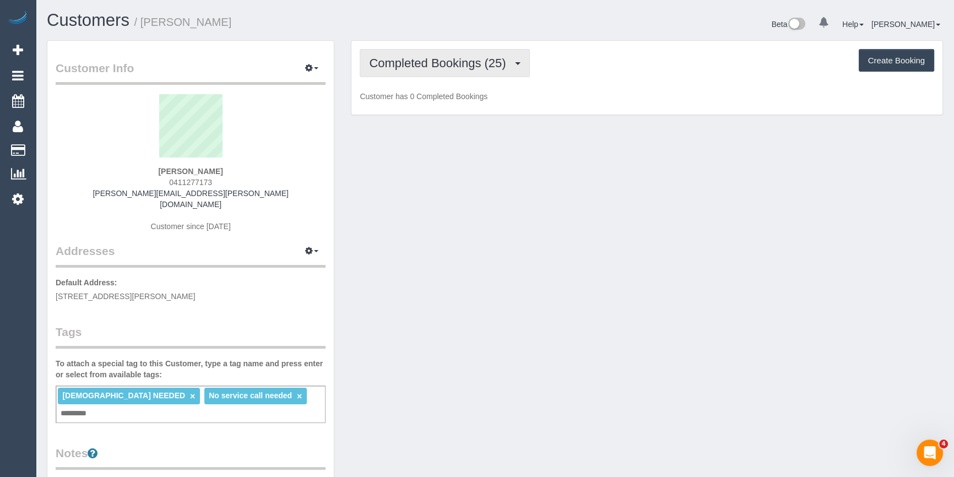
click at [453, 56] on span "Completed Bookings (25)" at bounding box center [440, 63] width 142 height 14
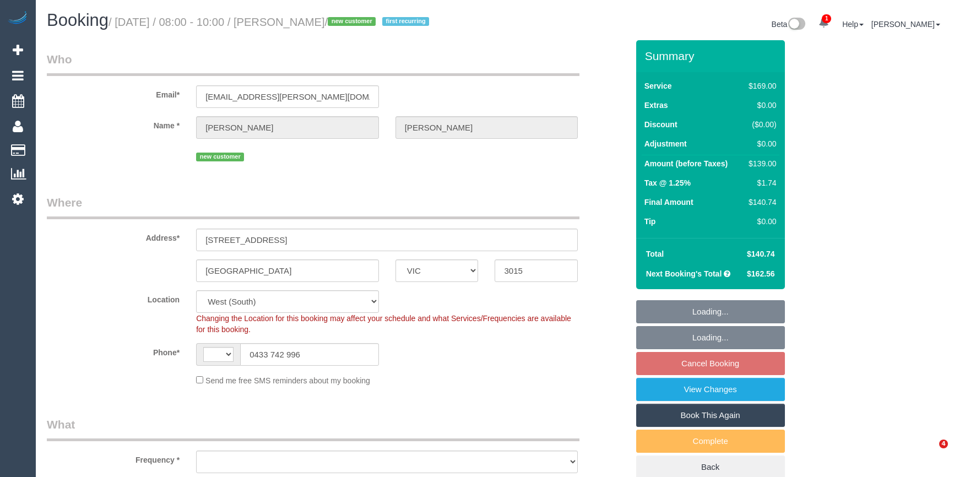
select select "VIC"
select select "string:AU"
select select "object:789"
select select "string:stripe-pm_1S4Fkq2GScqysDRV6q9kfUSF"
select select "number:27"
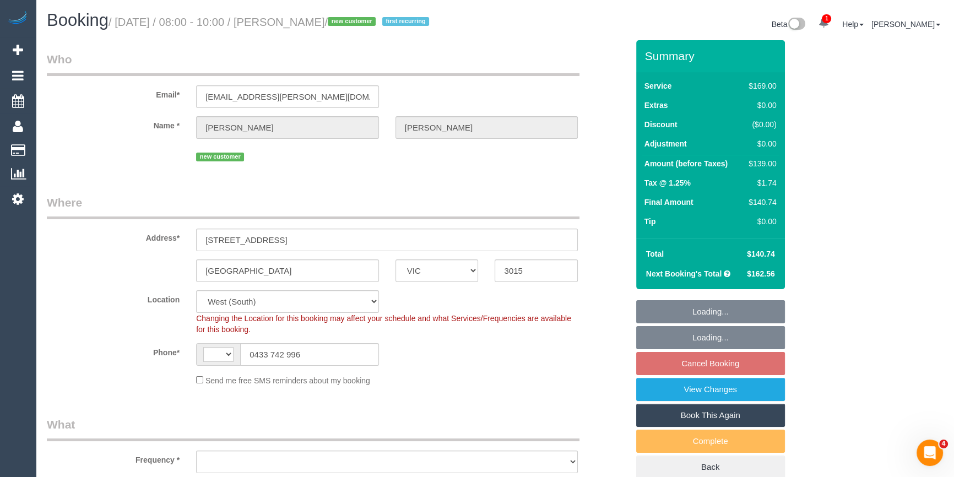
select select "number:14"
select select "number:19"
select select "number:22"
select select "number:33"
select select "number:26"
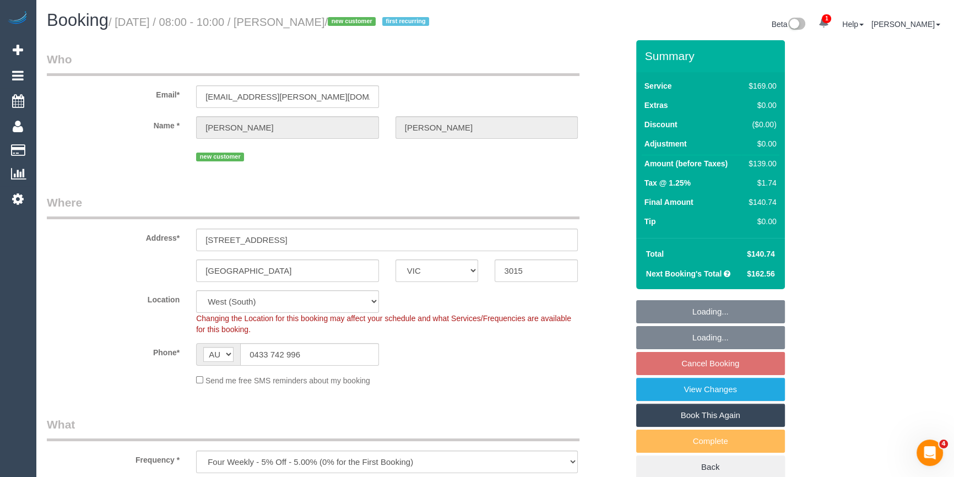
select select "object:799"
select select "spot2"
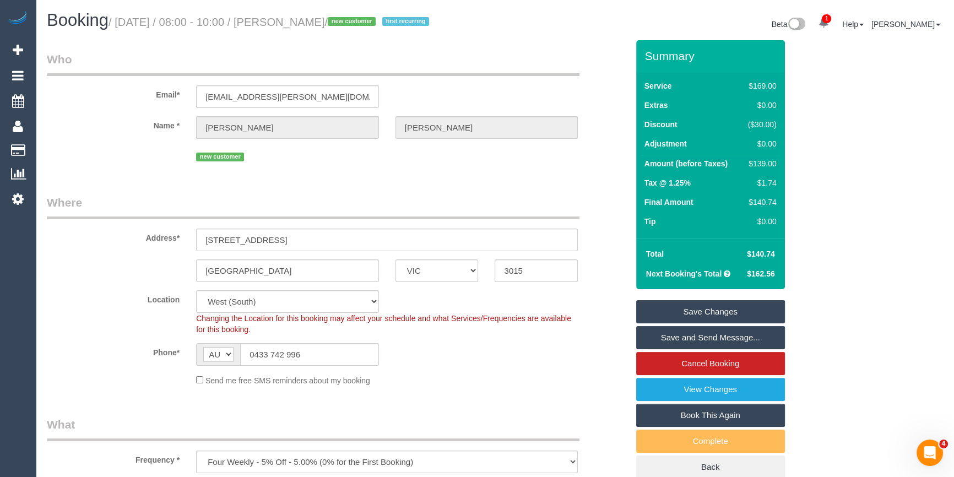
click at [305, 22] on small "/ [DATE] / 08:00 - 10:00 / [PERSON_NAME] / new customer first recurring" at bounding box center [271, 22] width 324 height 12
drag, startPoint x: 305, startPoint y: 22, endPoint x: 377, endPoint y: 22, distance: 72.2
click at [377, 22] on small "/ [DATE] / 08:00 - 10:00 / [PERSON_NAME] / new customer first recurring" at bounding box center [271, 22] width 324 height 12
copy small "[PERSON_NAME]"
click at [766, 169] on div "$139.00" at bounding box center [760, 163] width 33 height 11
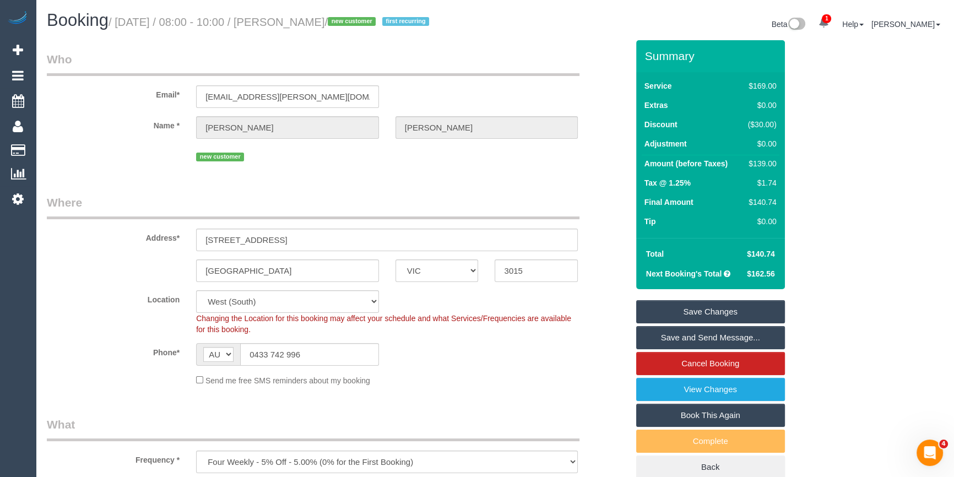
click at [766, 169] on div "$139.00" at bounding box center [760, 163] width 33 height 11
copy div "139.00"
click at [804, 176] on div "Summary Service $169.00 Extras $0.00 Discount ($30.00) Adjustment $0.00 Amount …" at bounding box center [740, 270] width 224 height 460
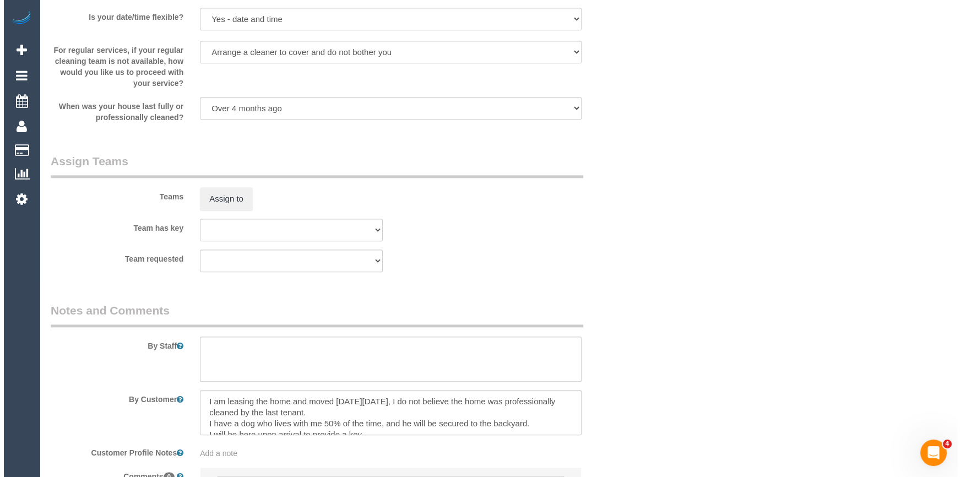
scroll to position [1652, 0]
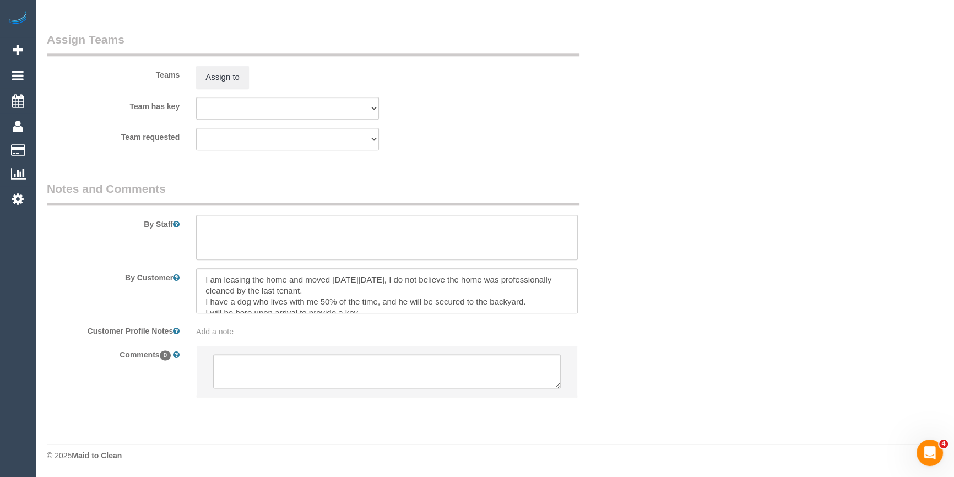
click at [256, 277] on sui-booking-comments "By Staff By Customer Customer Profile Notes Add a note Comments 0" at bounding box center [337, 294] width 581 height 227
click at [305, 246] on textarea at bounding box center [387, 237] width 382 height 45
type textarea "Estimated time 2.5-3 hours"
drag, startPoint x: 521, startPoint y: 209, endPoint x: 479, endPoint y: 180, distance: 50.7
click at [521, 205] on legend "Notes and Comments" at bounding box center [313, 193] width 533 height 25
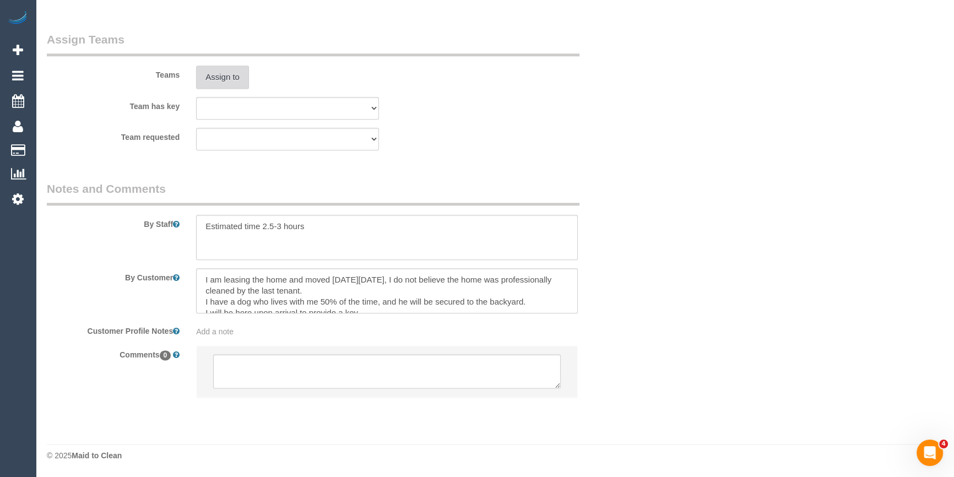
click at [210, 89] on button "Assign to" at bounding box center [222, 77] width 53 height 23
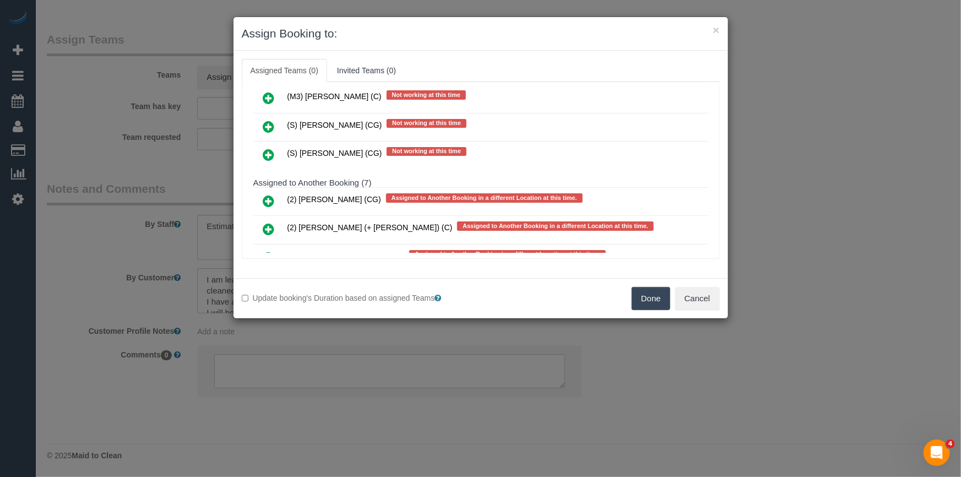
scroll to position [2394, 0]
click at [268, 223] on icon at bounding box center [269, 229] width 12 height 13
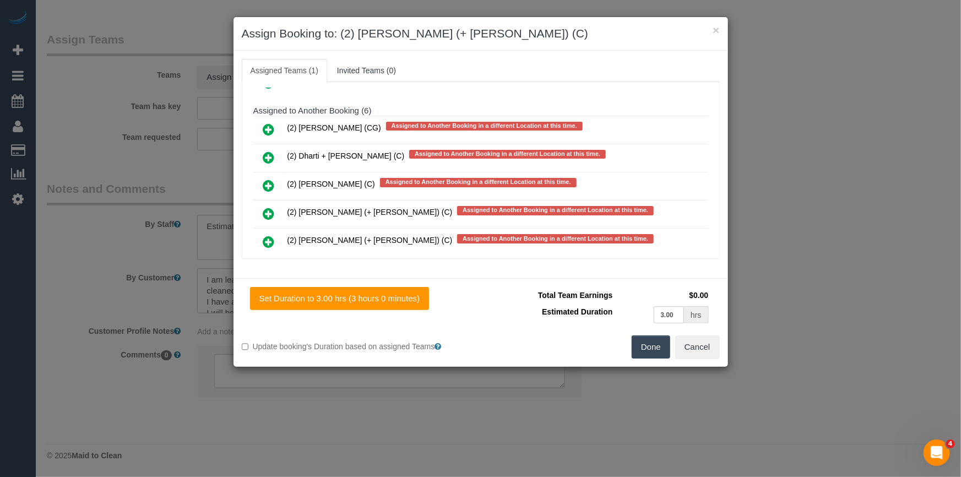
click at [263, 235] on icon at bounding box center [269, 241] width 12 height 13
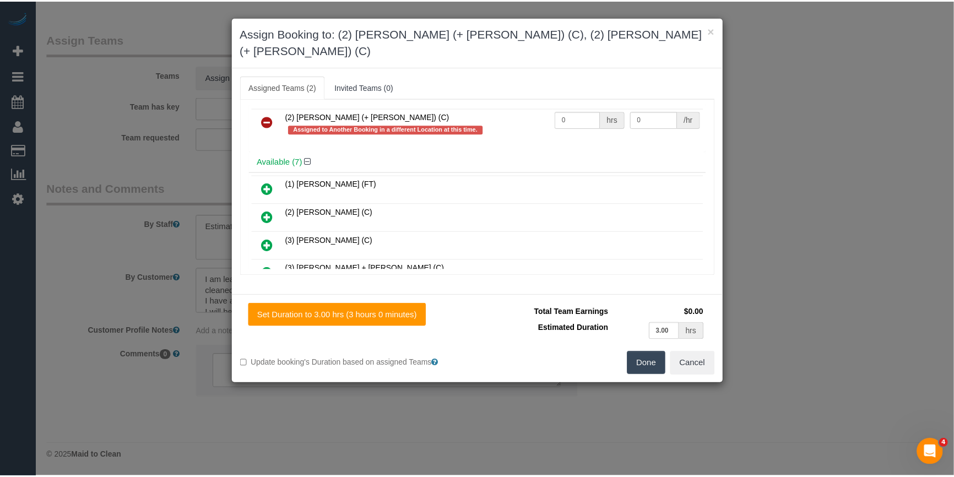
scroll to position [0, 0]
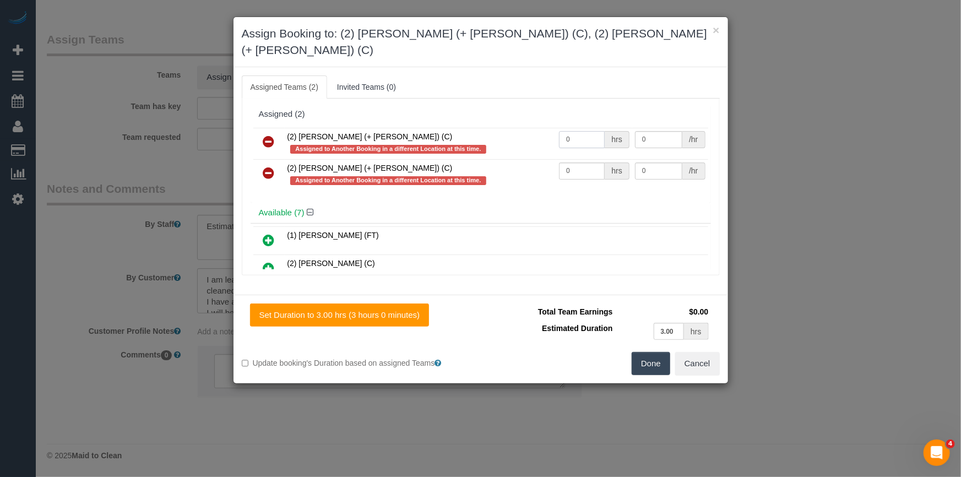
click at [580, 131] on input "0" at bounding box center [582, 139] width 46 height 17
type input "1"
click at [574, 162] on input "0" at bounding box center [582, 170] width 46 height 17
type input "1"
click at [664, 131] on input "0" at bounding box center [658, 139] width 47 height 17
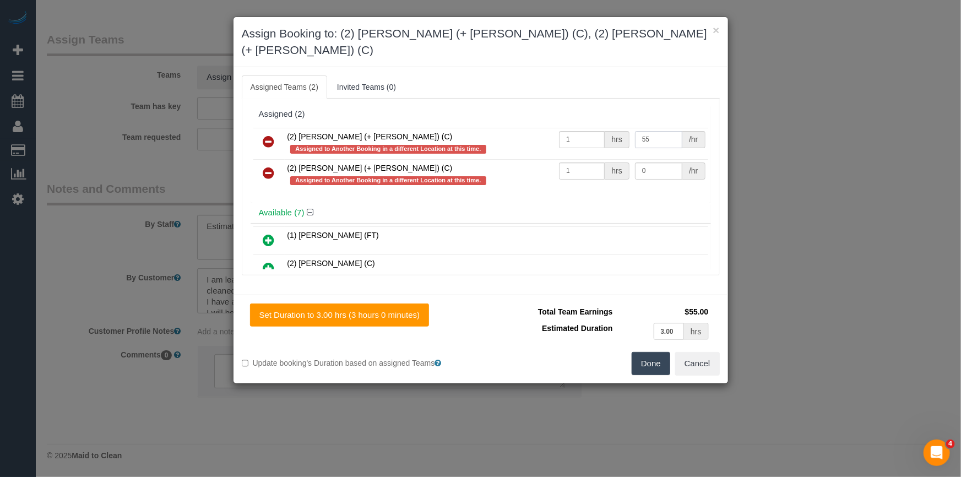
type input "55"
click at [662, 162] on input "0" at bounding box center [658, 170] width 47 height 17
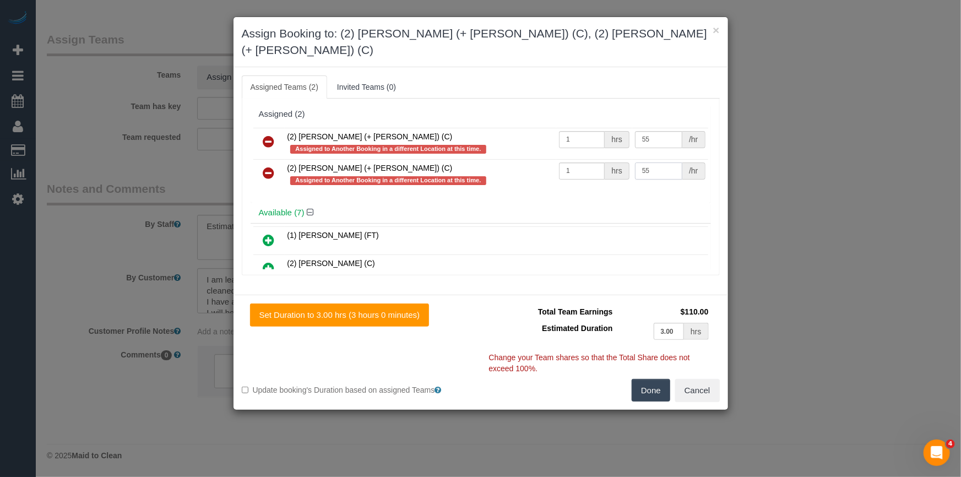
type input "55"
click at [656, 379] on button "Done" at bounding box center [651, 390] width 39 height 23
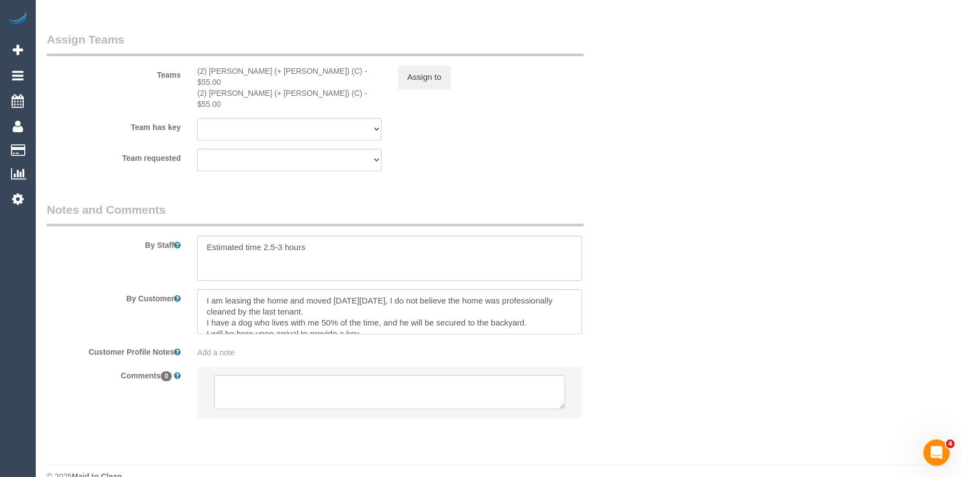
click at [656, 369] on div "× Assign Booking to: (2) Chirag (+ Shachi) (C), (2) Shachi (+ Chirag) (C) Assig…" at bounding box center [480, 238] width 961 height 477
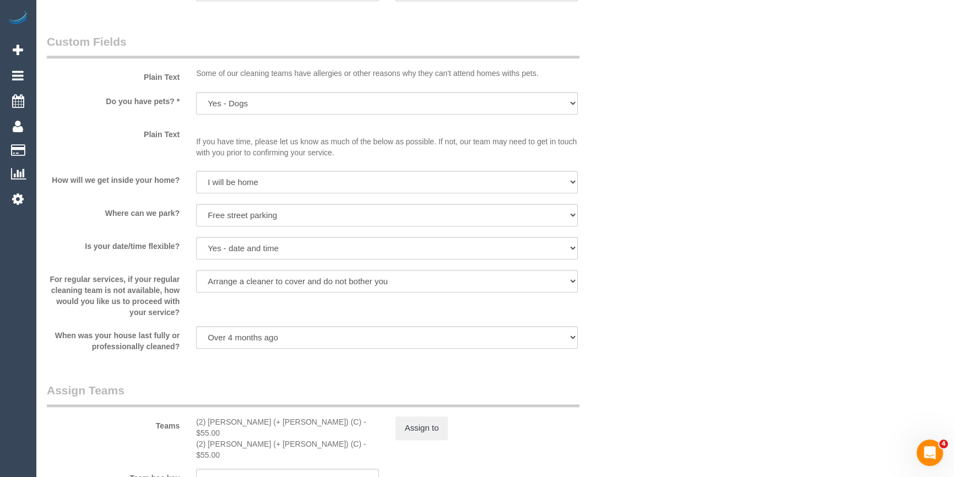
scroll to position [951, 0]
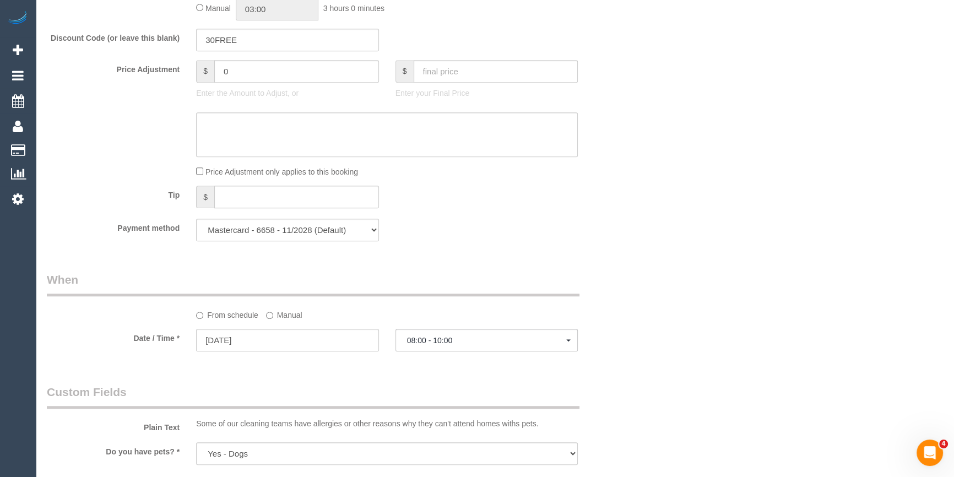
click at [198, 19] on div "Manual 03:00 3 hours 0 minutes" at bounding box center [387, 9] width 382 height 23
click at [254, 20] on input "03:00" at bounding box center [277, 9] width 83 height 23
type input "01:30"
click at [275, 55] on li "01:30" at bounding box center [265, 56] width 49 height 14
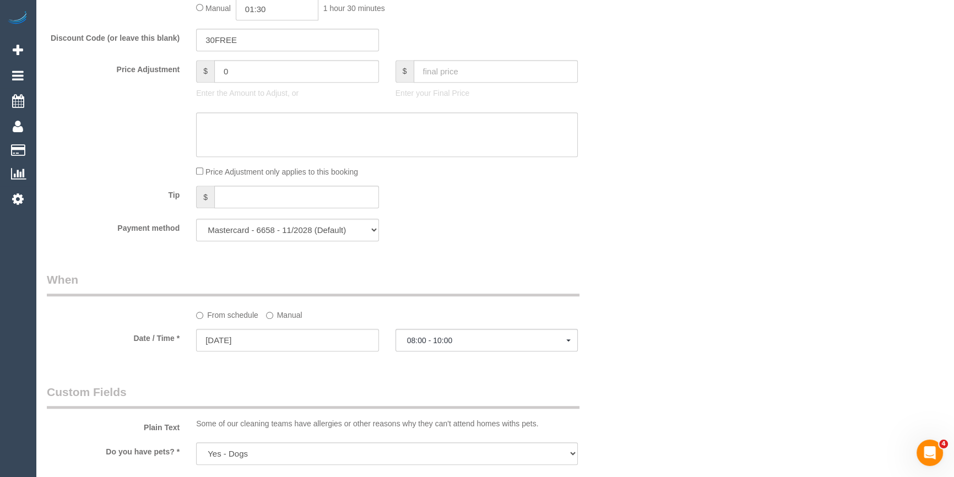
click at [426, 50] on div "Discount Code (or leave this blank) 30FREE" at bounding box center [338, 40] width 598 height 23
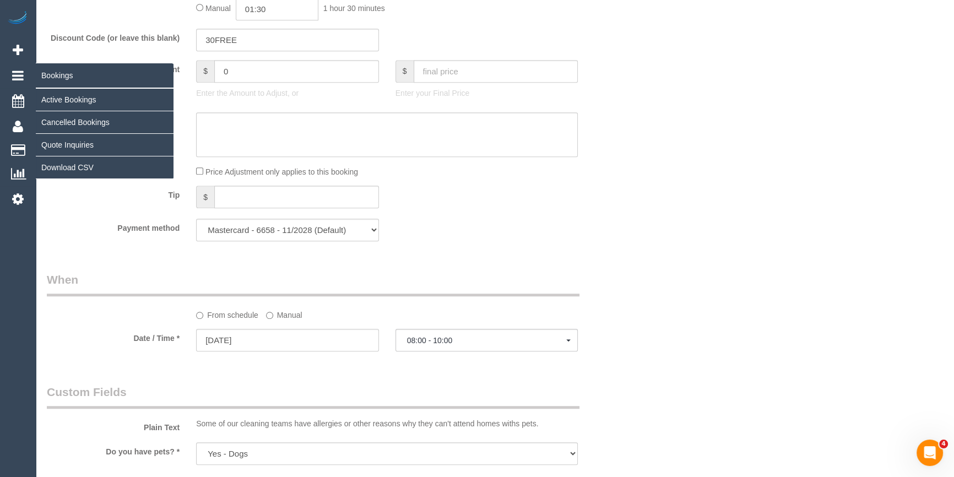
select select "spot23"
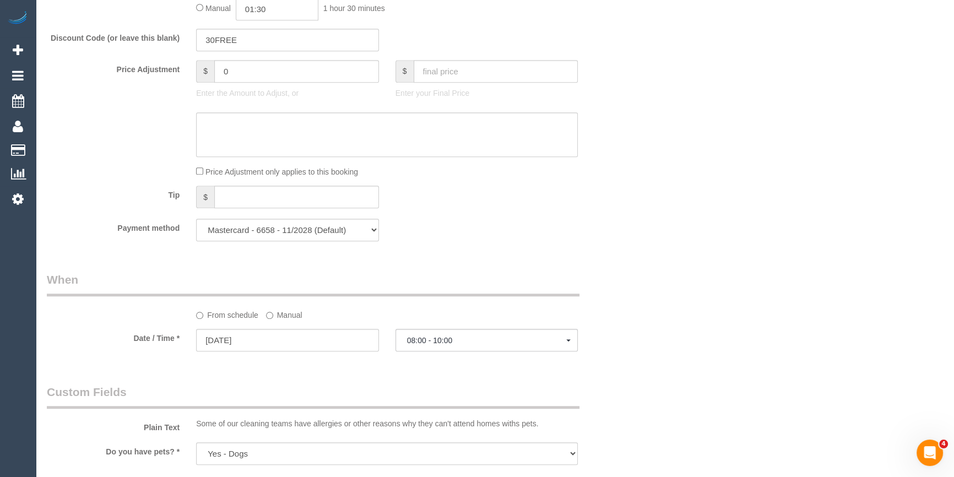
click at [580, 287] on div "Who Email* claire.loughran@outlook.com Name * Claire Loughran new customer Wher…" at bounding box center [338, 125] width 598 height 2072
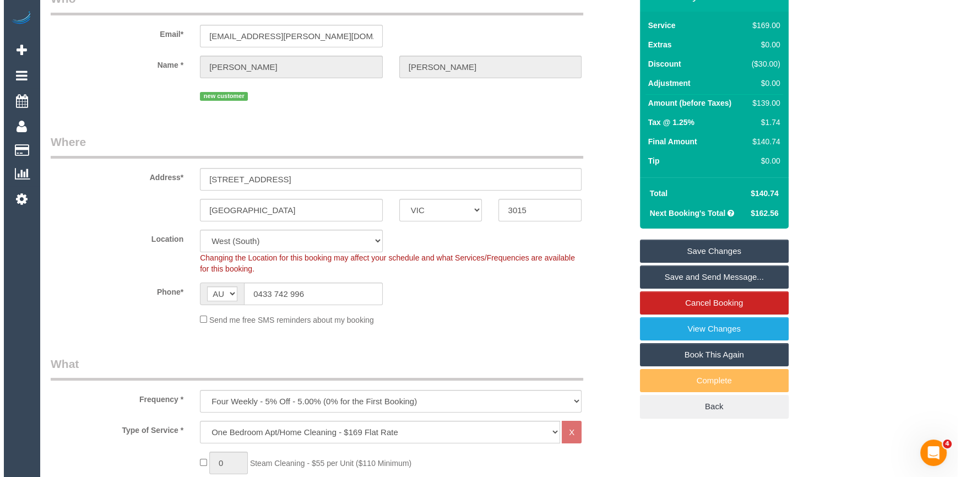
scroll to position [0, 0]
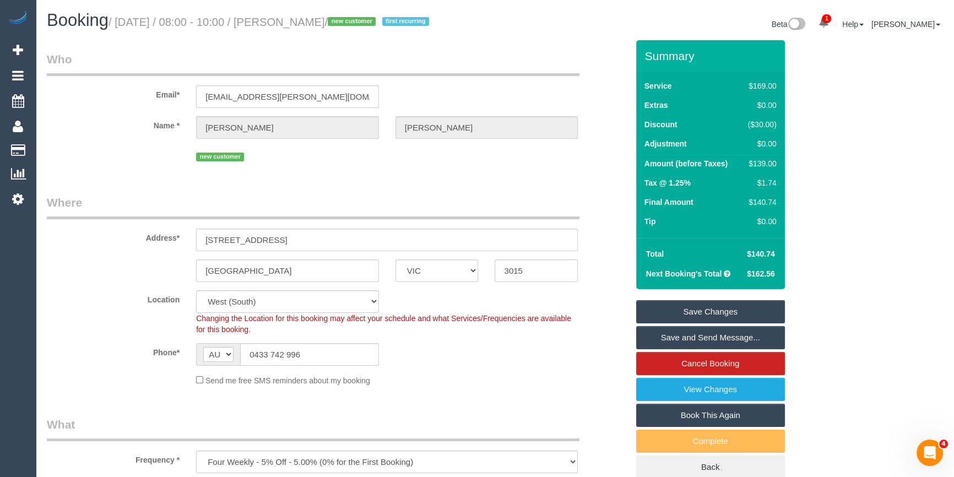
click at [663, 322] on link "Save Changes" at bounding box center [710, 311] width 149 height 23
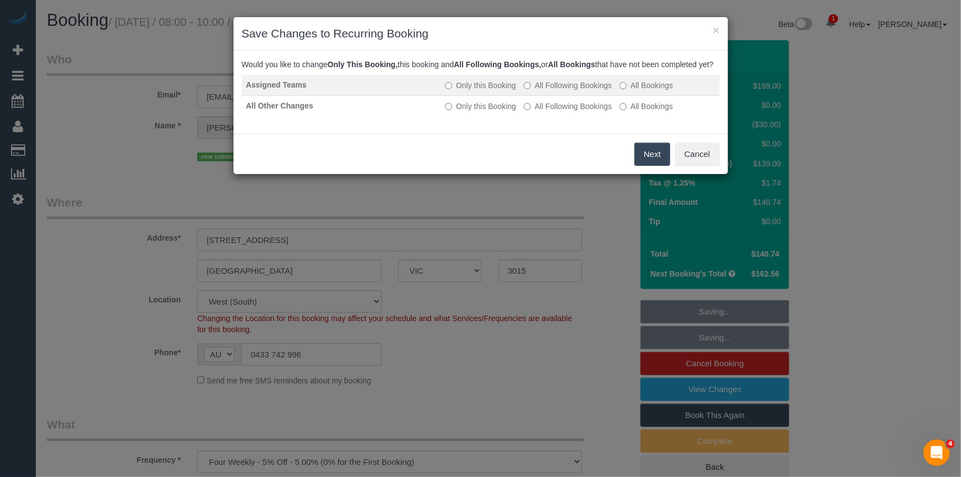
click at [576, 96] on td "Only this Booking All Following Bookings All Bookings" at bounding box center [580, 85] width 279 height 21
click at [650, 166] on button "Next" at bounding box center [653, 154] width 36 height 23
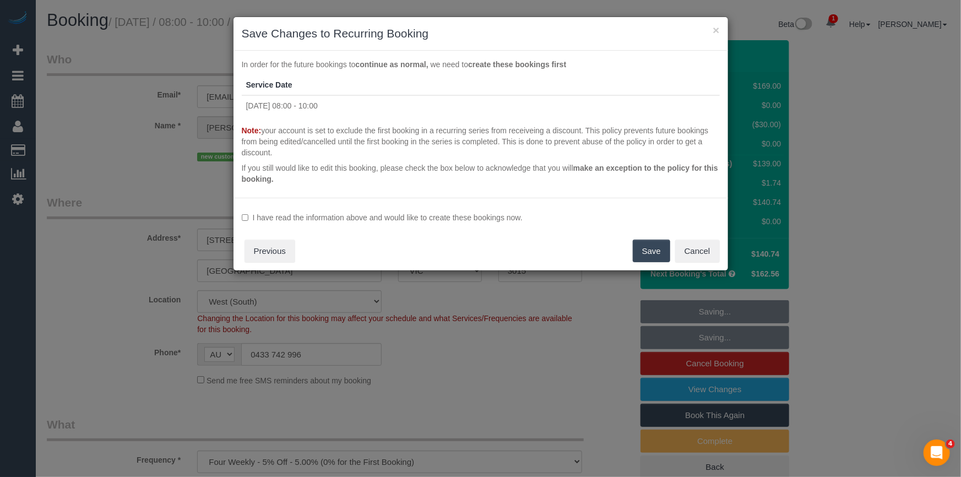
click at [509, 220] on label "I have read the information above and would like to create these bookings now." at bounding box center [481, 217] width 478 height 11
click at [654, 247] on button "Save" at bounding box center [651, 251] width 37 height 23
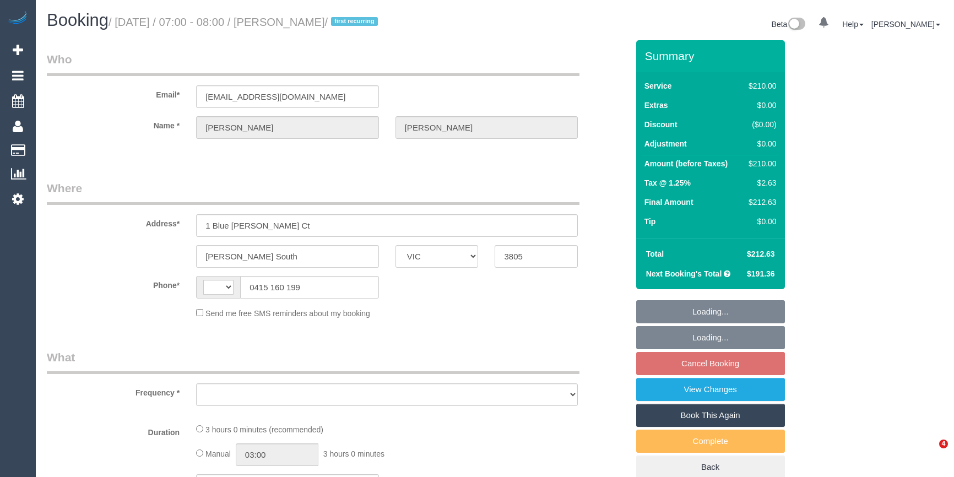
select select "VIC"
select select "string:AU"
select select "string:stripe-pm_1ReqYf2GScqysDRV45zDDTwX"
select select "object:538"
select select "spot1"
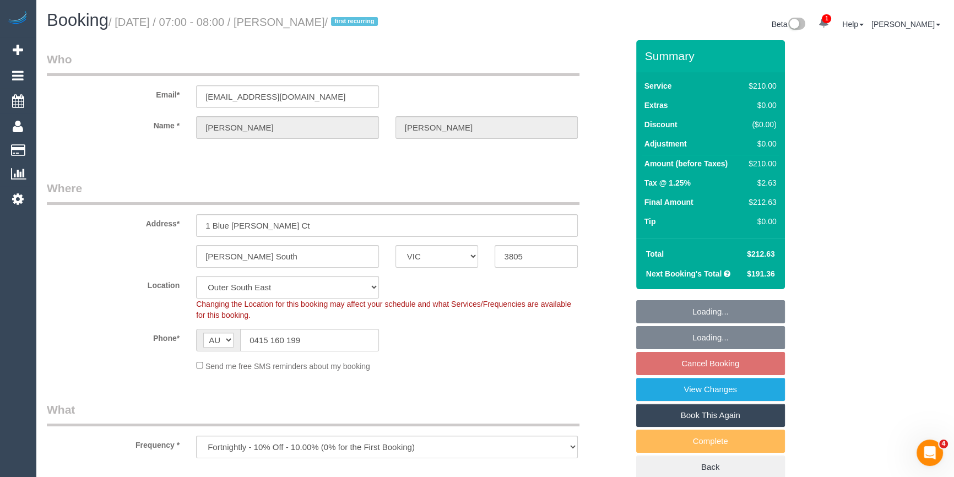
select select "180"
select select "number:27"
select select "number:14"
select select "number:19"
select select "number:24"
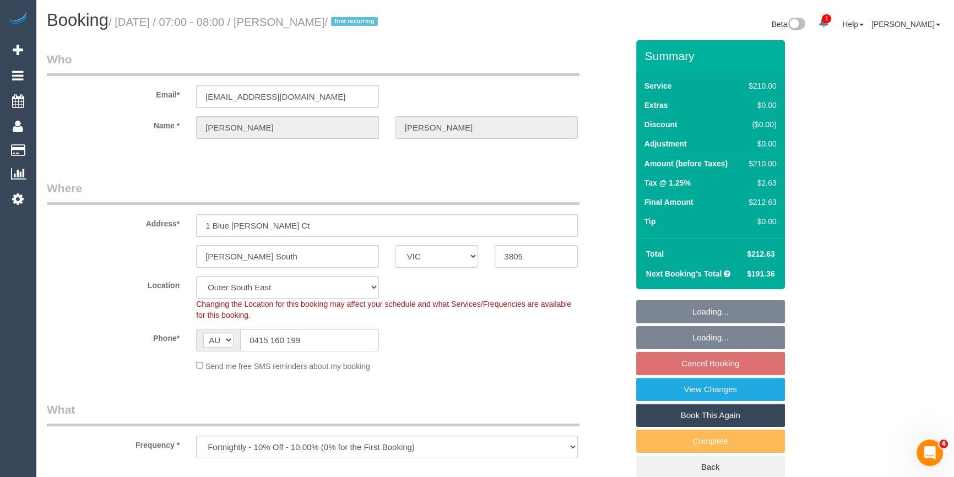
select select "number:34"
select select "number:12"
select select "object:1171"
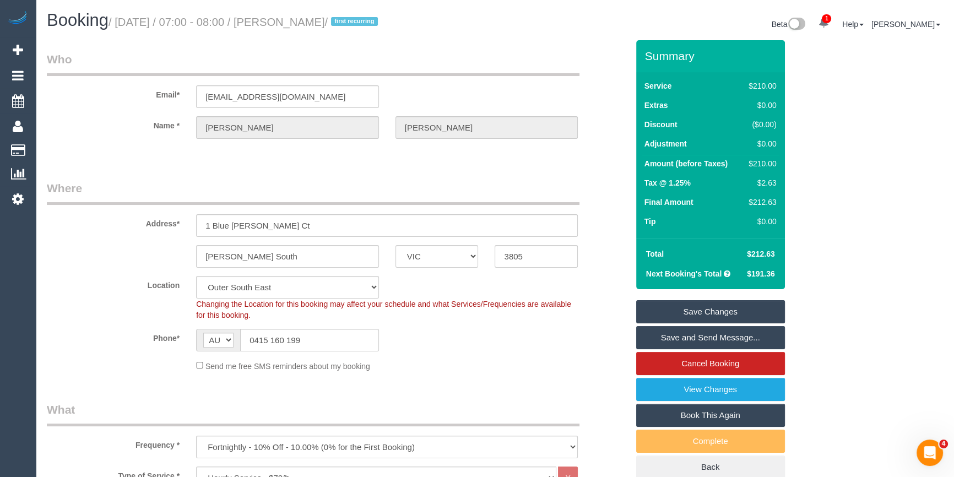
drag, startPoint x: 370, startPoint y: 22, endPoint x: 307, endPoint y: 21, distance: 63.3
click at [307, 21] on small "/ [DATE] / 07:00 - 08:00 / [PERSON_NAME] / first recurring" at bounding box center [245, 22] width 273 height 12
copy small "[PERSON_NAME]"
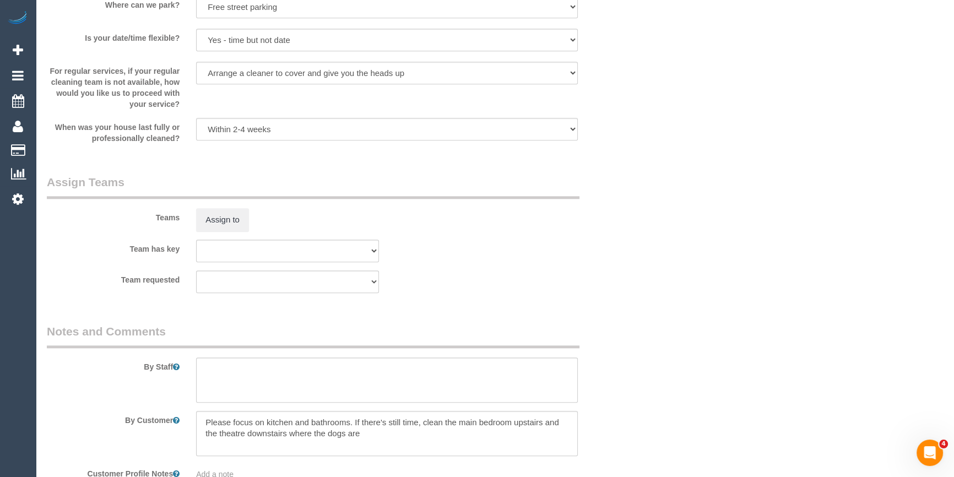
scroll to position [1357, 0]
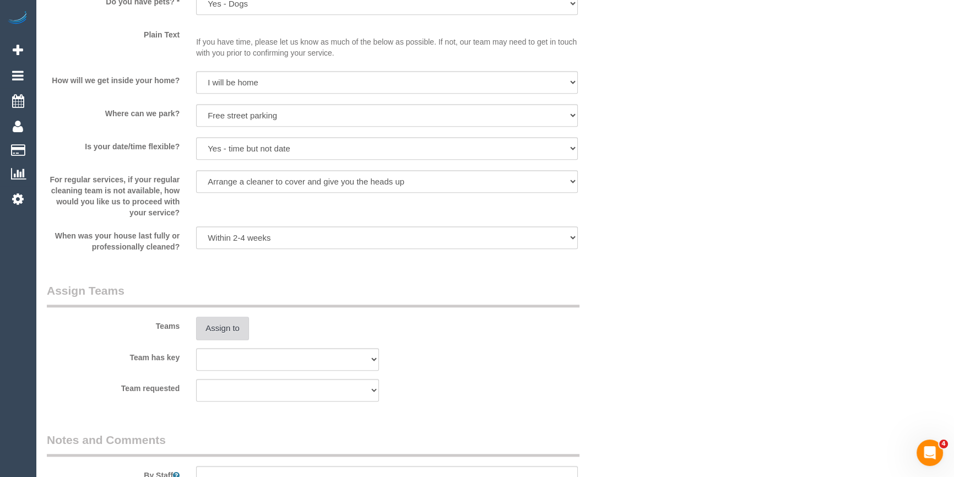
click at [229, 329] on button "Assign to" at bounding box center [222, 328] width 53 height 23
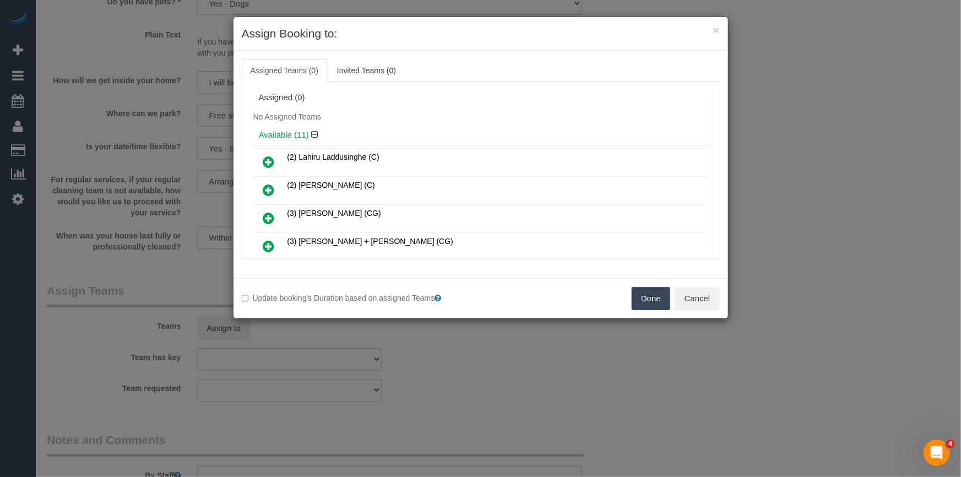
click at [269, 159] on icon at bounding box center [269, 161] width 12 height 13
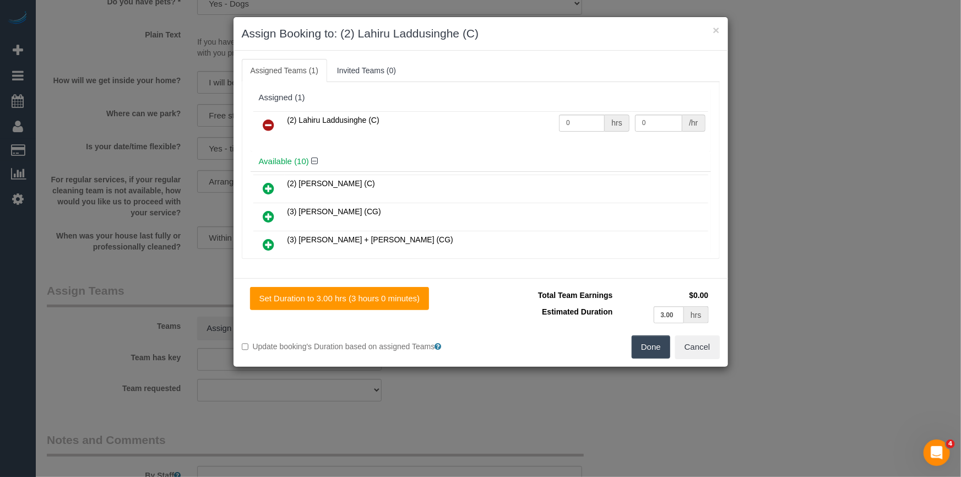
drag, startPoint x: 564, startPoint y: 113, endPoint x: 573, endPoint y: 118, distance: 10.4
click at [567, 113] on td "0 hrs" at bounding box center [594, 125] width 76 height 28
click at [576, 121] on input "0" at bounding box center [582, 123] width 46 height 17
type input "3"
click at [658, 129] on input "0" at bounding box center [658, 123] width 47 height 17
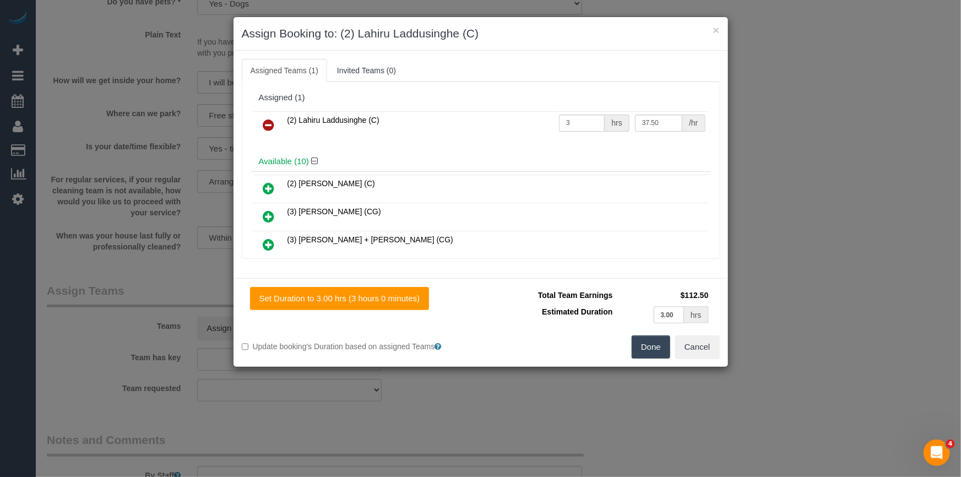
type input "37.5"
click at [628, 345] on div "Done Cancel" at bounding box center [604, 346] width 247 height 23
click at [652, 351] on button "Done" at bounding box center [651, 346] width 39 height 23
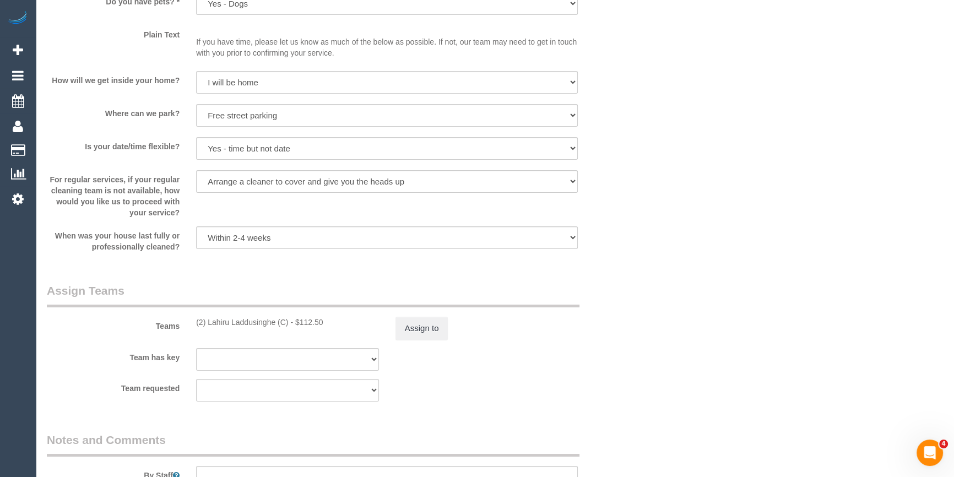
click at [622, 378] on div "× Assign Booking to: (2) Lahiru Laddusinghe (C) Assigned Teams (1) Invited Team…" at bounding box center [477, 238] width 954 height 477
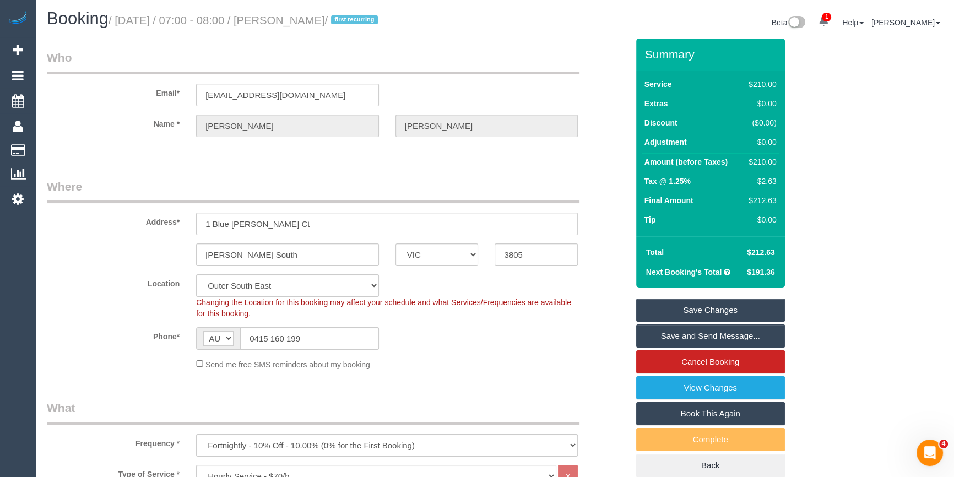
scroll to position [0, 0]
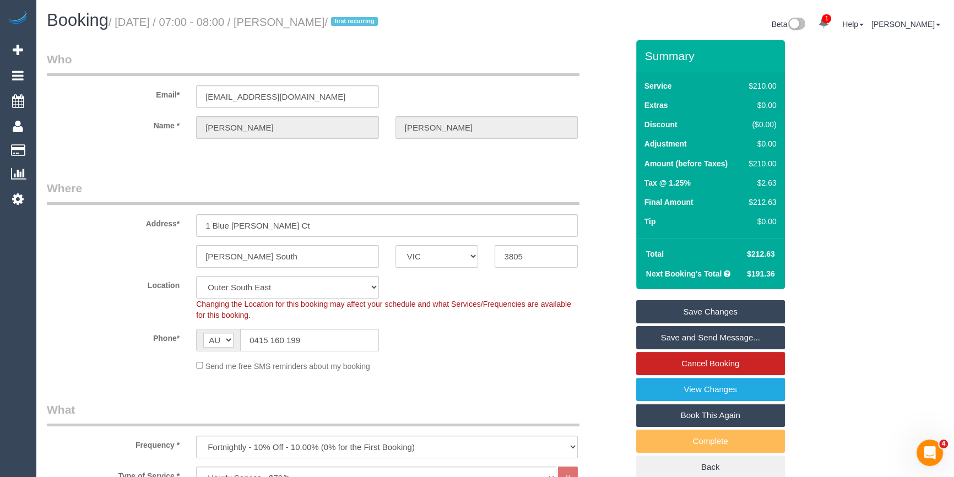
click at [470, 188] on legend "Where" at bounding box center [313, 192] width 533 height 25
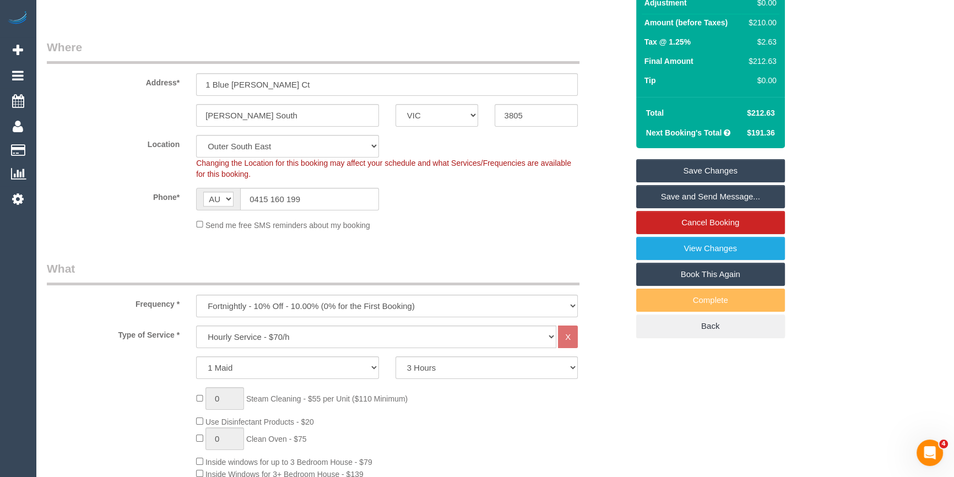
scroll to position [300, 0]
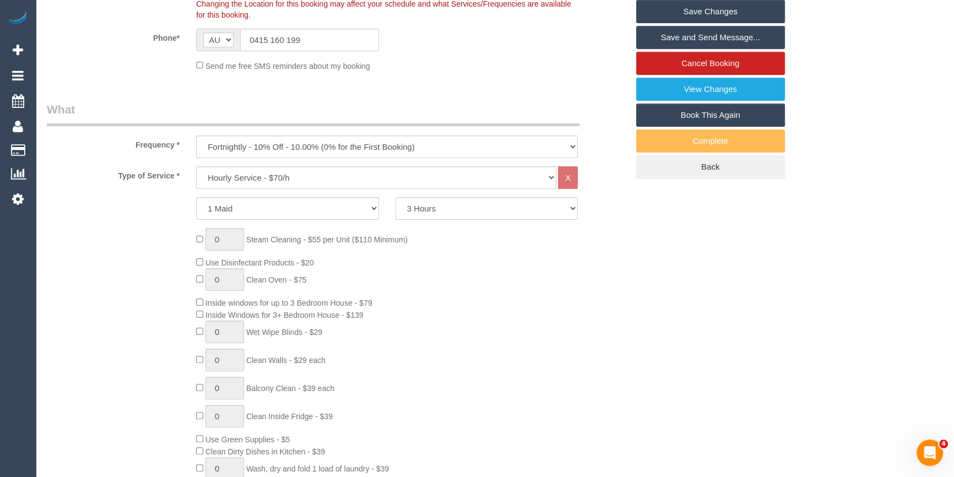
click at [399, 350] on div "0 Steam Cleaning - $55 per Unit ($110 Minimum) Use Disinfectant Products - $20 …" at bounding box center [412, 390] width 448 height 325
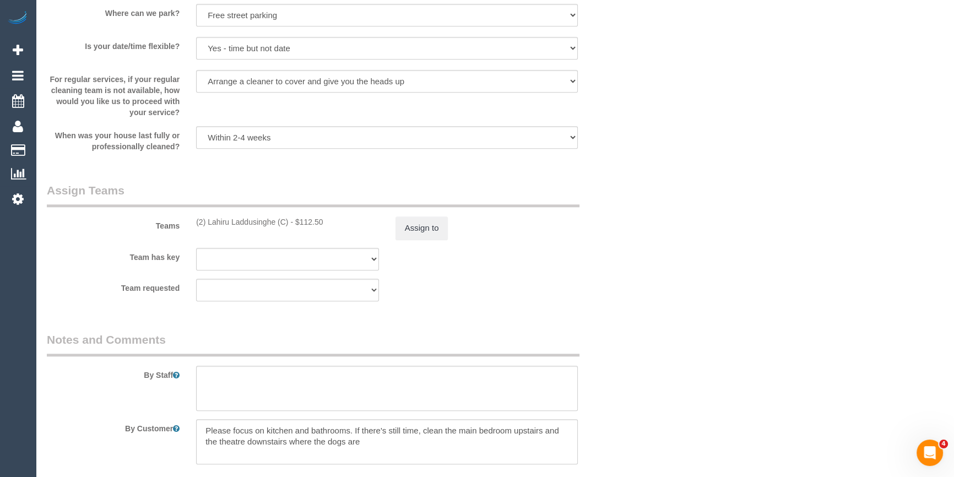
scroll to position [1608, 0]
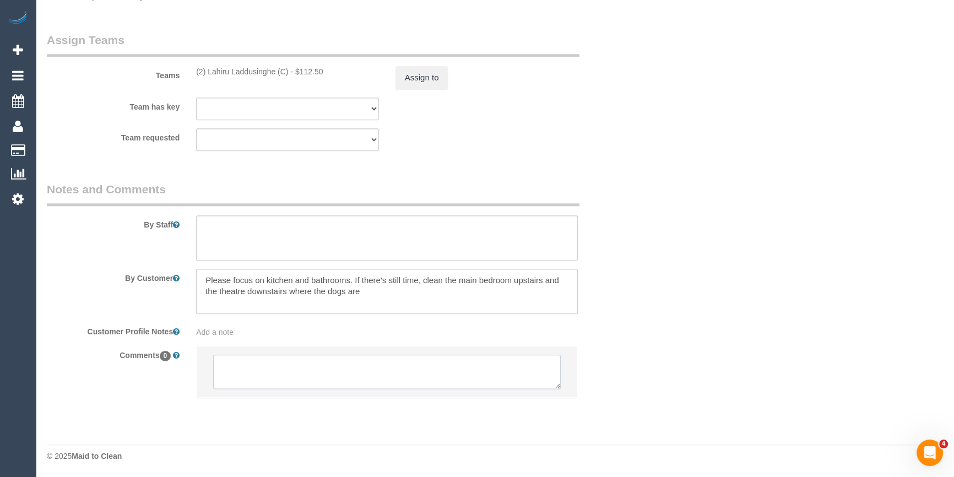
click at [335, 369] on textarea at bounding box center [387, 372] width 348 height 34
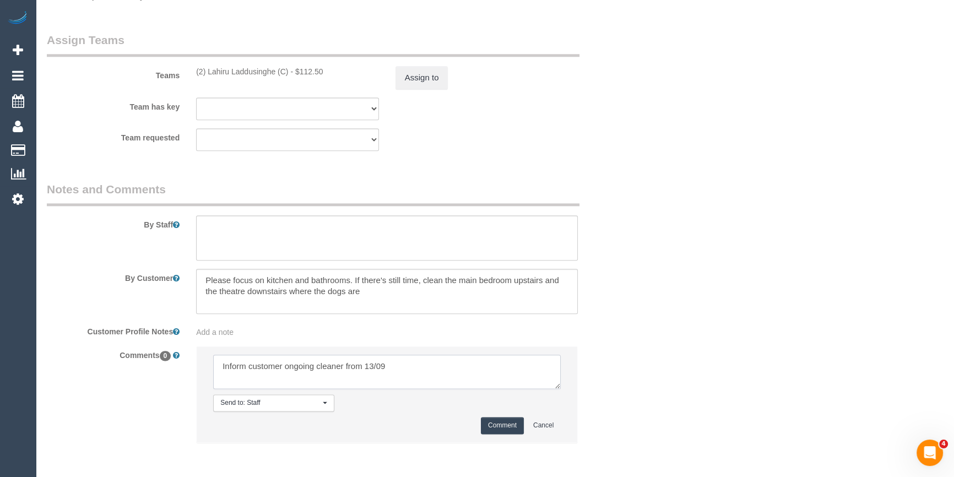
type textarea "Inform customer ongoing cleaner from 13/09"
click at [510, 422] on button "Comment" at bounding box center [502, 425] width 43 height 17
drag, startPoint x: 696, startPoint y: 307, endPoint x: 690, endPoint y: 295, distance: 13.5
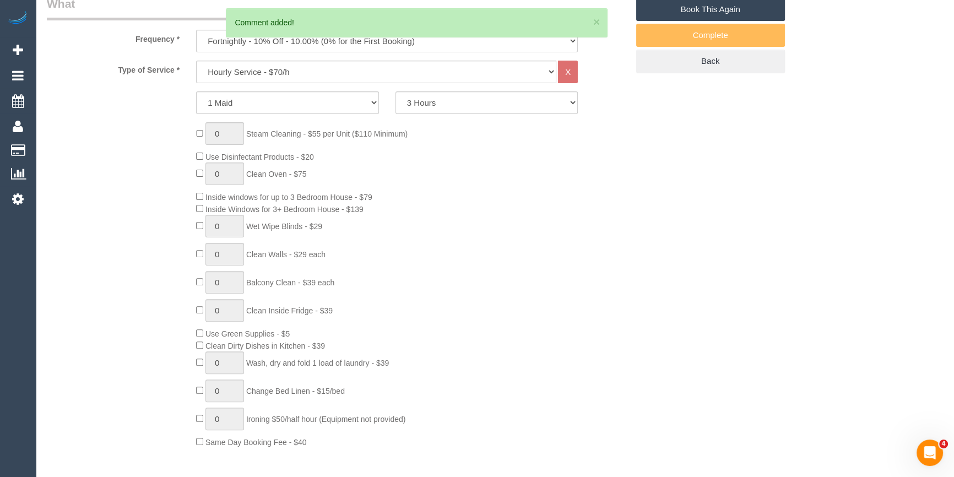
scroll to position [105, 0]
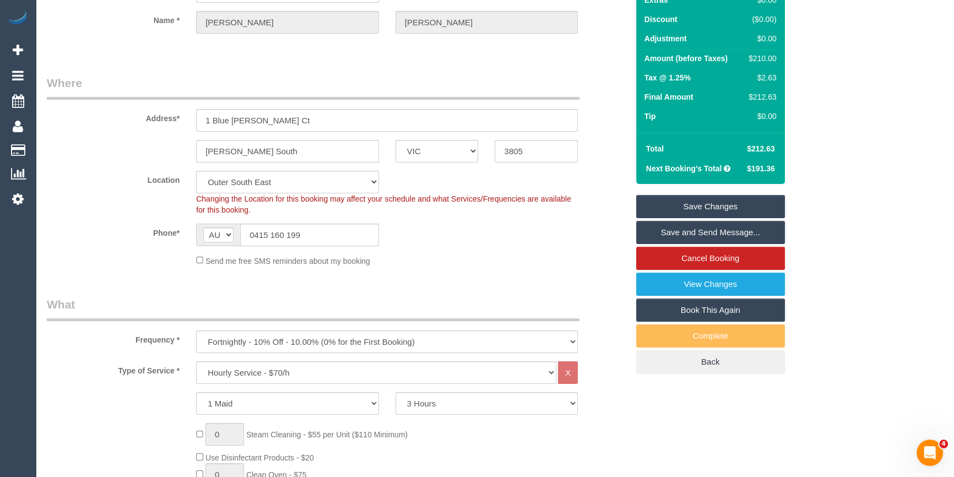
drag, startPoint x: 520, startPoint y: 254, endPoint x: 633, endPoint y: 239, distance: 114.6
click at [520, 254] on div "Send me free SMS reminders about my booking" at bounding box center [387, 260] width 398 height 12
click at [740, 206] on link "Save Changes" at bounding box center [710, 206] width 149 height 23
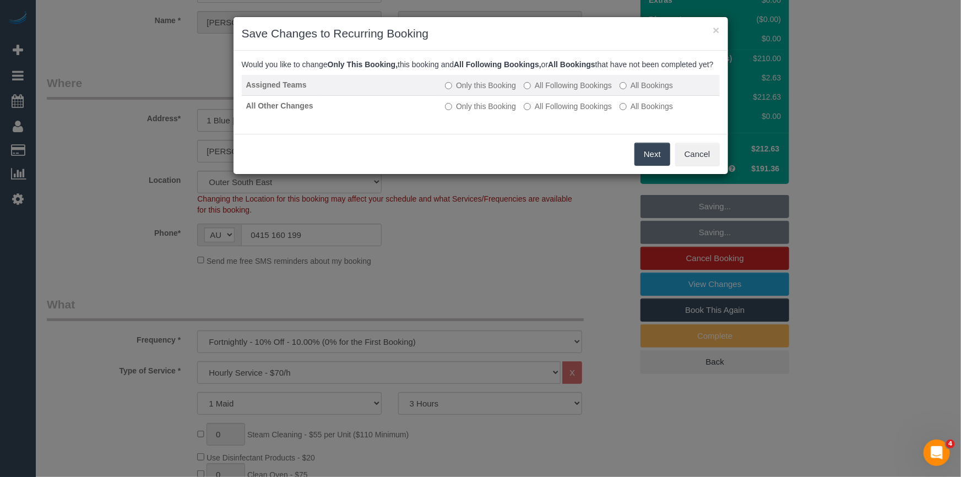
click at [564, 91] on label "All Following Bookings" at bounding box center [568, 85] width 88 height 11
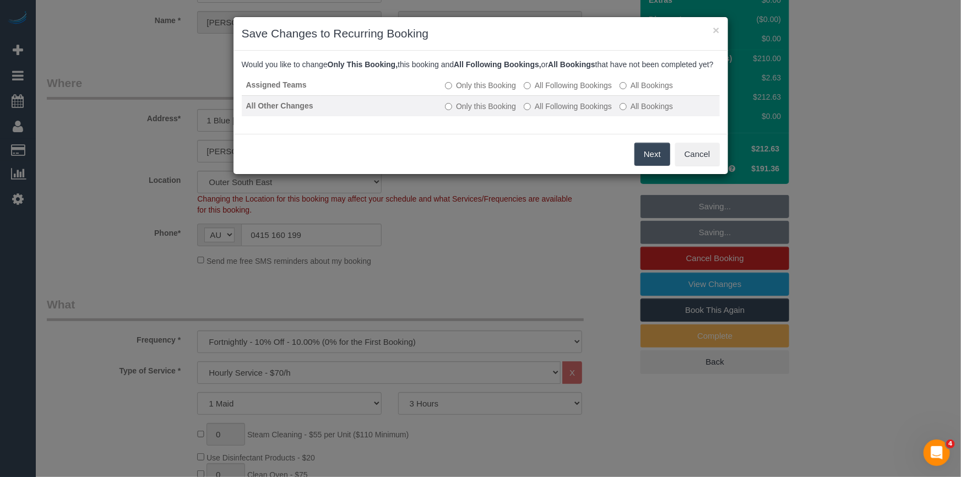
click at [569, 112] on label "All Following Bookings" at bounding box center [568, 106] width 88 height 11
click at [659, 166] on button "Save" at bounding box center [651, 154] width 37 height 23
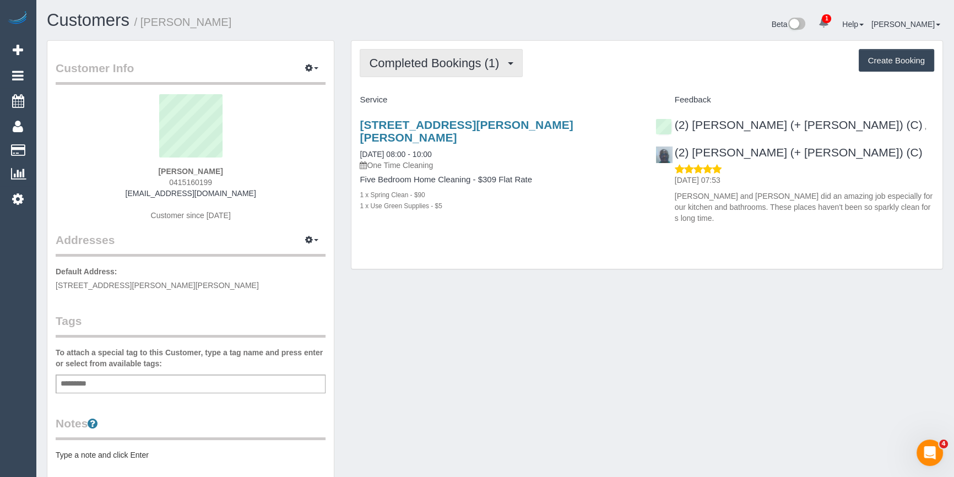
click at [455, 56] on span "Completed Bookings (1)" at bounding box center [437, 63] width 136 height 14
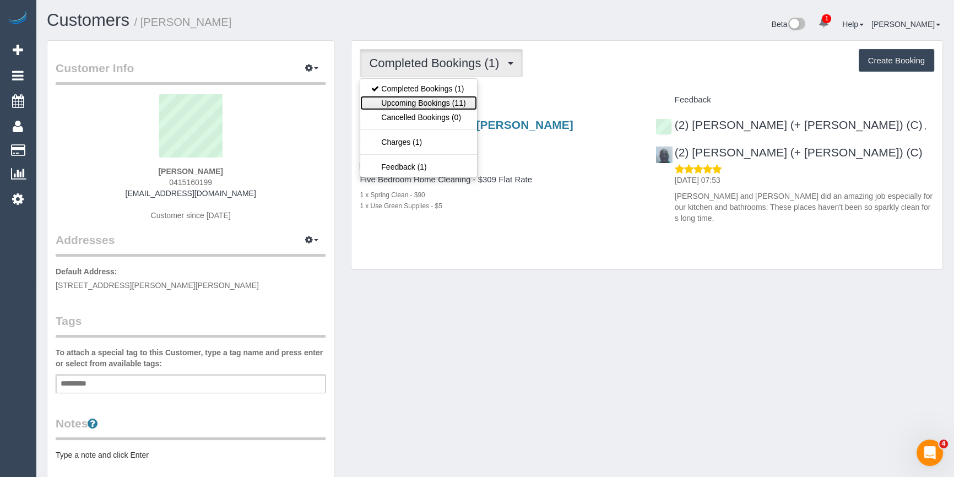
click at [411, 98] on link "Upcoming Bookings (11)" at bounding box center [418, 103] width 116 height 14
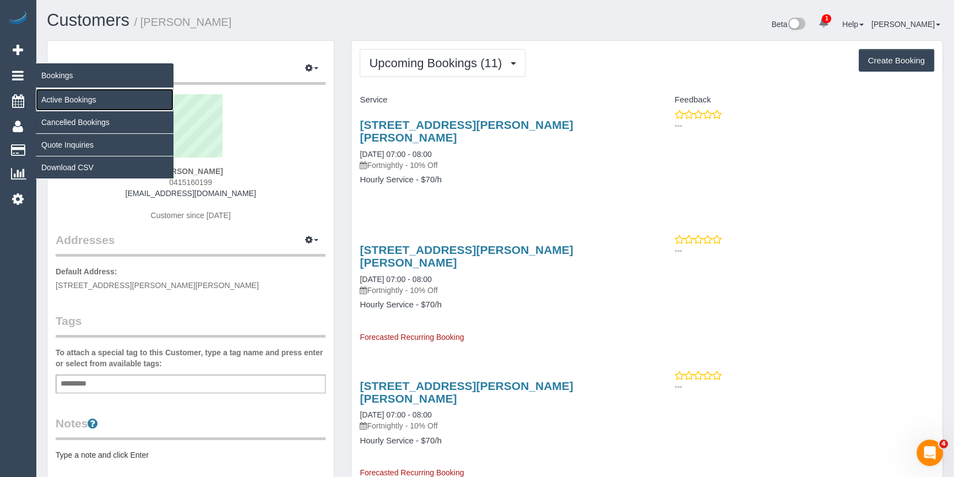
click at [80, 95] on link "Active Bookings" at bounding box center [105, 100] width 138 height 22
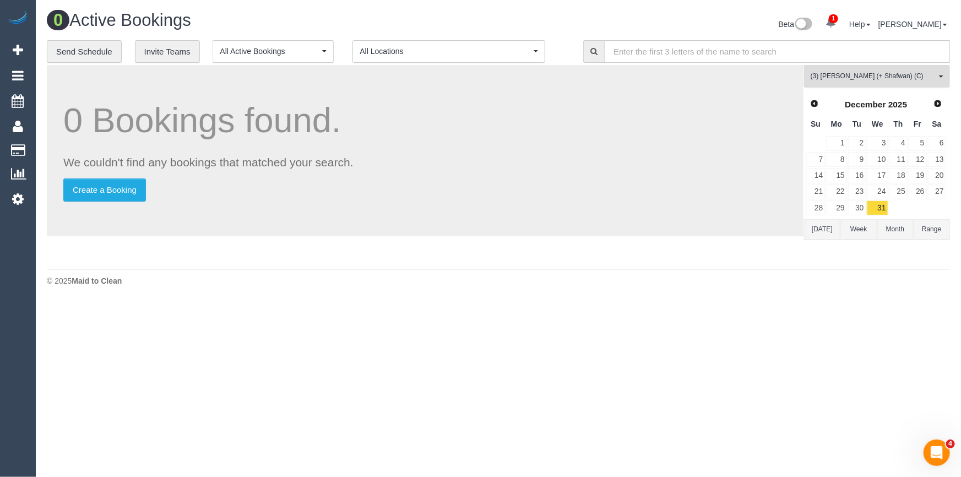
click at [904, 69] on button "(3) [PERSON_NAME] (+ Shafwan) (C) All Teams" at bounding box center [877, 76] width 146 height 23
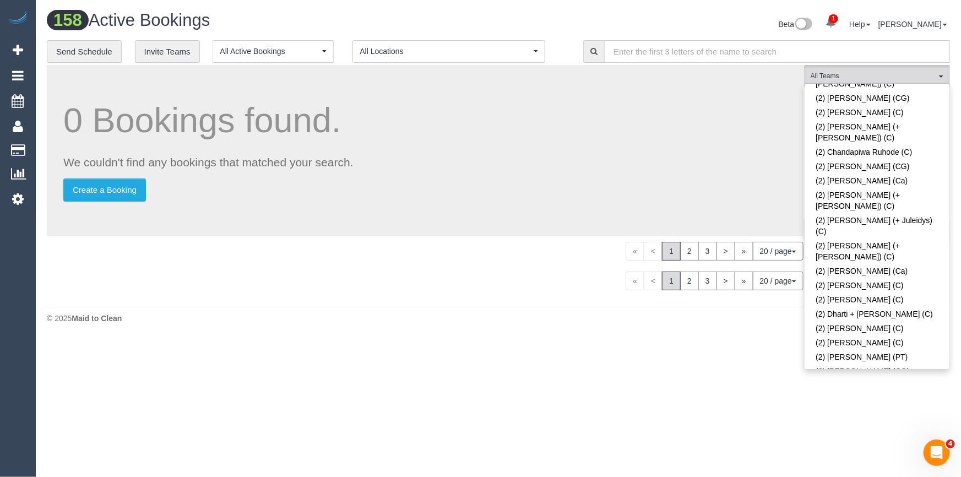
scroll to position [601, 0]
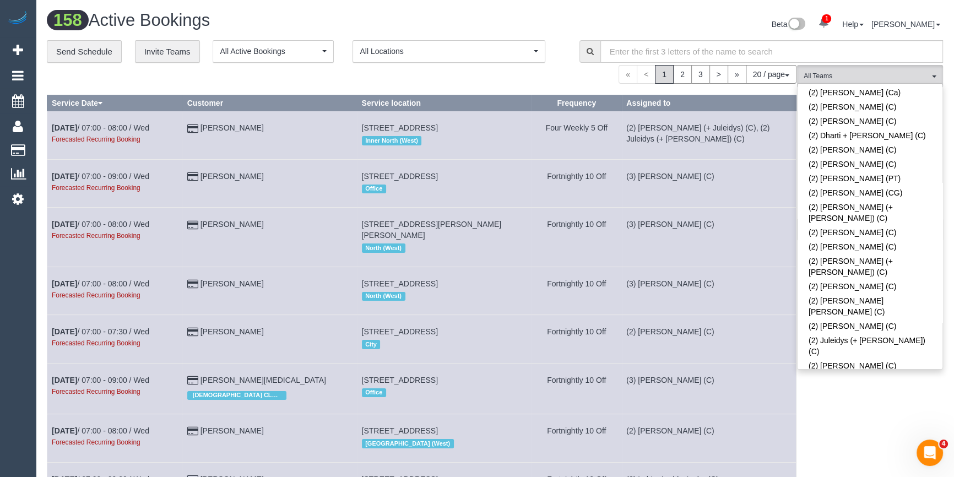
click at [860, 413] on link "(2) Lahiru Laddusinghe (C)" at bounding box center [870, 420] width 145 height 14
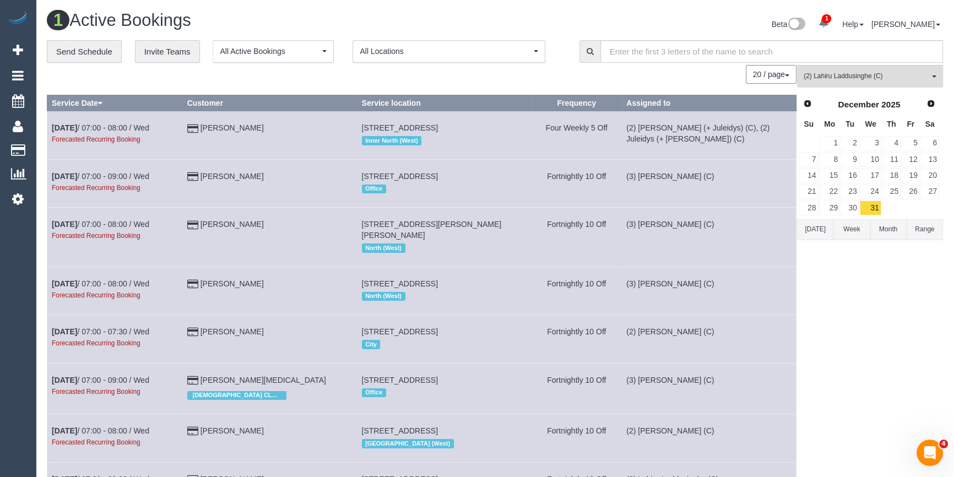
click at [810, 105] on span "Prev" at bounding box center [807, 103] width 9 height 9
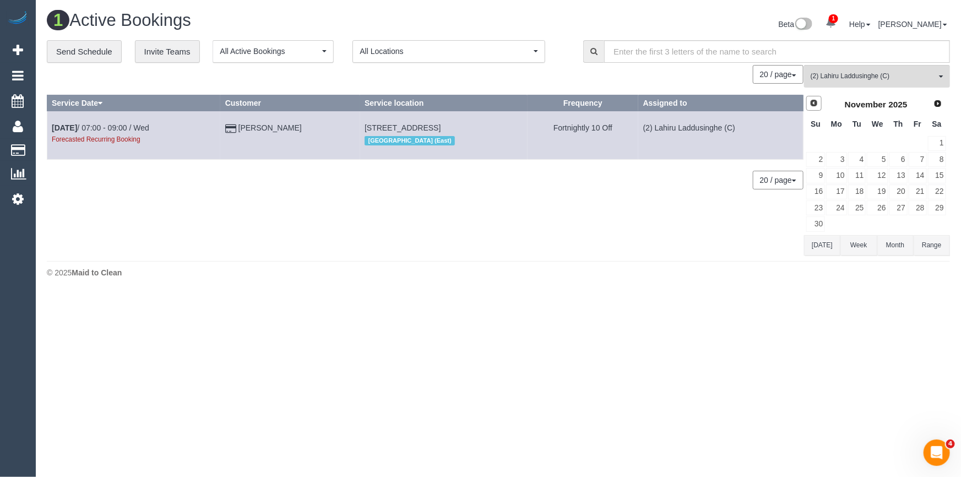
click at [810, 105] on span "Prev" at bounding box center [814, 103] width 9 height 9
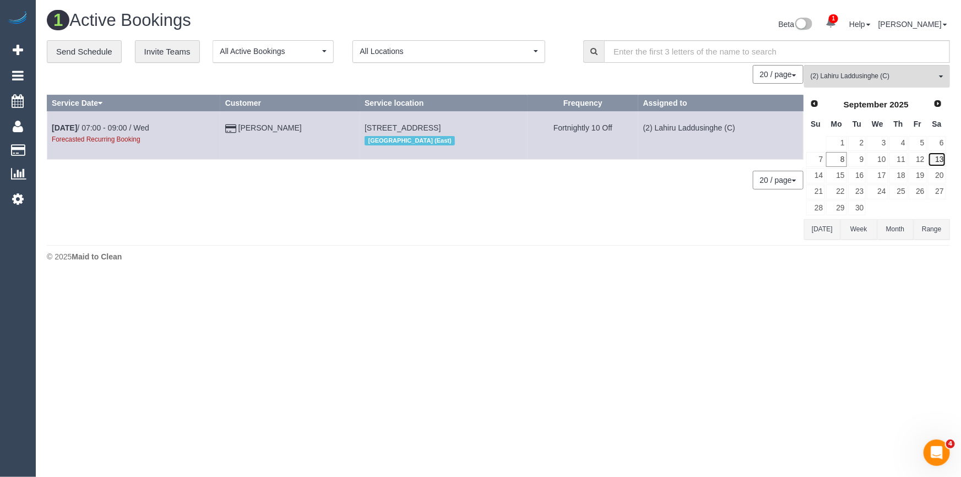
click at [943, 161] on link "13" at bounding box center [937, 159] width 18 height 15
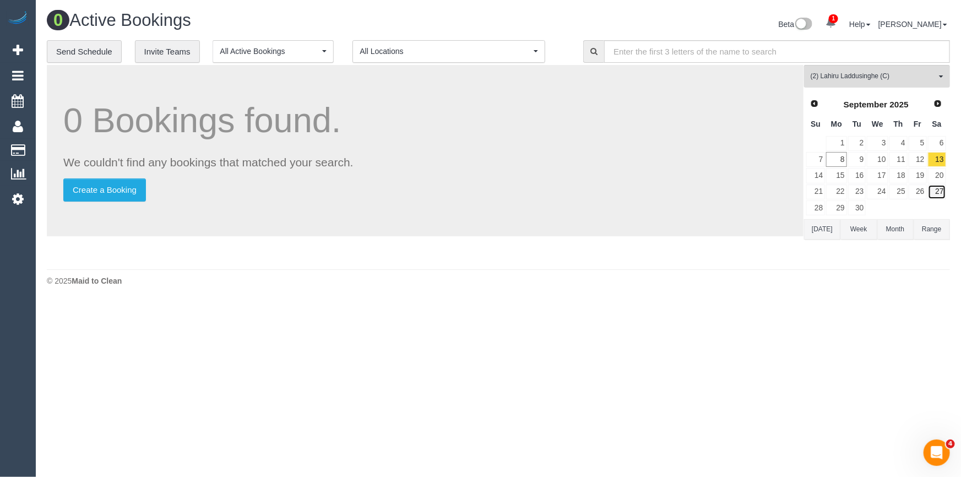
click at [936, 192] on link "27" at bounding box center [937, 192] width 18 height 15
click at [934, 104] on span "Next" at bounding box center [938, 103] width 9 height 9
click at [939, 157] on link "11" at bounding box center [937, 159] width 18 height 15
click at [939, 192] on link "25" at bounding box center [937, 192] width 18 height 15
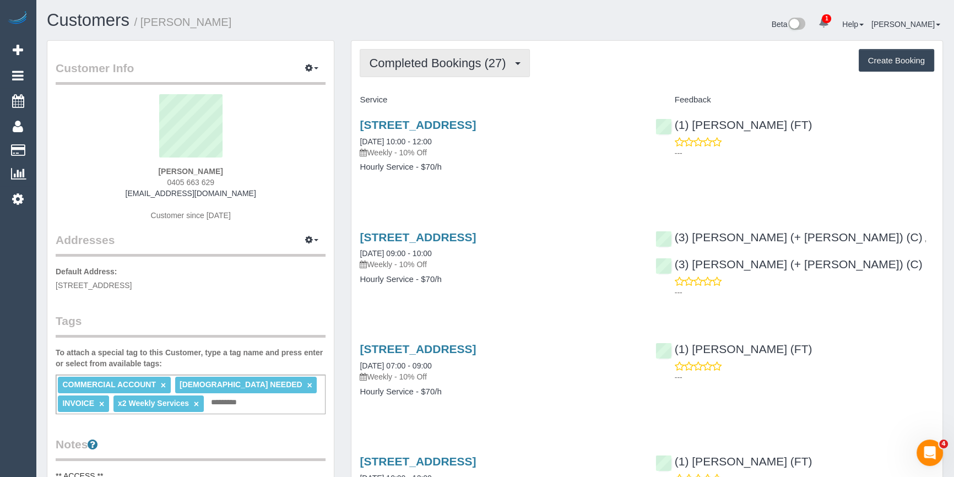
click at [410, 65] on span "Completed Bookings (27)" at bounding box center [440, 63] width 142 height 14
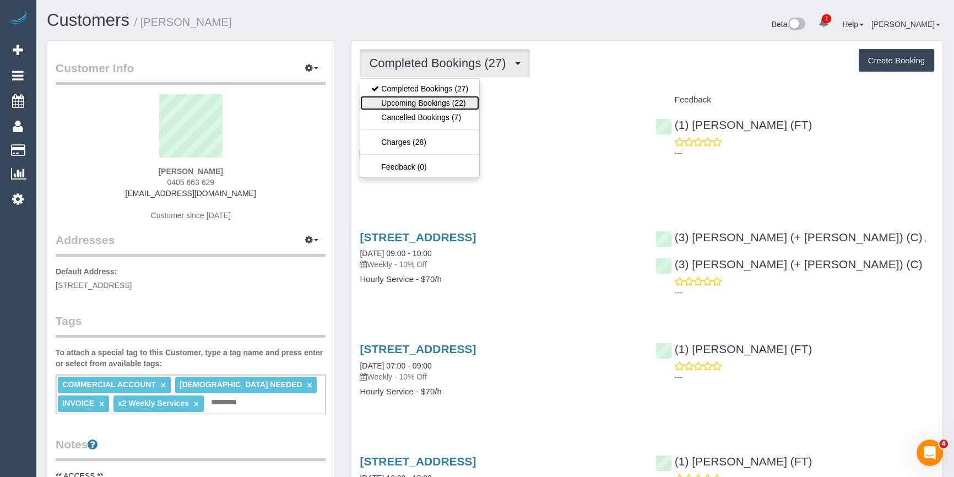
click at [416, 99] on link "Upcoming Bookings (22)" at bounding box center [419, 103] width 119 height 14
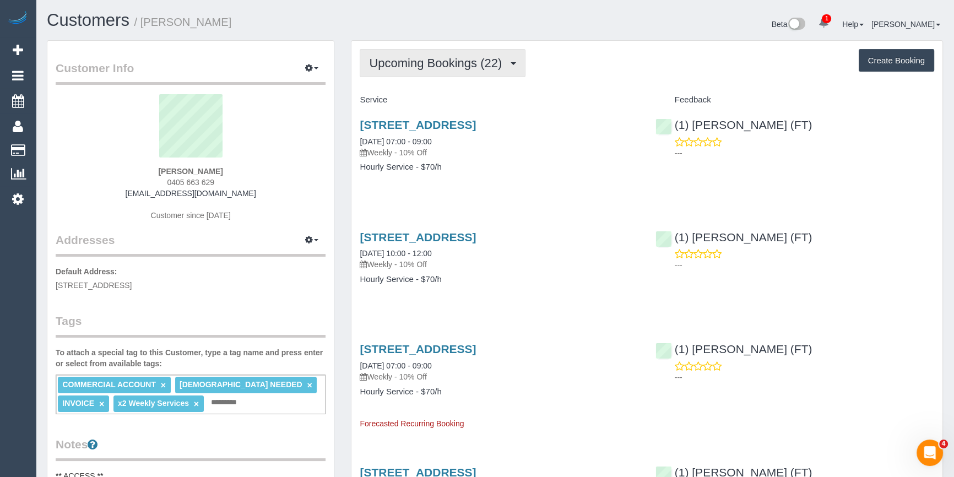
click at [466, 74] on button "Upcoming Bookings (22)" at bounding box center [443, 63] width 166 height 28
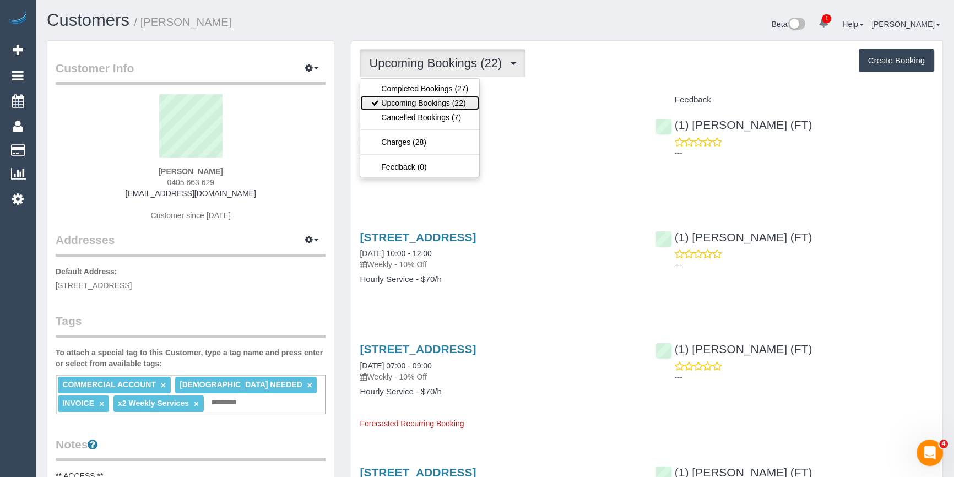
click at [435, 100] on link "Upcoming Bookings (22)" at bounding box center [419, 103] width 119 height 14
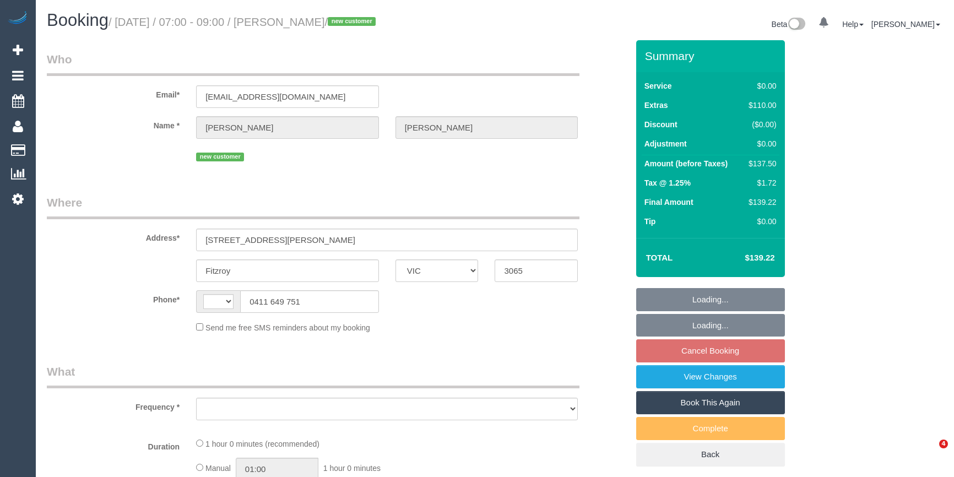
select select "VIC"
select select "string:AU"
select select "object:579"
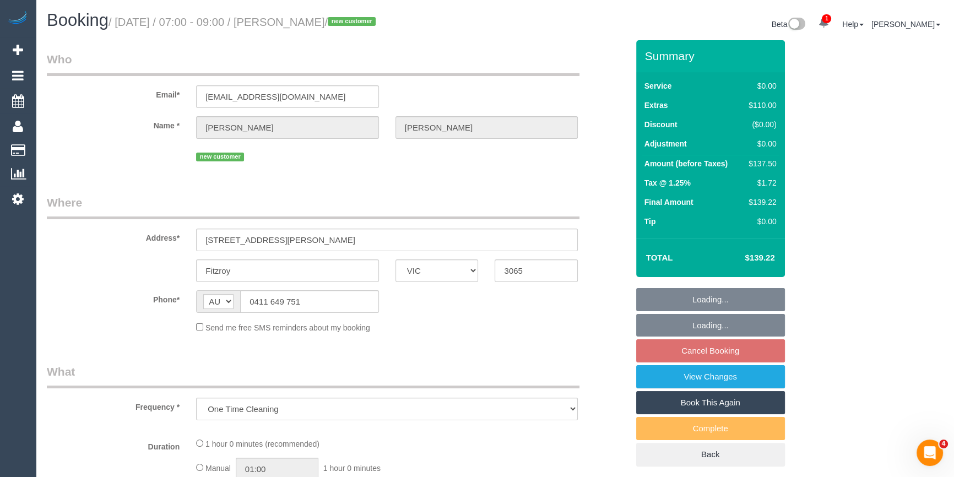
select select "string:stripe-pm_1S4rvV2GScqysDRVVlDLHzJJ"
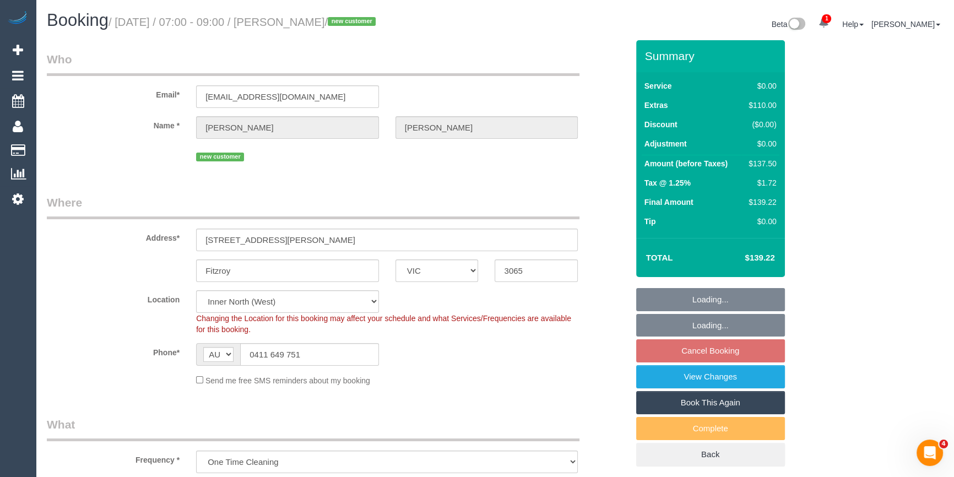
select select "number:28"
select select "number:14"
select select "number:19"
select select "number:24"
select select "object:1616"
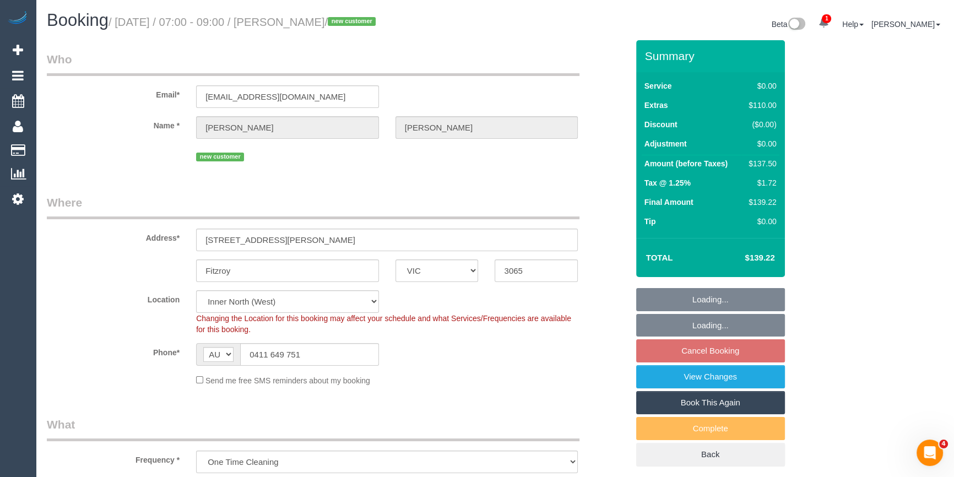
select select "spot1"
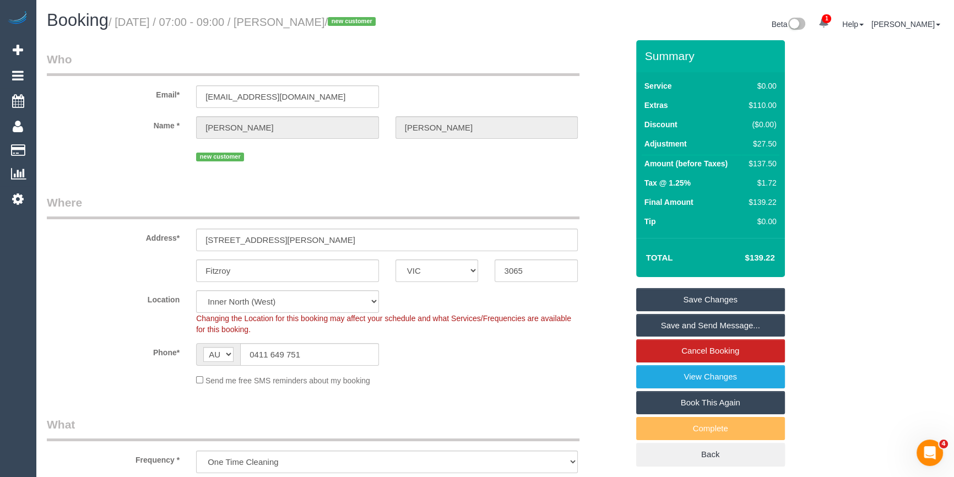
click at [365, 19] on small "/ September 13, 2025 / 07:00 - 09:00 / Sam Beekman / new customer" at bounding box center [244, 22] width 270 height 12
copy small "Beekman"
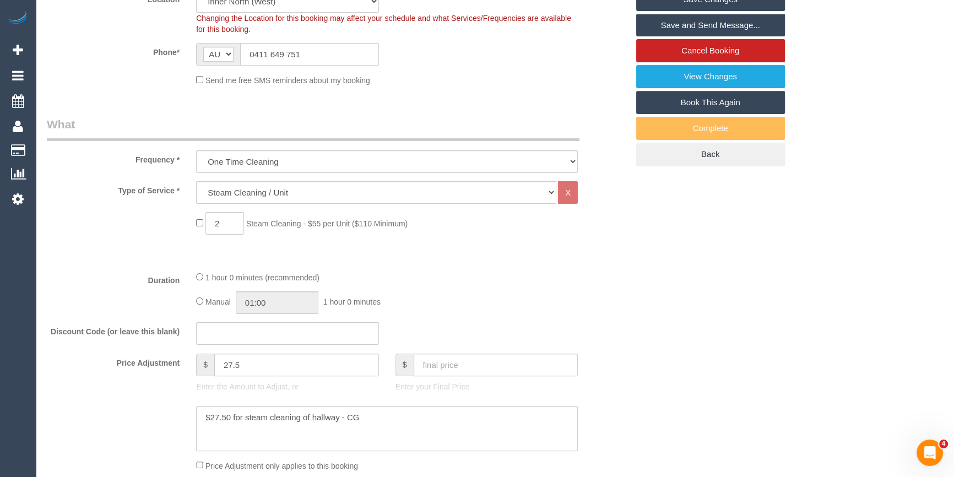
drag, startPoint x: 358, startPoint y: 419, endPoint x: 329, endPoint y: 424, distance: 29.6
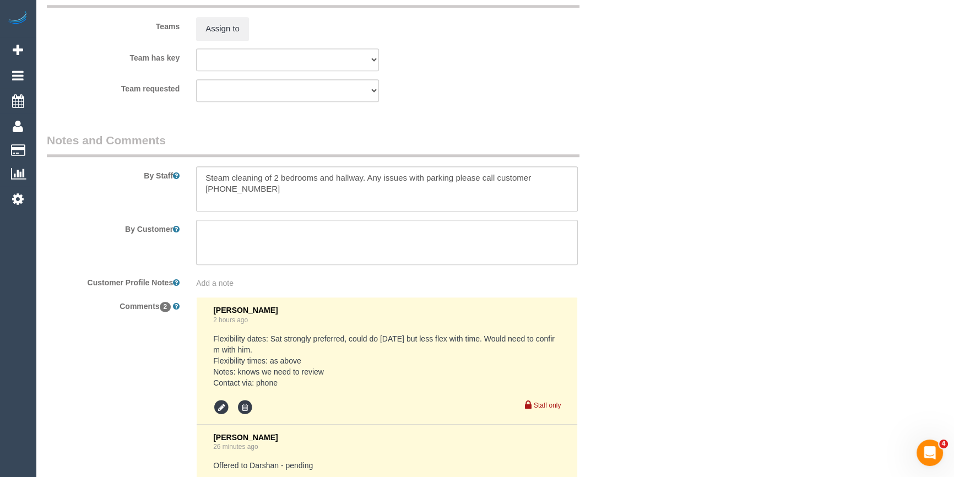
scroll to position [1503, 0]
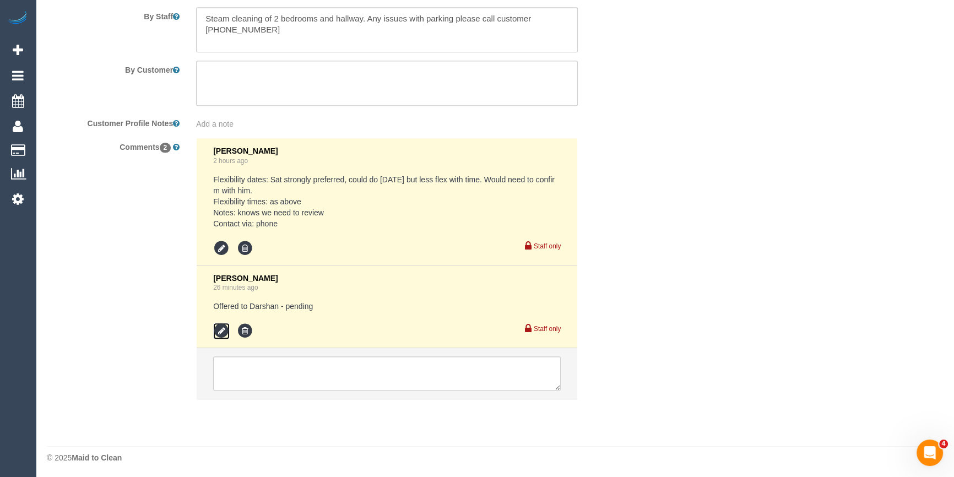
click at [224, 330] on icon at bounding box center [221, 331] width 17 height 17
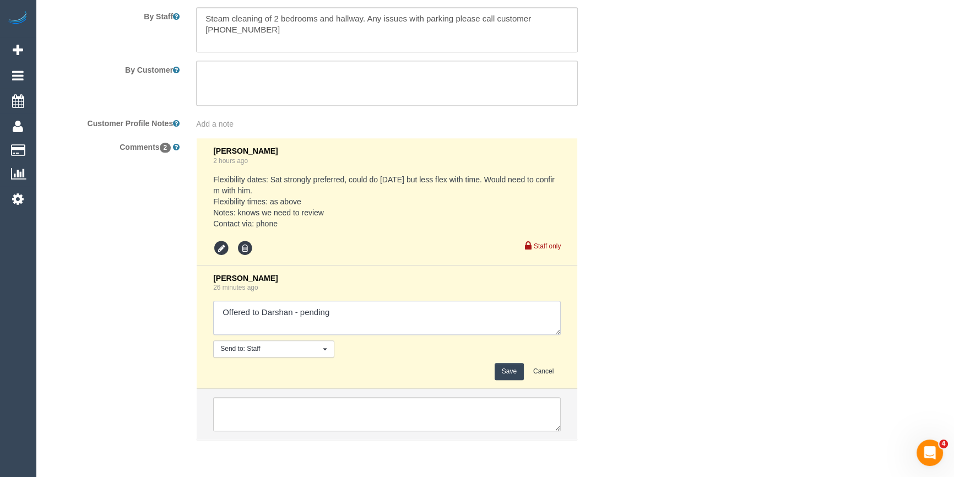
click at [378, 321] on textarea at bounding box center [387, 318] width 348 height 34
type textarea "Offered to Darshan - pending. Agreed via sms"
click at [507, 367] on button "Save" at bounding box center [509, 371] width 29 height 17
drag, startPoint x: 722, startPoint y: 270, endPoint x: 706, endPoint y: 275, distance: 16.0
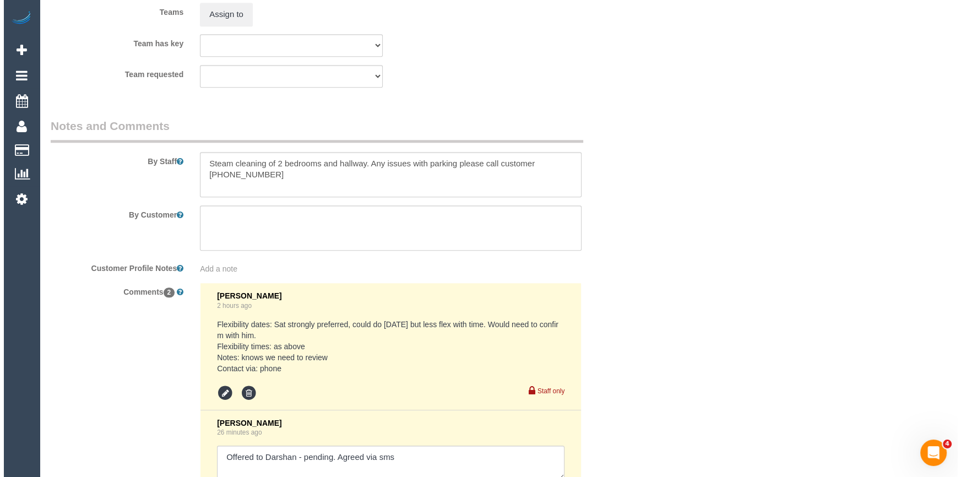
scroll to position [1202, 0]
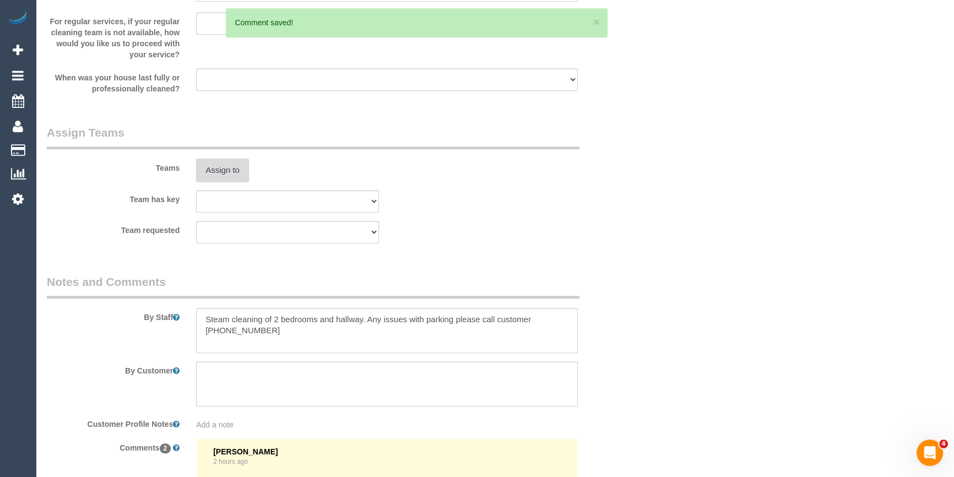
click at [242, 162] on button "Assign to" at bounding box center [222, 170] width 53 height 23
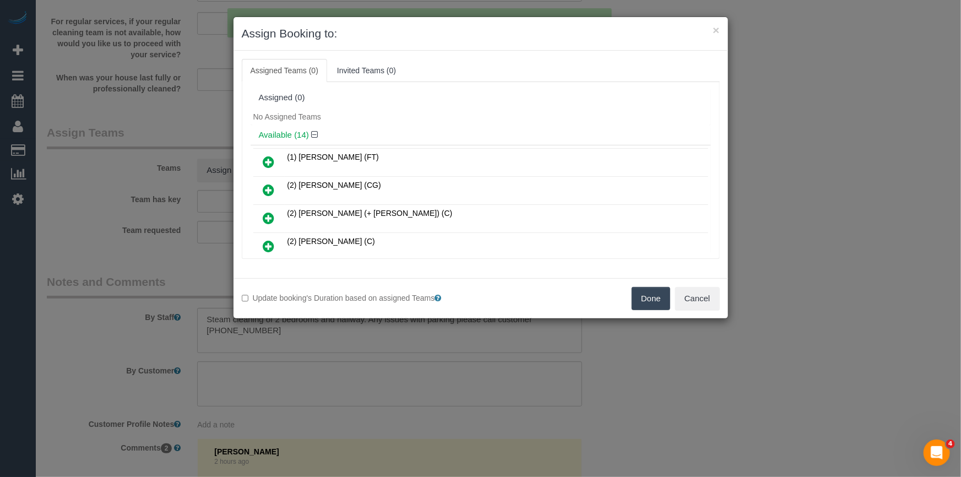
click at [434, 131] on h4 "Available (14)" at bounding box center [481, 135] width 444 height 9
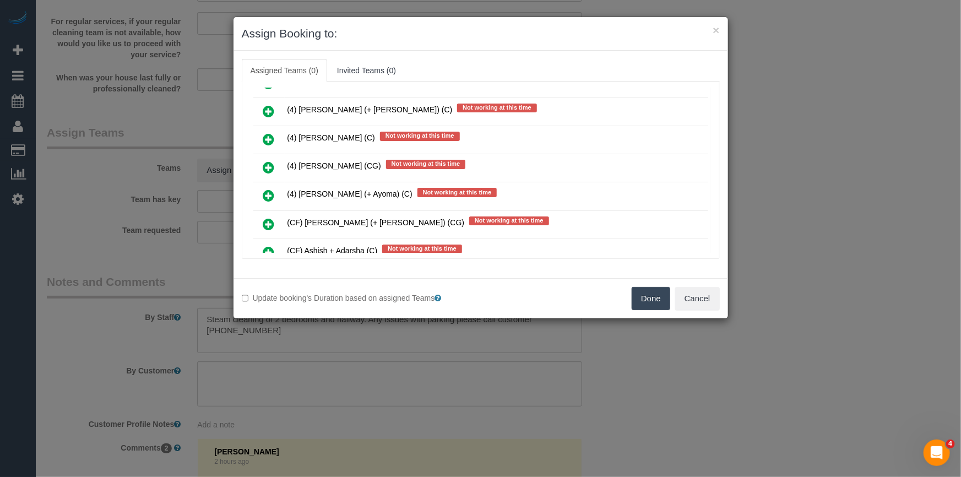
scroll to position [4229, 0]
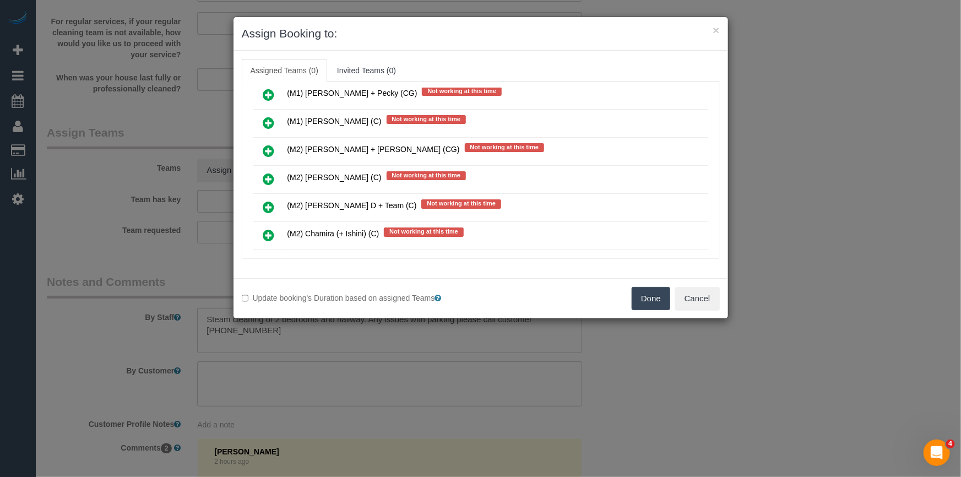
click at [268, 257] on icon at bounding box center [269, 263] width 12 height 13
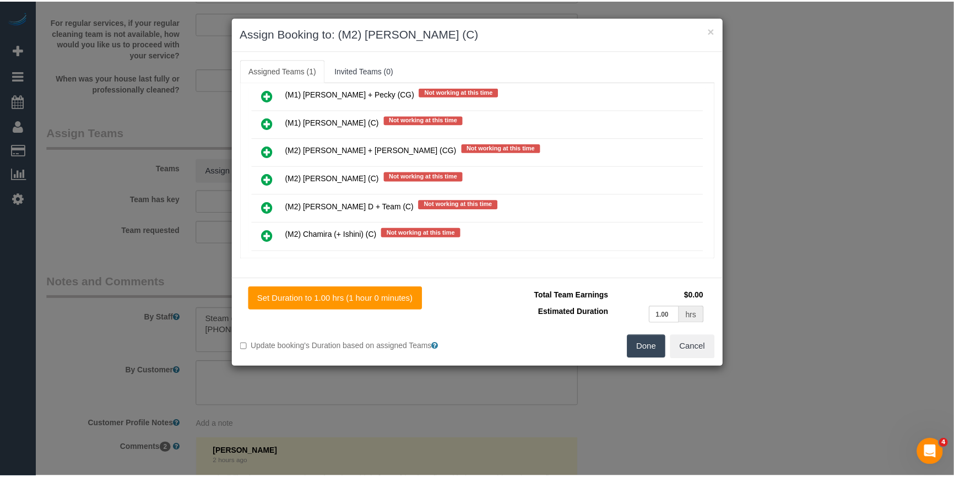
scroll to position [0, 0]
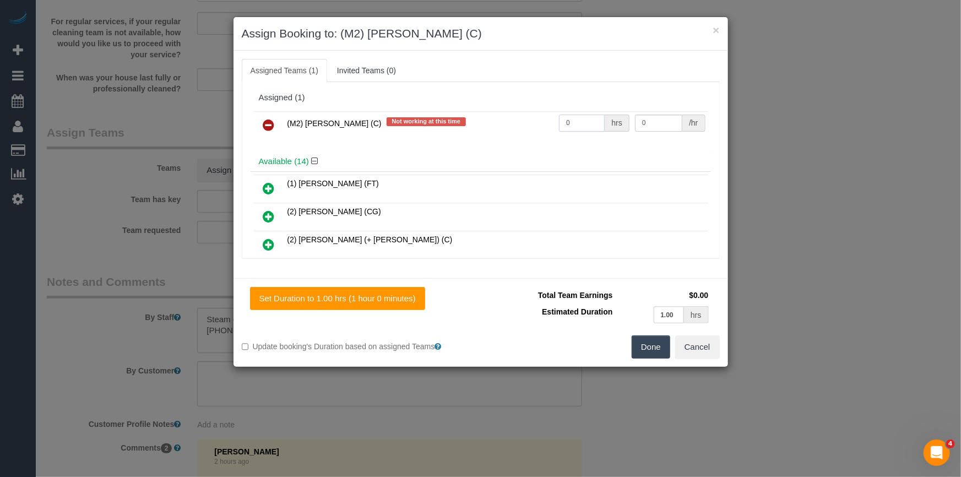
click at [589, 122] on input "0" at bounding box center [582, 123] width 46 height 17
type input "1"
click at [659, 131] on input "0" at bounding box center [658, 123] width 47 height 17
type input "90"
click at [639, 348] on button "Done" at bounding box center [651, 346] width 39 height 23
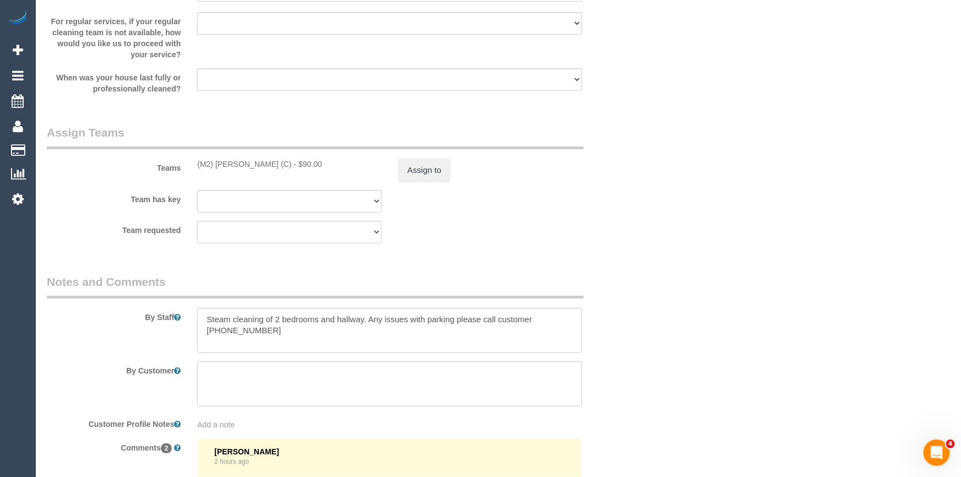
click at [639, 348] on div "× Assign Booking to: (M2) Darshan Gevariya (C) Assigned Teams (1) Invited Teams…" at bounding box center [480, 238] width 961 height 477
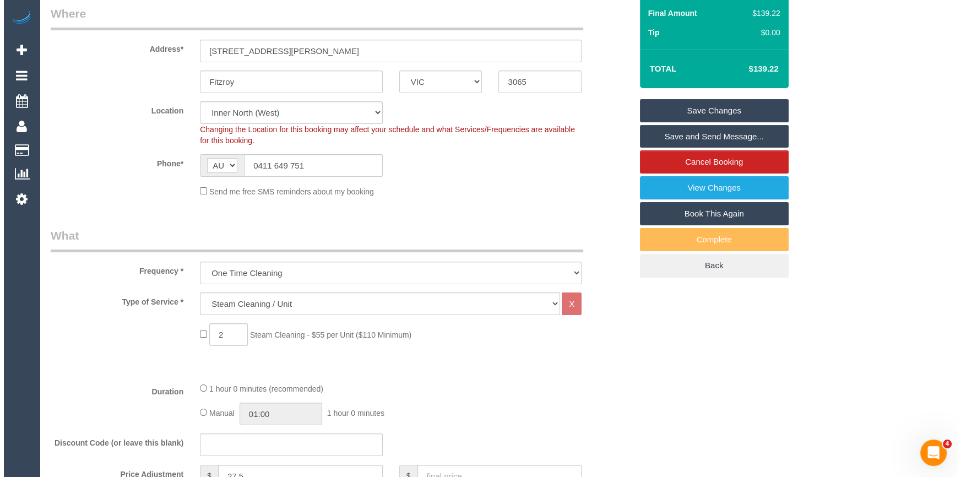
scroll to position [50, 0]
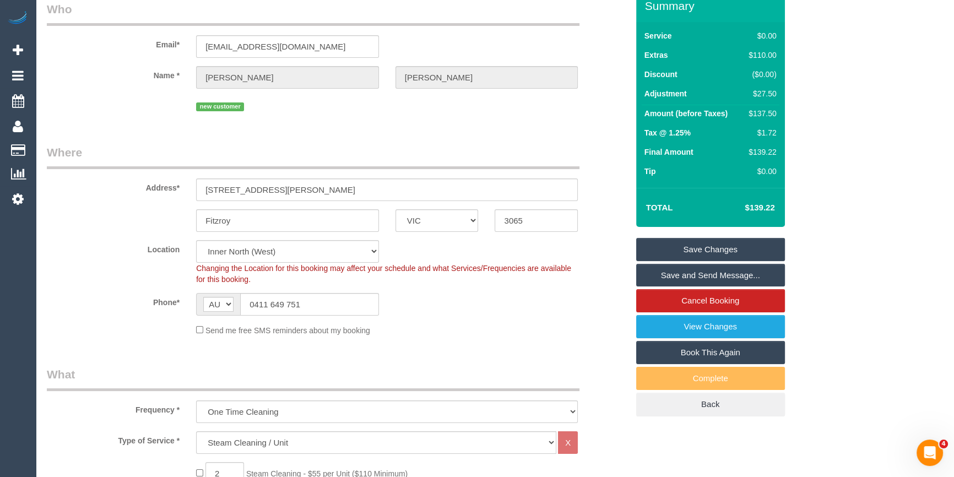
click at [705, 280] on link "Save and Send Message..." at bounding box center [710, 275] width 149 height 23
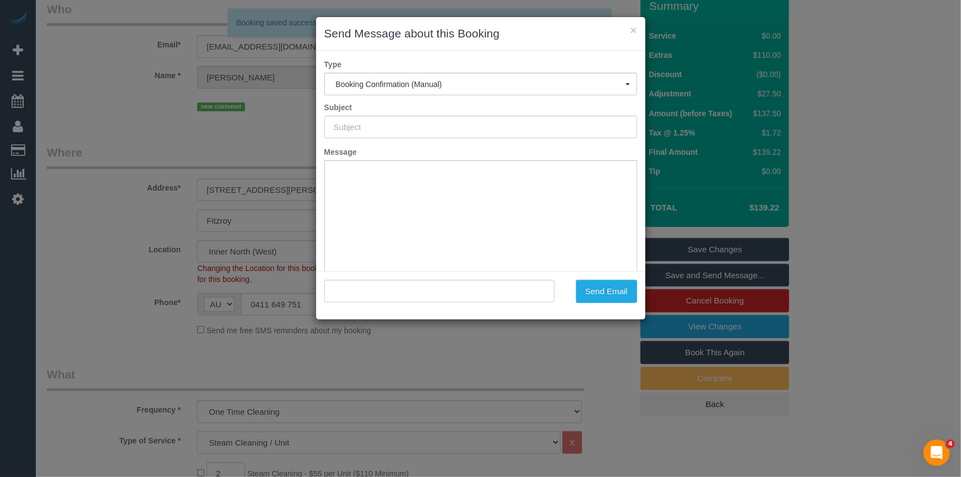
type input "Booking Confirmed"
type input ""Sam Beekman" <sambeekman@hotmail.com>"
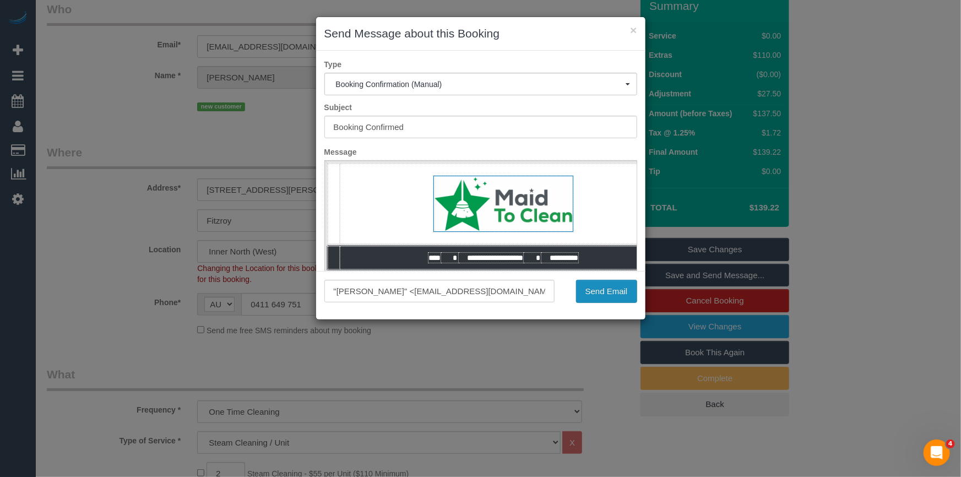
click at [605, 286] on button "Send Email" at bounding box center [606, 291] width 61 height 23
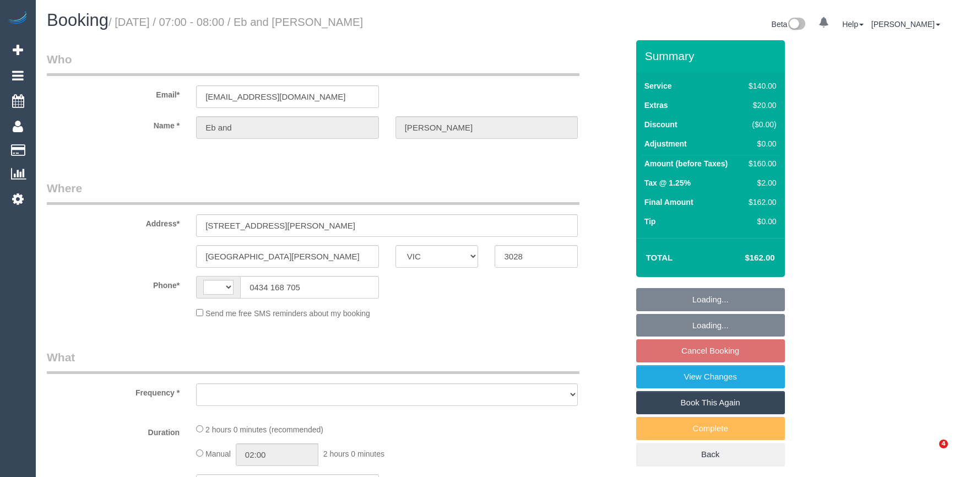
select select "VIC"
select select "object:284"
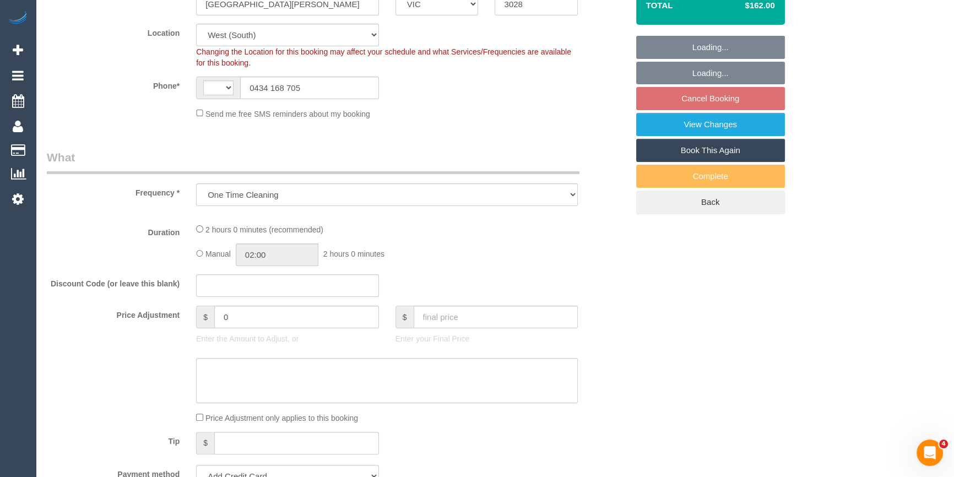
scroll to position [350, 0]
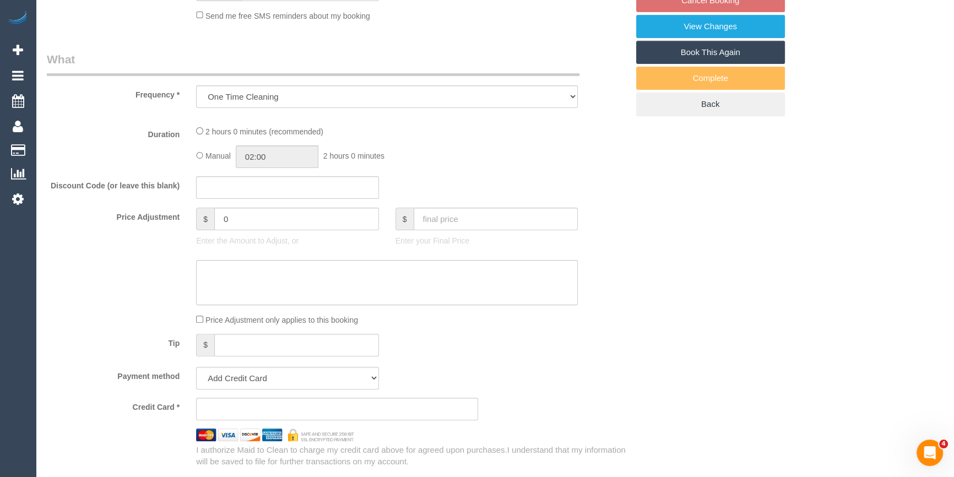
select select "string:AU"
select select "string:stripe-pm_1QURkq2GScqysDRVjNUHiXTQ"
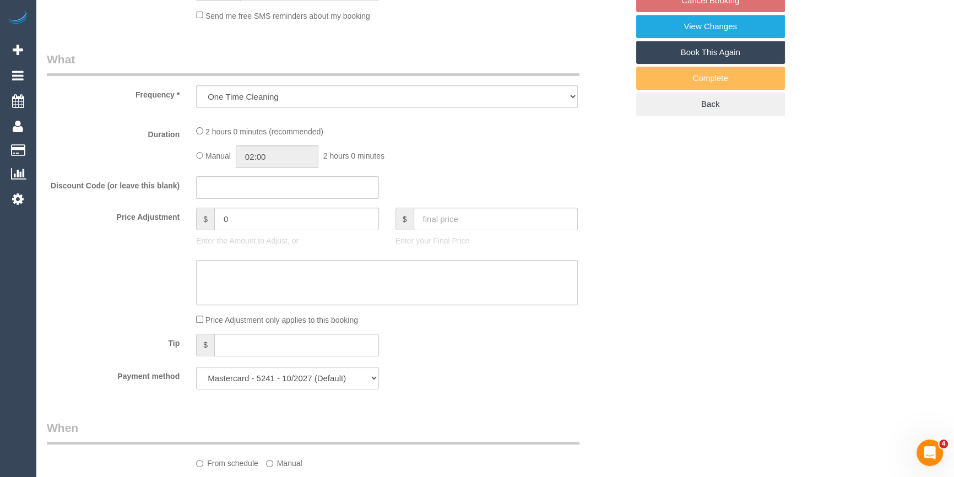
select select "object:538"
select select "spot1"
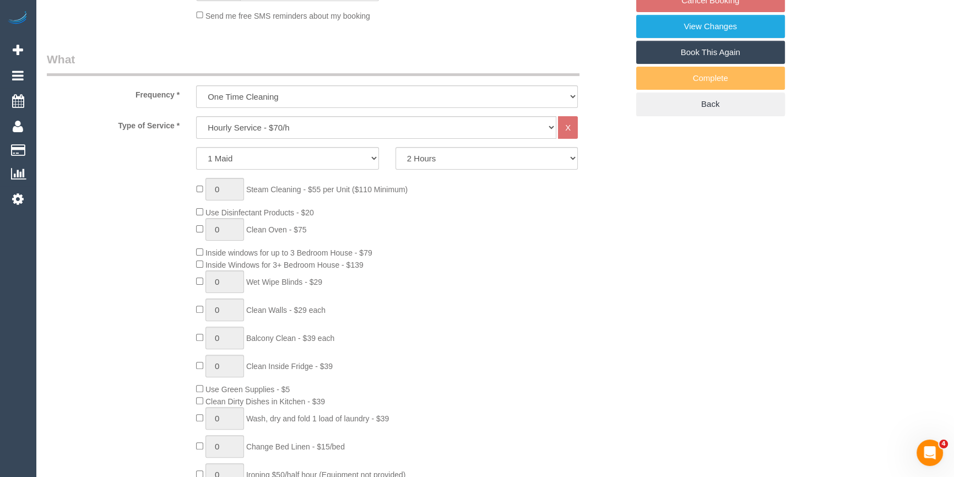
select select "number:27"
select select "number:14"
select select "number:19"
select select "number:25"
select select "number:26"
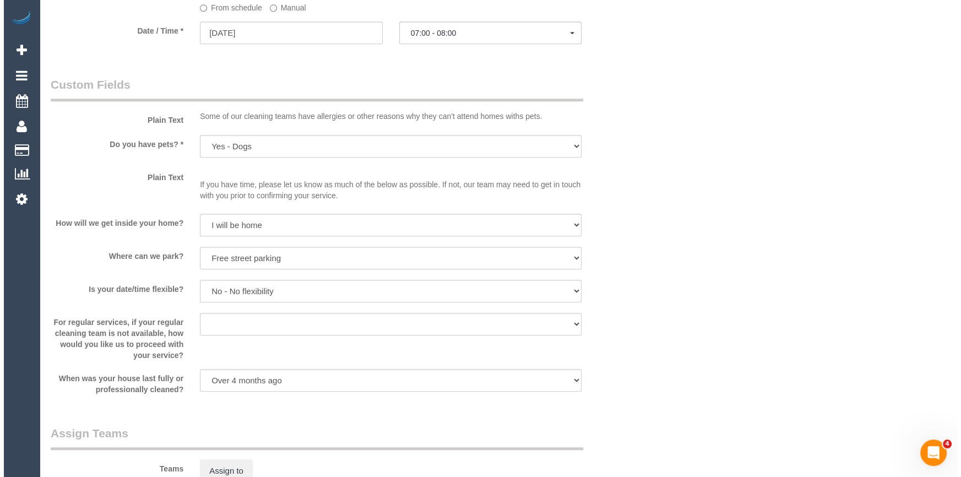
scroll to position [1402, 0]
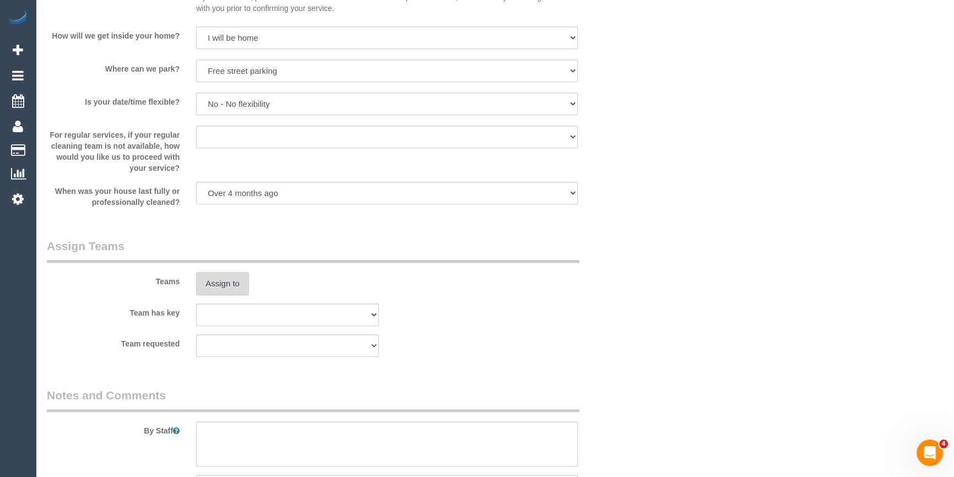
click at [229, 279] on button "Assign to" at bounding box center [222, 283] width 53 height 23
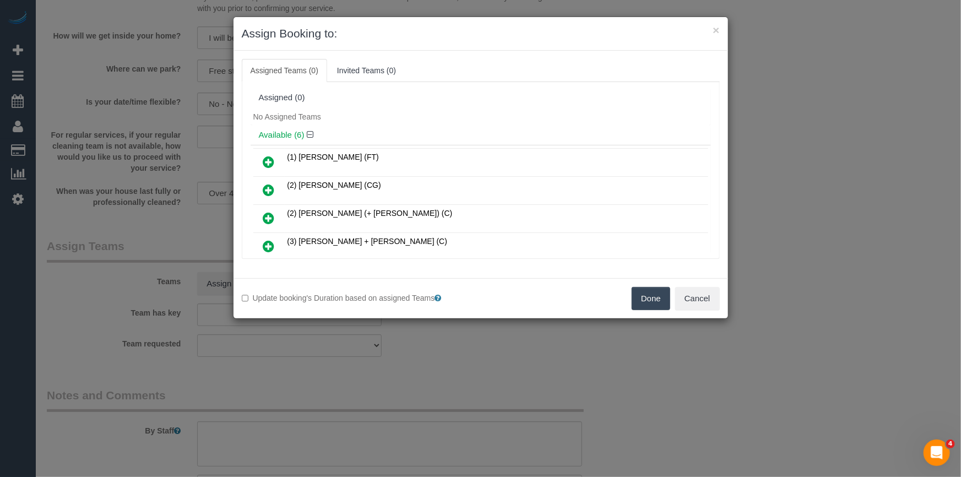
click at [448, 110] on div "No Assigned Teams" at bounding box center [481, 117] width 460 height 17
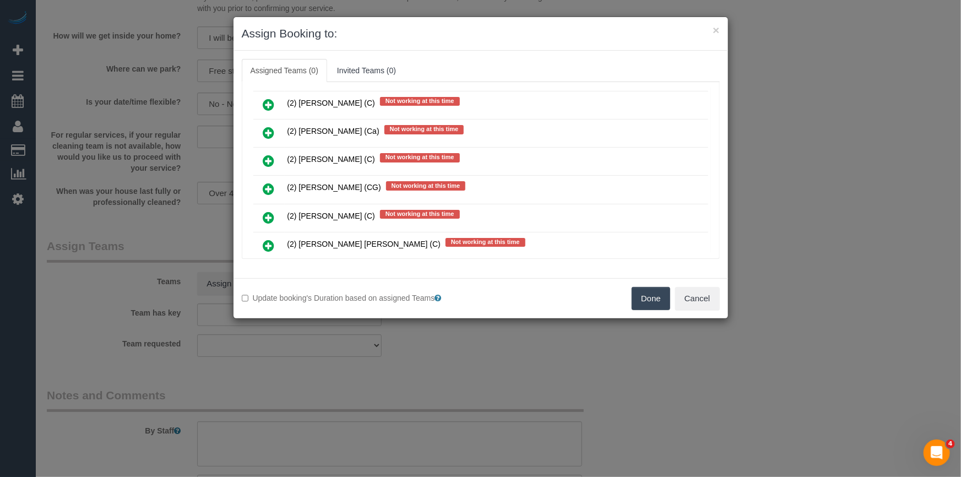
scroll to position [901, 0]
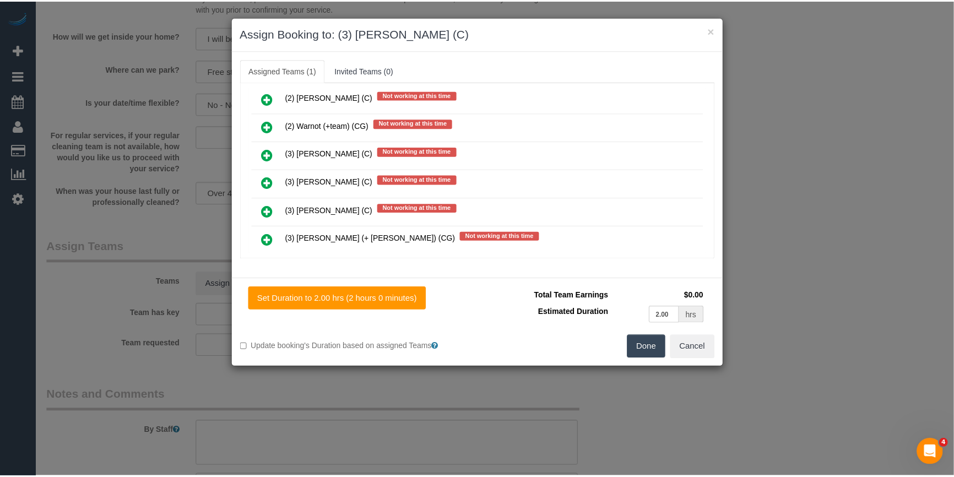
scroll to position [0, 0]
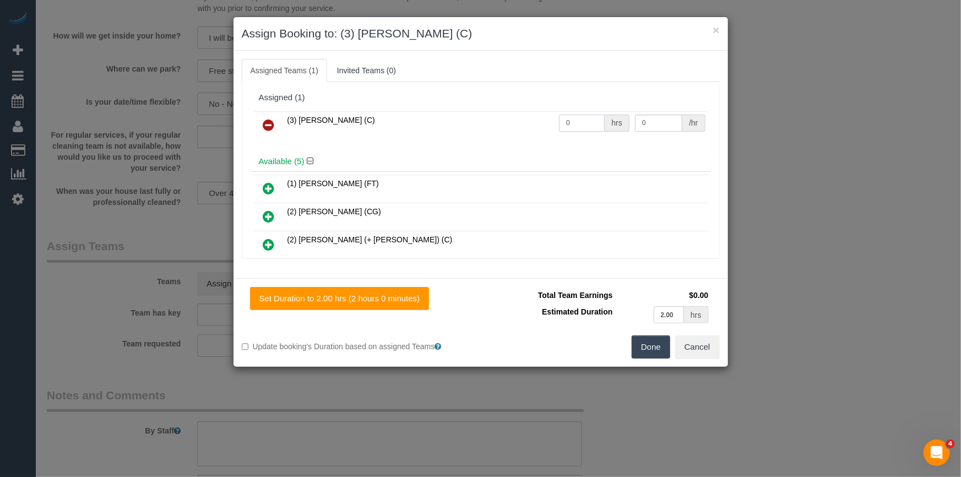
click at [571, 128] on input "0" at bounding box center [582, 123] width 46 height 17
type input "2"
click at [637, 126] on input "0" at bounding box center [658, 123] width 47 height 17
type input "40"
click at [651, 343] on button "Done" at bounding box center [651, 346] width 39 height 23
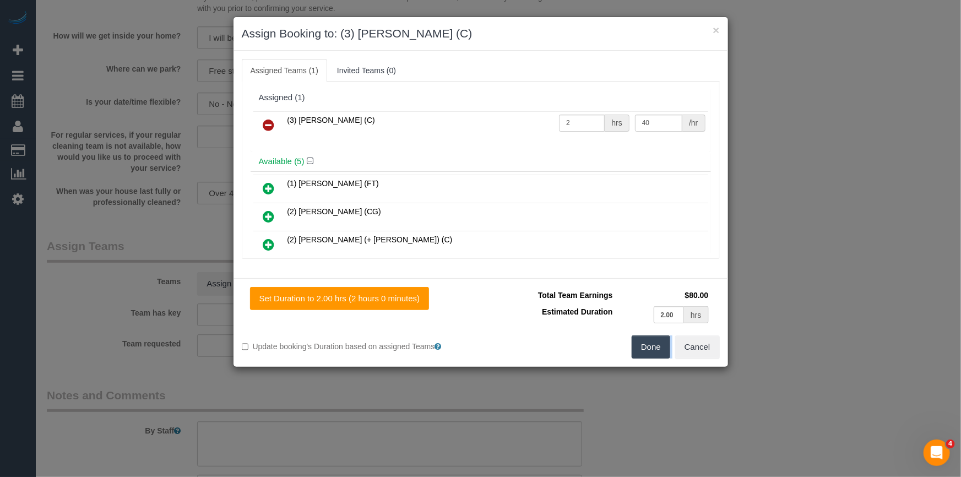
click at [651, 343] on div "× Assign Booking to: (3) Juan Manuel (C) Assigned Teams (1) Invited Teams (0) A…" at bounding box center [480, 238] width 961 height 477
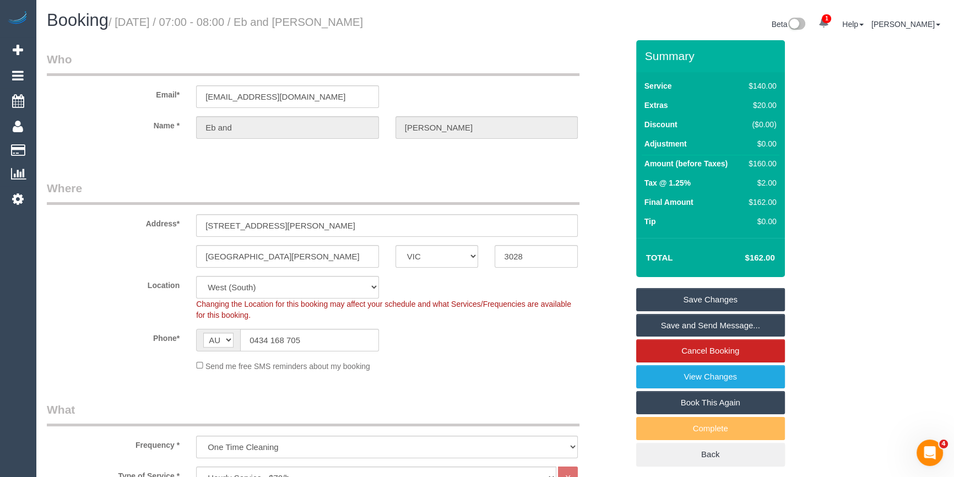
click at [683, 324] on link "Save and Send Message..." at bounding box center [710, 325] width 149 height 23
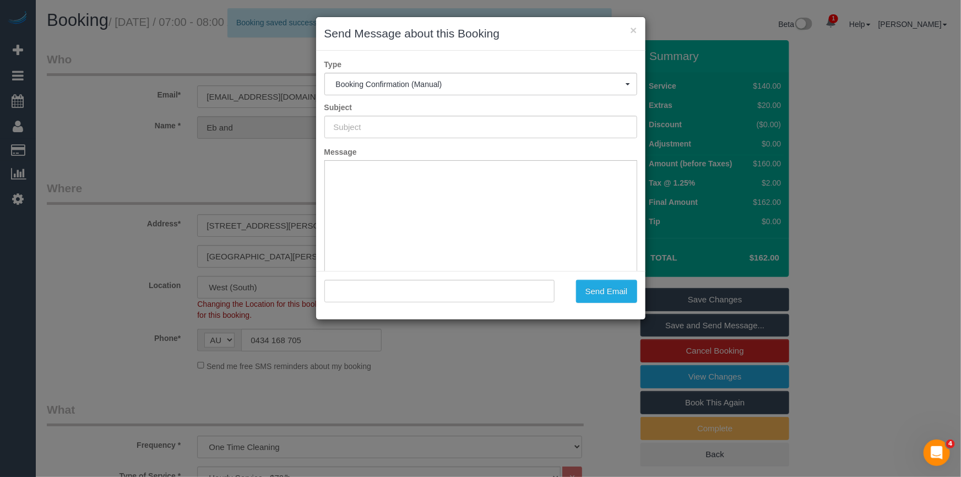
type input "Booking Confirmed"
type input ""Eb and Joe" <ebonycarmelkemeridis@gmail.com>"
click at [602, 290] on button "Send Email" at bounding box center [606, 291] width 61 height 23
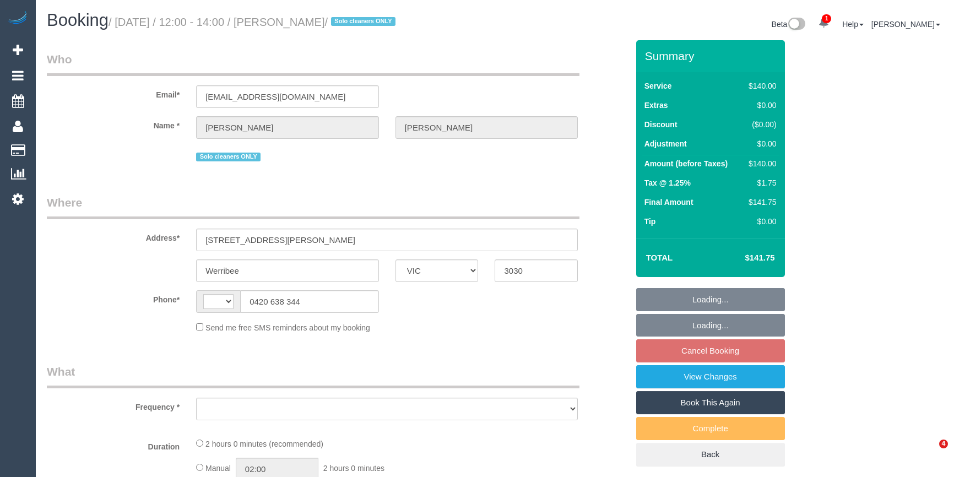
select select "VIC"
select select "string:AU"
select select "string:stripe-pm_1RdnmW2GScqysDRVN1oUDsNh"
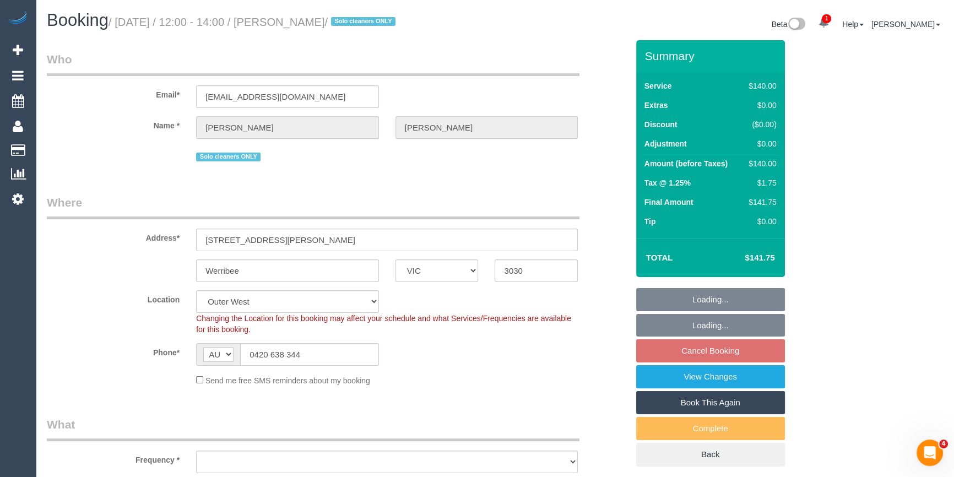
select select "object:712"
select select "number:29"
select select "number:14"
select select "number:19"
select select "number:24"
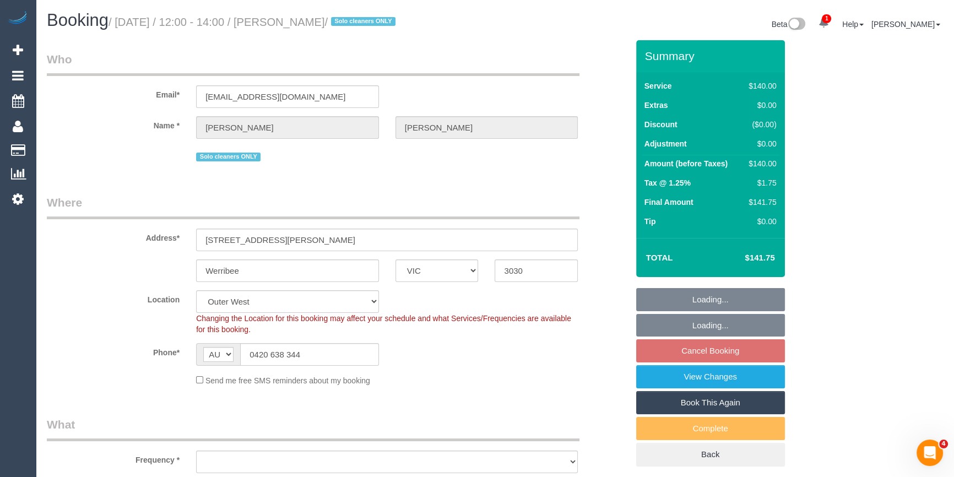
select select "number:13"
select select "object:1267"
select select "spot1"
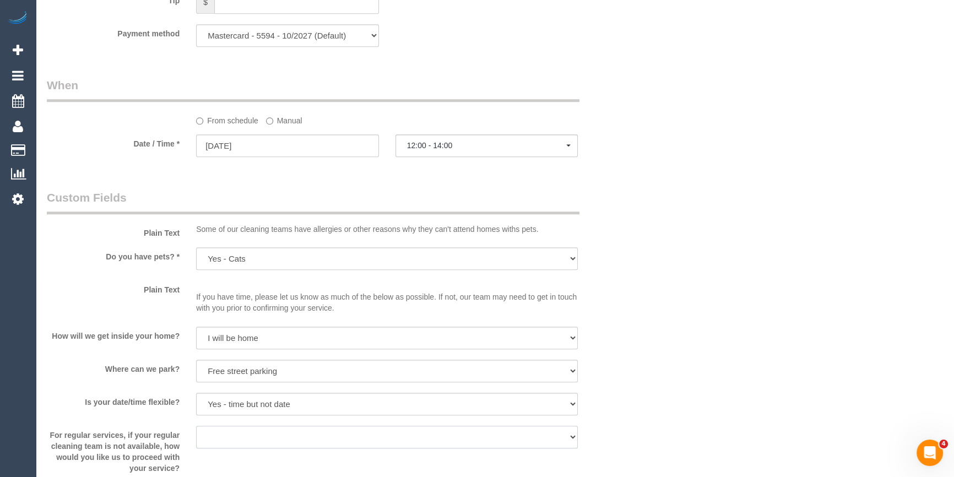
scroll to position [1052, 0]
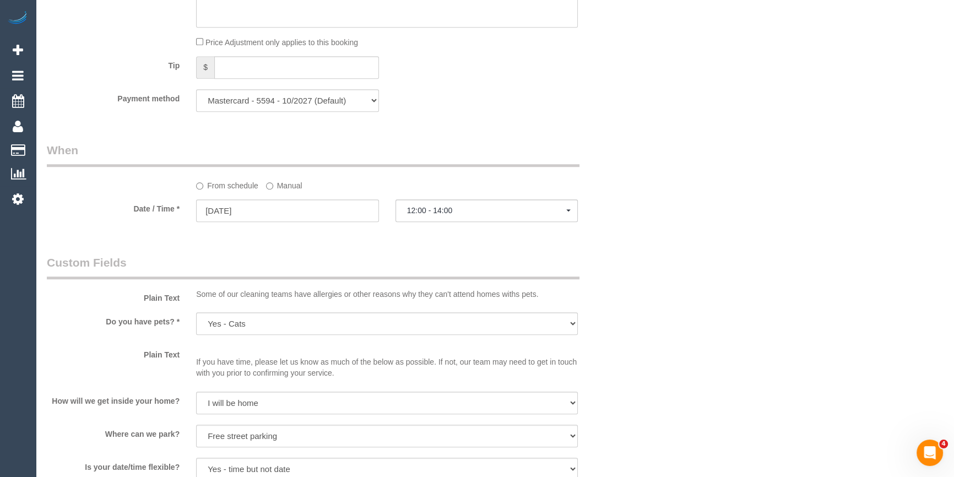
drag, startPoint x: 364, startPoint y: 304, endPoint x: 151, endPoint y: 199, distance: 236.5
click at [151, 199] on sui-booking-spot "From schedule Manual Date / Time * [DATE] 12:00 - 14:00 [DATE] 12:00 - 14:00 [D…" at bounding box center [337, 183] width 581 height 82
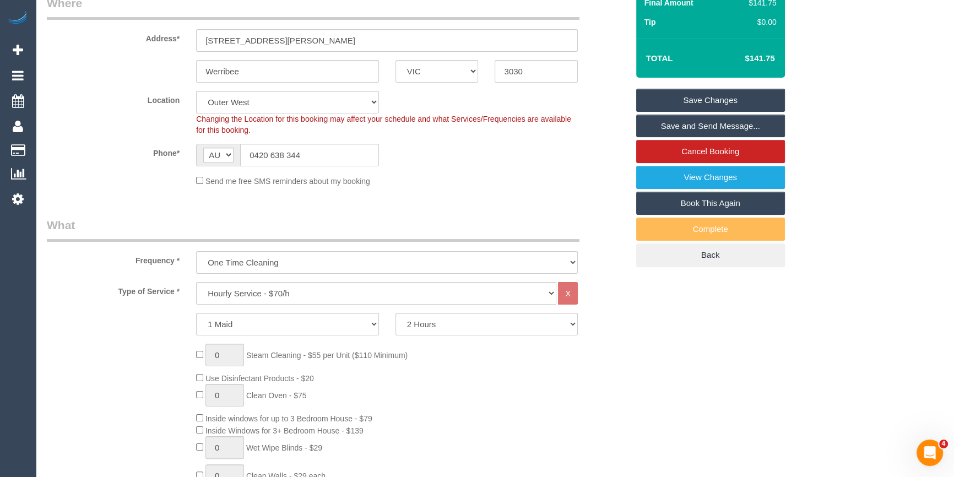
scroll to position [0, 0]
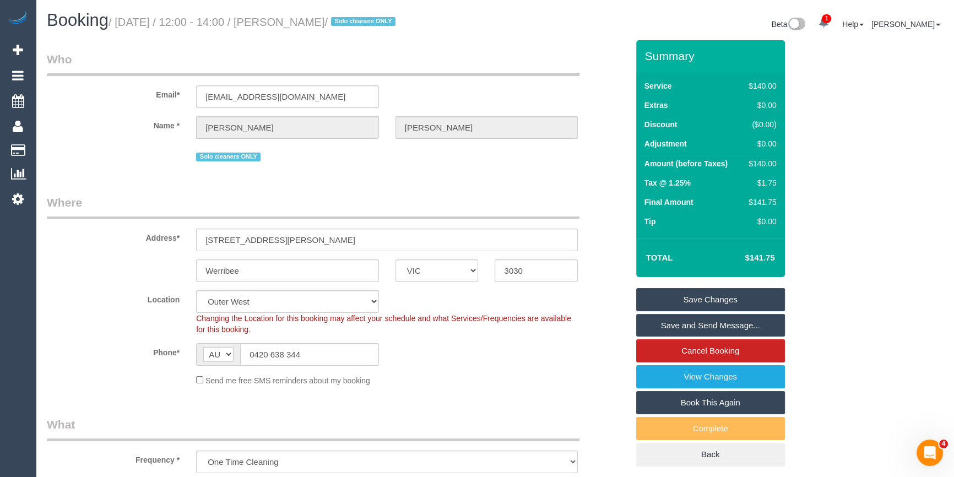
drag, startPoint x: 386, startPoint y: 25, endPoint x: 304, endPoint y: 18, distance: 82.3
click at [304, 18] on small "/ [DATE] / 12:00 - 14:00 / [PERSON_NAME] / Solo cleaners ONLY" at bounding box center [254, 22] width 290 height 12
copy small "[PERSON_NAME]"
click at [446, 357] on div "Phone* AF AL DZ AD AO AI AQ AG AR AM AW AU AT AZ BS BH BD BB BY BE BZ BJ BM BT …" at bounding box center [338, 354] width 598 height 23
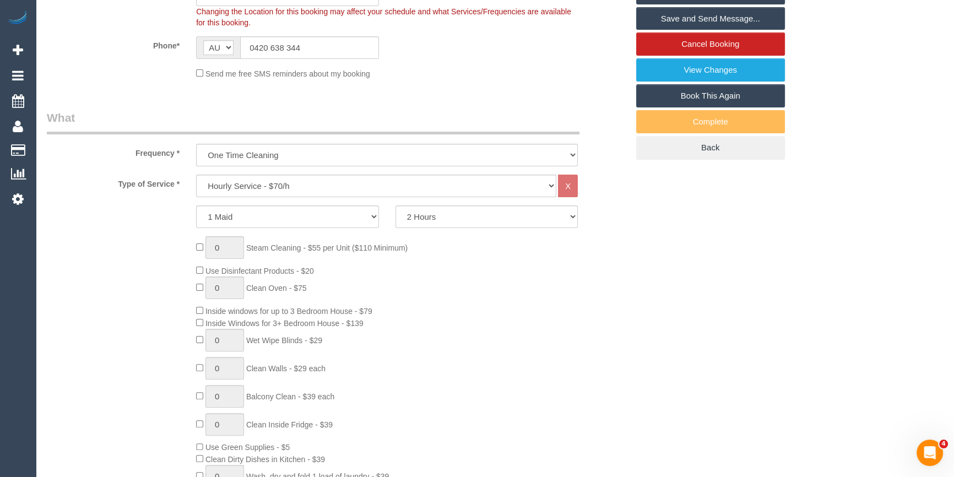
scroll to position [350, 0]
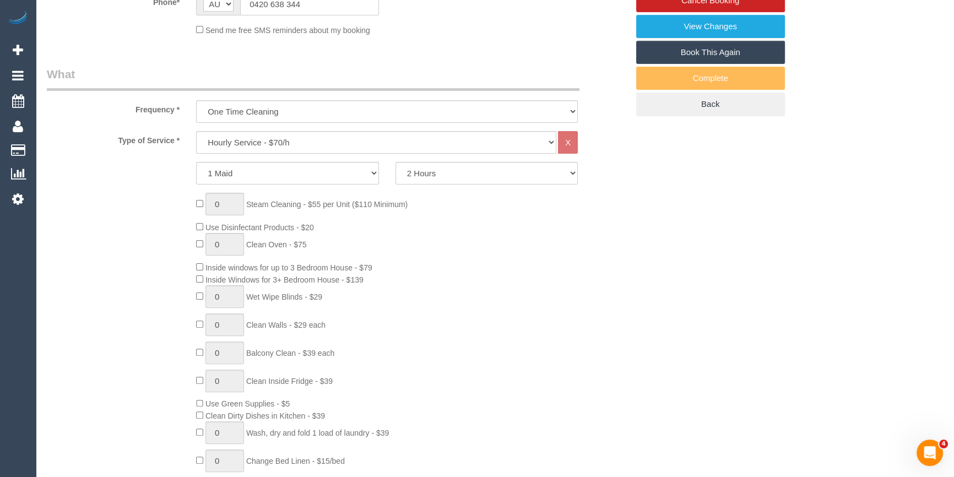
click at [94, 343] on div "0 Steam Cleaning - $55 per Unit ($110 Minimum) Use Disinfectant Products - $20 …" at bounding box center [338, 355] width 598 height 325
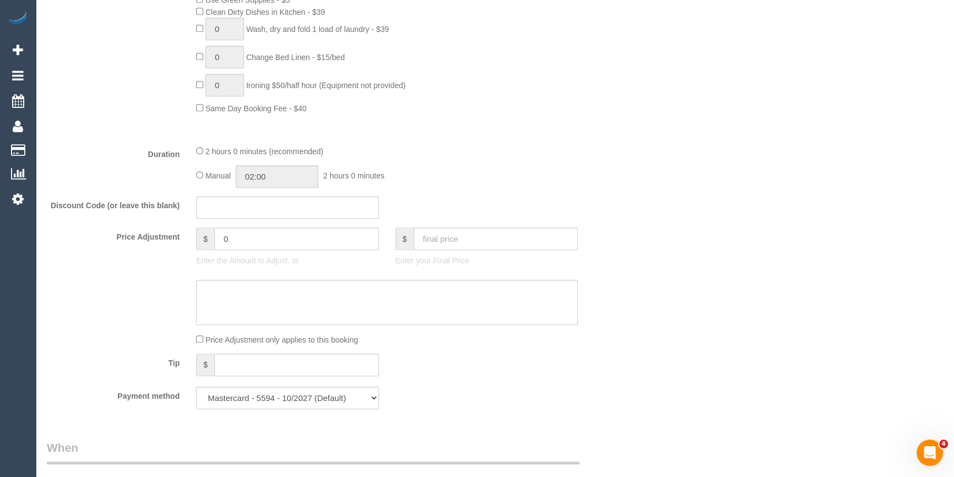
scroll to position [951, 0]
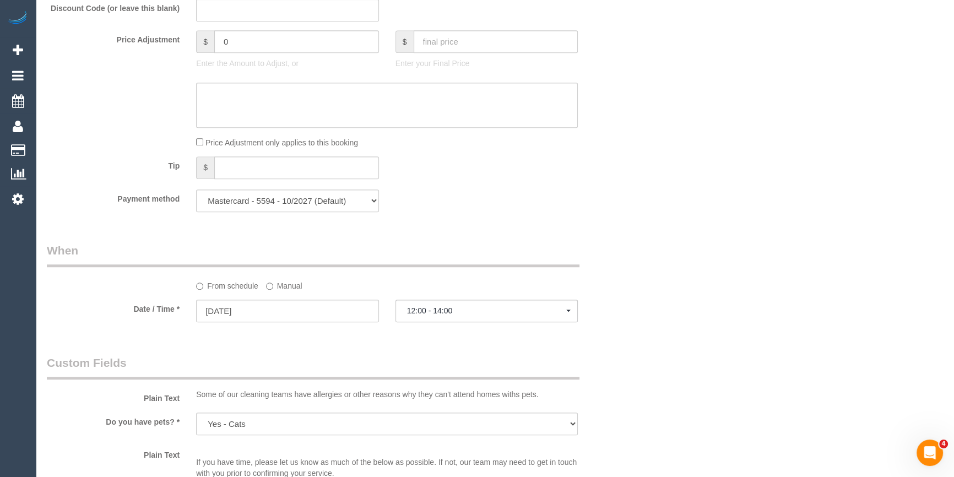
click at [283, 289] on label "Manual" at bounding box center [284, 284] width 36 height 15
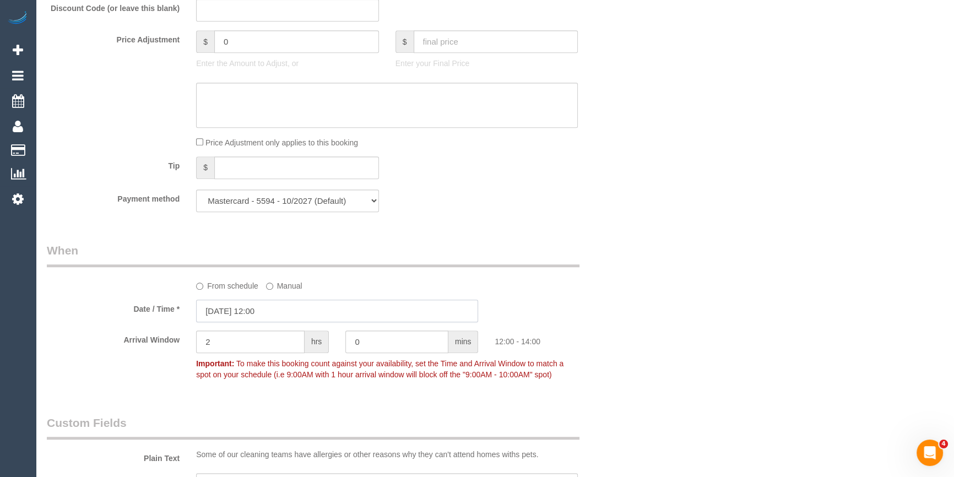
click at [279, 312] on input "[DATE] 12:00" at bounding box center [337, 311] width 282 height 23
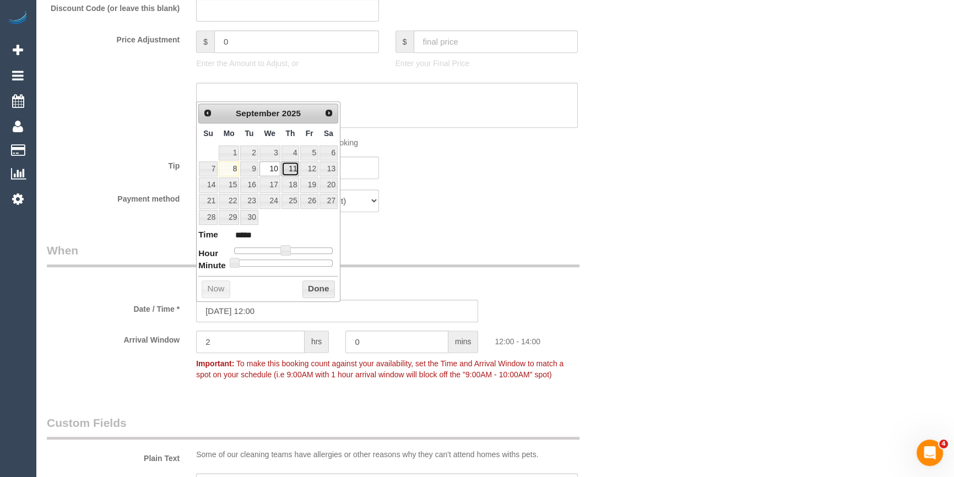
click at [291, 171] on link "11" at bounding box center [290, 168] width 18 height 15
type input "11/09/2025 12:00"
click at [319, 288] on button "Done" at bounding box center [318, 289] width 32 height 18
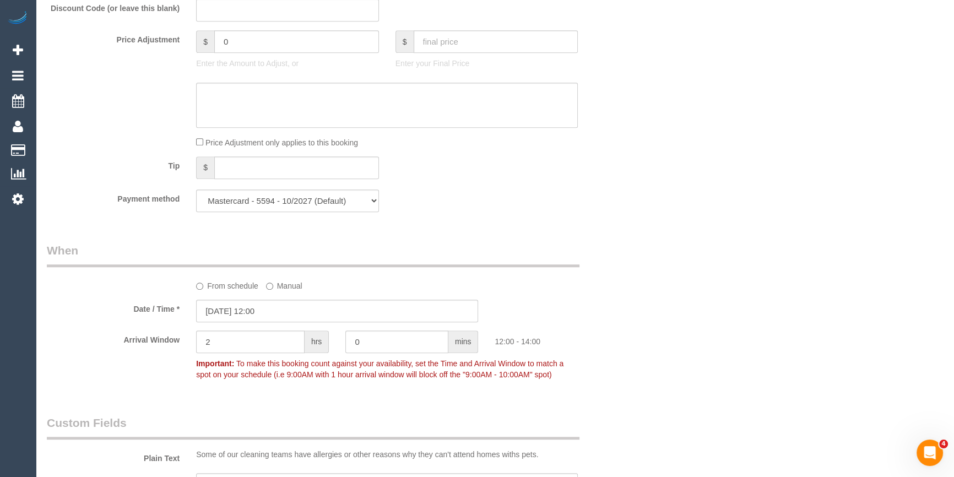
click at [584, 232] on div "Who Email* littlejessmcconnell2002@gmail.com Name * Jess McConnell Solo cleaner…" at bounding box center [338, 254] width 598 height 2330
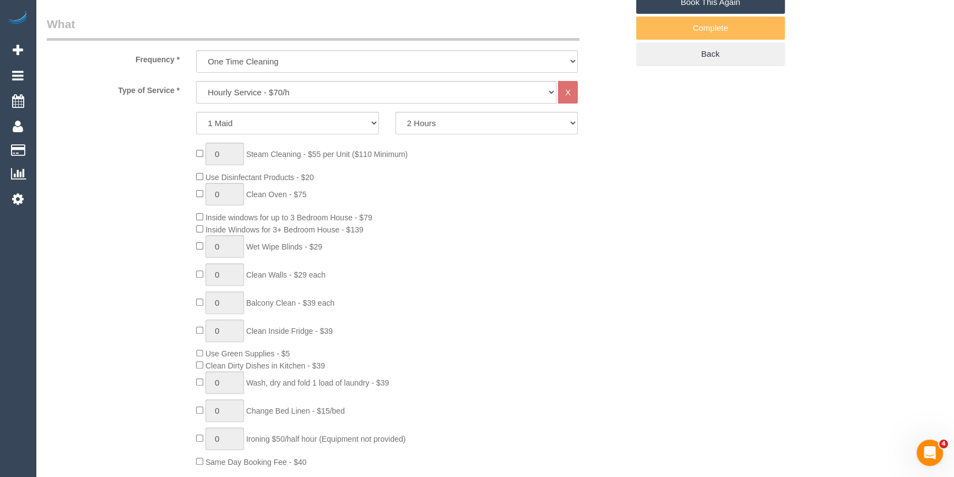
scroll to position [801, 0]
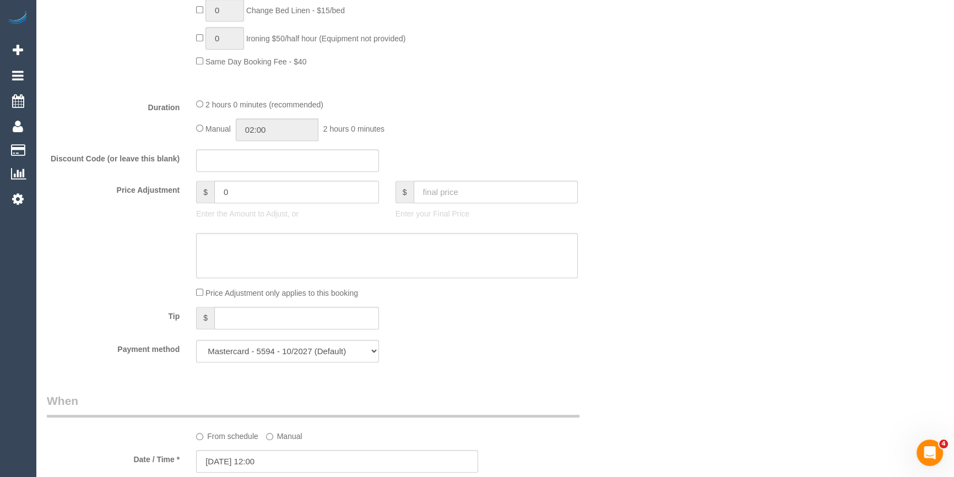
click at [667, 319] on div "Who Email* littlejessmcconnell2002@gmail.com Name * Jess McConnell Solo cleaner…" at bounding box center [495, 404] width 896 height 2330
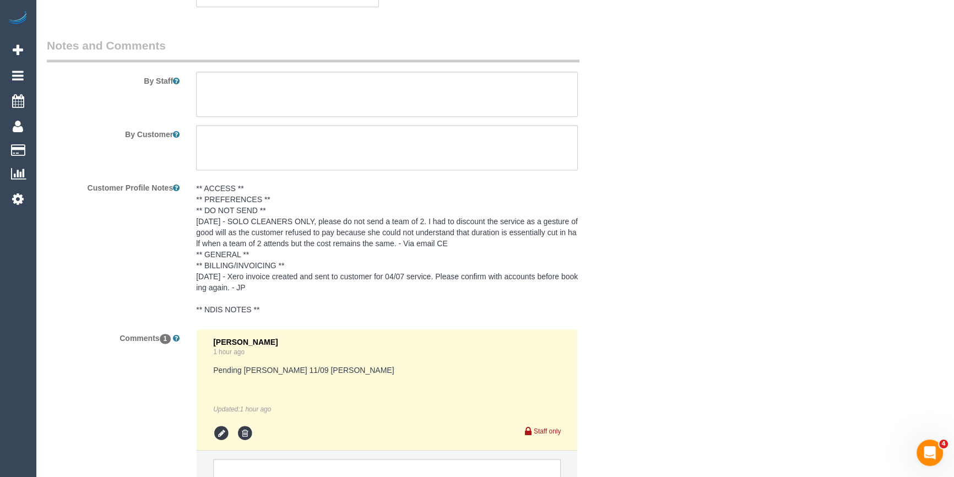
scroll to position [1931, 0]
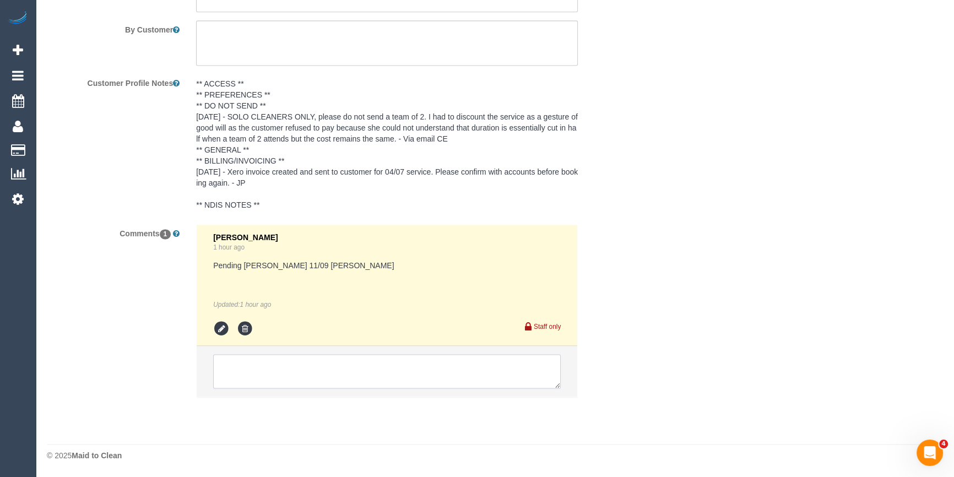
click at [295, 373] on textarea at bounding box center [387, 371] width 348 height 34
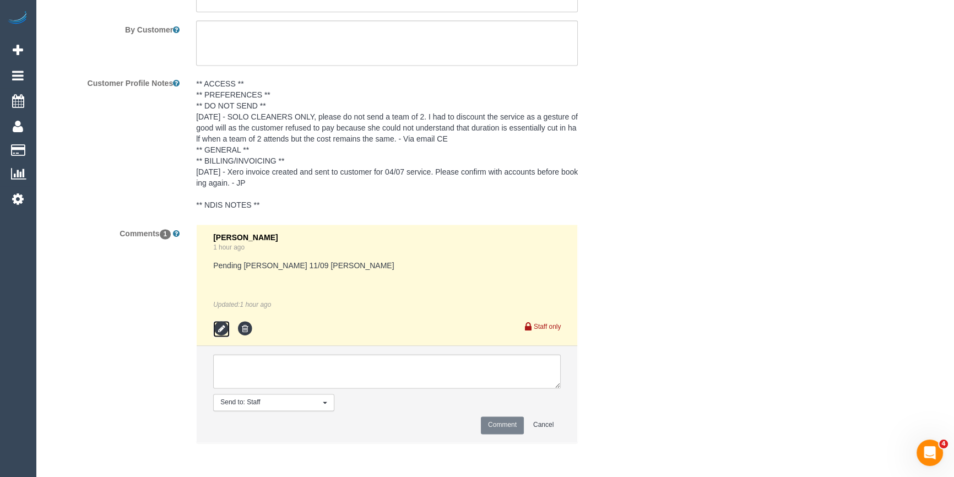
click at [218, 323] on icon at bounding box center [221, 329] width 17 height 17
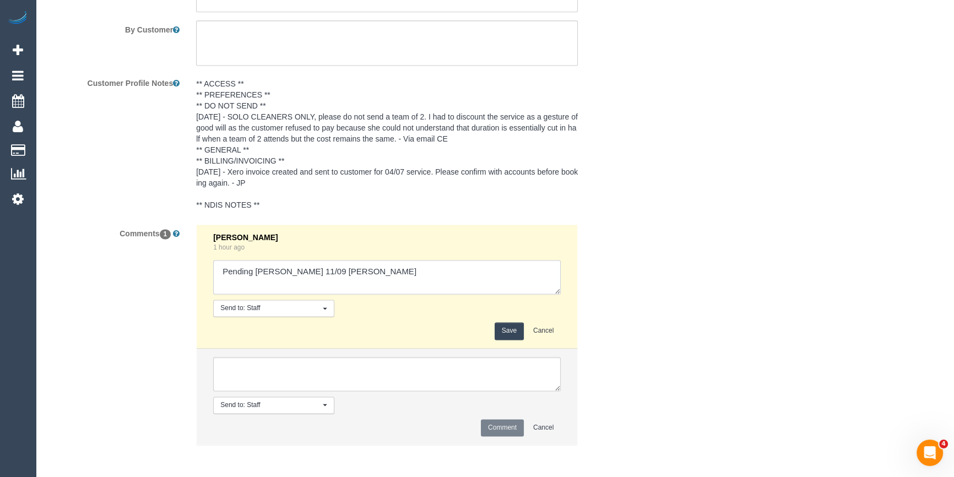
click at [219, 284] on textarea at bounding box center [387, 277] width 348 height 34
click at [339, 270] on textarea at bounding box center [387, 277] width 348 height 34
drag, startPoint x: 458, startPoint y: 285, endPoint x: 419, endPoint y: 283, distance: 39.8
click at [419, 283] on textarea at bounding box center [387, 277] width 348 height 34
click at [302, 269] on textarea at bounding box center [387, 277] width 348 height 34
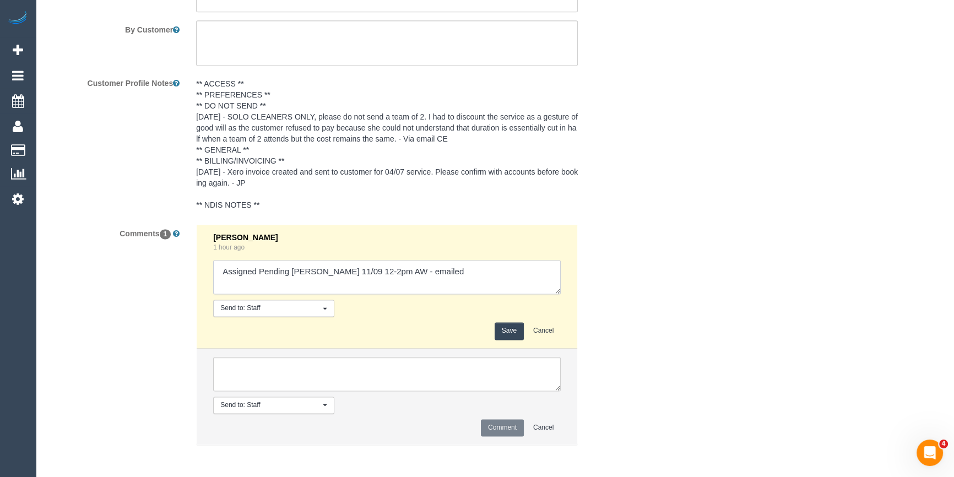
click at [302, 269] on textarea at bounding box center [387, 277] width 348 height 34
click at [435, 277] on textarea at bounding box center [387, 277] width 348 height 34
type textarea "Assigned Pending 11/09 12-2pm AW - emailed (Steve approved)"
click at [497, 330] on button "Save" at bounding box center [509, 330] width 29 height 17
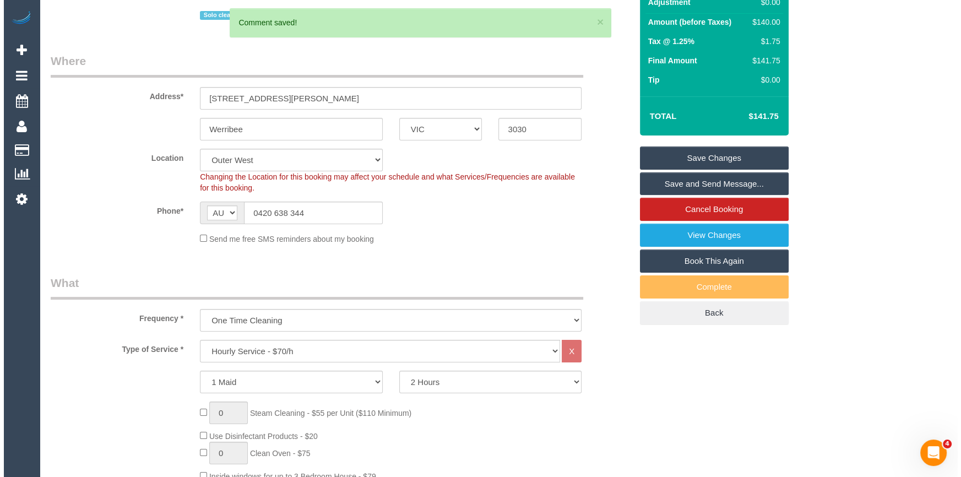
scroll to position [0, 0]
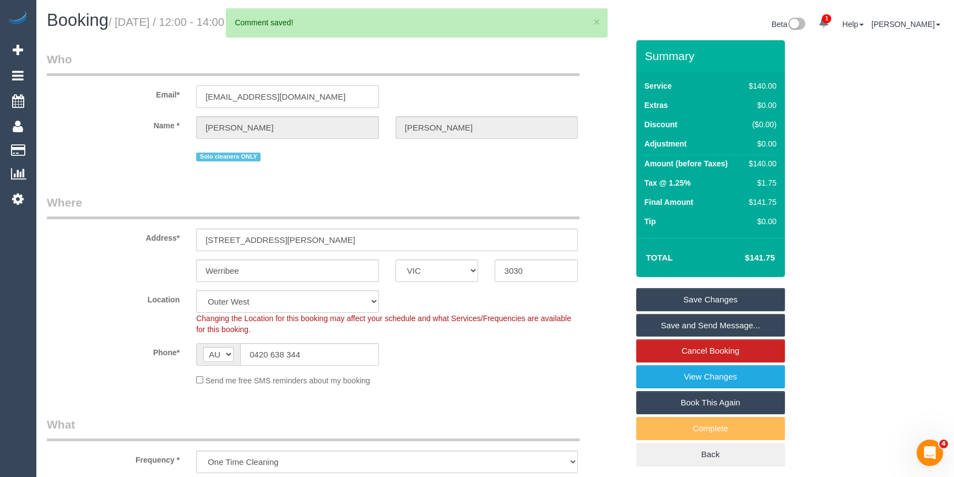
click at [259, 101] on input "littlejessmcconnell2002@gmail.com" at bounding box center [287, 96] width 183 height 23
drag, startPoint x: 300, startPoint y: 176, endPoint x: 268, endPoint y: 172, distance: 32.7
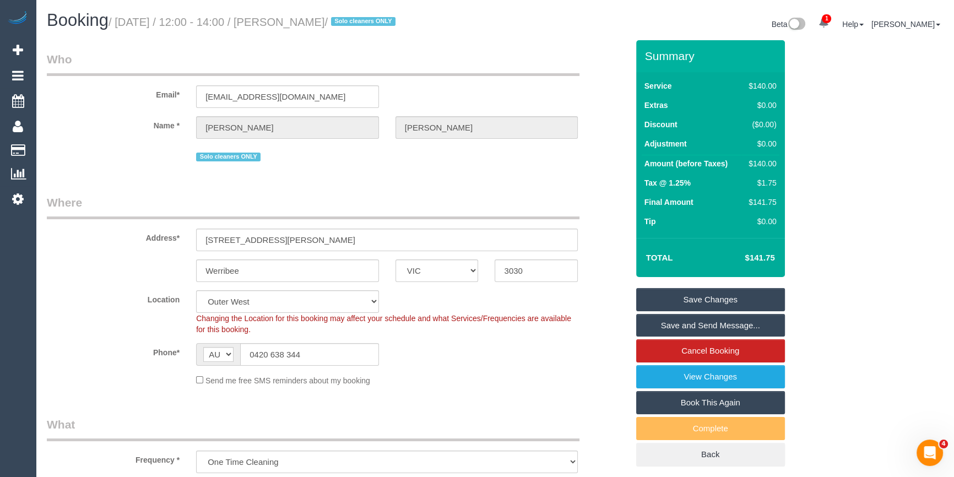
drag, startPoint x: 538, startPoint y: 354, endPoint x: 651, endPoint y: 328, distance: 116.4
click at [538, 354] on div "Phone* AF AL DZ AD AO AI AQ AG AR AM AW AU AT AZ BS BH BD BB BY BE BZ BJ BM BT …" at bounding box center [338, 354] width 598 height 23
click at [709, 302] on link "Save Changes" at bounding box center [710, 299] width 149 height 23
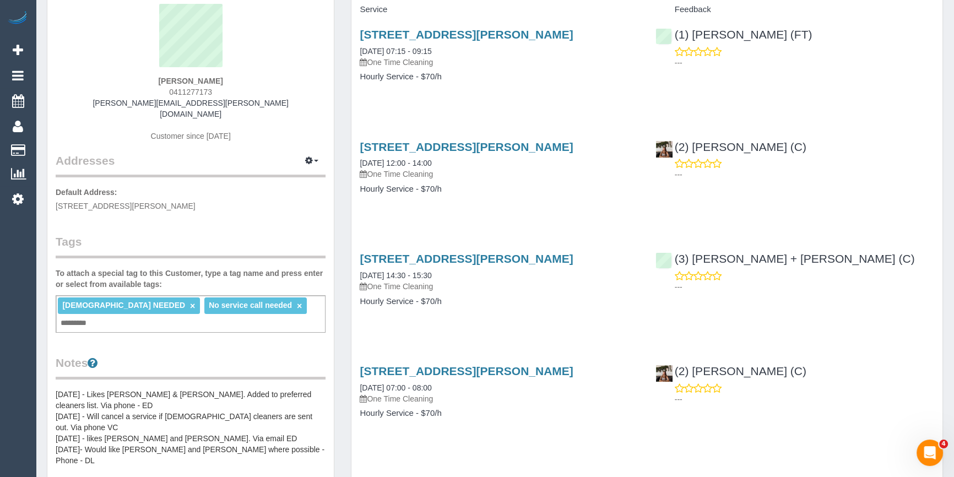
scroll to position [50, 0]
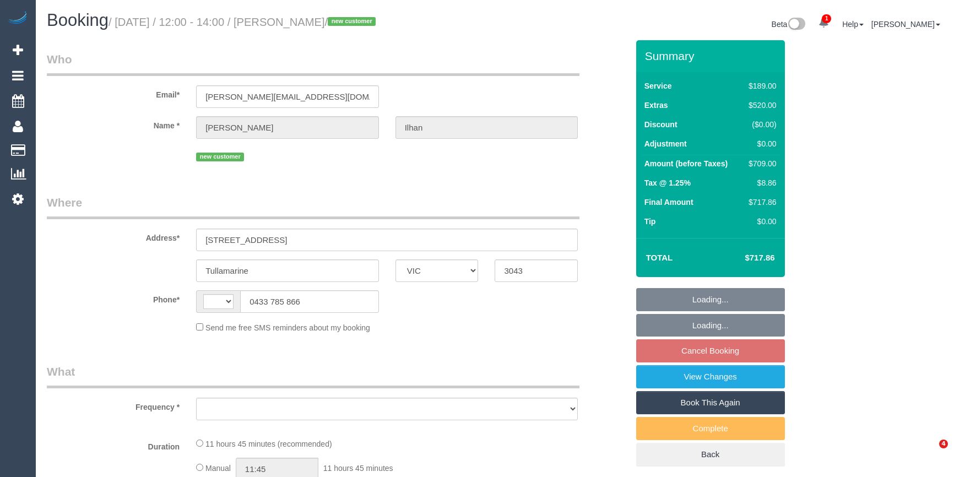
select select "VIC"
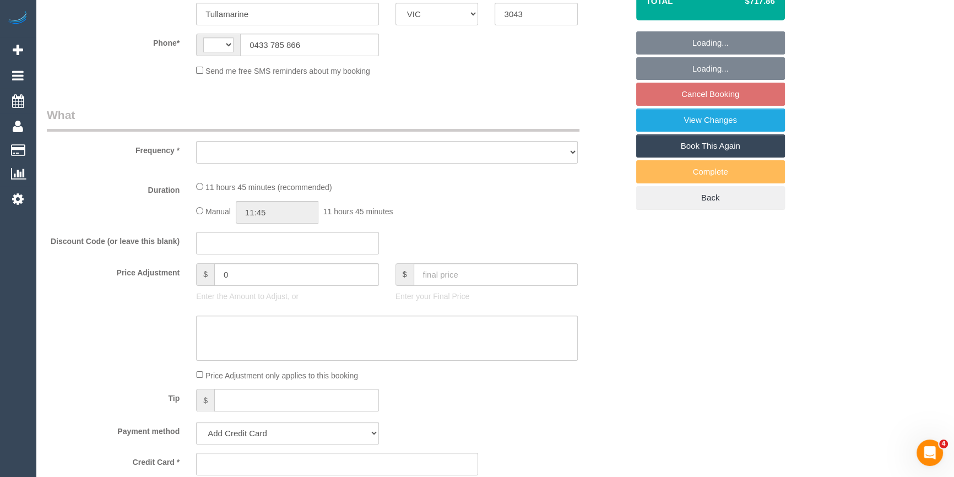
select select "string:AU"
select select "object:540"
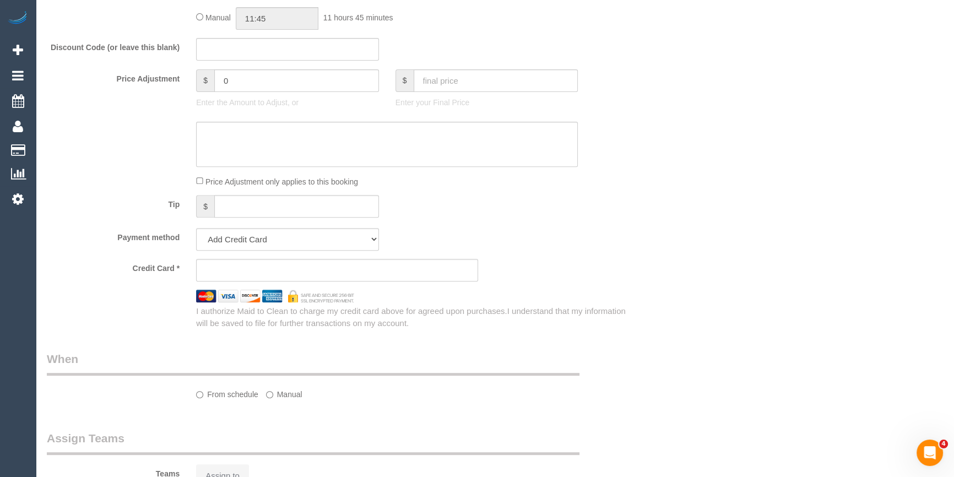
select select "string:stripe-pm_1S4u1I2GScqysDRVhfUsXWug"
select select "number:28"
select select "number:14"
select select "number:18"
select select "number:22"
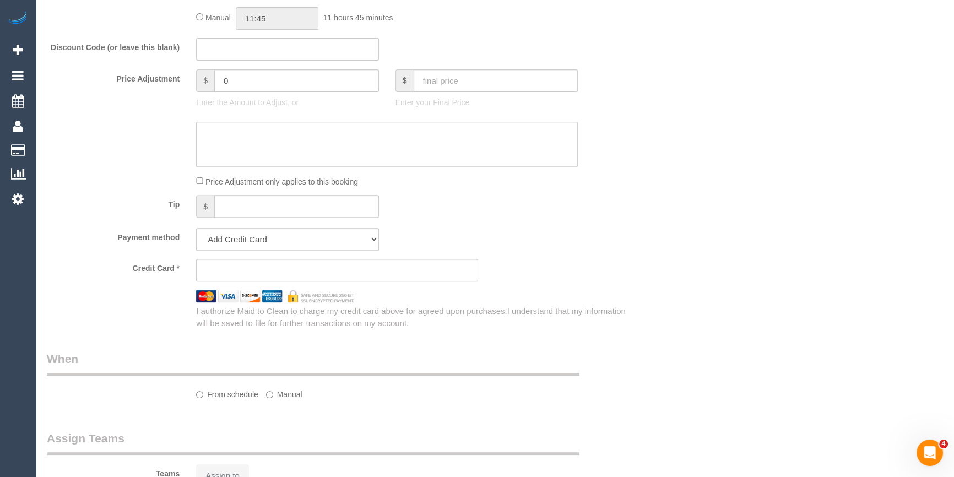
select select "number:33"
select select "number:26"
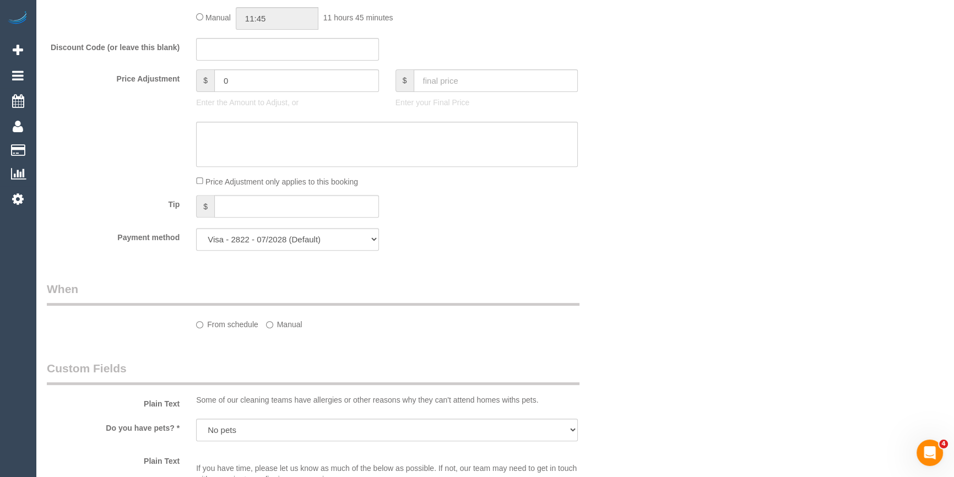
select select "object:1244"
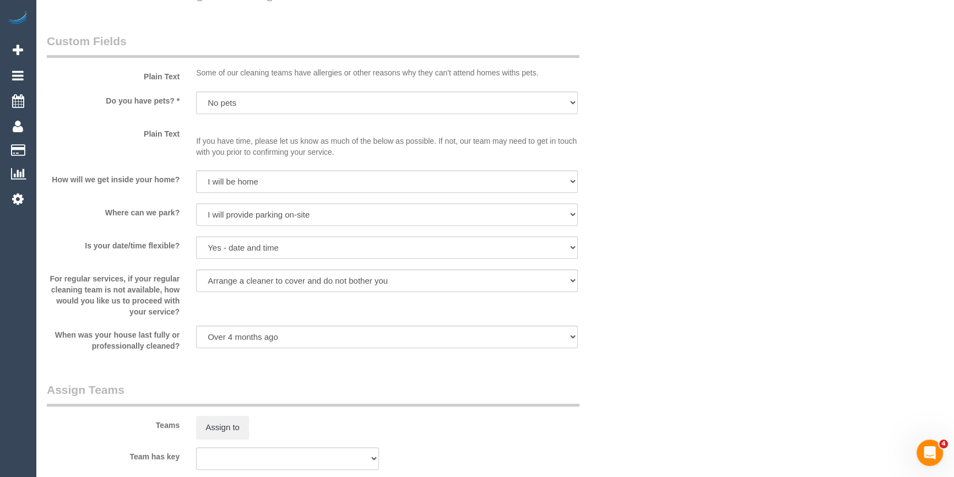
select select "spot1"
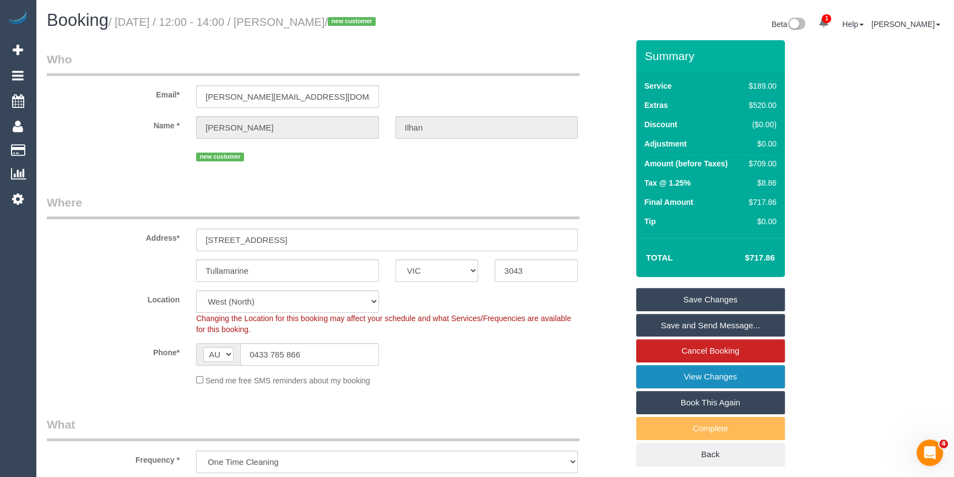
click at [745, 375] on link "View Changes" at bounding box center [710, 376] width 149 height 23
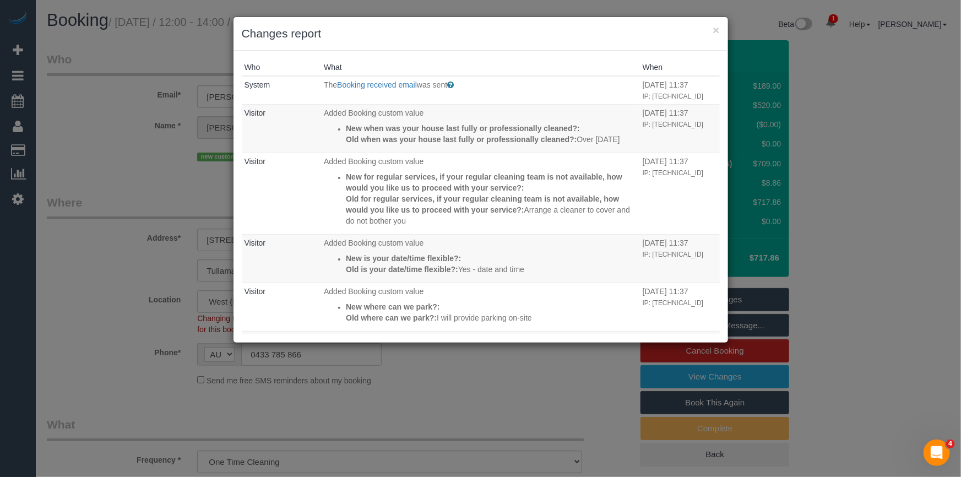
click at [499, 51] on div "Who What When System The Booking received email was sent Sent to customer to co…" at bounding box center [481, 197] width 495 height 292
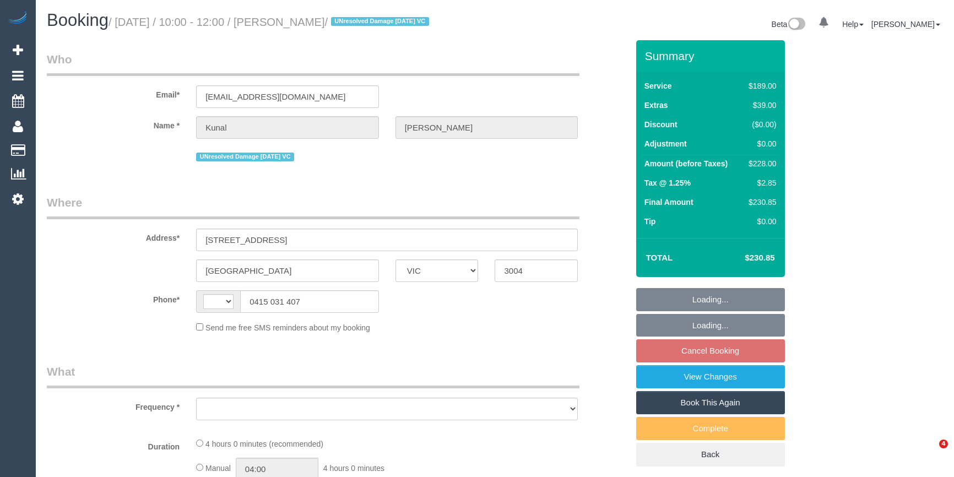
select select "VIC"
select select "string:AU"
select select "object:540"
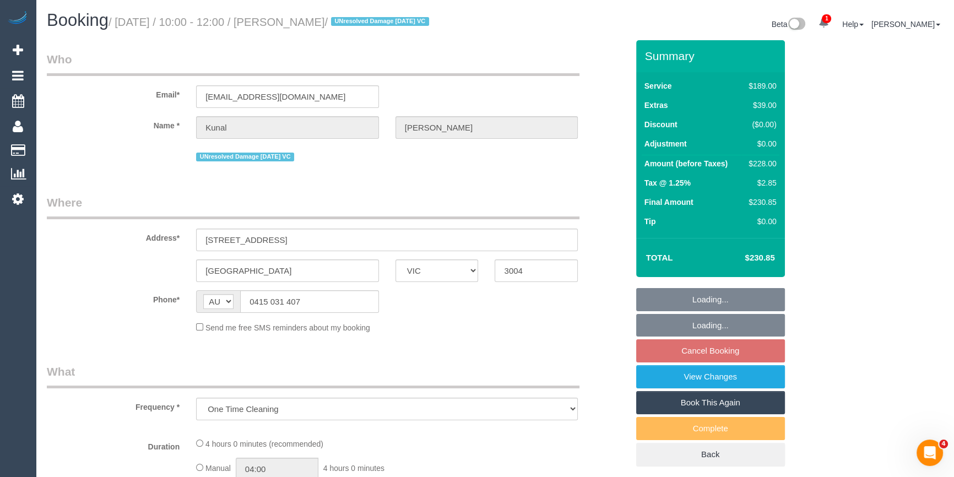
select select "string:stripe-pm_1O7Ug22GScqysDRV2kKD0zYi"
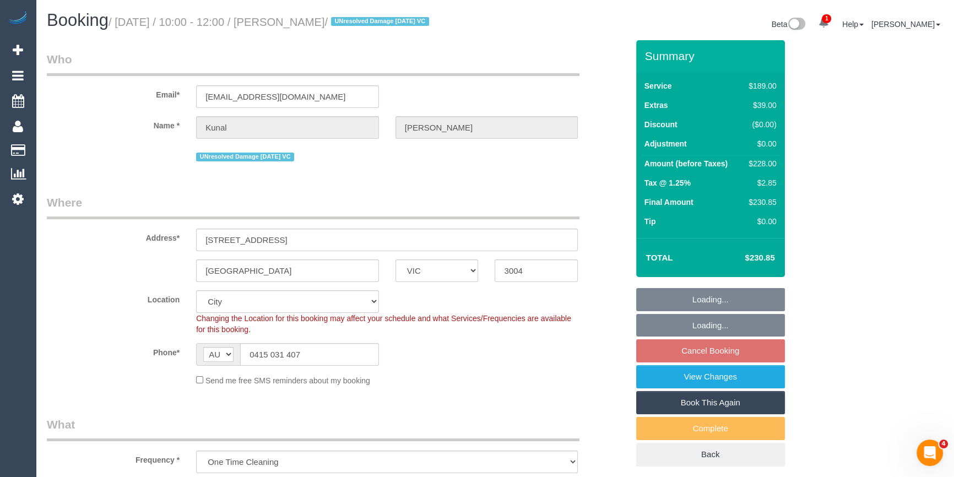
select select "object:1195"
select select "spot2"
select select "number:28"
select select "number:14"
select select "number:20"
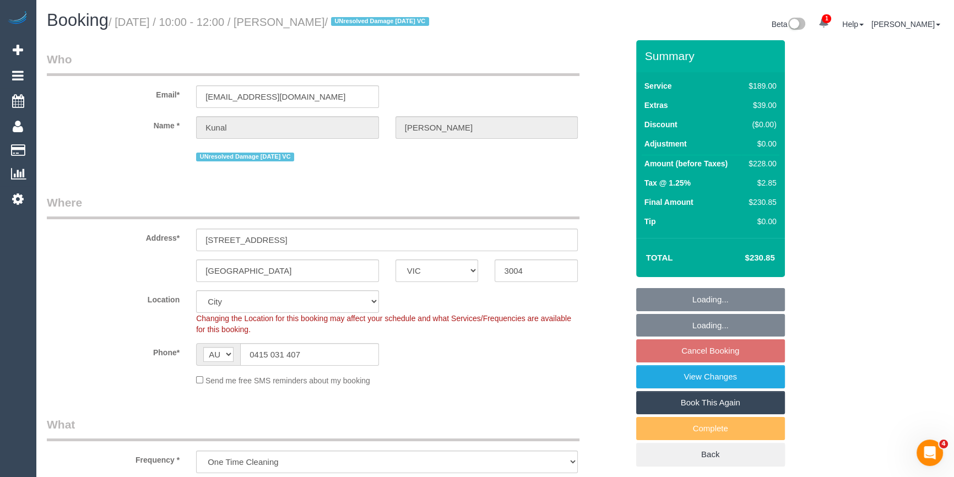
select select "number:24"
select select "number:13"
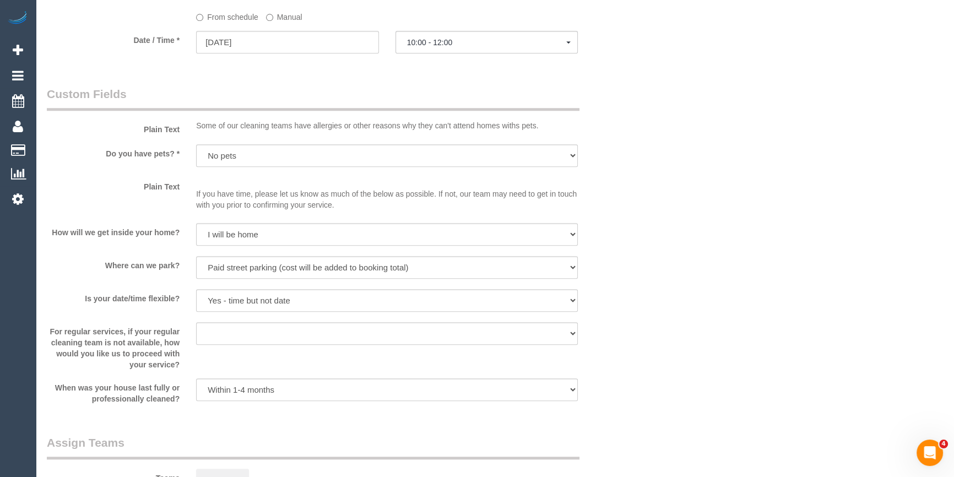
scroll to position [1251, 0]
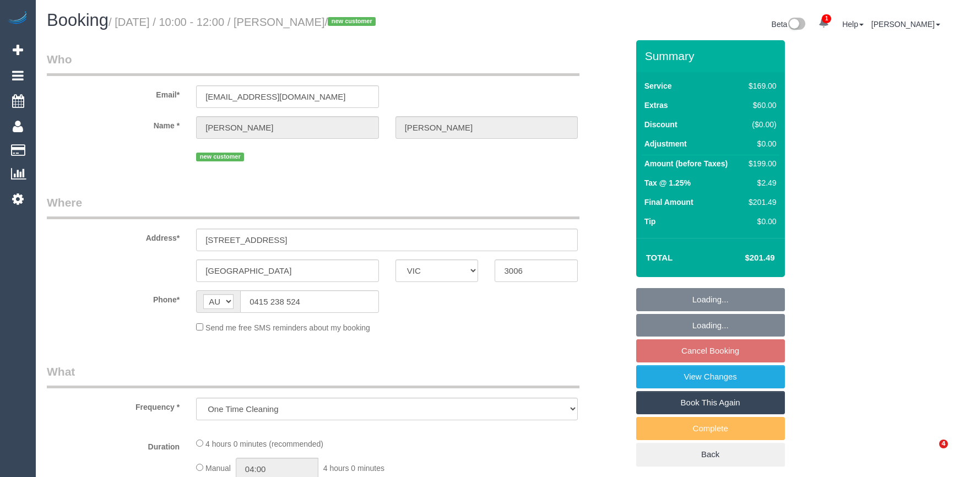
select select "VIC"
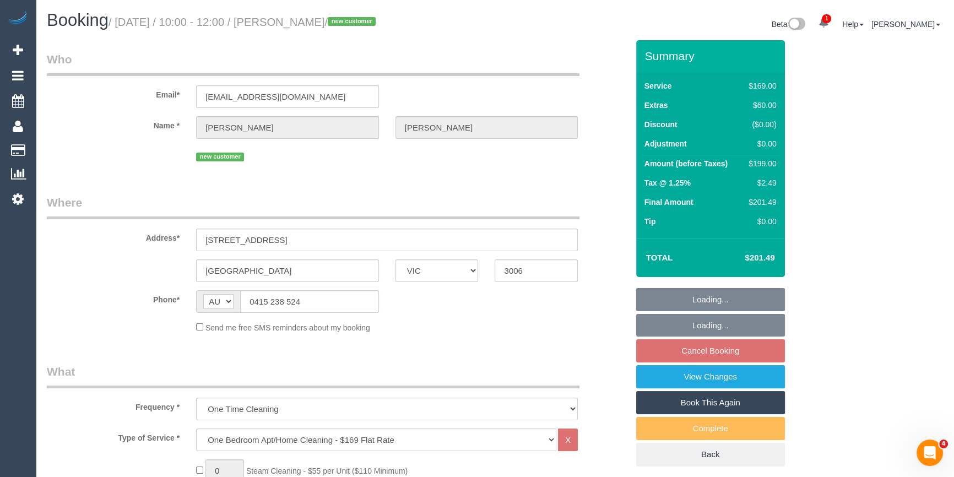
select select "string:stripe-pm_1S4bBY2GScqysDRVwqzi1SyU"
select select "spot2"
select select "number:28"
select select "number:14"
select select "number:20"
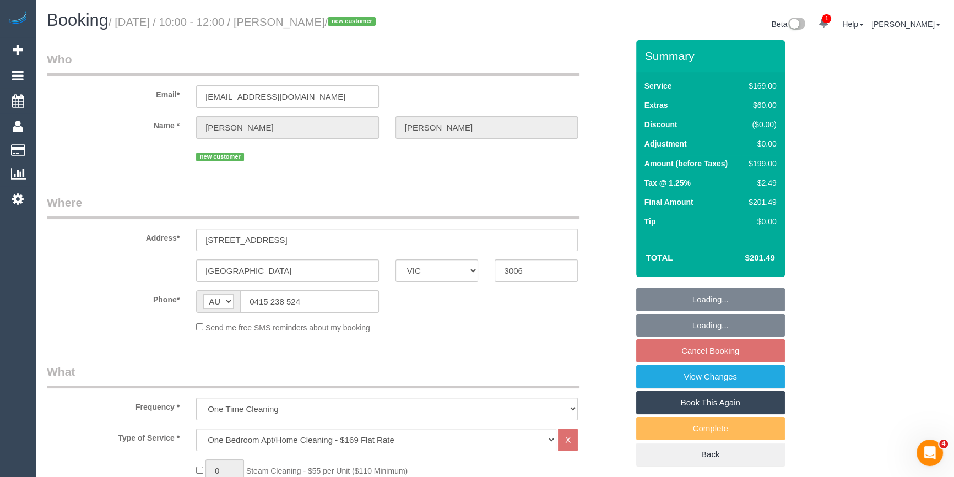
select select "number:24"
select select "number:34"
select select "number:26"
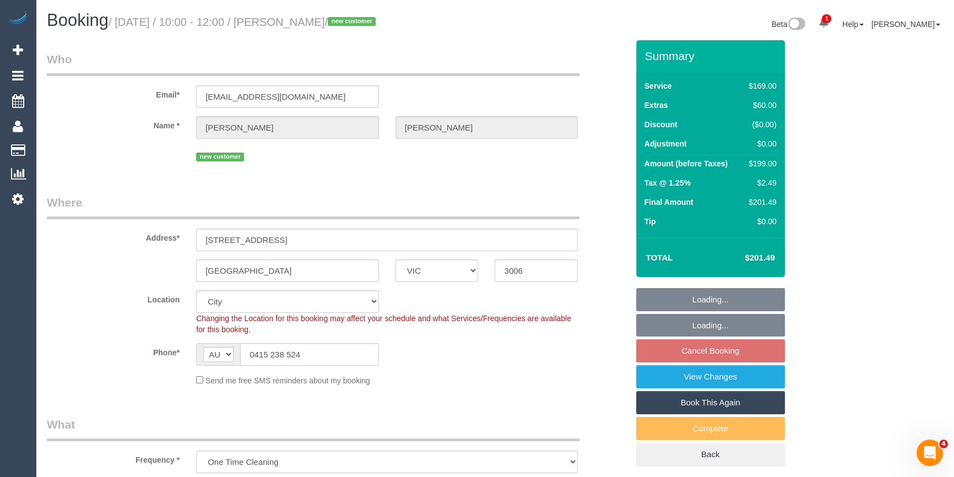
select select "spot22"
select select "object:1200"
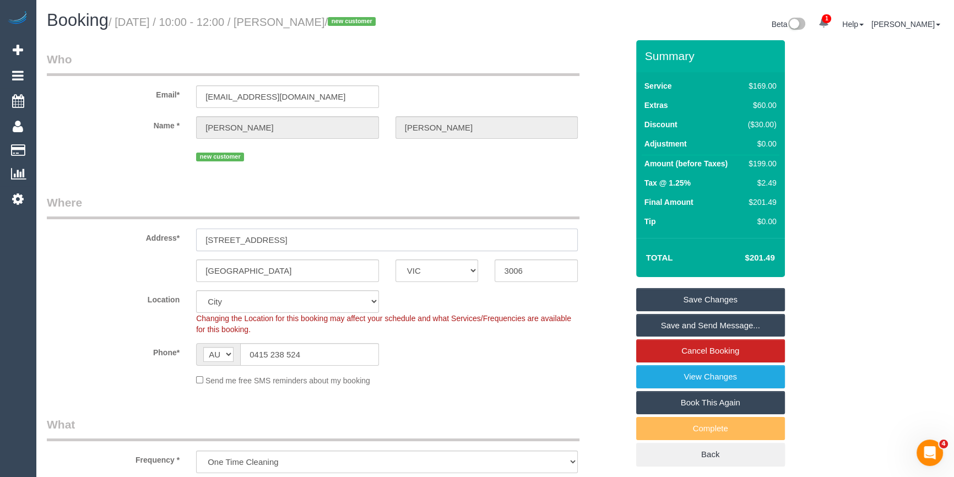
drag, startPoint x: 253, startPoint y: 239, endPoint x: 21, endPoint y: 254, distance: 231.9
click at [63, 241] on div "Address* 183 City road, 246" at bounding box center [338, 222] width 598 height 57
click at [168, 153] on div "new customer" at bounding box center [338, 155] width 598 height 17
click at [322, 18] on small "/ September 13, 2025 / 10:00 - 12:00 / Sonika Lakhani / new customer" at bounding box center [244, 22] width 270 height 12
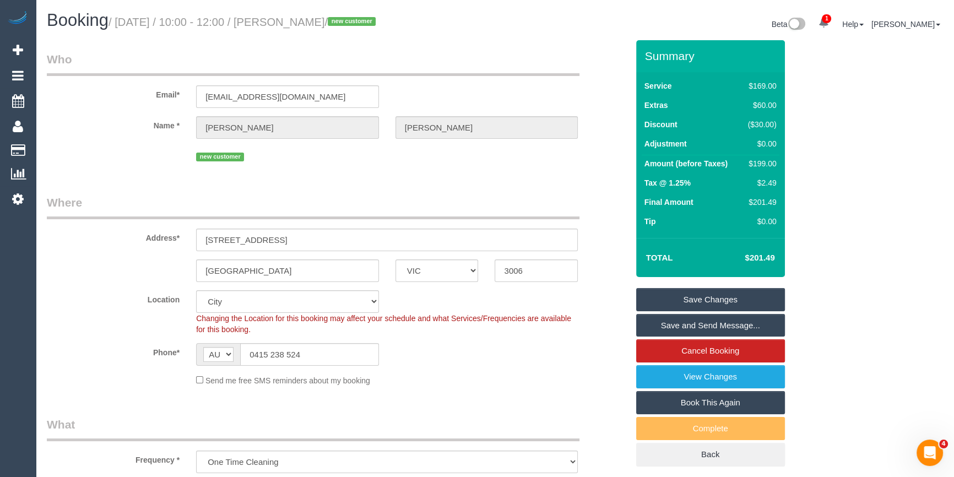
copy small "Sonika"
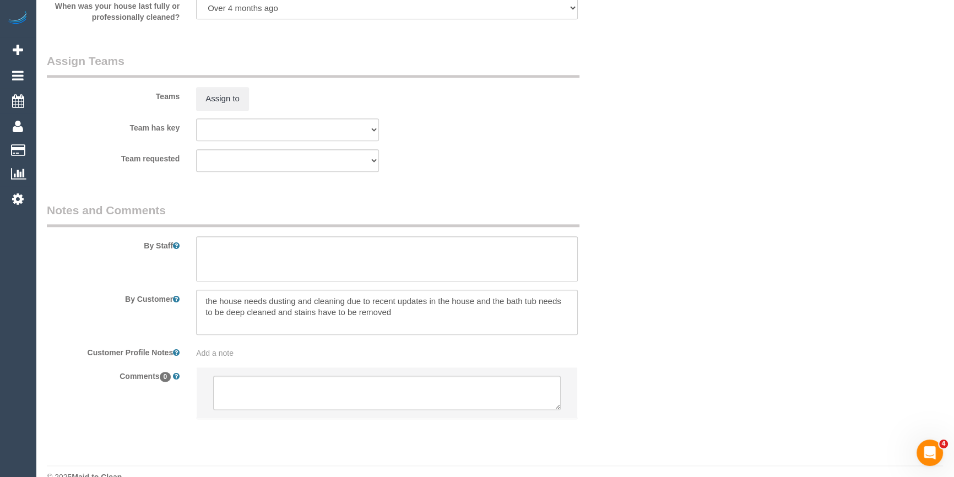
scroll to position [1654, 0]
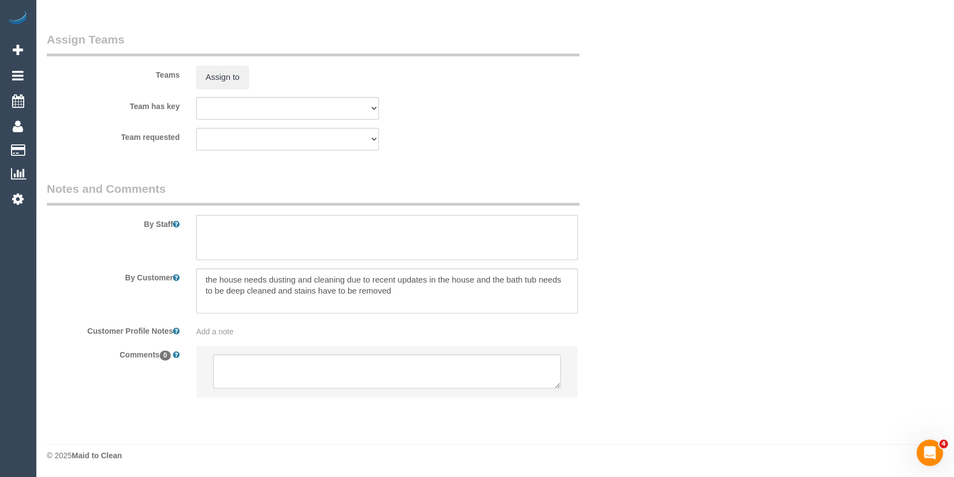
click at [603, 220] on div "By Staff" at bounding box center [338, 220] width 598 height 79
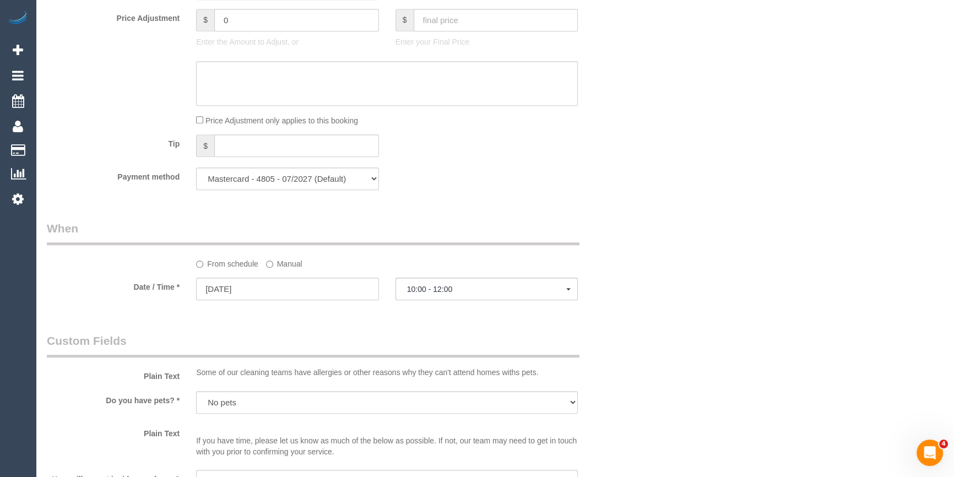
scroll to position [1103, 0]
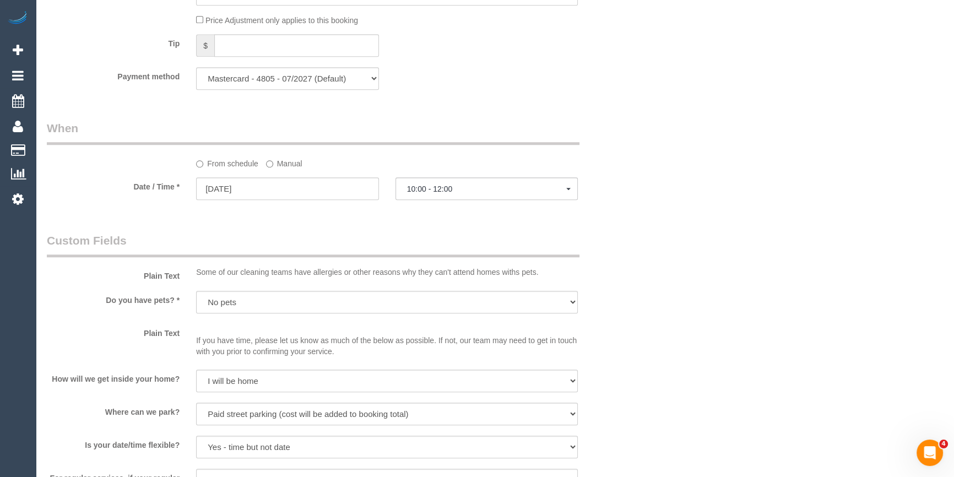
click at [286, 161] on label "Manual" at bounding box center [284, 161] width 36 height 15
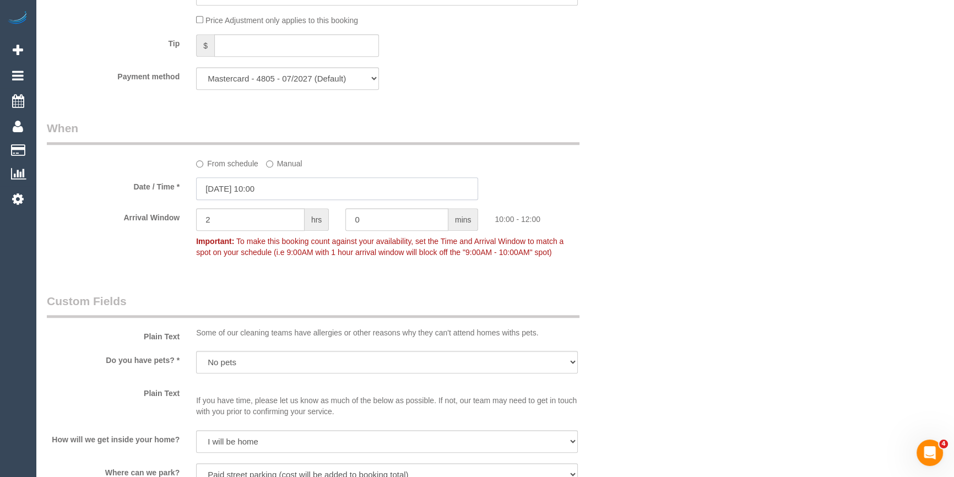
click at [292, 195] on input "13/09/2025 10:00" at bounding box center [337, 188] width 282 height 23
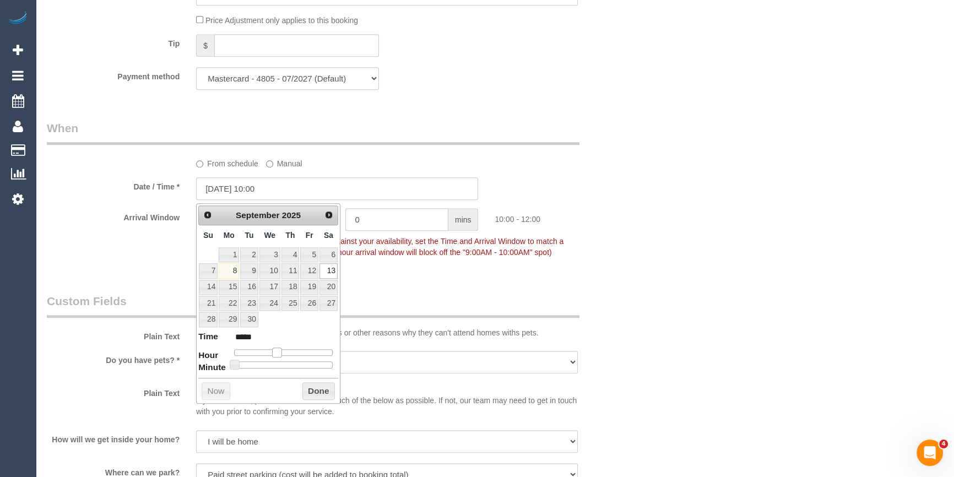
type input "13/09/2025 11:00"
type input "*****"
type input "13/09/2025 12:00"
type input "*****"
type input "13/09/2025 13:00"
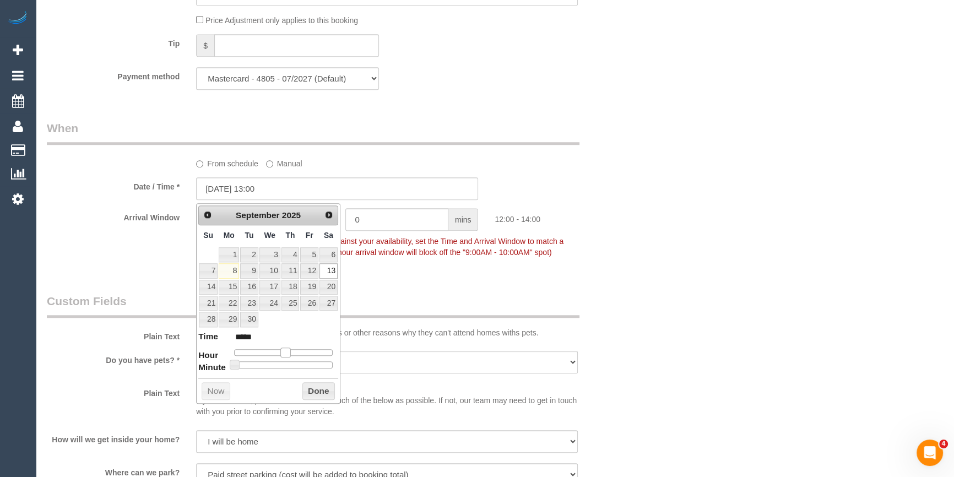
type input "*****"
drag, startPoint x: 276, startPoint y: 355, endPoint x: 288, endPoint y: 360, distance: 13.3
click at [288, 360] on dl "Time ***** Hour Minute Second Millisecond Microsecond Time Zone ***** ***** ***…" at bounding box center [268, 349] width 140 height 38
click at [315, 392] on button "Done" at bounding box center [318, 391] width 32 height 18
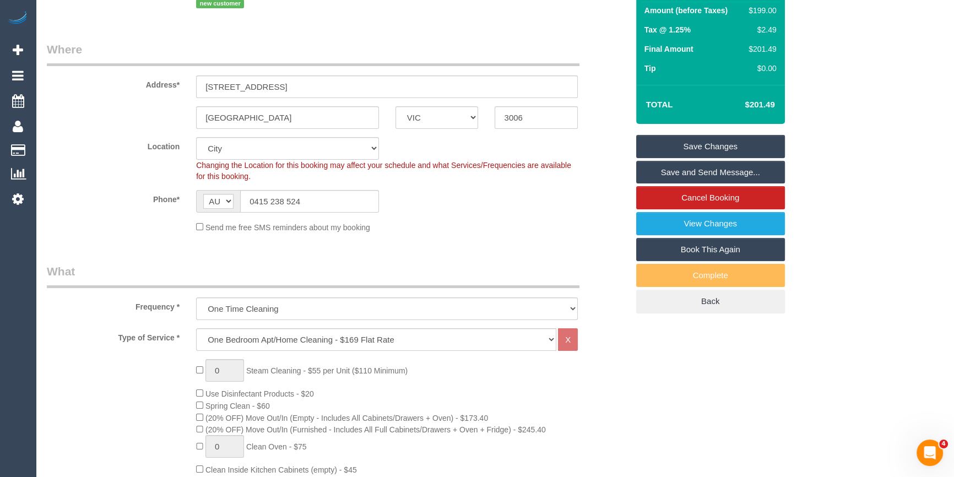
scroll to position [0, 0]
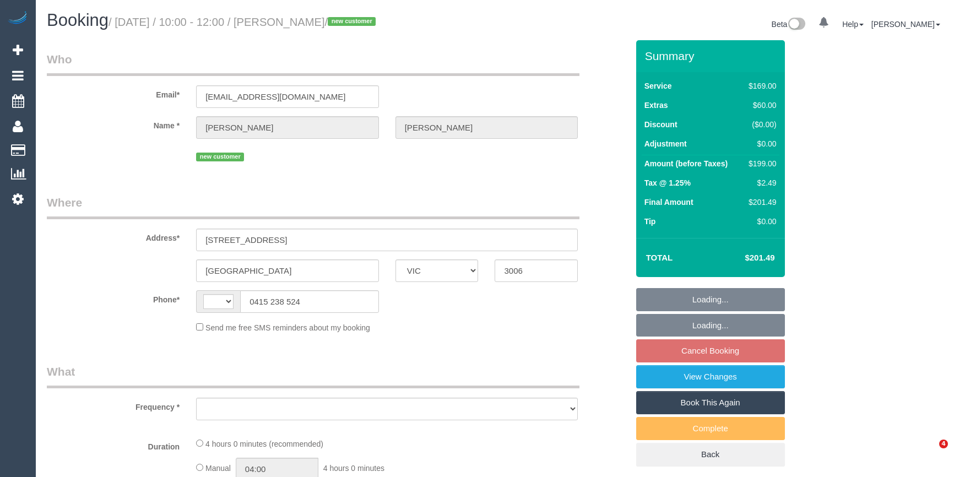
select select "VIC"
select select "string:AU"
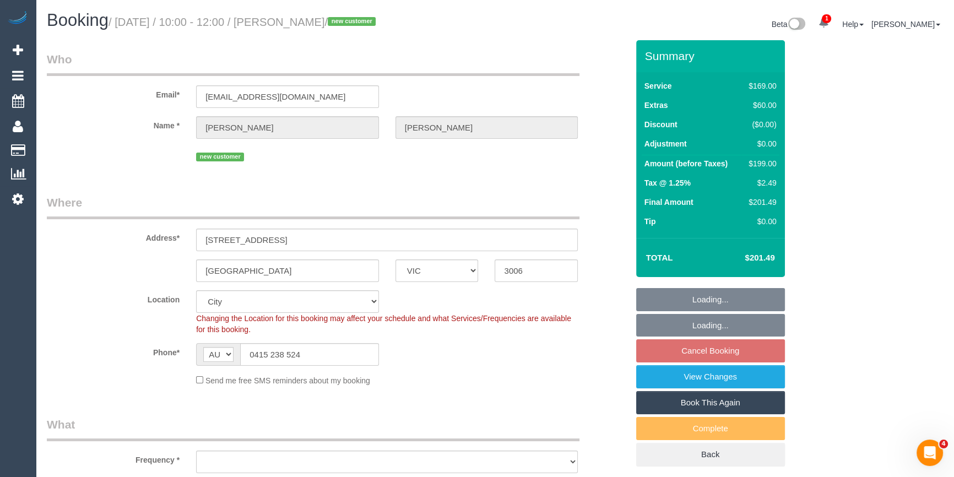
select select "object:1044"
select select "string:stripe-pm_1S4bBY2GScqysDRVwqzi1SyU"
select select "number:28"
select select "number:14"
select select "number:20"
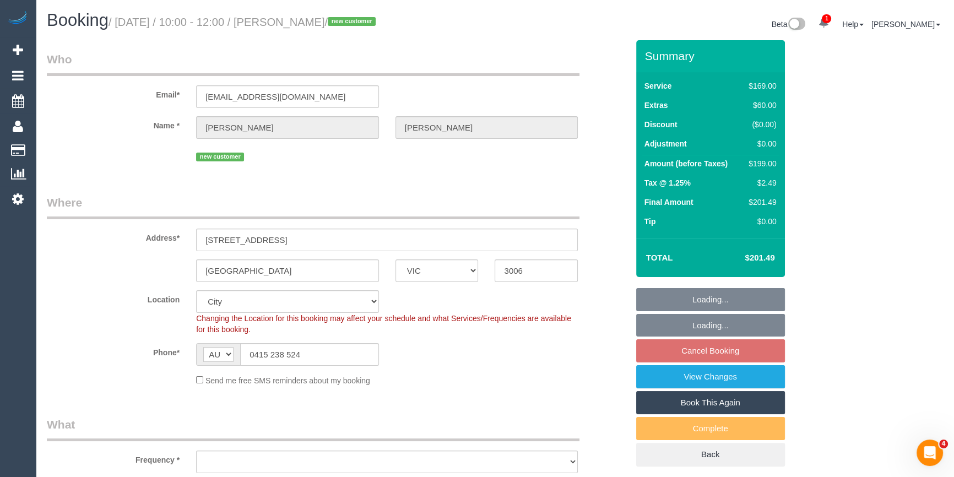
select select "number:24"
select select "number:34"
select select "number:26"
select select "spot2"
select select "object:1200"
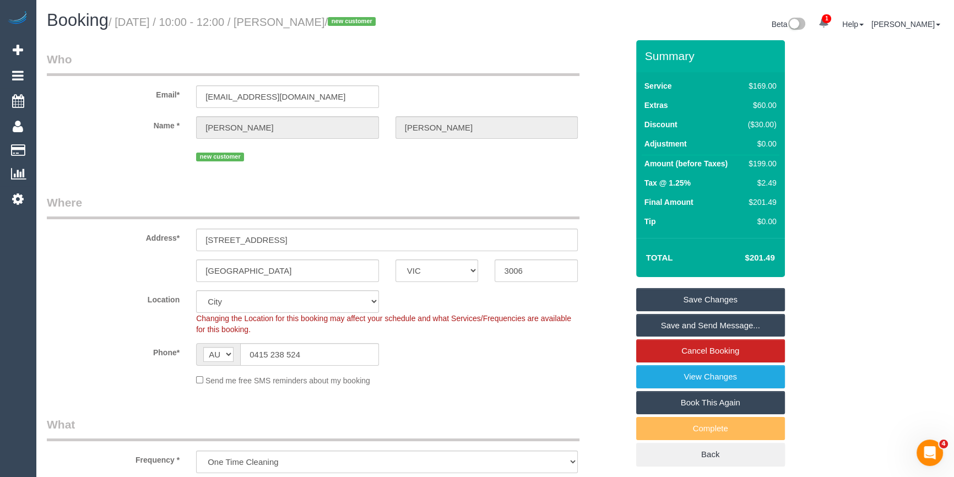
drag, startPoint x: 379, startPoint y: 24, endPoint x: 305, endPoint y: 26, distance: 73.9
click at [305, 26] on small "/ September 13, 2025 / 10:00 - 12:00 / Sonika Lakhani / new customer" at bounding box center [244, 22] width 270 height 12
copy small "Sonika Lakhani"
click at [763, 169] on td "$199.00" at bounding box center [760, 165] width 39 height 20
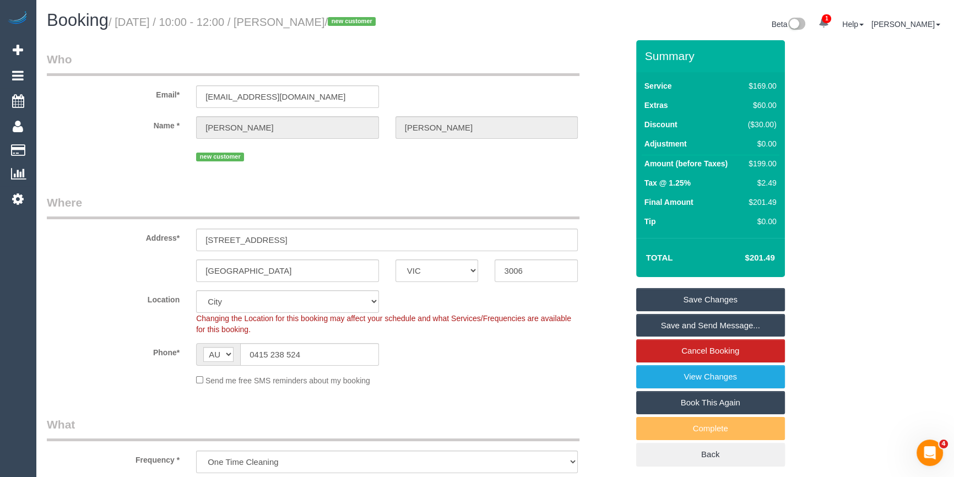
copy div "199.00"
click at [801, 181] on div "Summary Service $169.00 Extras $60.00 Discount ($30.00) Adjustment $0.00 Amount…" at bounding box center [740, 264] width 224 height 448
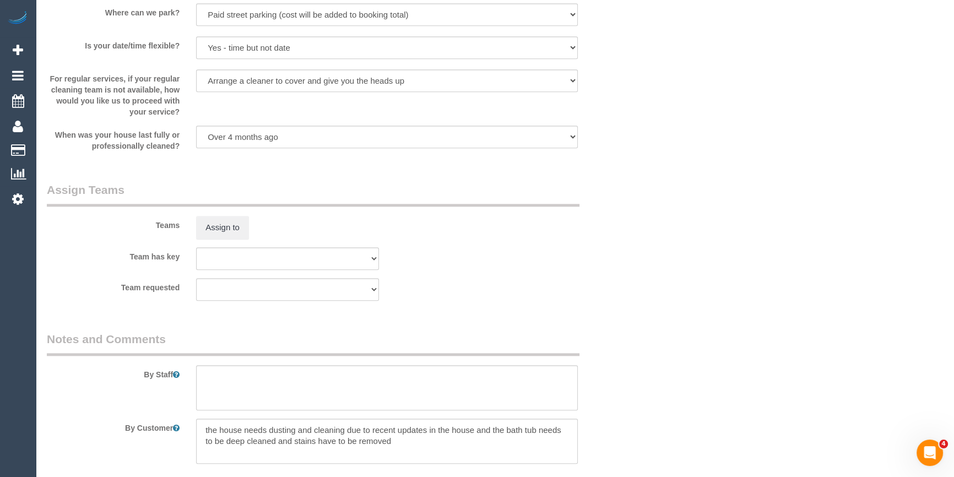
scroll to position [1654, 0]
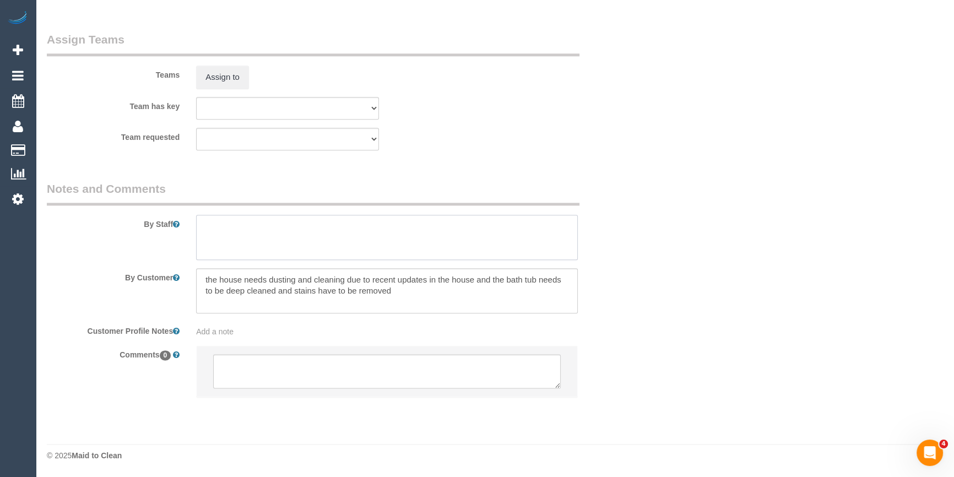
click at [253, 241] on textarea at bounding box center [387, 237] width 382 height 45
click at [253, 230] on textarea at bounding box center [387, 237] width 382 height 45
type textarea "Estimated time 3.5-4 hours"
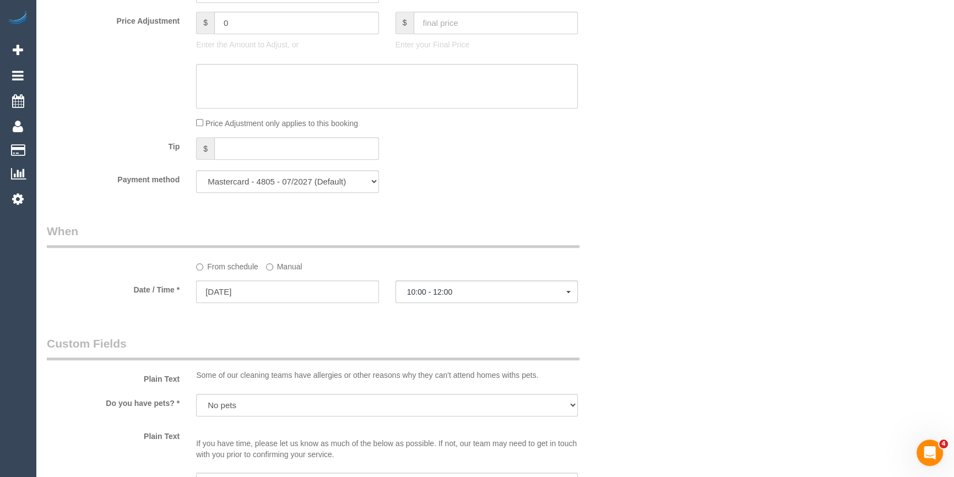
scroll to position [803, 0]
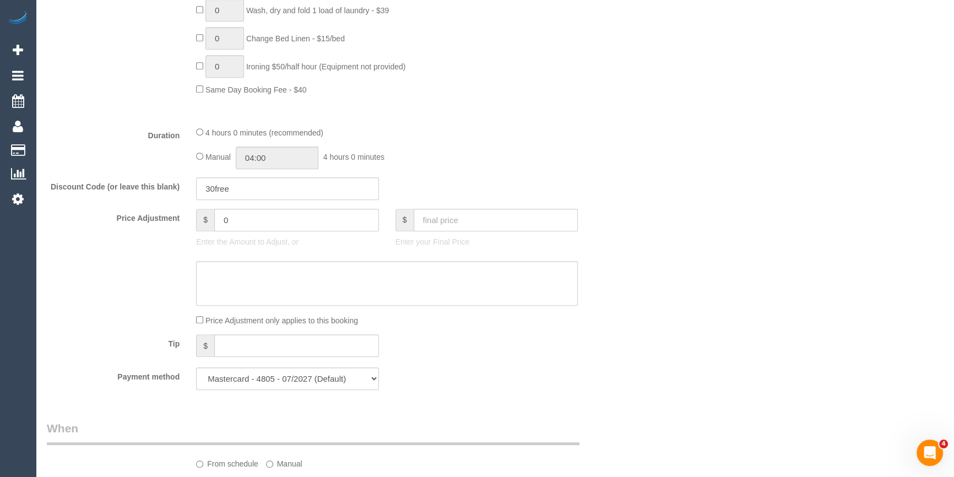
click at [687, 310] on div "Who Email* sonikaraj@hotmail.com Name * Sonika Lakhani new customer Where Addre…" at bounding box center [495, 263] width 896 height 2051
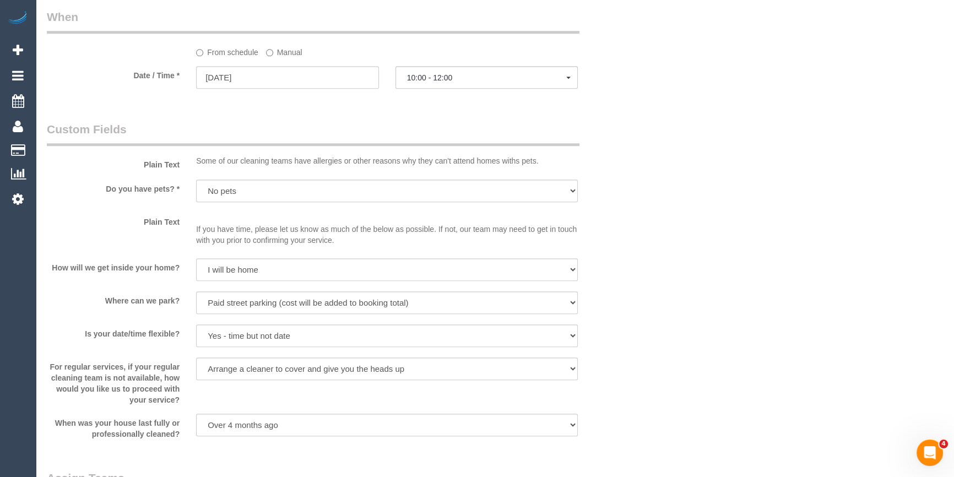
scroll to position [1103, 0]
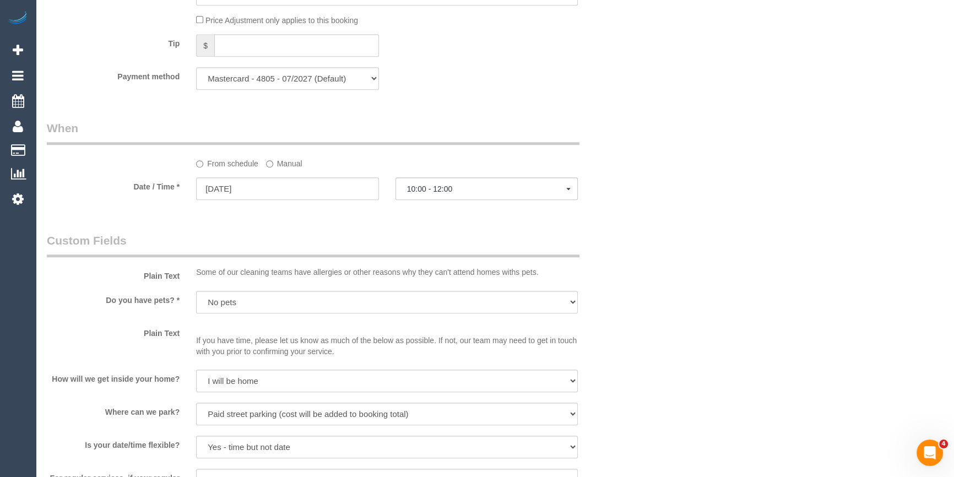
click at [299, 166] on label "Manual" at bounding box center [284, 161] width 36 height 15
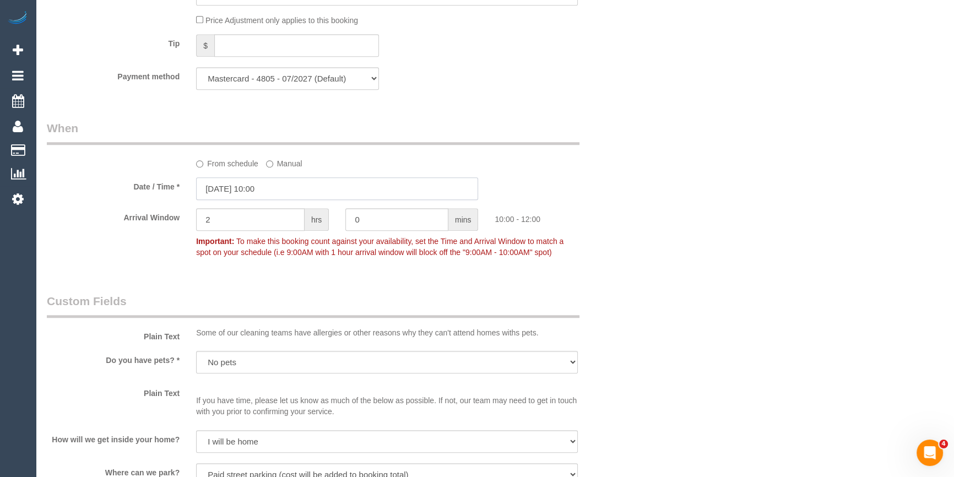
click at [312, 197] on input "13/09/2025 10:00" at bounding box center [337, 188] width 282 height 23
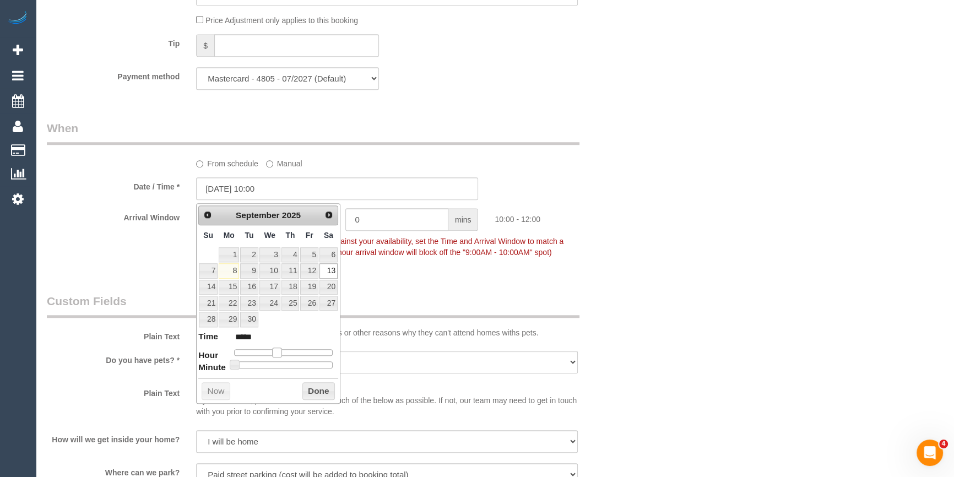
type input "13/09/2025 09:00"
type input "*****"
type input "13/09/2025 10:00"
type input "*****"
type input "13/09/2025 11:00"
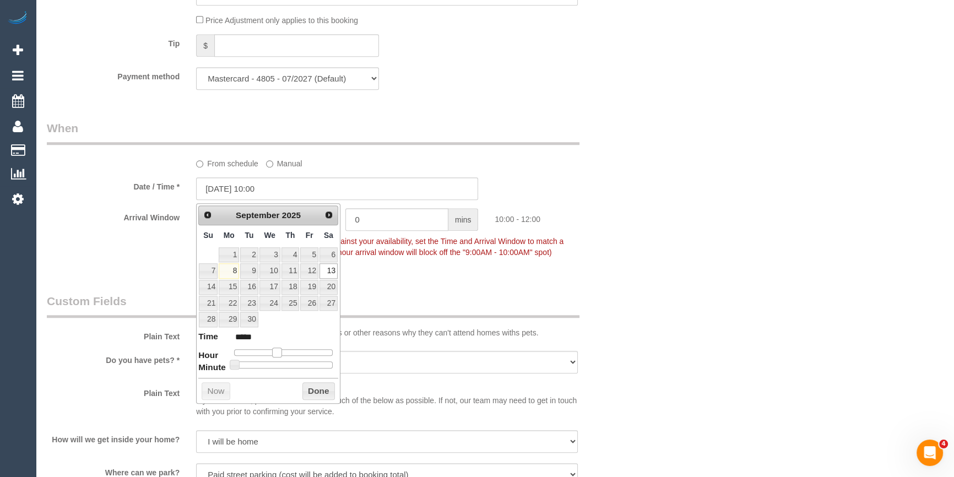
type input "*****"
type input "13/09/2025 12:00"
type input "*****"
type input "13/09/2025 13:00"
type input "*****"
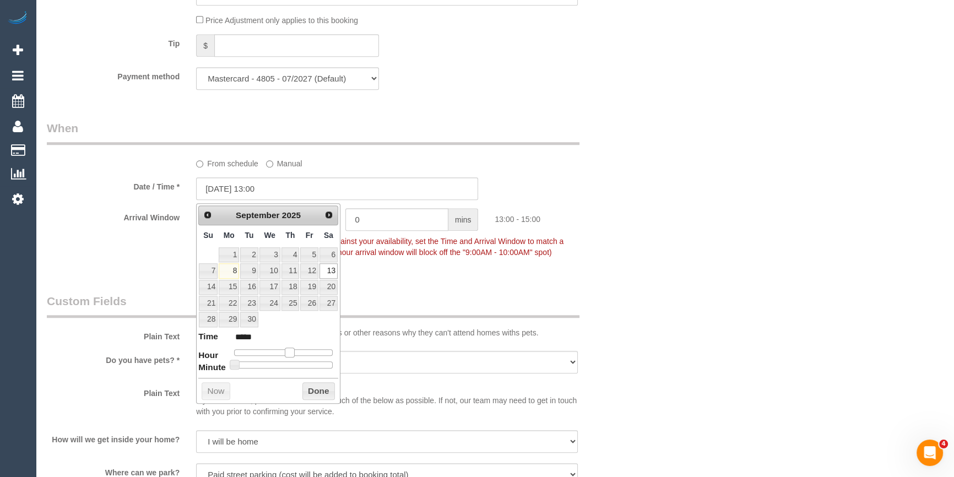
type input "13/09/2025 15:00"
type input "*****"
type input "13/09/2025 14:00"
type input "*****"
drag, startPoint x: 275, startPoint y: 352, endPoint x: 292, endPoint y: 356, distance: 17.6
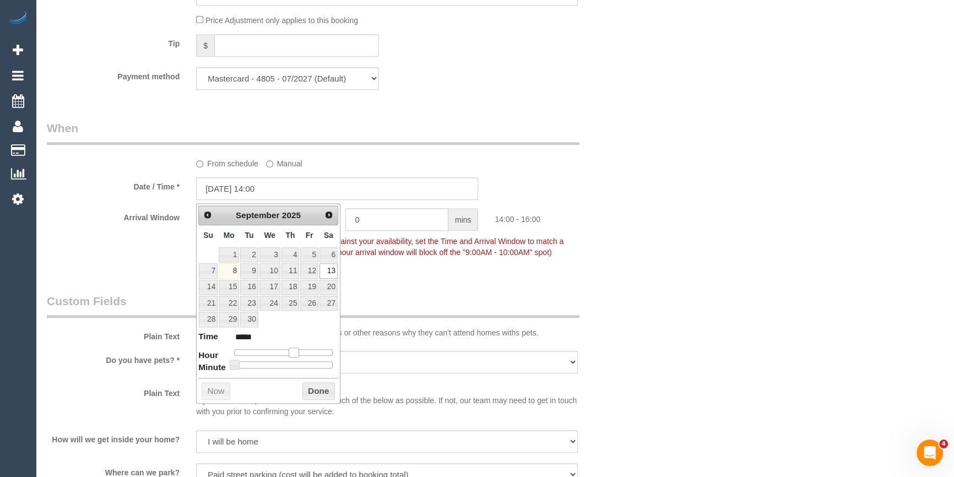
click at [292, 356] on dl "Time ***** Hour Minute Second Millisecond Microsecond Time Zone ***** ***** ***…" at bounding box center [268, 349] width 140 height 38
click at [327, 386] on button "Done" at bounding box center [318, 391] width 32 height 18
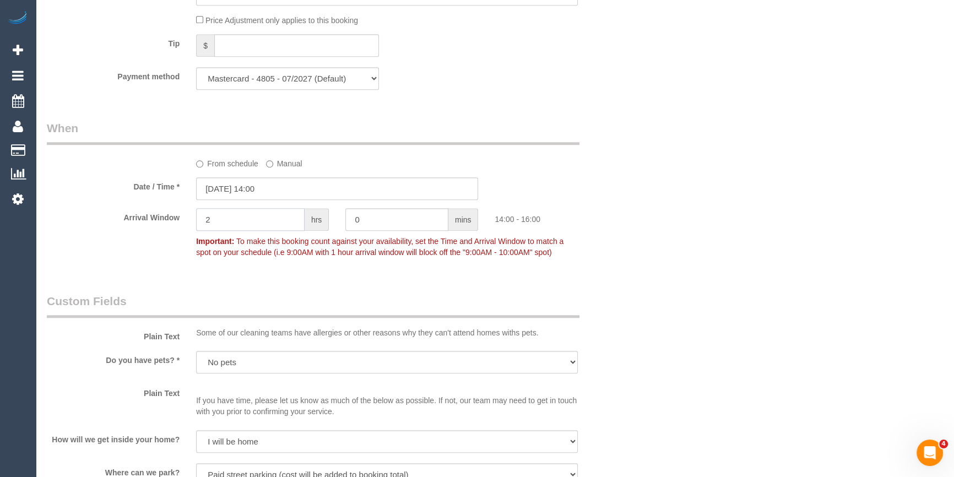
click at [255, 218] on input "2" at bounding box center [250, 219] width 109 height 23
type input "1"
click at [596, 229] on div "Arrival Window 1 hrs 0 mins 14:00 - 15:00 Important: To make this booking count…" at bounding box center [338, 235] width 598 height 55
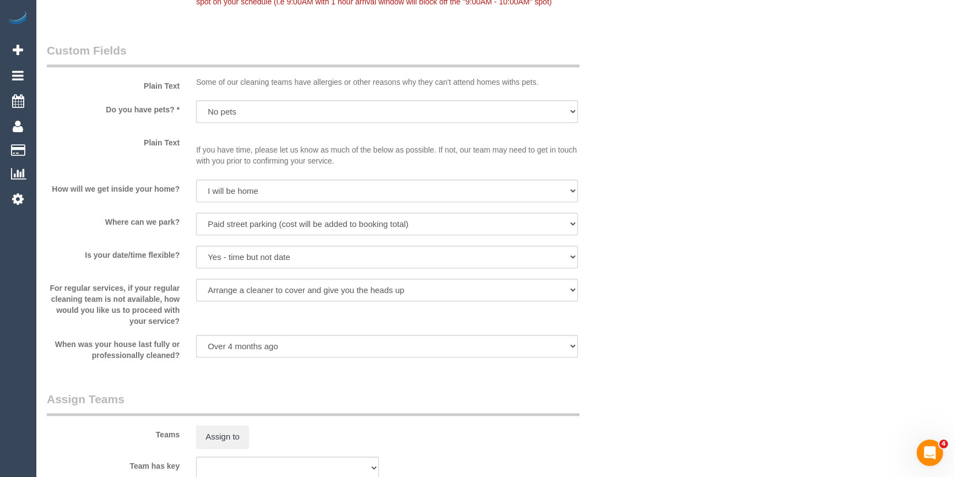
scroll to position [1714, 0]
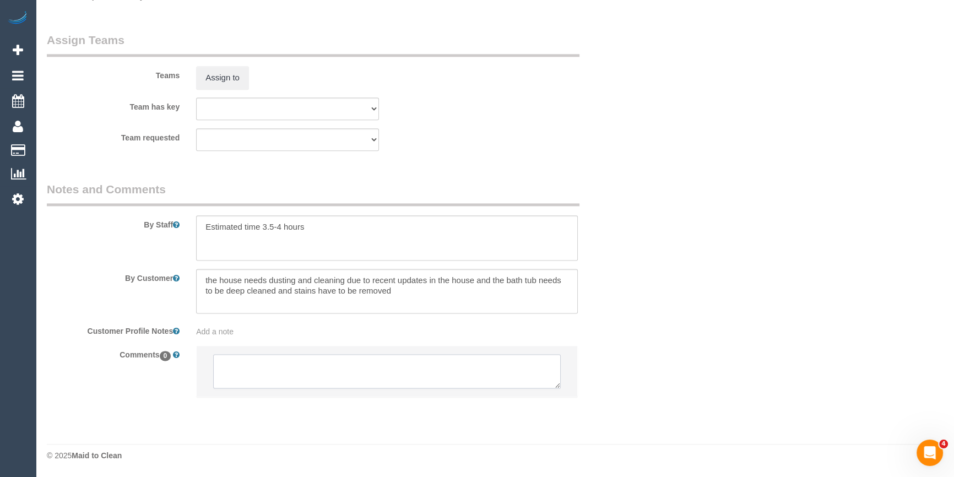
click at [326, 375] on textarea at bounding box center [387, 371] width 348 height 34
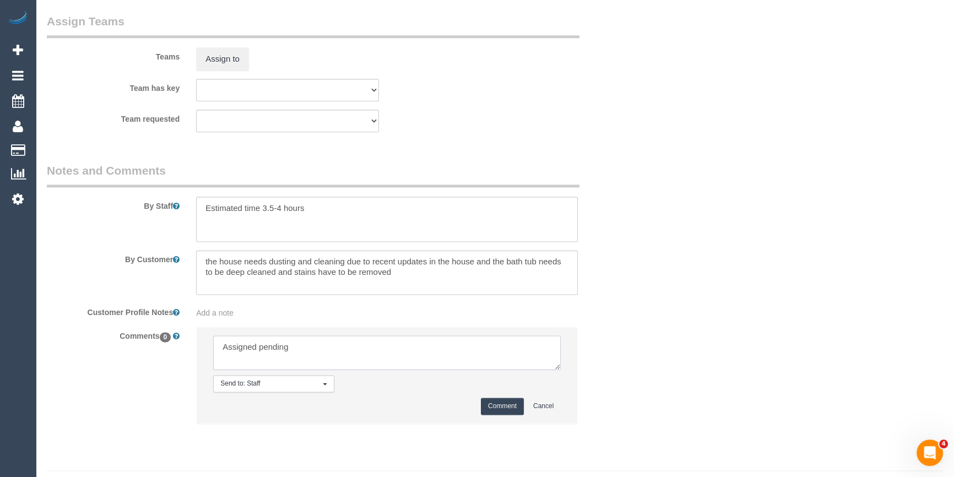
scroll to position [1759, 0]
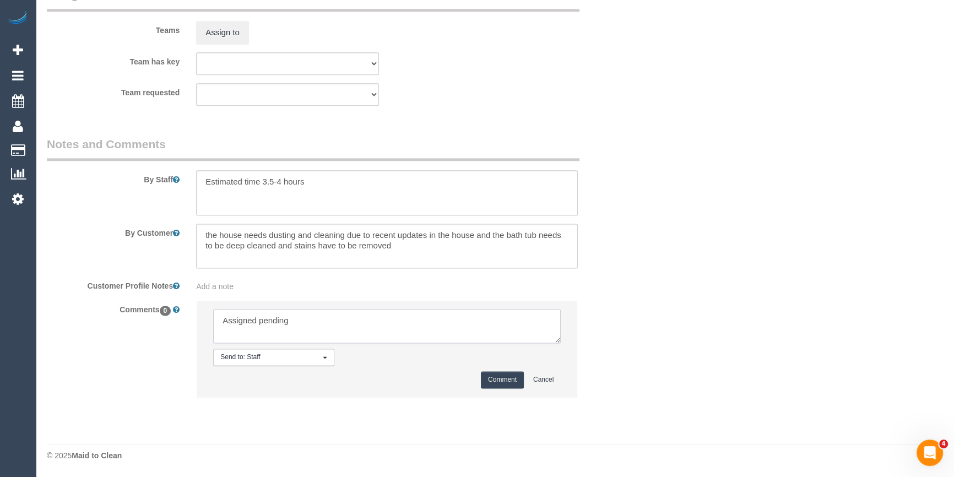
click at [340, 322] on textarea at bounding box center [387, 326] width 348 height 34
type textarea "Assigned pending 2-3pm AW - emailed"
drag, startPoint x: 482, startPoint y: 381, endPoint x: 781, endPoint y: 357, distance: 300.0
click at [484, 381] on button "Comment" at bounding box center [502, 379] width 43 height 17
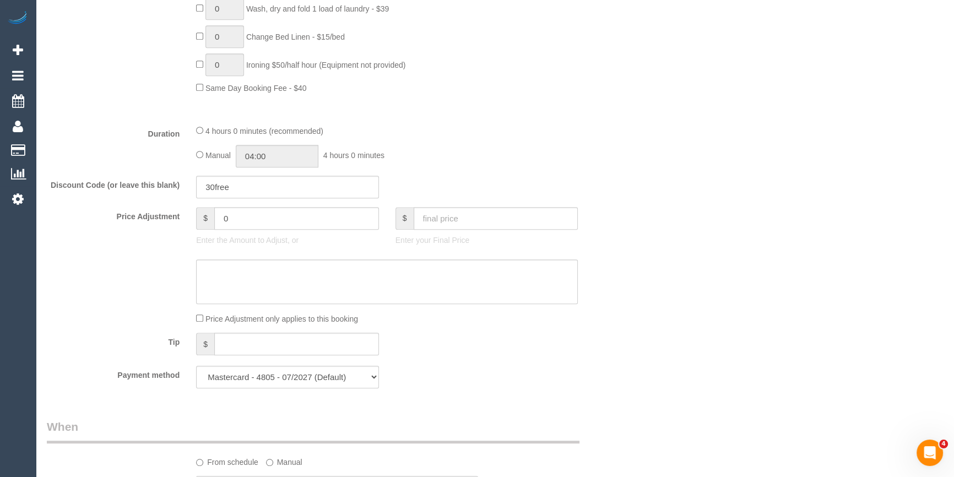
scroll to position [707, 0]
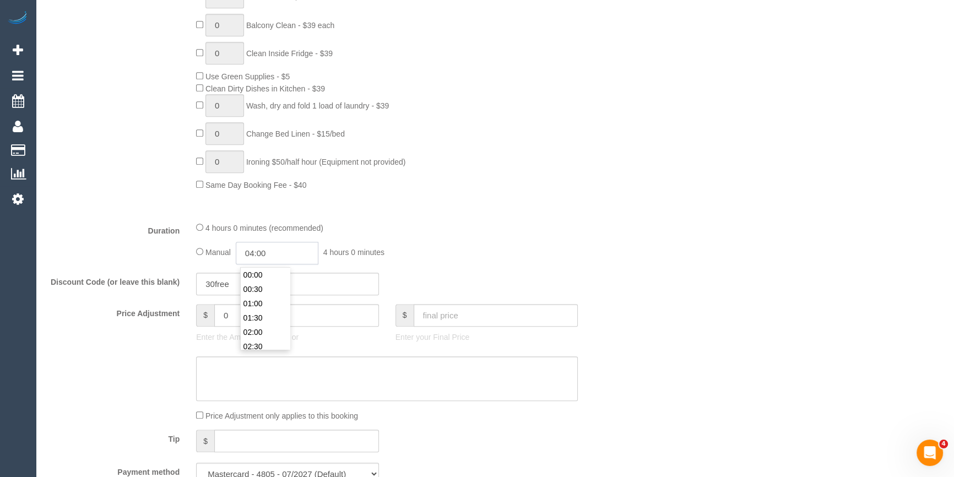
click at [292, 246] on input "04:00" at bounding box center [277, 253] width 83 height 23
type input "02:00"
click at [264, 292] on li "02:00" at bounding box center [265, 292] width 49 height 14
click at [547, 232] on div "4 hours 0 minutes (recommended)" at bounding box center [387, 227] width 382 height 12
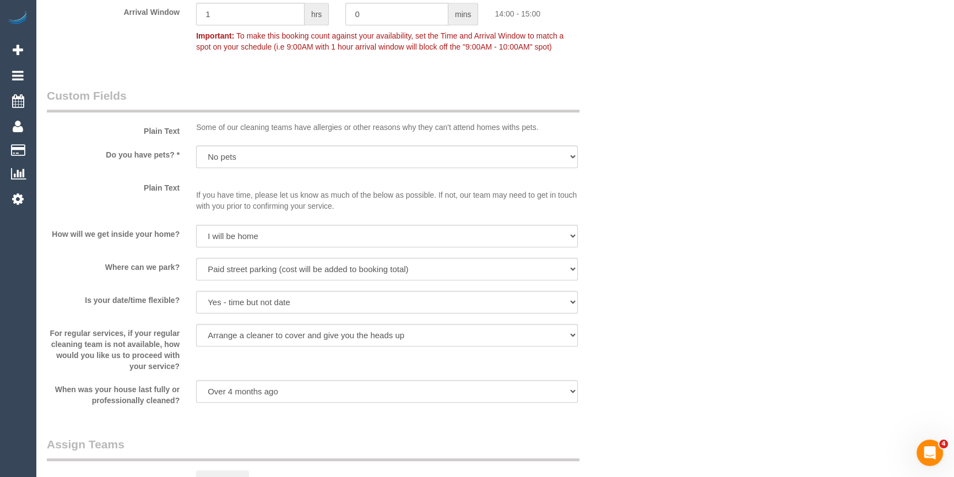
click at [113, 264] on label "Where can we park?" at bounding box center [113, 265] width 149 height 15
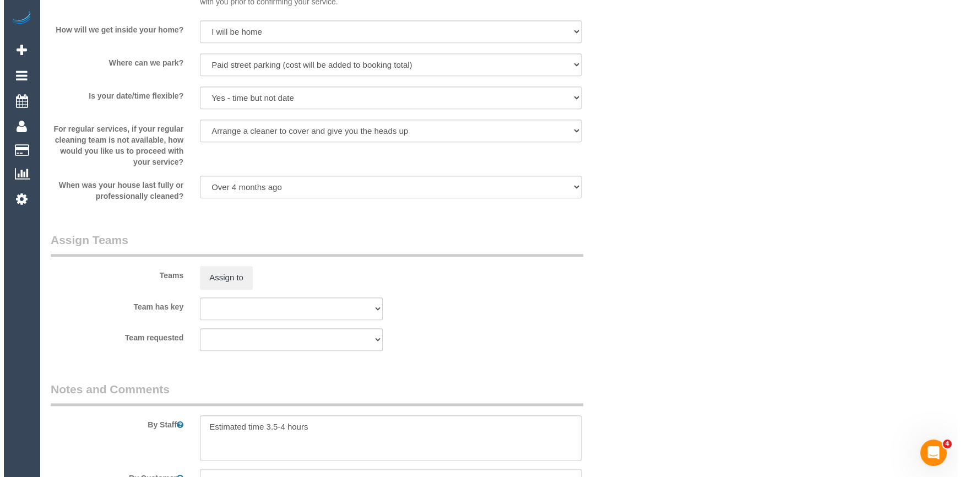
scroll to position [1608, 0]
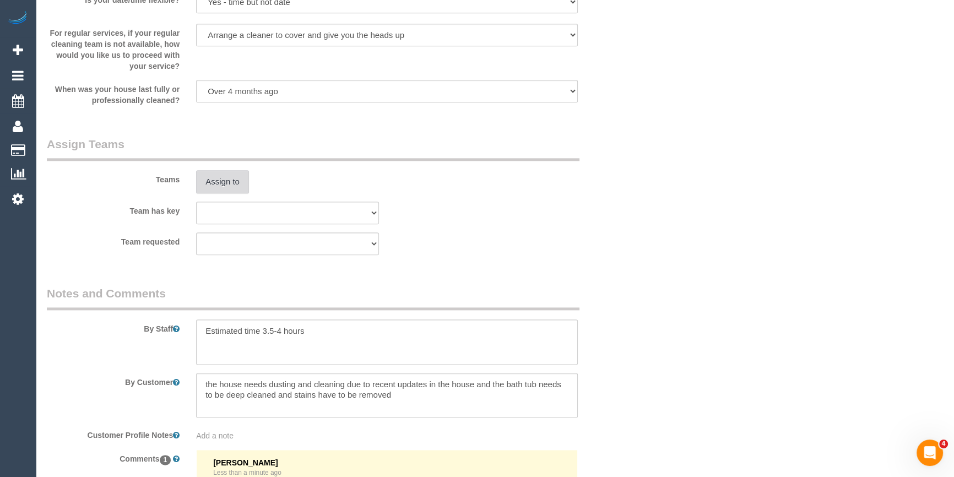
click at [239, 182] on button "Assign to" at bounding box center [222, 181] width 53 height 23
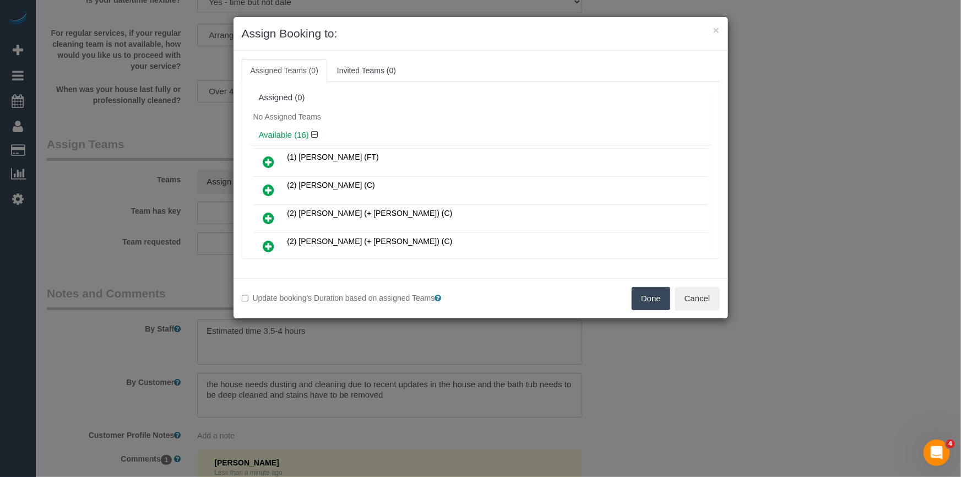
click at [409, 127] on div "Available (16)" at bounding box center [481, 135] width 460 height 20
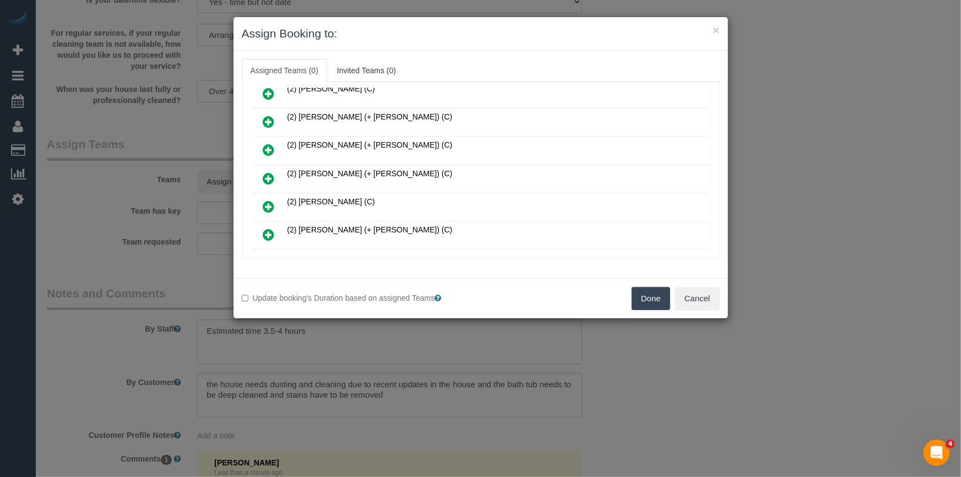
click at [267, 165] on td at bounding box center [268, 179] width 31 height 28
click at [267, 180] on icon at bounding box center [269, 178] width 12 height 13
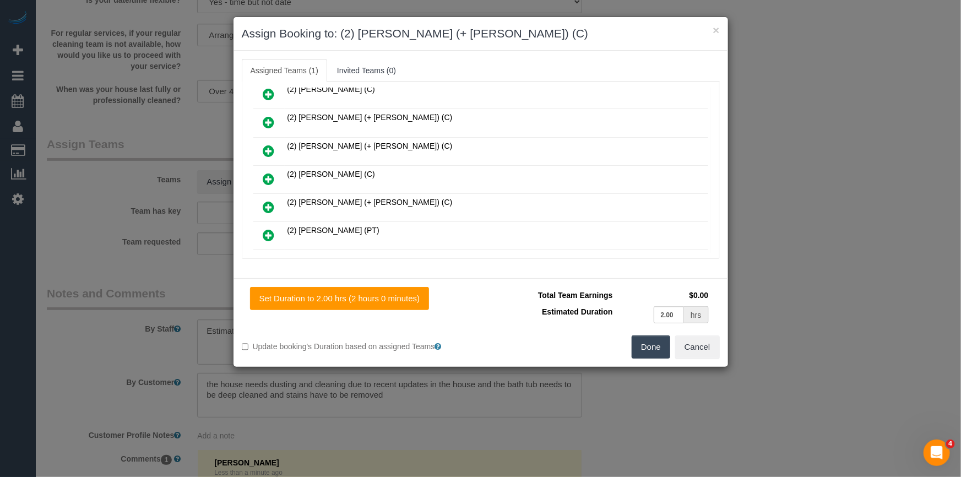
click at [269, 204] on icon at bounding box center [269, 207] width 12 height 13
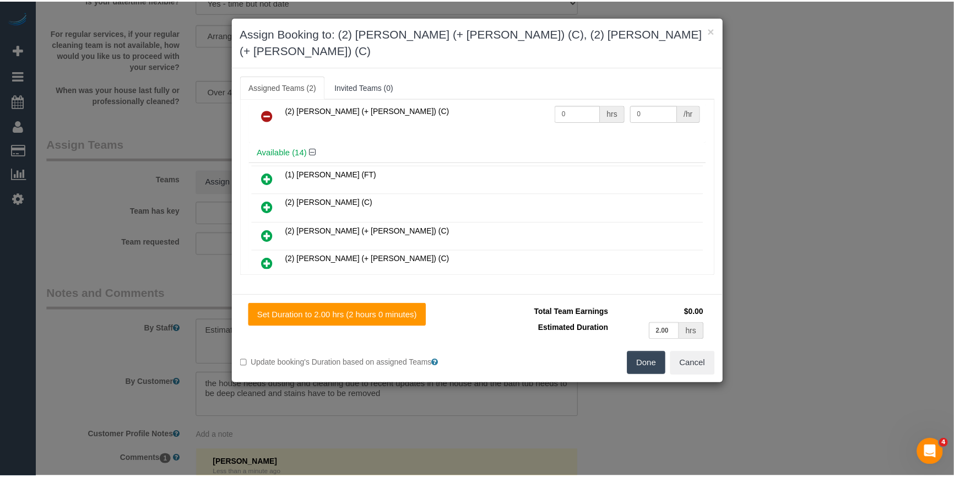
scroll to position [0, 0]
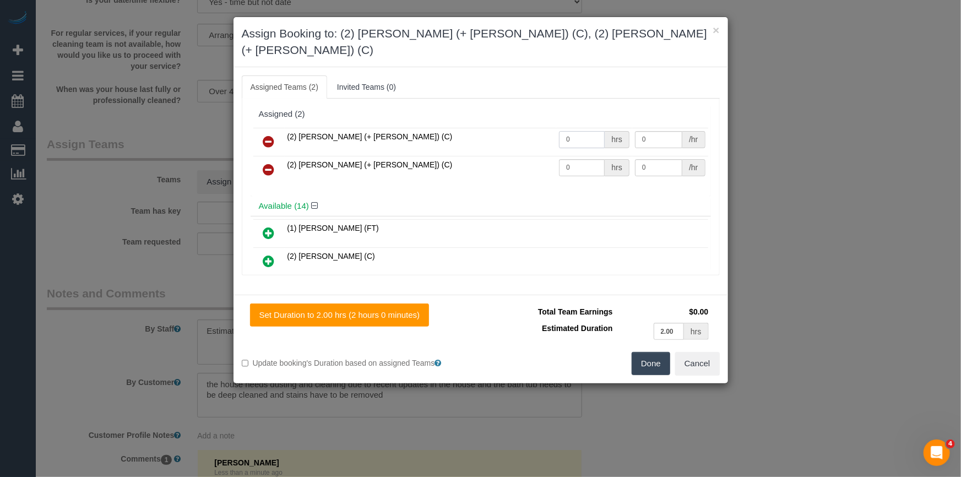
click at [580, 131] on input "0" at bounding box center [582, 139] width 46 height 17
type input "1"
click at [571, 159] on input "0" at bounding box center [582, 167] width 46 height 17
type input "1"
click at [654, 131] on input "0" at bounding box center [658, 139] width 47 height 17
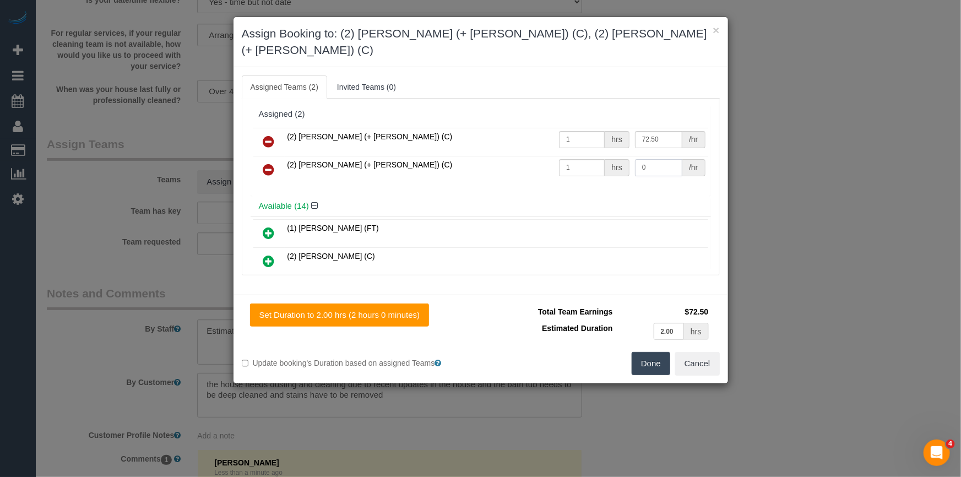
type input "72.5"
click at [649, 159] on input "0" at bounding box center [658, 167] width 47 height 17
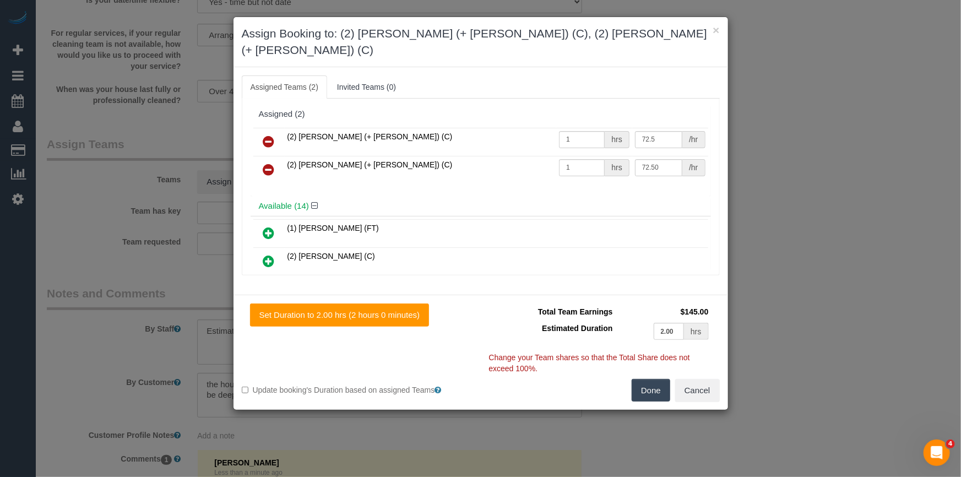
type input "72.5"
click at [637, 379] on button "Done" at bounding box center [651, 390] width 39 height 23
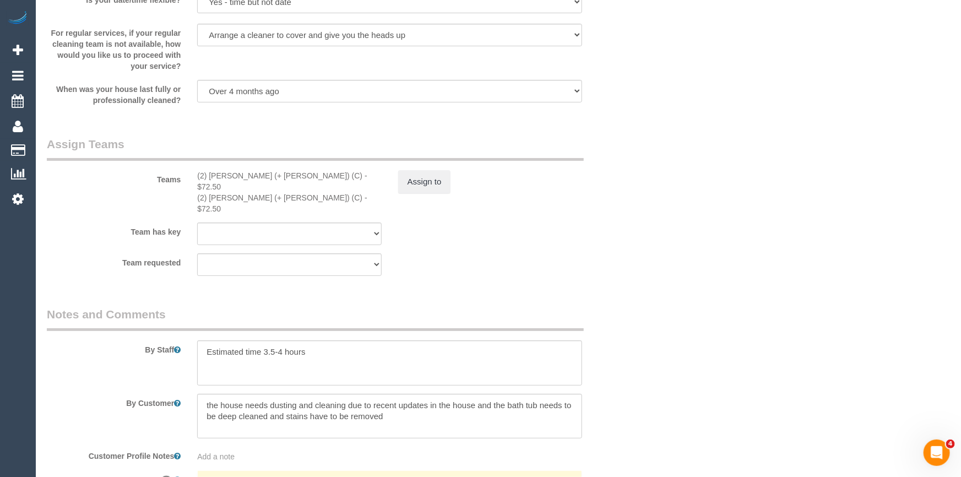
click at [637, 379] on div "× Assign Booking to: (2) Daniela (+ Kevin) (C), (2) Kevin (+ Daniela) (C) Assig…" at bounding box center [480, 238] width 961 height 477
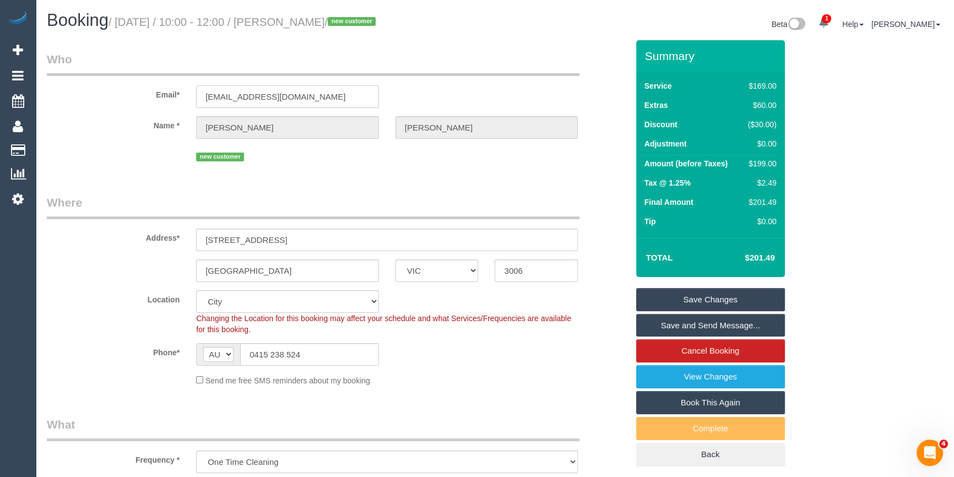
click at [250, 99] on input "sonikaraj@hotmail.com" at bounding box center [287, 96] width 183 height 23
click at [275, 170] on fieldset "Who Email* sonikaraj@hotmail.com Name * Sonika Lakhani new customer" at bounding box center [337, 111] width 581 height 121
click at [770, 297] on link "Save Changes" at bounding box center [710, 299] width 149 height 23
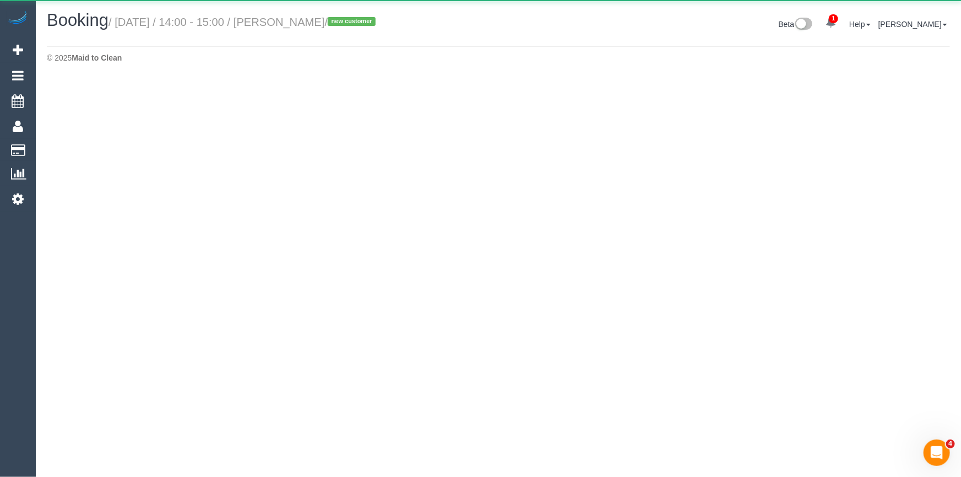
select select "VIC"
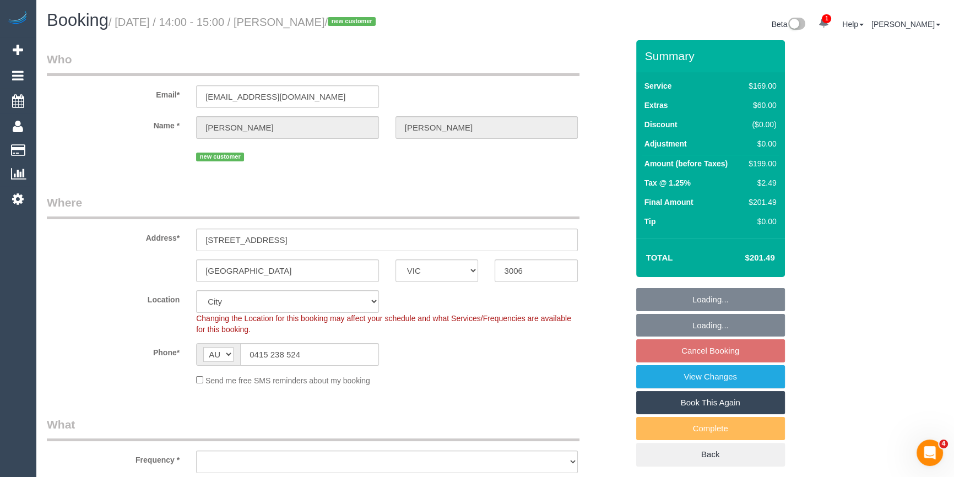
select select "string:stripe-pm_1S4bBY2GScqysDRVwqzi1SyU"
select select "object:5549"
select select "number:28"
select select "number:14"
select select "number:20"
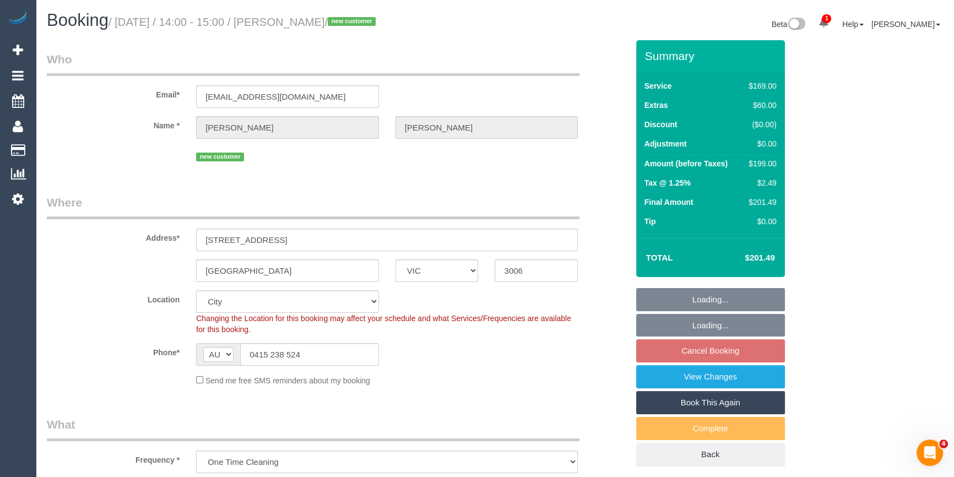
select select "number:24"
select select "number:34"
select select "number:26"
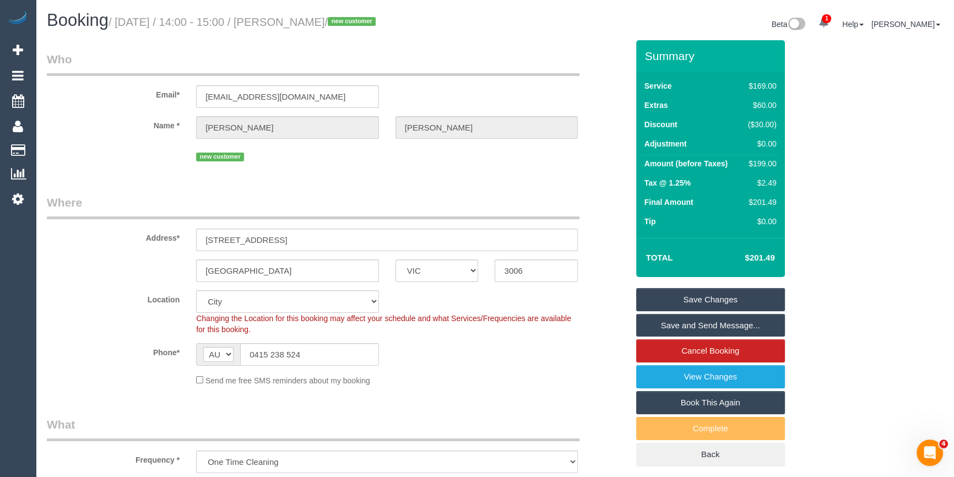
click at [485, 368] on sui-booking-location "Location Office City East (North) East (South) Inner East Inner North (East) In…" at bounding box center [337, 338] width 581 height 96
click at [717, 299] on link "Save Changes" at bounding box center [710, 299] width 149 height 23
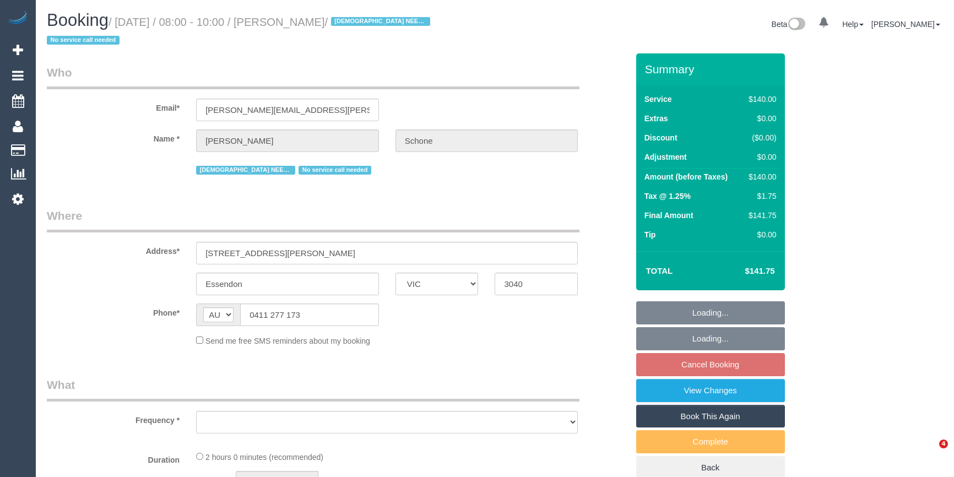
select select "VIC"
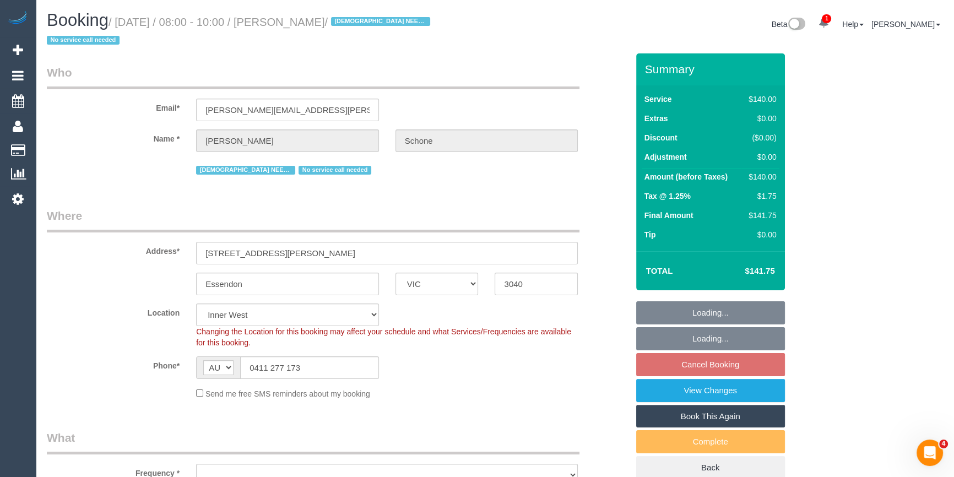
select select "object:731"
select select "string:stripe-pm_1QPMA42GScqysDRVqFL1SLhF"
select select "number:28"
select select "number:14"
select select "number:19"
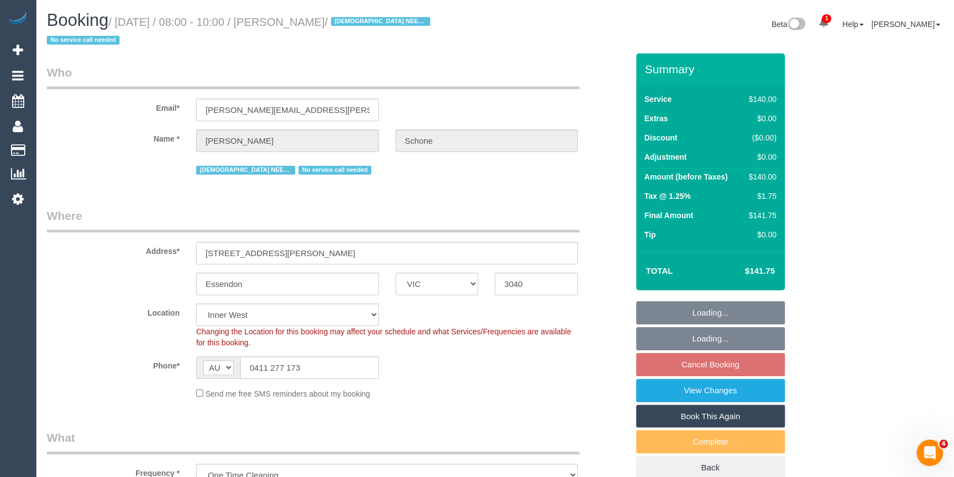
select select "number:24"
select select "object:1558"
select select "spot2"
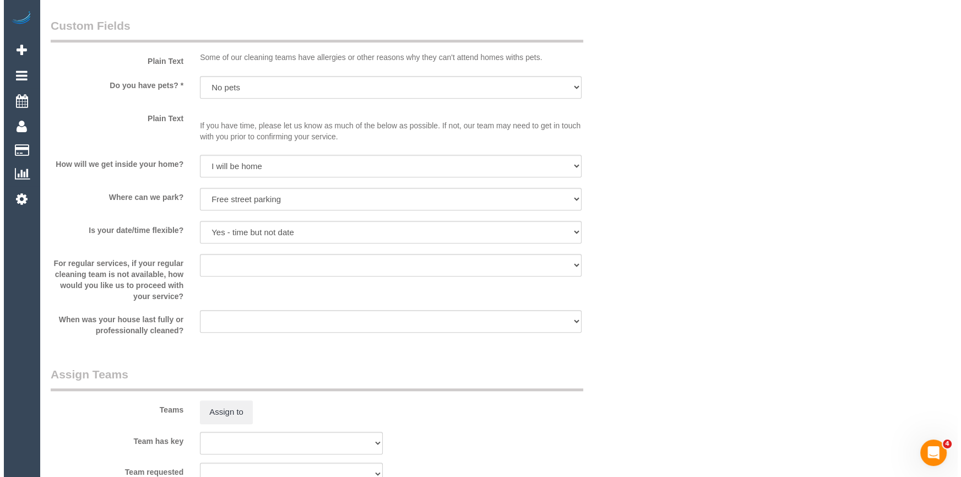
scroll to position [1702, 0]
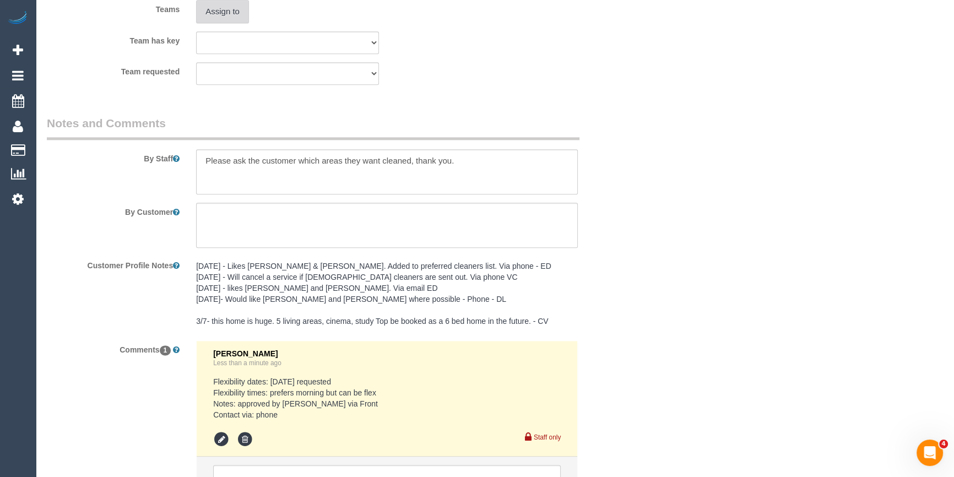
click at [236, 22] on button "Assign to" at bounding box center [222, 11] width 53 height 23
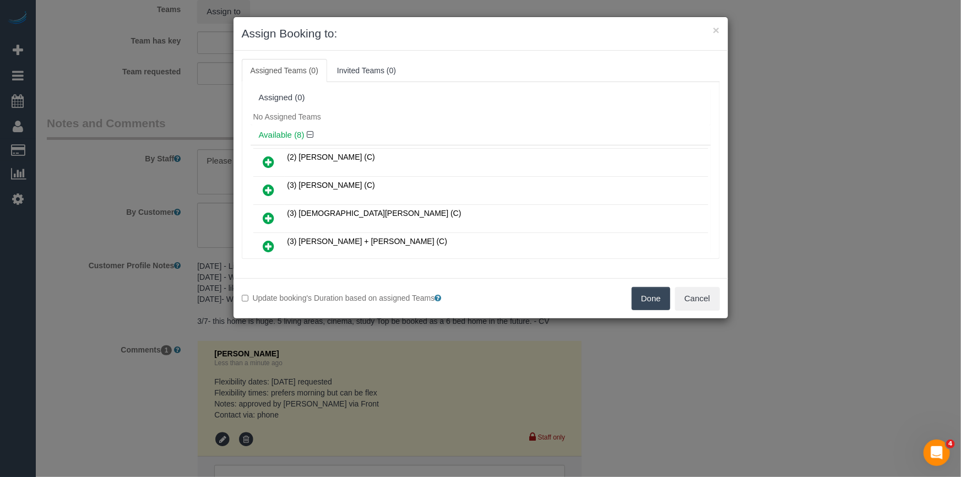
click at [408, 109] on div "No Assigned Teams" at bounding box center [481, 117] width 460 height 17
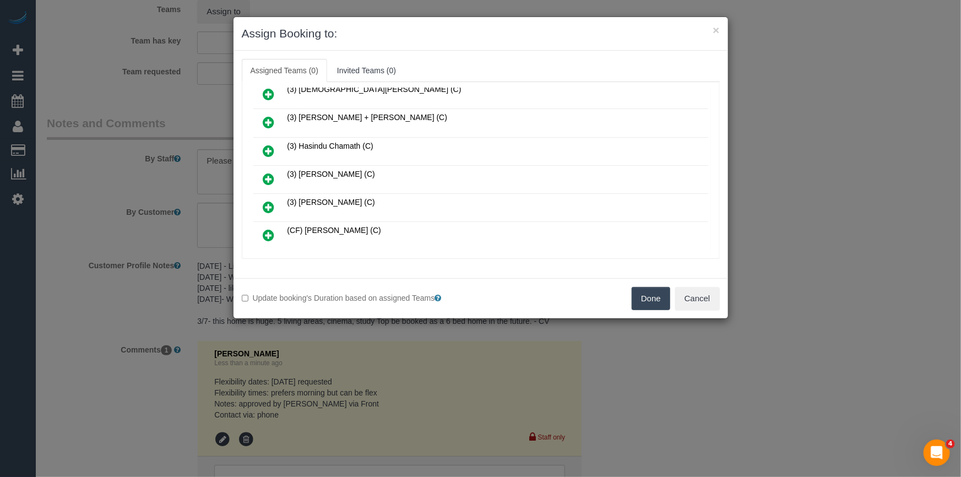
click at [272, 172] on icon at bounding box center [269, 178] width 12 height 13
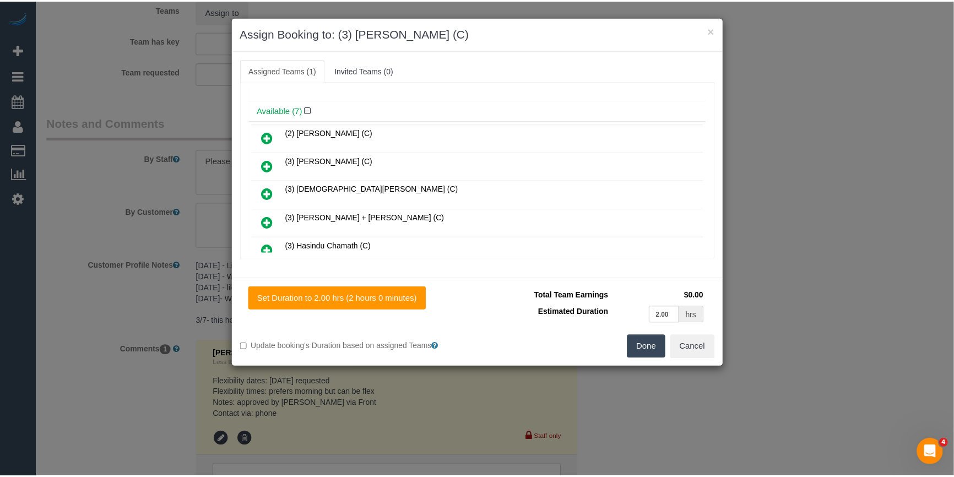
scroll to position [0, 0]
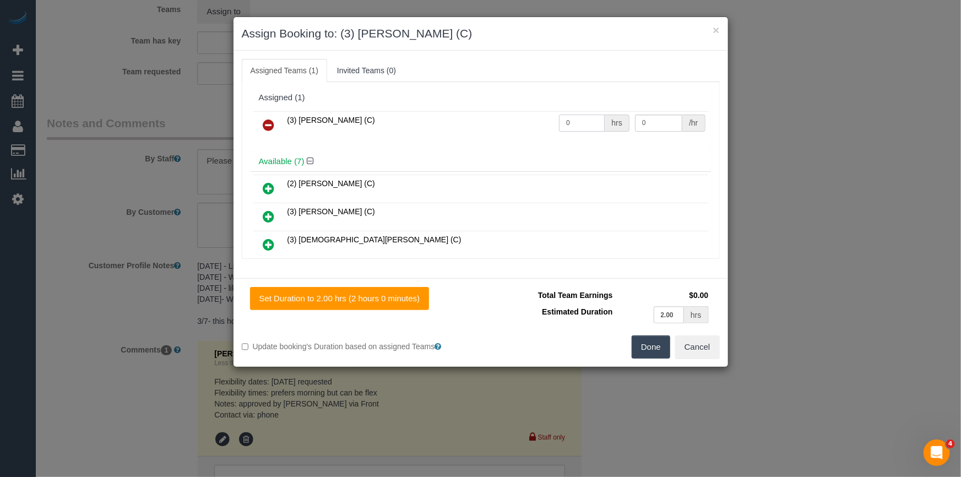
click at [567, 115] on input "0" at bounding box center [582, 123] width 46 height 17
type input "2"
click at [663, 129] on input "0" at bounding box center [658, 123] width 47 height 17
type input "35"
click at [642, 354] on button "Done" at bounding box center [651, 346] width 39 height 23
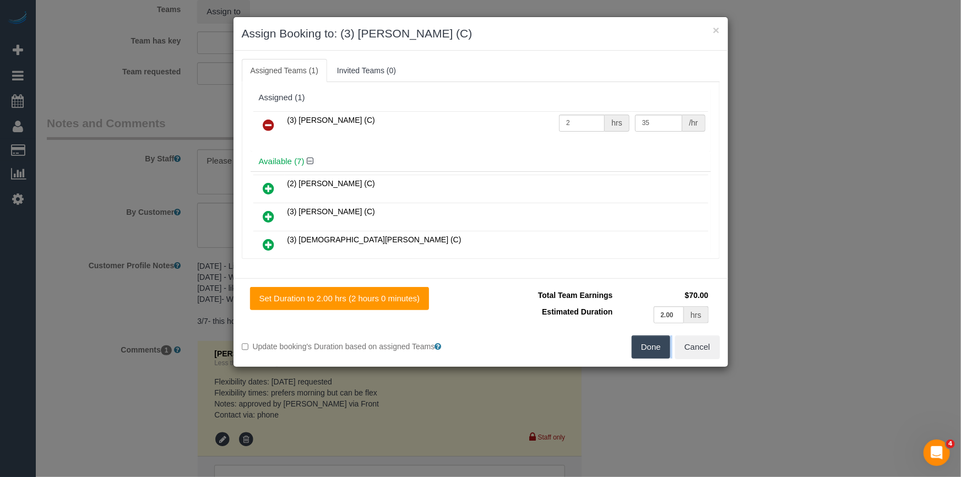
click at [642, 354] on div "× Assign Booking to: (3) Sathmi Kusalya (C) Assigned Teams (1) Invited Teams (0…" at bounding box center [480, 238] width 961 height 477
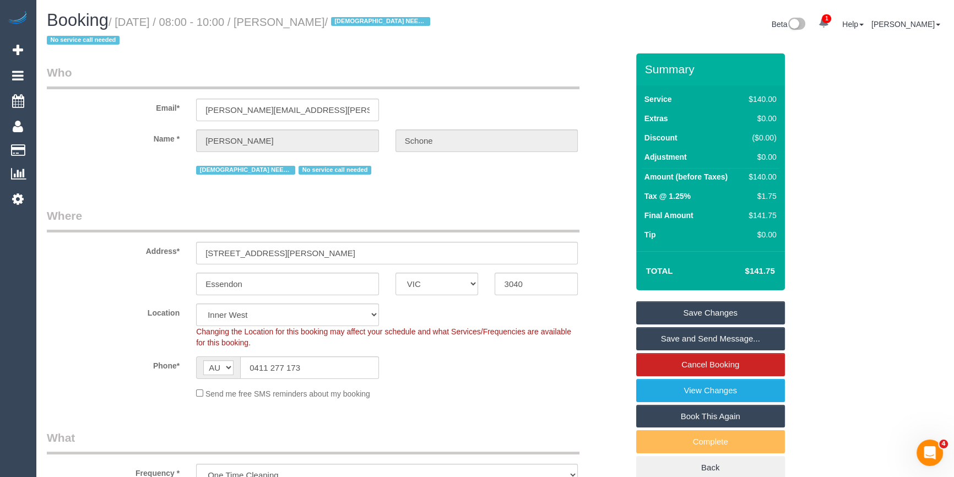
click at [668, 310] on link "Save Changes" at bounding box center [710, 312] width 149 height 23
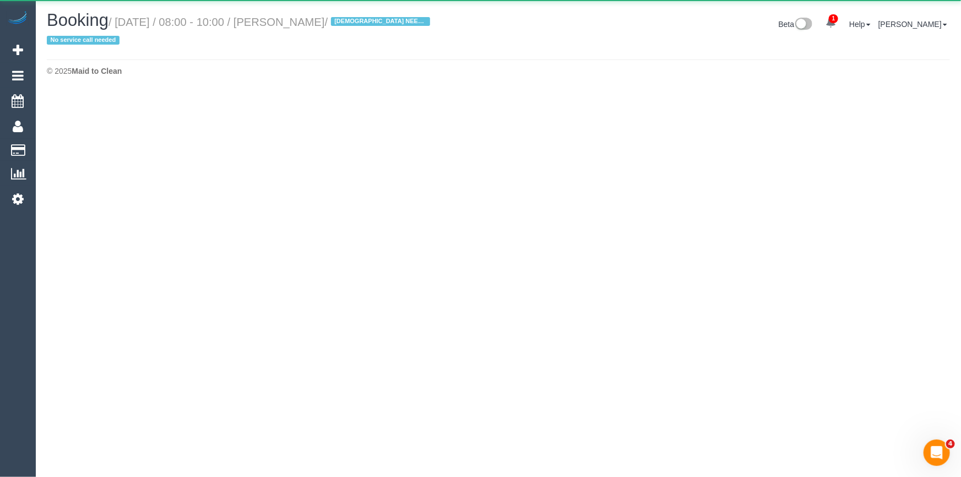
select select "VIC"
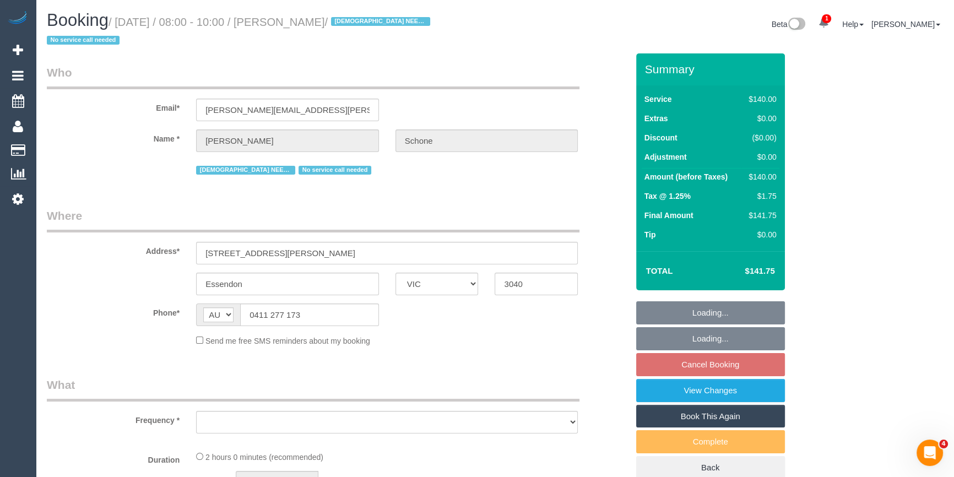
select select "object:5119"
select select "string:stripe-pm_1QPMA42GScqysDRVqFL1SLhF"
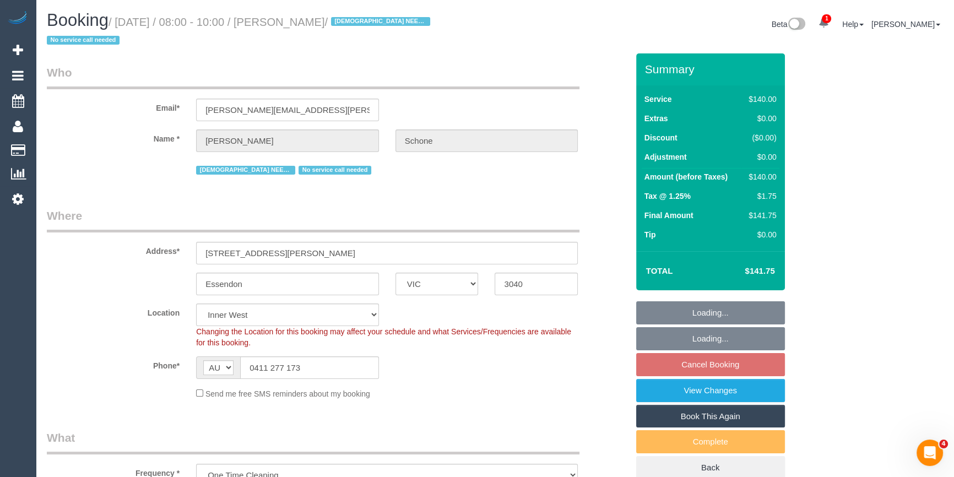
select select "number:28"
select select "number:14"
select select "number:19"
select select "number:24"
select select "object:5950"
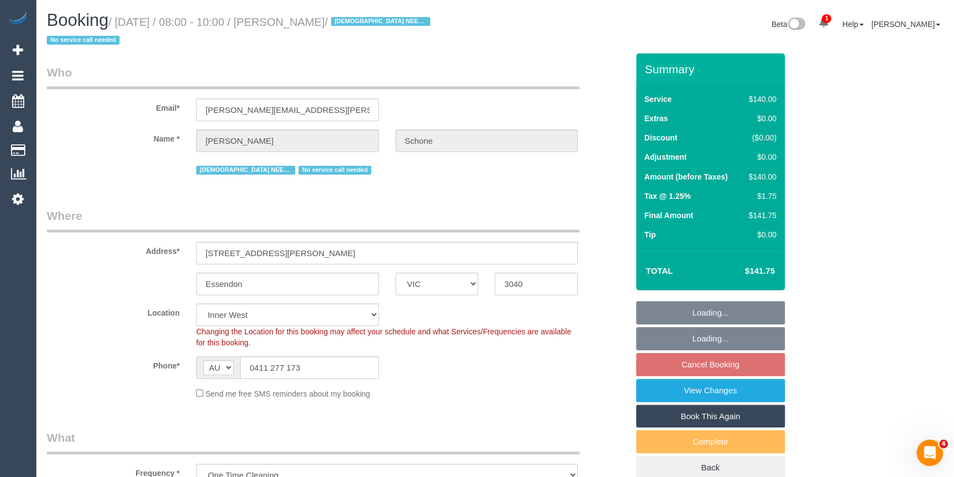
select select "spot23"
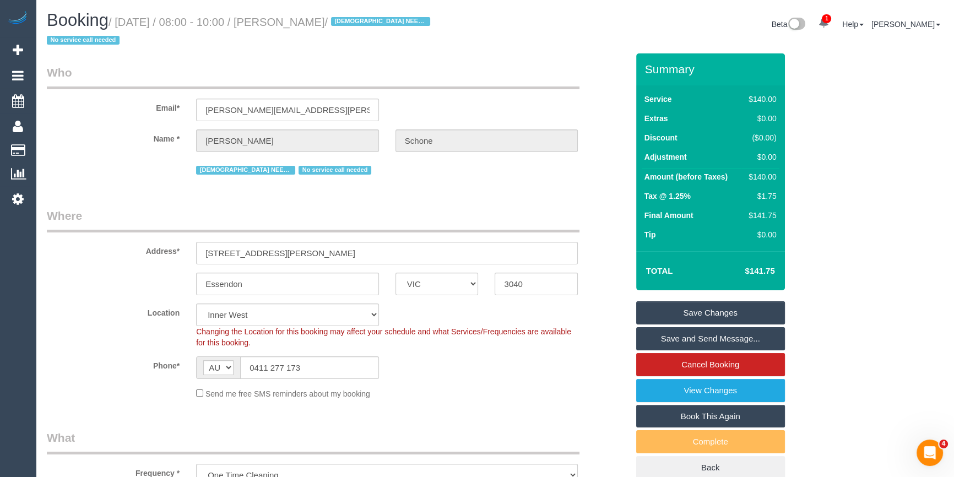
click at [691, 338] on link "Save and Send Message..." at bounding box center [710, 338] width 149 height 23
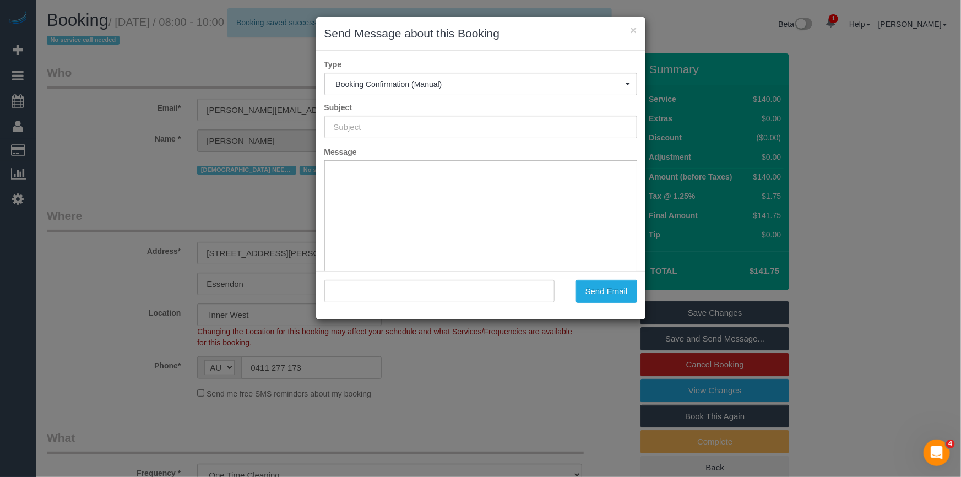
type input "Booking Confirmed"
type input ""Melissa Schone" <melissa.schone@gmail.com>"
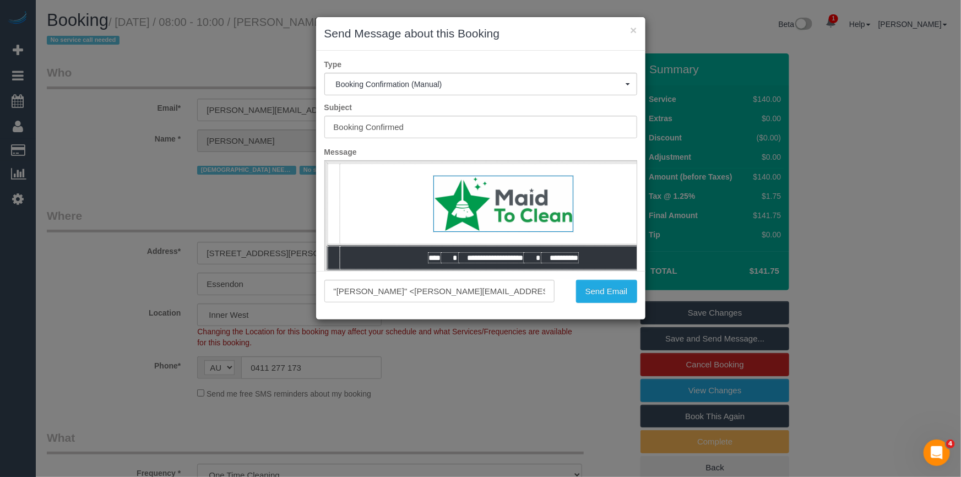
click at [601, 277] on div ""Melissa Schone" <melissa.schone@gmail.com> Send Email" at bounding box center [480, 295] width 329 height 48
click at [602, 285] on button "Send Email" at bounding box center [606, 291] width 61 height 23
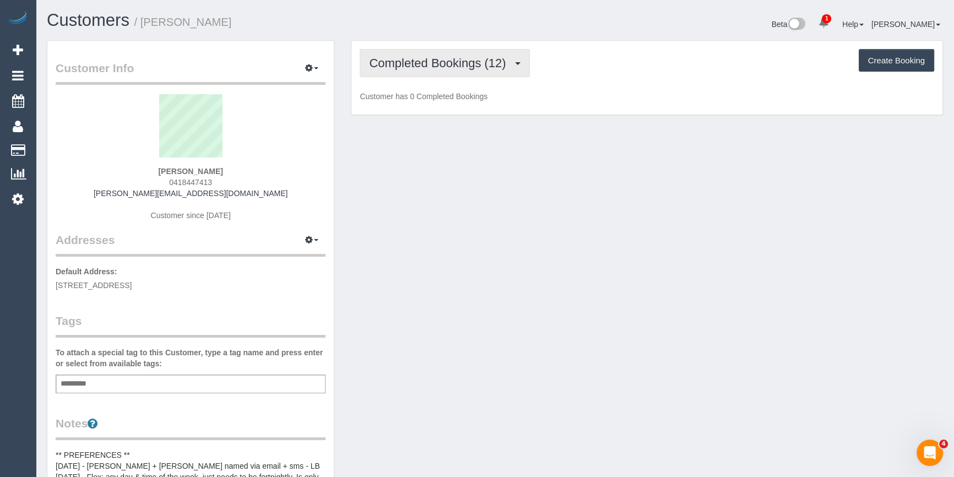
click at [382, 64] on span "Completed Bookings (12)" at bounding box center [440, 63] width 142 height 14
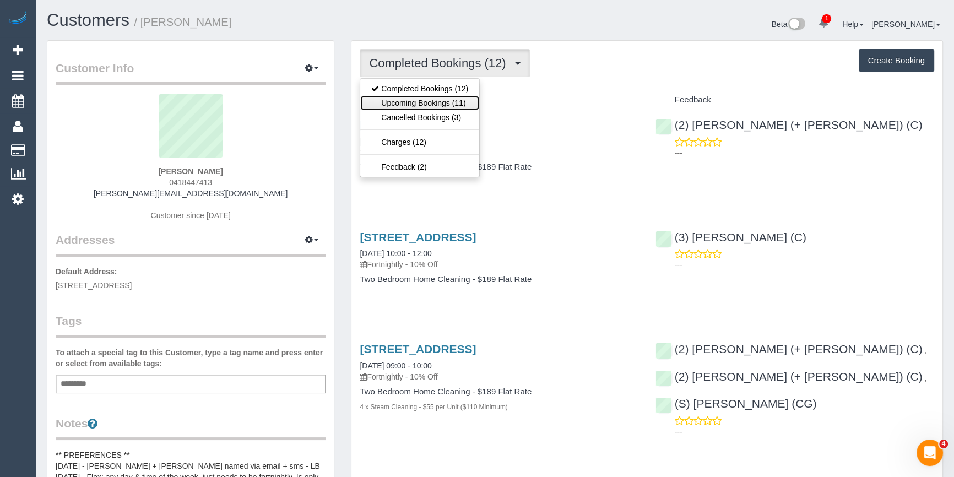
click at [386, 100] on link "Upcoming Bookings (11)" at bounding box center [419, 103] width 119 height 14
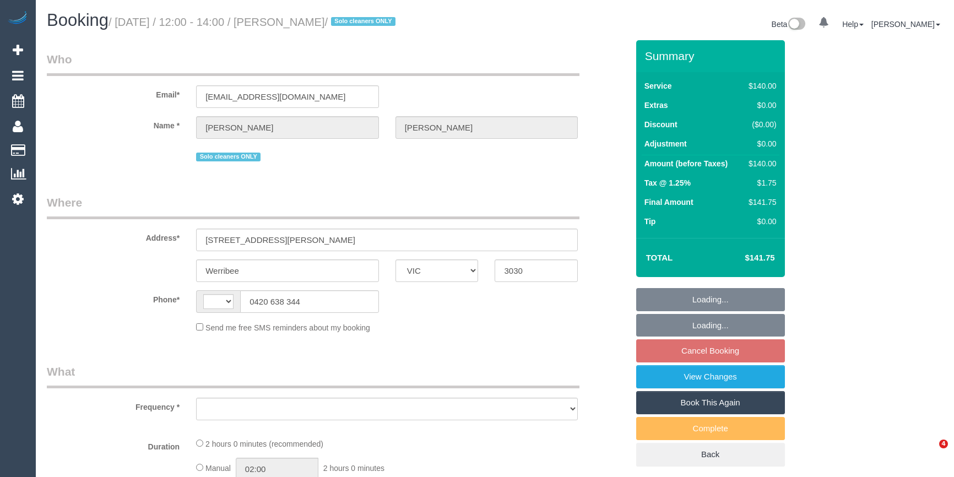
select select "VIC"
select select "string:stripe-pm_1RdnmW2GScqysDRVN1oUDsNh"
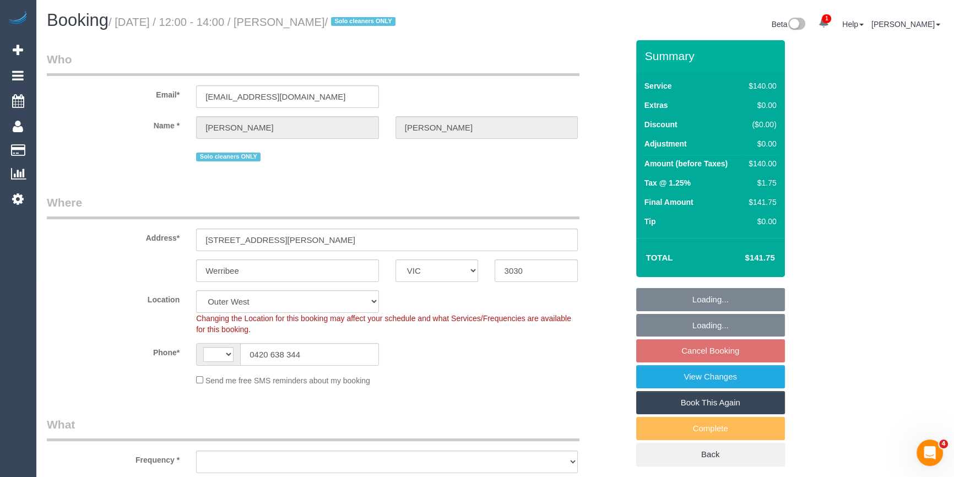
select select "number:29"
select select "number:14"
select select "number:19"
select select "number:24"
select select "number:13"
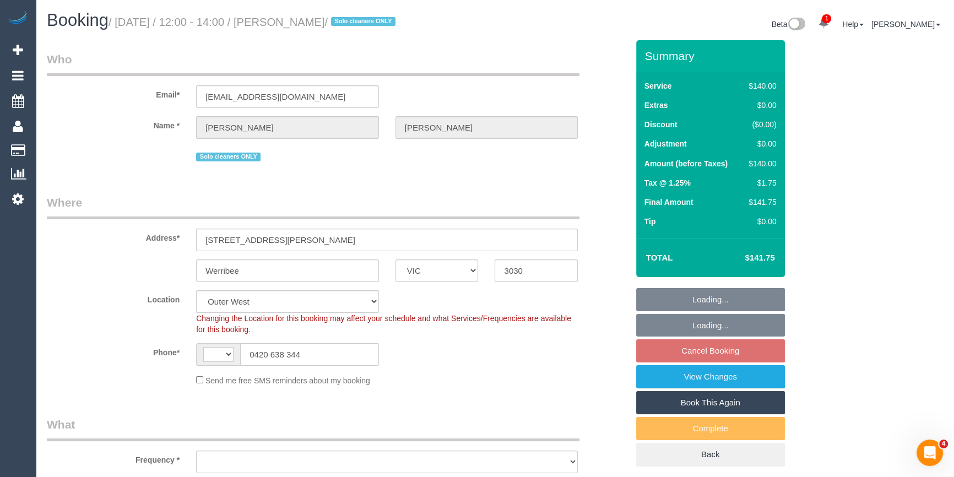
select select "string:AU"
select select "object:1267"
select select "spot1"
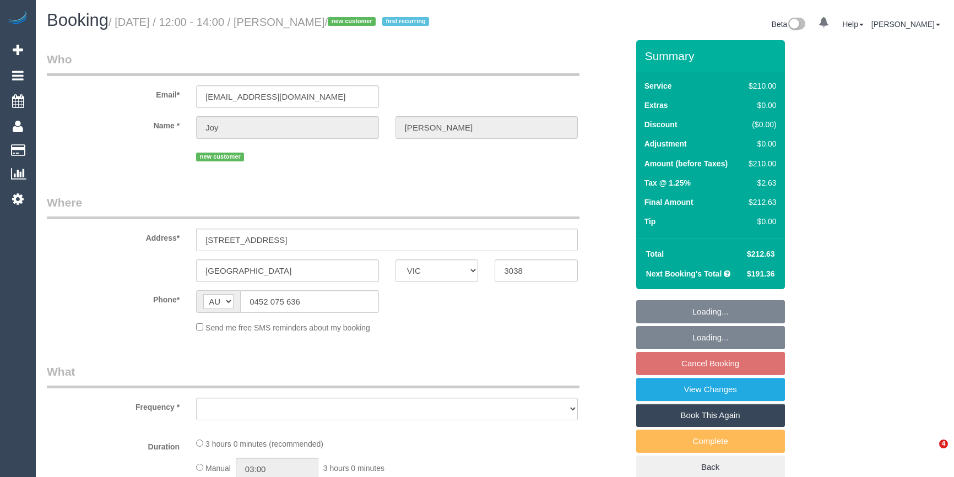
select select "VIC"
select select "object:568"
select select "180"
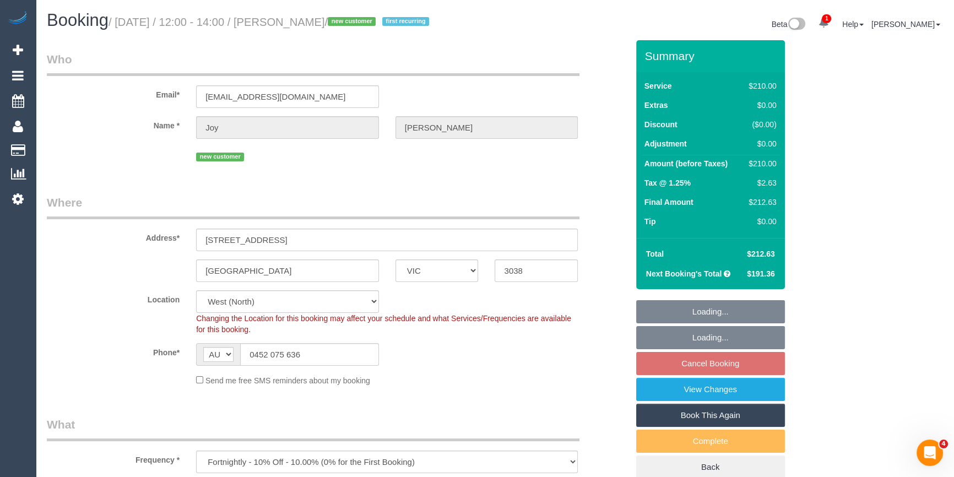
select select "object:883"
select select "number:28"
select select "number:14"
select select "number:19"
select select "number:36"
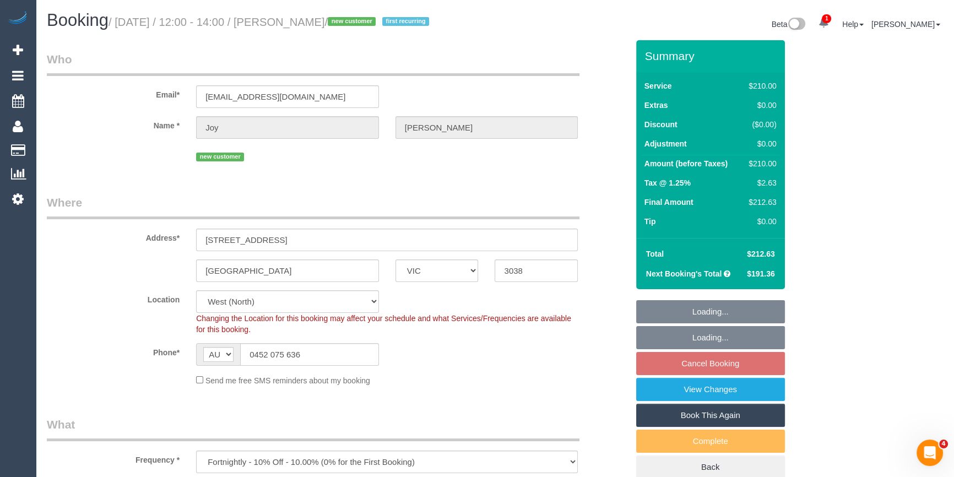
select select "number:34"
select select "string:stripe-pm_1S4rWY2GScqysDRVDMpecvBF"
select select "spot4"
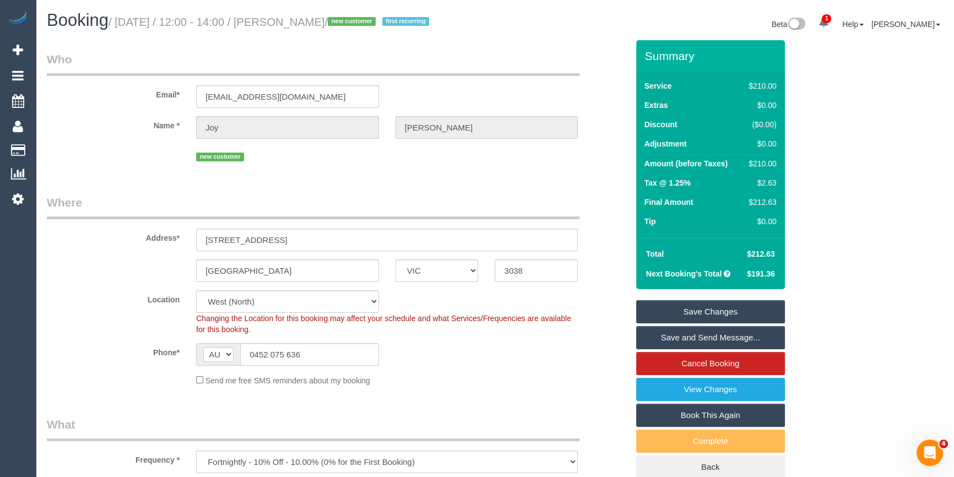
click at [451, 334] on sui-booking-location "Location Office City East (North) East (South) Inner East Inner North (East) In…" at bounding box center [337, 338] width 581 height 96
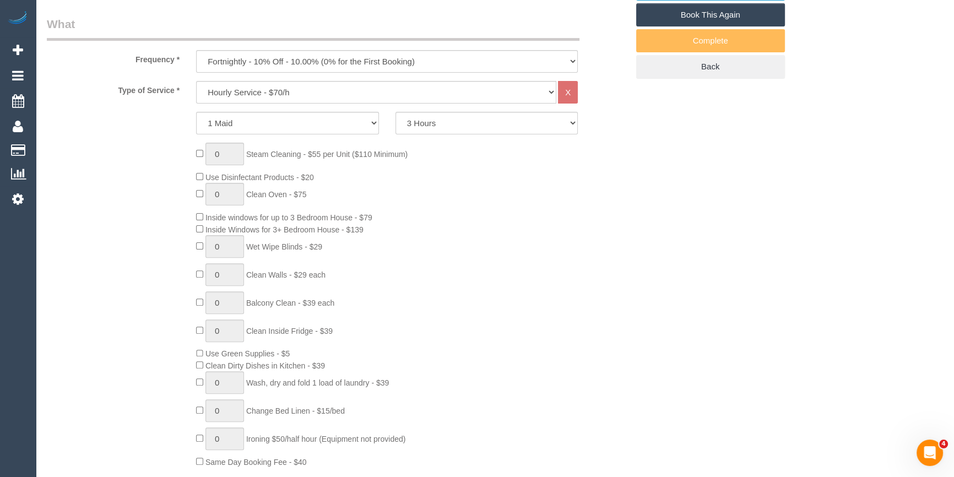
click at [546, 338] on div "0 Steam Cleaning - $55 per Unit ($110 Minimum) Use Disinfectant Products - $20 …" at bounding box center [412, 305] width 448 height 325
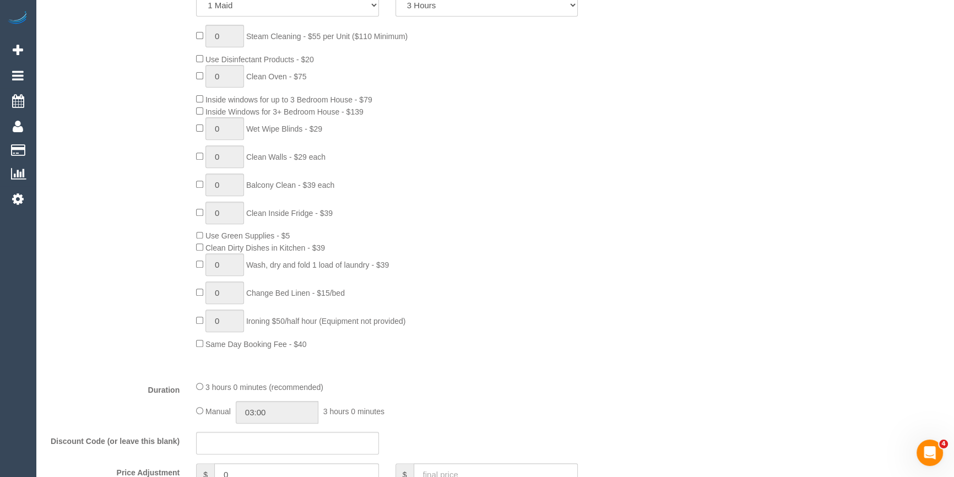
scroll to position [751, 0]
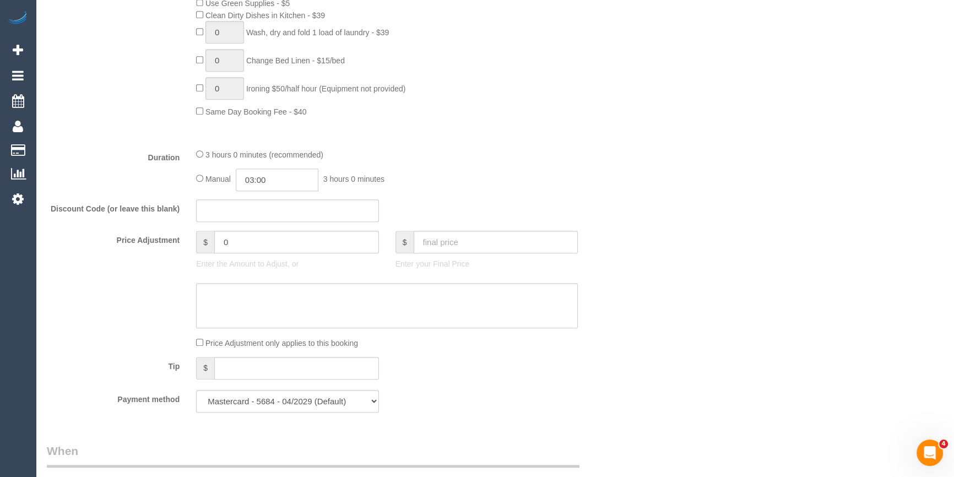
drag, startPoint x: 263, startPoint y: 178, endPoint x: 277, endPoint y: 187, distance: 15.9
click at [264, 178] on input "03:00" at bounding box center [277, 180] width 83 height 23
type input "01:30"
click at [270, 210] on li "01:30" at bounding box center [265, 212] width 49 height 14
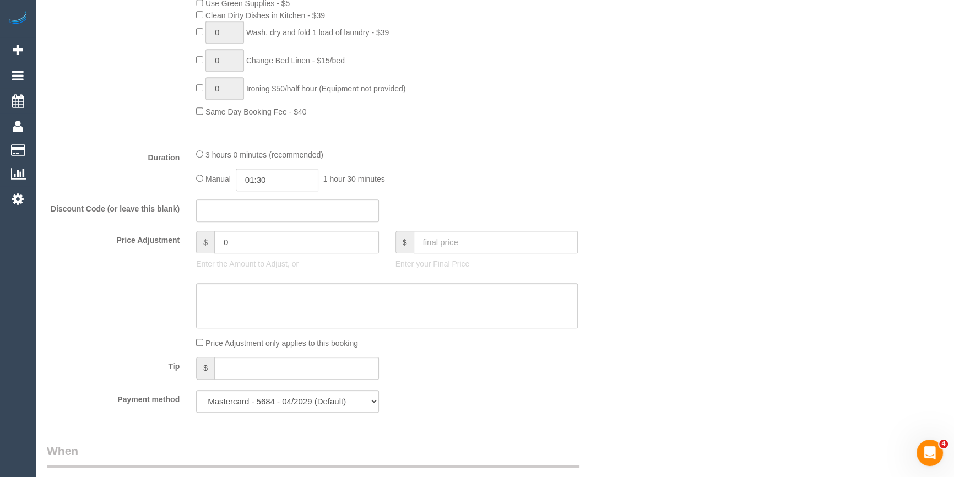
click at [382, 175] on div "Manual 01:30 1 hour 30 minutes" at bounding box center [387, 180] width 382 height 23
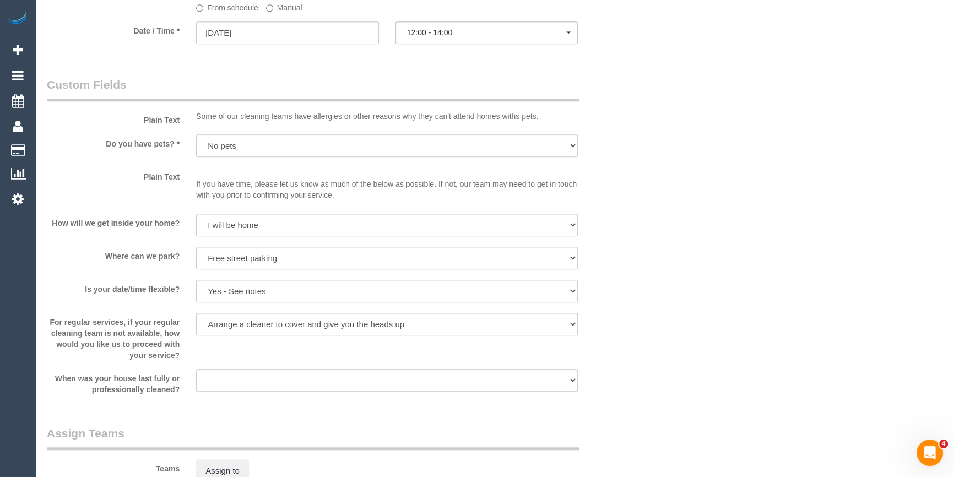
select select "spot25"
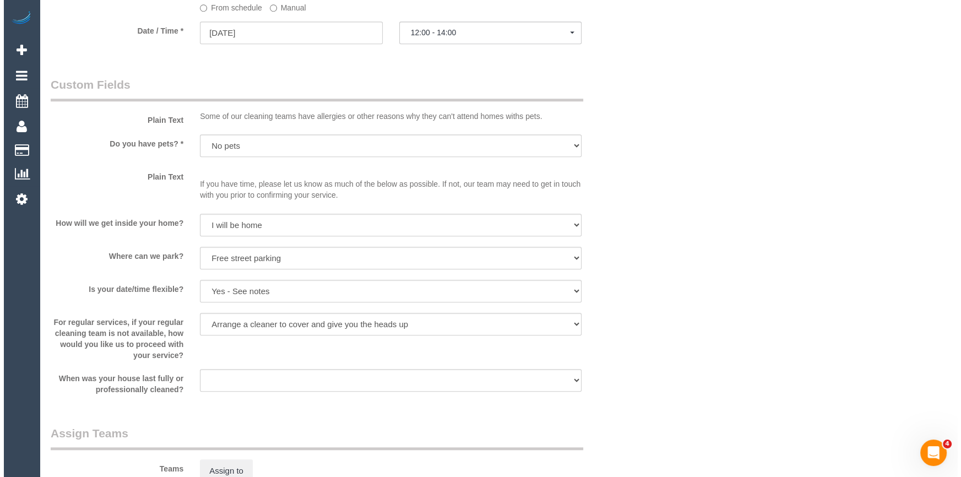
scroll to position [1402, 0]
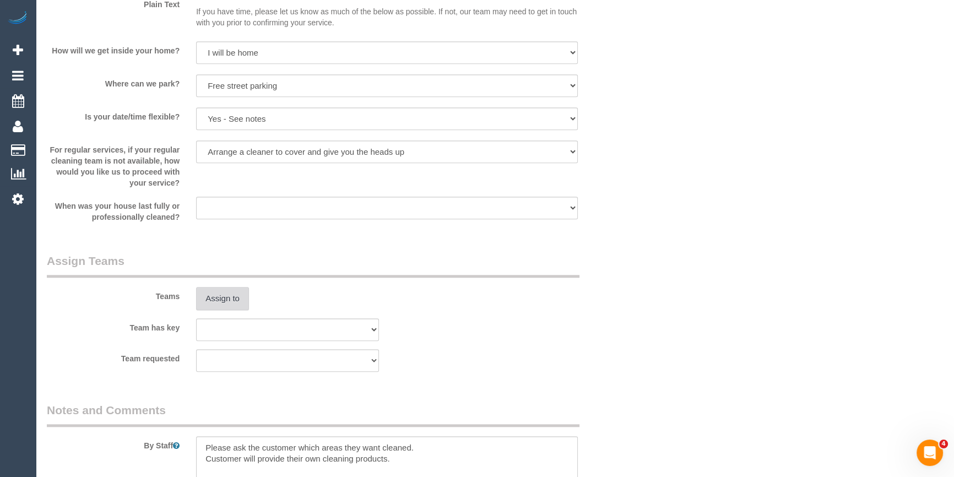
click at [226, 301] on button "Assign to" at bounding box center [222, 298] width 53 height 23
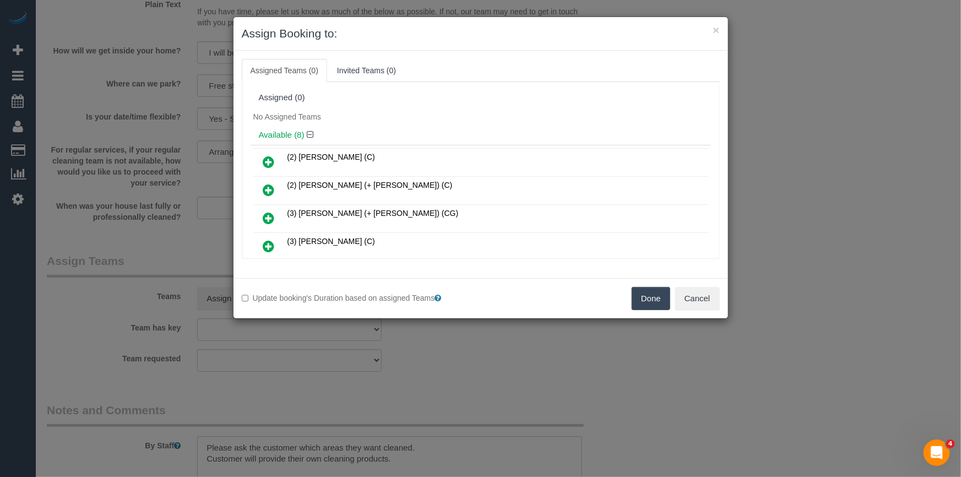
click at [415, 119] on div "No Assigned Teams" at bounding box center [481, 117] width 460 height 17
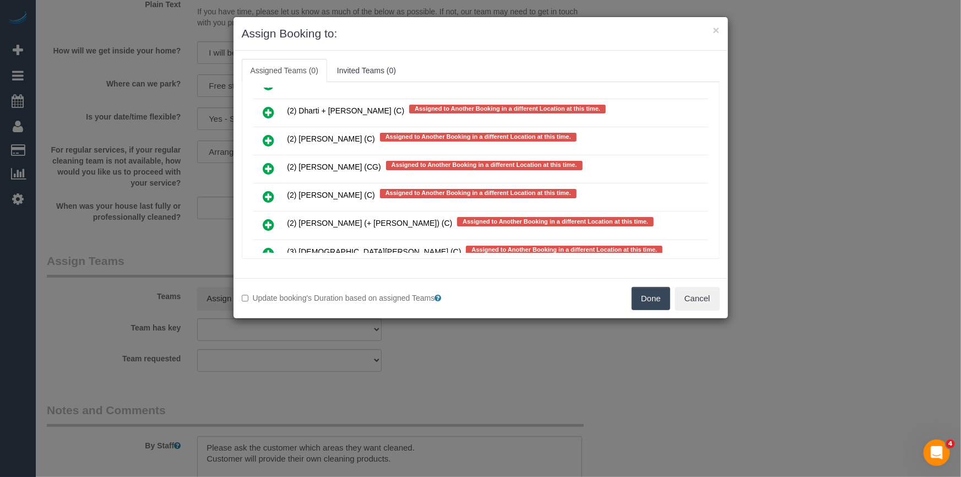
click at [264, 275] on icon at bounding box center [269, 281] width 12 height 13
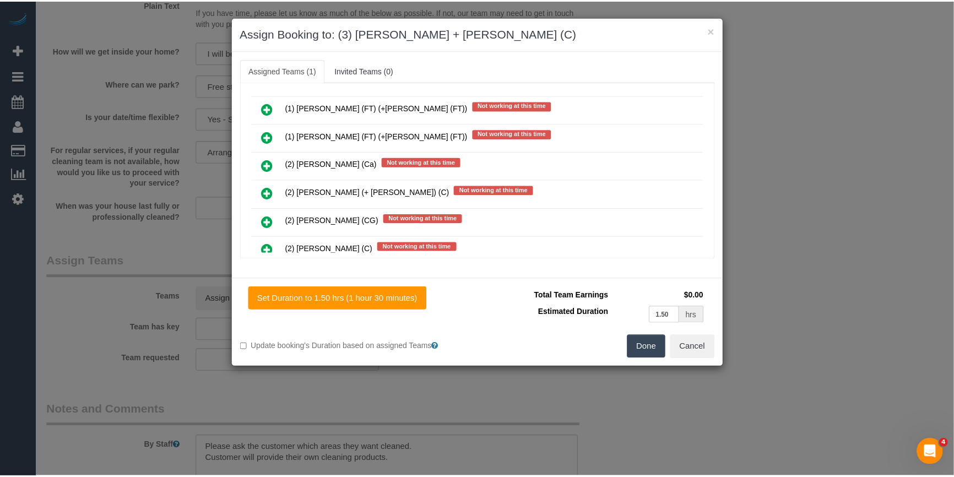
scroll to position [0, 0]
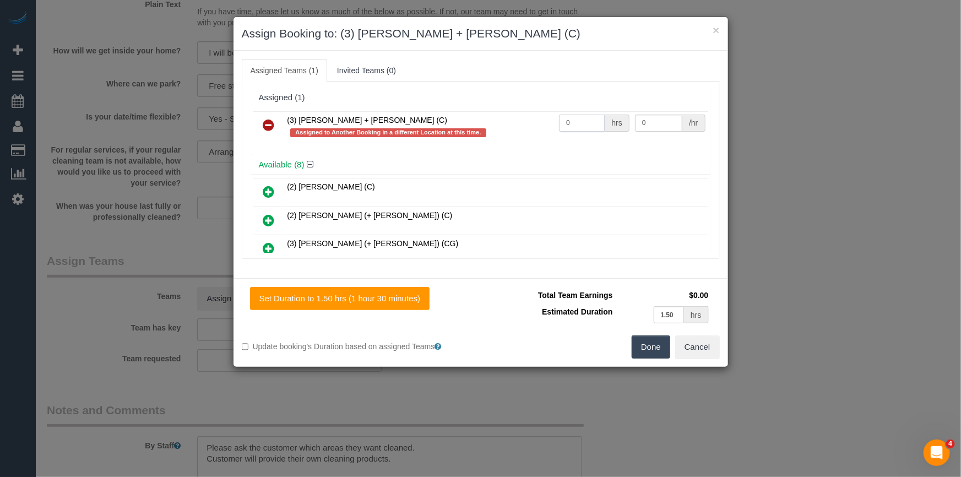
click at [592, 125] on input "0" at bounding box center [582, 123] width 46 height 17
type input "3"
click at [665, 122] on input "0" at bounding box center [658, 123] width 47 height 17
type input "35"
click at [667, 359] on div "Set Duration to 1.50 hrs (1 hour 30 minutes) Total Team Earnings $105.00 Estima…" at bounding box center [481, 322] width 495 height 89
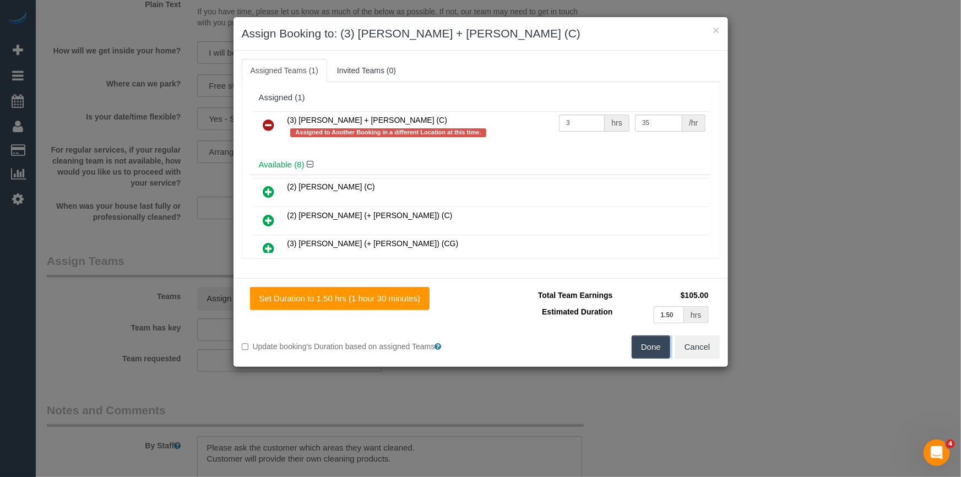
click at [667, 359] on div "Set Duration to 1.50 hrs (1 hour 30 minutes) Total Team Earnings $105.00 Estima…" at bounding box center [481, 322] width 495 height 89
click at [661, 339] on button "Done" at bounding box center [651, 346] width 39 height 23
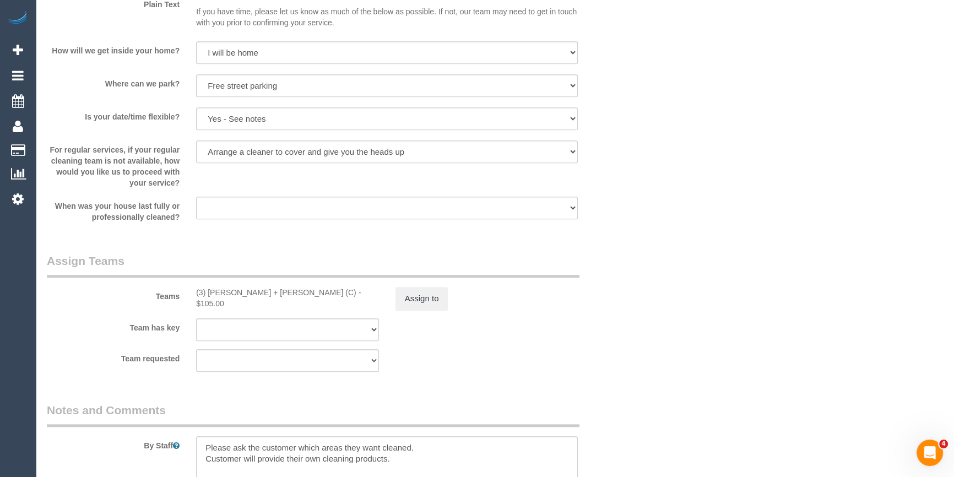
click at [637, 365] on div "× Assign Booking to: (3) Gurdeep + Kamalpreet (C) Assigned Teams (1) Invited Te…" at bounding box center [477, 238] width 954 height 477
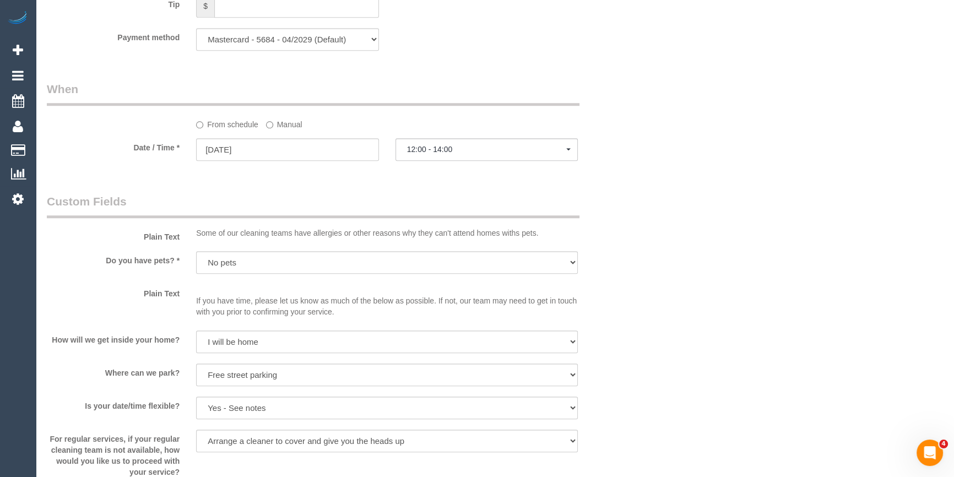
scroll to position [1251, 0]
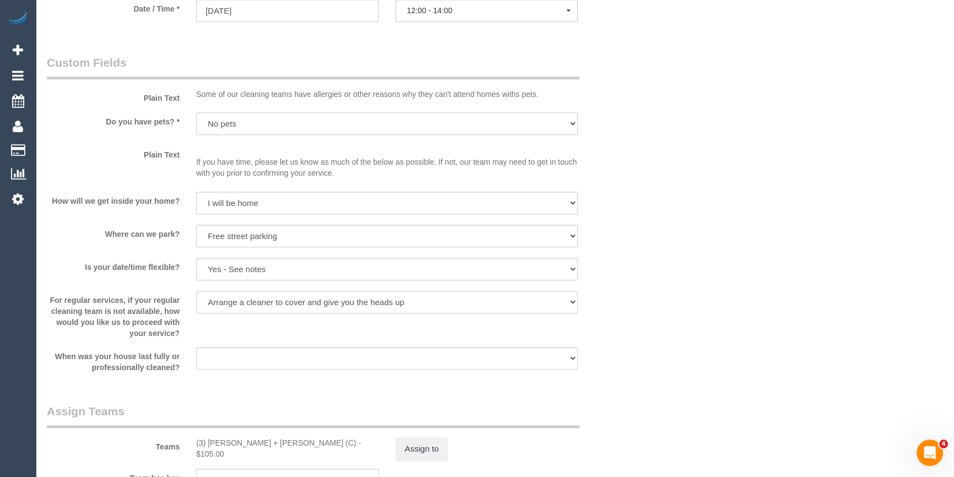
click at [584, 306] on div "Arrange a cleaner to cover and do not bother you Arrange a cleaner to cover and…" at bounding box center [387, 303] width 398 height 25
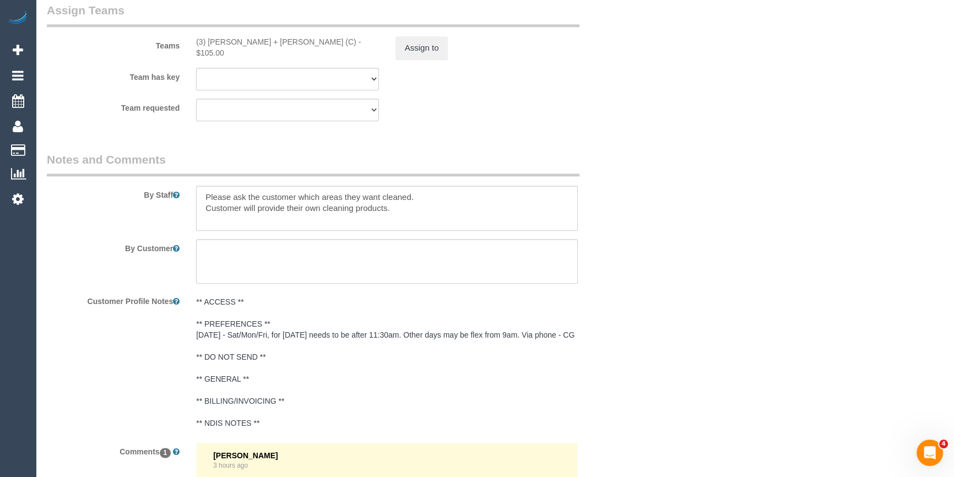
scroll to position [1852, 0]
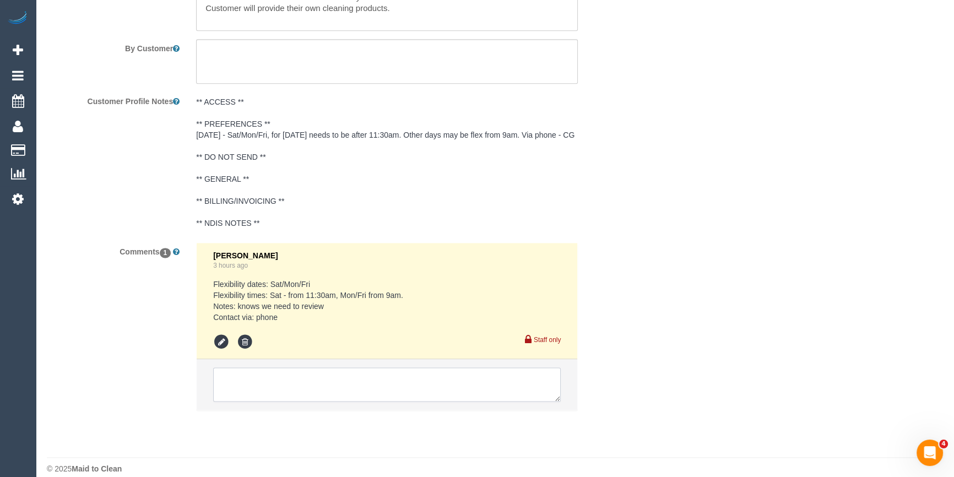
click at [278, 393] on textarea at bounding box center [387, 384] width 348 height 34
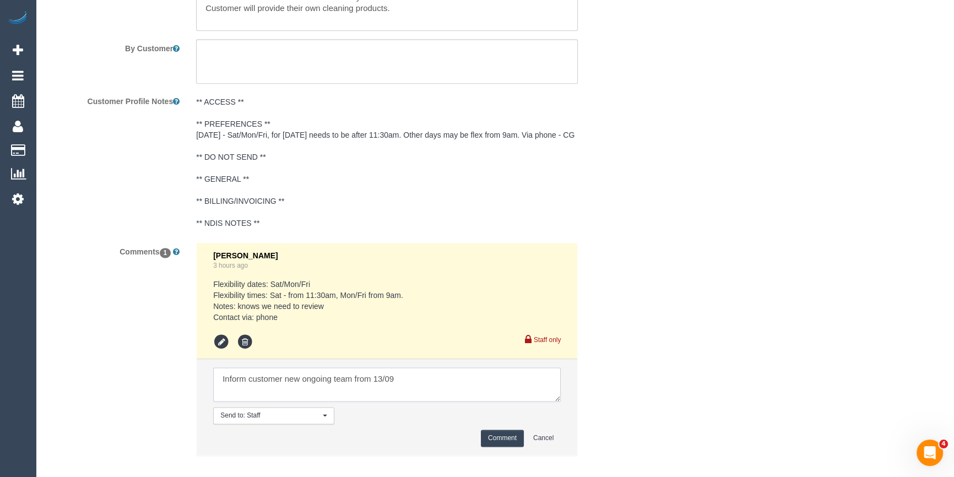
type textarea "Inform customer new ongoing team from 13/09"
click at [500, 447] on button "Comment" at bounding box center [502, 438] width 43 height 17
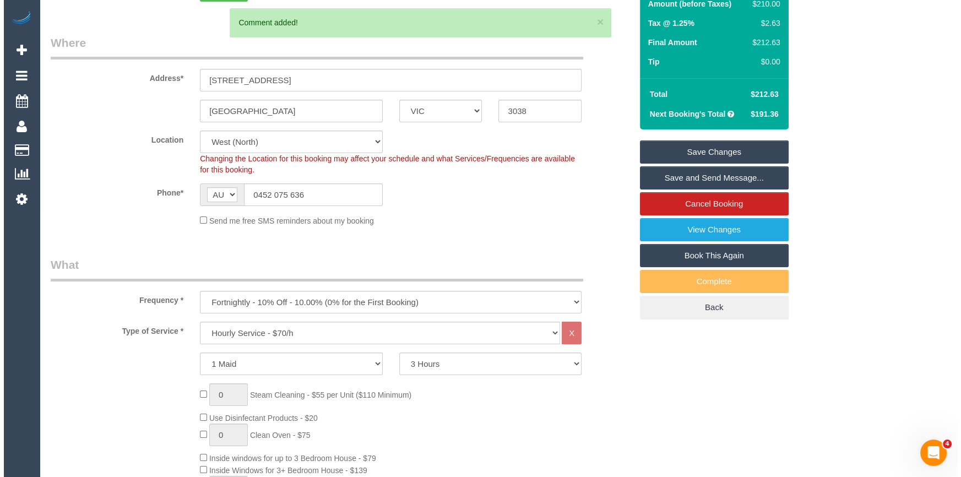
scroll to position [0, 0]
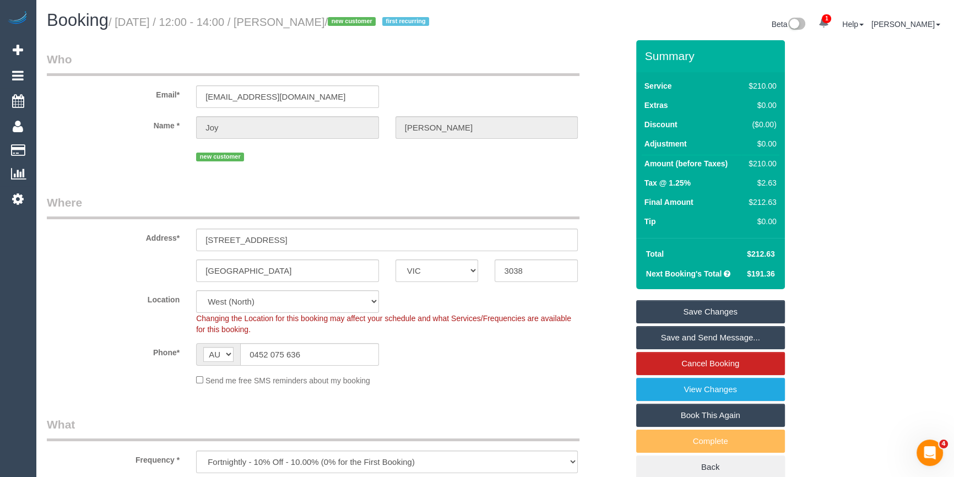
click at [661, 311] on link "Save Changes" at bounding box center [710, 311] width 149 height 23
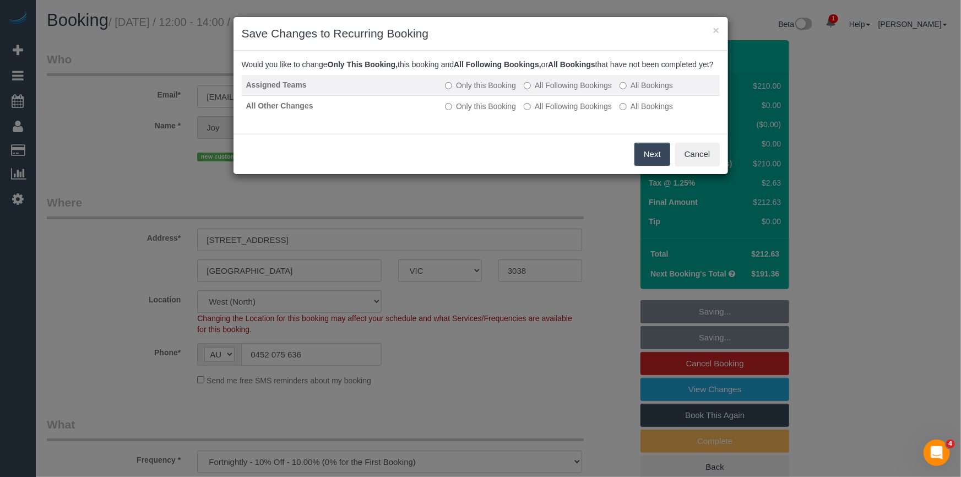
click at [580, 91] on label "All Following Bookings" at bounding box center [568, 85] width 88 height 11
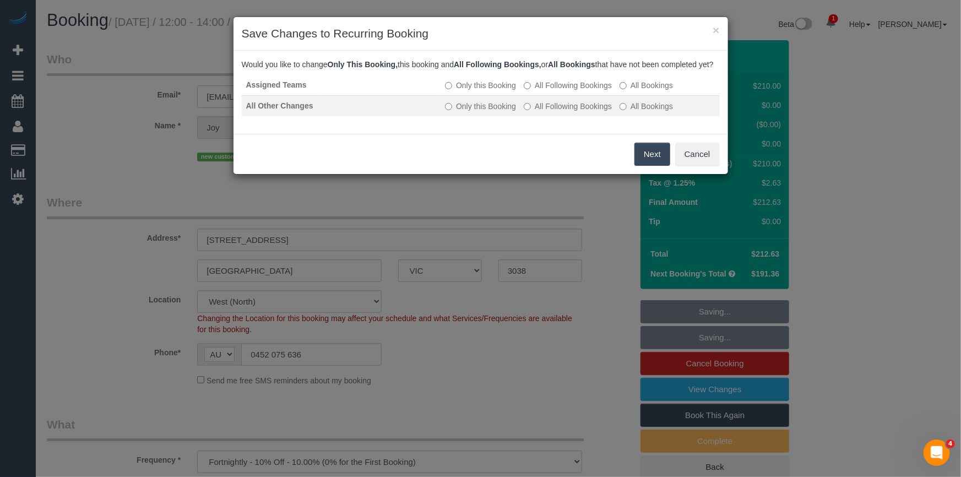
click at [587, 112] on label "All Following Bookings" at bounding box center [568, 106] width 88 height 11
click at [654, 166] on button "Save" at bounding box center [651, 154] width 37 height 23
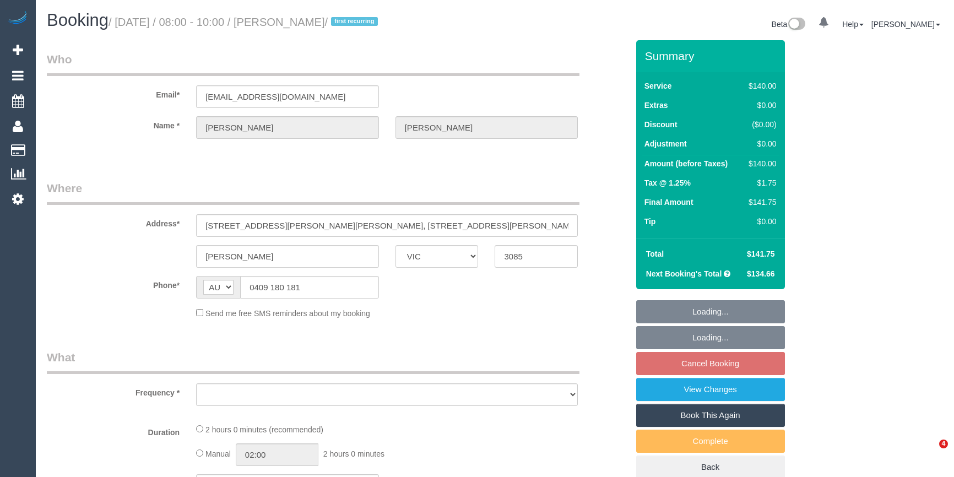
select select "VIC"
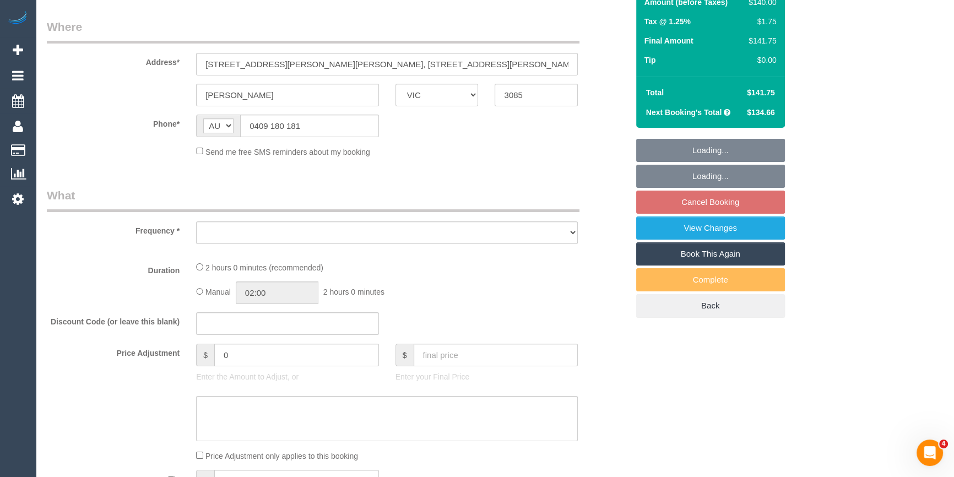
scroll to position [283, 0]
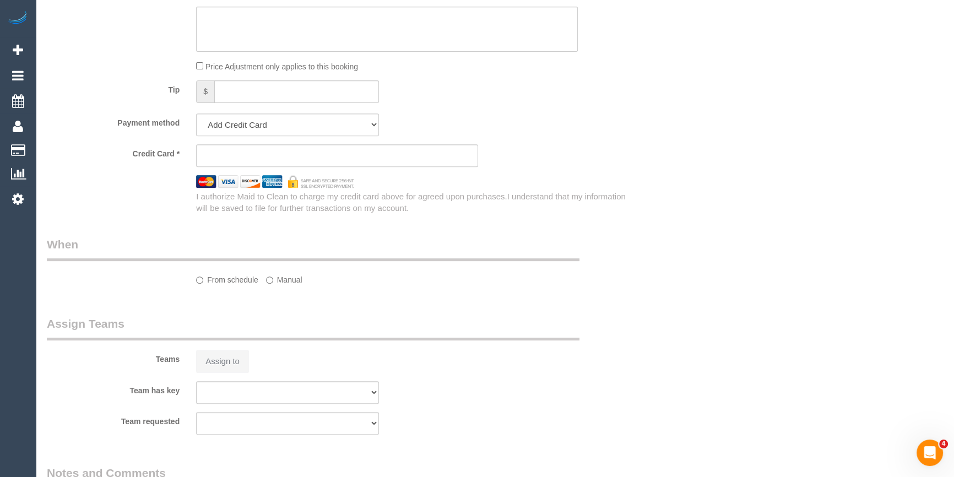
select select "object:543"
select select "spot2"
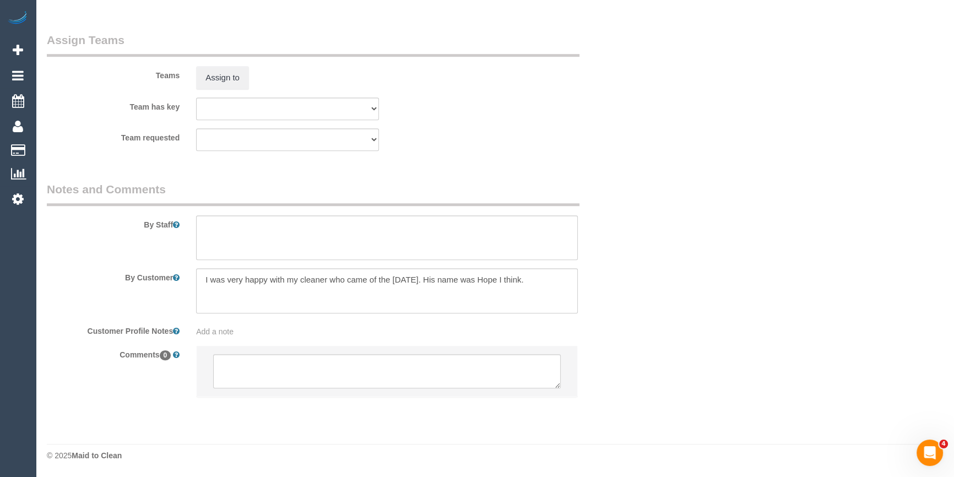
select select "string:stripe-pm_1RwDEw2GScqysDRVUieDIEHT"
select select "number:28"
select select "number:14"
select select "number:19"
select select "number:24"
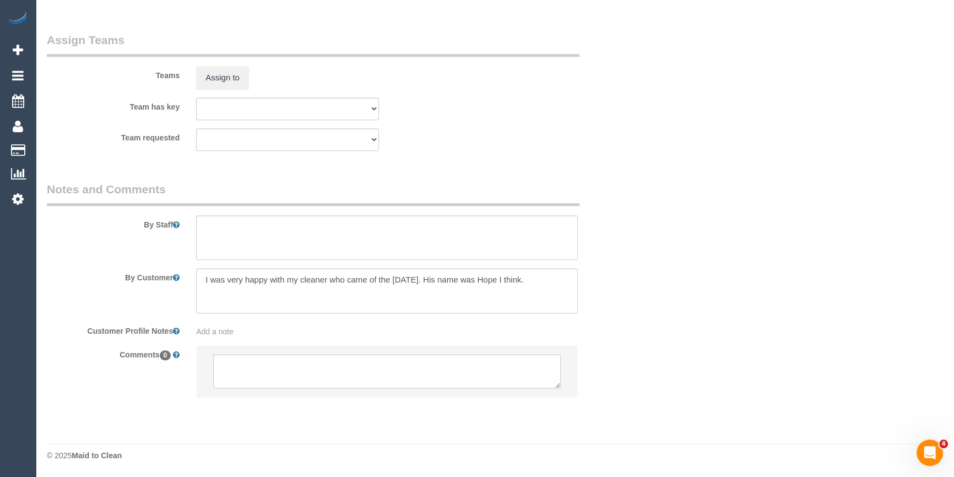
select select "number:34"
select select "number:12"
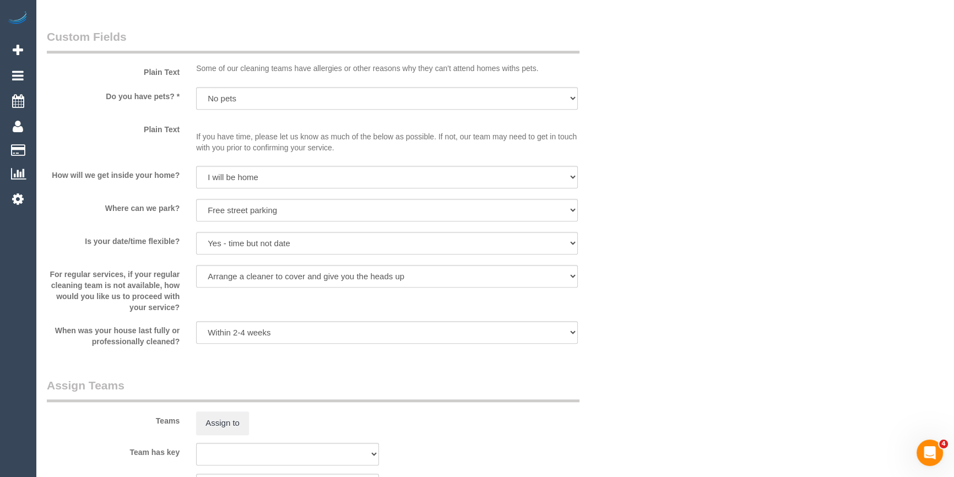
select select "object:1481"
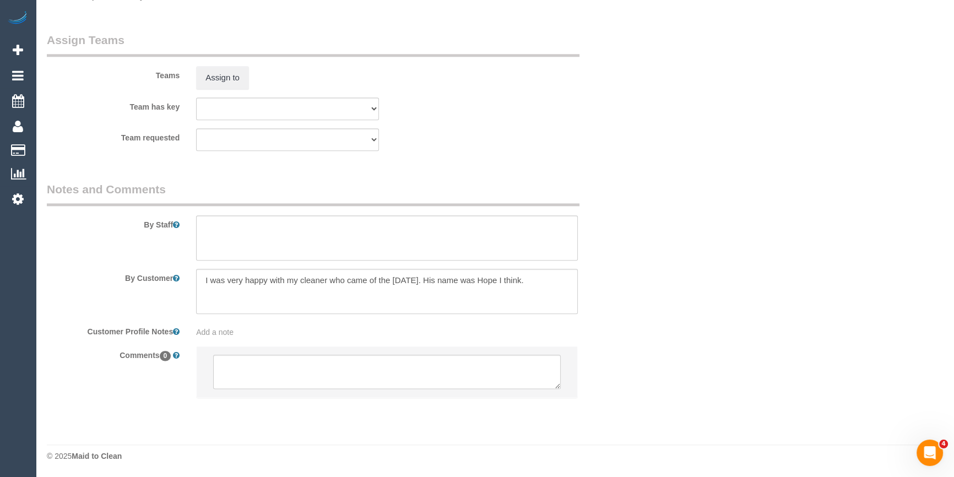
select select "spot23"
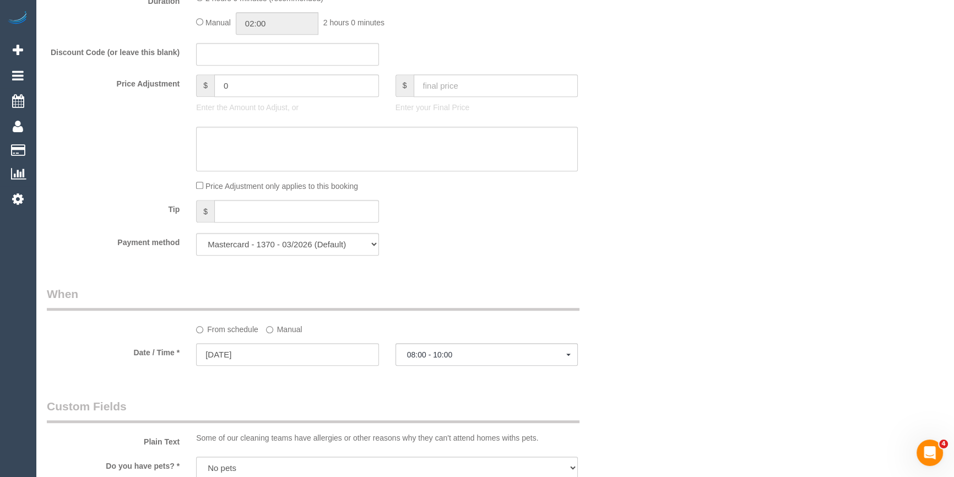
scroll to position [656, 0]
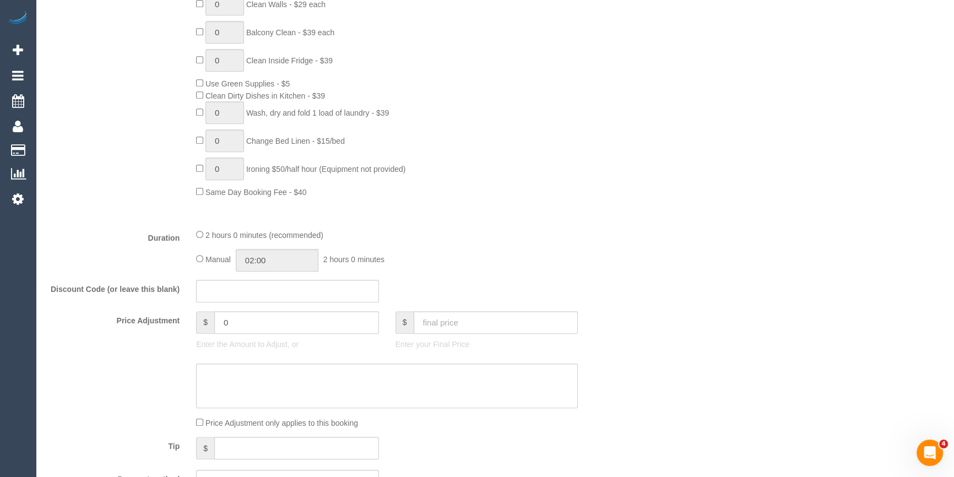
drag, startPoint x: 389, startPoint y: 301, endPoint x: 169, endPoint y: 179, distance: 251.7
click at [169, 179] on div "0 Steam Cleaning - $55 per Unit ($110 Minimum) Use Disinfectant Products - $20 …" at bounding box center [338, 34] width 598 height 325
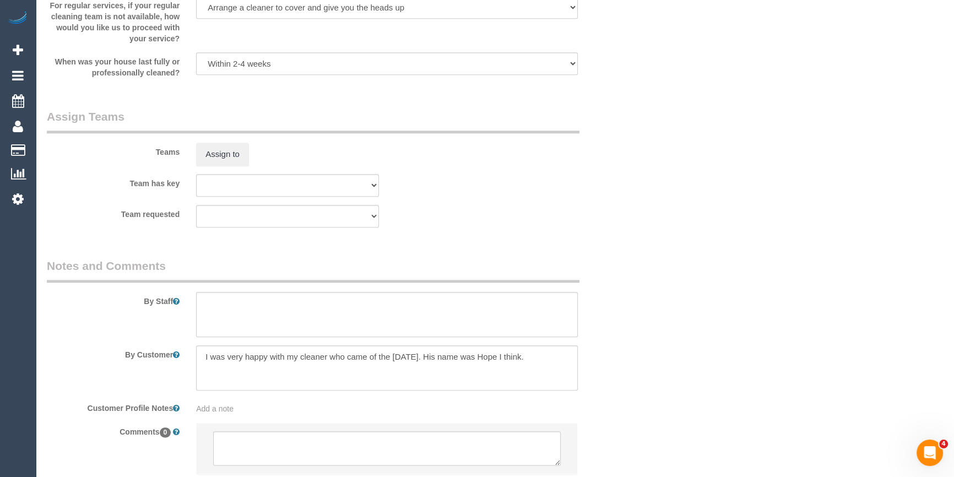
scroll to position [1608, 0]
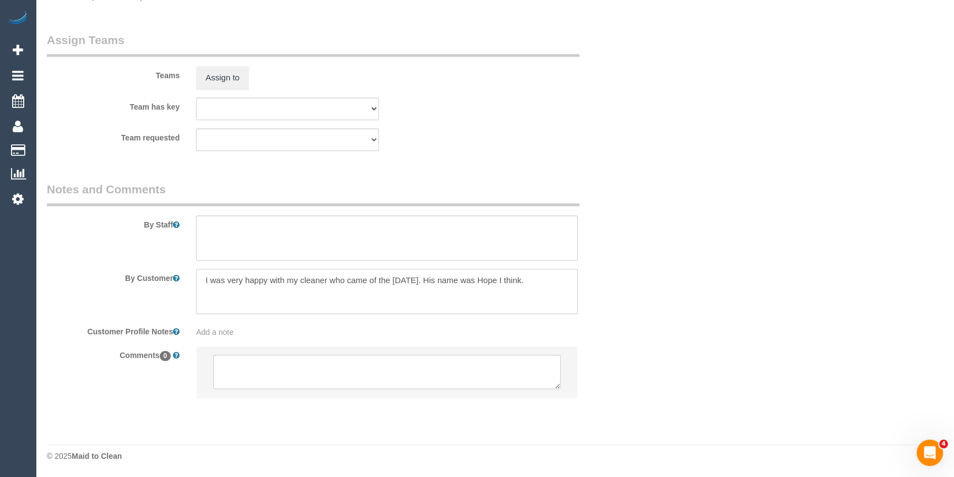
drag, startPoint x: 553, startPoint y: 288, endPoint x: 174, endPoint y: 297, distance: 379.6
click at [162, 300] on div "By Customer" at bounding box center [338, 291] width 598 height 45
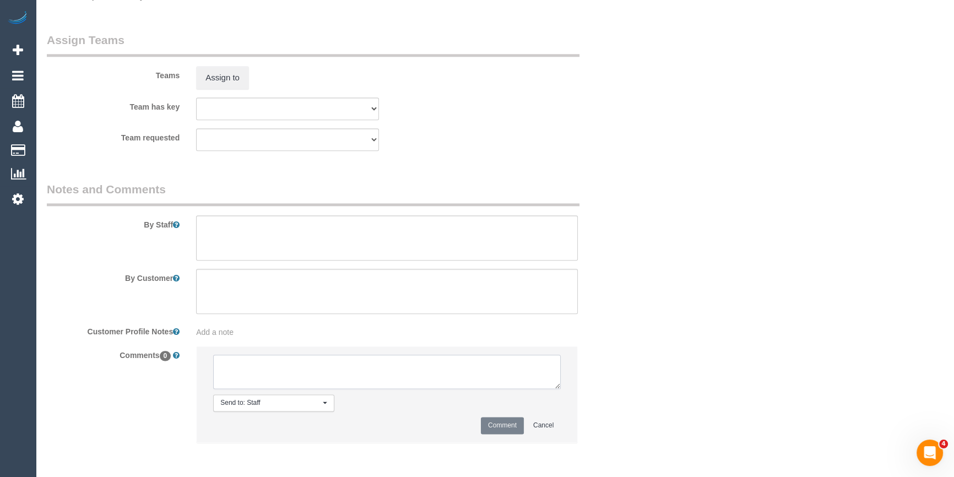
click at [285, 367] on textarea at bounding box center [387, 372] width 348 height 34
paste textarea "I was very happy with my cleaner who came of the [DATE]. His name was Hope I th…"
click at [342, 235] on textarea at bounding box center [387, 237] width 382 height 45
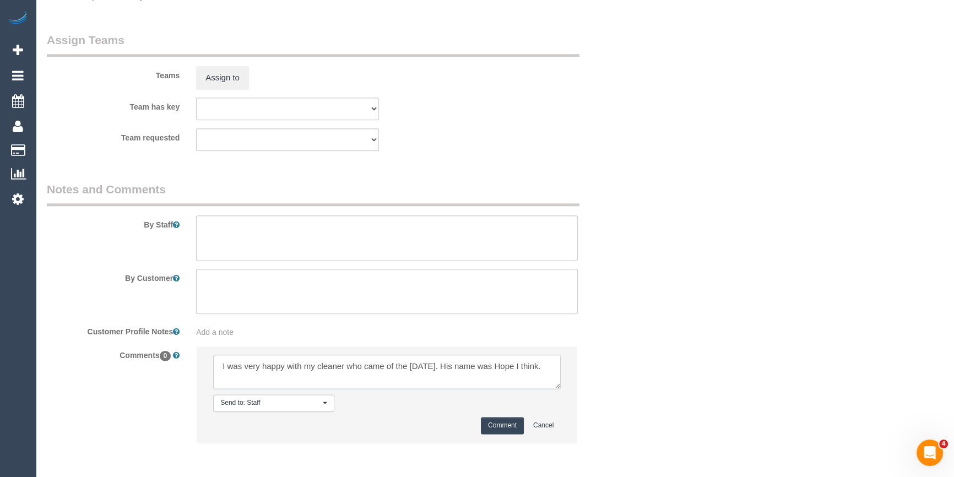
click at [217, 358] on textarea at bounding box center [387, 372] width 348 height 34
click at [285, 387] on textarea at bounding box center [387, 372] width 348 height 34
type textarea "''I was very happy with my cleaner who came of the [DATE]. His name was Hope I …"
click at [485, 423] on button "Comment" at bounding box center [502, 425] width 43 height 17
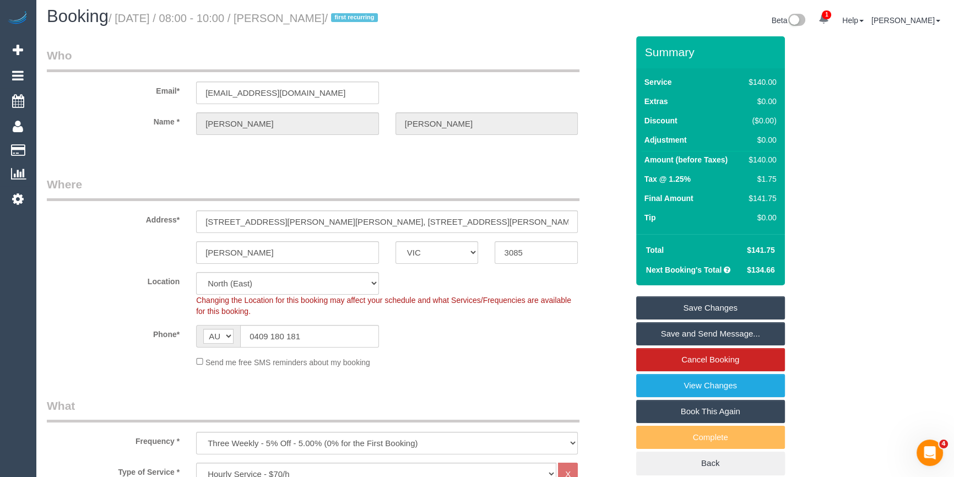
scroll to position [0, 0]
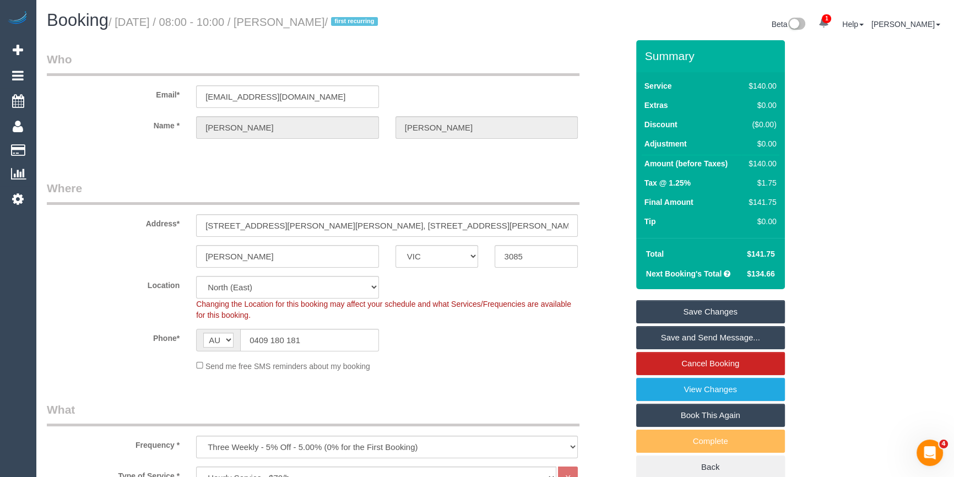
click at [295, 32] on div "Booking / [DATE] / 08:00 - 10:00 / [PERSON_NAME] / first recurring" at bounding box center [267, 23] width 457 height 24
click at [286, 26] on small "/ [DATE] / 08:00 - 10:00 / [PERSON_NAME] / first recurring" at bounding box center [245, 22] width 273 height 12
drag, startPoint x: 120, startPoint y: 18, endPoint x: 205, endPoint y: 18, distance: 84.8
click at [205, 18] on small "/ [DATE] / 08:00 - 10:00 / [PERSON_NAME] / first recurring" at bounding box center [245, 22] width 273 height 12
click at [370, 15] on h1 "Booking / [DATE] / 08:00 - 10:00 / [PERSON_NAME] / first recurring" at bounding box center [267, 20] width 440 height 19
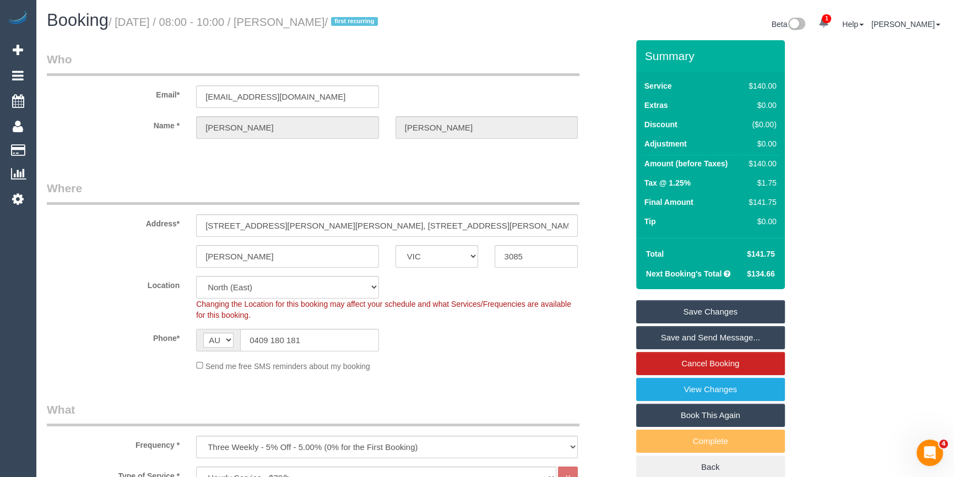
drag, startPoint x: 391, startPoint y: 22, endPoint x: 120, endPoint y: 21, distance: 271.0
click at [120, 21] on small "/ [DATE] / 08:00 - 10:00 / [PERSON_NAME] / first recurring" at bounding box center [245, 22] width 273 height 12
click at [556, 181] on legend "Where" at bounding box center [313, 192] width 533 height 25
drag, startPoint x: 399, startPoint y: 63, endPoint x: 296, endPoint y: 21, distance: 110.7
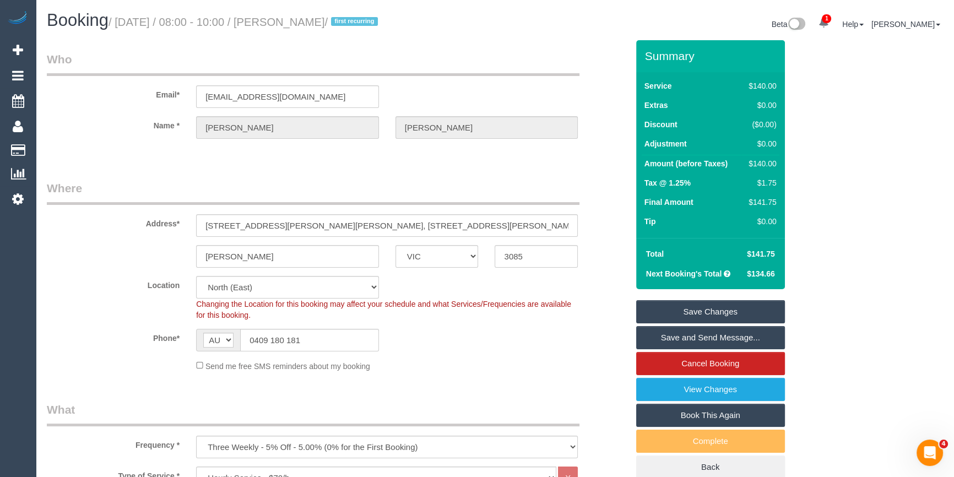
click at [399, 63] on legend "Who" at bounding box center [313, 63] width 533 height 25
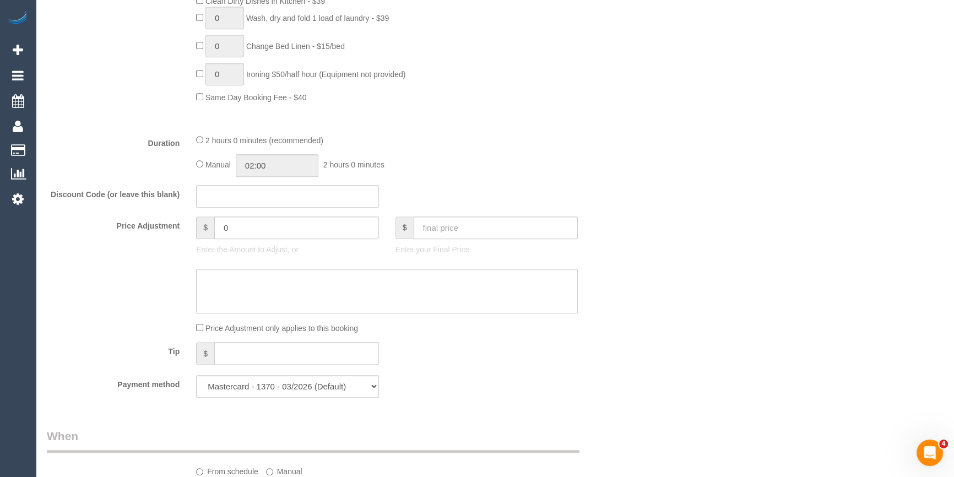
scroll to position [951, 0]
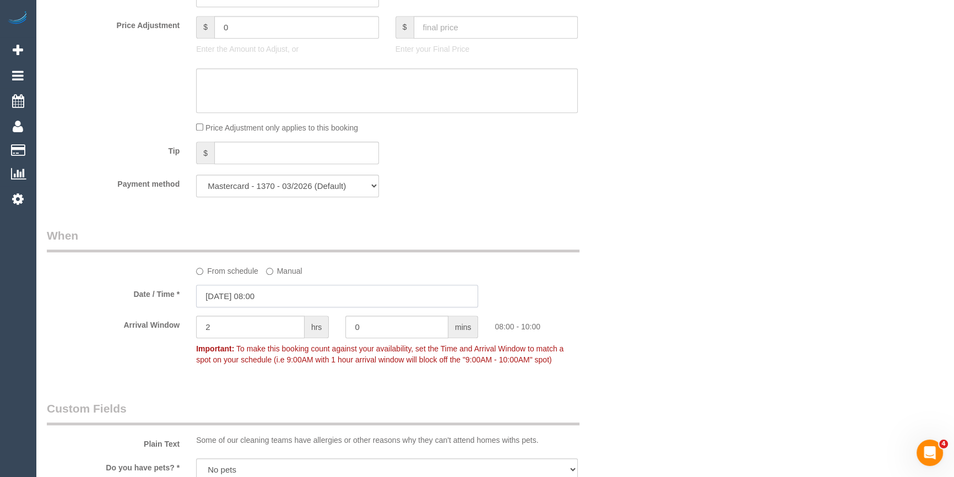
click at [277, 296] on input "13/09/2025 08:00" at bounding box center [337, 296] width 282 height 23
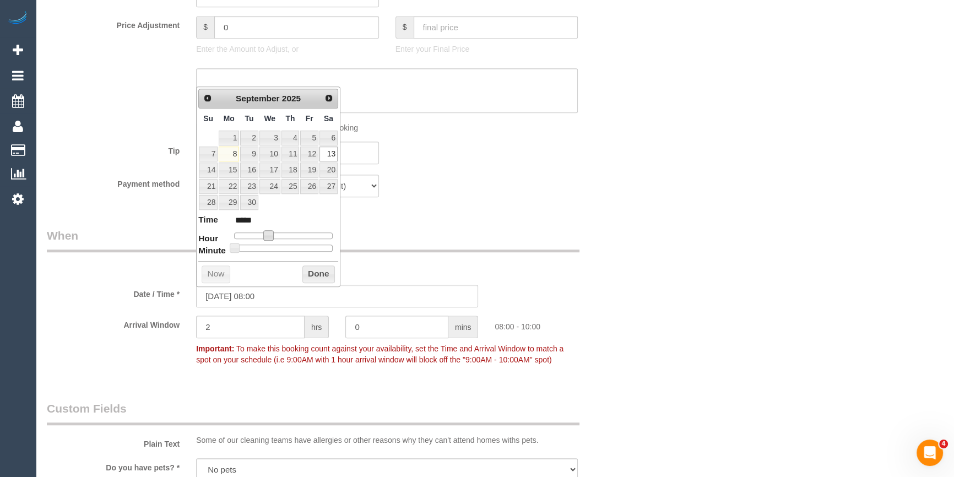
type input "13/09/2025 09:00"
type input "*****"
type input "13/09/2025 10:00"
type input "*****"
type input "13/09/2025 11:00"
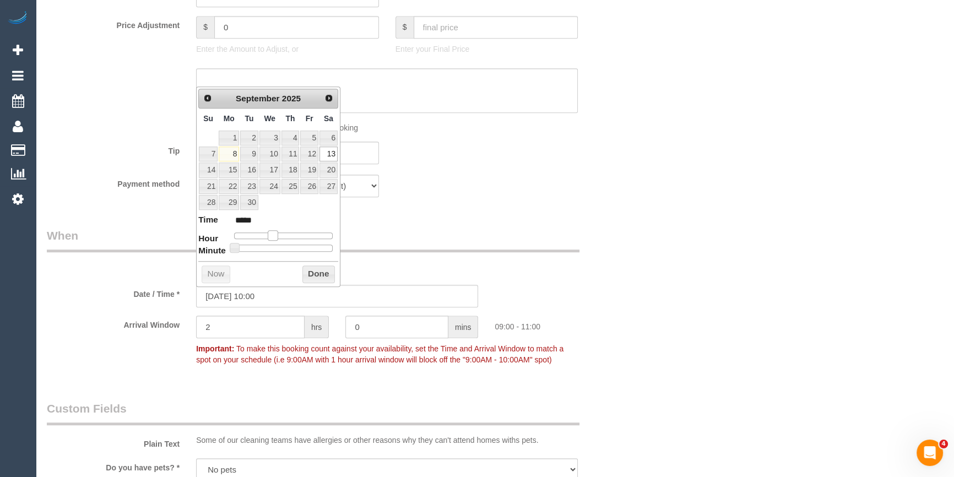
type input "*****"
type input "13/09/2025 12:00"
type input "*****"
drag, startPoint x: 266, startPoint y: 233, endPoint x: 283, endPoint y: 236, distance: 17.4
click at [283, 236] on span at bounding box center [285, 235] width 10 height 10
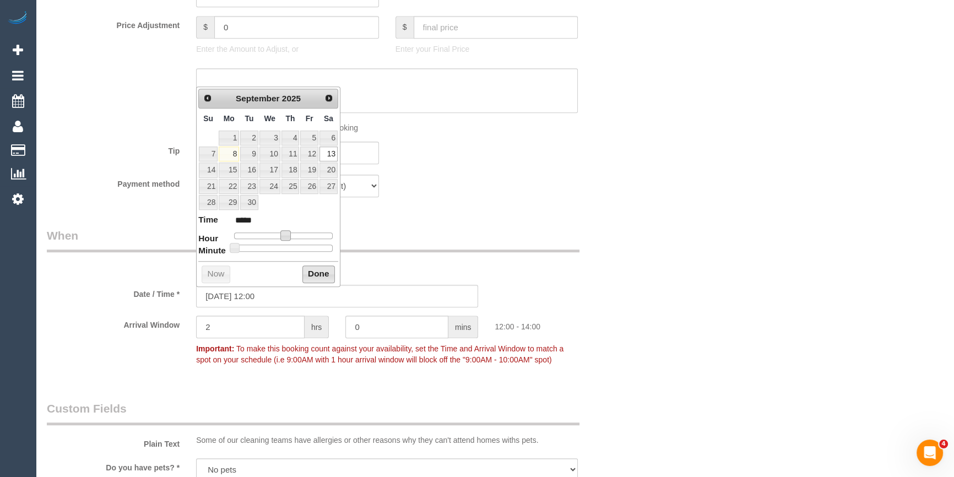
click at [318, 271] on button "Done" at bounding box center [318, 274] width 32 height 18
click at [676, 278] on div "Who Email* leannethomas6@bigpond.com Name * Leanne Thomas Where Address* 79 Fer…" at bounding box center [495, 164] width 896 height 2150
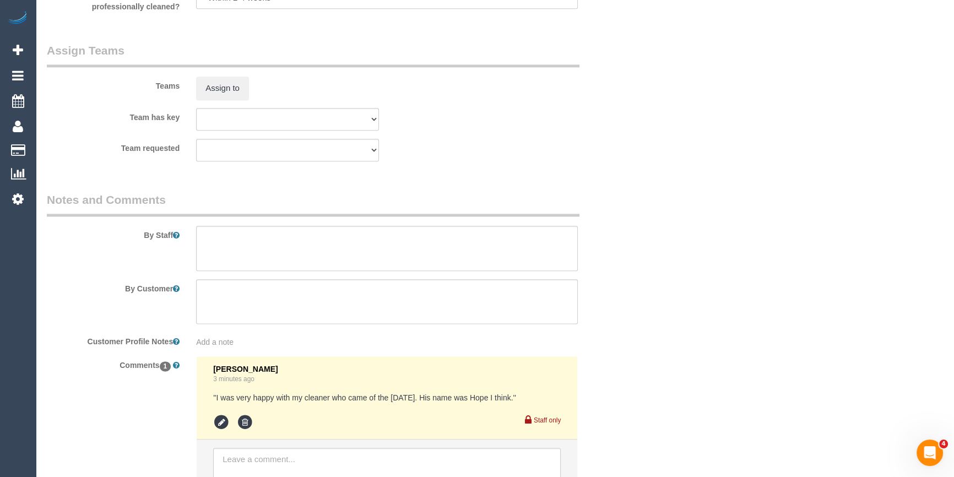
scroll to position [1751, 0]
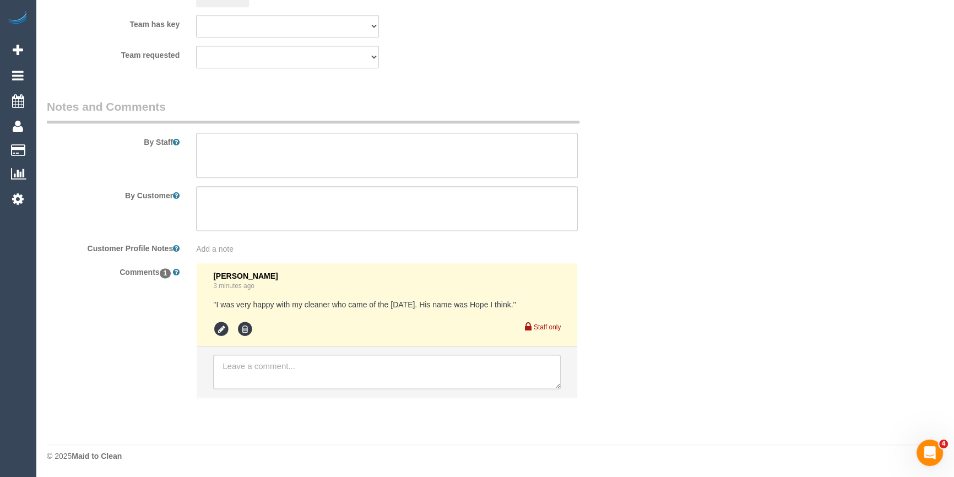
click at [294, 368] on textarea at bounding box center [387, 372] width 348 height 34
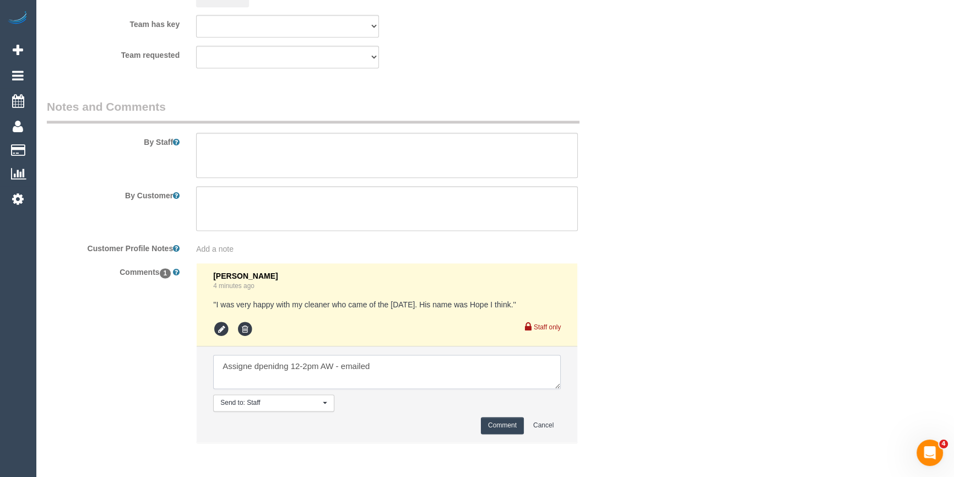
click at [261, 371] on textarea at bounding box center [387, 372] width 348 height 34
type textarea "Assigned pending 12-2pm AW - emailed"
click at [512, 419] on button "Comment" at bounding box center [502, 425] width 43 height 17
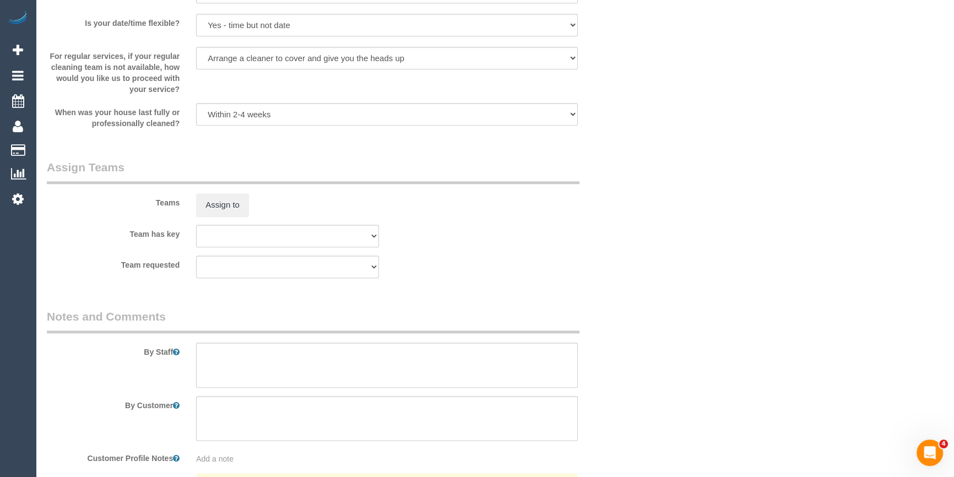
scroll to position [1400, 0]
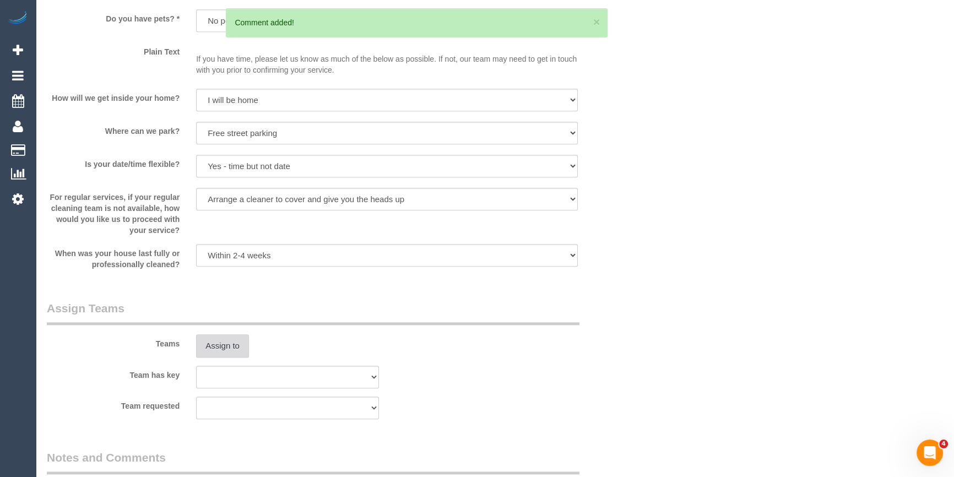
click at [215, 344] on button "Assign to" at bounding box center [222, 345] width 53 height 23
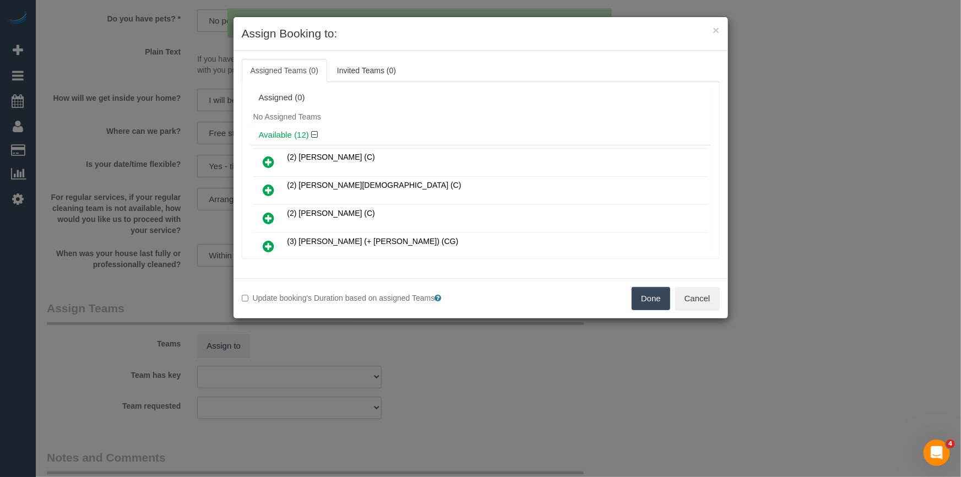
click at [462, 94] on div "Assigned (0)" at bounding box center [481, 97] width 444 height 9
click at [267, 216] on icon at bounding box center [269, 218] width 12 height 13
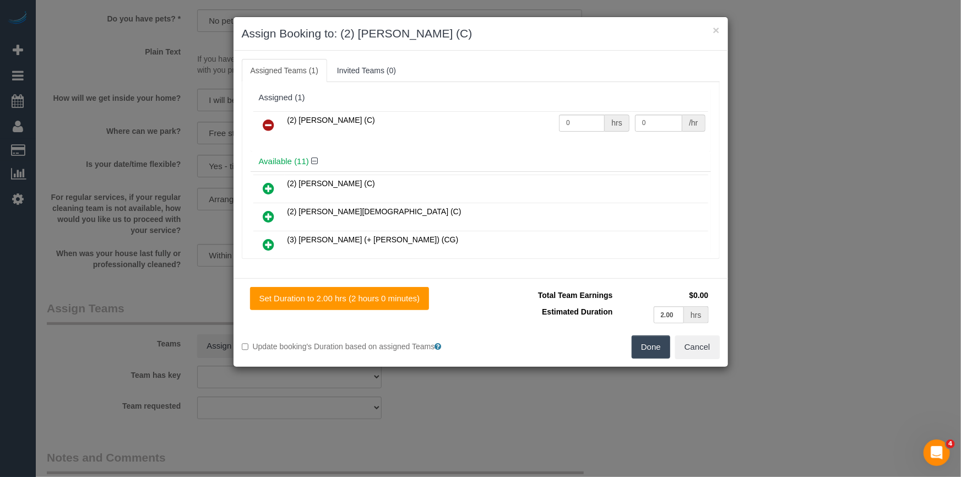
click at [557, 137] on td "0 hrs" at bounding box center [594, 125] width 76 height 28
click at [566, 130] on input "0" at bounding box center [582, 123] width 46 height 17
type input "2"
click at [649, 127] on input "0" at bounding box center [658, 123] width 47 height 17
type input "37.5"
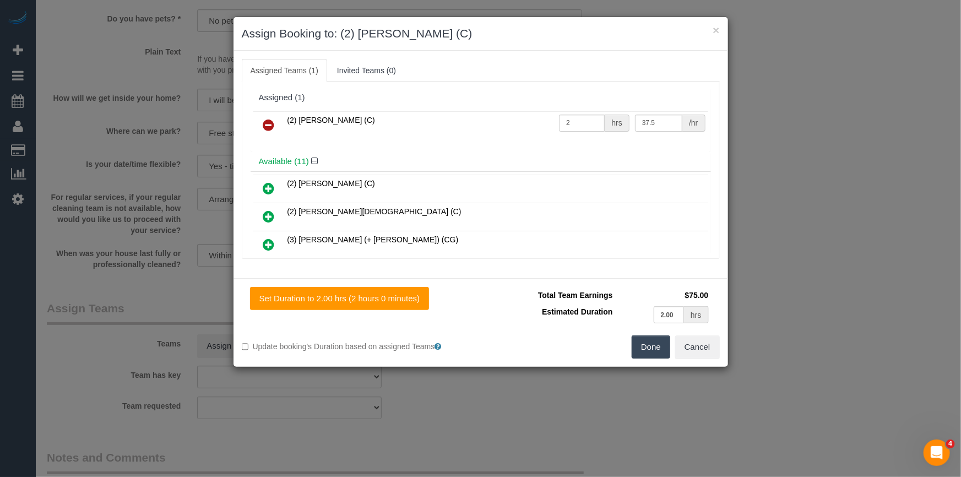
click at [647, 347] on button "Done" at bounding box center [651, 346] width 39 height 23
click at [647, 347] on div "× Assign Booking to: (2) Sewmina De Silva (C) Assigned Teams (1) Invited Teams …" at bounding box center [480, 238] width 961 height 477
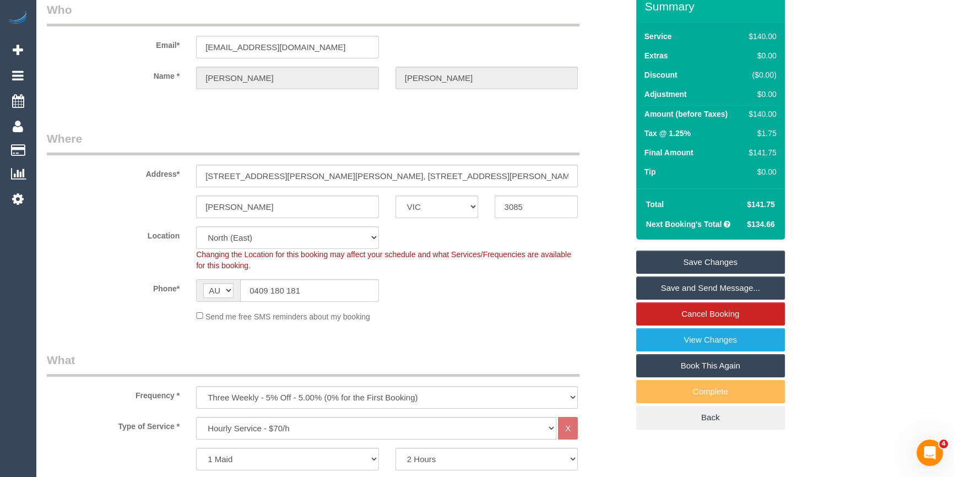
scroll to position [0, 0]
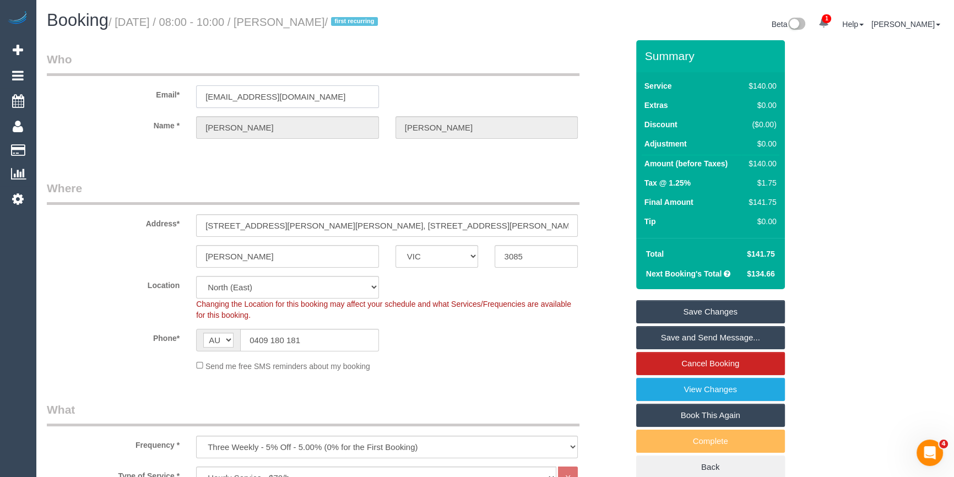
click at [246, 99] on input "leannethomas6@bigpond.com" at bounding box center [287, 96] width 183 height 23
drag, startPoint x: 275, startPoint y: 170, endPoint x: 264, endPoint y: 170, distance: 11.0
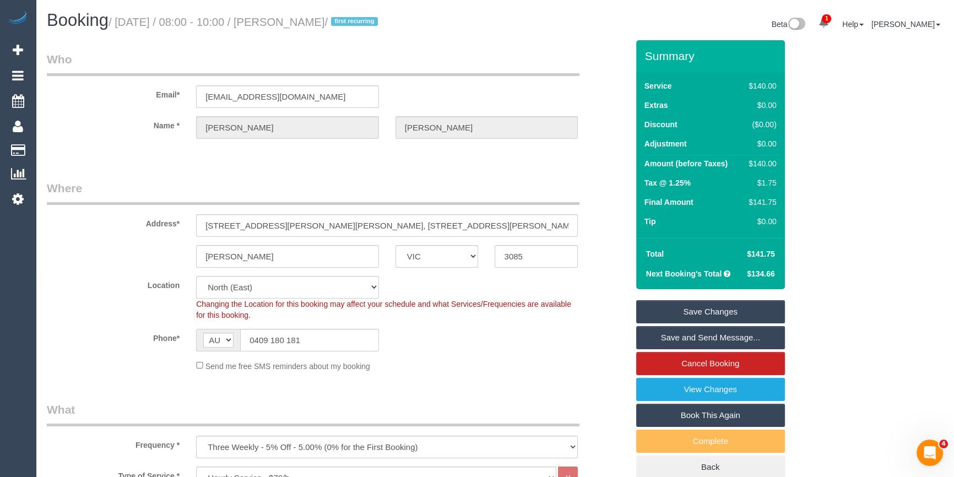
click at [494, 360] on div "Send me free SMS reminders about my booking" at bounding box center [387, 366] width 398 height 12
click at [589, 329] on div "Phone* AF AL DZ AD AO AI AQ AG AR AM AW AU AT AZ BS BH BD BB BY BE BZ BJ BM BT …" at bounding box center [338, 340] width 598 height 23
click at [715, 313] on link "Save Changes" at bounding box center [710, 311] width 149 height 23
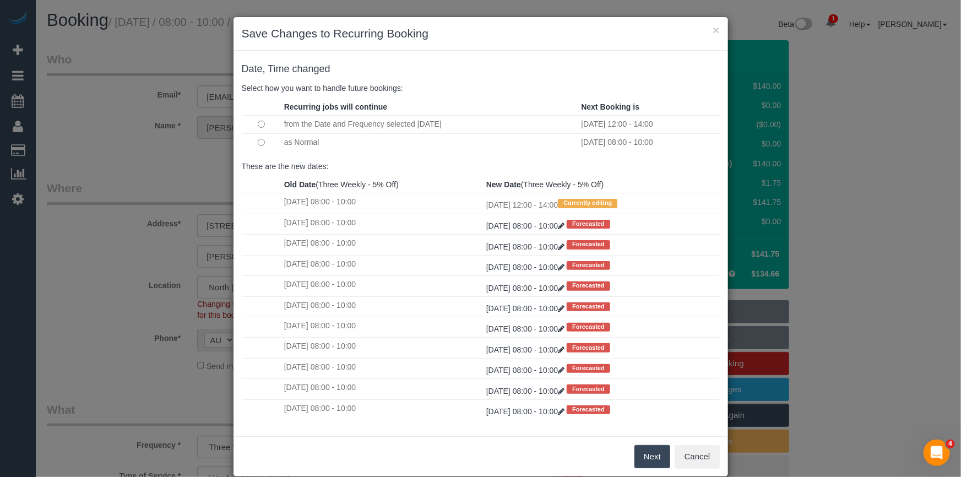
click at [653, 457] on button "Next" at bounding box center [653, 456] width 36 height 23
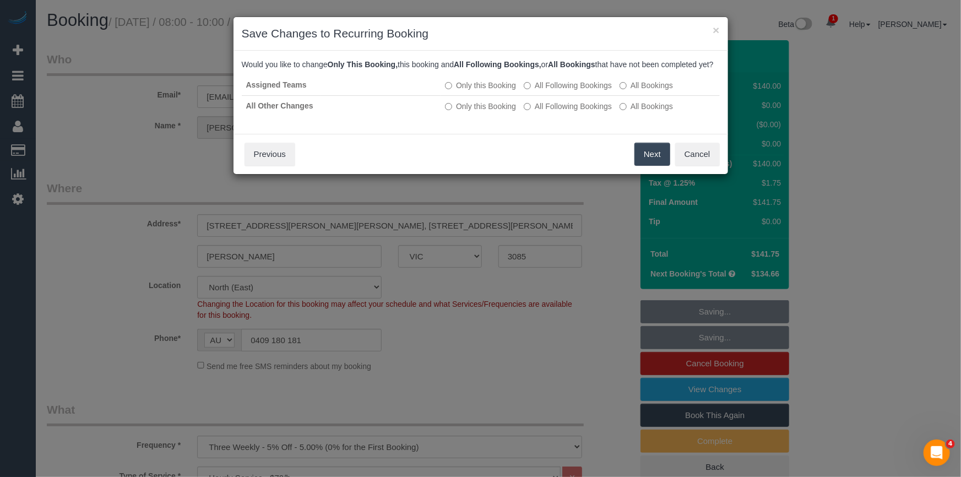
click at [662, 166] on button "Next" at bounding box center [653, 154] width 36 height 23
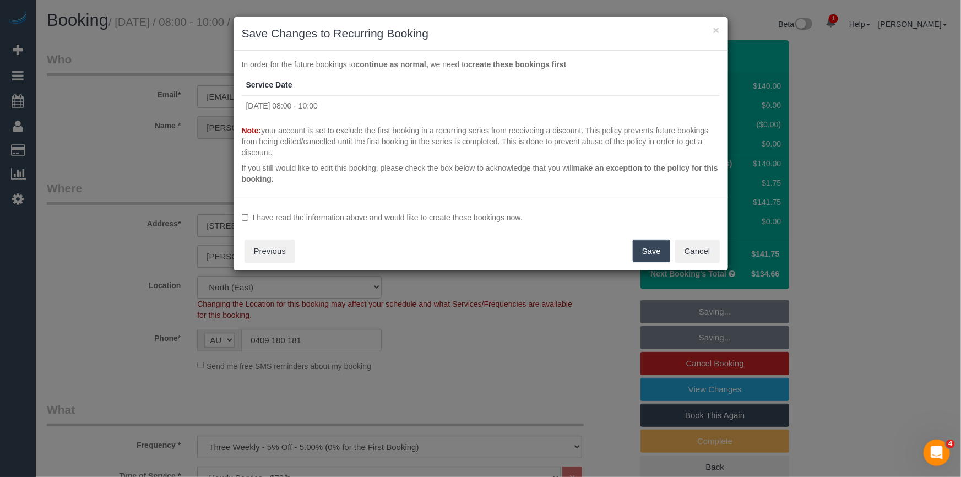
click at [354, 215] on label "I have read the information above and would like to create these bookings now." at bounding box center [481, 217] width 478 height 11
click at [648, 253] on button "Save" at bounding box center [651, 251] width 37 height 23
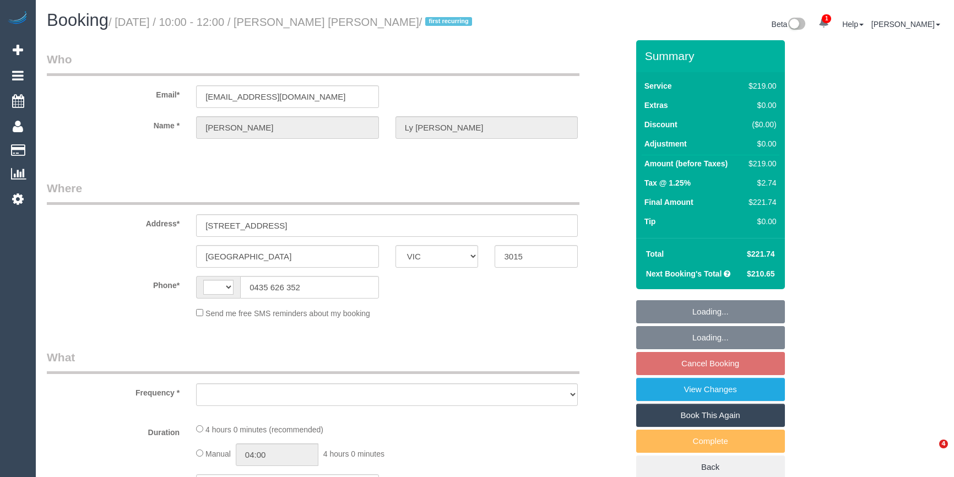
select select "VIC"
select select "string:AU"
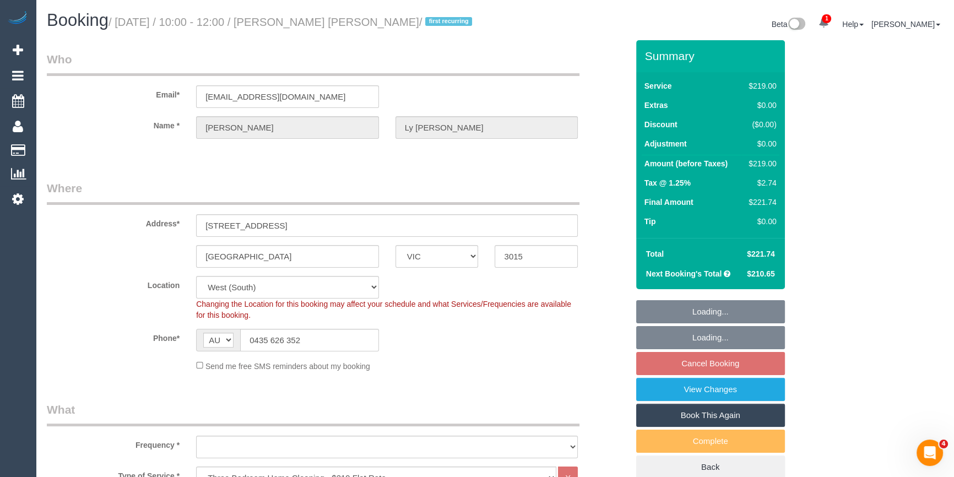
select select "string:stripe-pm_1S4urw2GScqysDRVwM6kXkyi"
select select "number:27"
select select "number:14"
select select "number:19"
select select "object:782"
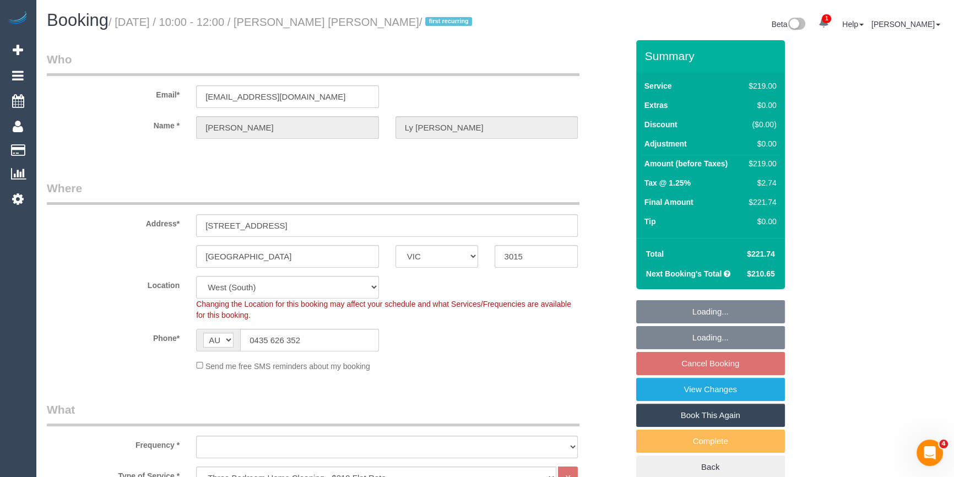
select select "spot1"
select select "object:792"
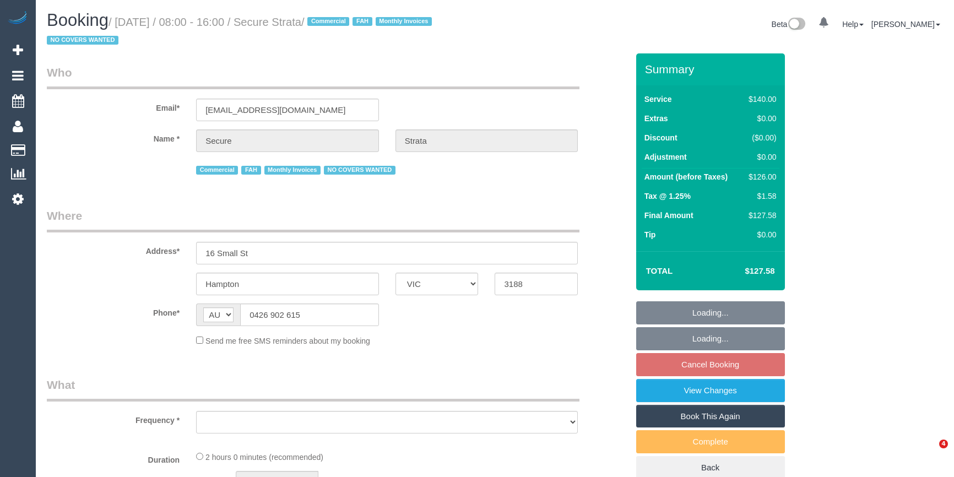
select select "VIC"
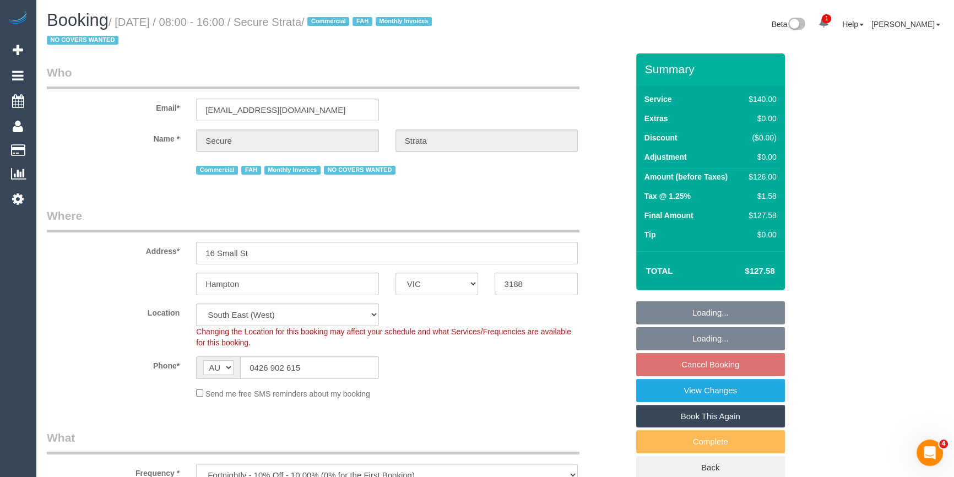
select select "object:893"
select select "number:28"
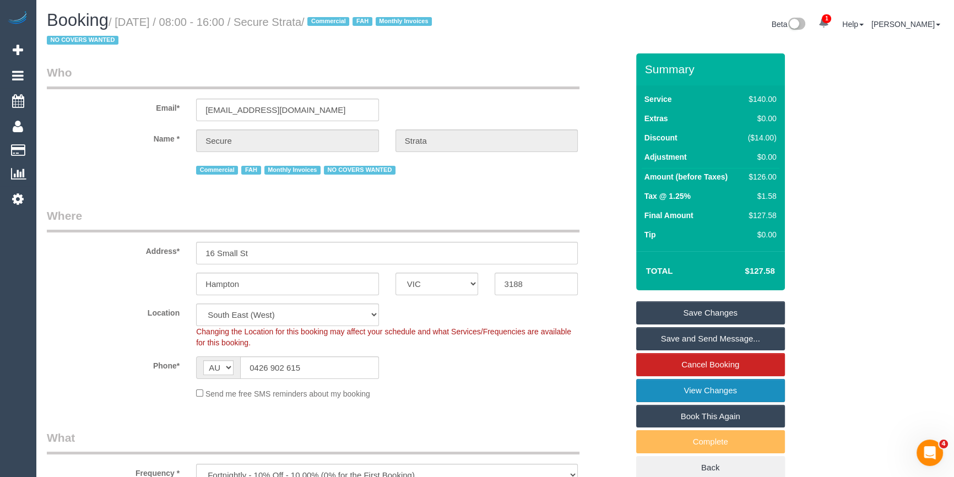
click at [734, 391] on link "View Changes" at bounding box center [710, 390] width 149 height 23
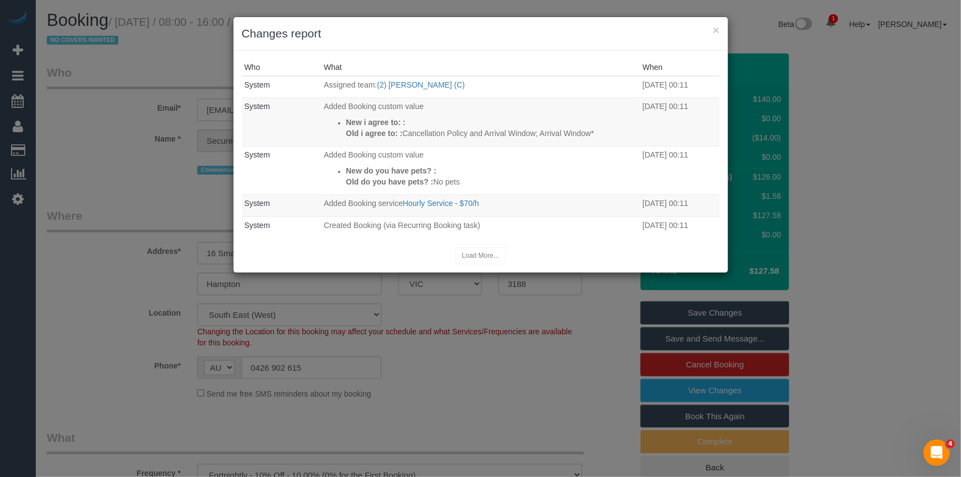
click at [545, 44] on div "× Changes report" at bounding box center [481, 34] width 495 height 34
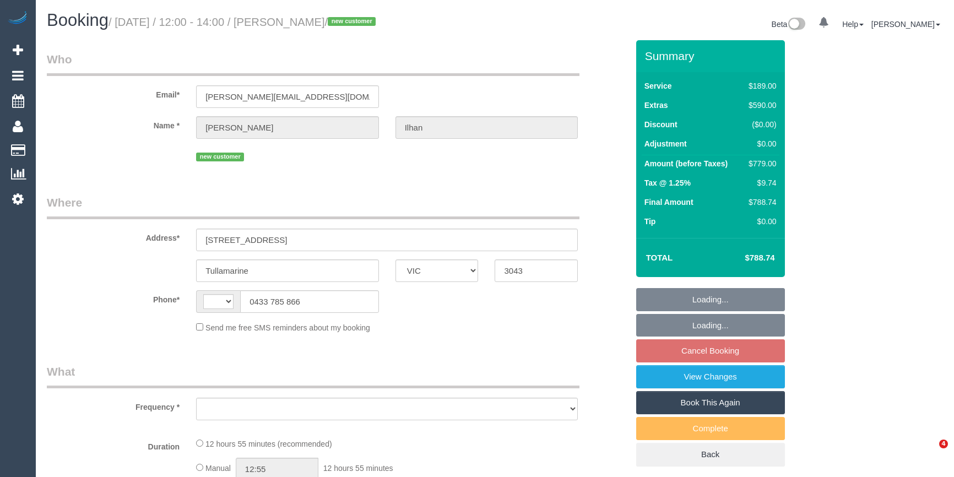
select select "VIC"
select select "string:AU"
select select "object:561"
select select "string:stripe-pm_1S4u1I2GScqysDRVhfUsXWug"
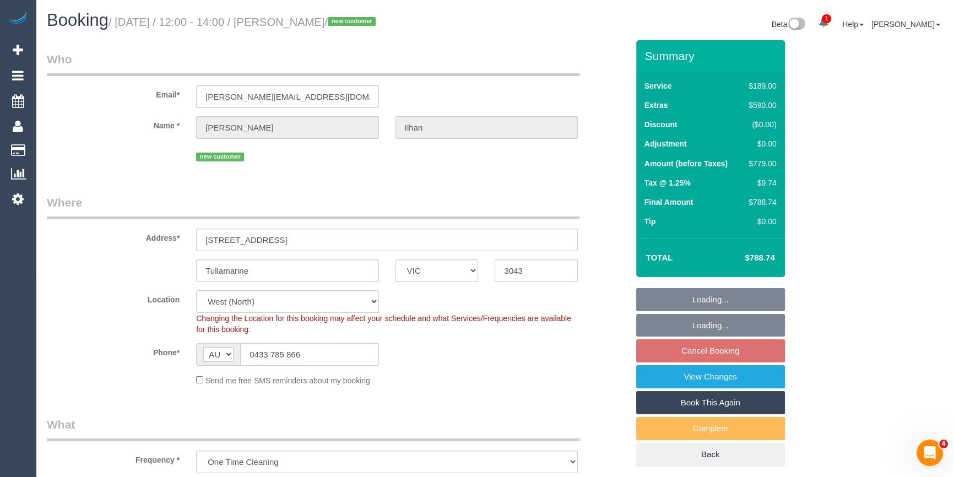
select select "object:810"
select select "number:28"
select select "number:14"
select select "number:18"
select select "number:22"
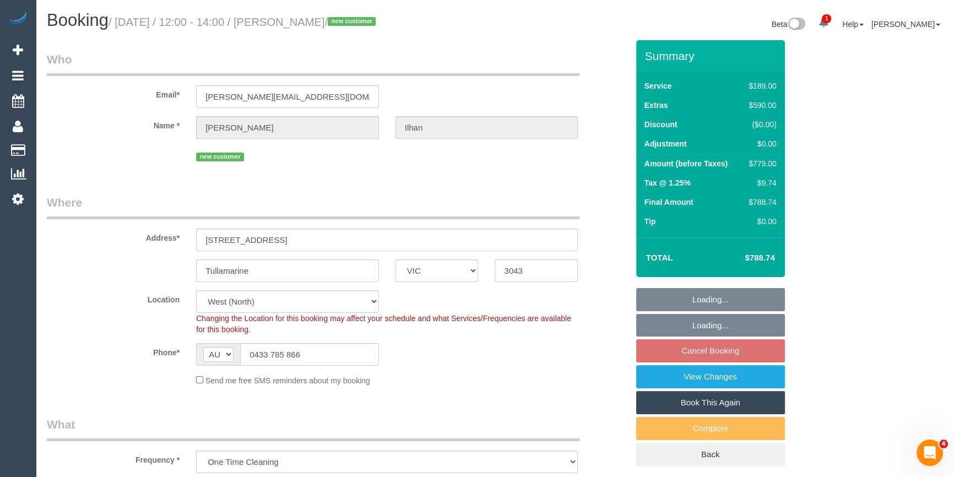
select select "number:33"
select select "number:26"
select select "spot1"
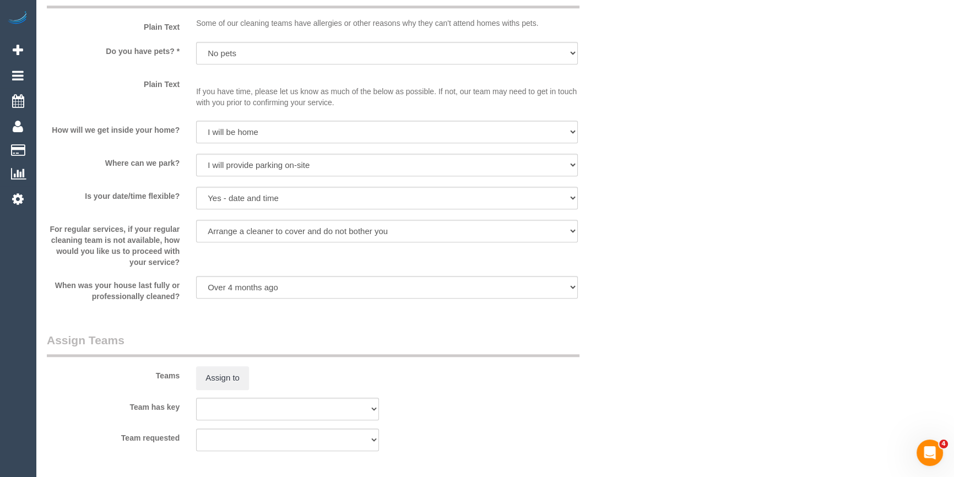
scroll to position [1652, 0]
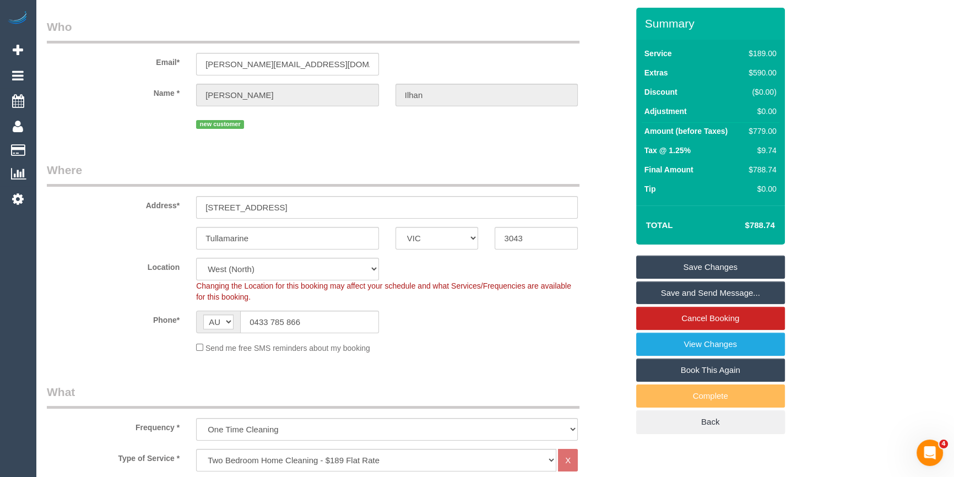
scroll to position [0, 0]
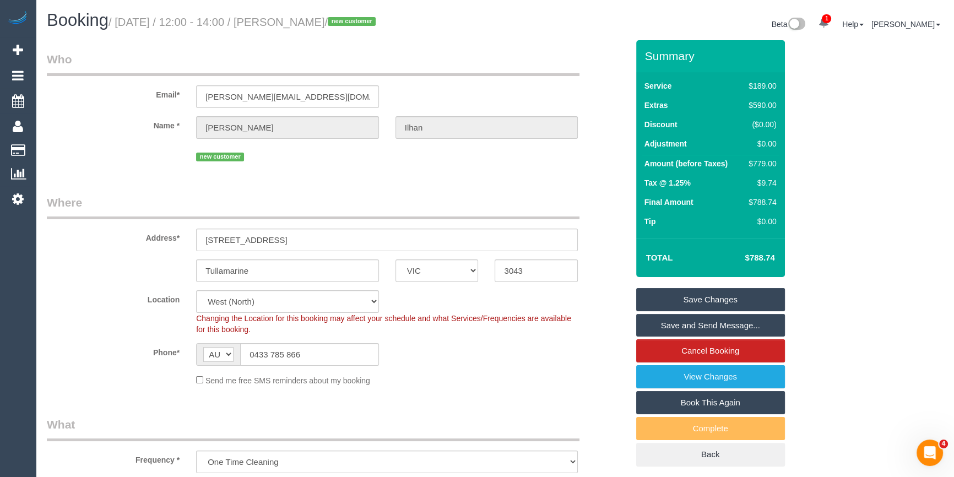
click at [772, 160] on div "$779.00" at bounding box center [760, 163] width 32 height 11
copy div "779.00"
click at [816, 175] on div "Summary Service $189.00 Extras $590.00 Discount ($0.00) Adjustment $0.00 Amount…" at bounding box center [740, 264] width 224 height 448
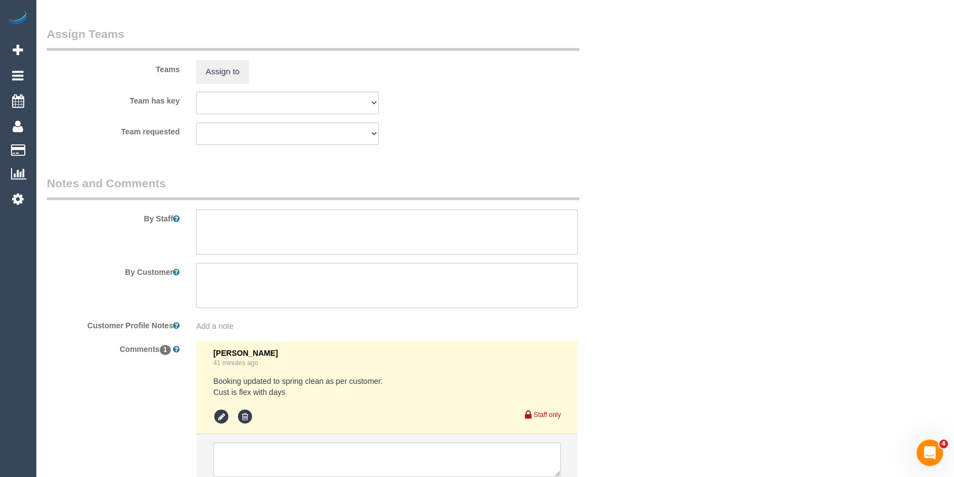
scroll to position [1747, 0]
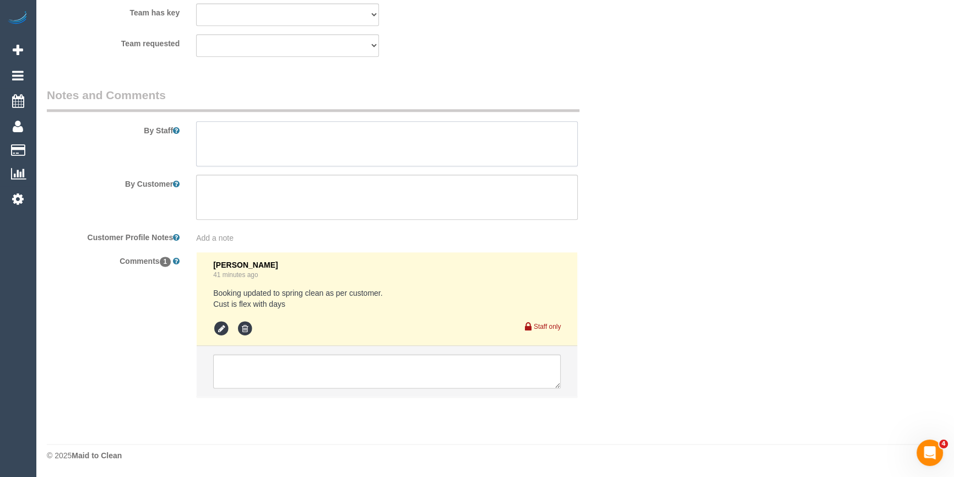
click at [269, 122] on textarea at bounding box center [387, 143] width 382 height 45
click at [260, 139] on textarea at bounding box center [387, 143] width 382 height 45
click at [269, 137] on textarea at bounding box center [387, 143] width 382 height 45
type textarea "Estimated time 12-14 hours"
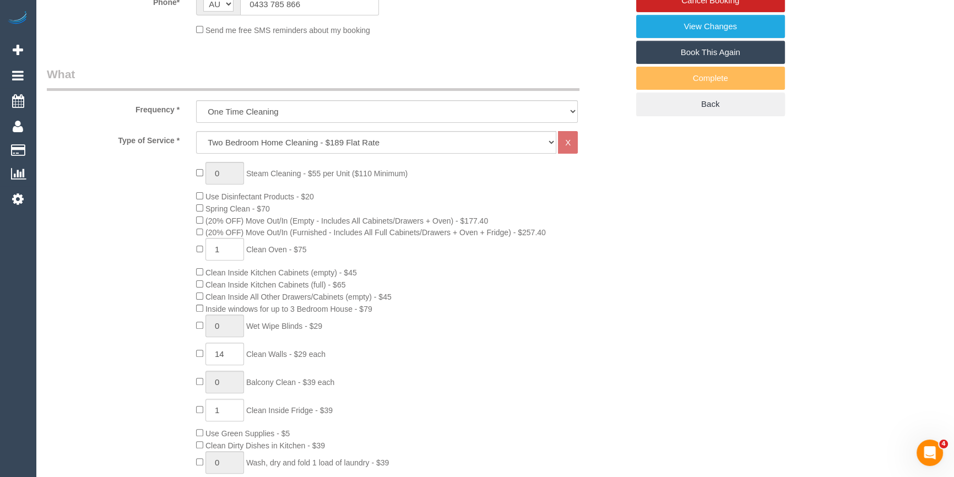
scroll to position [0, 0]
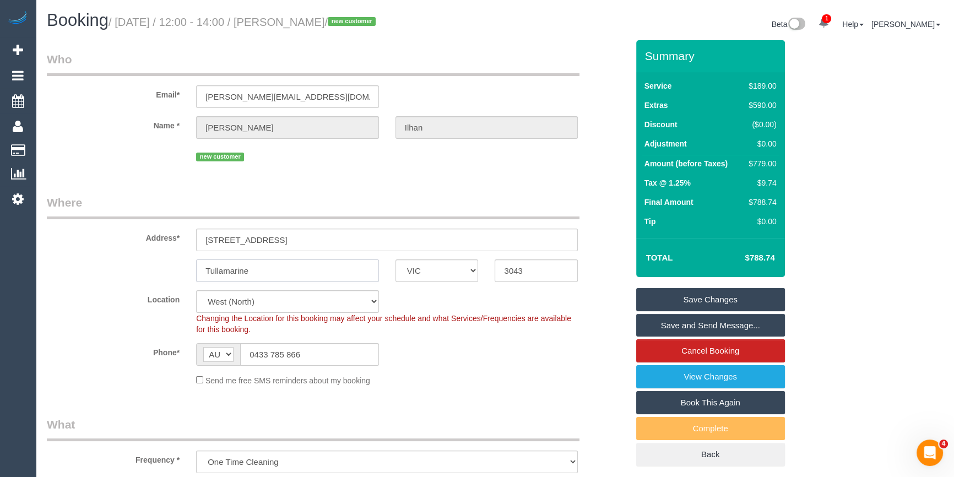
click at [232, 274] on input "Tullamarine" at bounding box center [287, 270] width 183 height 23
click at [765, 165] on div "$779.00" at bounding box center [760, 163] width 32 height 11
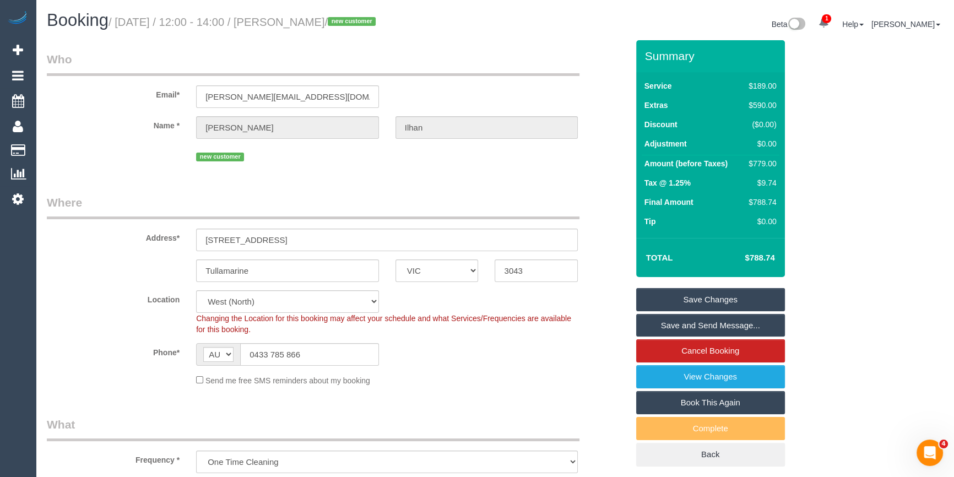
copy div "779.00"
click at [823, 174] on div "Summary Service $189.00 Extras $590.00 Discount ($0.00) Adjustment $0.00 Amount…" at bounding box center [740, 264] width 224 height 448
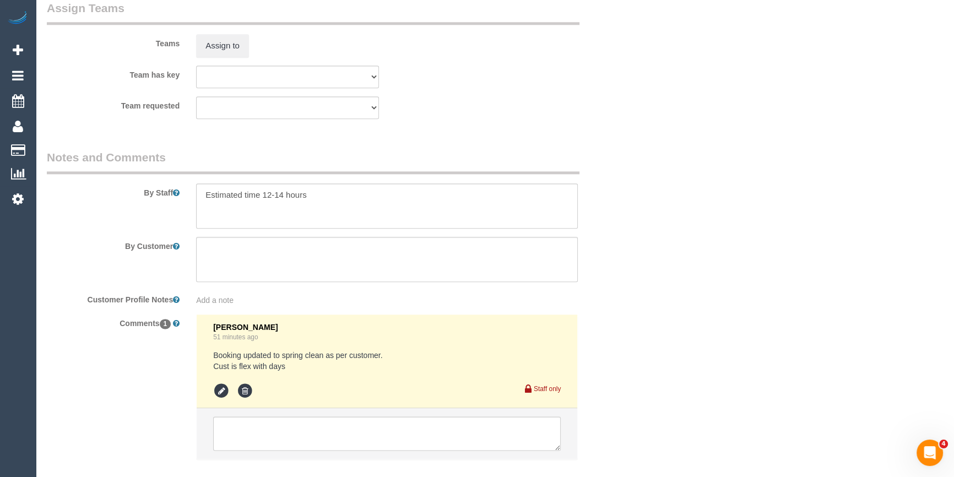
scroll to position [1747, 0]
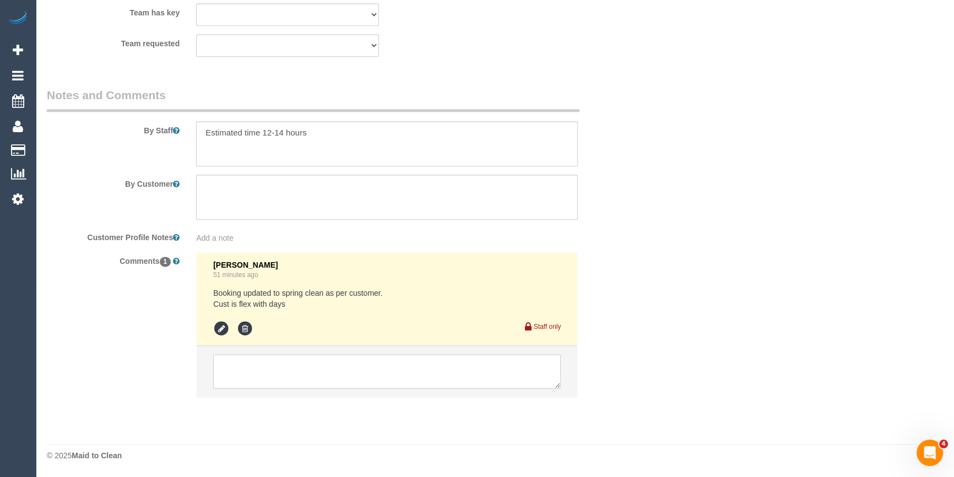
click at [273, 370] on textarea at bounding box center [387, 371] width 348 height 34
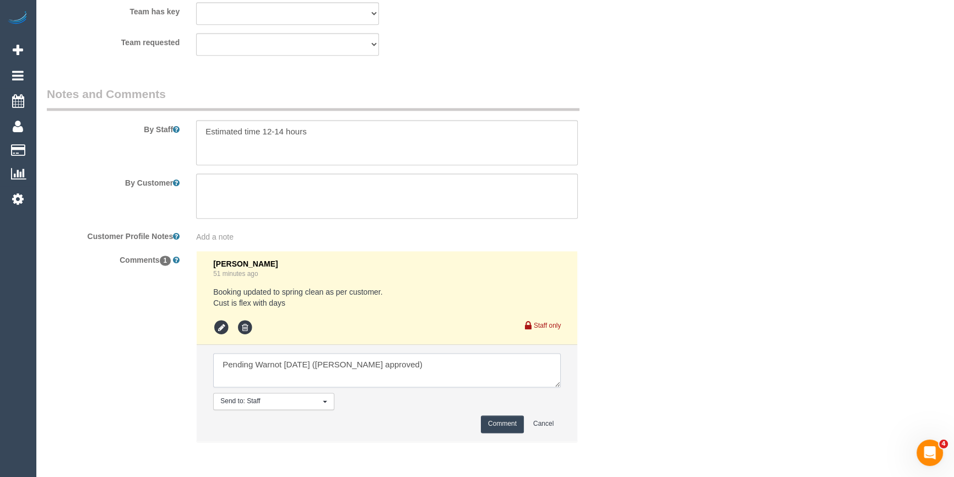
click at [311, 368] on textarea at bounding box center [387, 370] width 348 height 34
click at [315, 371] on textarea at bounding box center [387, 370] width 348 height 34
type textarea "Pending Warnot Friday (Jess approved)"
click at [491, 424] on button "Comment" at bounding box center [502, 423] width 43 height 17
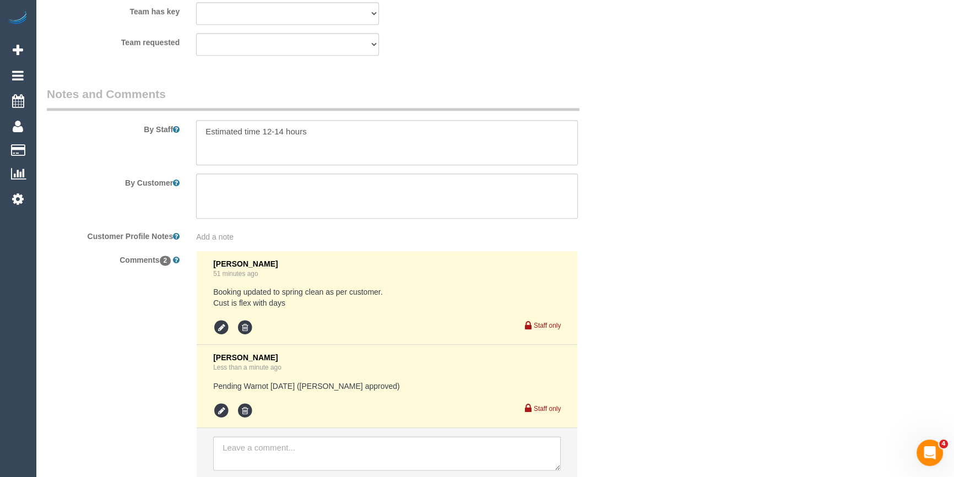
drag, startPoint x: 652, startPoint y: 249, endPoint x: 647, endPoint y: 246, distance: 6.2
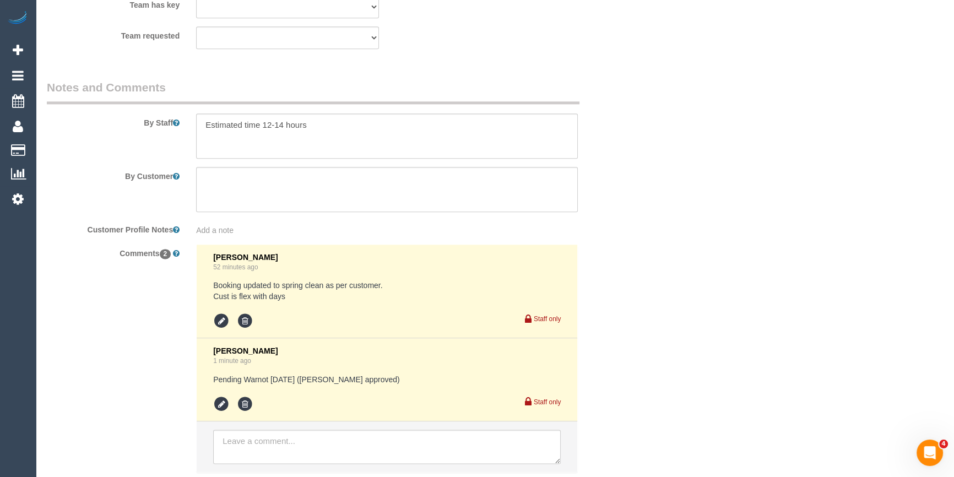
scroll to position [1830, 0]
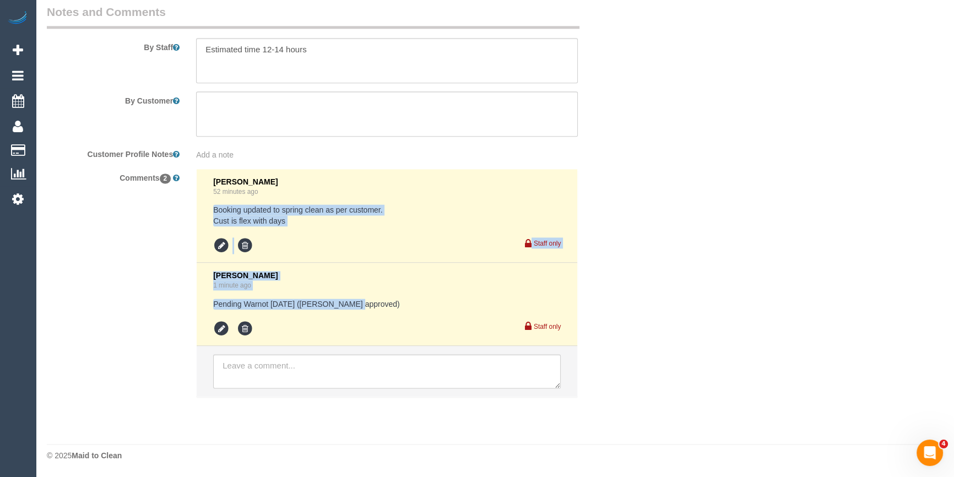
drag, startPoint x: 183, startPoint y: 295, endPoint x: 538, endPoint y: 198, distance: 368.3
click at [199, 200] on ul "Clare Gross 52 minutes ago Booking updated to spring clean as per customer. Cus…" at bounding box center [387, 282] width 381 height 227
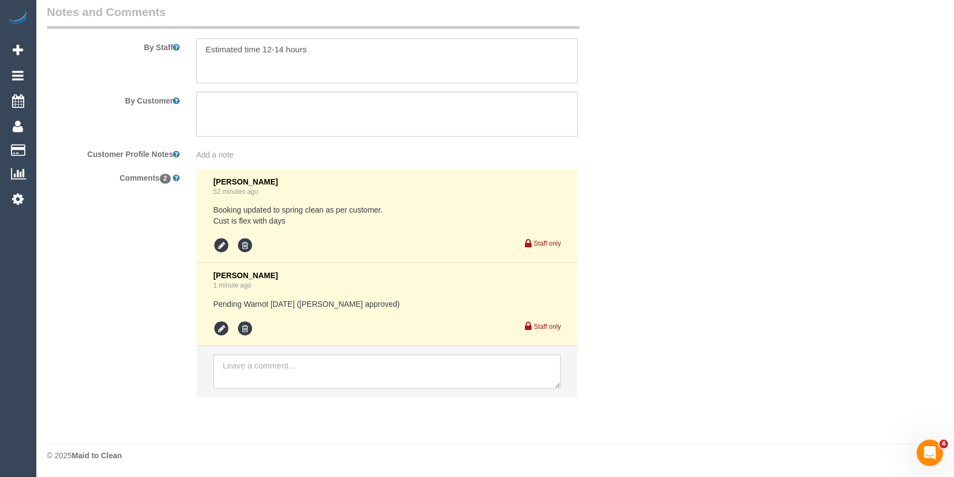
drag, startPoint x: 741, startPoint y: 251, endPoint x: 735, endPoint y: 249, distance: 6.4
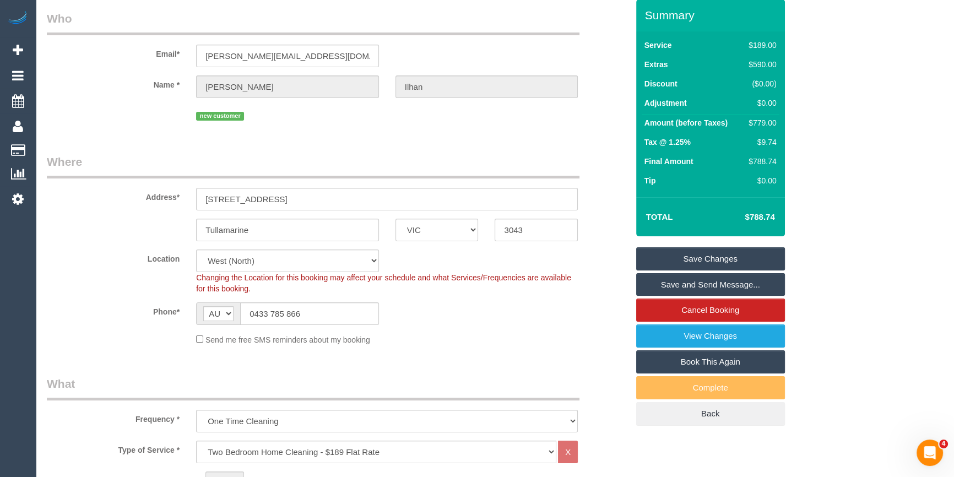
scroll to position [0, 0]
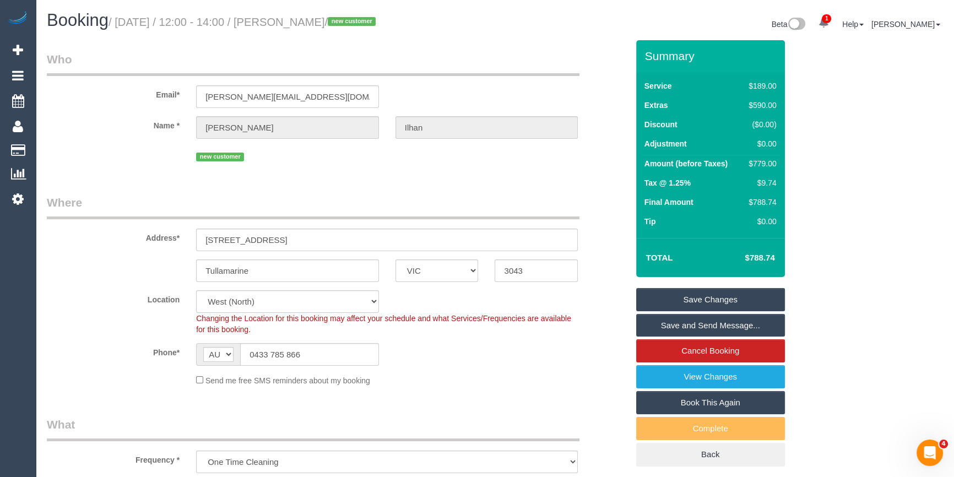
click at [304, 19] on small "/ September 10, 2025 / 12:00 - 14:00 / Sara Ilhan / new customer" at bounding box center [244, 22] width 270 height 12
drag, startPoint x: 355, startPoint y: 24, endPoint x: 304, endPoint y: 26, distance: 51.8
click at [304, 26] on small "/ September 10, 2025 / 12:00 - 14:00 / Sara Ilhan / new customer" at bounding box center [244, 22] width 270 height 12
copy small "Sara Ilhan"
click at [316, 352] on input "0433 785 866" at bounding box center [309, 354] width 139 height 23
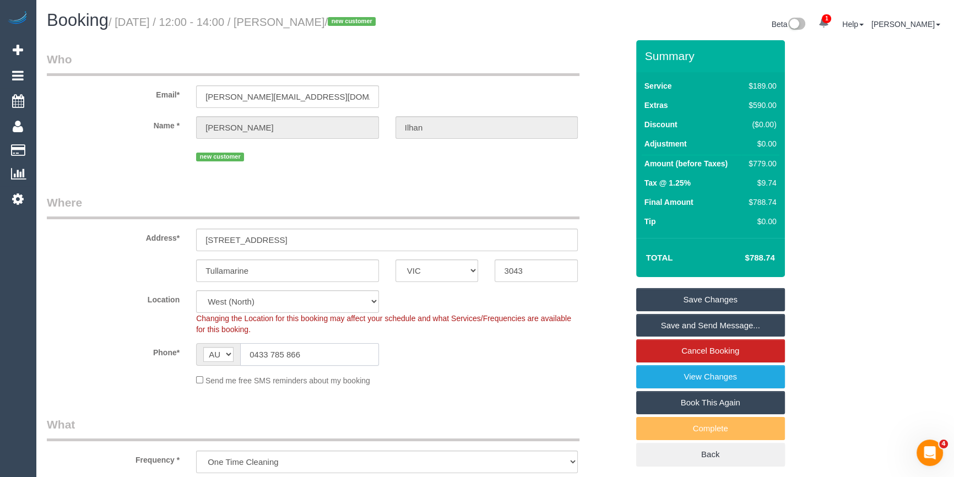
click at [316, 352] on input "0433 785 866" at bounding box center [309, 354] width 139 height 23
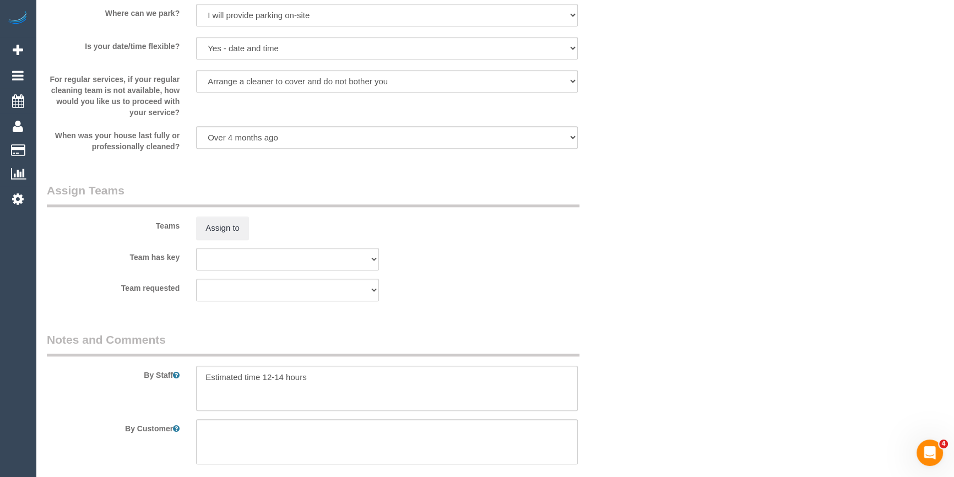
scroll to position [1502, 0]
click at [316, 391] on textarea at bounding box center [387, 387] width 382 height 45
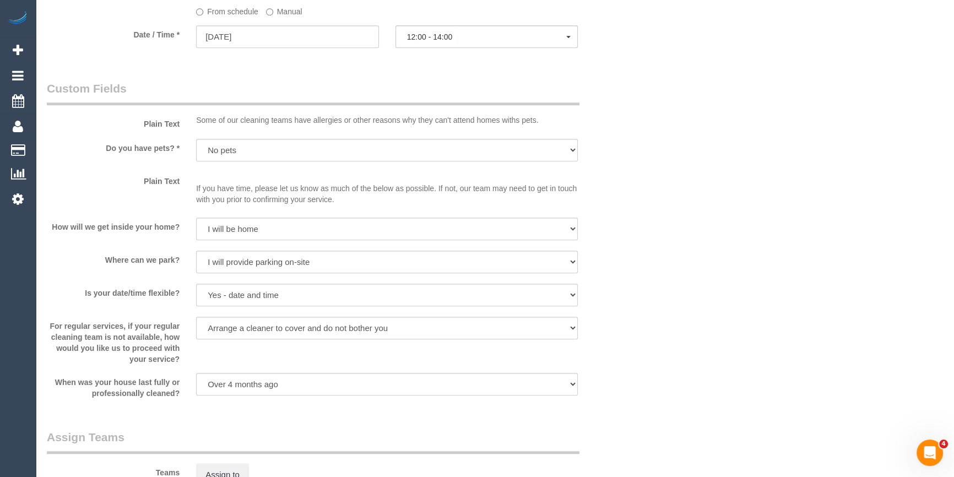
scroll to position [1652, 0]
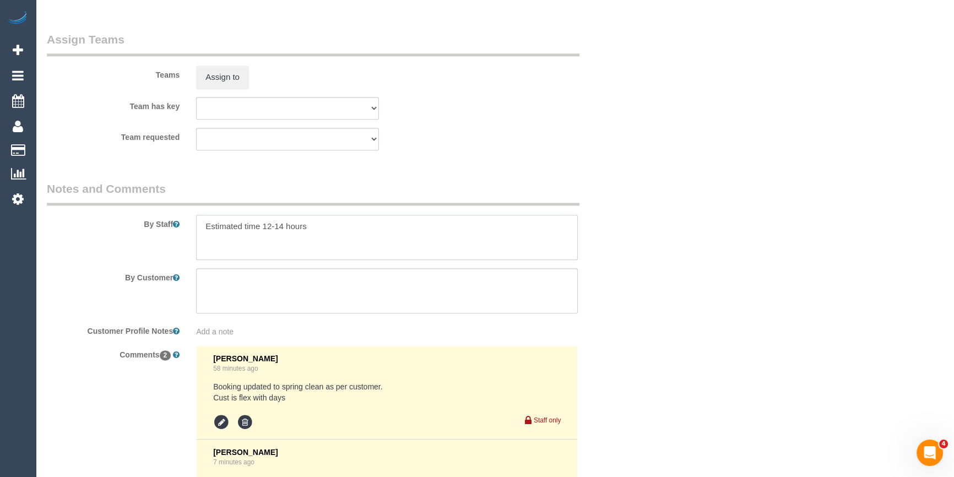
click at [353, 223] on textarea at bounding box center [387, 237] width 382 height 45
type textarea "Estimated time 12-14 hours Please arrive before 8.45am"
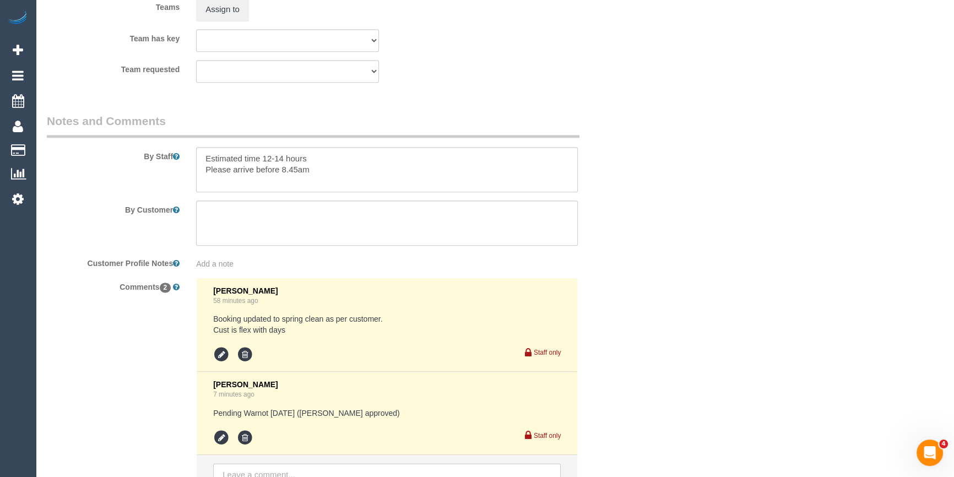
scroll to position [1830, 0]
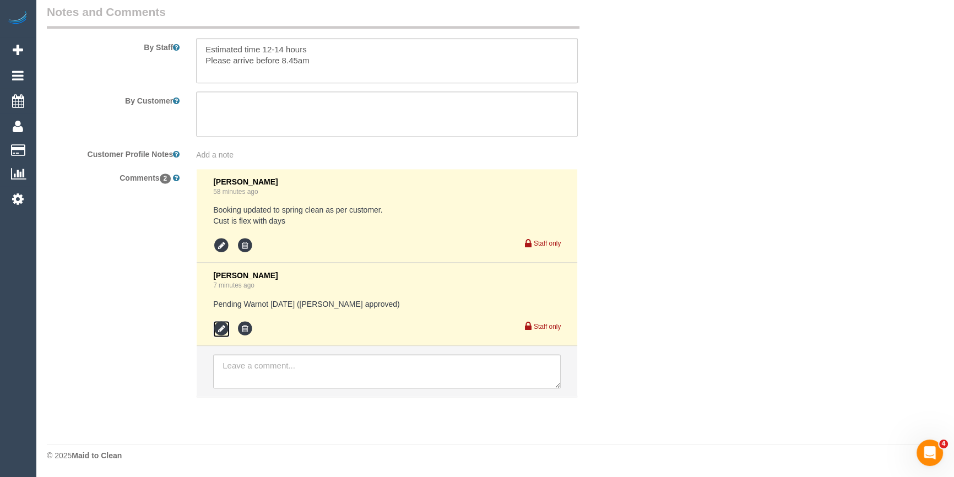
click at [215, 326] on icon at bounding box center [221, 329] width 17 height 17
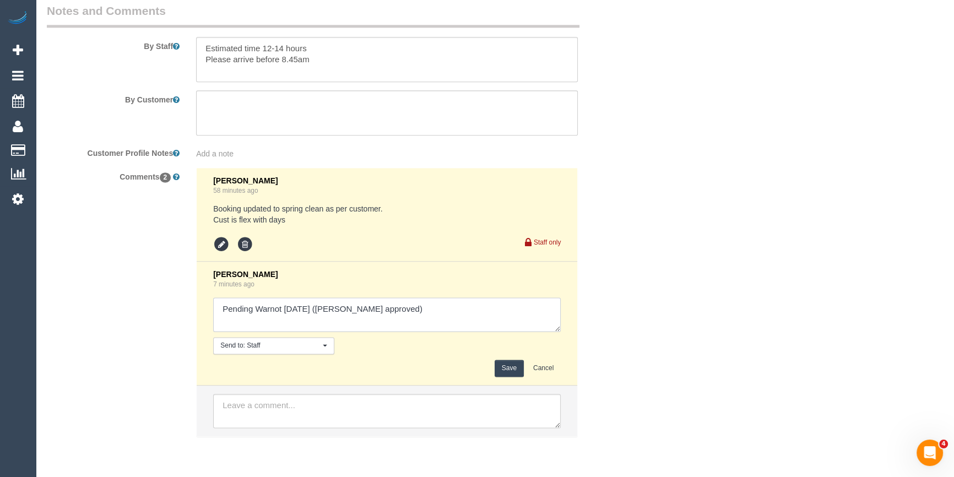
click at [457, 312] on textarea at bounding box center [387, 314] width 348 height 34
type textarea "Pending Warnot Friday (Jess approved) - agreed via sms Customer agreed via phon…"
click at [517, 370] on button "Save" at bounding box center [509, 368] width 29 height 17
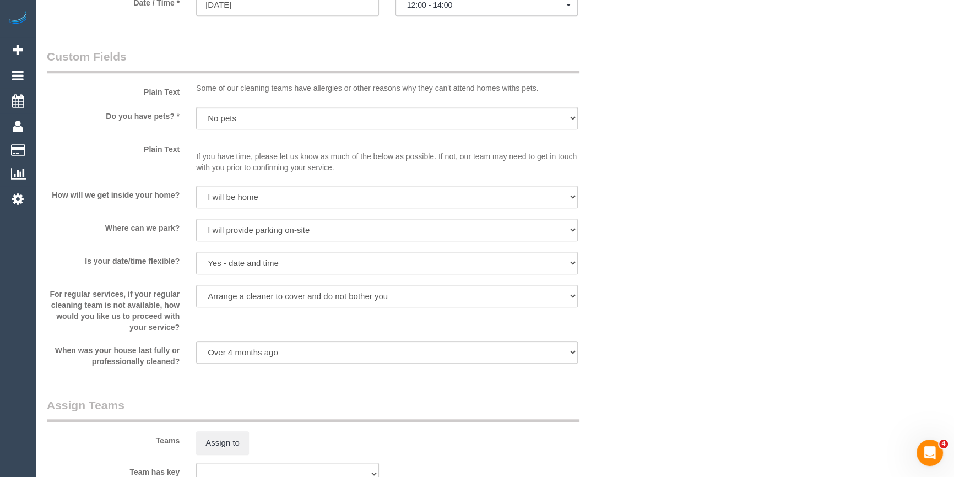
scroll to position [1179, 0]
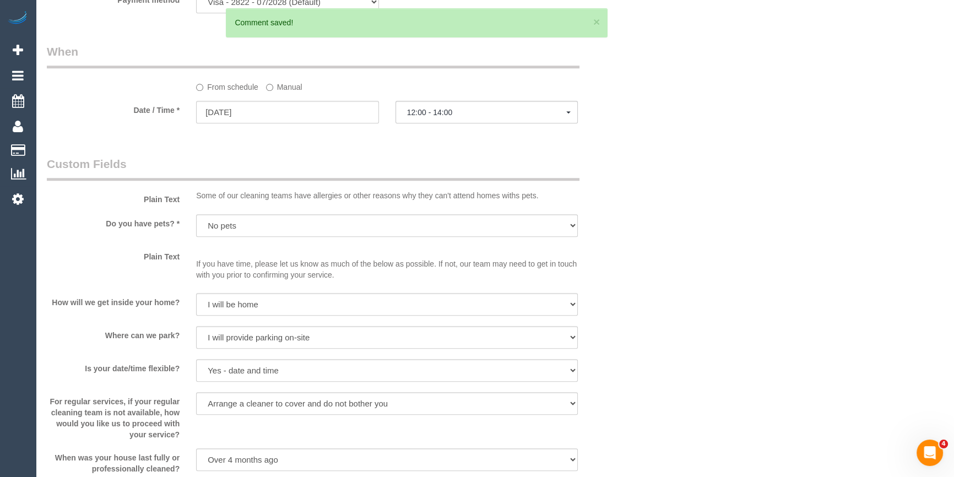
click at [291, 84] on label "Manual" at bounding box center [284, 85] width 36 height 15
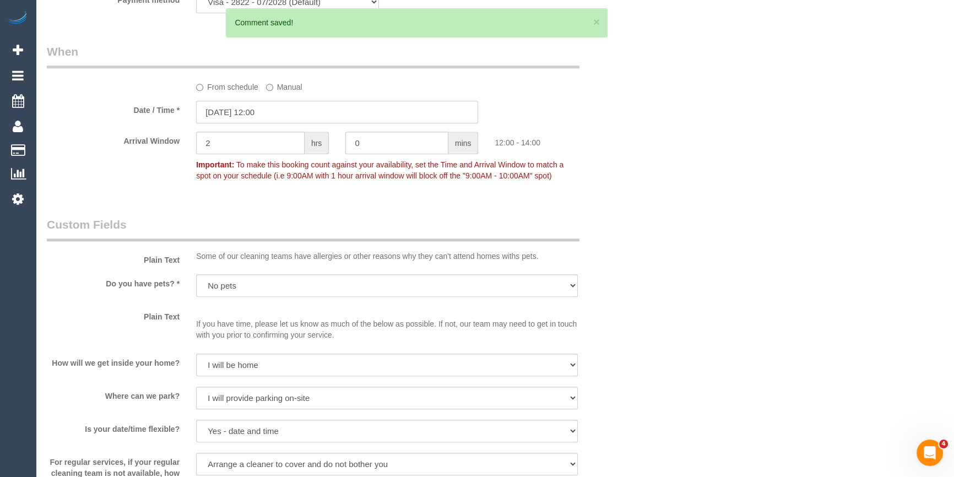
click at [282, 122] on input "10/09/2025 12:00" at bounding box center [337, 112] width 282 height 23
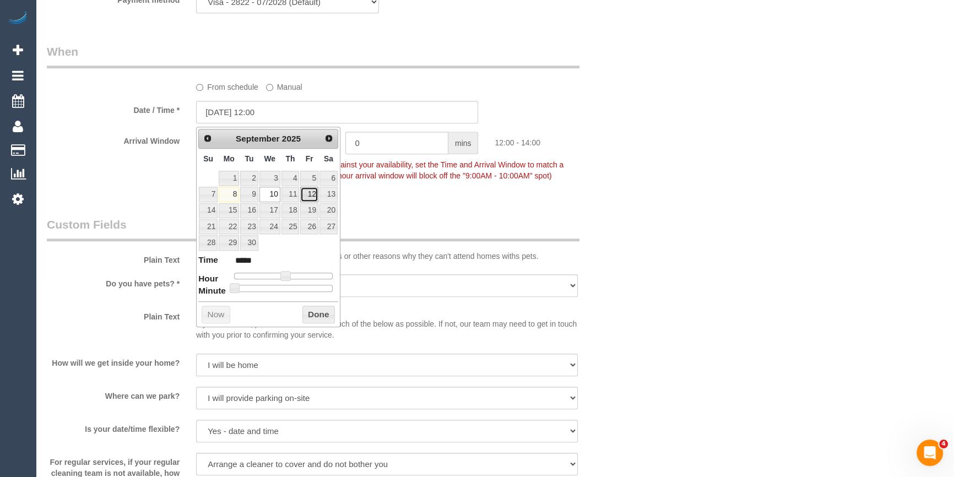
click at [308, 192] on link "12" at bounding box center [309, 194] width 18 height 15
type input "12/09/2025 11:00"
type input "*****"
type input "12/09/2025 10:00"
type input "*****"
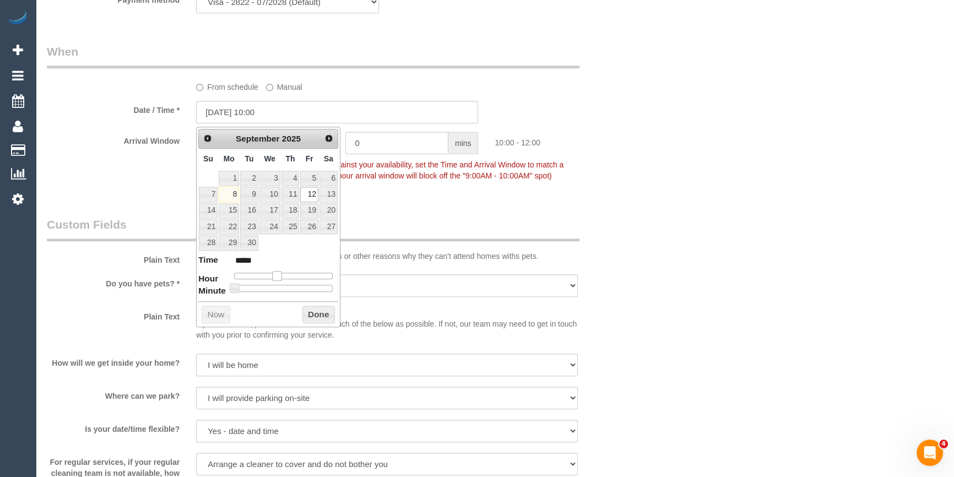
type input "12/09/2025 09:00"
type input "*****"
type input "12/09/2025 08:00"
type input "*****"
drag, startPoint x: 282, startPoint y: 275, endPoint x: 266, endPoint y: 275, distance: 16.0
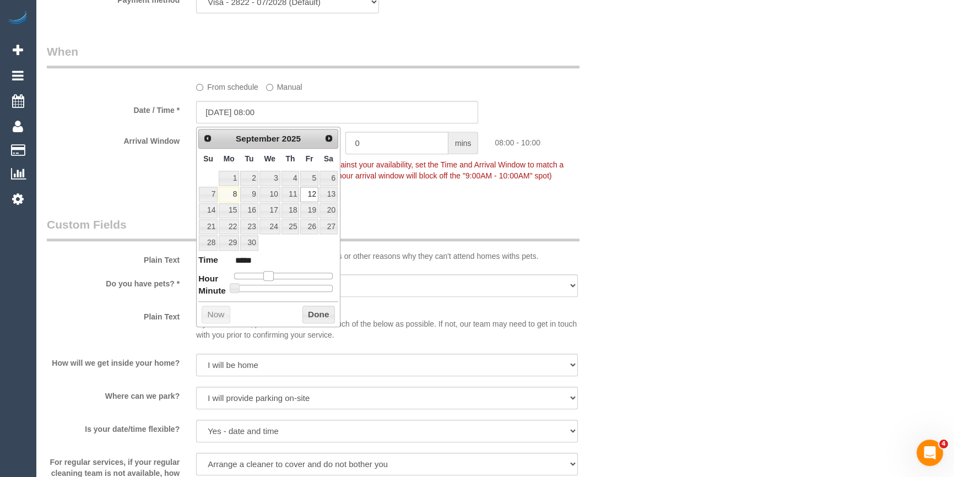
click at [266, 275] on span at bounding box center [268, 276] width 10 height 10
type input "12/09/2025 08:10"
type input "*****"
type input "12/09/2025 08:20"
type input "*****"
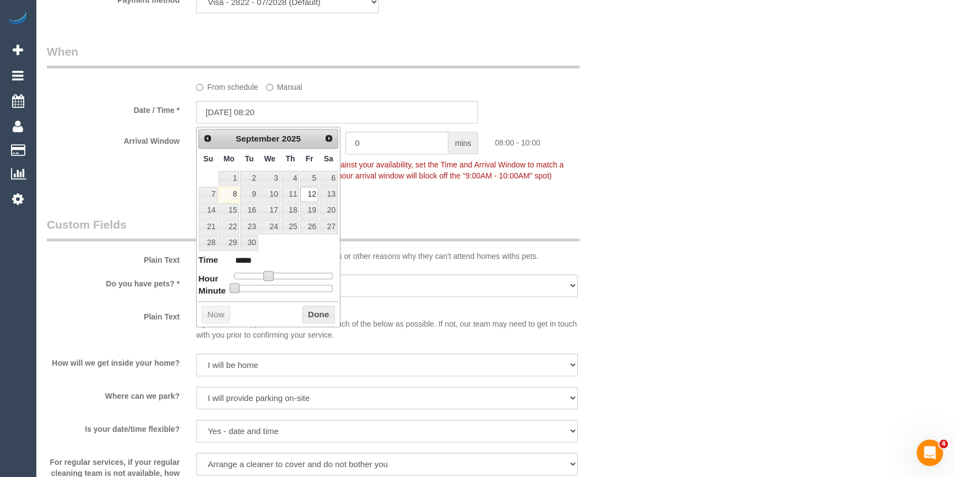
type input "12/09/2025 08:25"
type input "*****"
type input "12/09/2025 08:30"
type input "*****"
drag, startPoint x: 236, startPoint y: 286, endPoint x: 287, endPoint y: 290, distance: 50.8
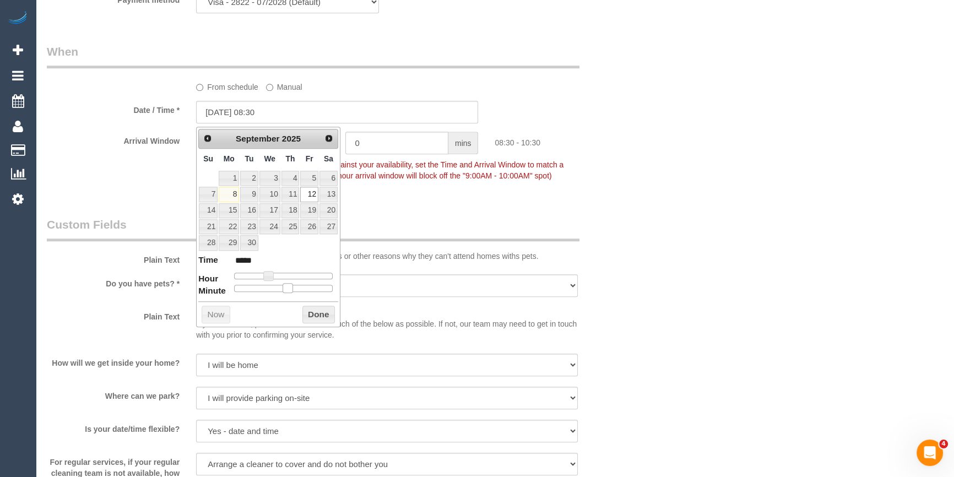
click at [287, 290] on span at bounding box center [288, 288] width 10 height 10
click at [321, 319] on button "Done" at bounding box center [318, 315] width 32 height 18
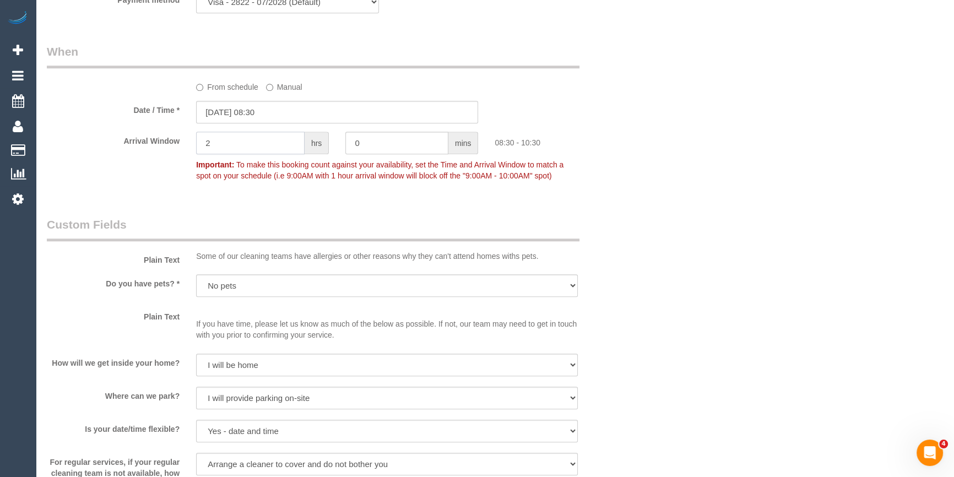
click at [252, 147] on input "2" at bounding box center [250, 143] width 109 height 23
type input "1"
click at [511, 132] on sui-booking-spot "From schedule Manual Date / Time * 12/09/2025 08:30 Arrival Window 1 hrs 0 mins…" at bounding box center [337, 115] width 581 height 143
click at [681, 231] on div "Who Email* s.m.torre@hotmail.com Name * Sara Ilhan new customer Where Address* …" at bounding box center [495, 30] width 896 height 2338
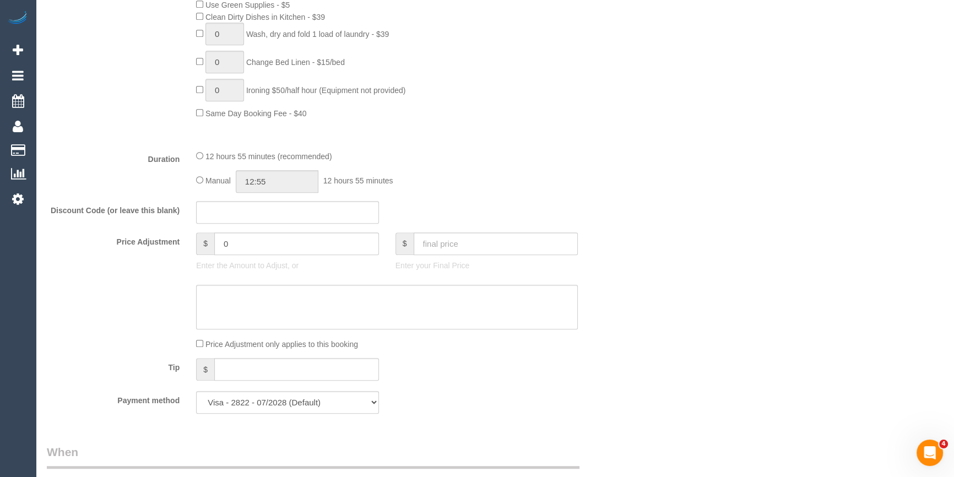
scroll to position [578, 0]
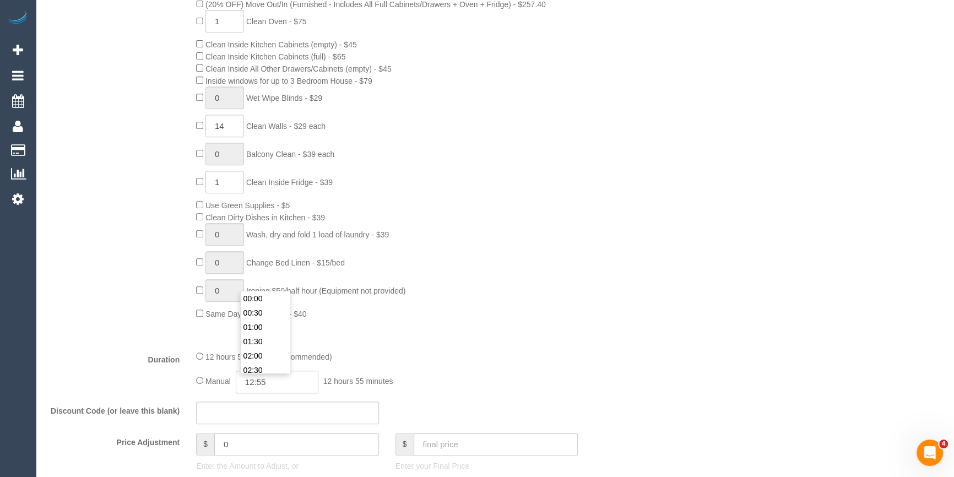
click at [276, 389] on input "12:55" at bounding box center [277, 382] width 83 height 23
type input "14:00"
click at [257, 370] on li "14:00" at bounding box center [265, 373] width 49 height 14
click at [627, 322] on div "Type of Service * Hourly Service - $70/h Hourly Service - $65/h Hourly Service …" at bounding box center [337, 122] width 581 height 438
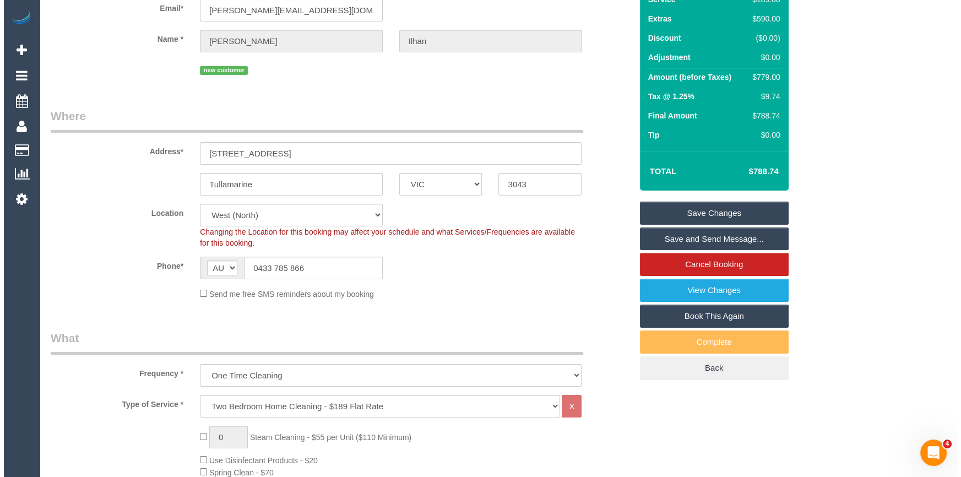
scroll to position [78, 0]
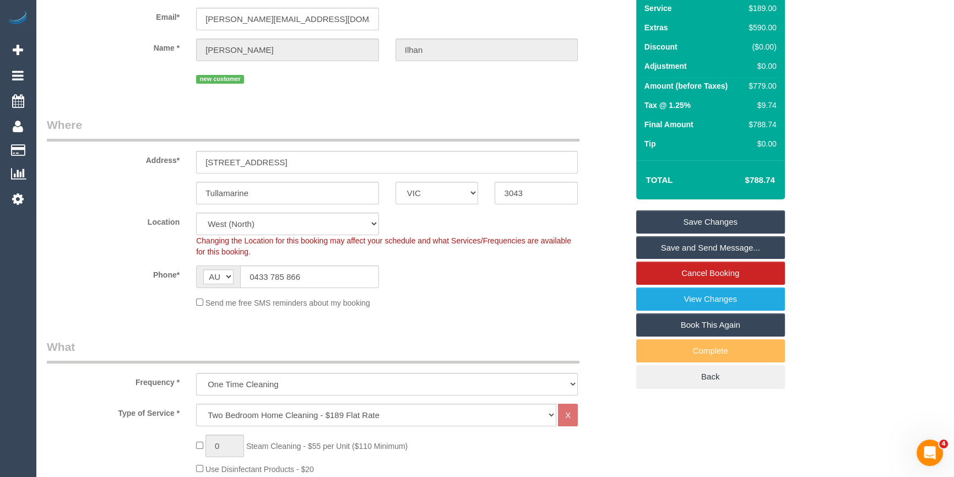
click at [739, 244] on link "Save and Send Message..." at bounding box center [710, 247] width 149 height 23
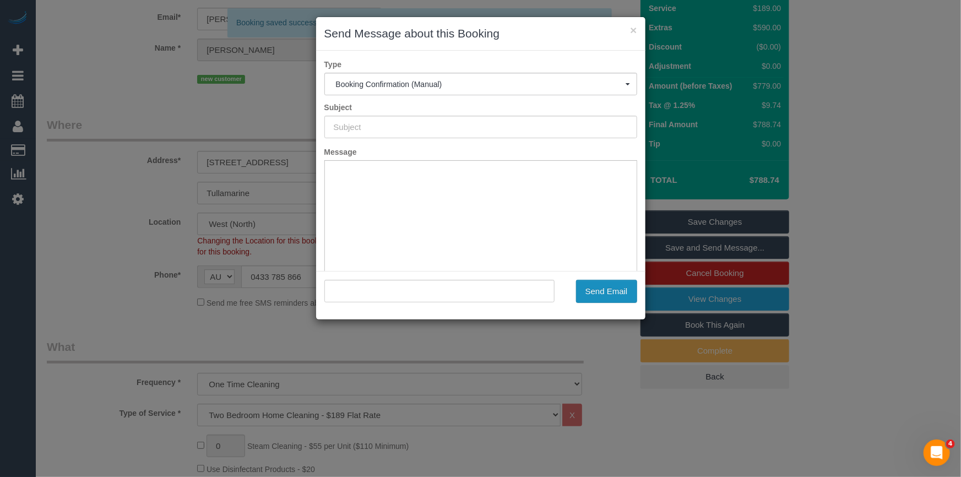
scroll to position [0, 0]
type input "Booking Confirmed"
type input ""Sara Ilhan" <s.m.torre@hotmail.com>"
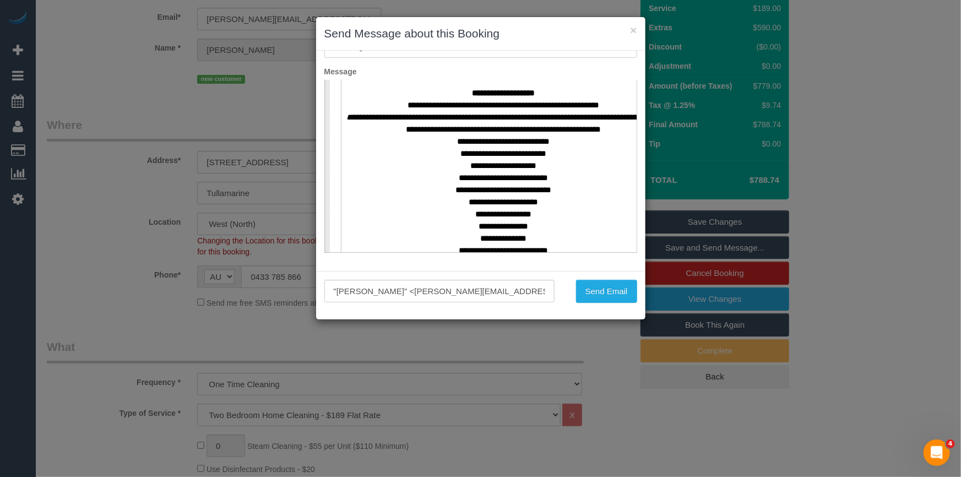
scroll to position [501, 0]
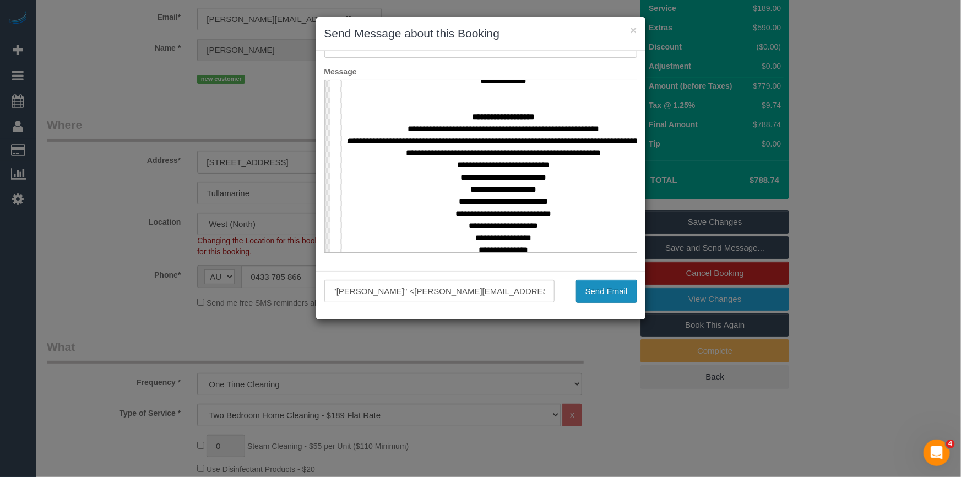
click at [605, 290] on button "Send Email" at bounding box center [606, 291] width 61 height 23
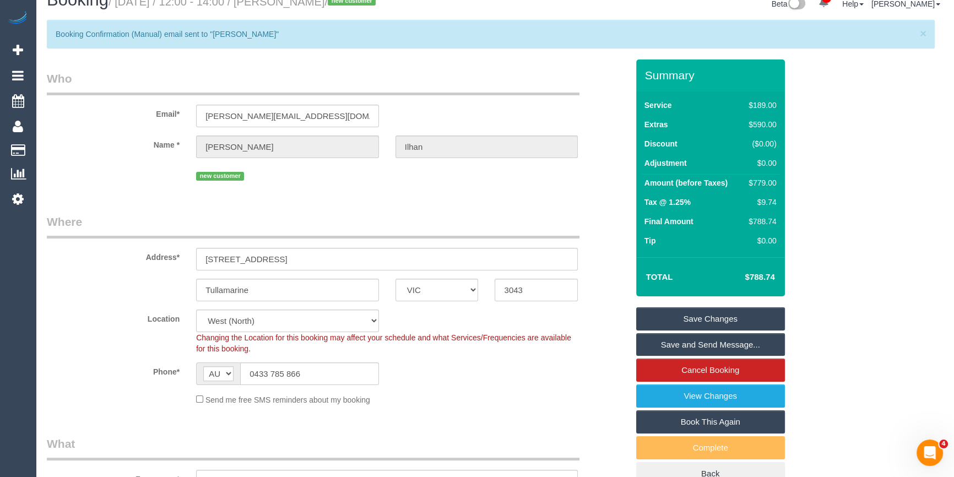
scroll to position [0, 0]
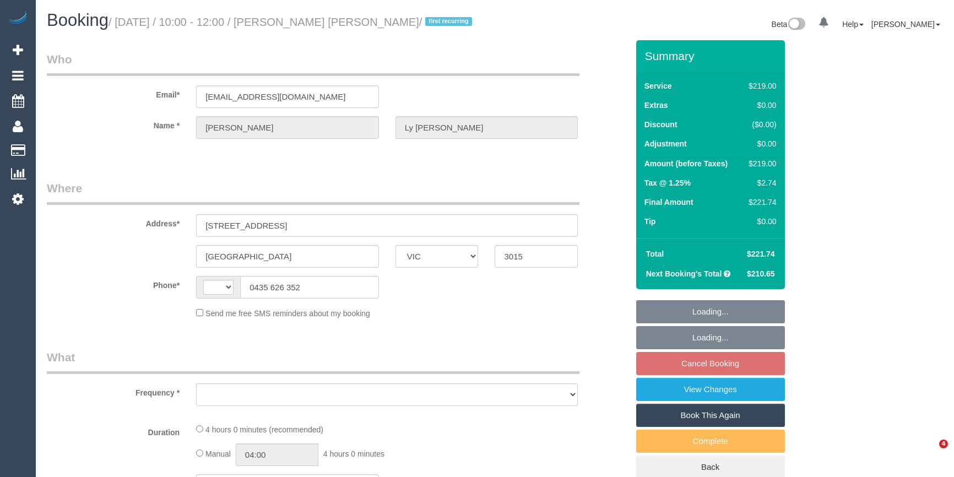
select select "VIC"
select select "string:AU"
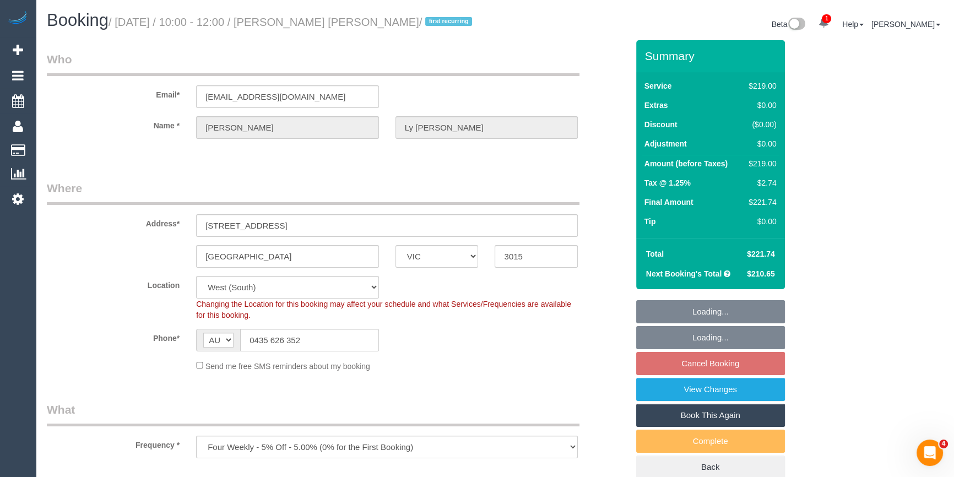
select select "object:787"
select select "string:stripe-pm_1S4urw2GScqysDRVwM6kXkyi"
select select "number:27"
select select "number:14"
select select "number:19"
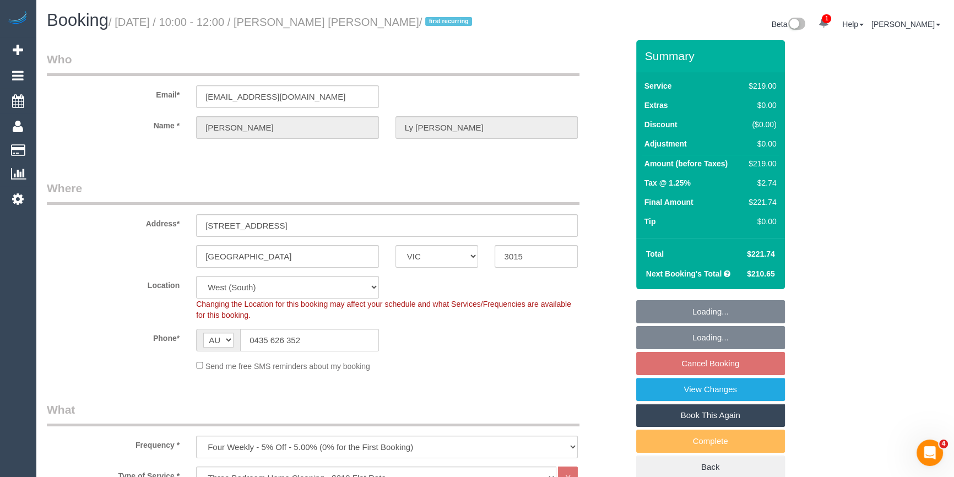
select select "spot1"
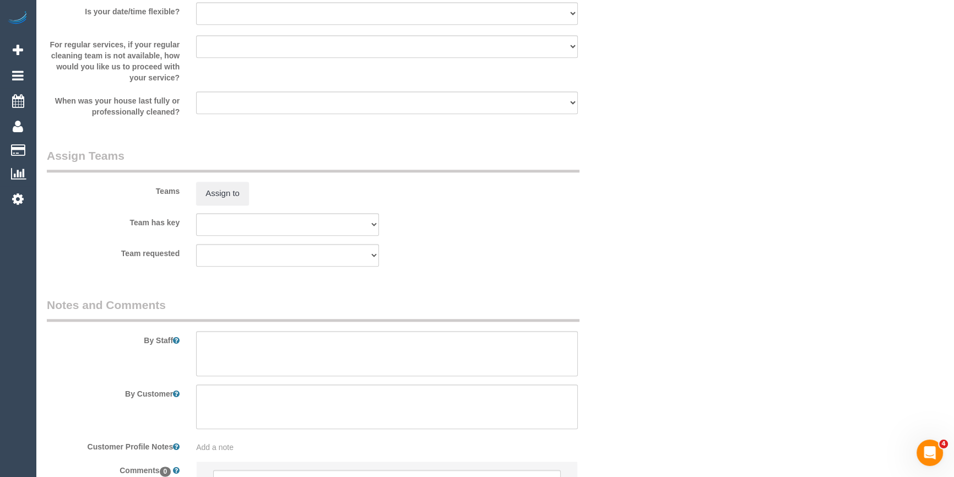
scroll to position [1639, 0]
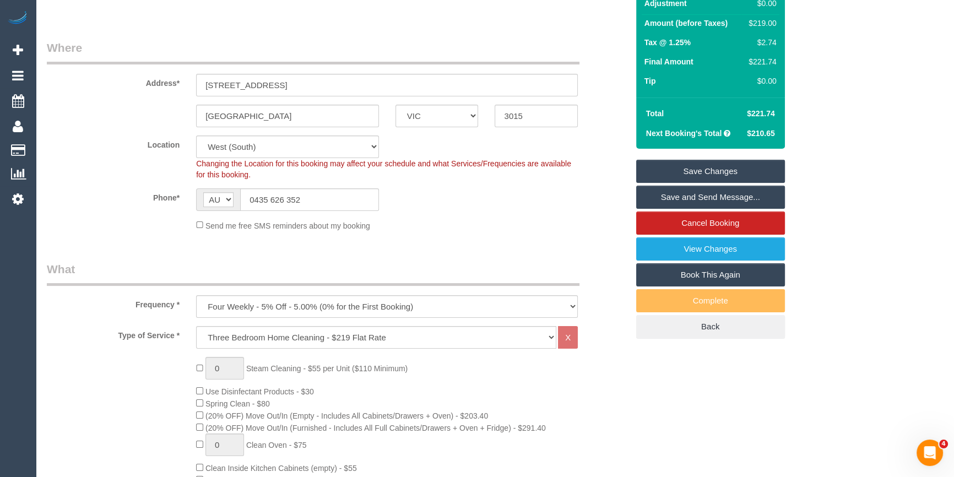
scroll to position [0, 0]
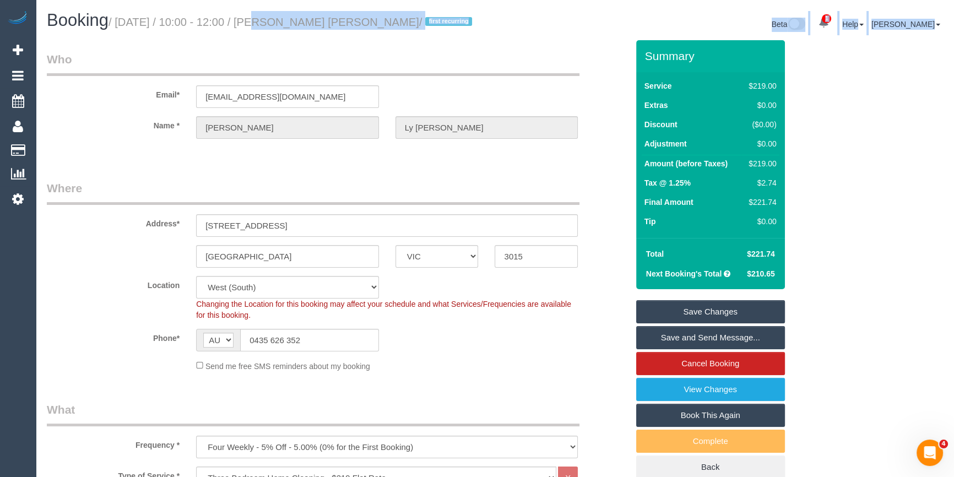
drag, startPoint x: 243, startPoint y: 8, endPoint x: 251, endPoint y: 40, distance: 32.7
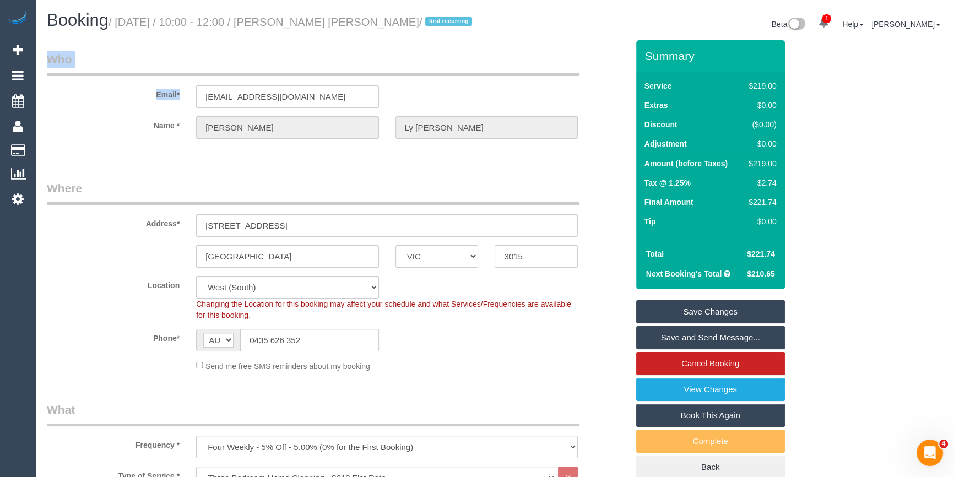
click at [140, 225] on label "Address*" at bounding box center [113, 221] width 149 height 15
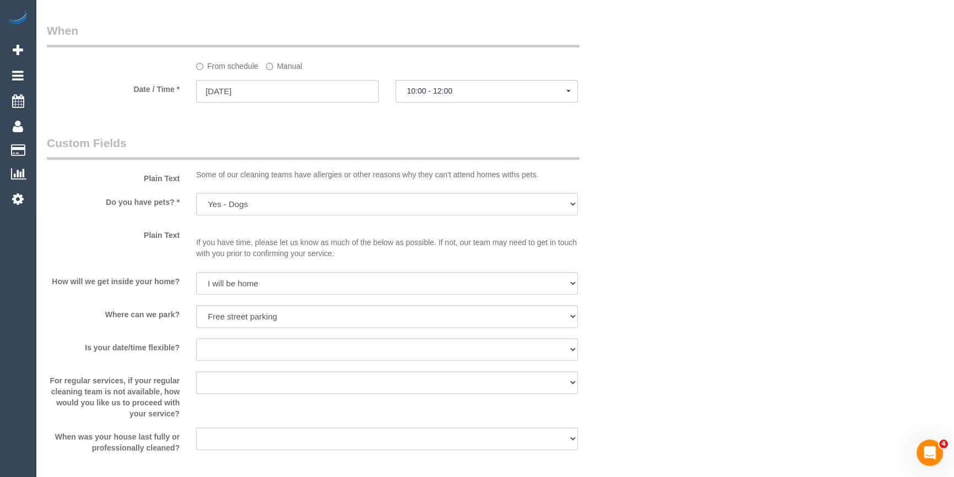
scroll to position [1302, 0]
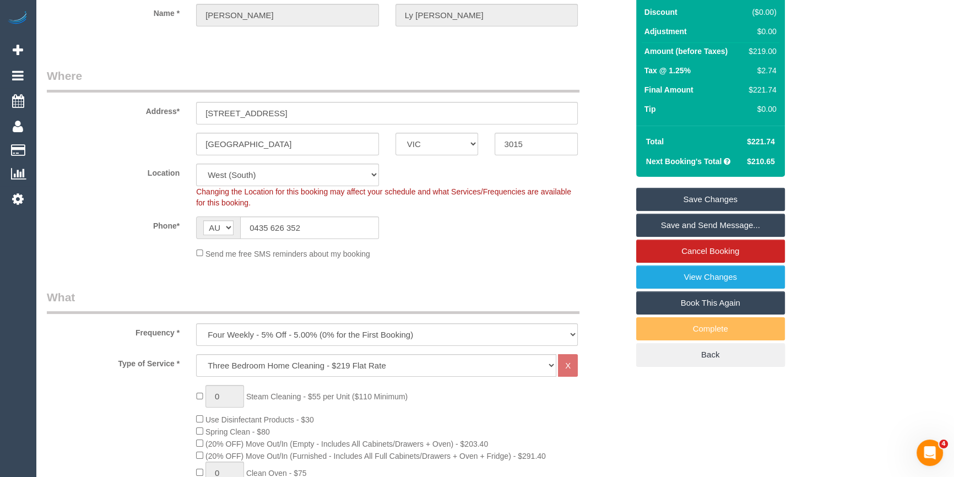
scroll to position [0, 0]
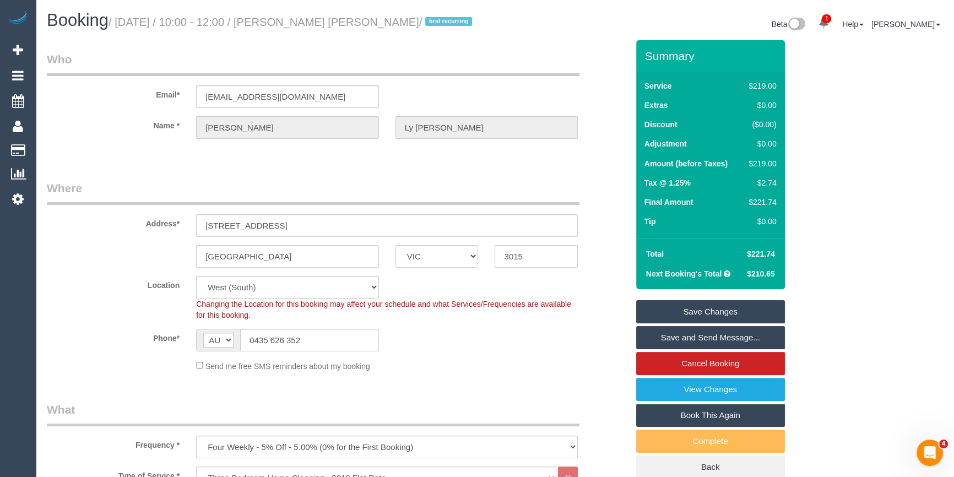
click at [767, 164] on div "$219.00" at bounding box center [760, 163] width 32 height 11
copy div "219.00"
click at [830, 169] on div "Summary Service $219.00 Extras $0.00 Discount ($0.00) Adjustment $0.00 Amount (…" at bounding box center [740, 270] width 224 height 460
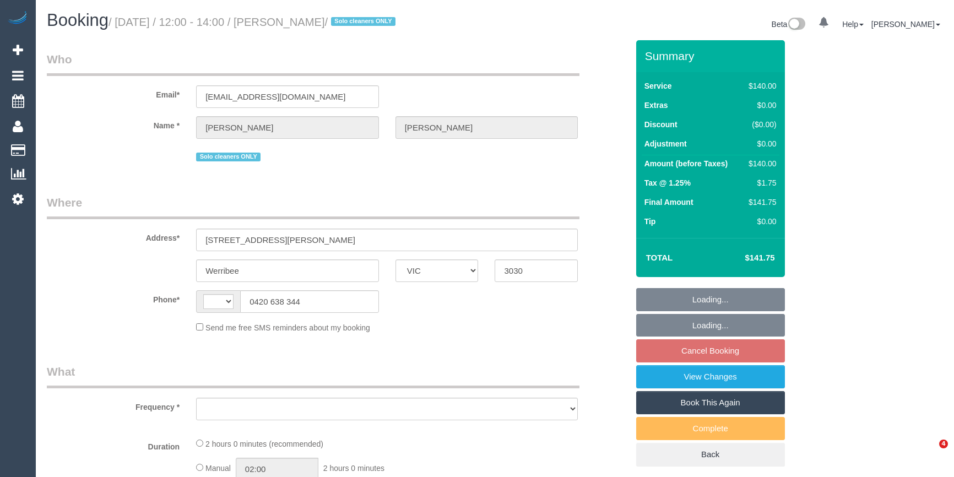
select select "VIC"
select select "string:AU"
select select "object:317"
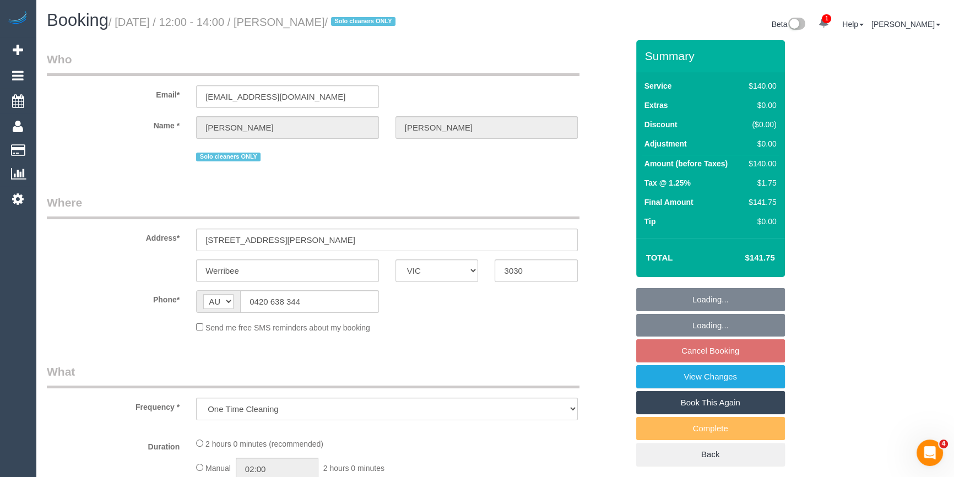
select select "string:stripe-pm_1RdnmW2GScqysDRVN1oUDsNh"
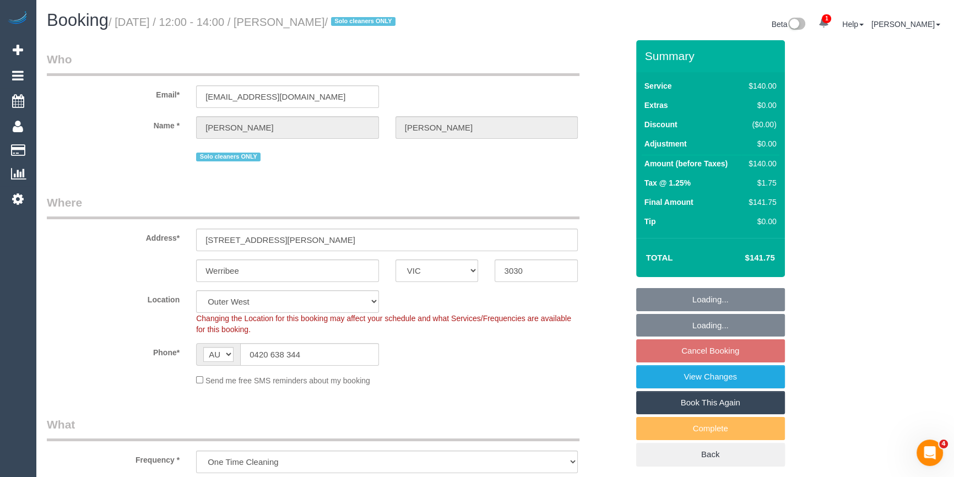
select select "object:1267"
select select "number:29"
select select "number:14"
select select "number:19"
select select "number:24"
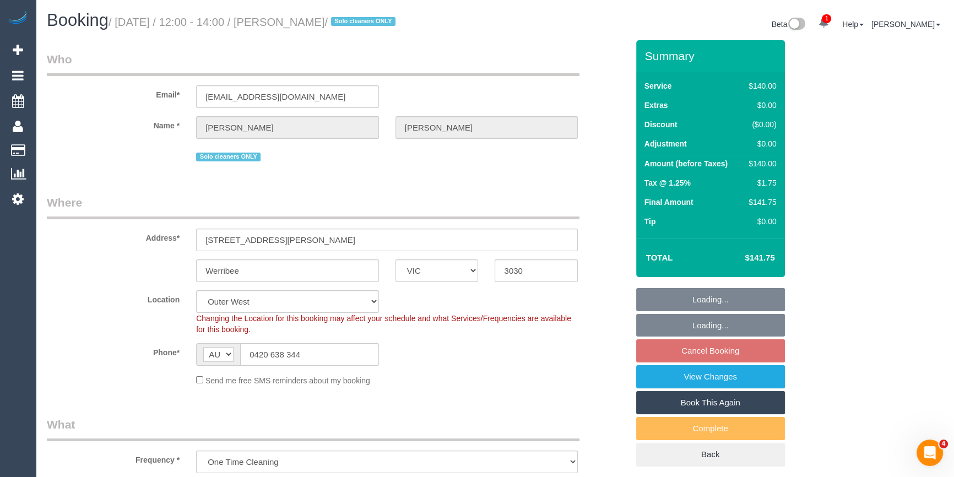
select select "number:13"
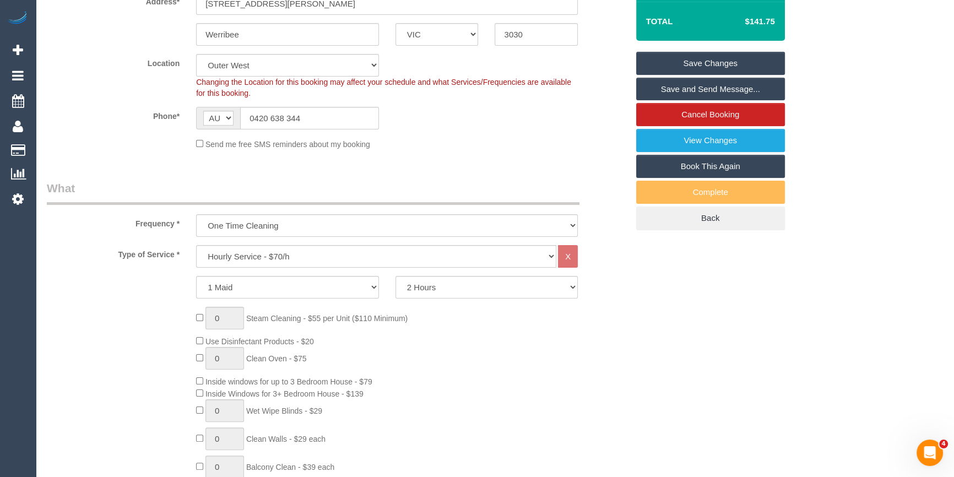
scroll to position [250, 0]
